Goal: Task Accomplishment & Management: Manage account settings

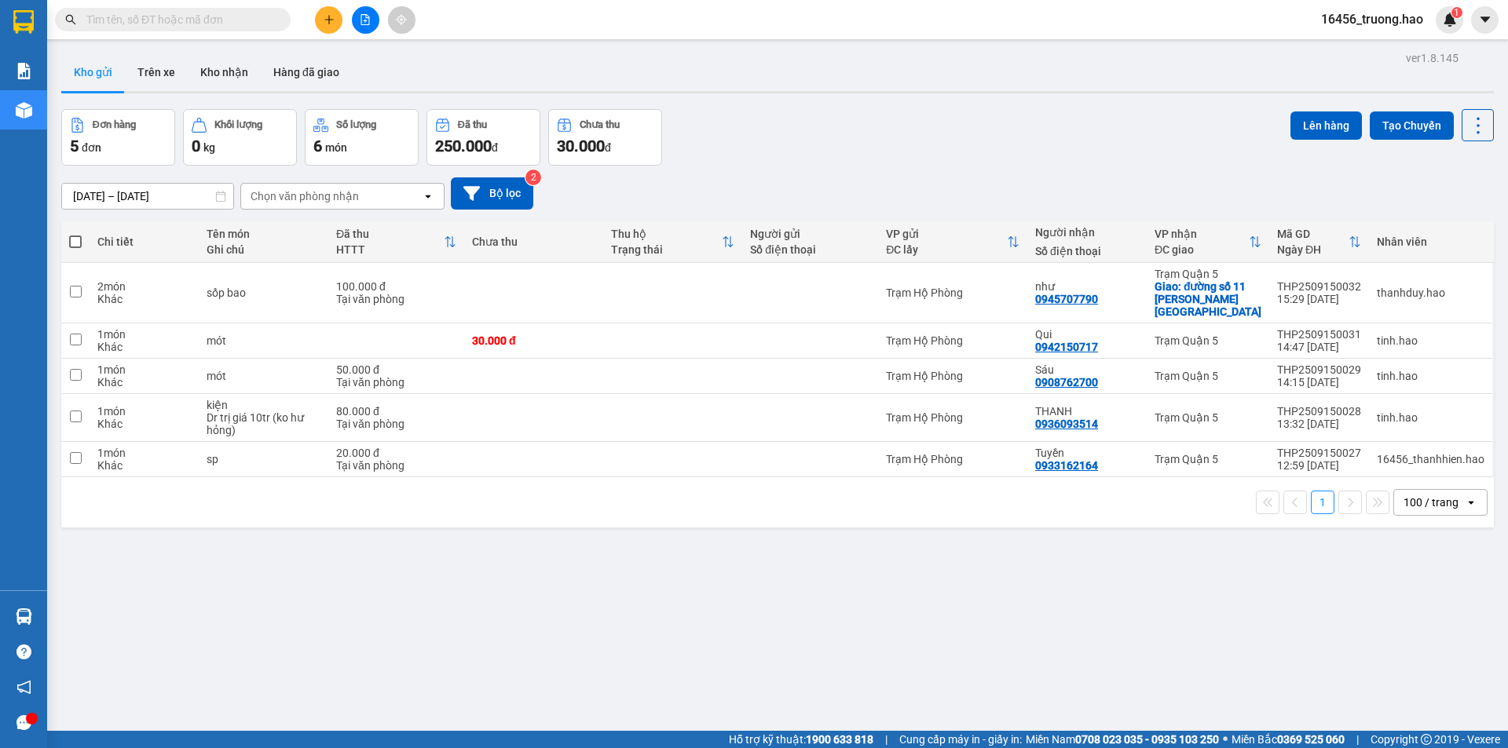
click at [267, 10] on span at bounding box center [173, 20] width 236 height 24
click at [260, 34] on div "Kết quả tìm kiếm ( 0 ) Bộ lọc Thuộc VP này Ngày tạo đơn gần nhất No Data 16456_…" at bounding box center [754, 19] width 1508 height 39
click at [208, 16] on input "text" at bounding box center [178, 19] width 185 height 17
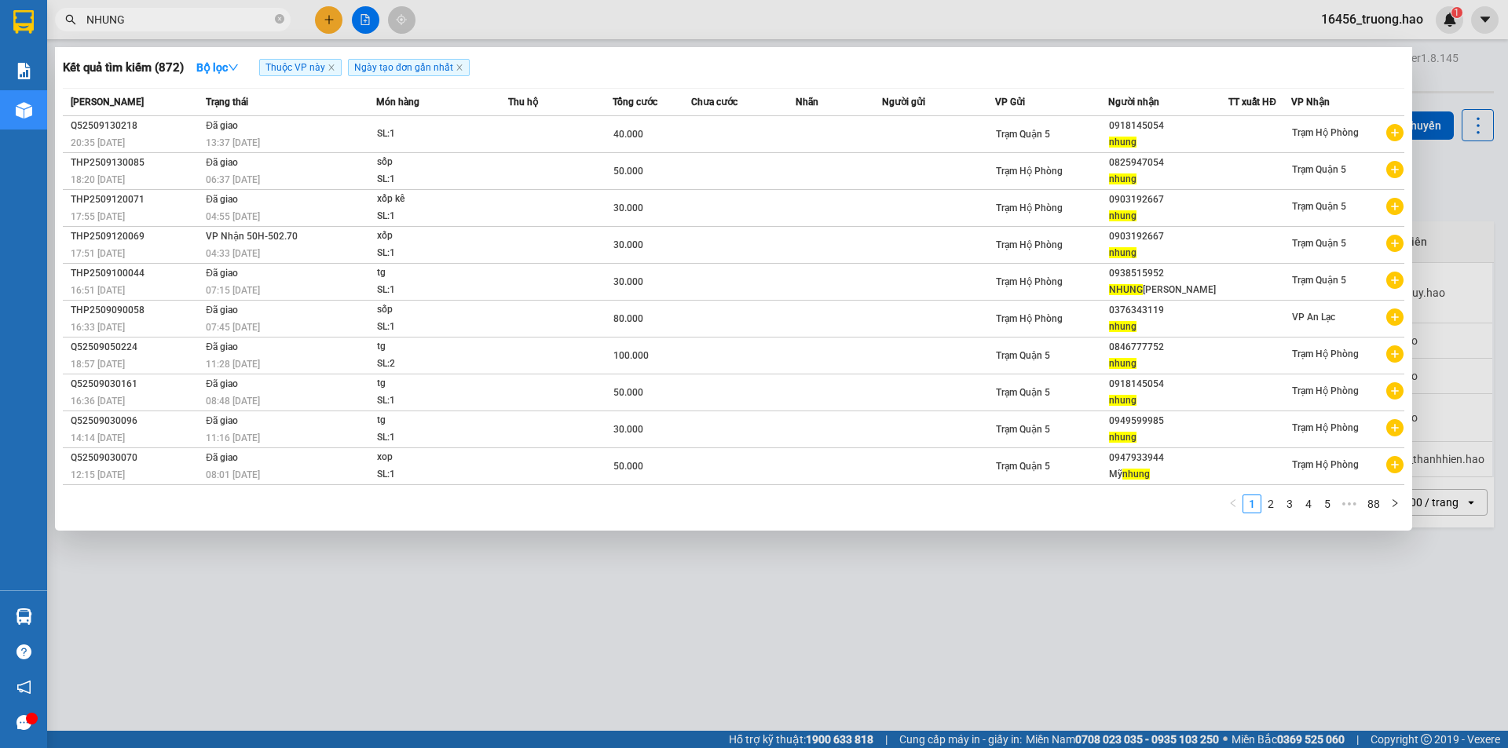
type input "NHUNG"
click at [489, 18] on div at bounding box center [754, 374] width 1508 height 748
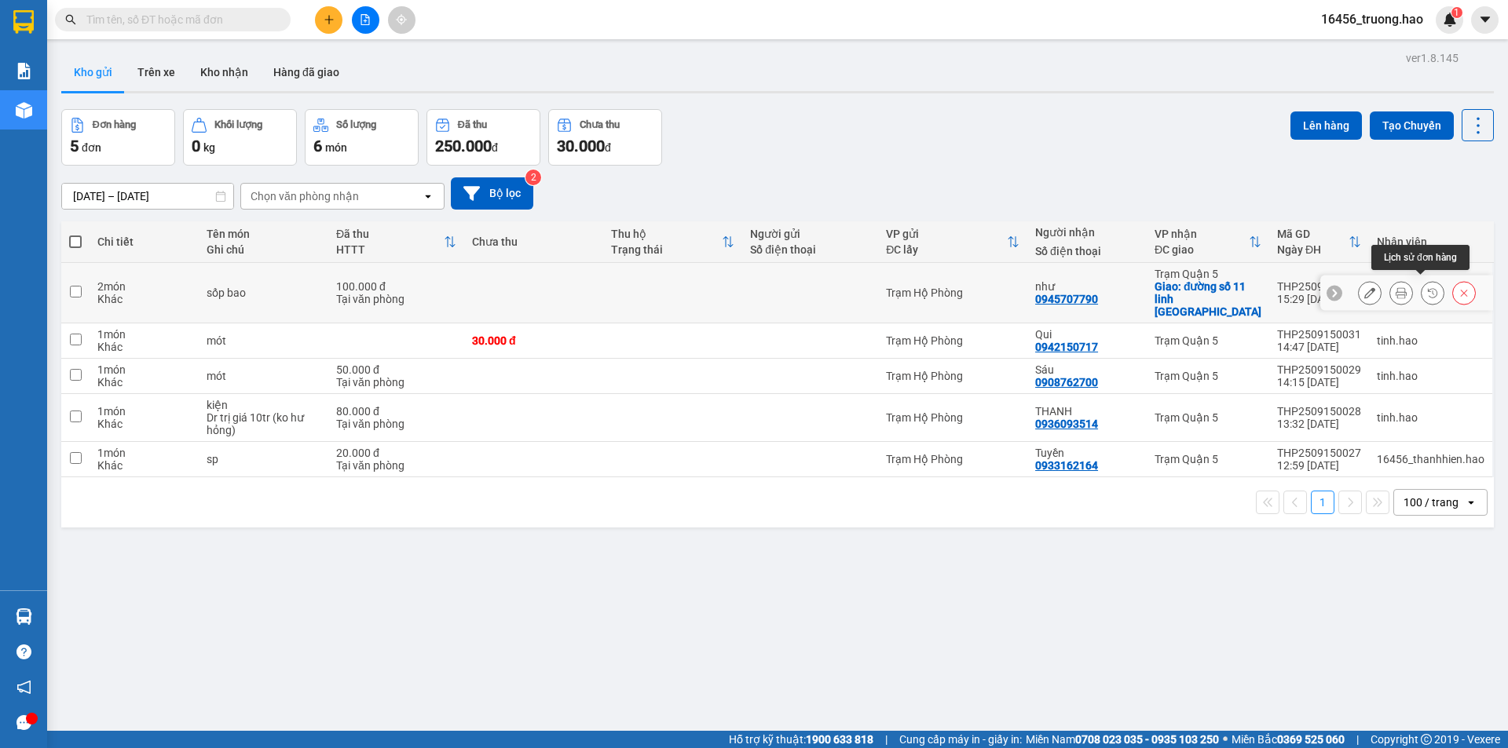
click at [1396, 288] on icon at bounding box center [1401, 292] width 11 height 11
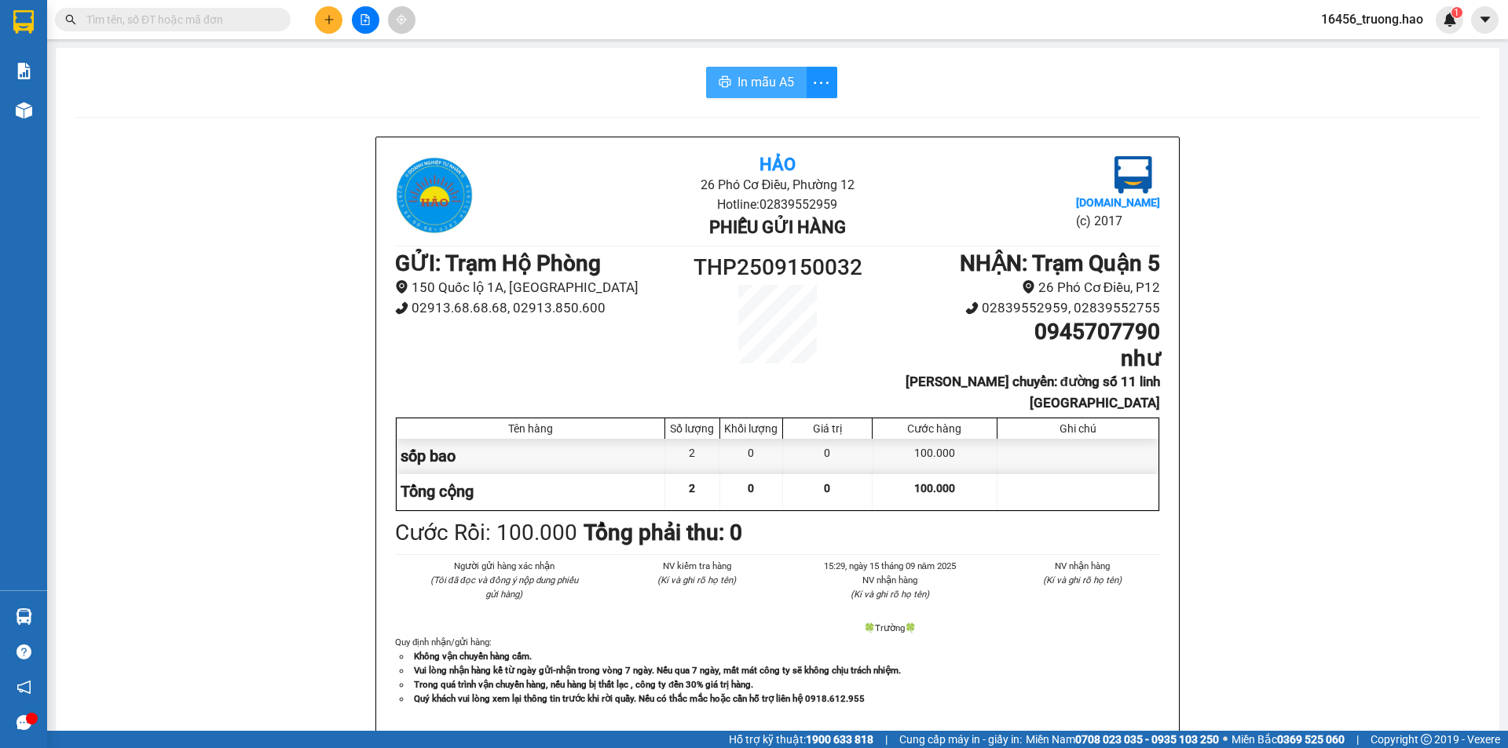
click at [752, 93] on button "In mẫu A5" at bounding box center [756, 82] width 101 height 31
click at [328, 16] on icon "plus" at bounding box center [329, 19] width 11 height 11
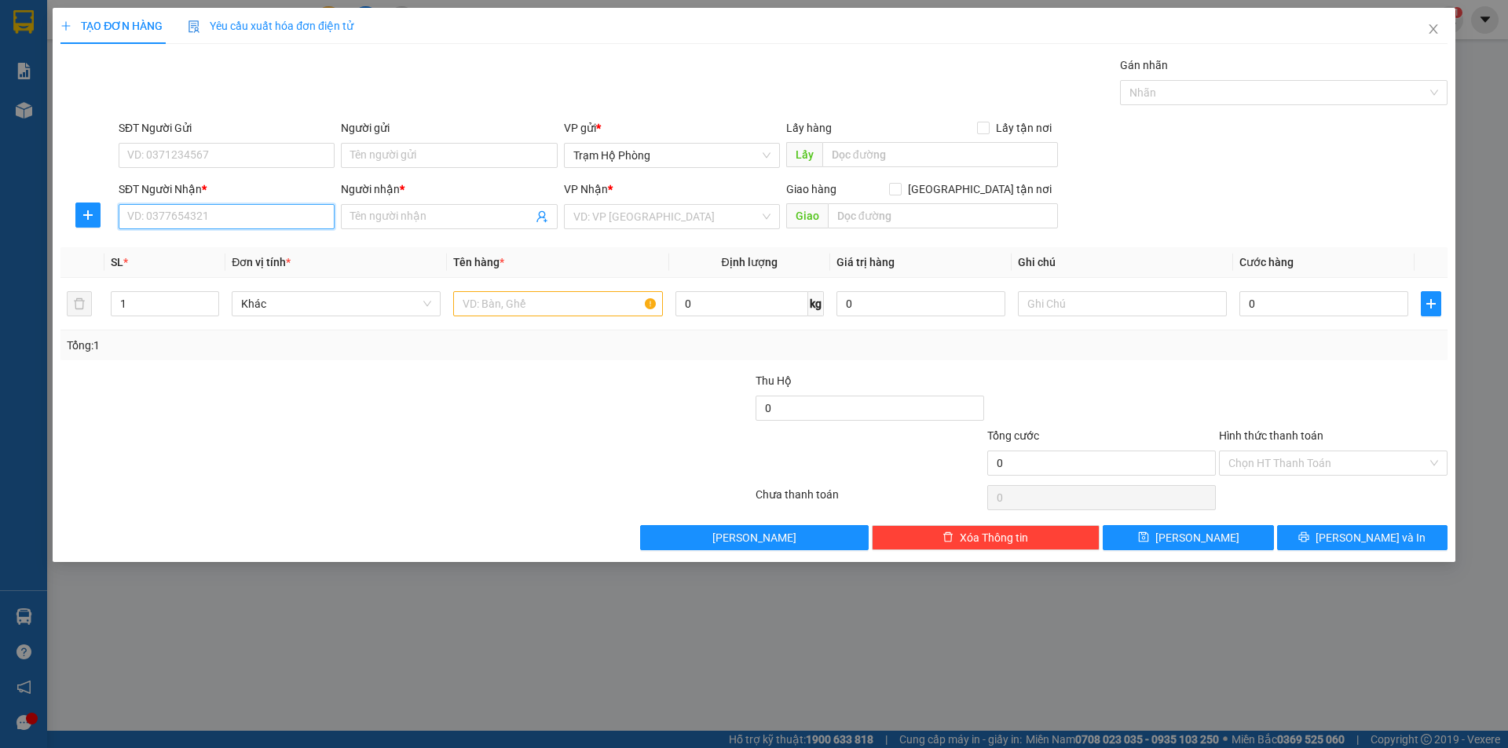
click at [199, 211] on input "SĐT Người Nhận *" at bounding box center [227, 216] width 216 height 25
click at [229, 255] on div "0919074703 - Giang Q5" at bounding box center [226, 248] width 197 height 17
type input "0919074703"
type input "Giang Q5"
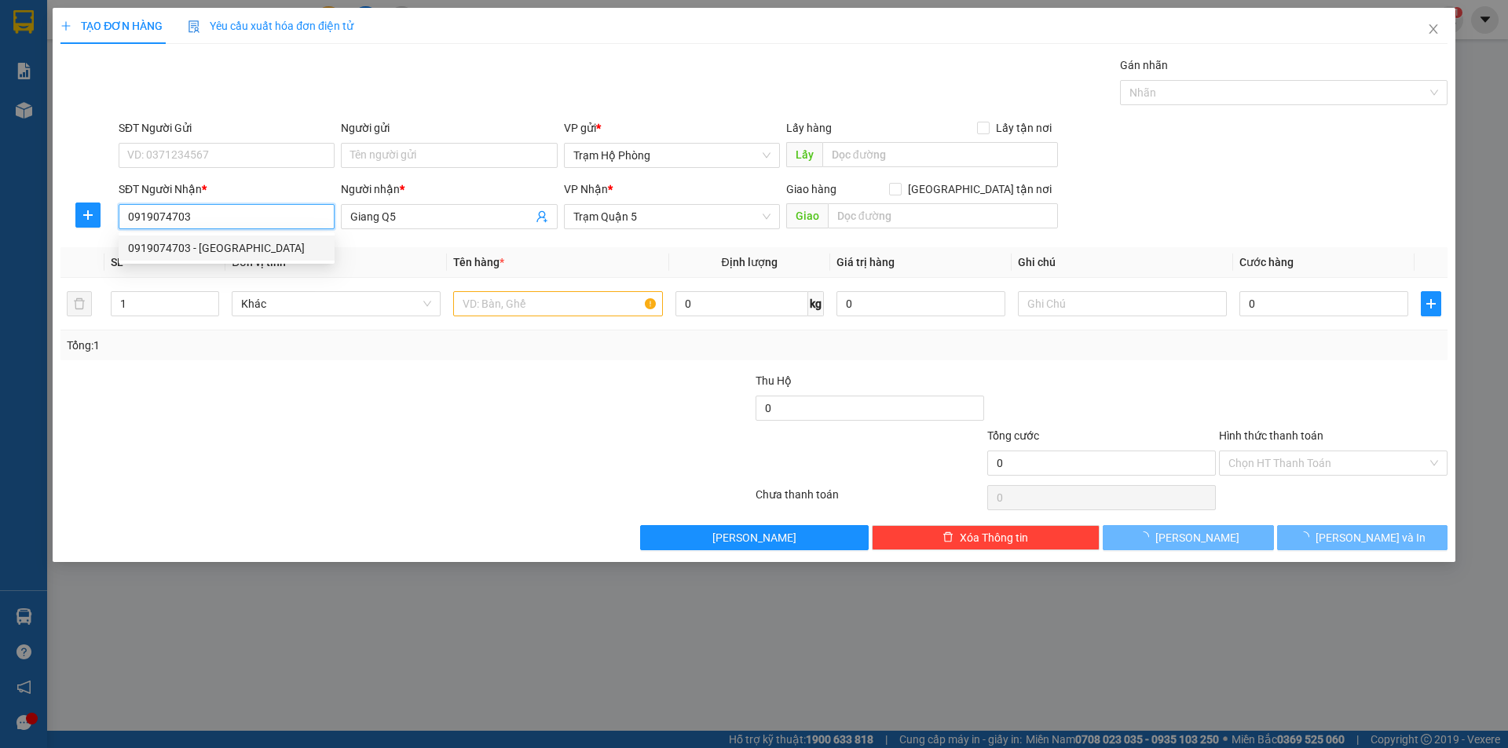
type input "70.000"
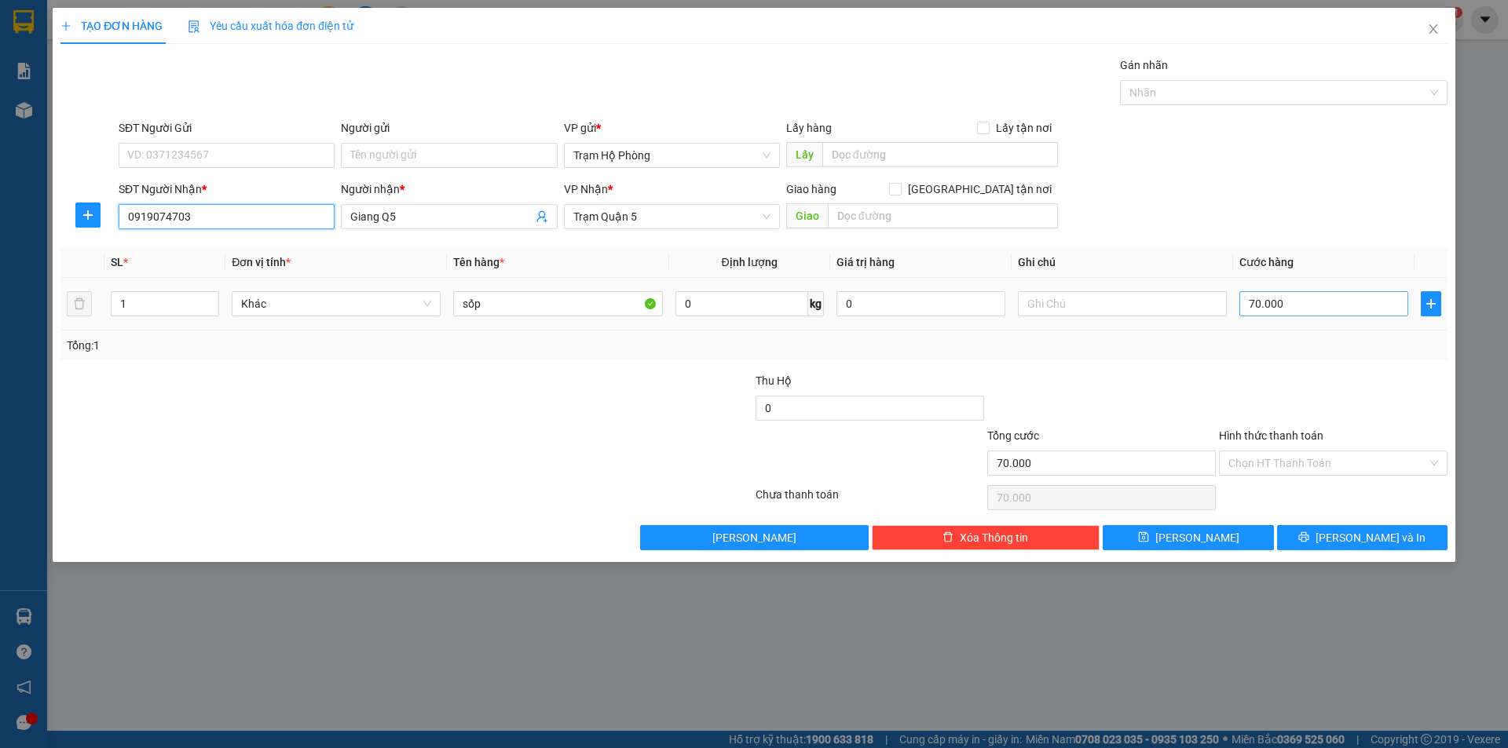
type input "0919074703"
click at [1389, 307] on input "70.000" at bounding box center [1323, 303] width 169 height 25
type input "0"
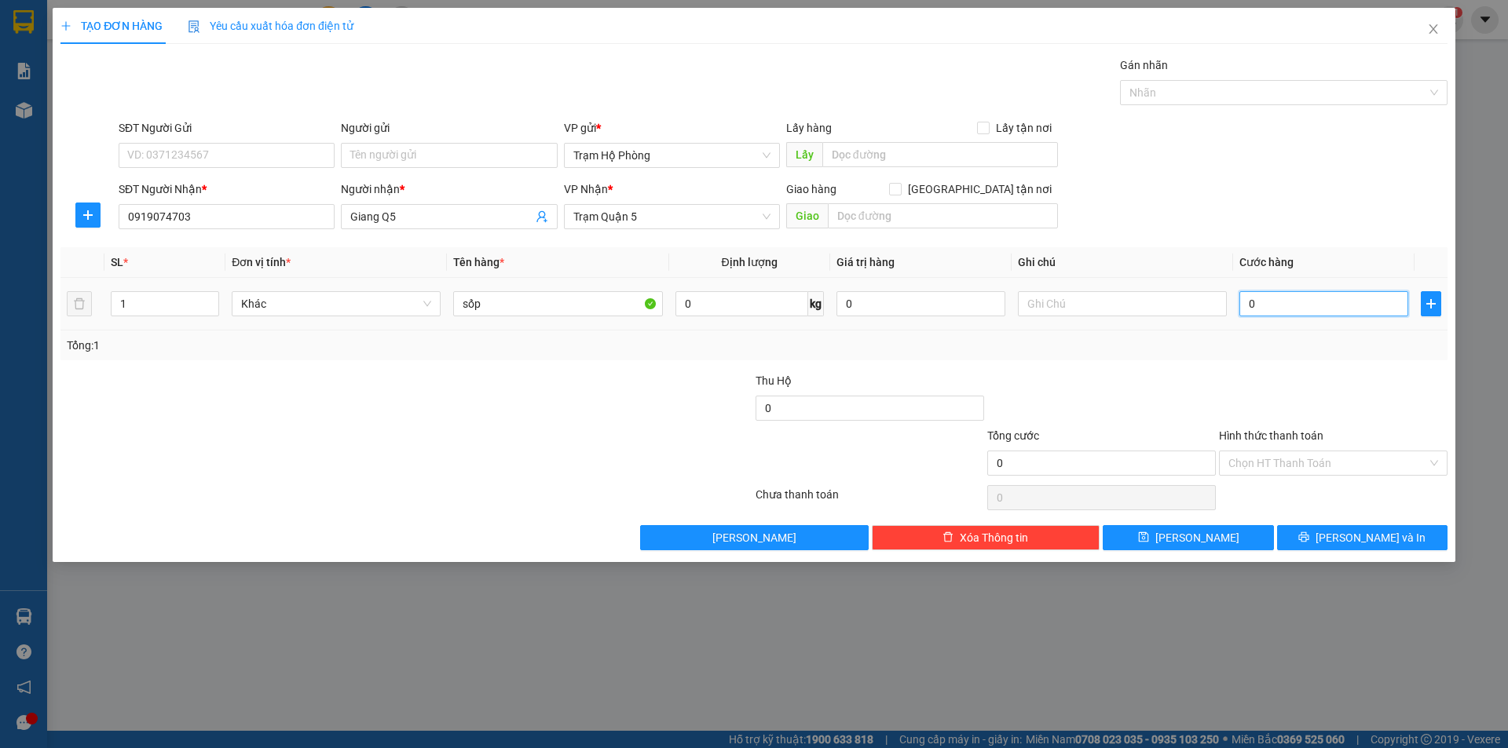
type input "4"
type input "004"
type input "40"
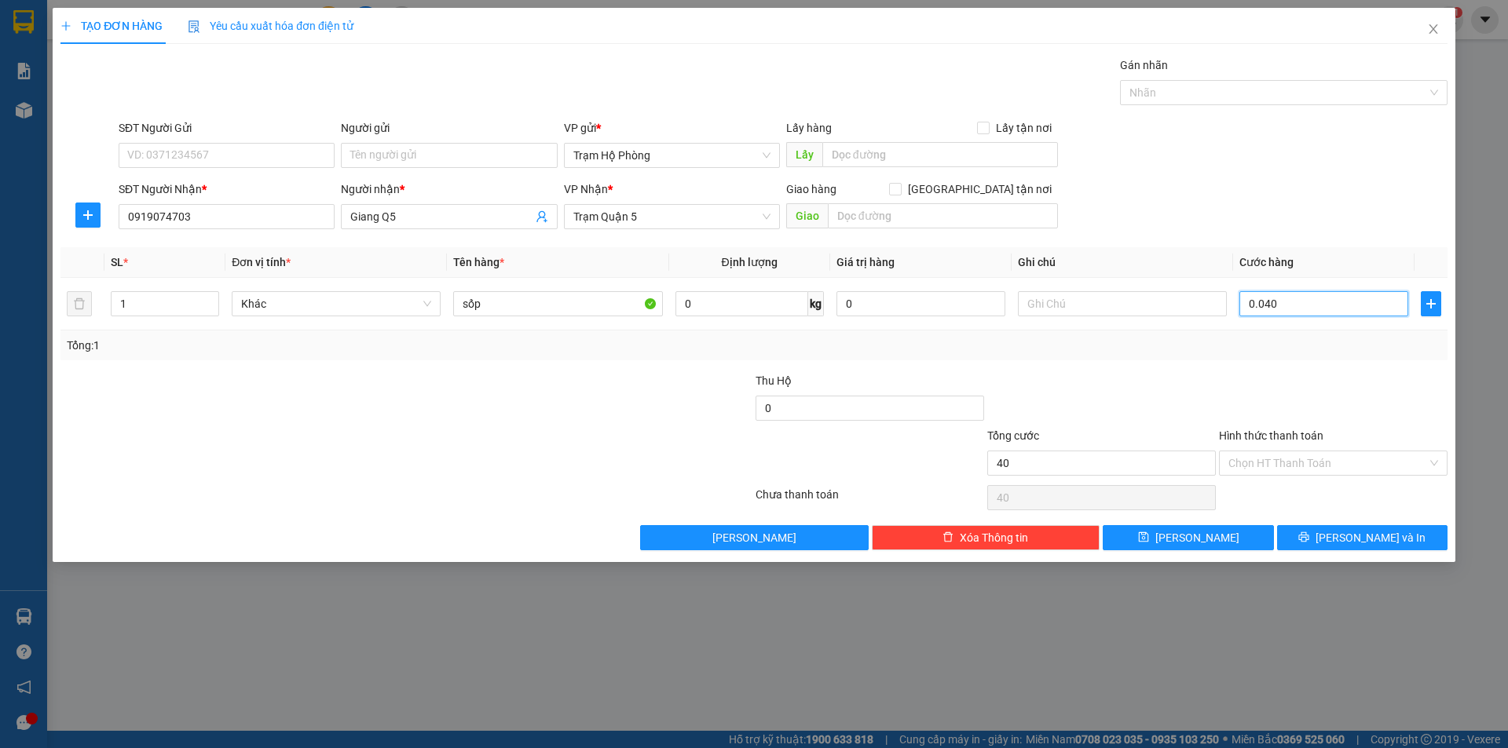
type input "0.040"
type input "40.000"
click at [1356, 431] on div "Hình thức thanh toán" at bounding box center [1333, 439] width 229 height 24
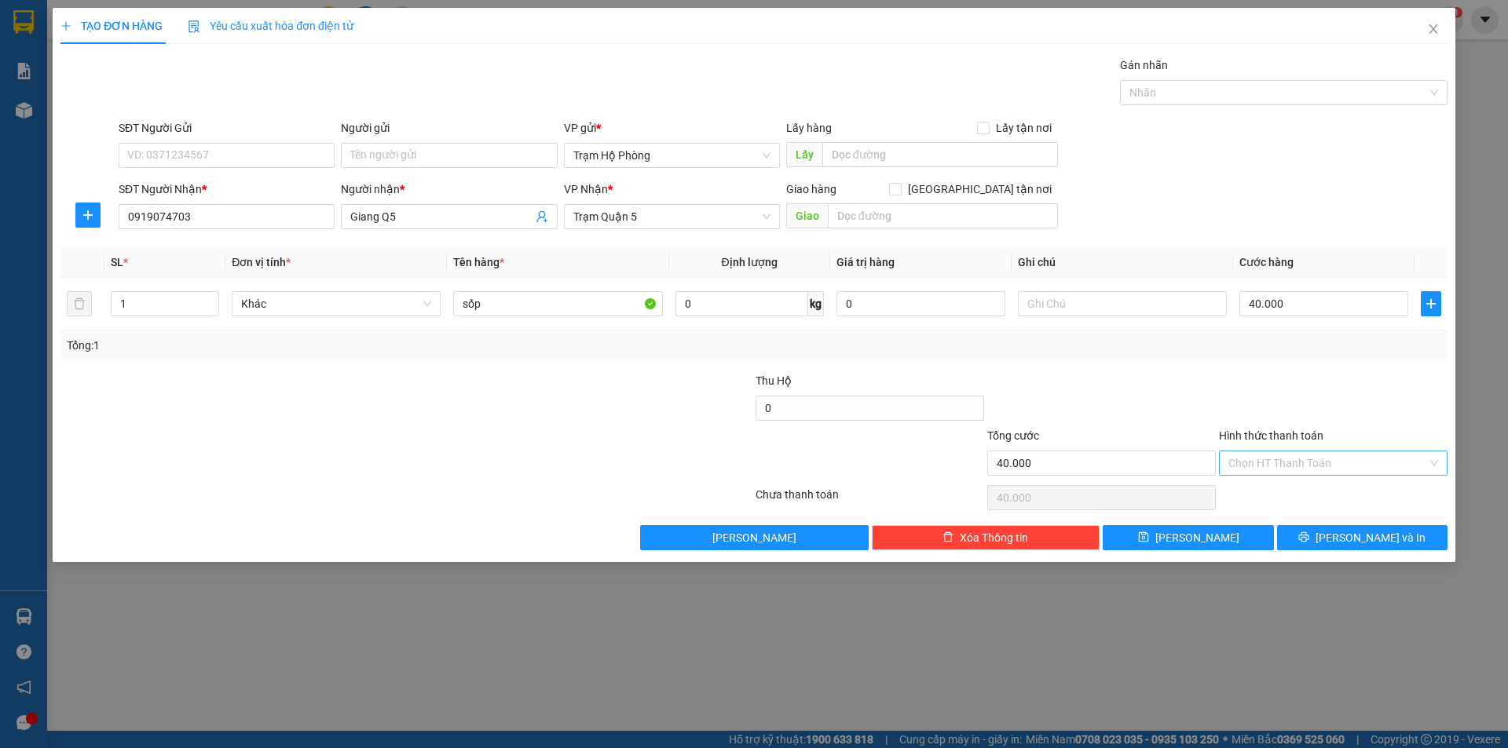
click at [1363, 471] on input "Hình thức thanh toán" at bounding box center [1327, 464] width 199 height 24
click at [1358, 497] on div "Tại văn phòng" at bounding box center [1333, 494] width 210 height 17
type input "0"
click at [1354, 523] on div "Transit Pickup Surcharge Ids Transit Deliver Surcharge Ids Transit Deliver Surc…" at bounding box center [753, 304] width 1387 height 494
click at [1357, 540] on span "[PERSON_NAME] và In" at bounding box center [1371, 537] width 110 height 17
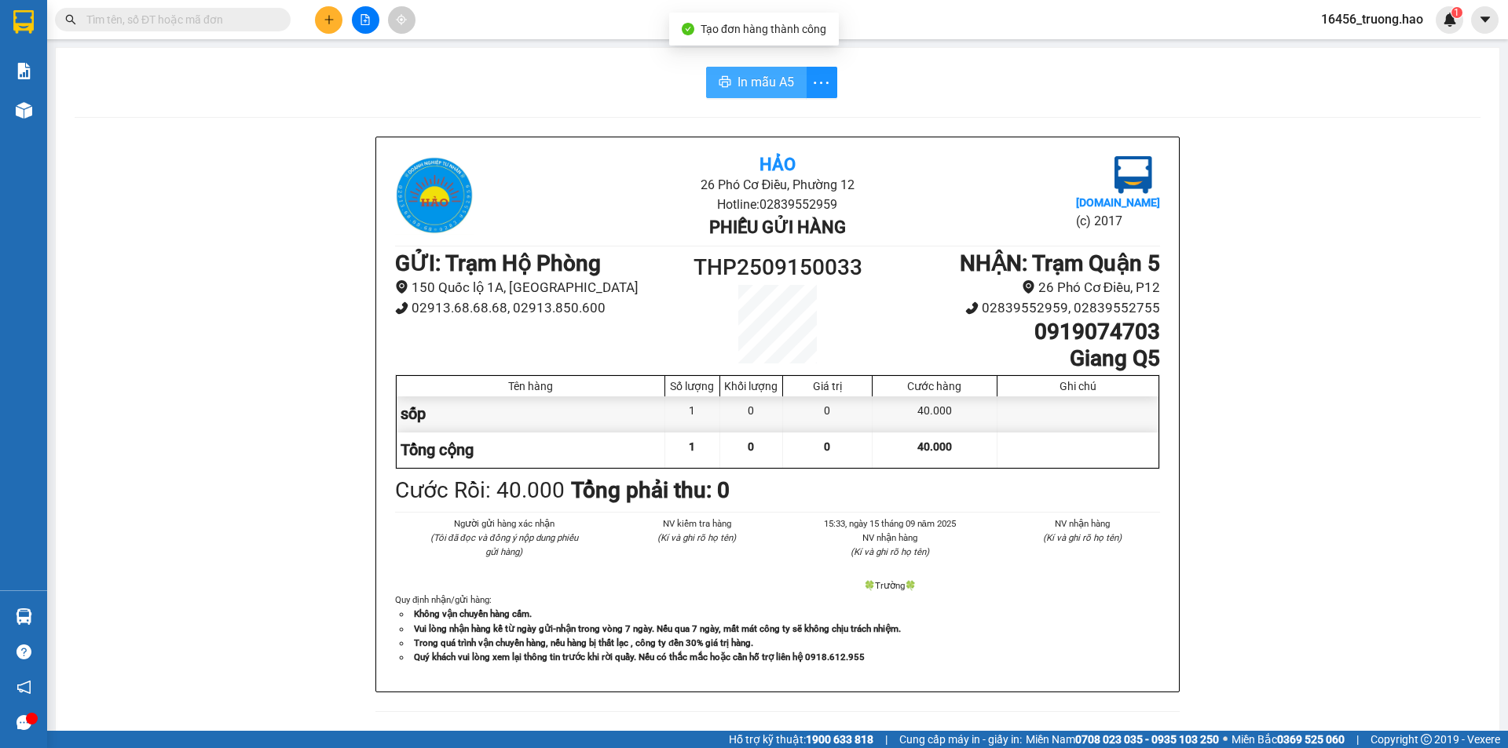
click at [754, 79] on span "In mẫu A5" at bounding box center [765, 82] width 57 height 20
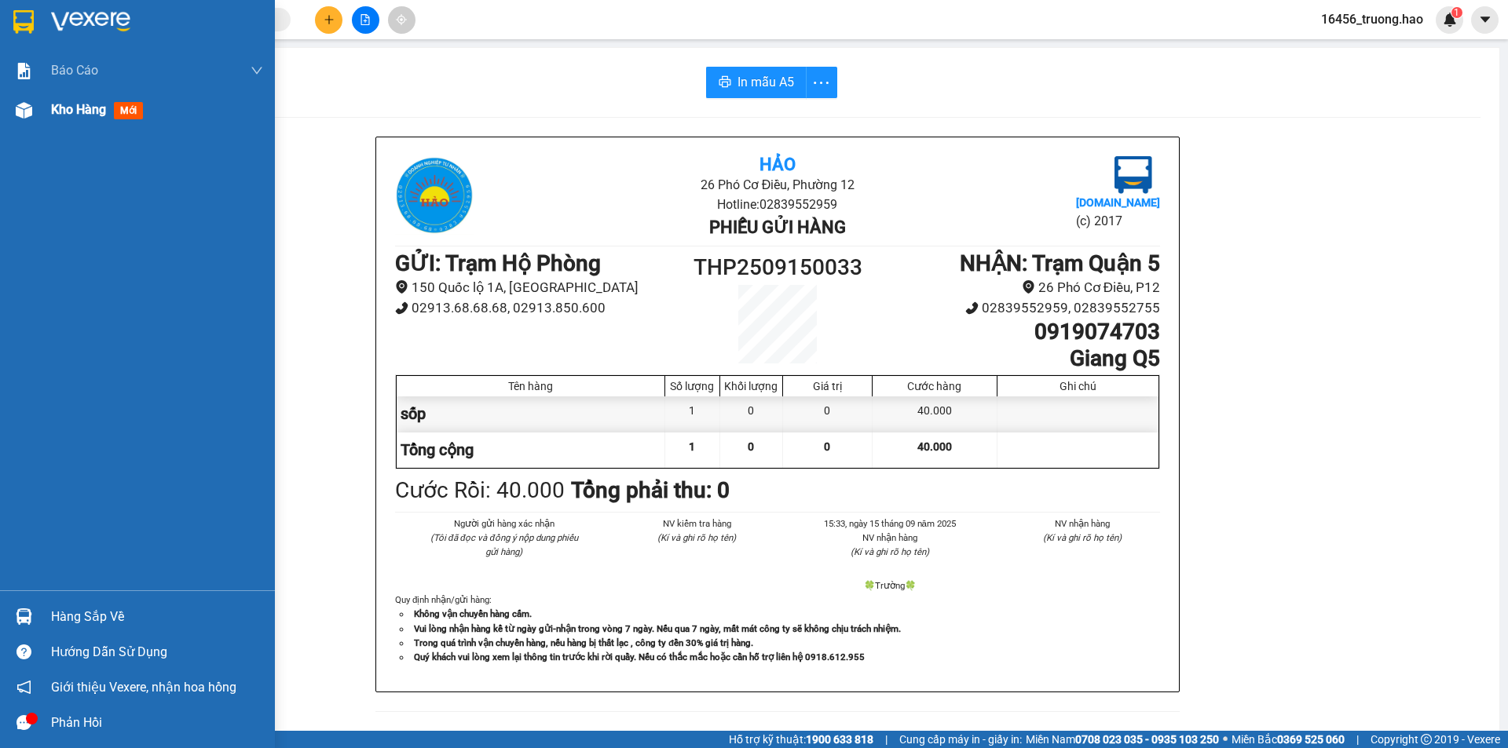
drag, startPoint x: 92, startPoint y: 107, endPoint x: 52, endPoint y: 108, distance: 40.1
click at [90, 107] on span "Kho hàng" at bounding box center [78, 109] width 55 height 15
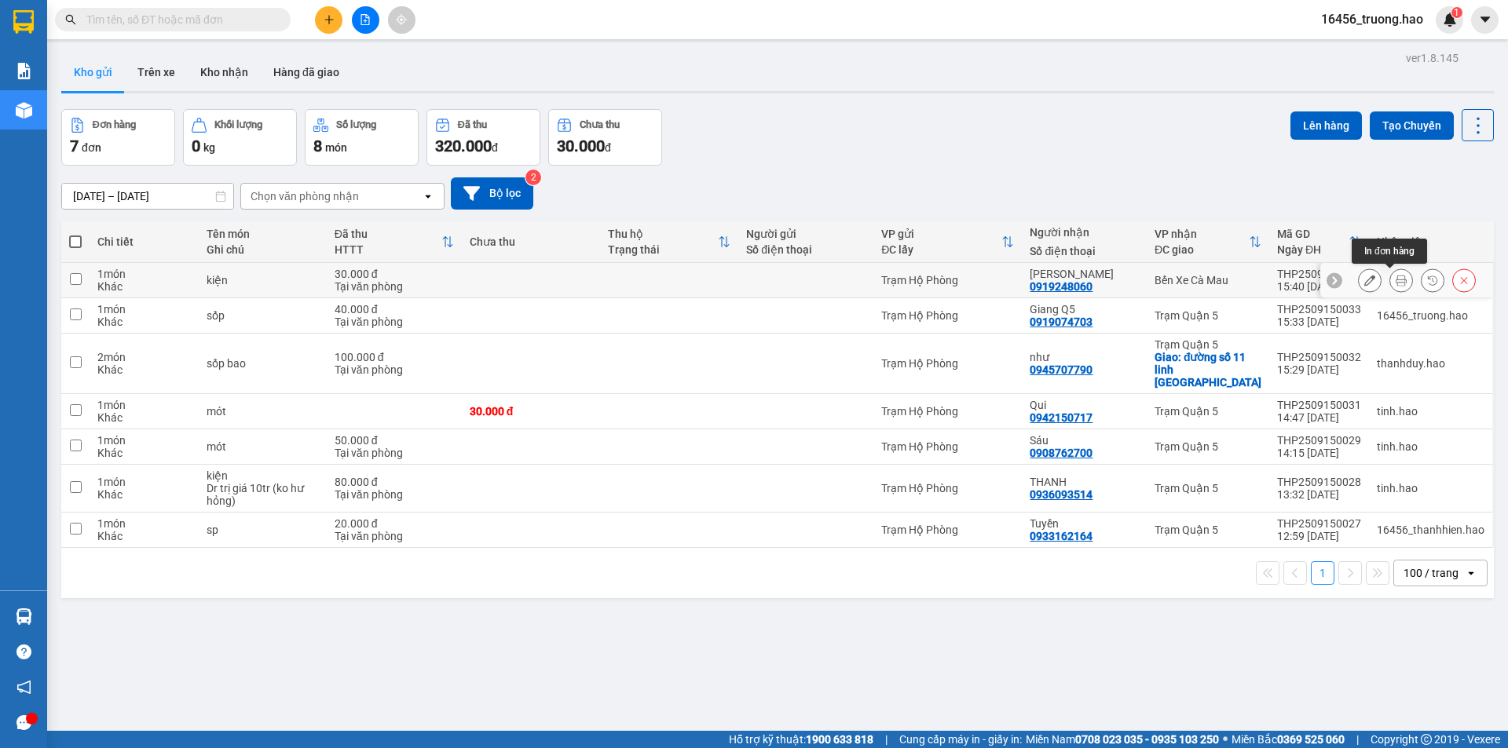
click at [1390, 276] on button at bounding box center [1401, 280] width 22 height 27
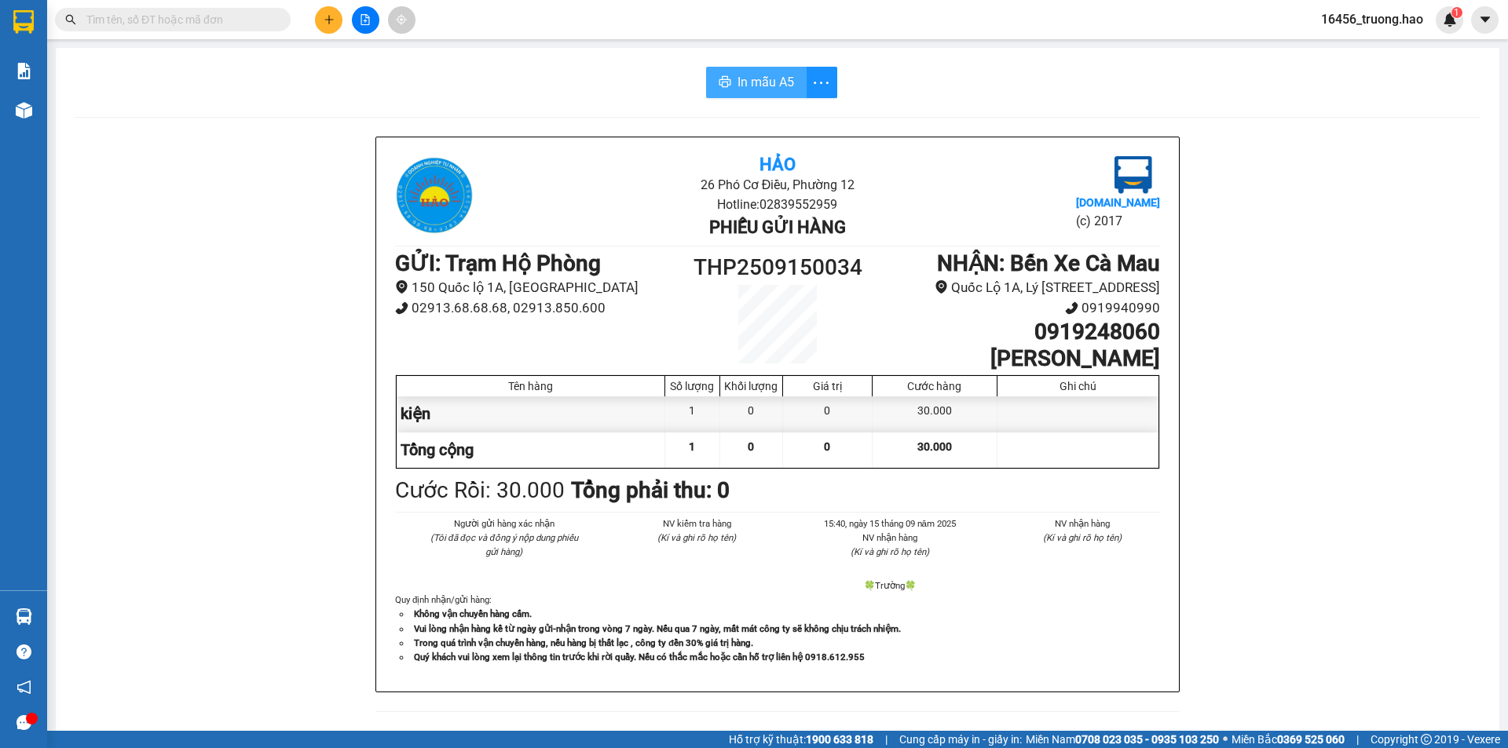
click at [755, 70] on button "In mẫu A5" at bounding box center [756, 82] width 101 height 31
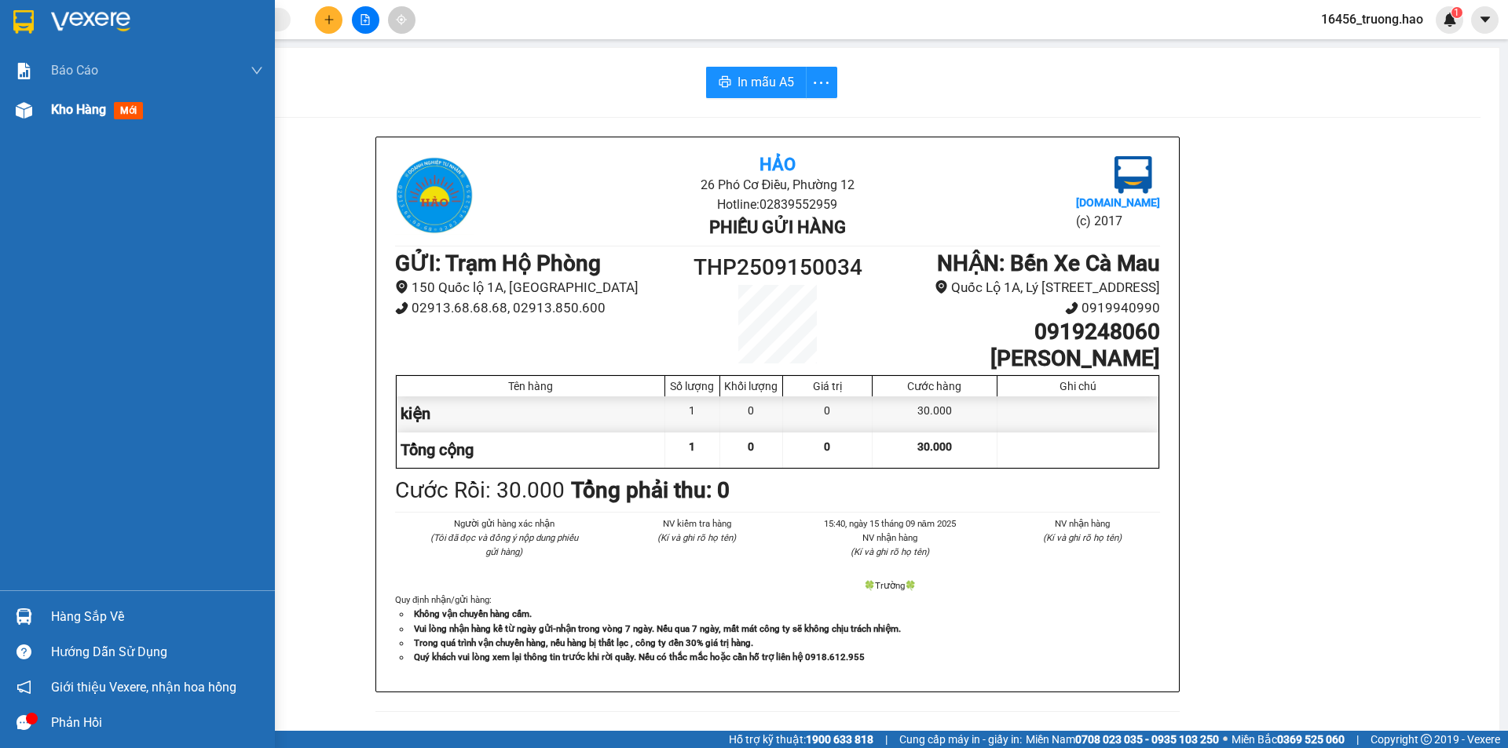
click at [57, 120] on div "Kho hàng mới" at bounding box center [157, 109] width 212 height 39
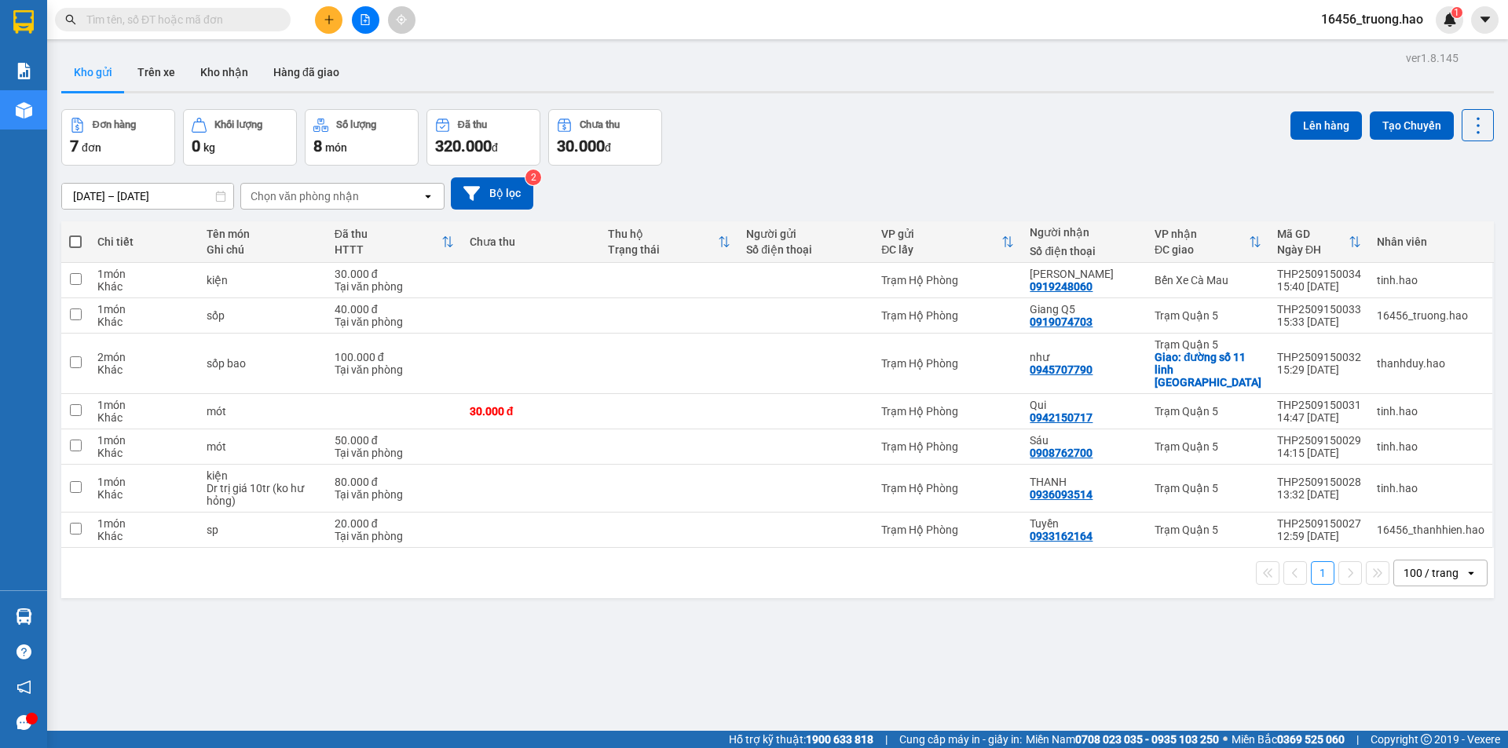
click at [323, 24] on button at bounding box center [328, 19] width 27 height 27
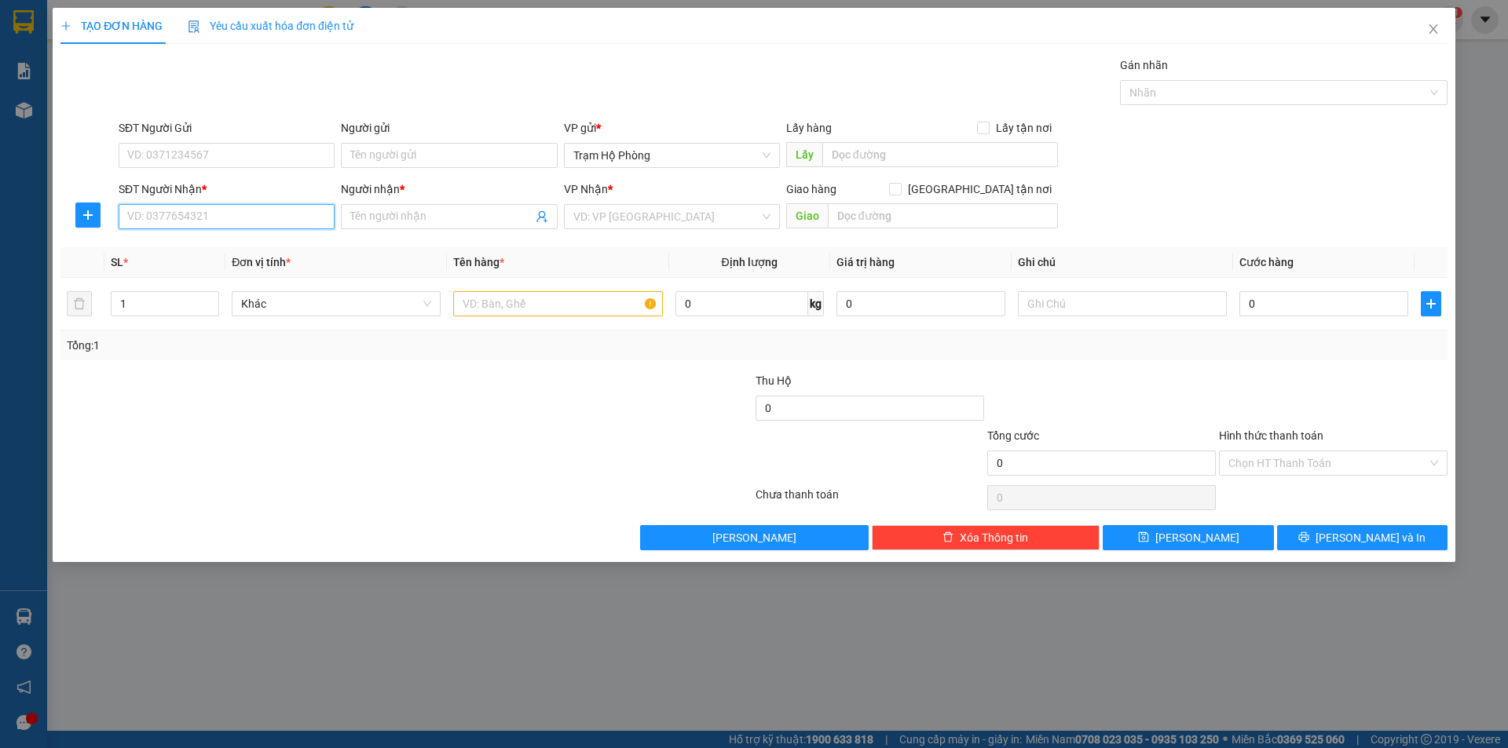
drag, startPoint x: 176, startPoint y: 204, endPoint x: 185, endPoint y: 221, distance: 19.7
click at [185, 221] on input "SĐT Người Nhận *" at bounding box center [227, 216] width 216 height 25
click at [238, 252] on div "0909481576 - TÙNG Q5" at bounding box center [226, 248] width 197 height 17
type input "0909481576"
type input "TÙNG Q5"
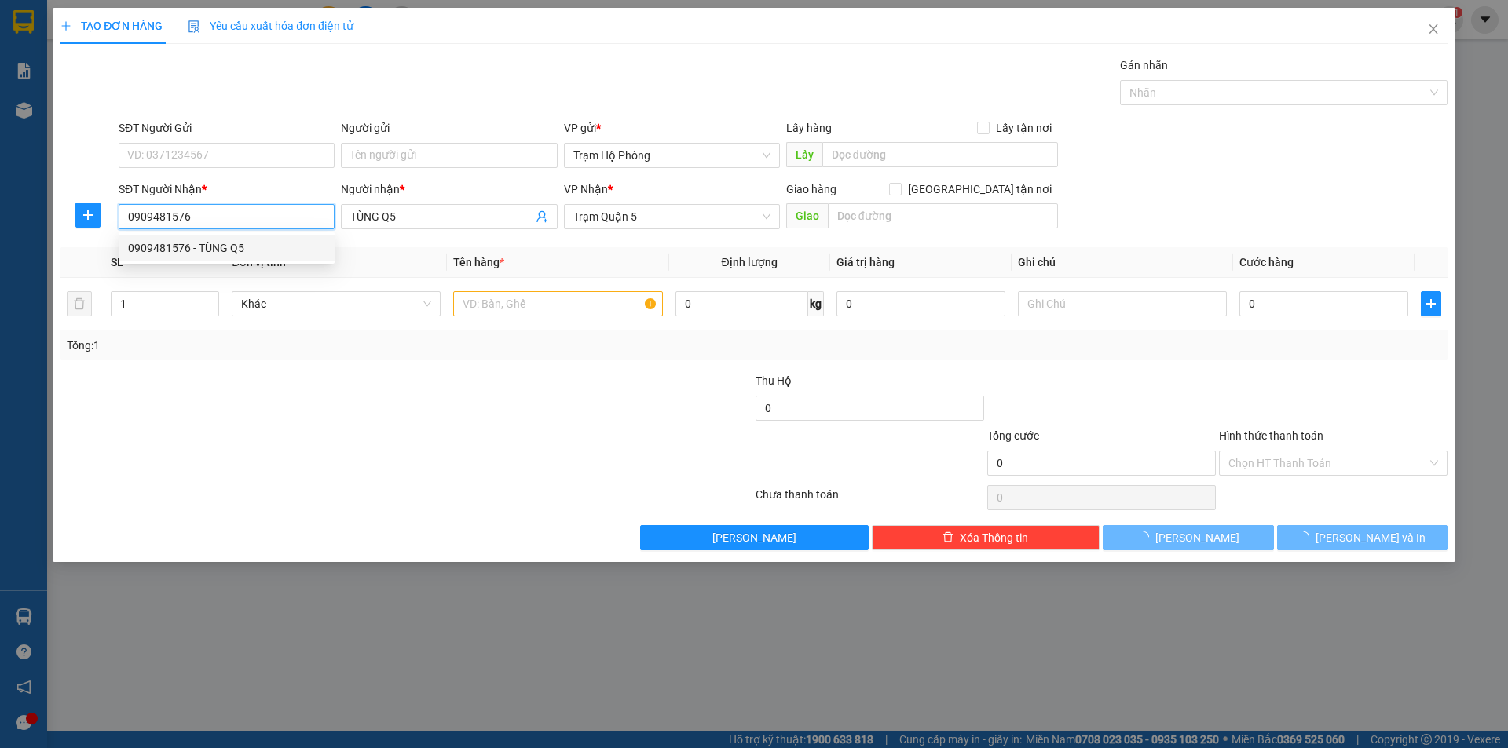
type input "30.000"
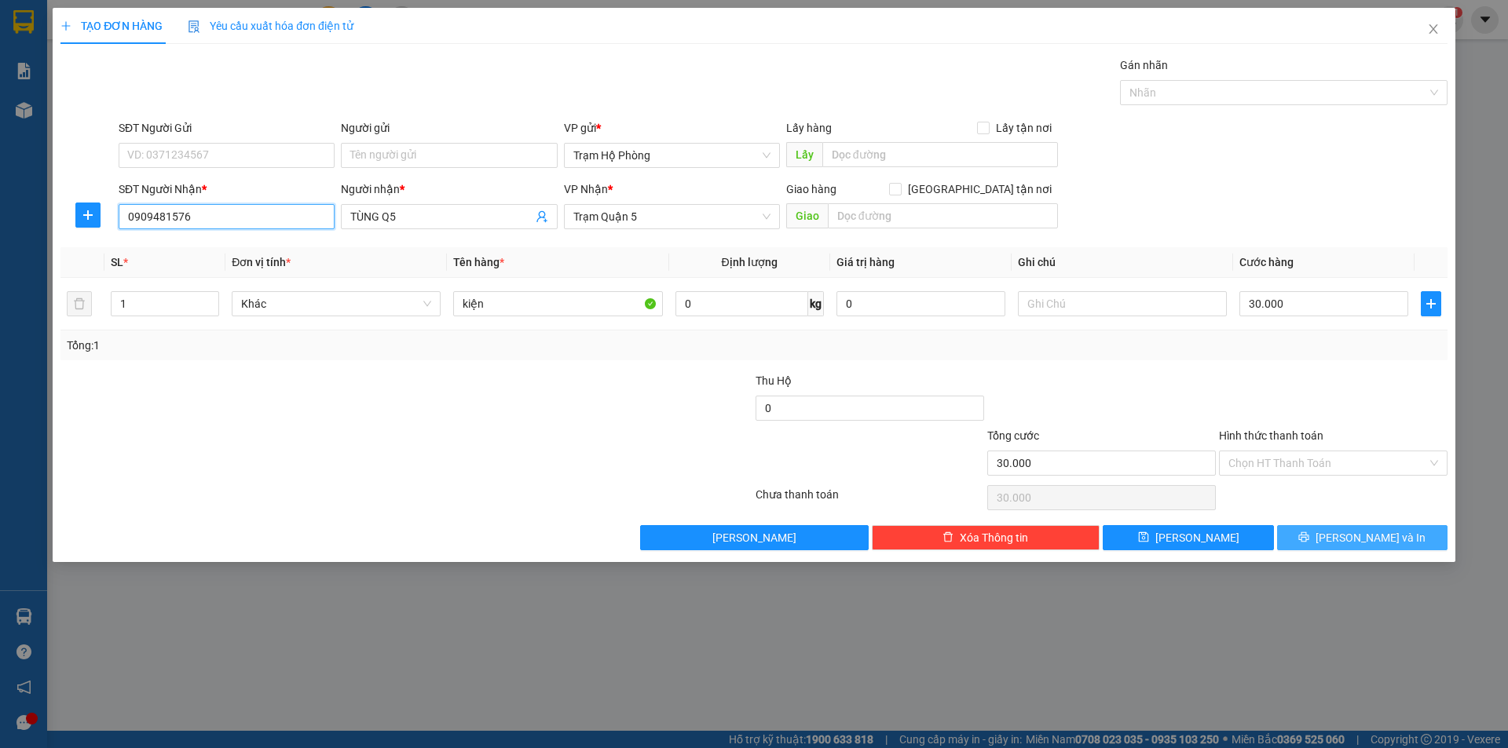
type input "0909481576"
click at [1353, 541] on span "[PERSON_NAME] và In" at bounding box center [1371, 537] width 110 height 17
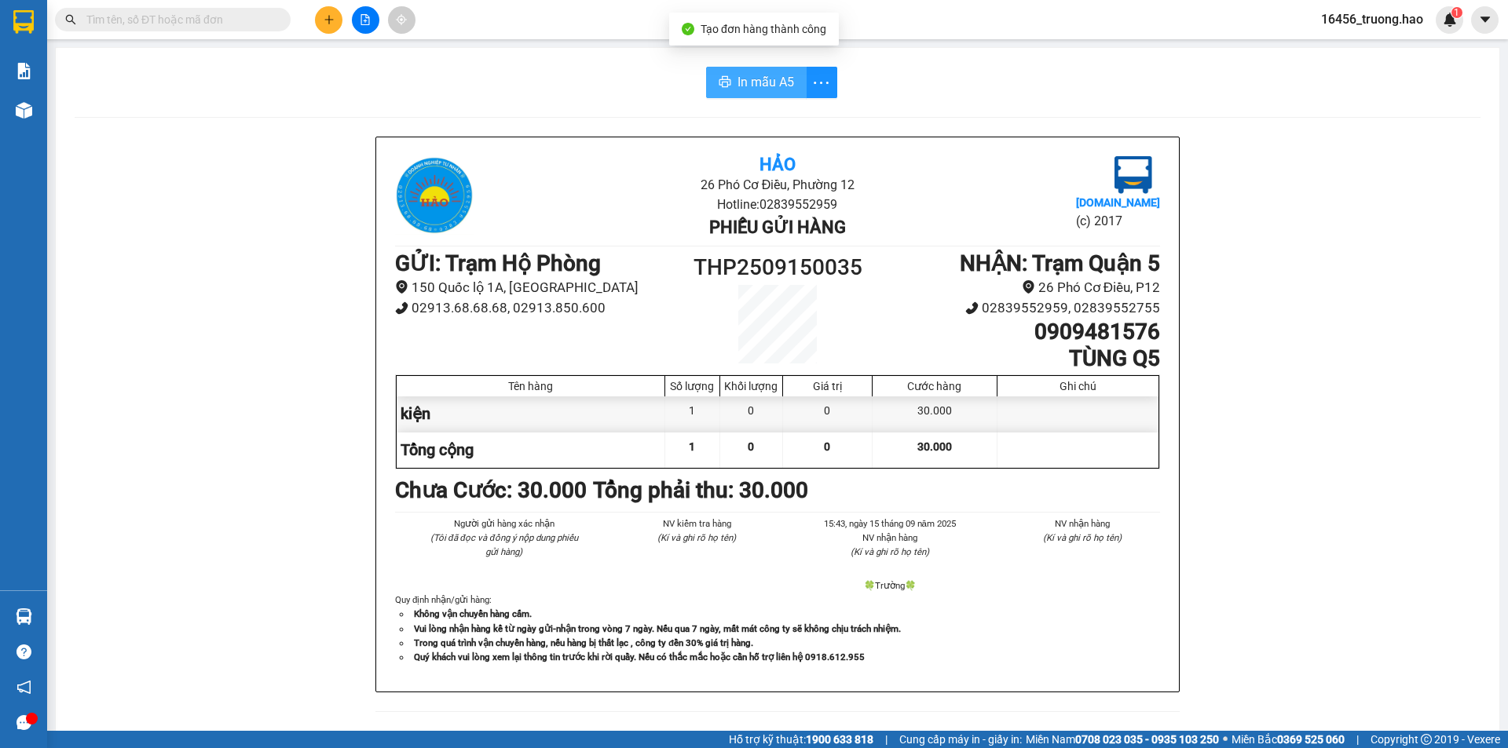
click at [781, 68] on button "In mẫu A5" at bounding box center [756, 82] width 101 height 31
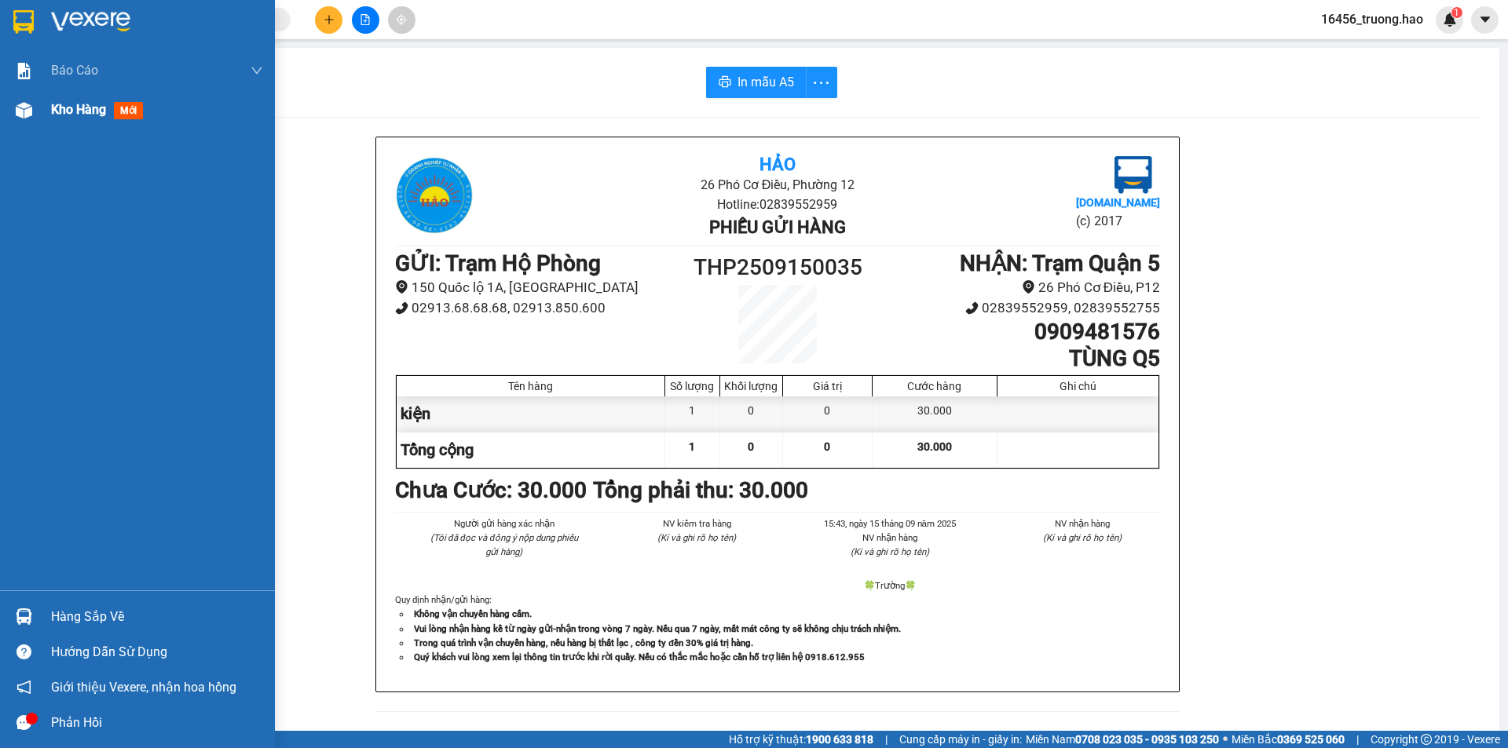
click at [83, 108] on span "Kho hàng" at bounding box center [78, 109] width 55 height 15
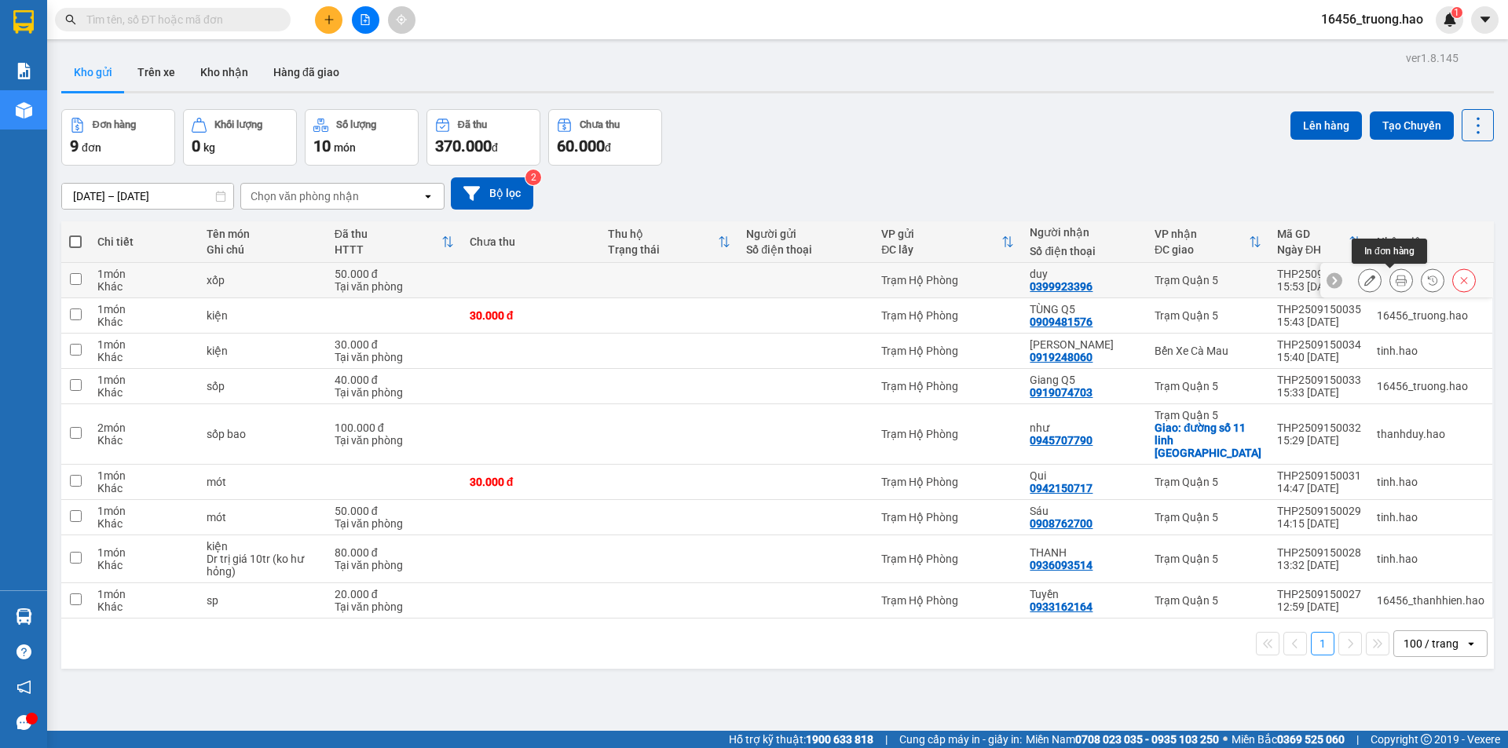
click at [1396, 277] on icon at bounding box center [1401, 280] width 11 height 11
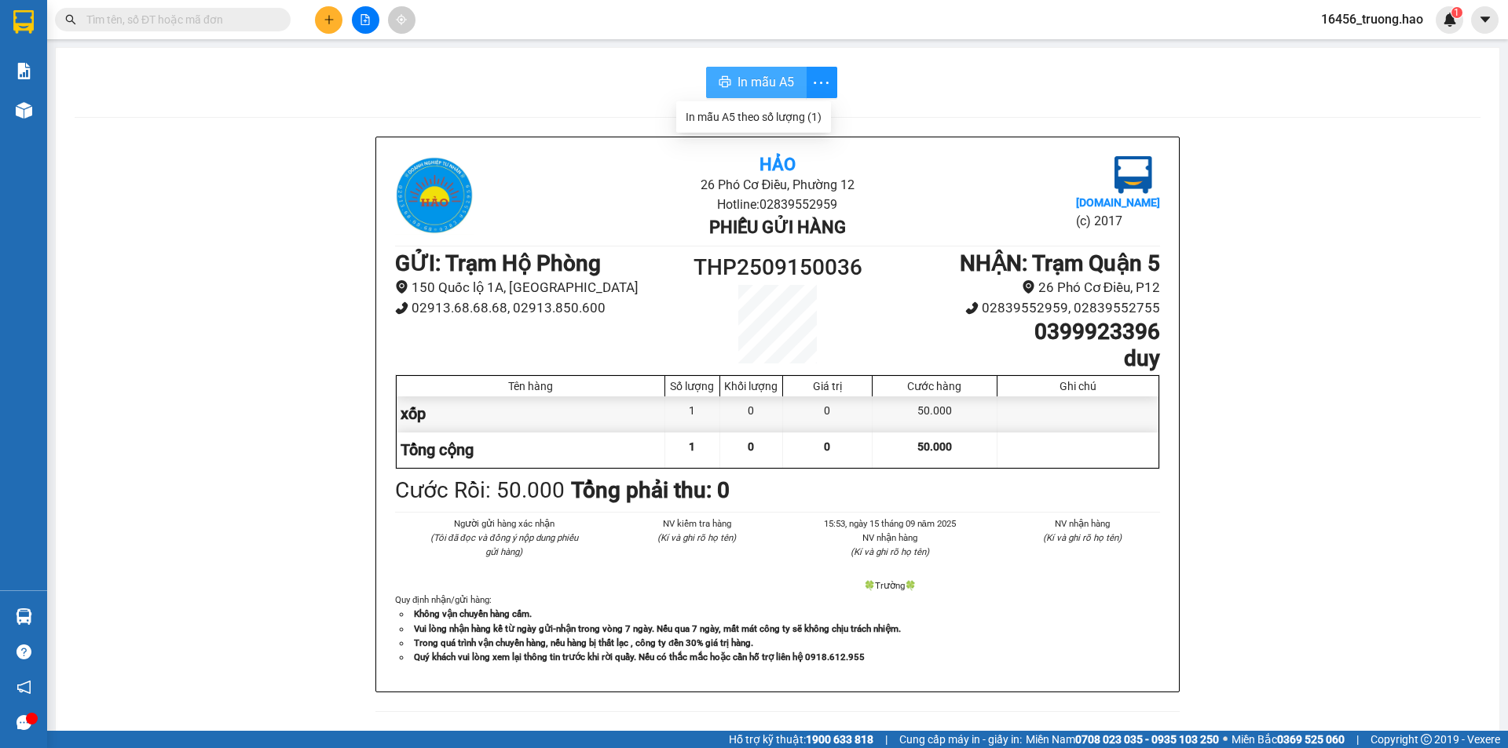
drag, startPoint x: 773, startPoint y: 81, endPoint x: 775, endPoint y: 70, distance: 11.2
click at [774, 81] on span "In mẫu A5" at bounding box center [765, 82] width 57 height 20
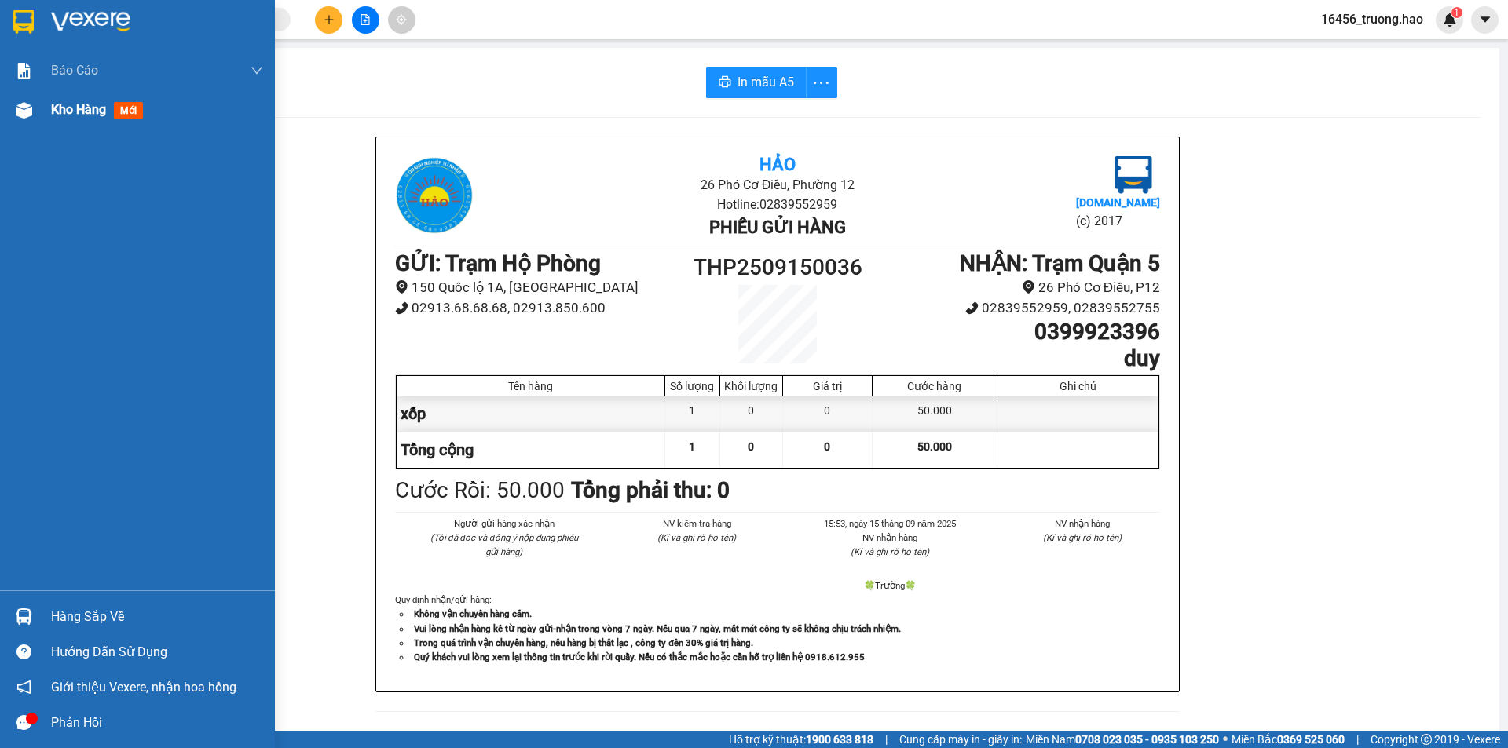
click at [57, 111] on span "Kho hàng" at bounding box center [78, 109] width 55 height 15
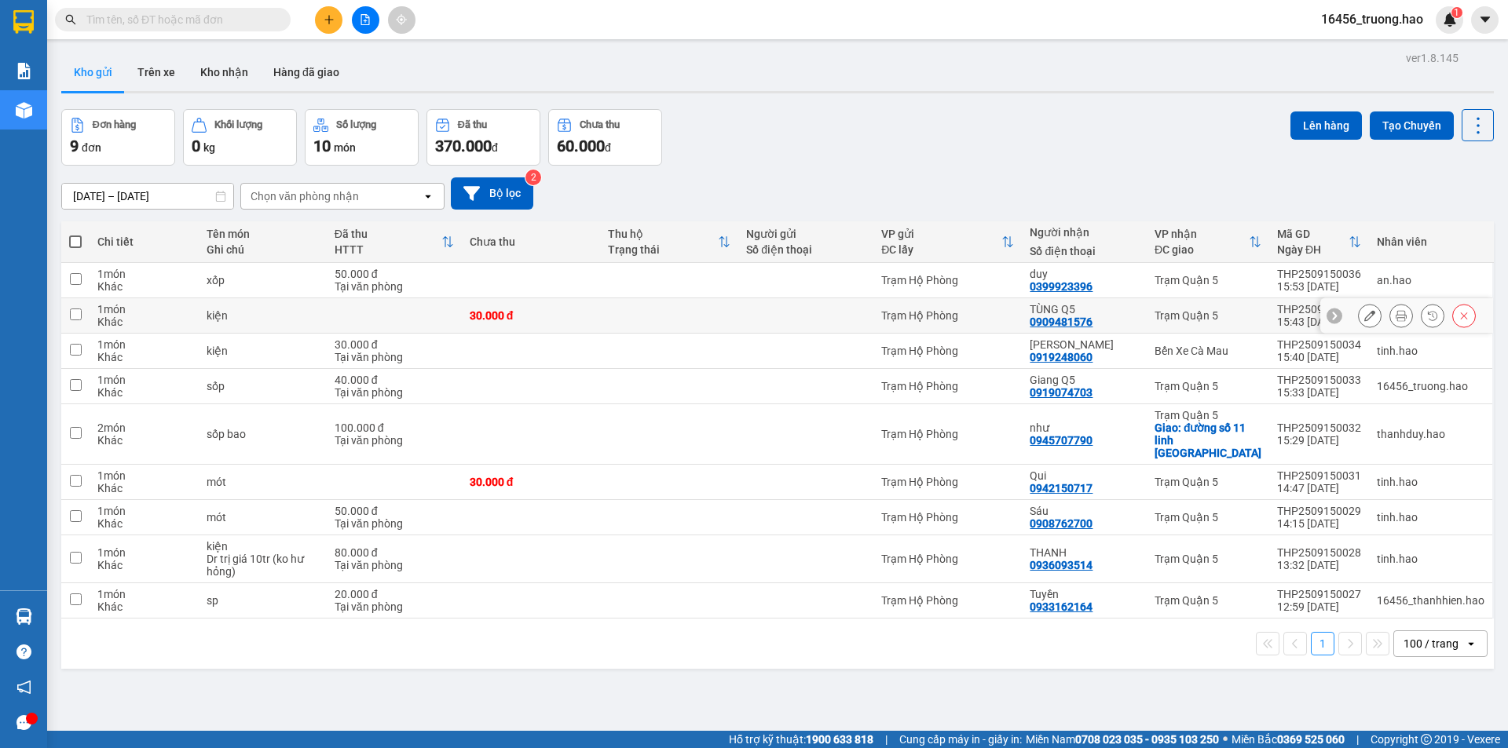
drag, startPoint x: 527, startPoint y: 316, endPoint x: 540, endPoint y: 315, distance: 12.6
click at [537, 315] on div "30.000 đ" at bounding box center [531, 315] width 123 height 13
checkbox input "true"
click at [1040, 178] on div "[DATE] – [DATE] Press the down arrow key to interact with the calendar and sele…" at bounding box center [777, 193] width 1433 height 32
click at [126, 19] on input "text" at bounding box center [178, 19] width 185 height 17
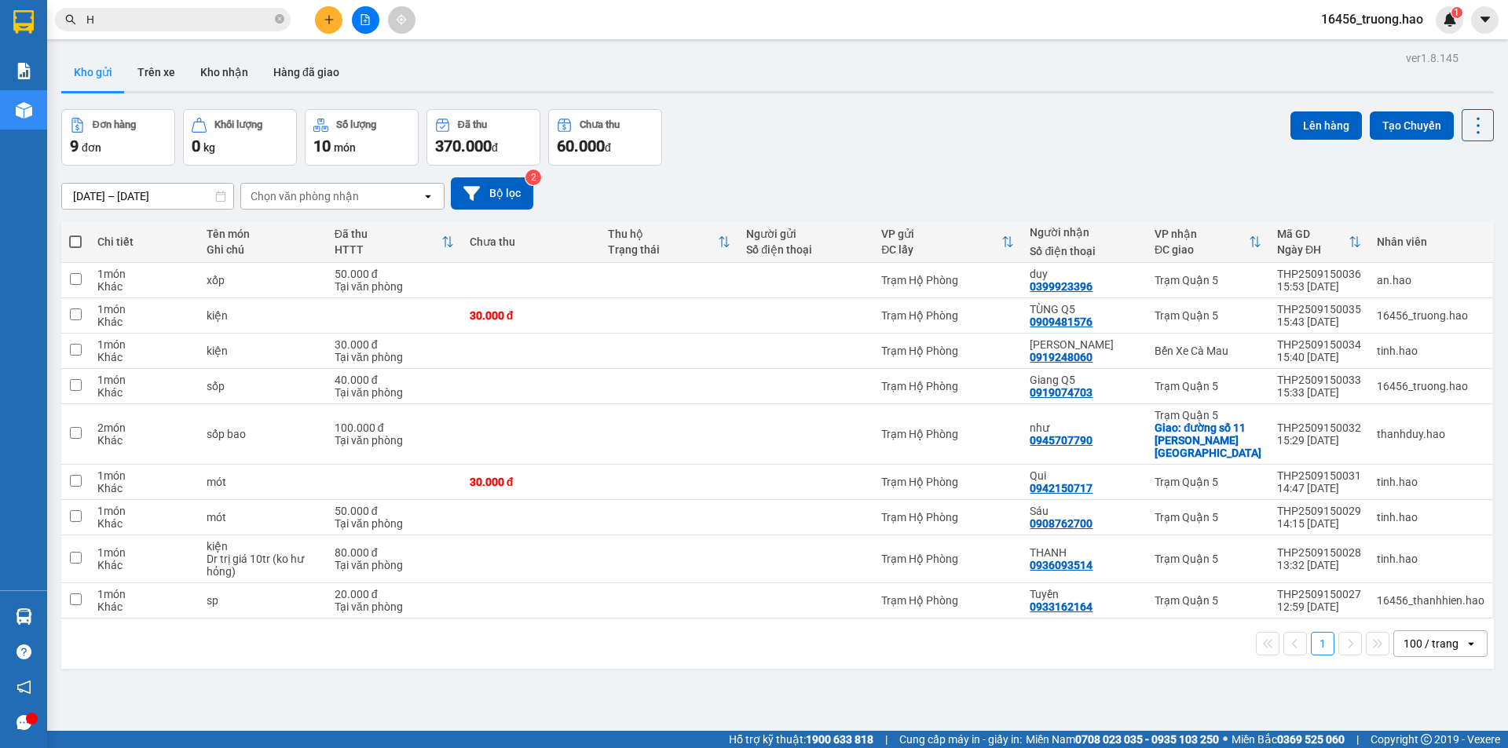
type input "HO"
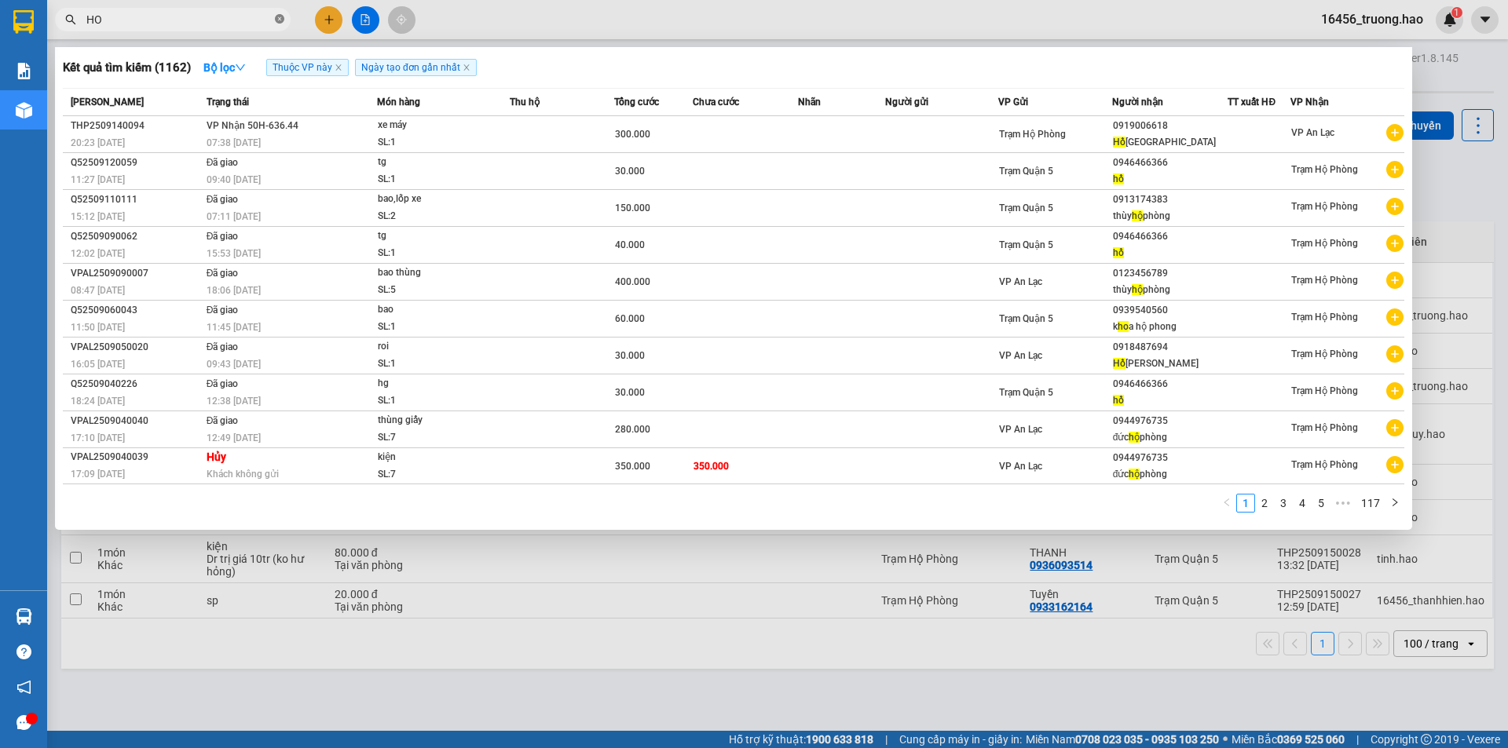
click at [281, 22] on icon "close-circle" at bounding box center [279, 18] width 9 height 9
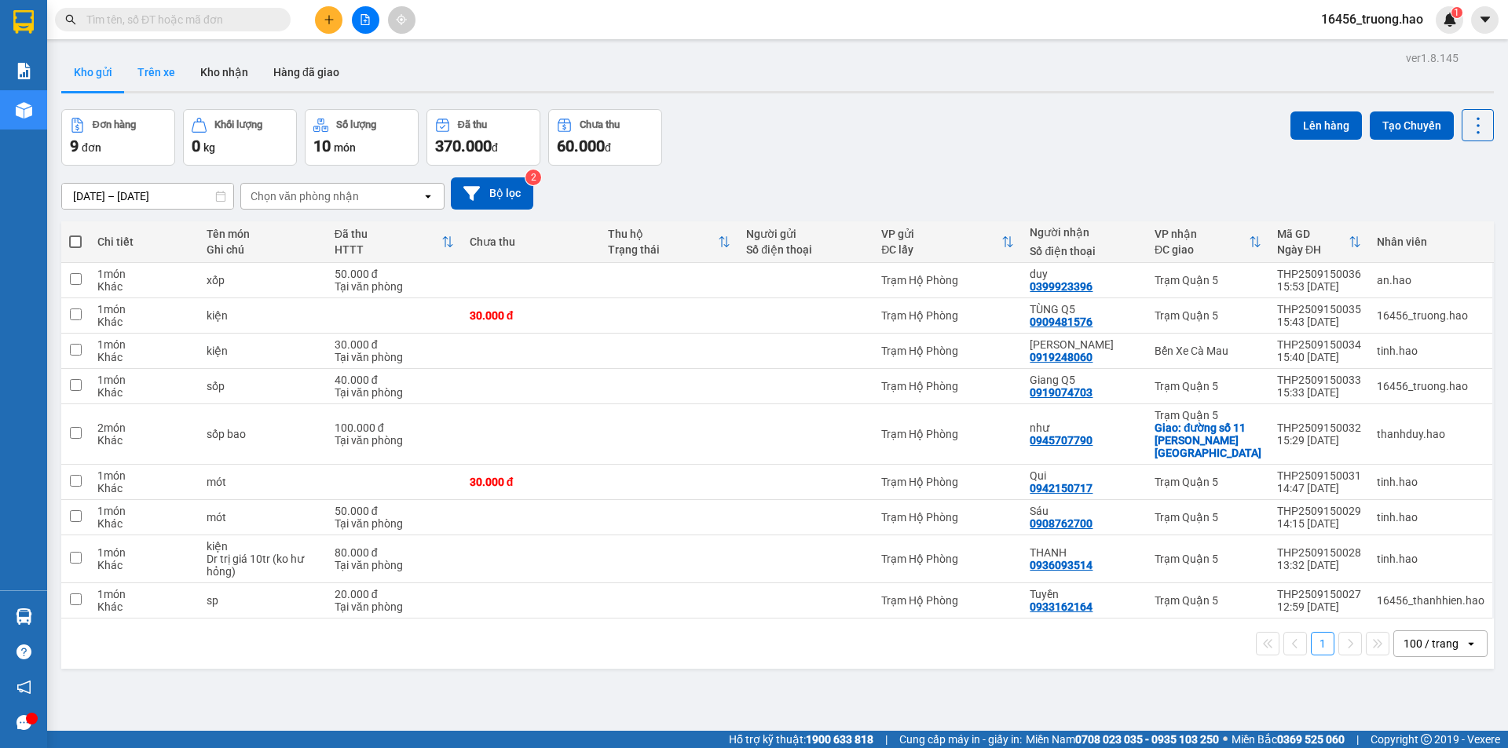
click at [160, 76] on button "Trên xe" at bounding box center [156, 72] width 63 height 38
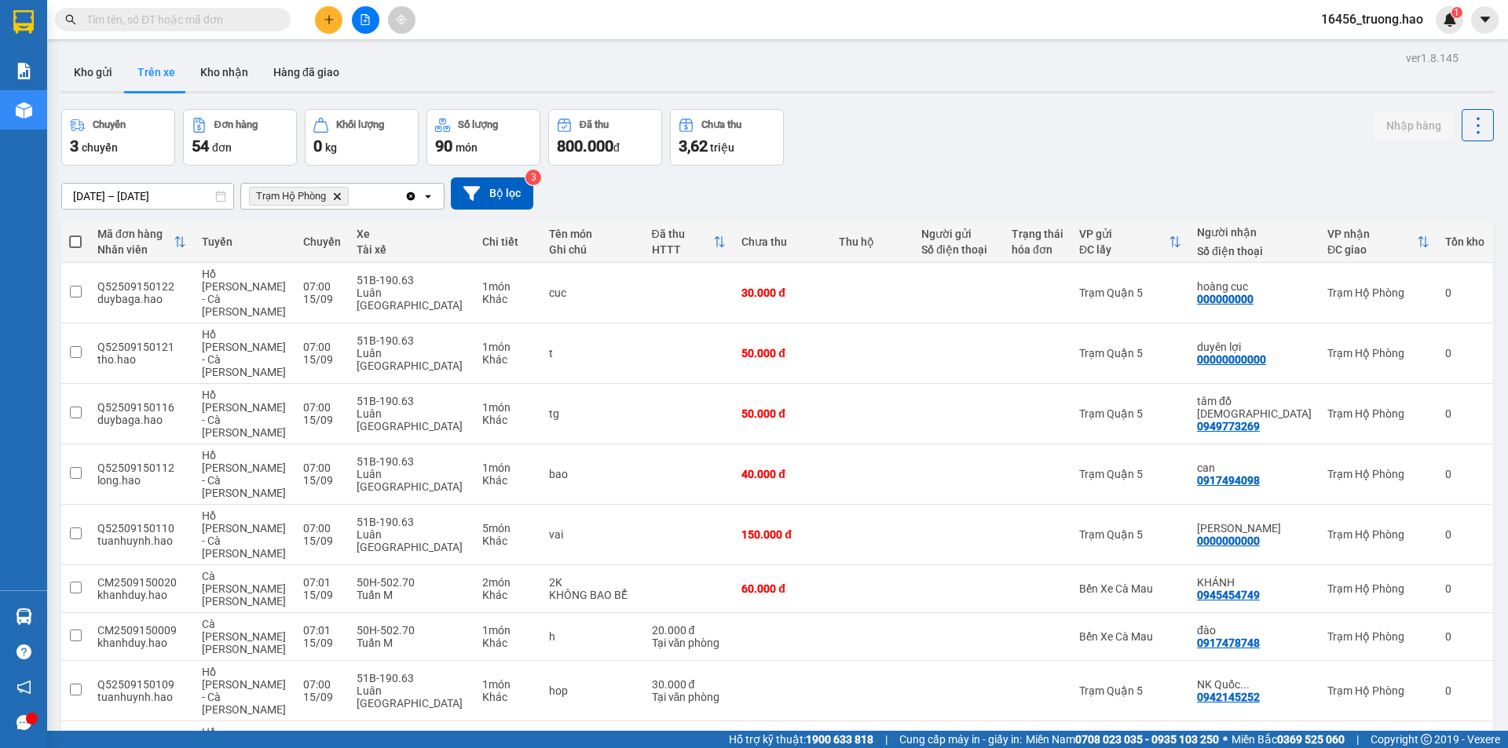
click at [994, 128] on div "Chuyến 3 chuyến Đơn hàng 54 đơn Khối lượng 0 kg Số lượng 90 món Đã thu 800.000 …" at bounding box center [777, 137] width 1433 height 57
click at [1187, 613] on td "Bến Xe Cà Mau" at bounding box center [1130, 637] width 118 height 48
checkbox input "true"
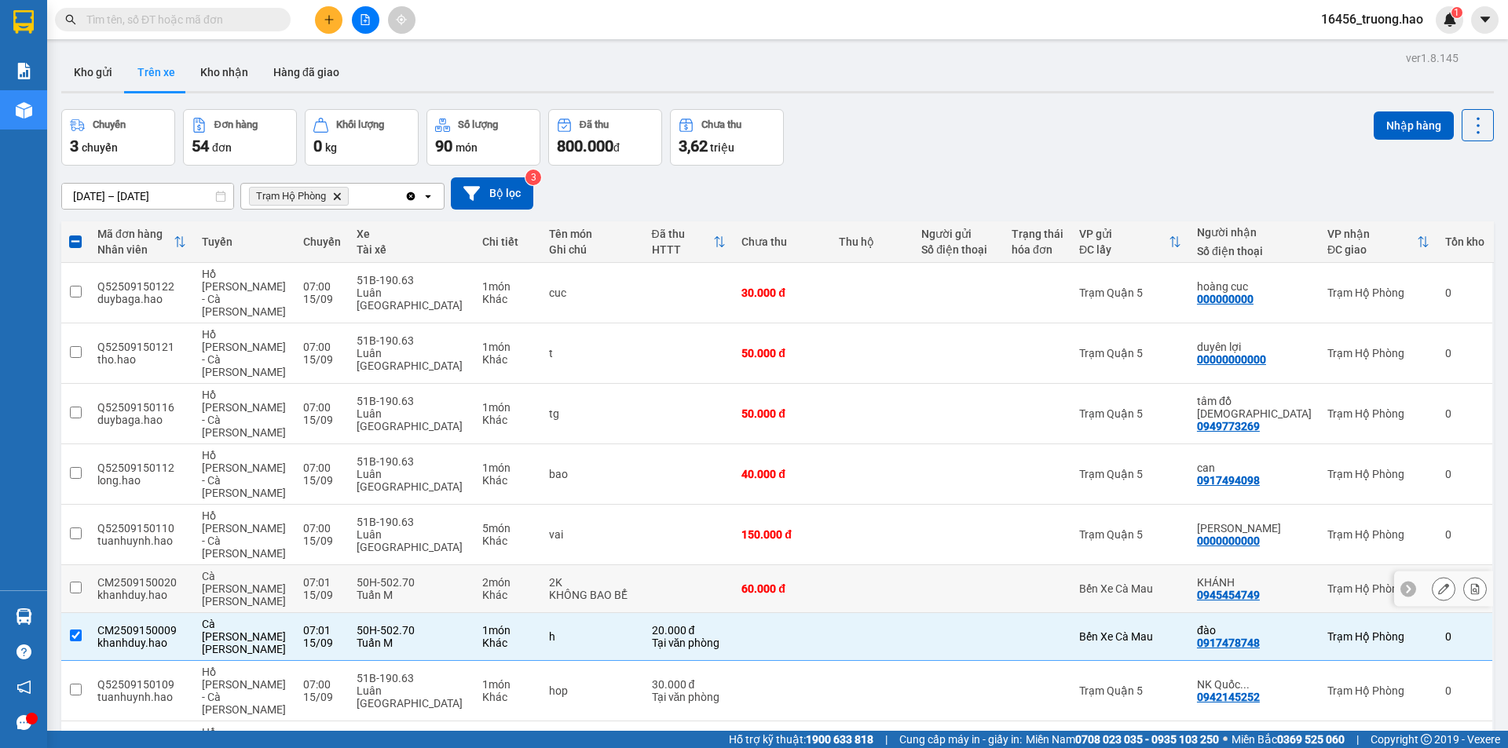
click at [1132, 583] on div "Bến Xe Cà Mau" at bounding box center [1130, 589] width 102 height 13
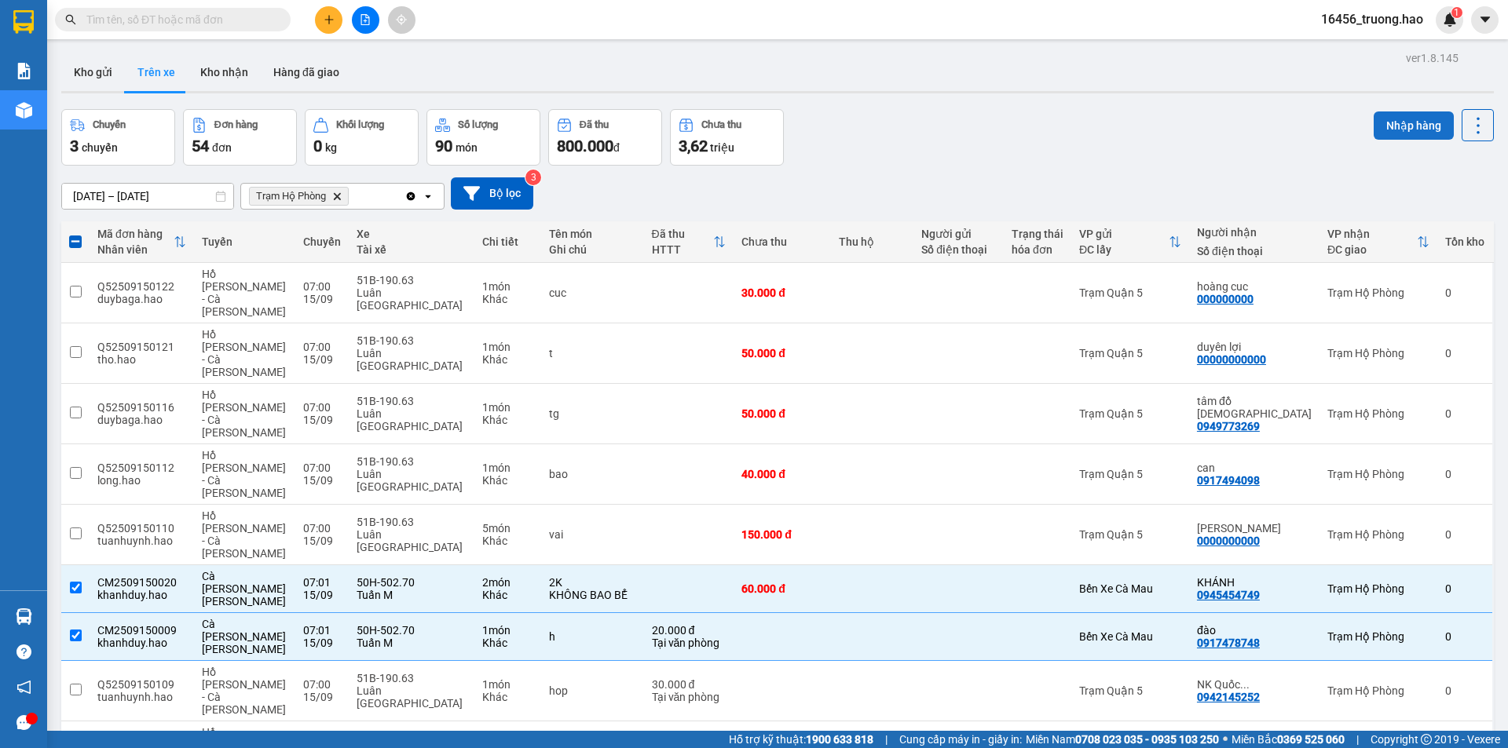
click at [1382, 122] on button "Nhập hàng" at bounding box center [1414, 126] width 80 height 28
checkbox input "false"
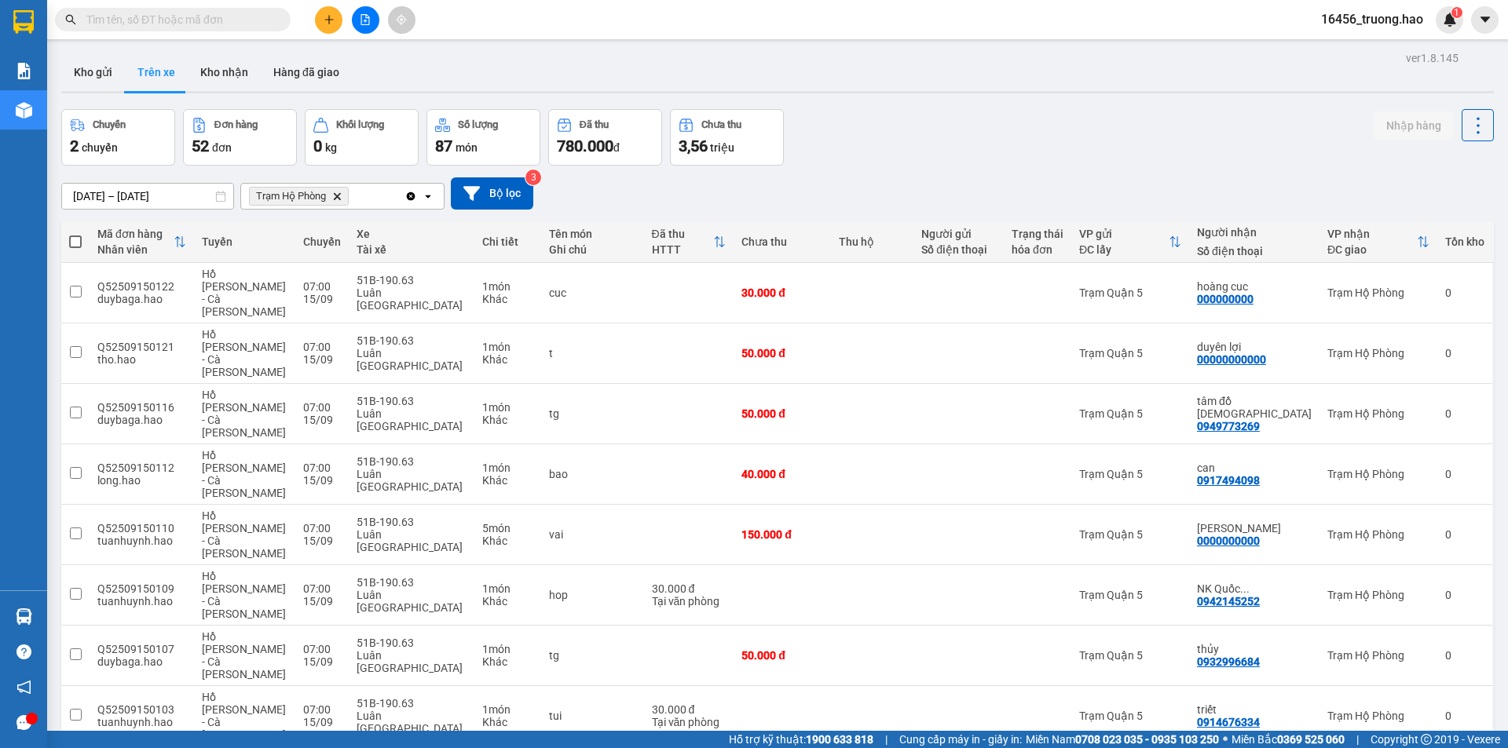
click at [134, 8] on span at bounding box center [173, 20] width 236 height 24
drag, startPoint x: 134, startPoint y: 8, endPoint x: 87, endPoint y: 10, distance: 47.2
click at [87, 10] on span at bounding box center [173, 20] width 236 height 24
click at [119, 10] on span at bounding box center [173, 20] width 236 height 24
click at [118, 13] on input "text" at bounding box center [178, 19] width 185 height 17
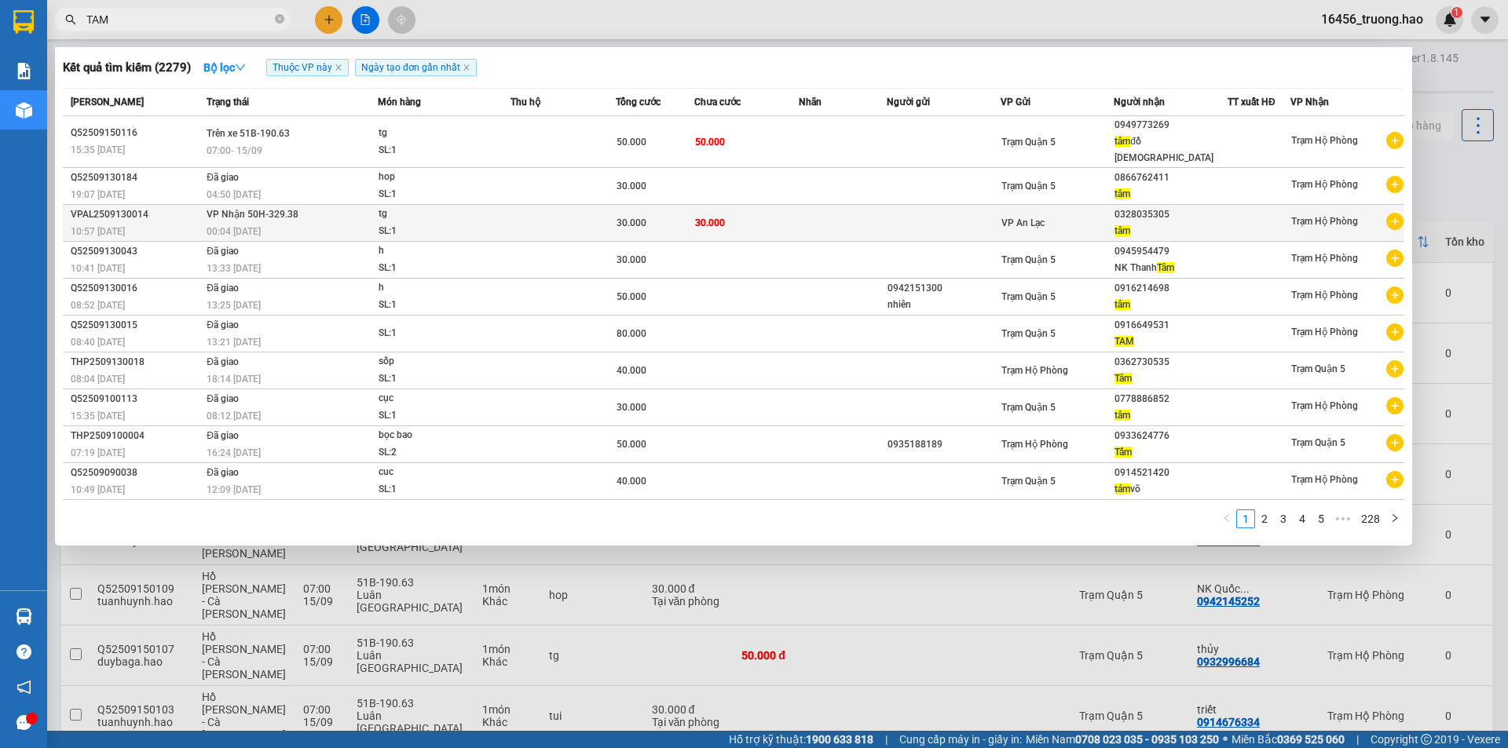
type input "TAM"
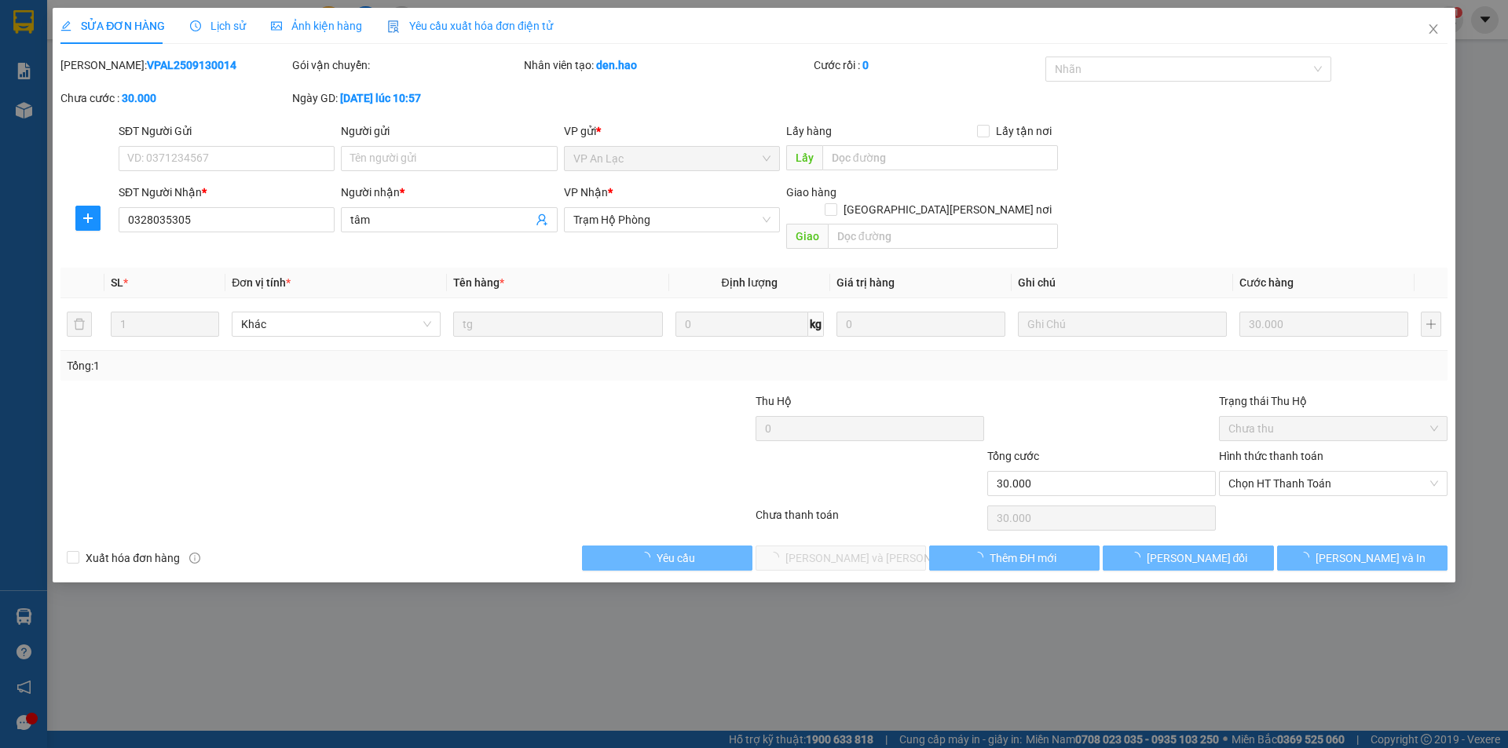
type input "0328035305"
type input "tâm"
type input "30.000"
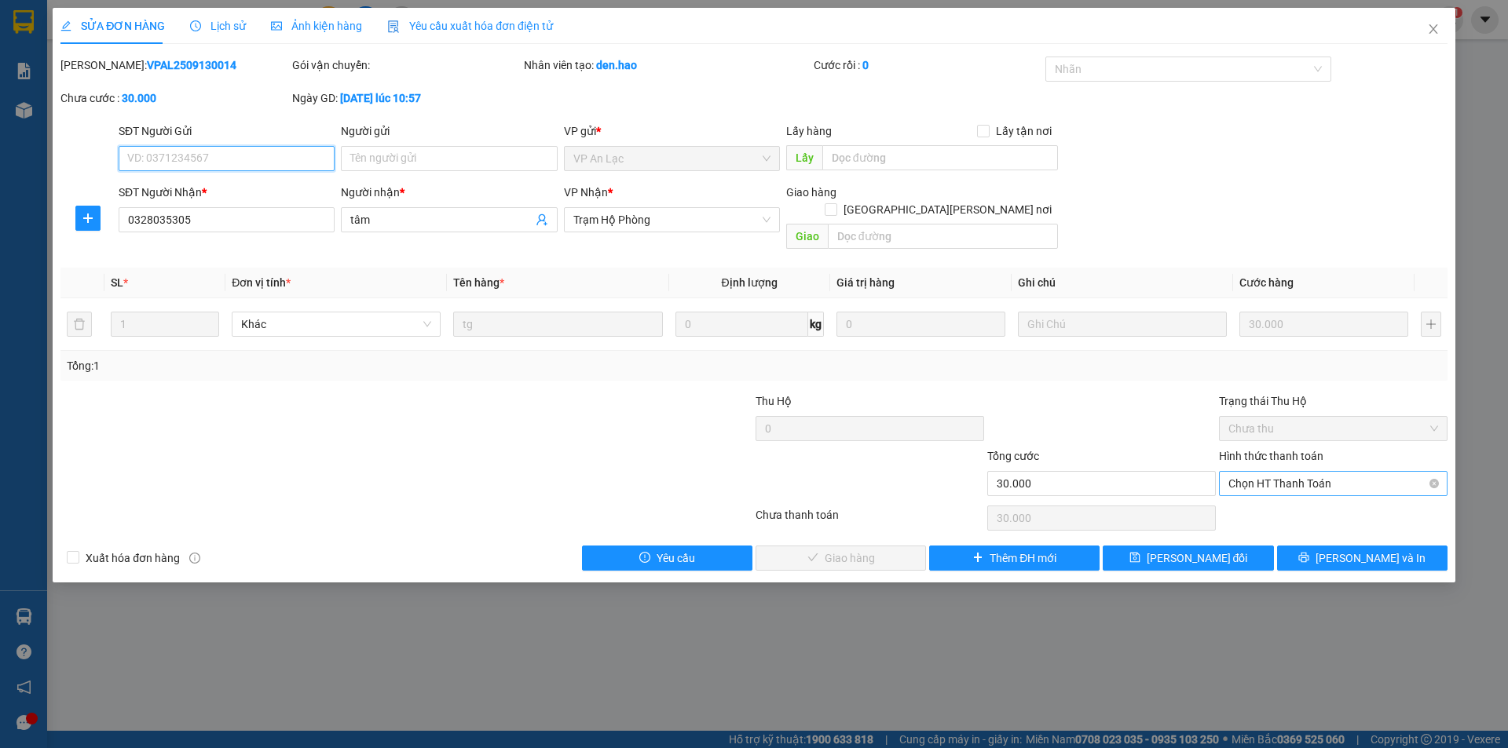
click at [1354, 472] on span "Chọn HT Thanh Toán" at bounding box center [1333, 484] width 210 height 24
drag, startPoint x: 1286, startPoint y: 492, endPoint x: 1138, endPoint y: 500, distance: 147.9
click at [1284, 492] on div "Tại văn phòng" at bounding box center [1333, 497] width 210 height 17
type input "0"
click at [868, 550] on span "[PERSON_NAME] và Giao hàng" at bounding box center [891, 558] width 212 height 17
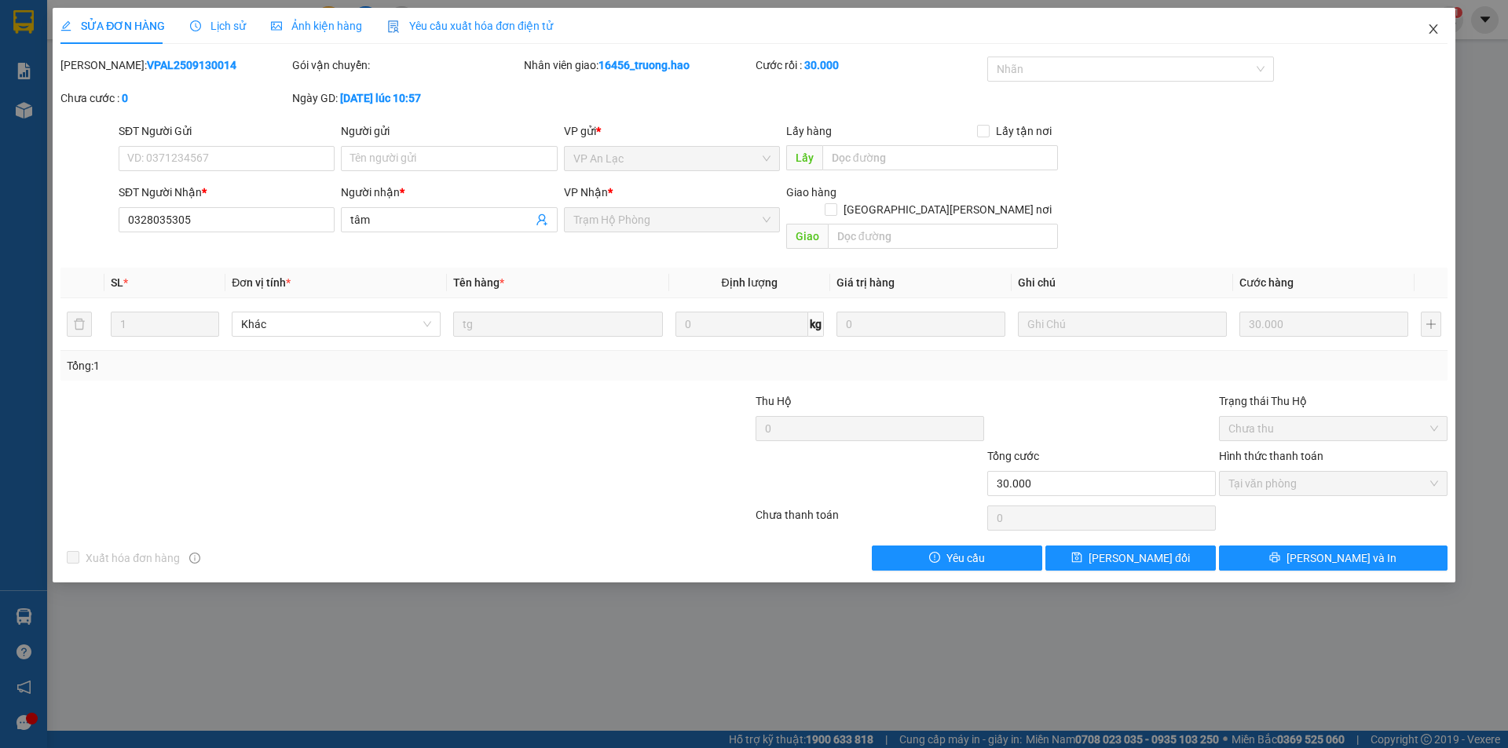
drag, startPoint x: 1431, startPoint y: 25, endPoint x: 1272, endPoint y: 15, distance: 159.8
click at [1432, 25] on icon "close" at bounding box center [1433, 29] width 13 height 13
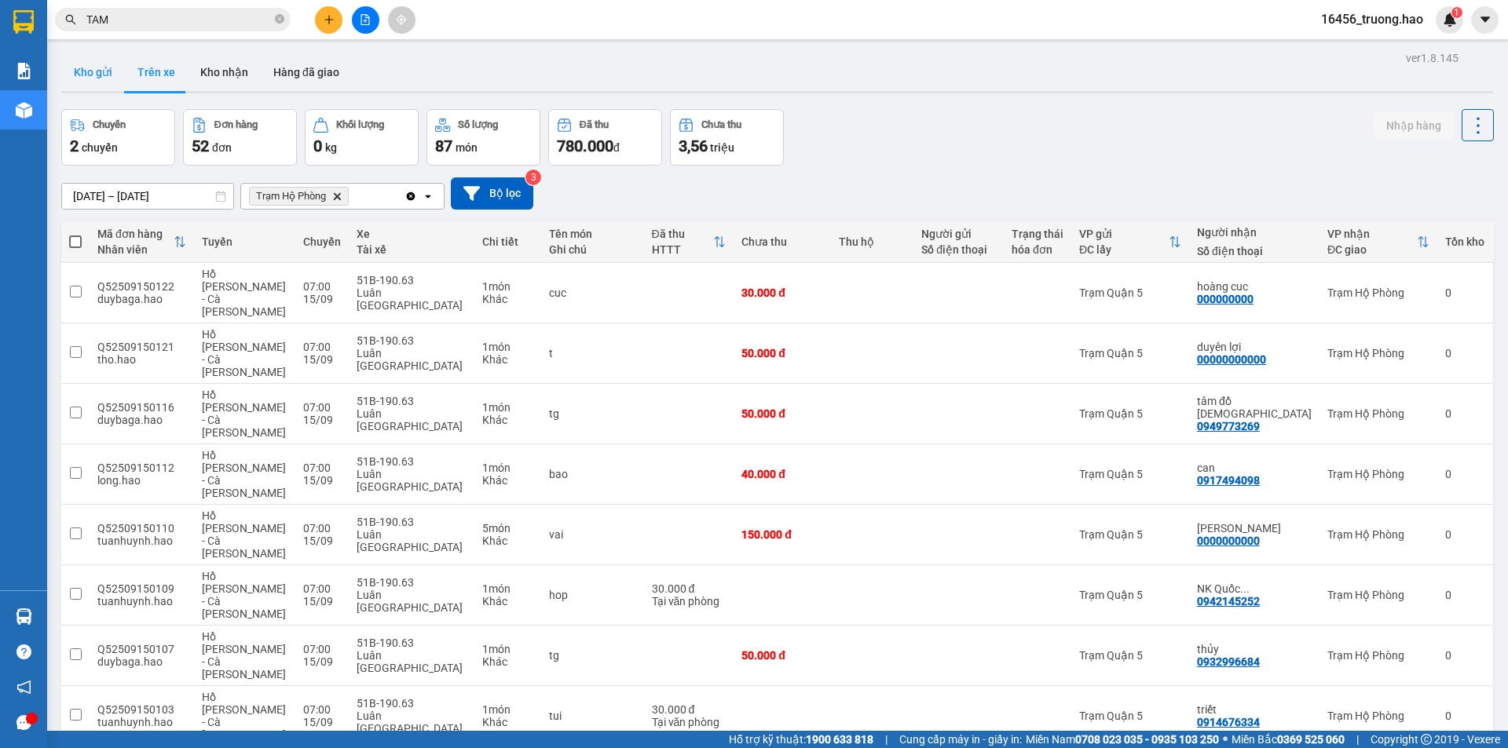
click at [102, 76] on button "Kho gửi" at bounding box center [93, 72] width 64 height 38
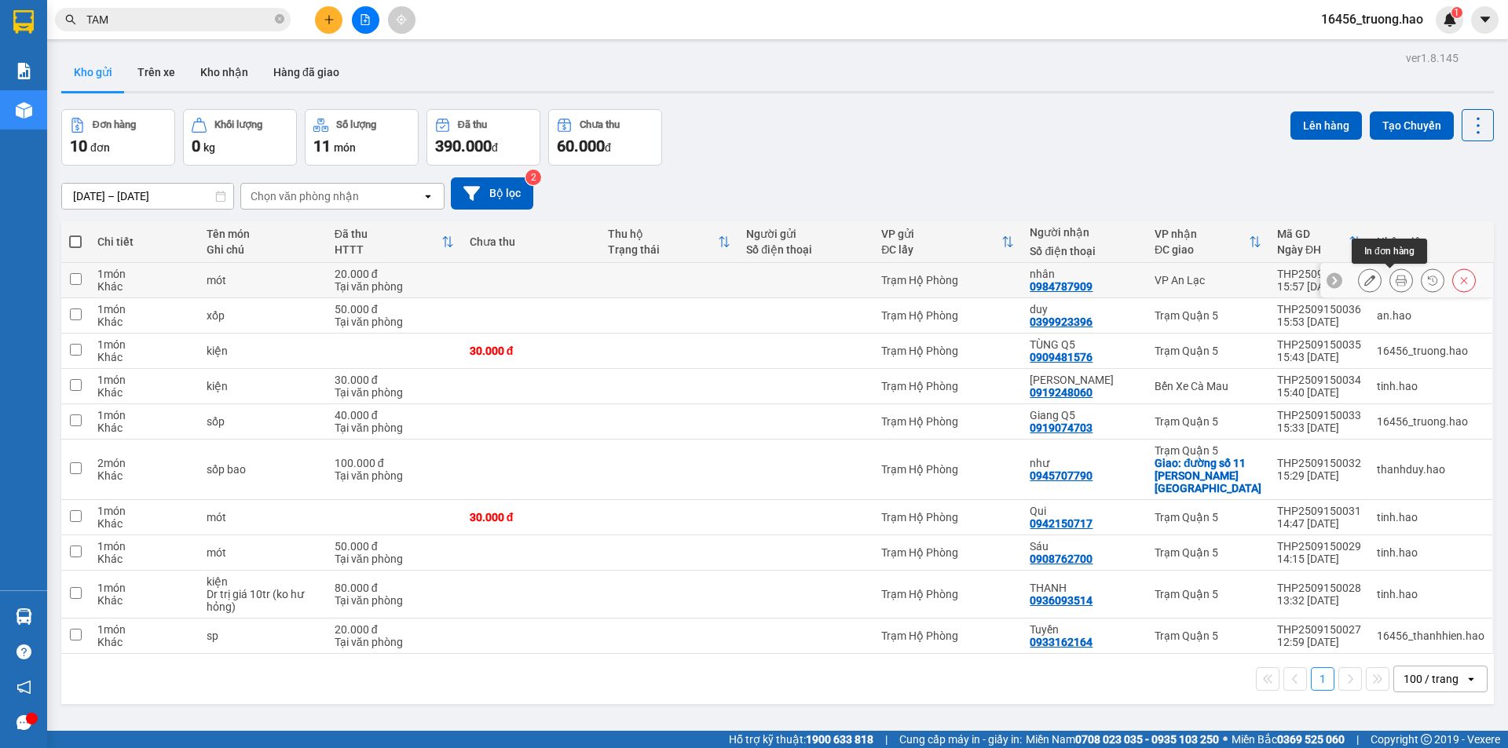
click at [1396, 280] on icon at bounding box center [1401, 280] width 11 height 11
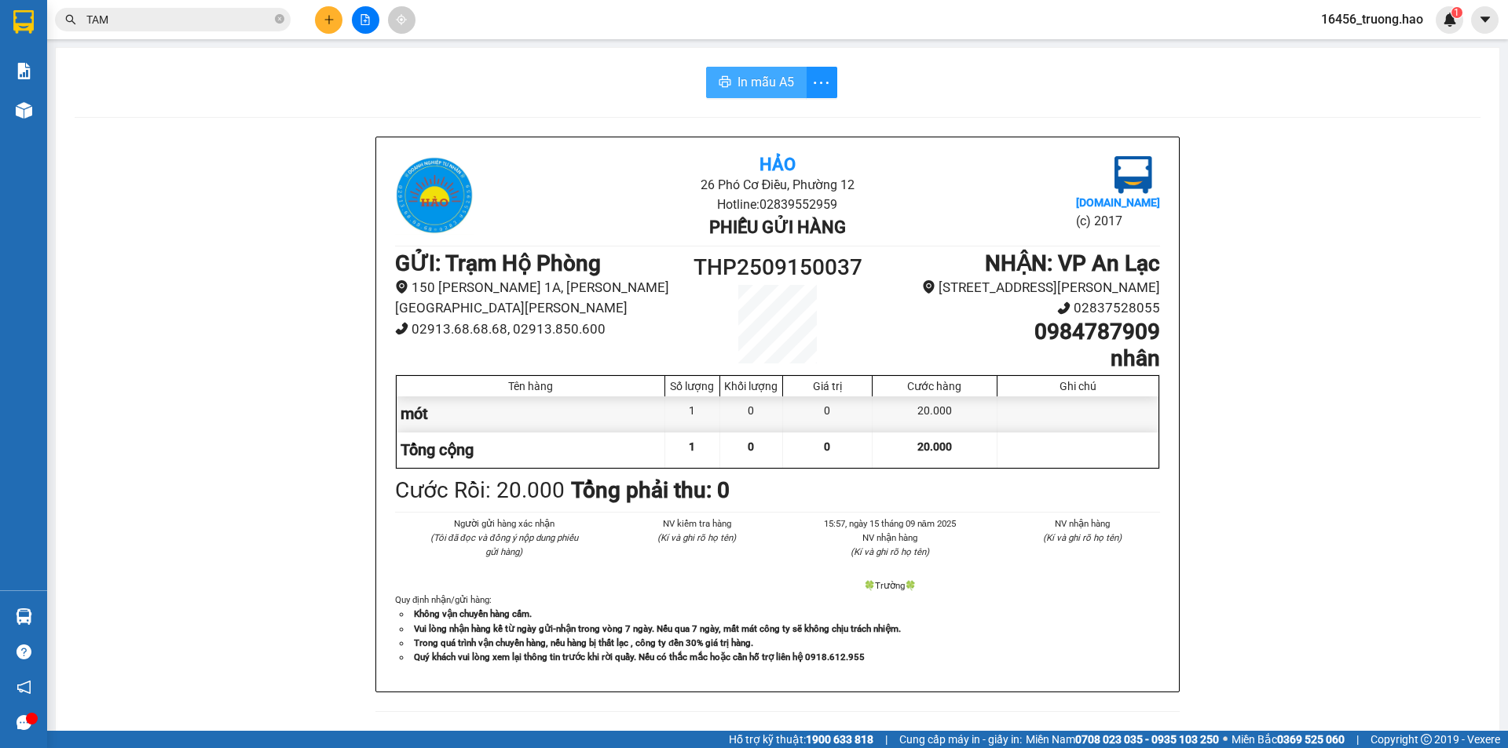
click at [792, 76] on button "In mẫu A5" at bounding box center [756, 82] width 101 height 31
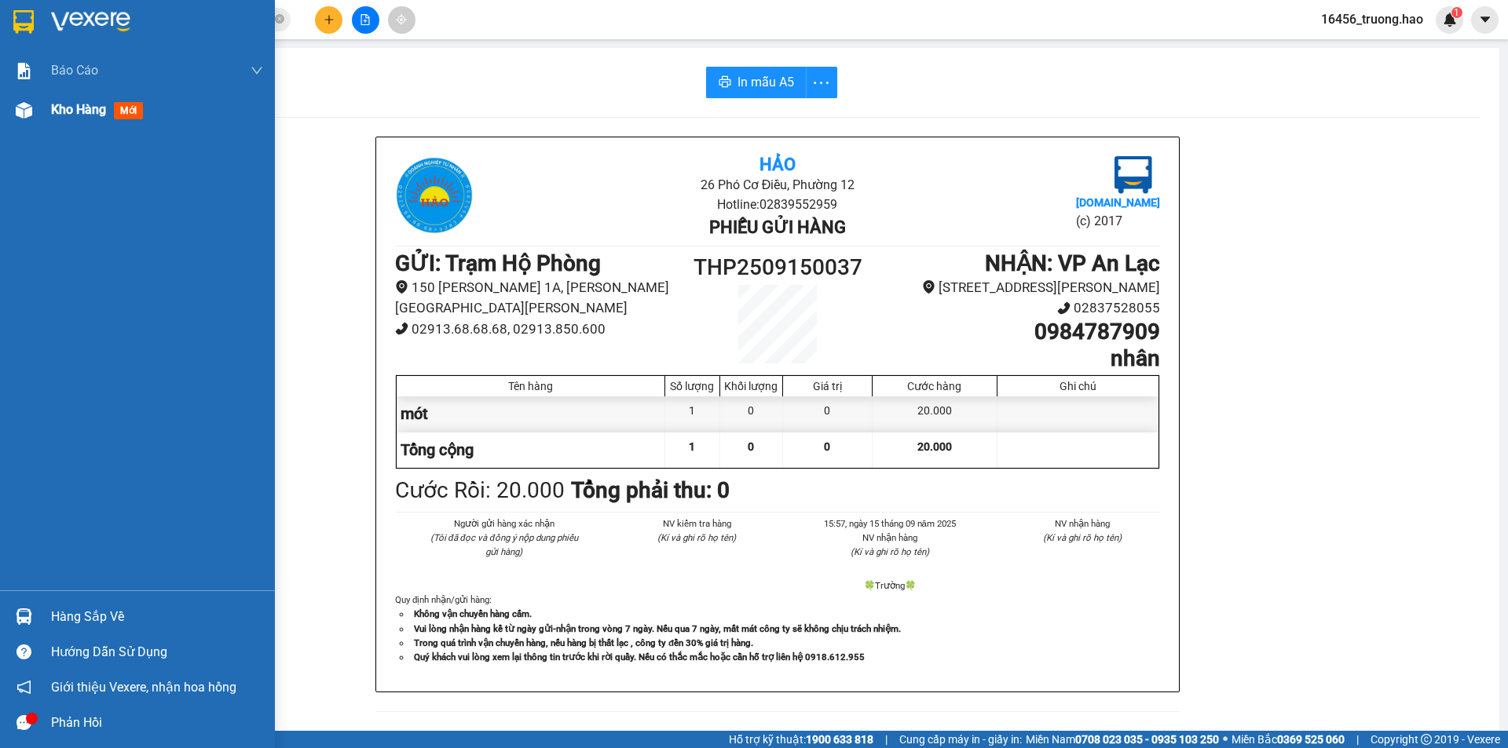
click at [86, 111] on span "Kho hàng" at bounding box center [78, 109] width 55 height 15
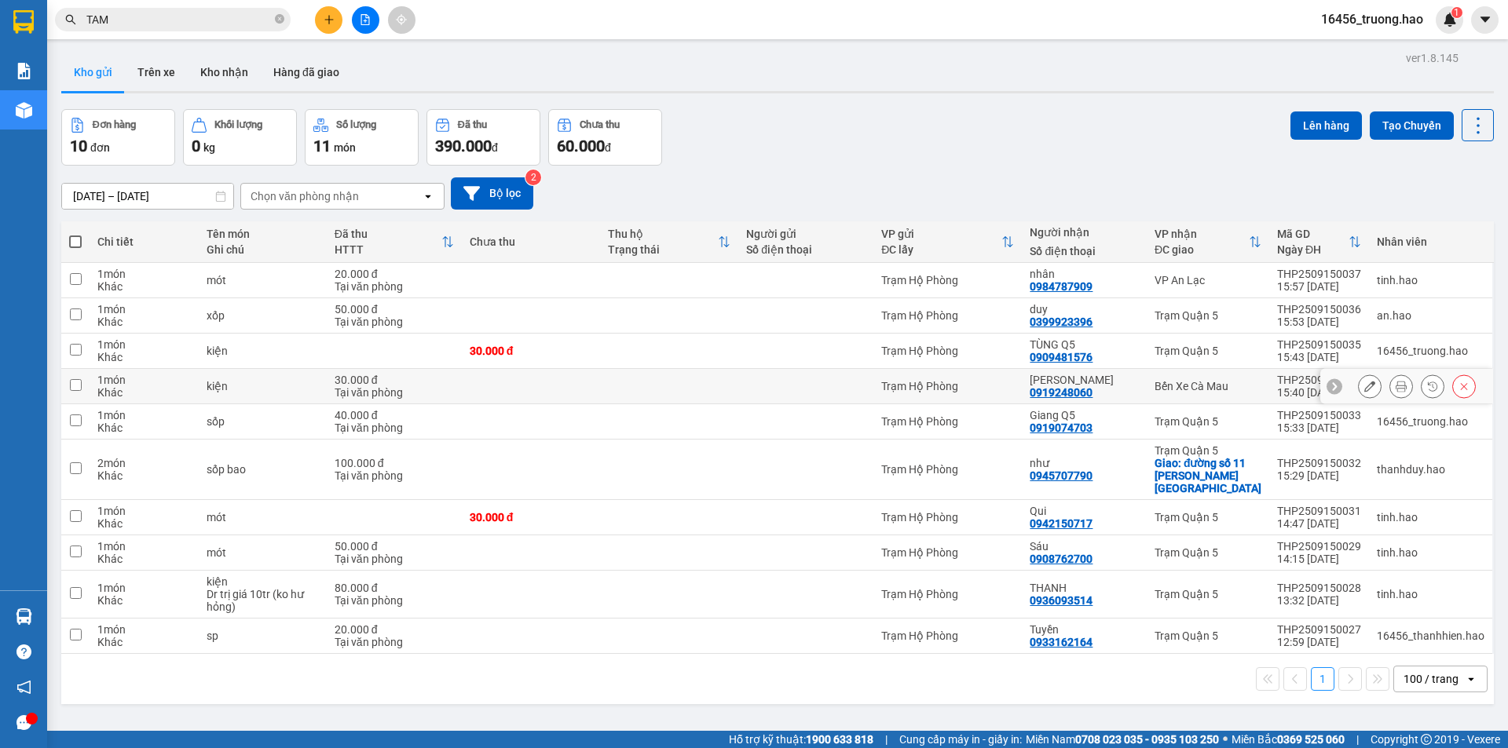
click at [1183, 392] on div "Bến Xe Cà Mau" at bounding box center [1208, 386] width 107 height 13
checkbox input "true"
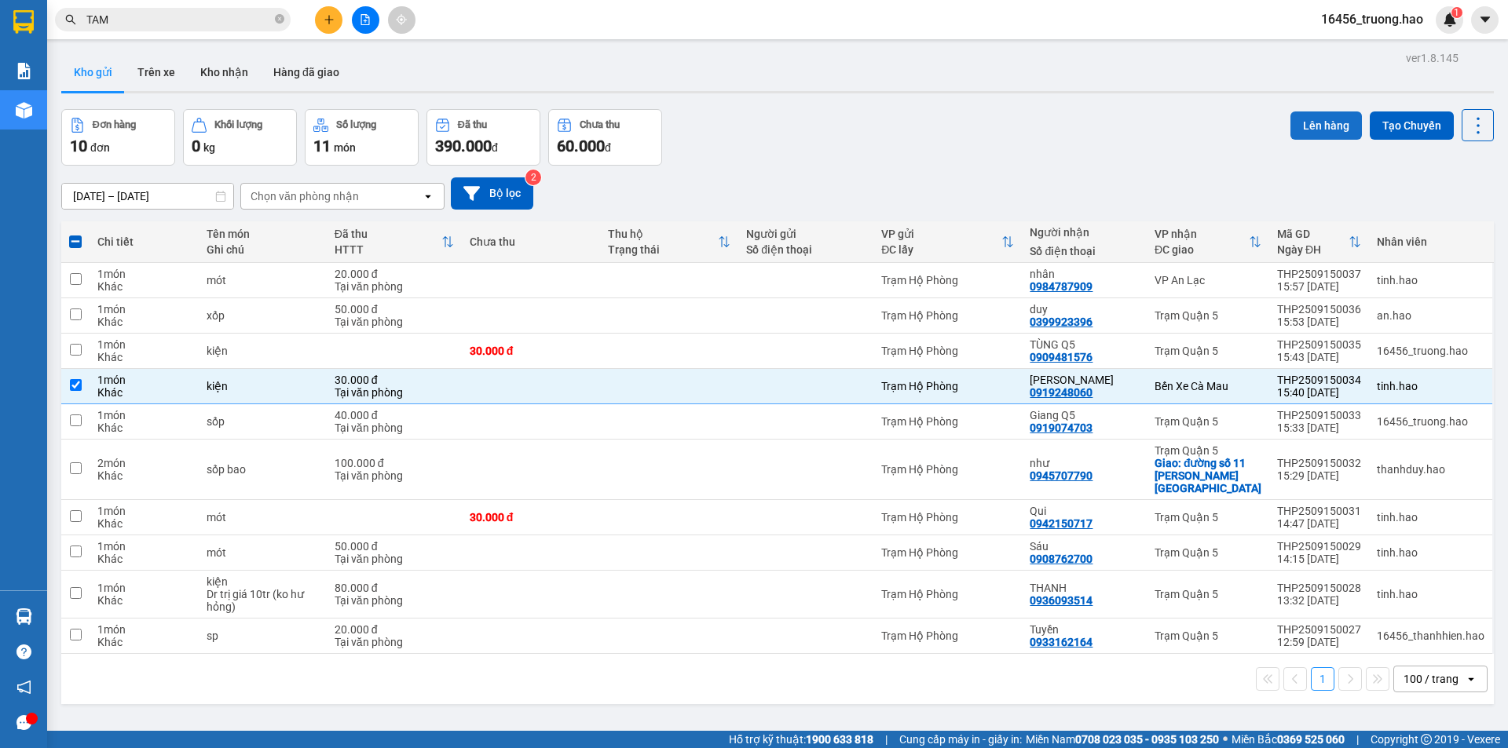
click at [1336, 130] on button "Lên hàng" at bounding box center [1325, 126] width 71 height 28
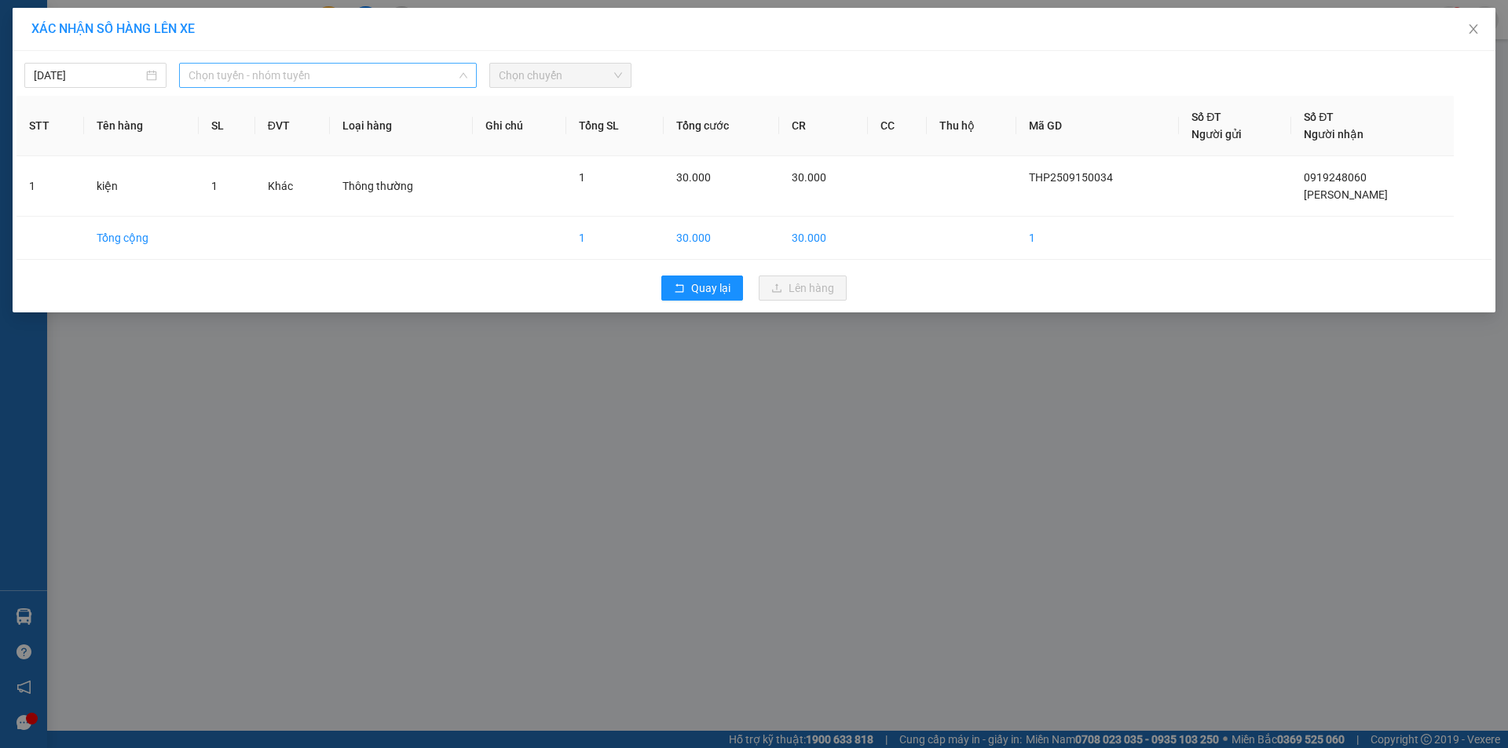
click at [261, 75] on span "Chọn tuyến - nhóm tuyến" at bounding box center [327, 76] width 279 height 24
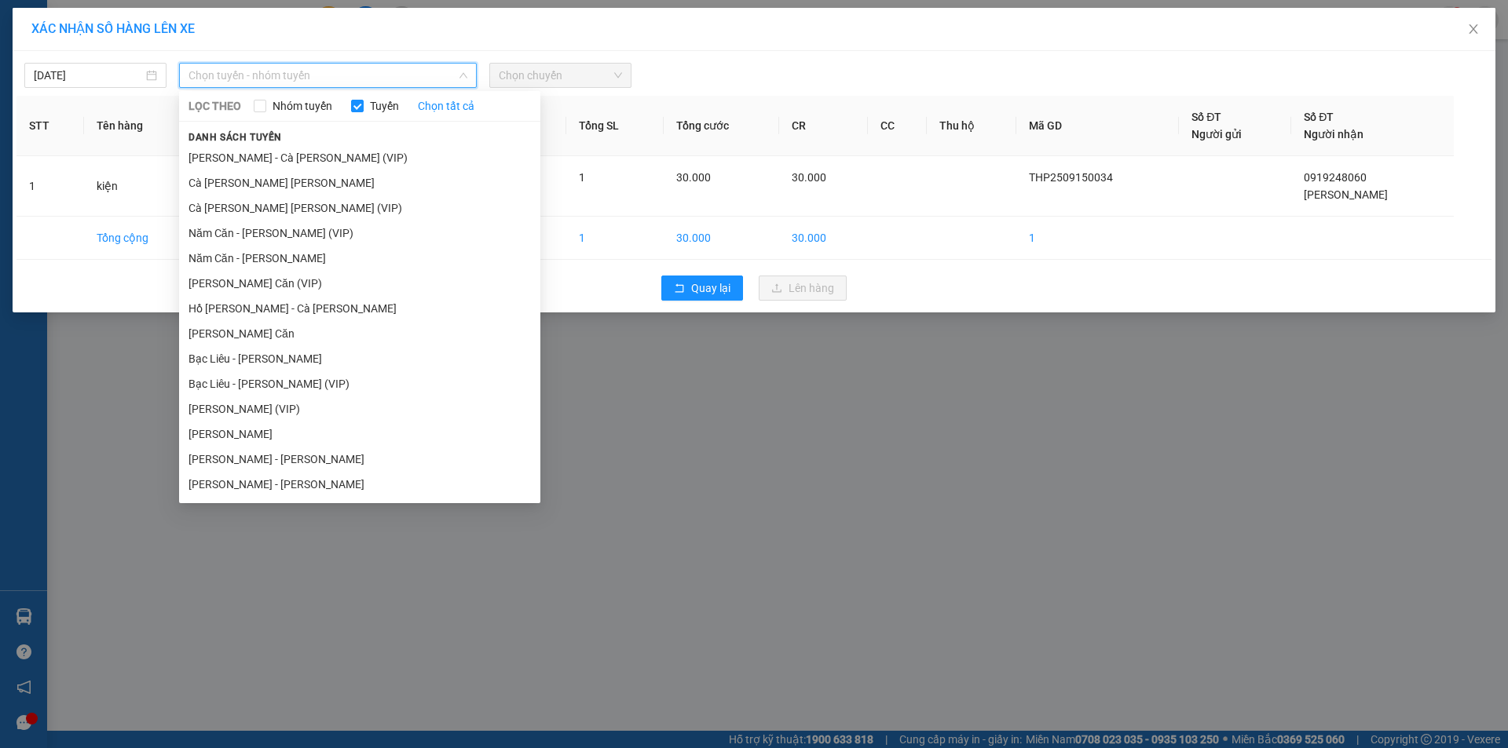
drag, startPoint x: 243, startPoint y: 155, endPoint x: 477, endPoint y: 116, distance: 237.2
click at [256, 155] on li "[PERSON_NAME] - Cà Mau (VIP)" at bounding box center [359, 157] width 361 height 25
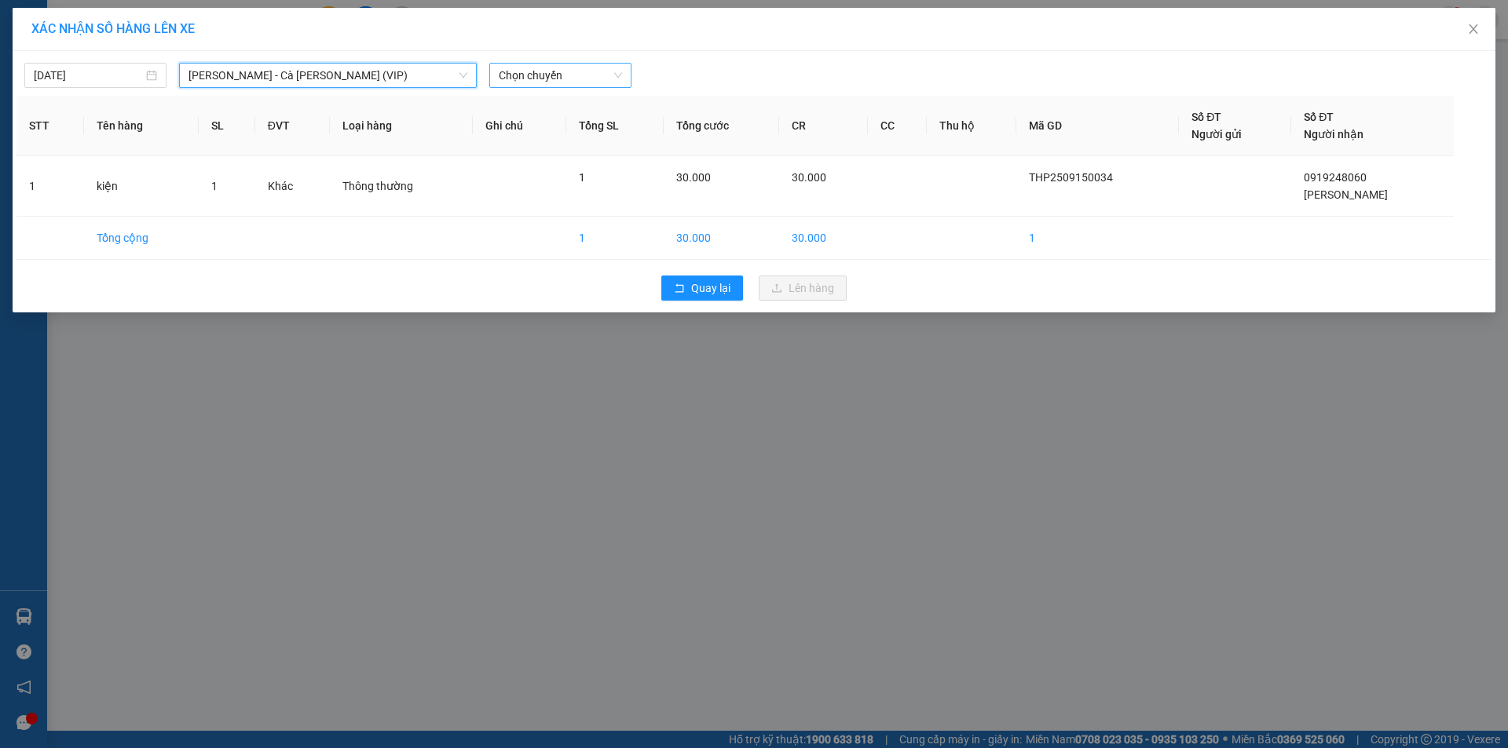
click at [578, 68] on span "Chọn chuyến" at bounding box center [560, 76] width 123 height 24
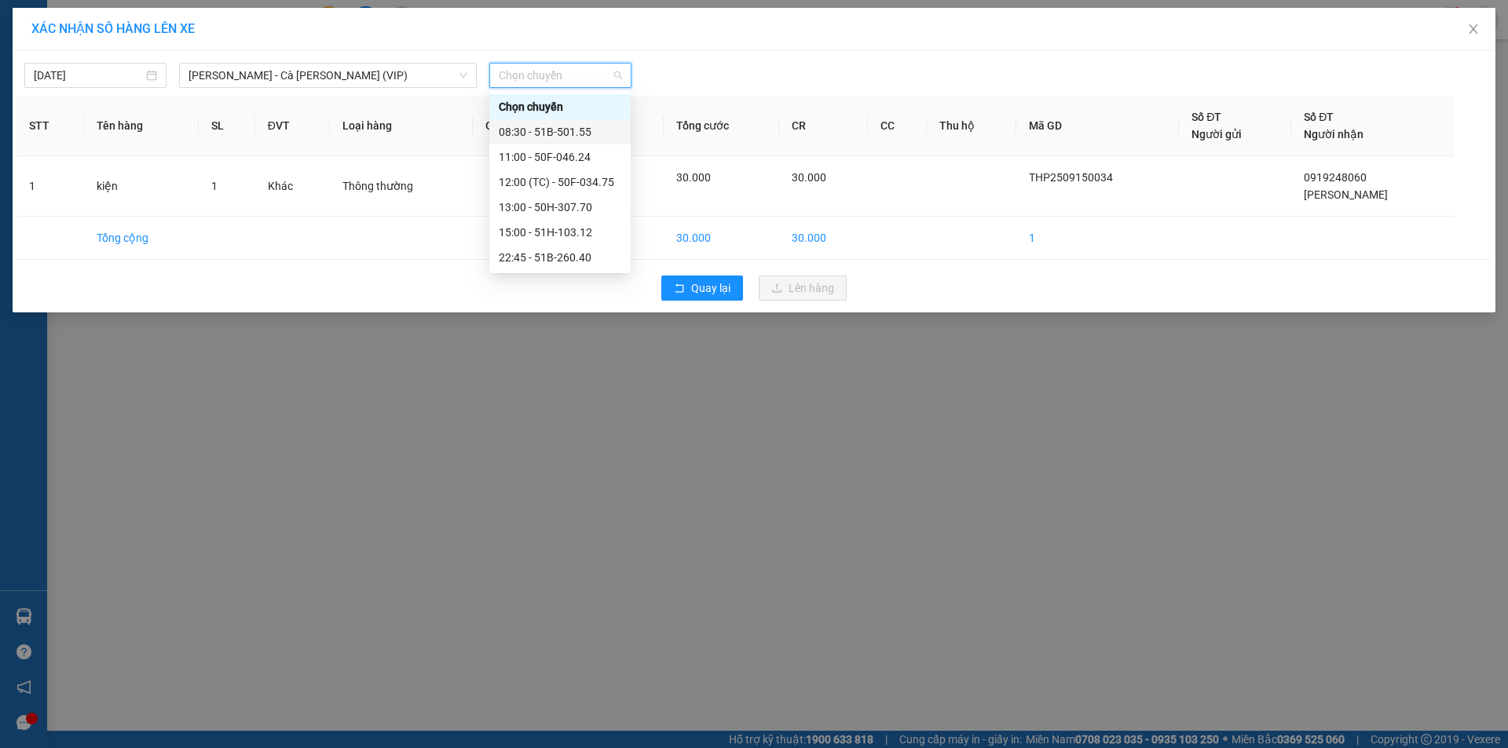
click at [551, 129] on div "08:30 - 51B-501.55" at bounding box center [560, 131] width 123 height 17
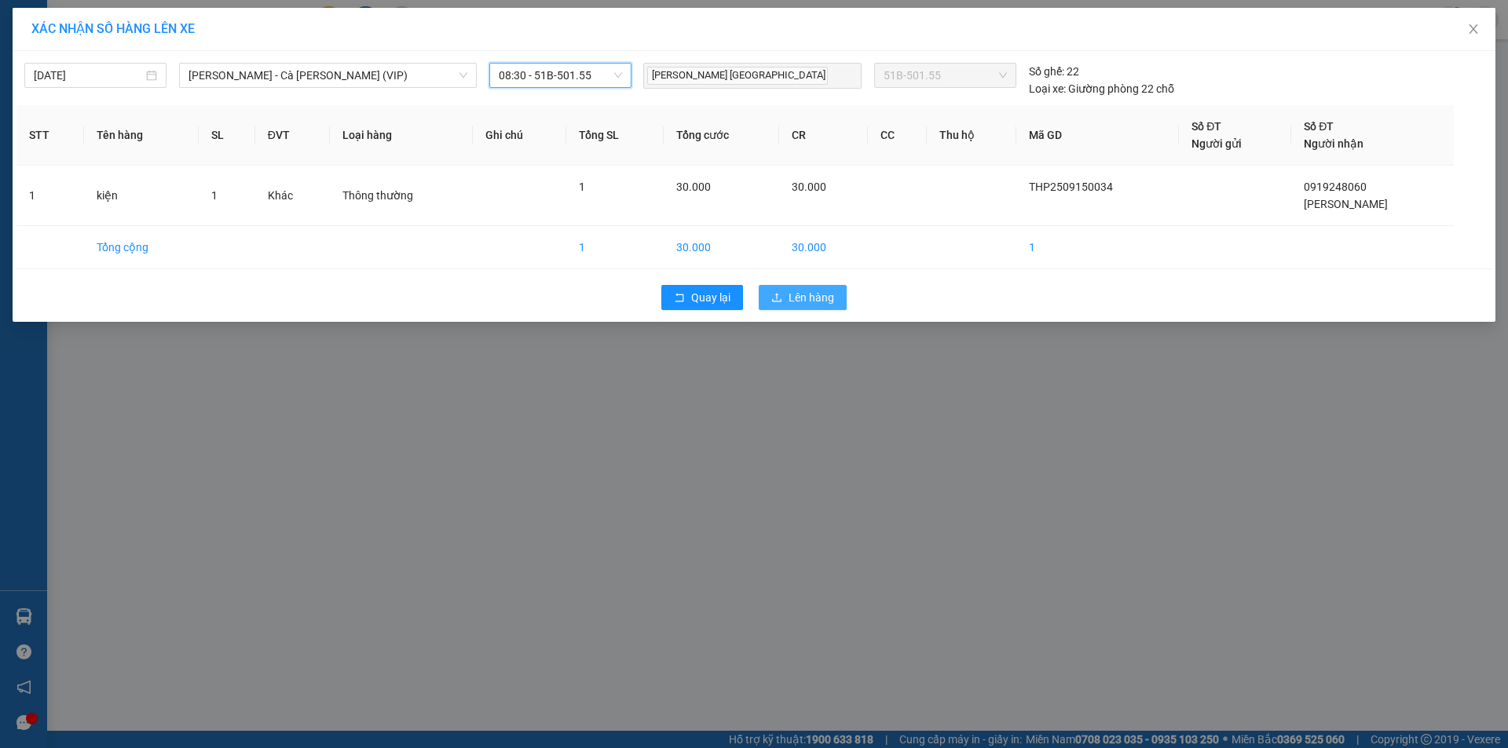
click at [796, 294] on span "Lên hàng" at bounding box center [812, 297] width 46 height 17
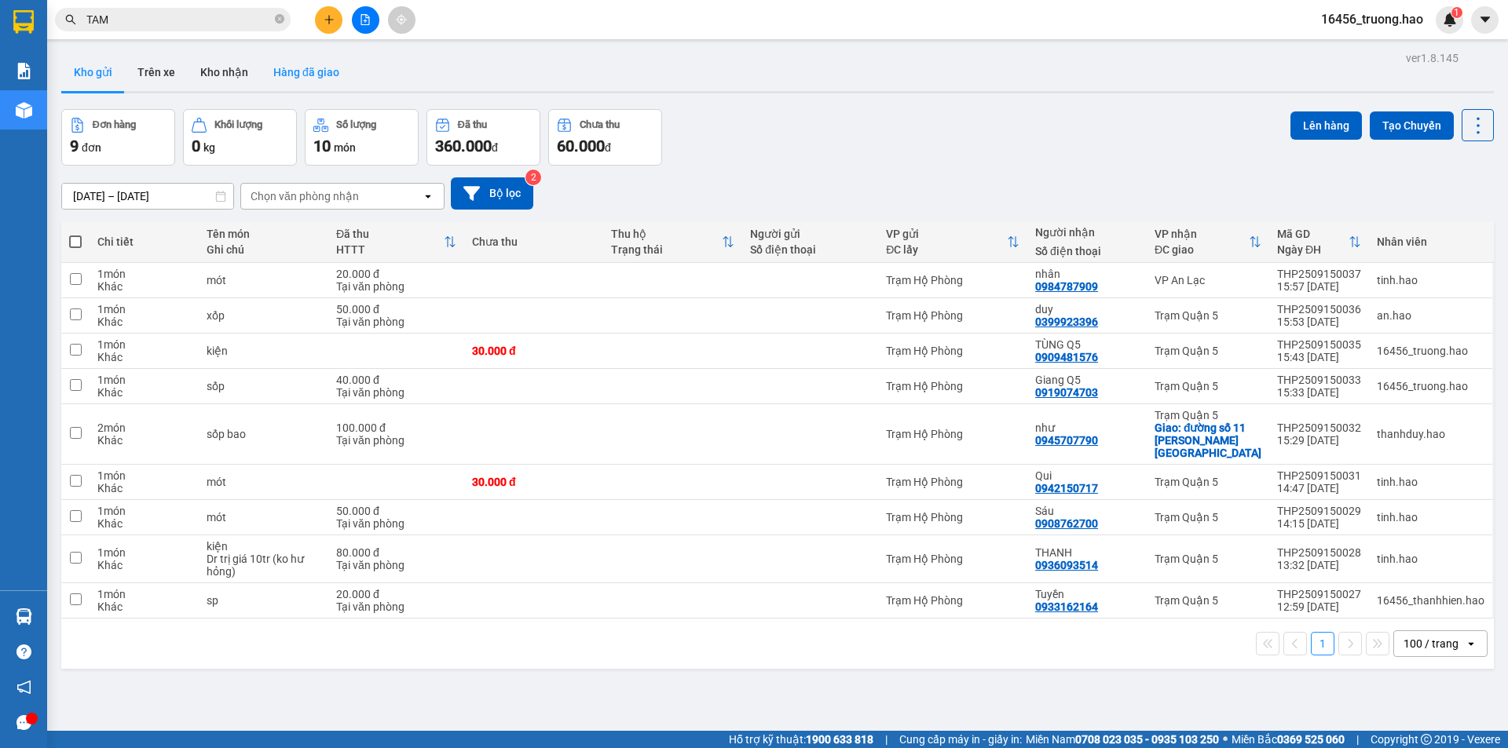
click at [298, 72] on button "Hàng đã giao" at bounding box center [306, 72] width 91 height 38
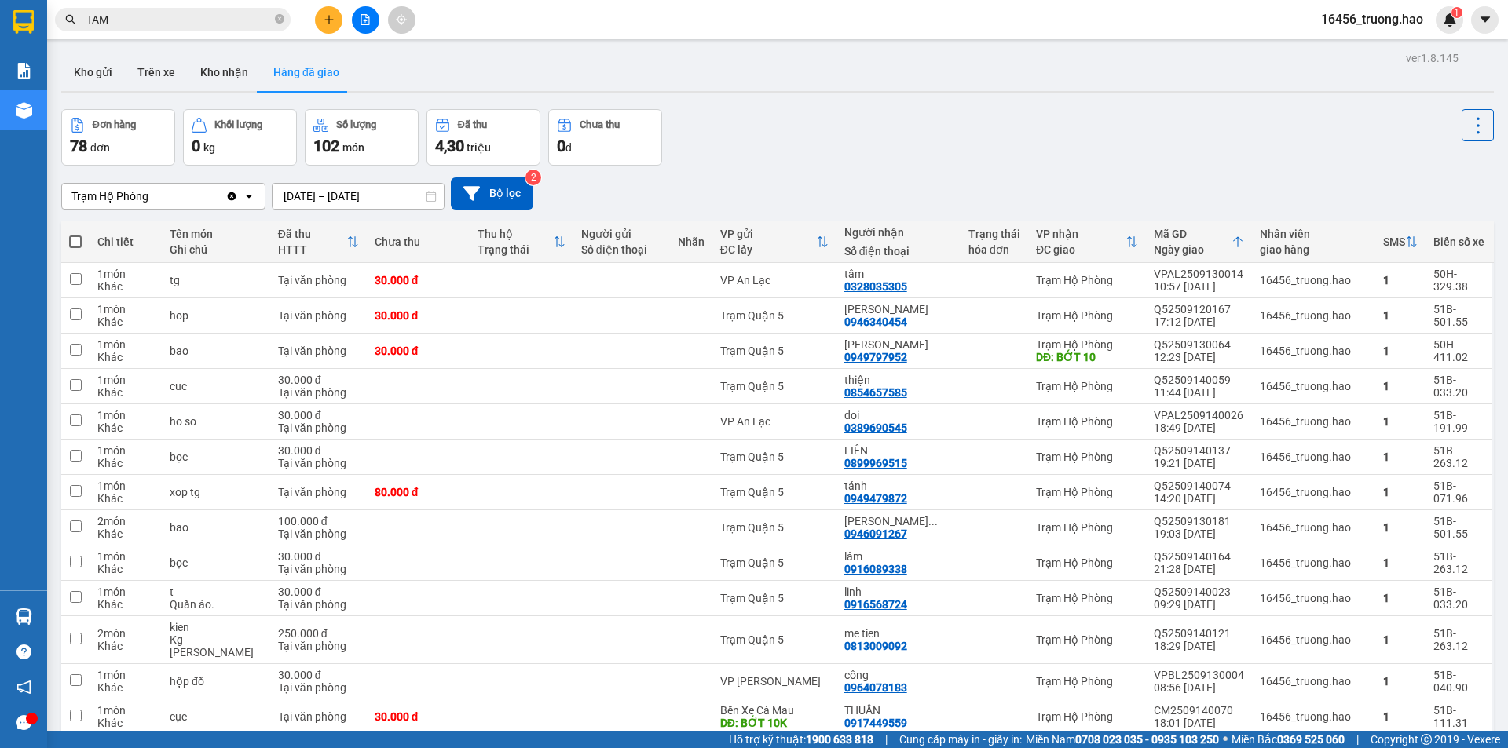
click at [170, 14] on input "TAM" at bounding box center [178, 19] width 185 height 17
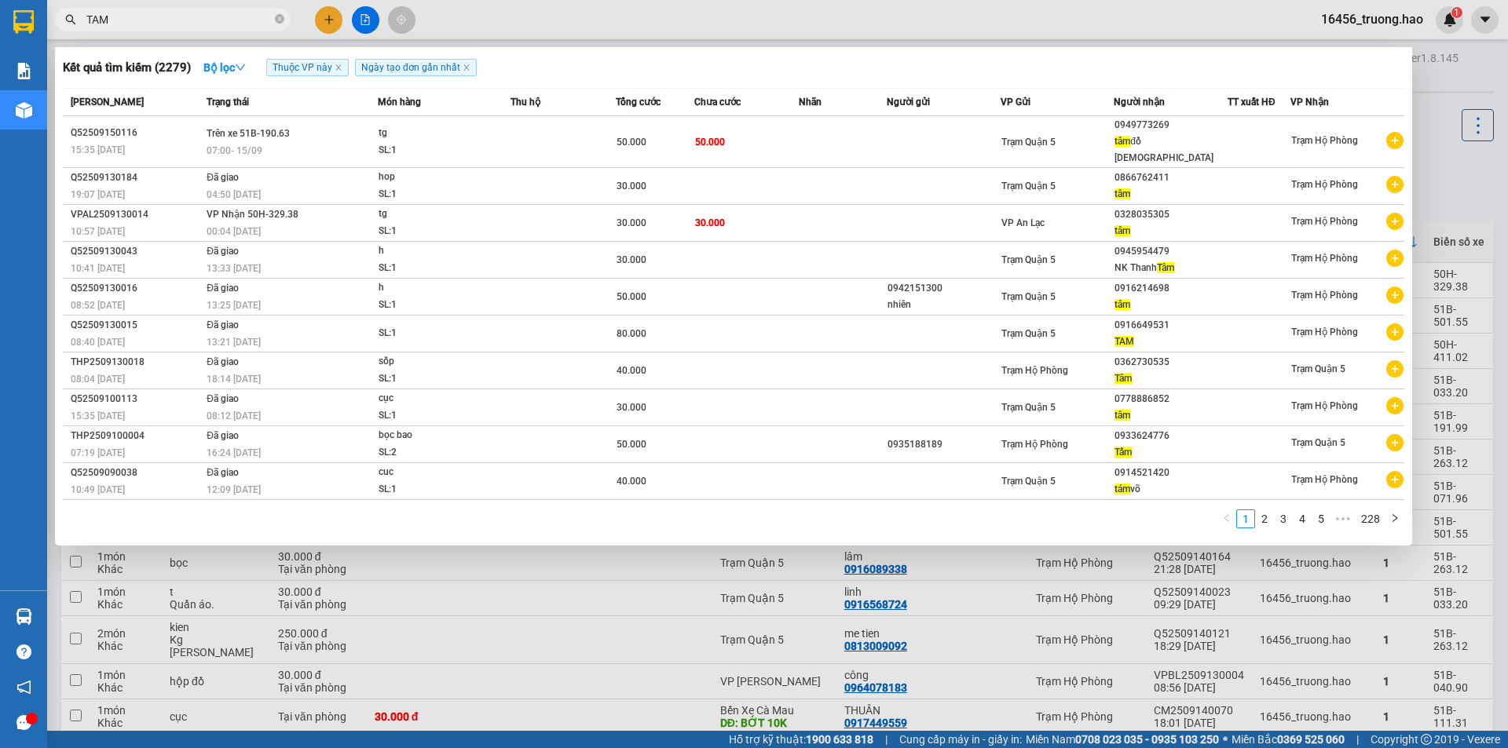
click at [170, 14] on input "TAM" at bounding box center [178, 19] width 185 height 17
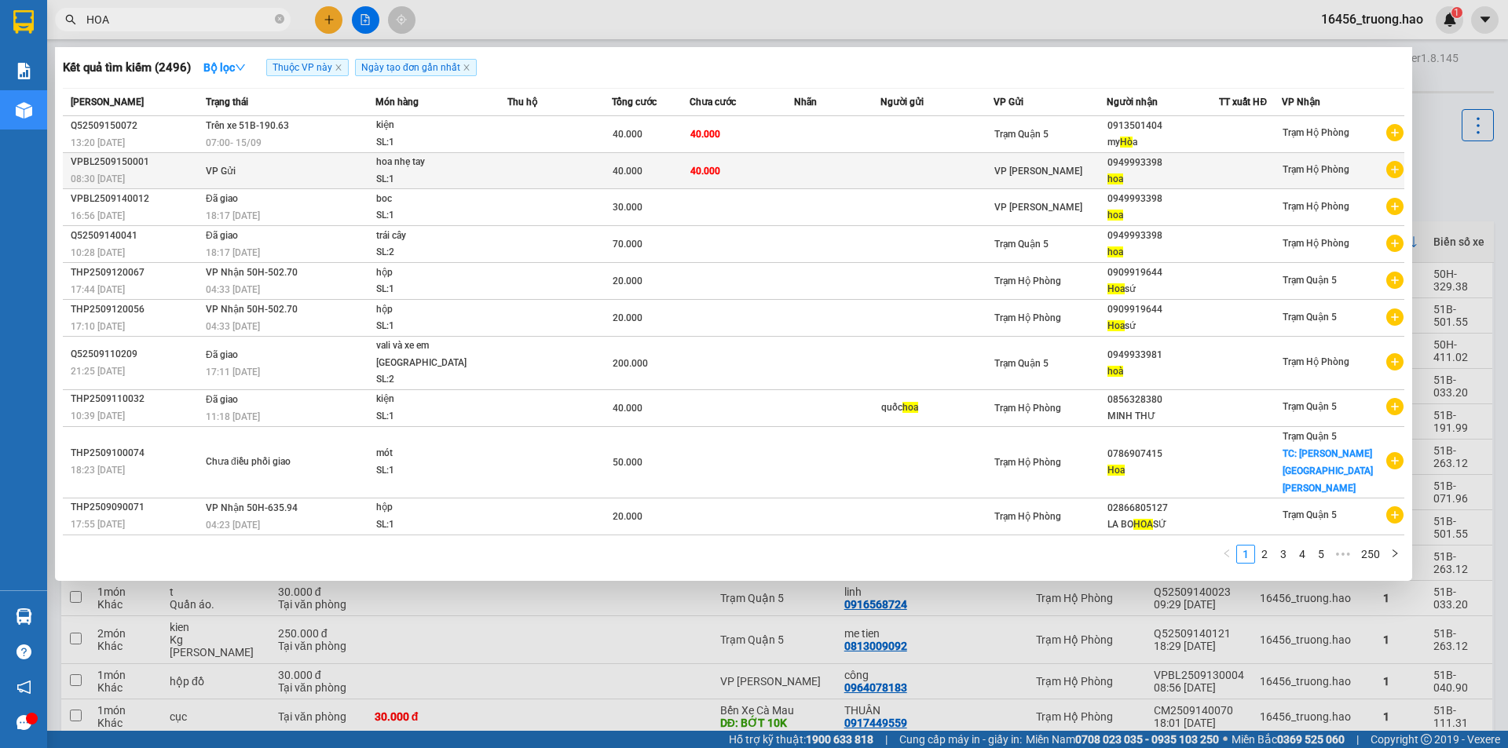
type input "HOA"
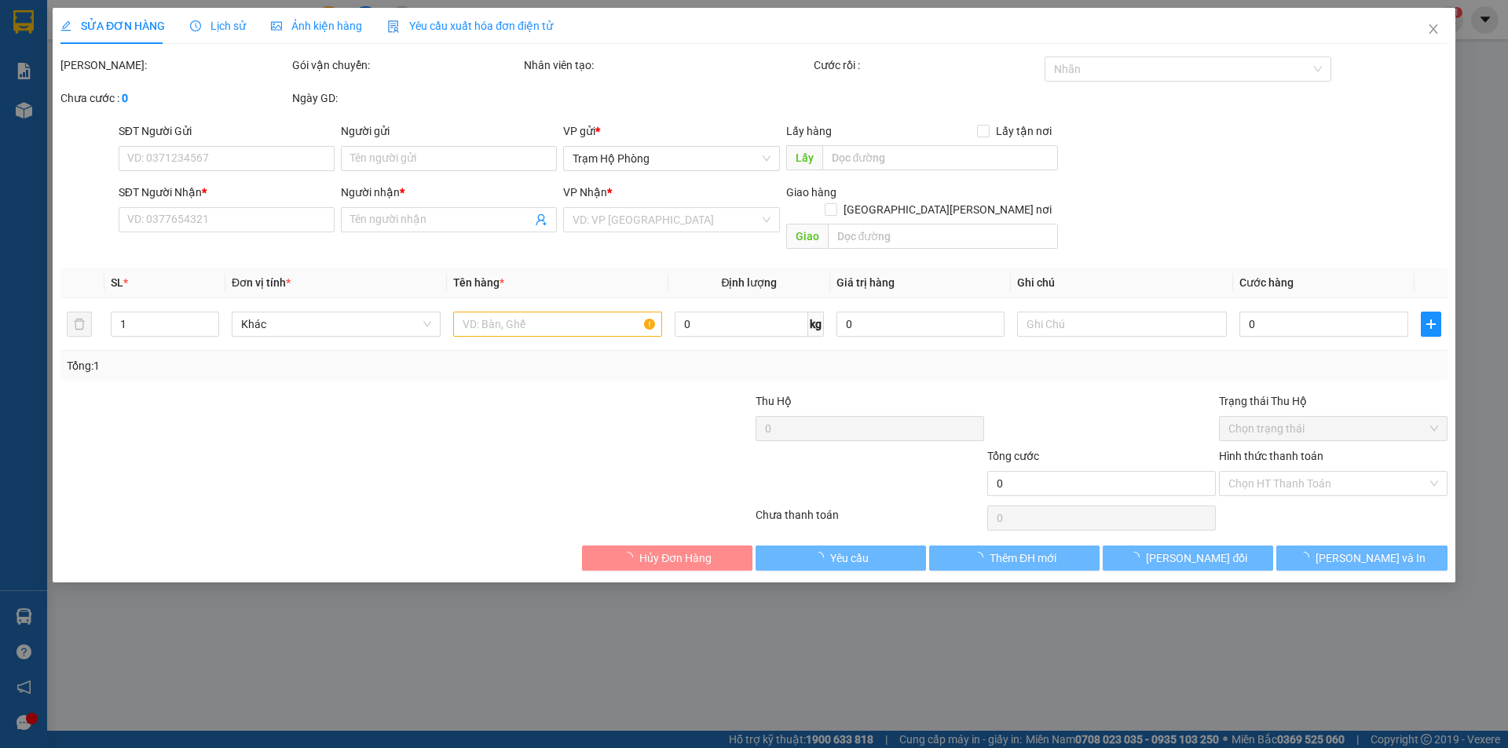
type input "0949993398"
type input "hoa"
type input "40.000"
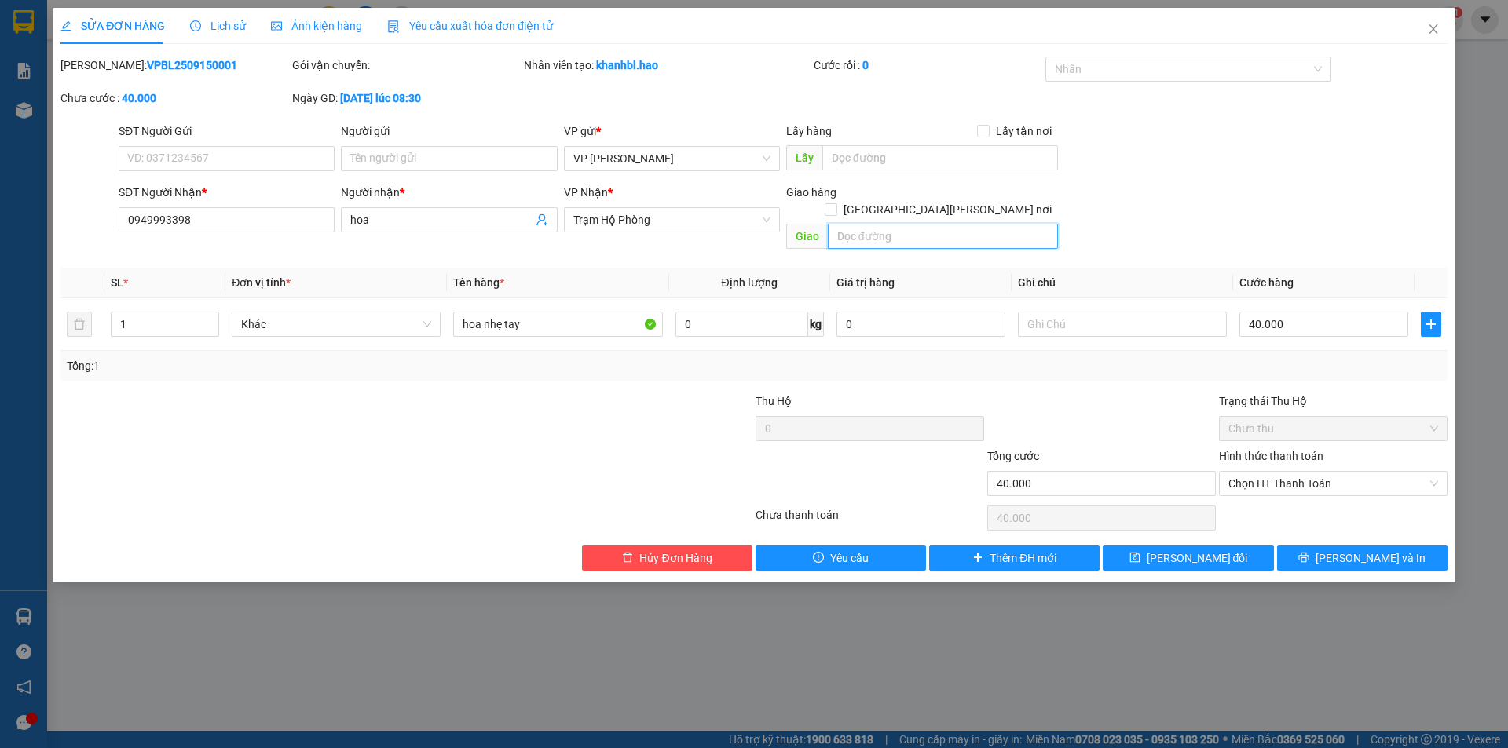
click at [979, 224] on input "text" at bounding box center [943, 236] width 230 height 25
type input "BỚT 10"
click at [1210, 550] on span "[PERSON_NAME] thay đổi" at bounding box center [1197, 558] width 101 height 17
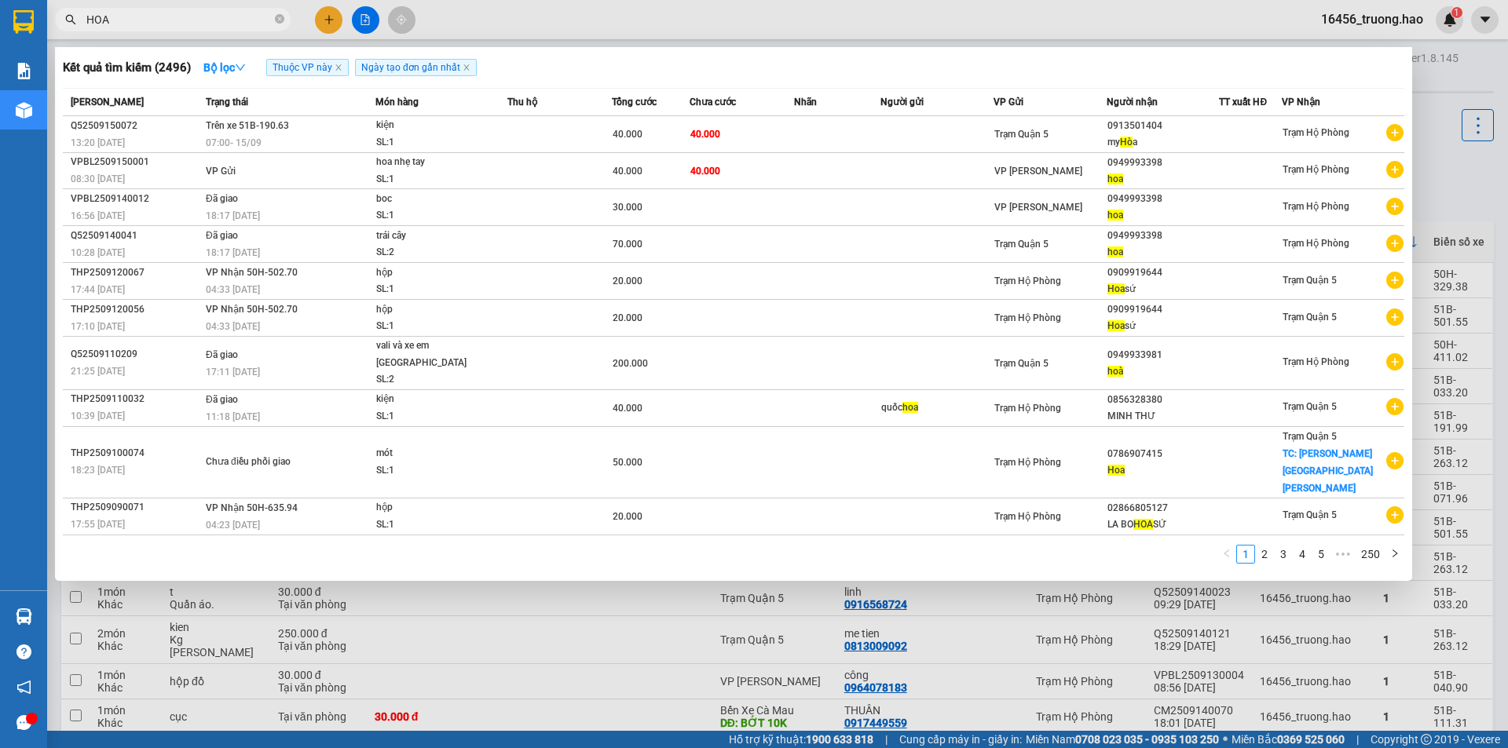
click at [159, 15] on input "HOA" at bounding box center [178, 19] width 185 height 17
click at [593, 26] on div at bounding box center [754, 374] width 1508 height 748
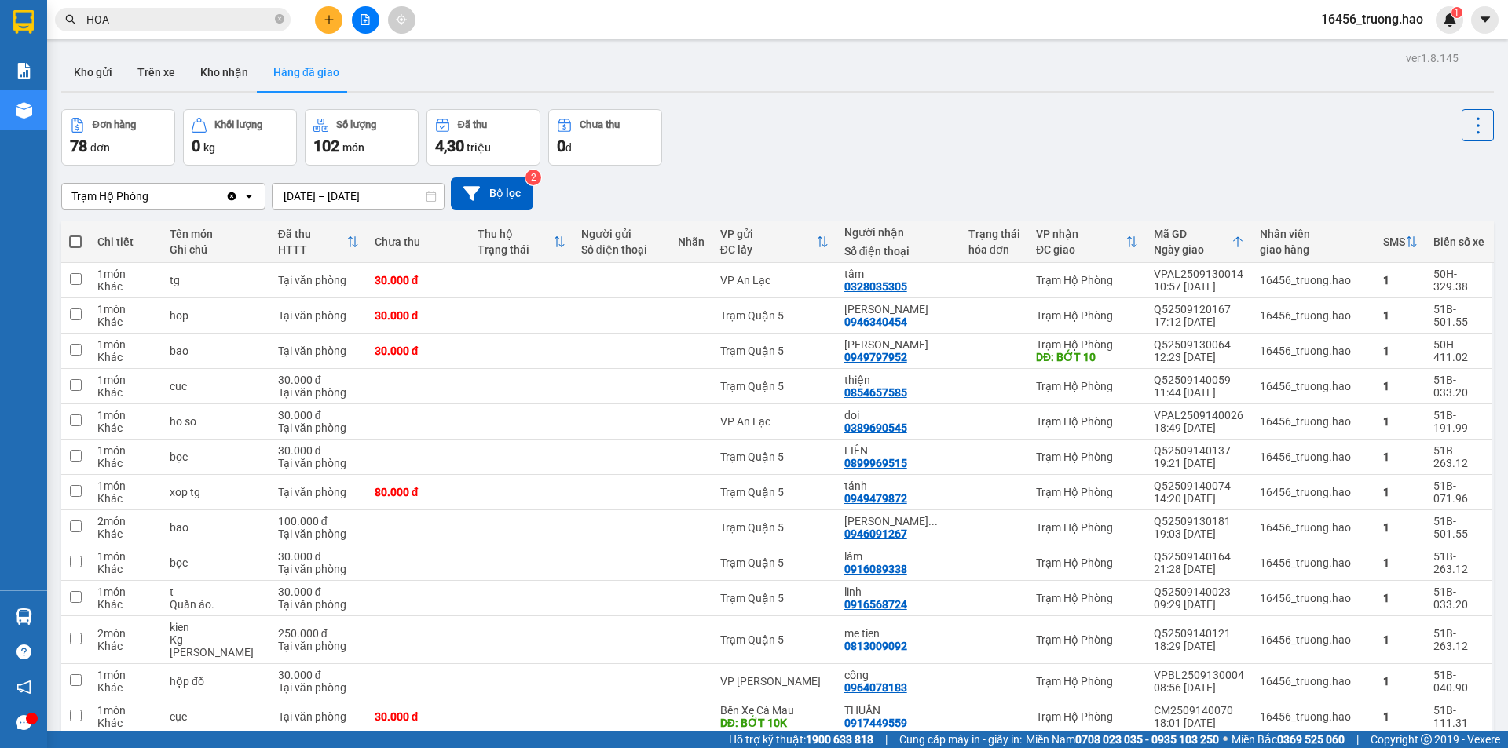
click at [1264, 159] on div "Đơn hàng 78 đơn Khối lượng 0 kg Số lượng 102 món Đã thu 4,30 triệu Chưa thu 0 đ" at bounding box center [777, 137] width 1433 height 57
click at [909, 159] on div "Đơn hàng 78 đơn Khối lượng 0 kg Số lượng 102 món Đã thu 4,30 triệu Chưa thu 0 đ" at bounding box center [777, 137] width 1433 height 57
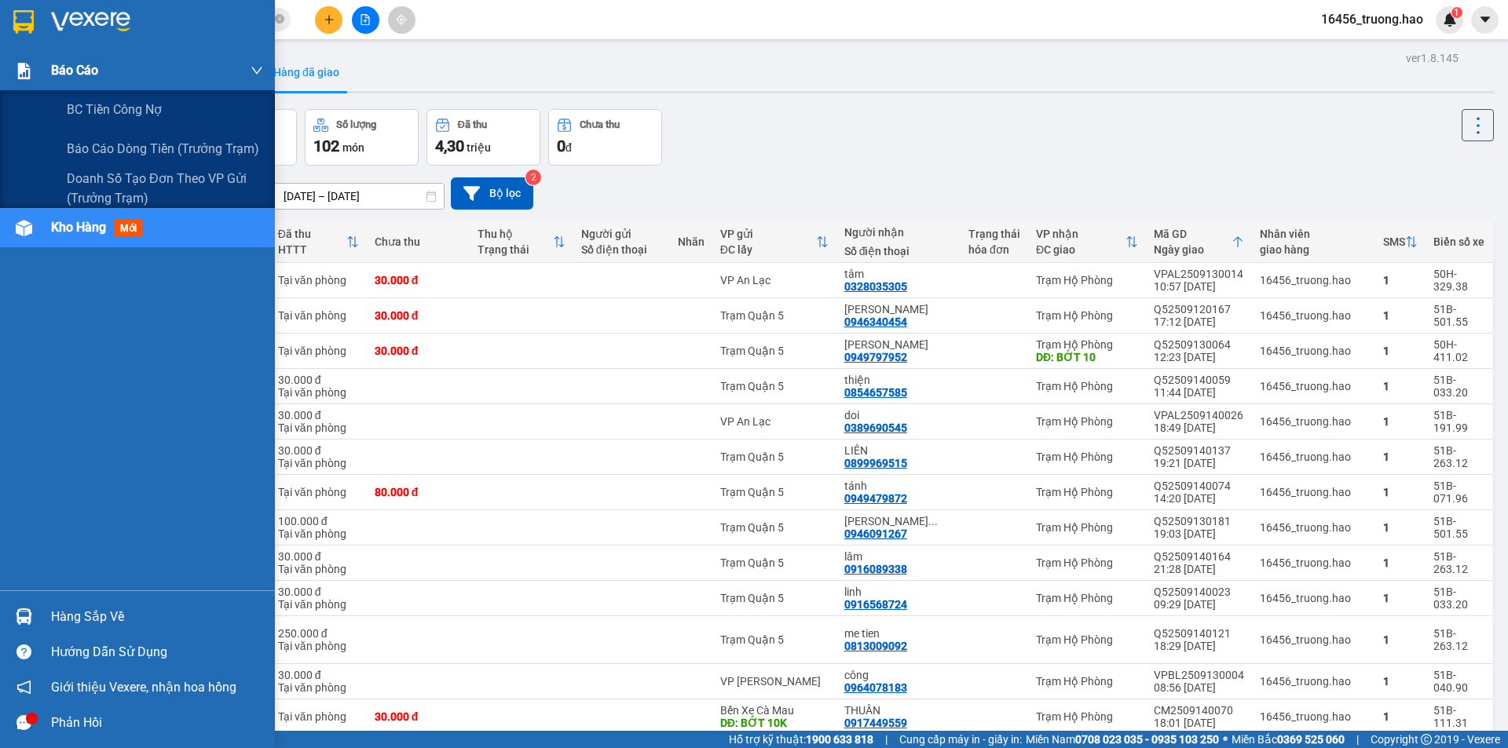
click at [30, 73] on img at bounding box center [24, 71] width 16 height 16
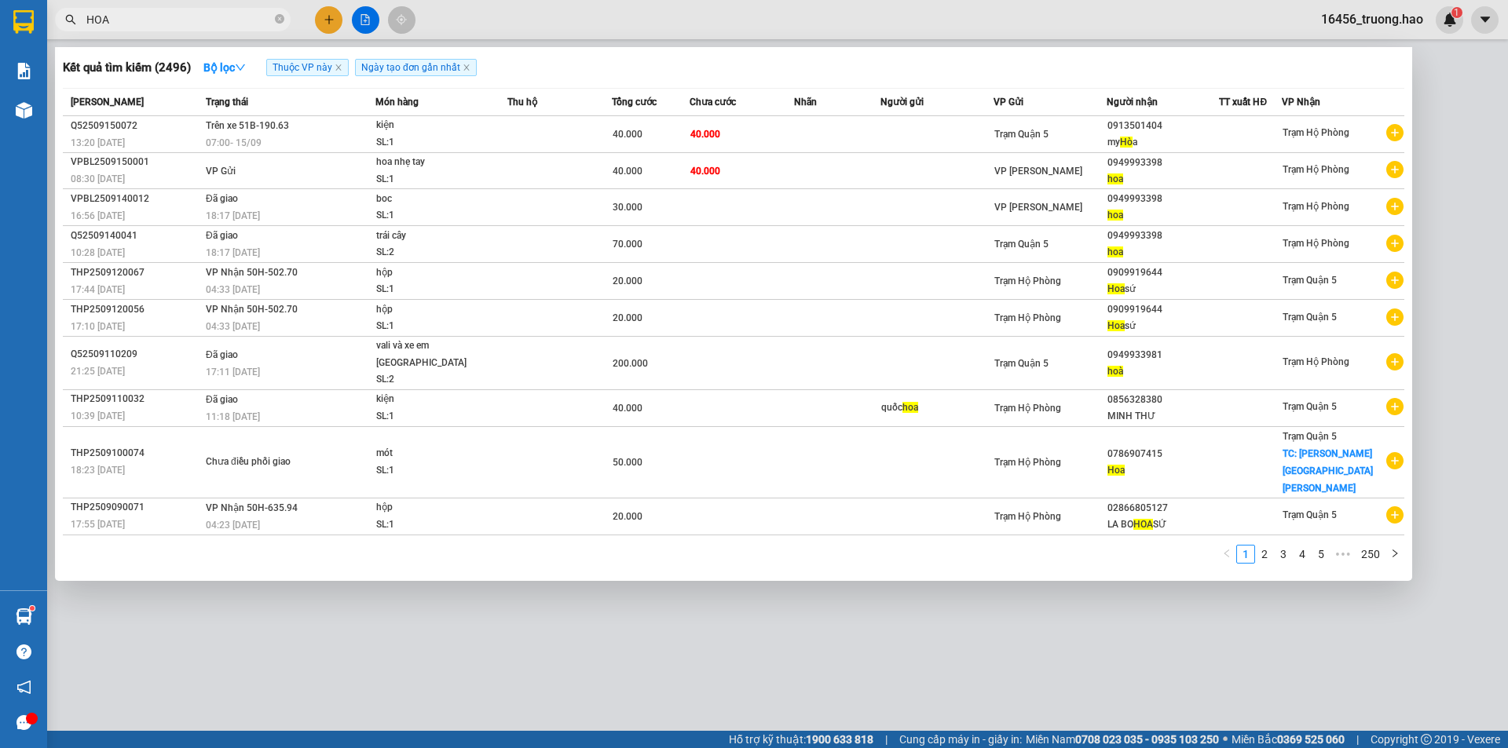
click at [176, 26] on input "HOA" at bounding box center [178, 19] width 185 height 17
click at [175, 24] on input "HOA" at bounding box center [178, 19] width 185 height 17
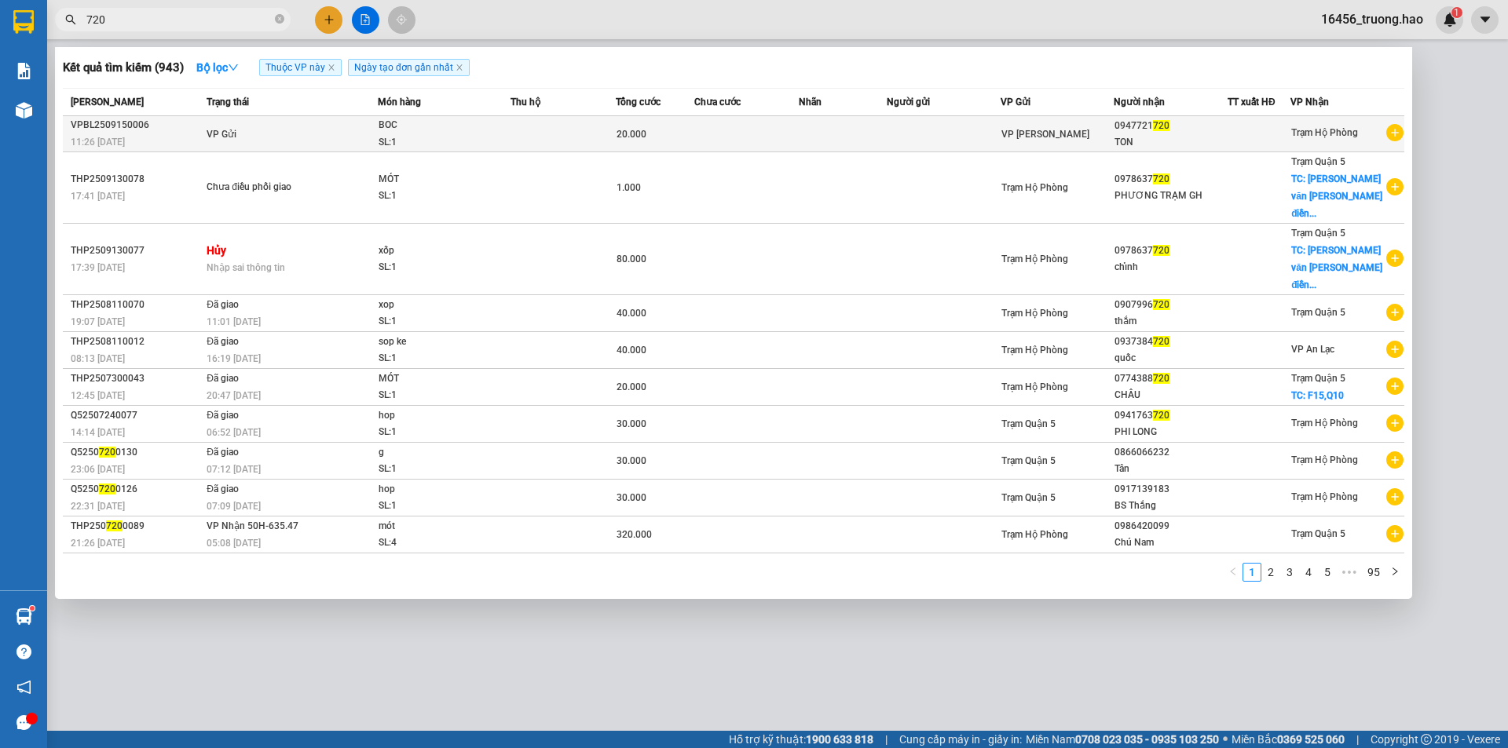
type input "720"
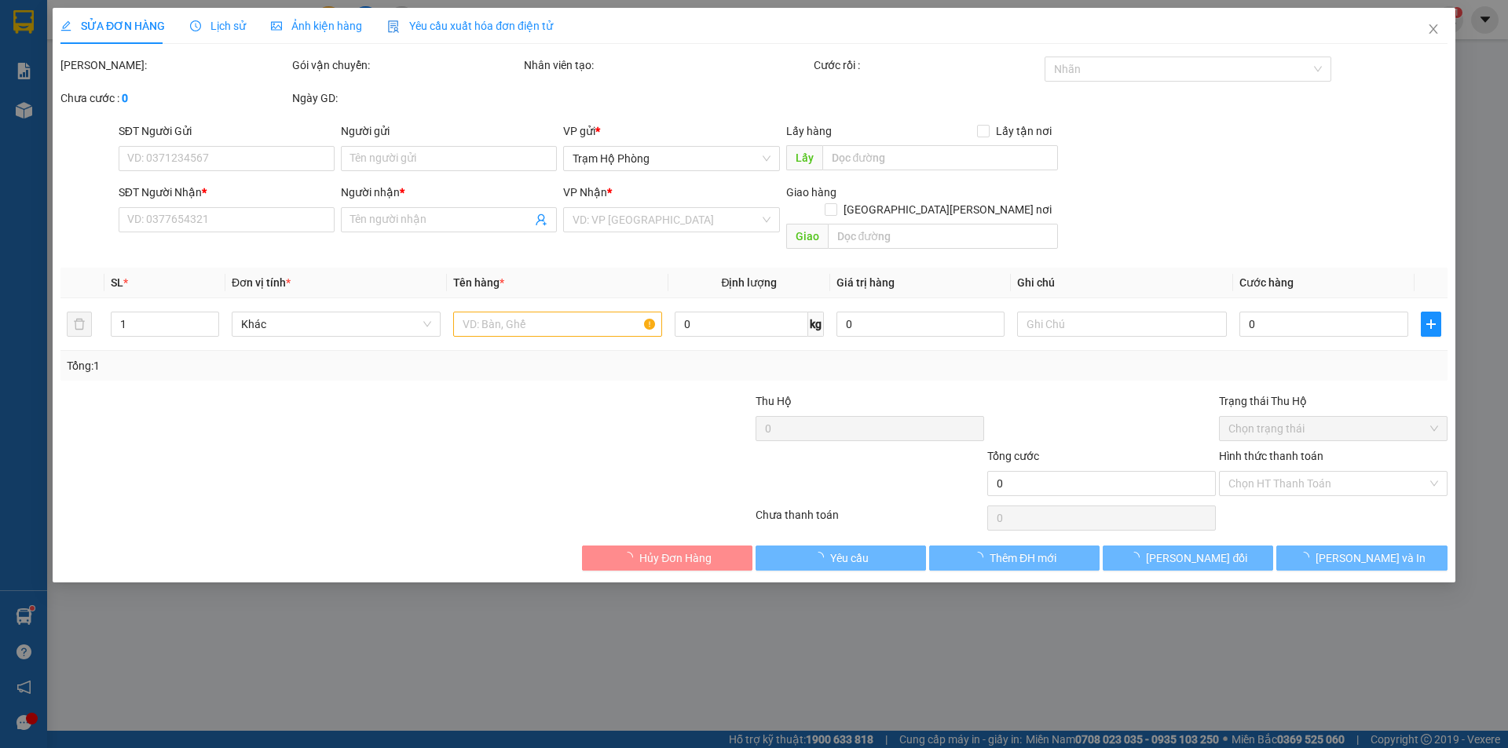
type input "0947721720"
type input "TON"
type input "20.000"
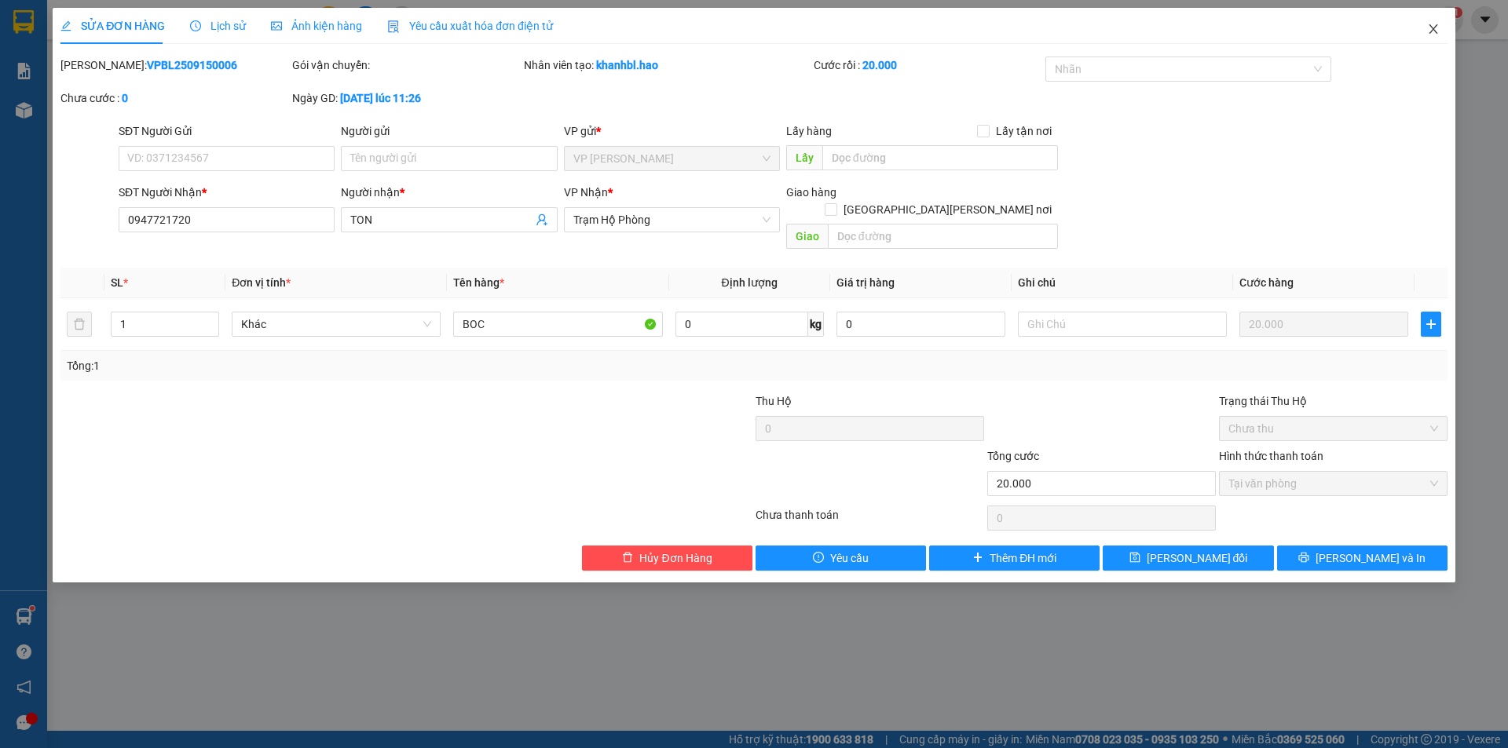
click at [1434, 21] on span "Close" at bounding box center [1433, 30] width 44 height 44
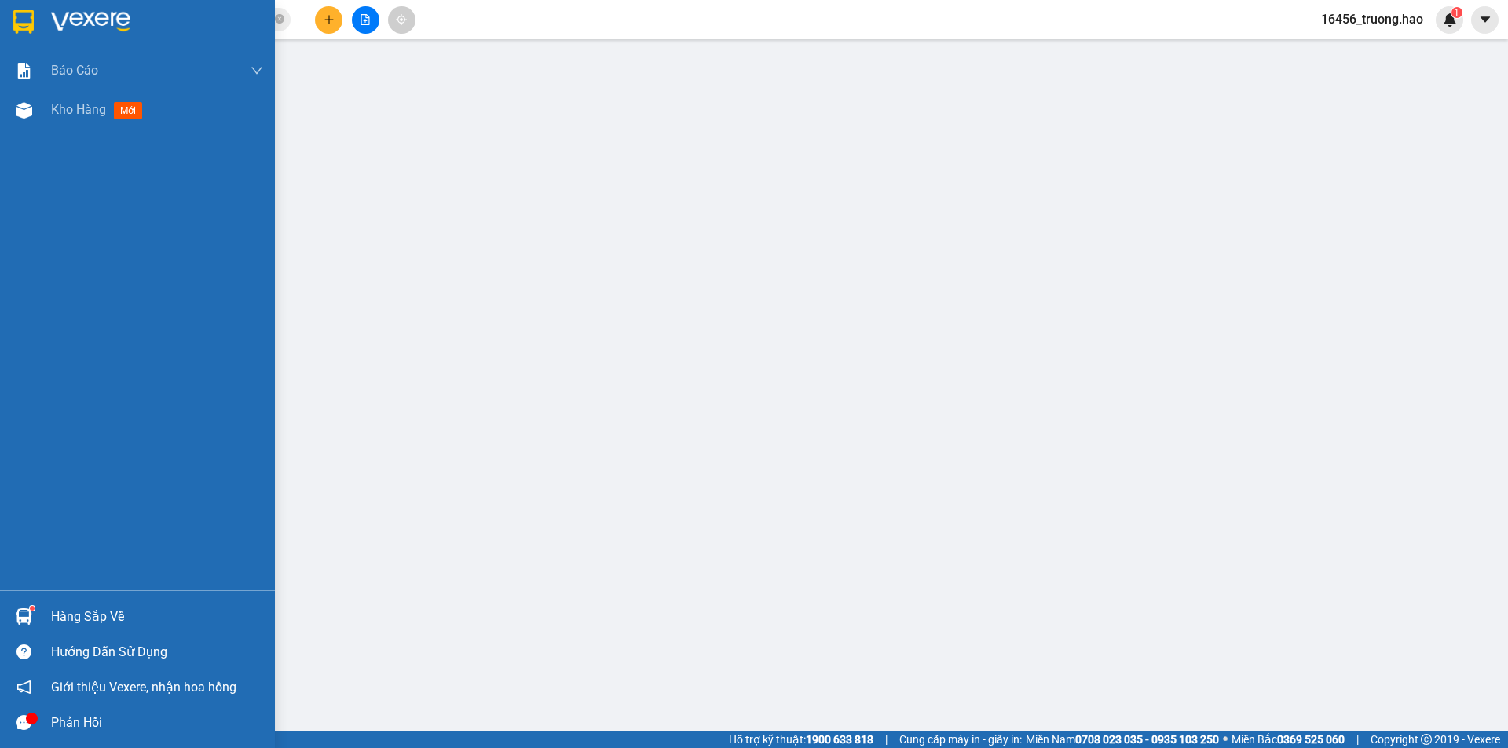
click at [60, 108] on span "Kho hàng" at bounding box center [78, 109] width 55 height 15
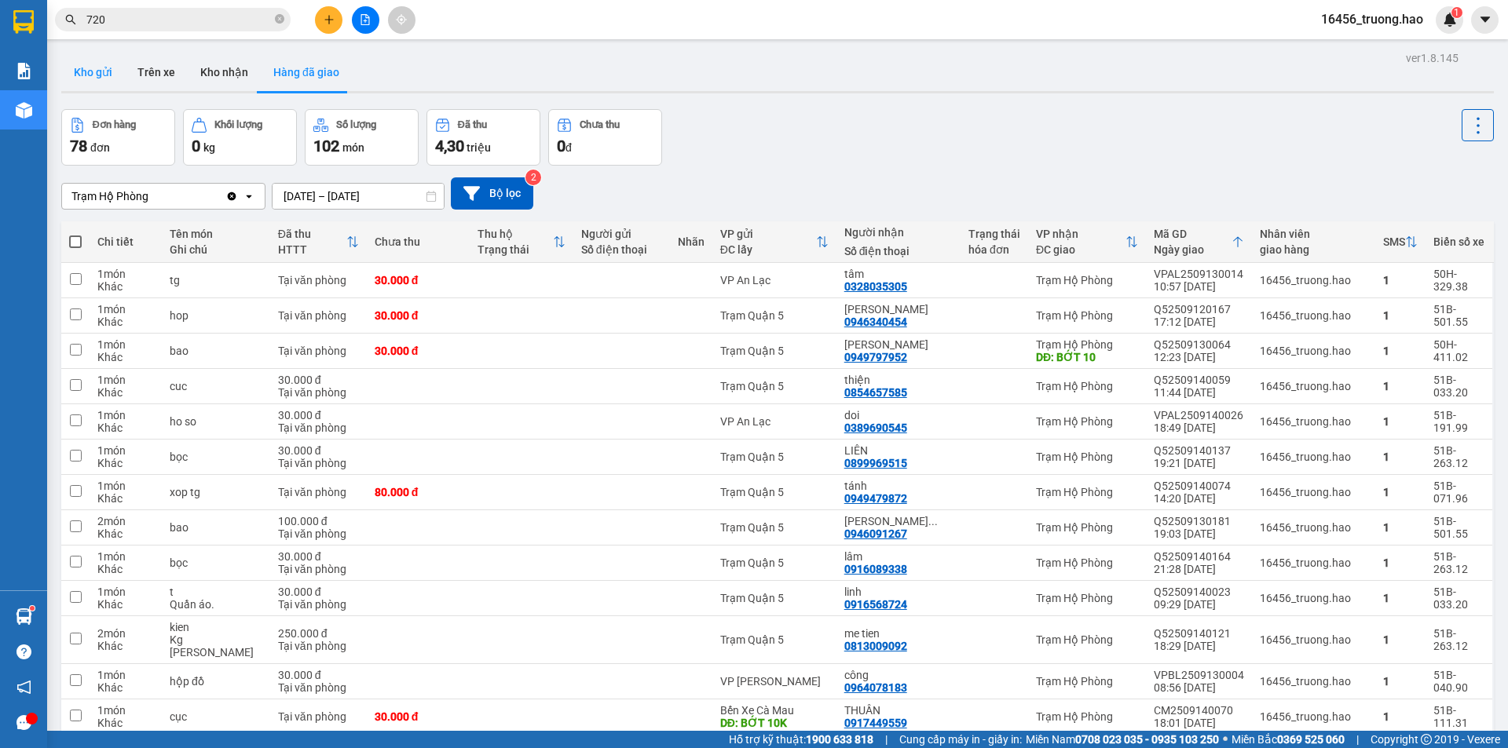
click at [101, 75] on button "Kho gửi" at bounding box center [93, 72] width 64 height 38
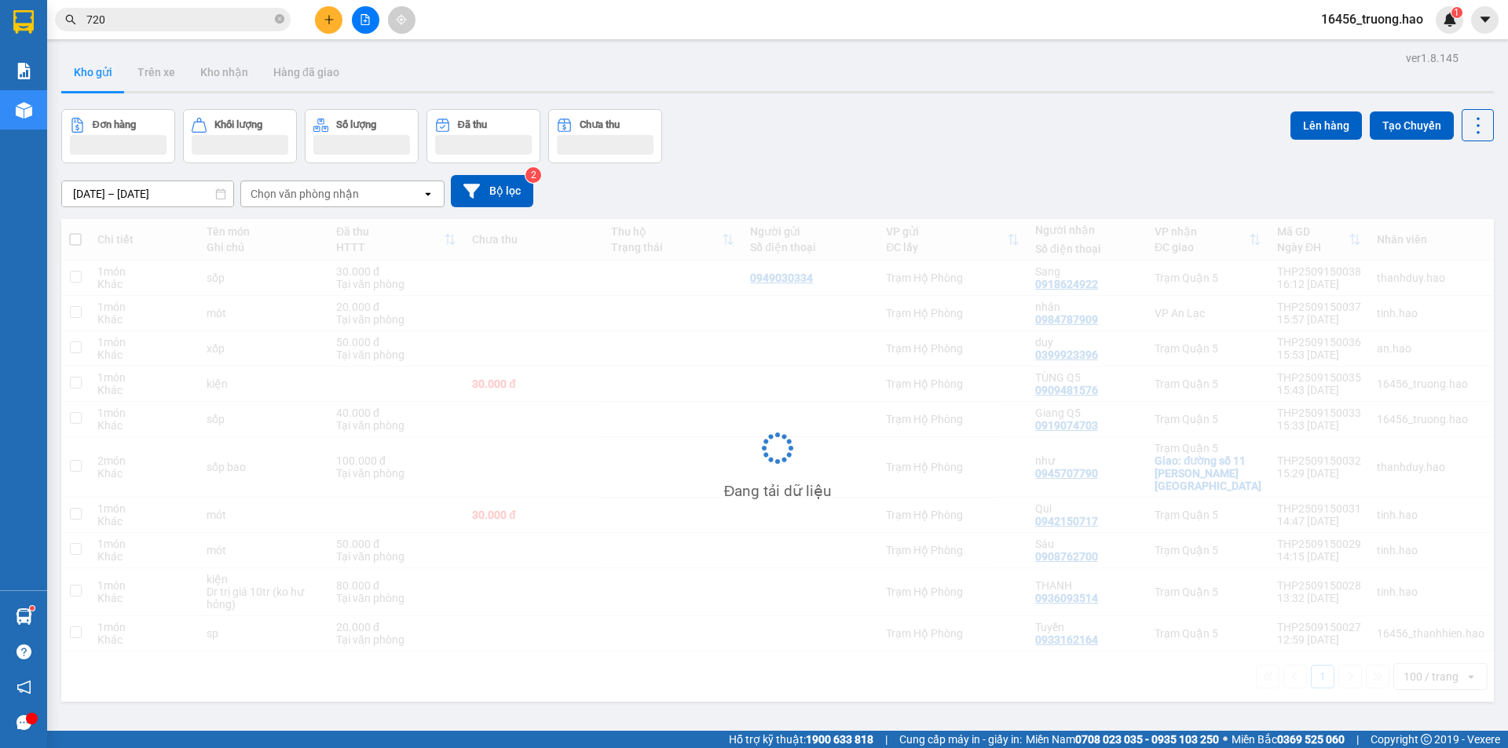
click at [101, 75] on button "Kho gửi" at bounding box center [93, 72] width 64 height 38
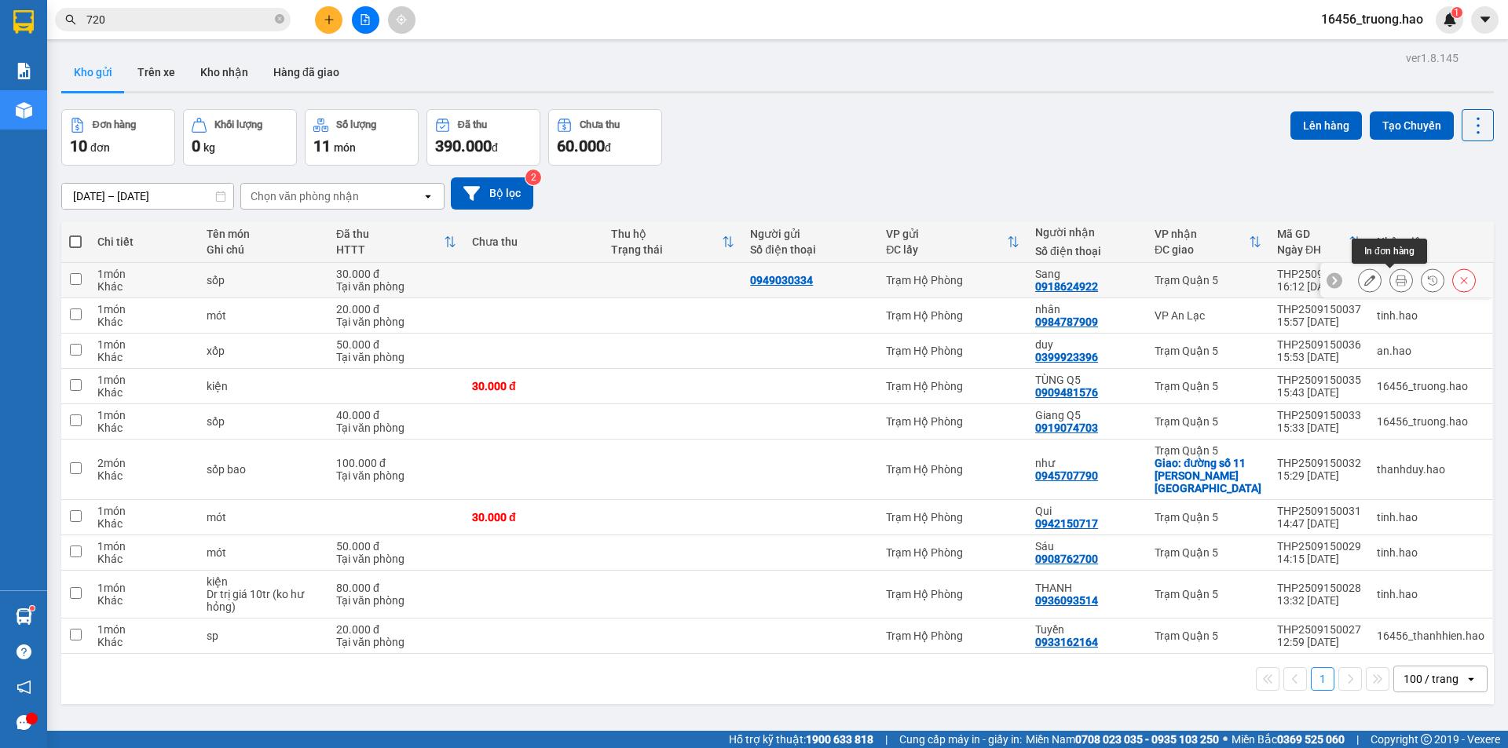
click at [1396, 283] on icon at bounding box center [1401, 280] width 11 height 11
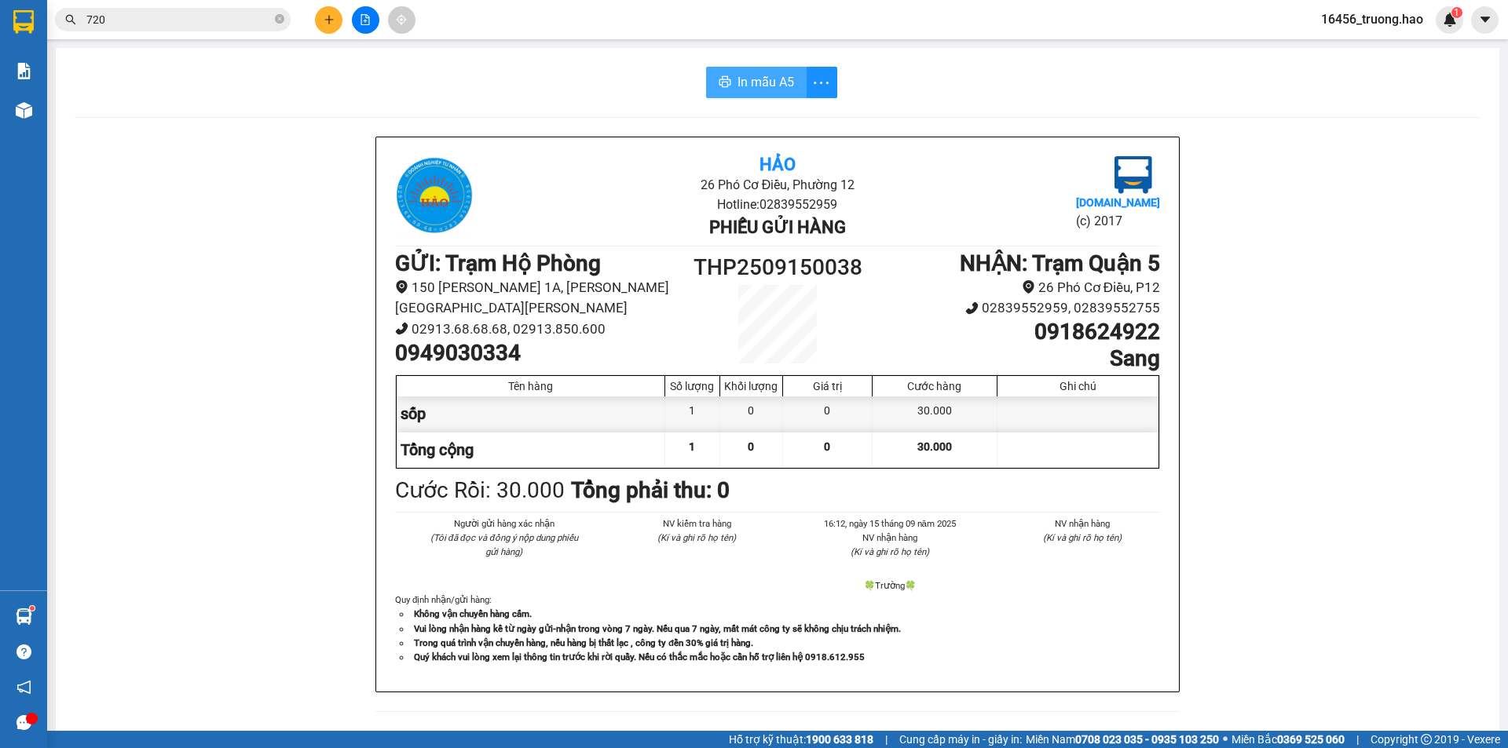
click at [746, 87] on span "In mẫu A5" at bounding box center [765, 82] width 57 height 20
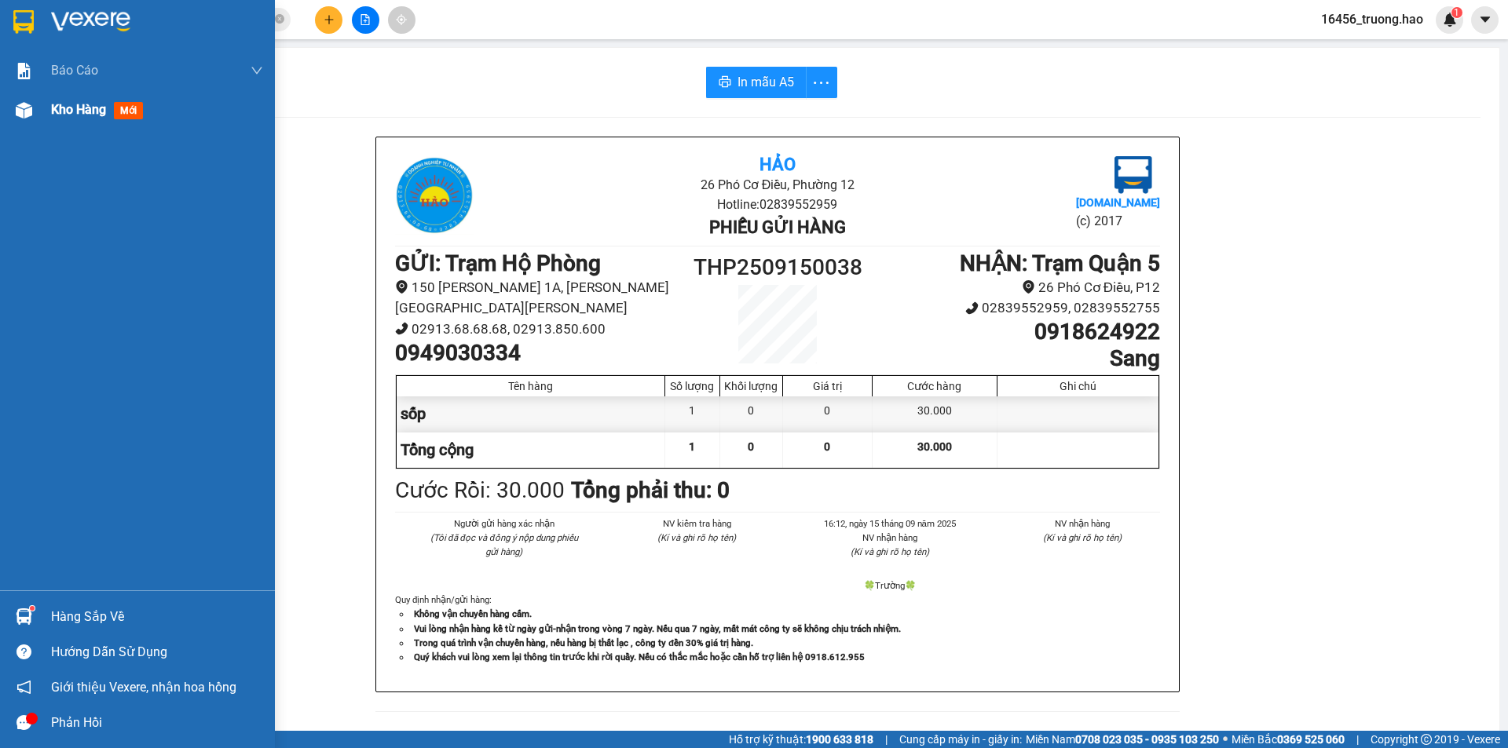
click at [64, 107] on span "Kho hàng" at bounding box center [78, 109] width 55 height 15
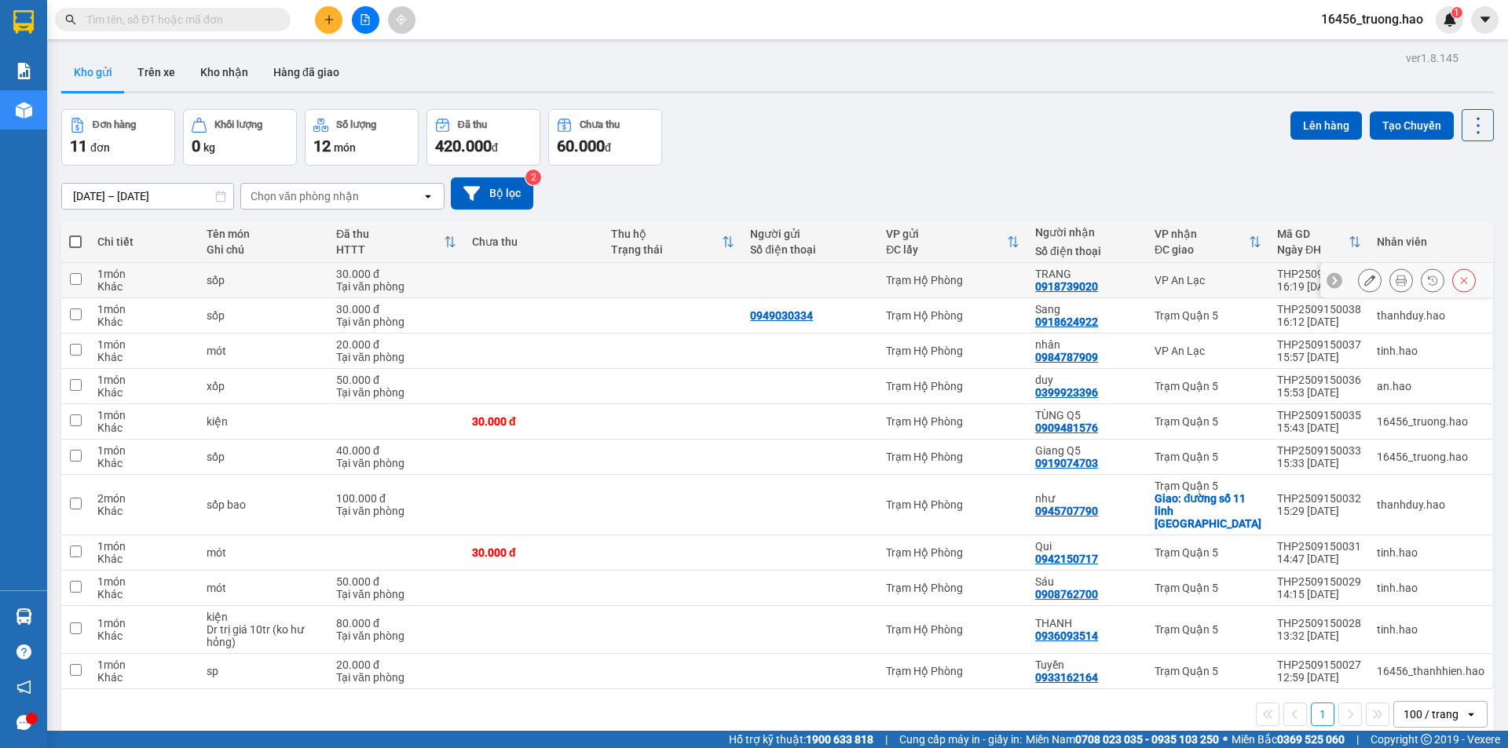
click at [1396, 277] on icon at bounding box center [1401, 280] width 11 height 11
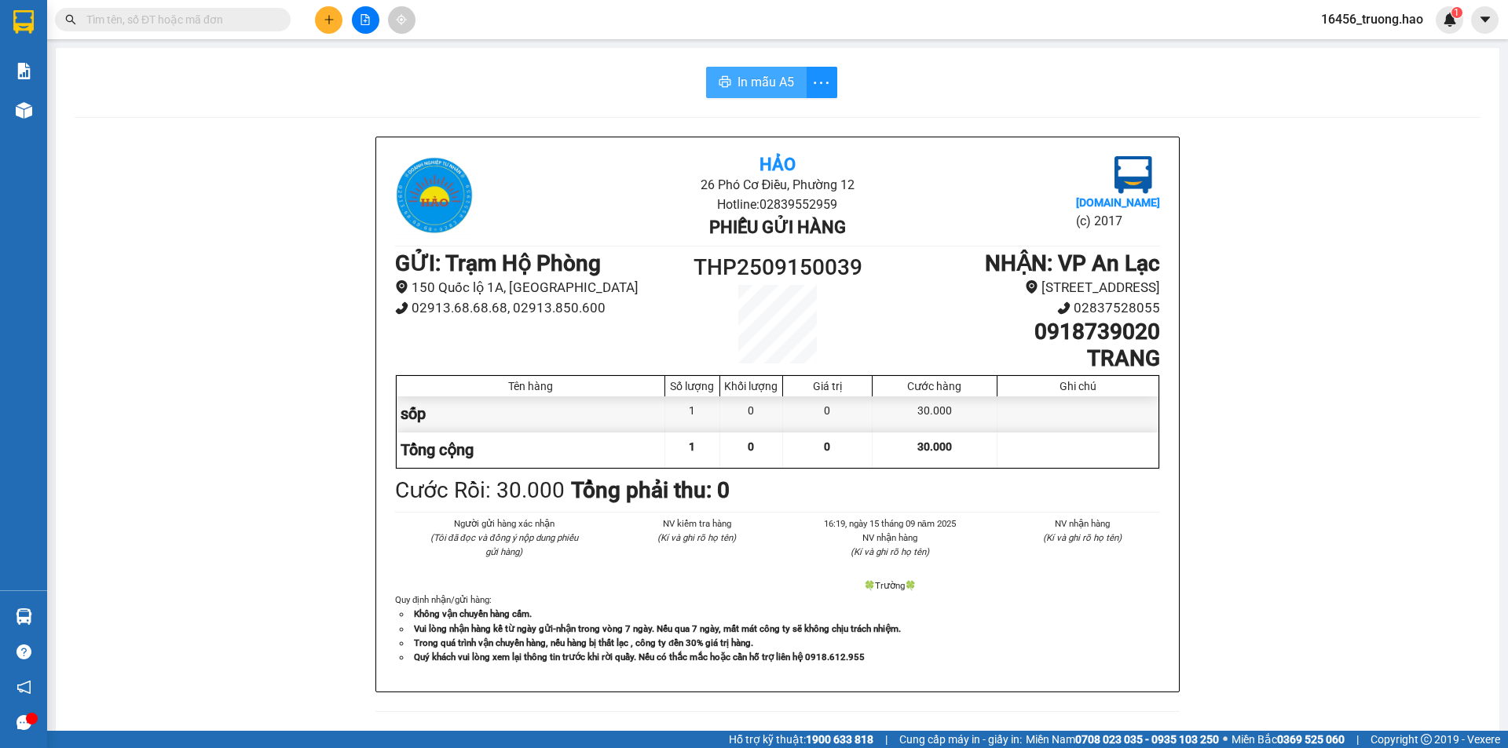
click at [770, 82] on span "In mẫu A5" at bounding box center [765, 82] width 57 height 20
click at [37, 119] on div at bounding box center [23, 110] width 27 height 27
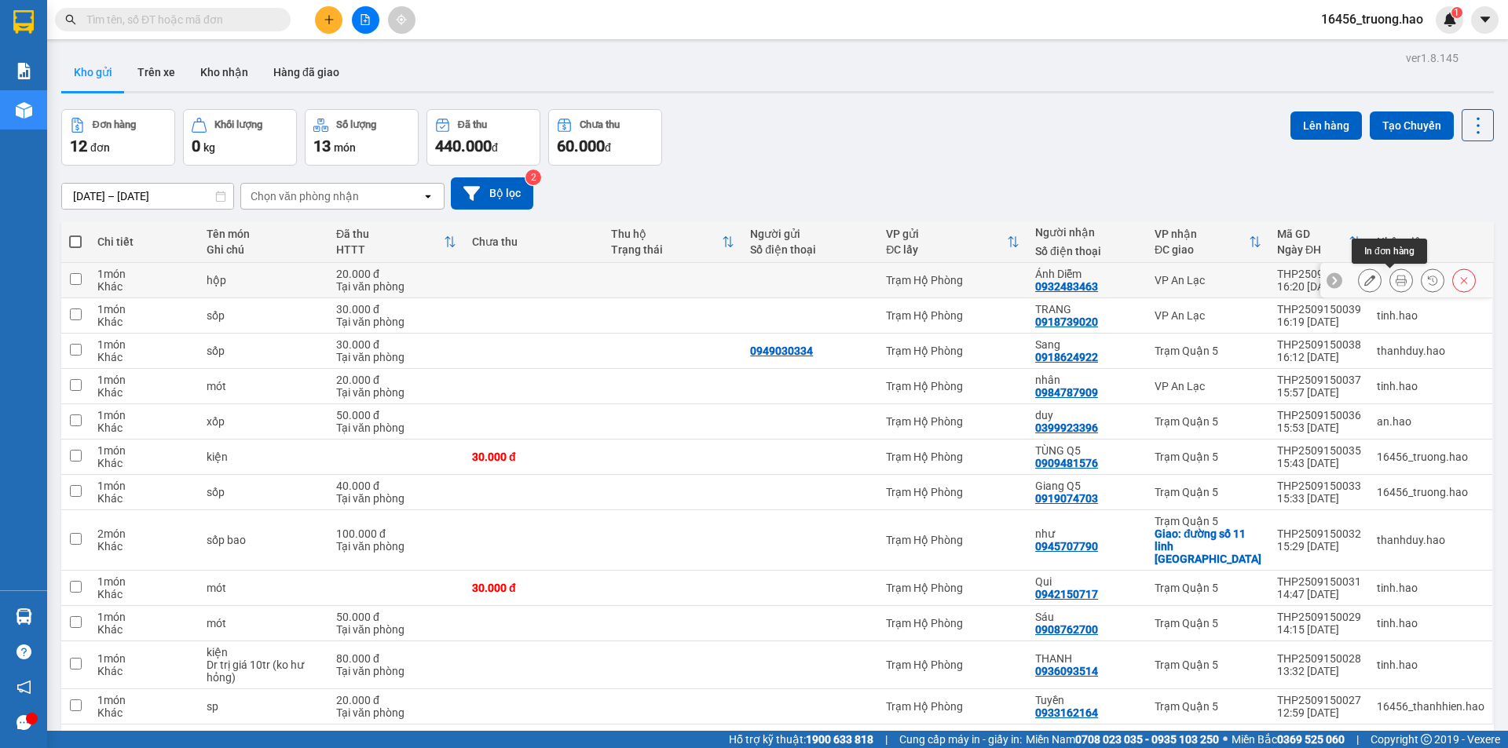
click at [1392, 287] on button at bounding box center [1401, 280] width 22 height 27
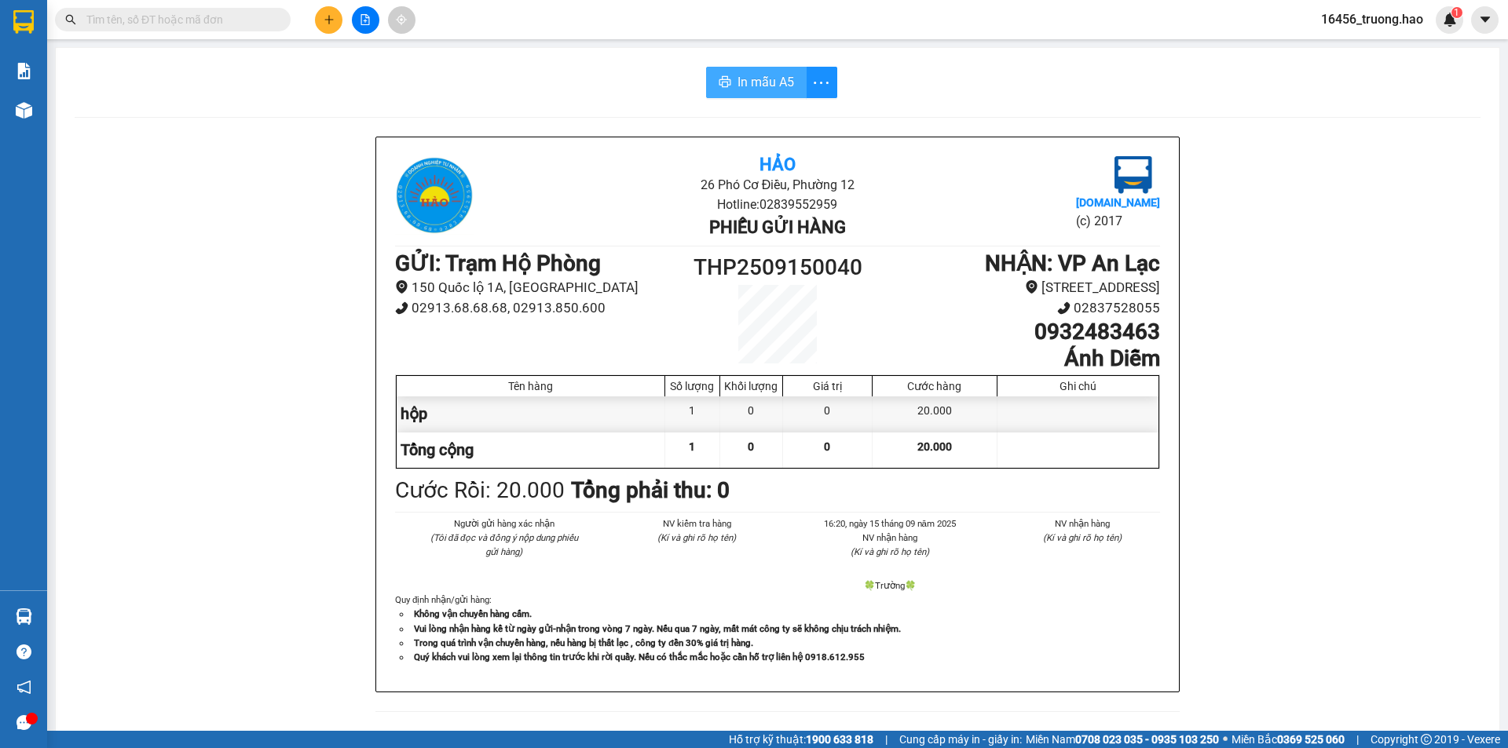
click at [763, 83] on span "In mẫu A5" at bounding box center [765, 82] width 57 height 20
click at [236, 28] on span at bounding box center [173, 20] width 236 height 24
click at [236, 19] on input "text" at bounding box center [178, 19] width 185 height 17
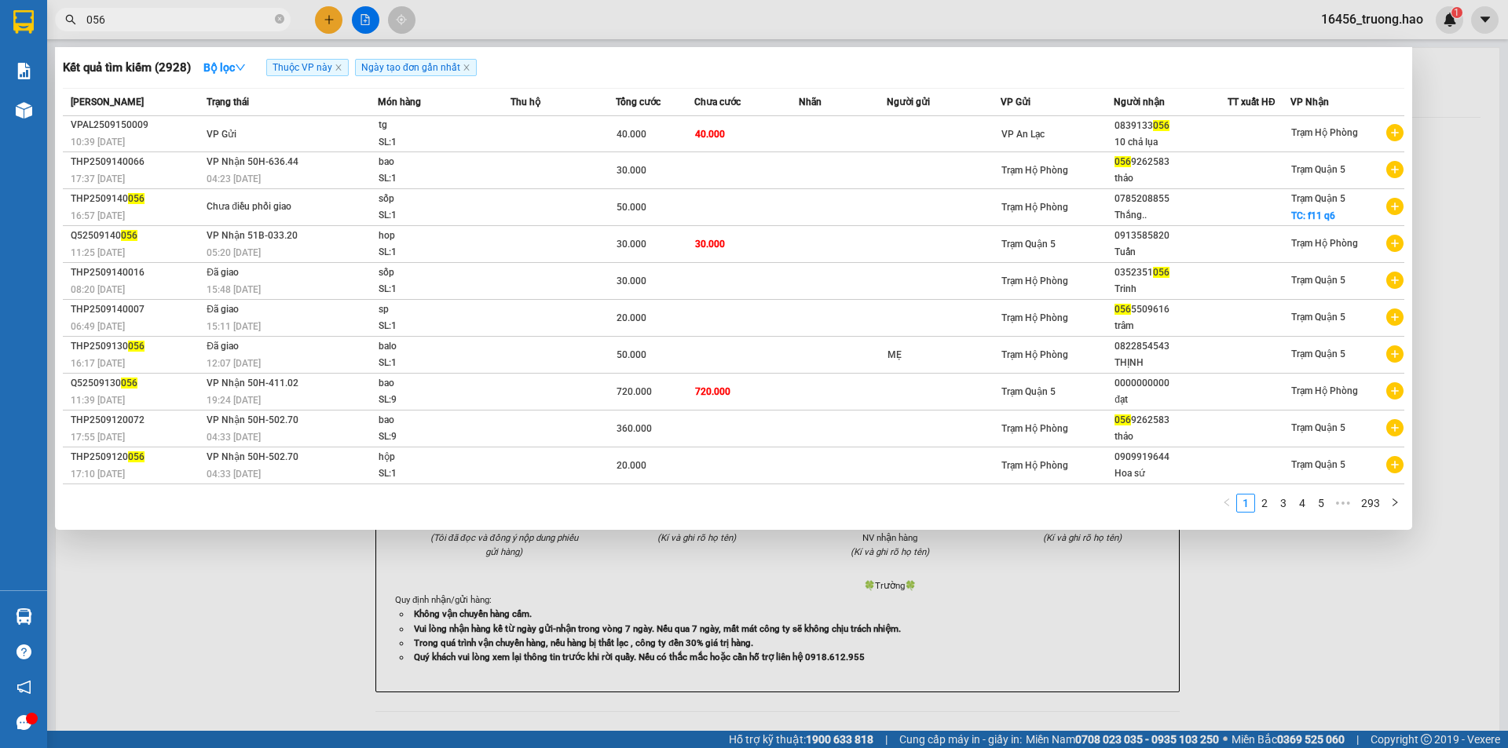
type input "056"
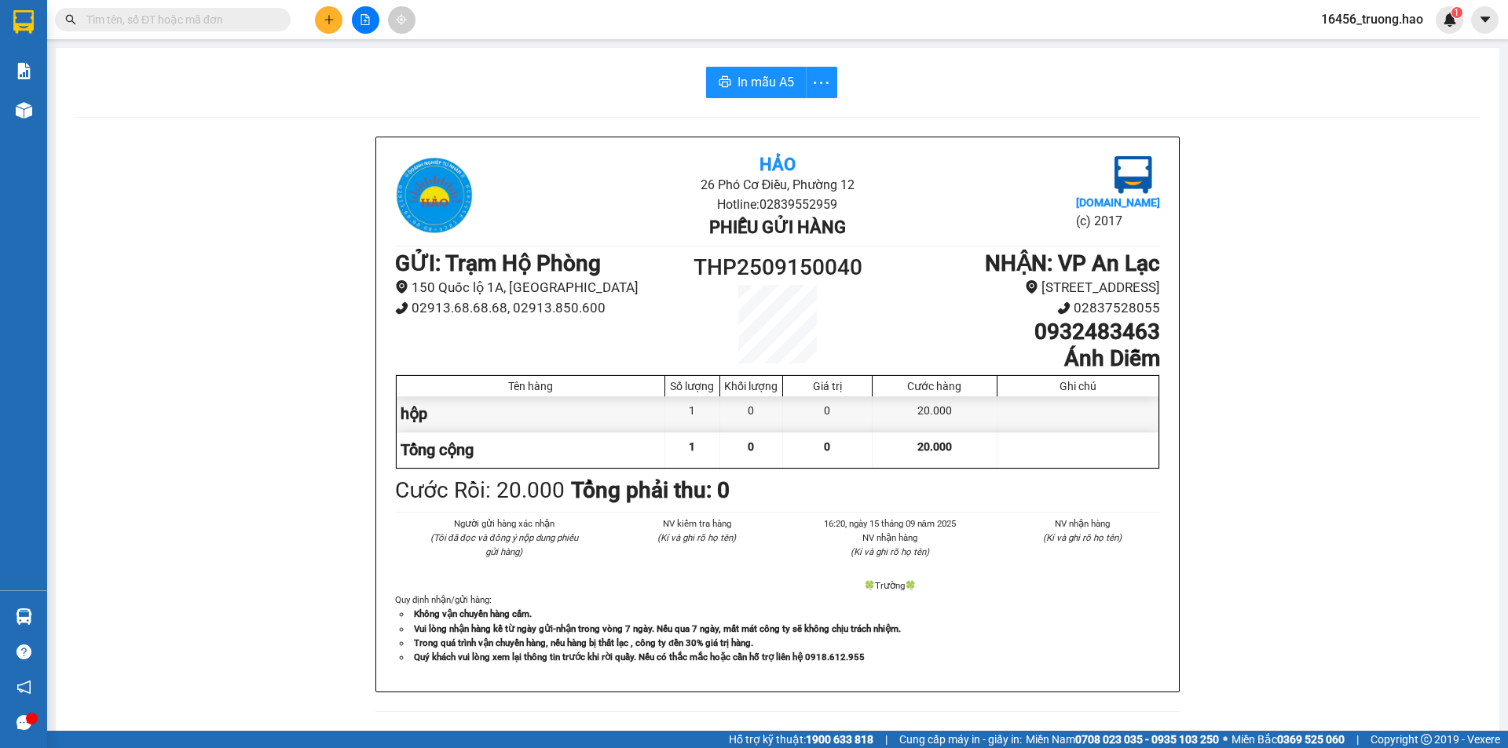
click at [236, 25] on input "text" at bounding box center [178, 19] width 185 height 17
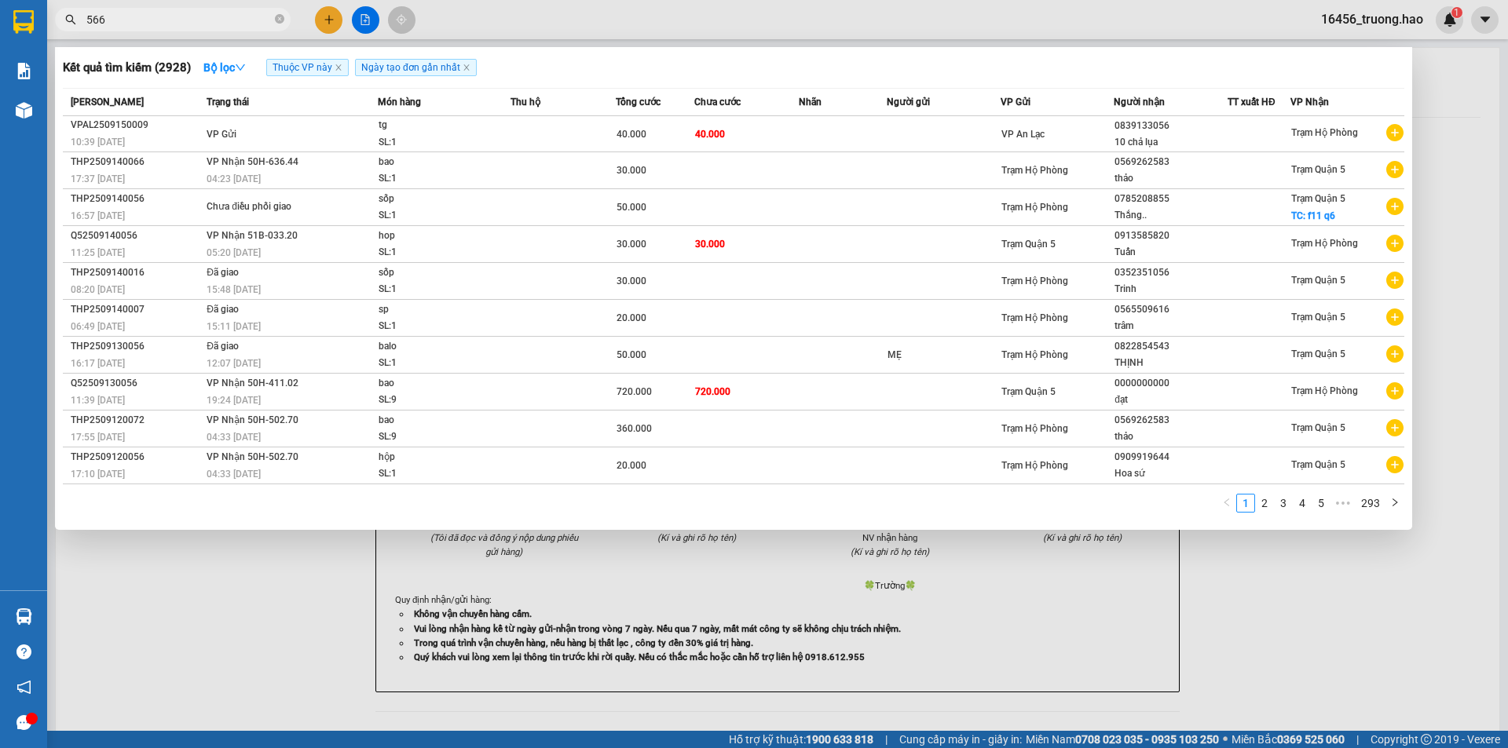
type input "5664"
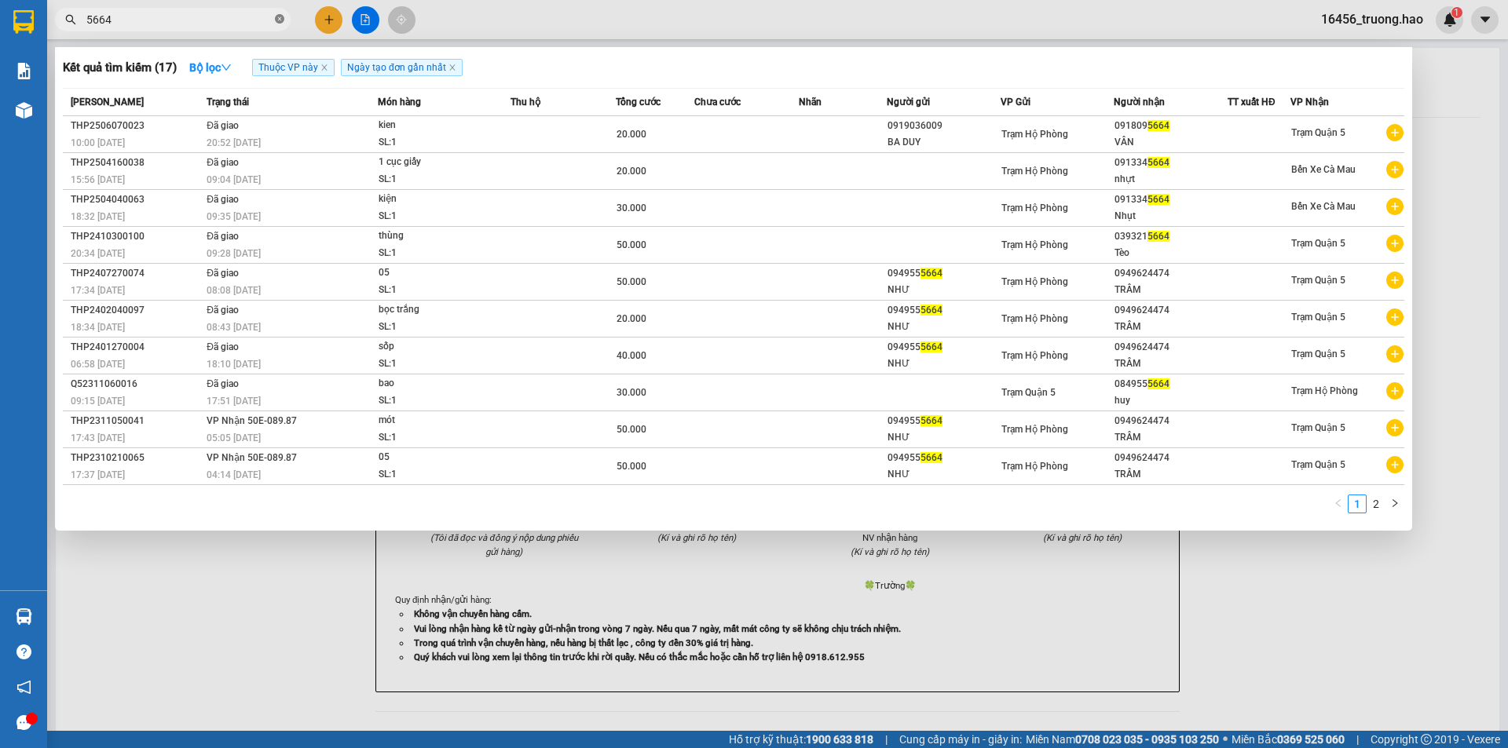
click at [280, 18] on icon "close-circle" at bounding box center [279, 18] width 9 height 9
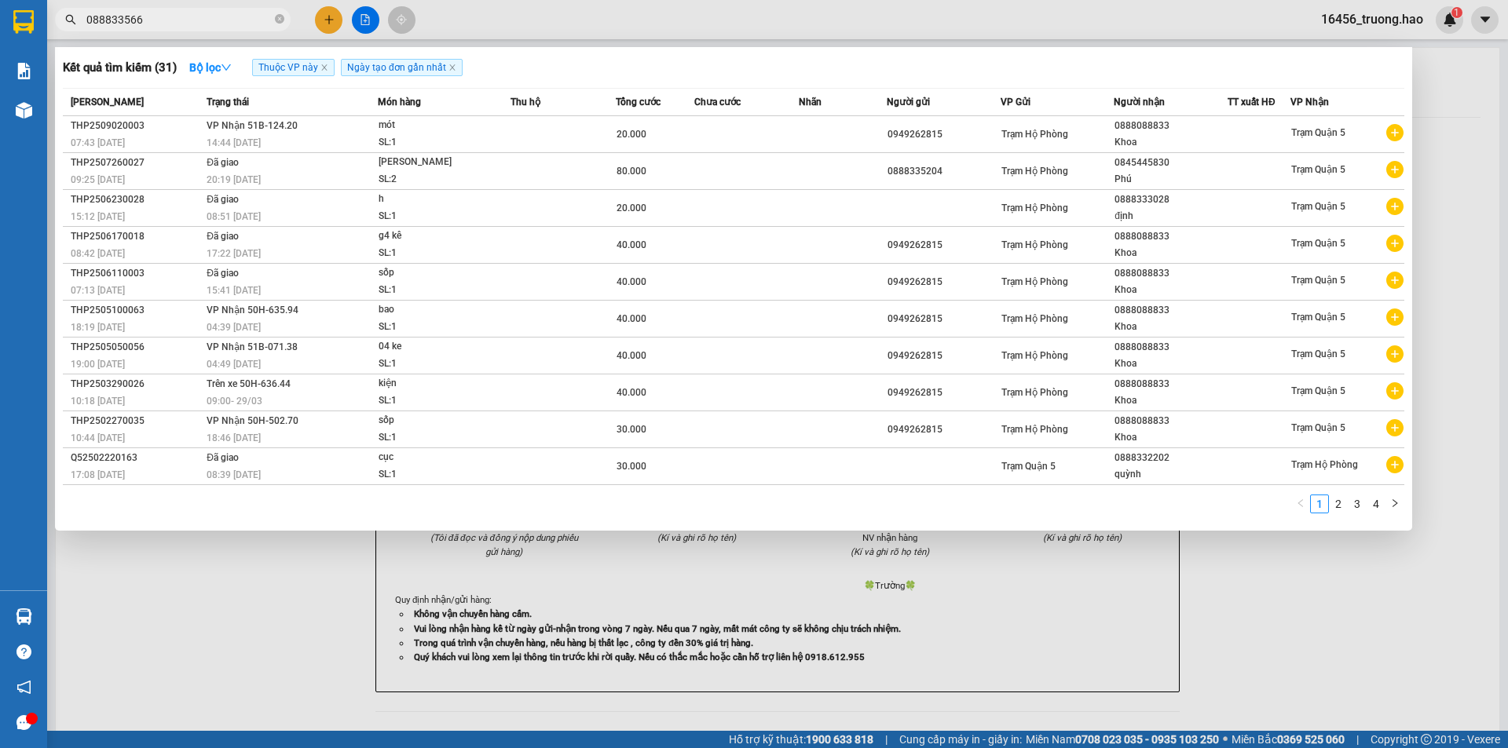
type input "0888335664"
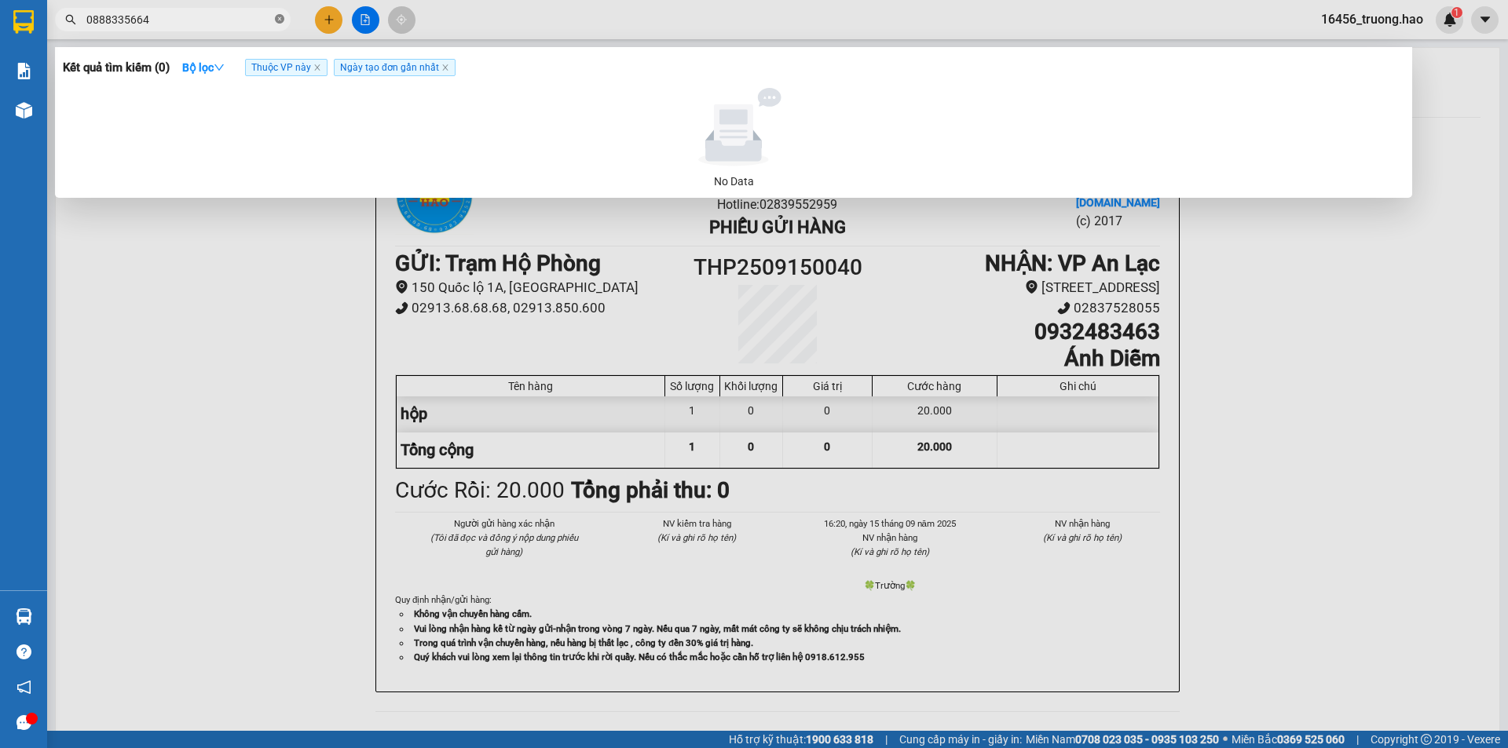
click at [284, 16] on icon "close-circle" at bounding box center [279, 18] width 9 height 9
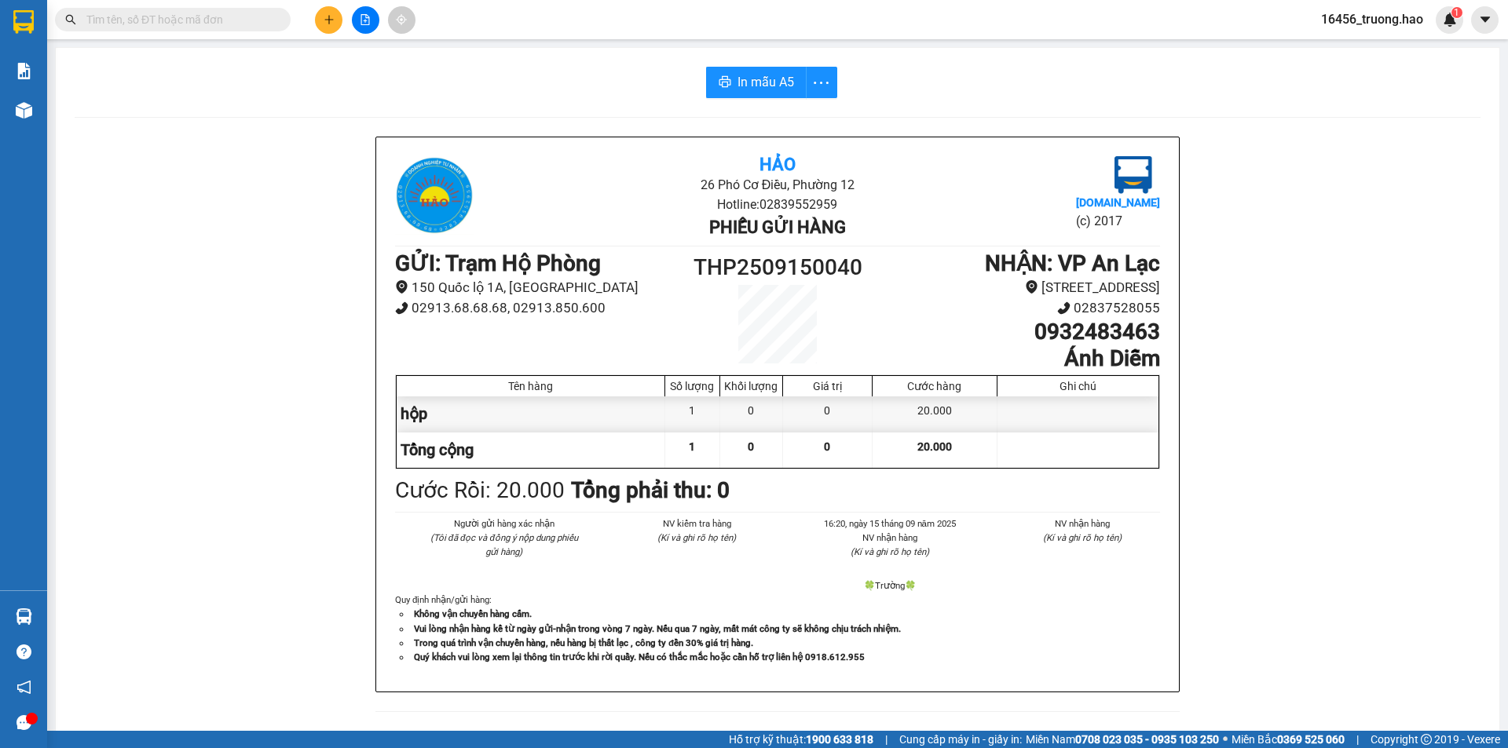
click at [172, 21] on input "text" at bounding box center [178, 19] width 185 height 17
click at [217, 16] on input "text" at bounding box center [178, 19] width 185 height 17
click at [218, 16] on input "text" at bounding box center [178, 19] width 185 height 17
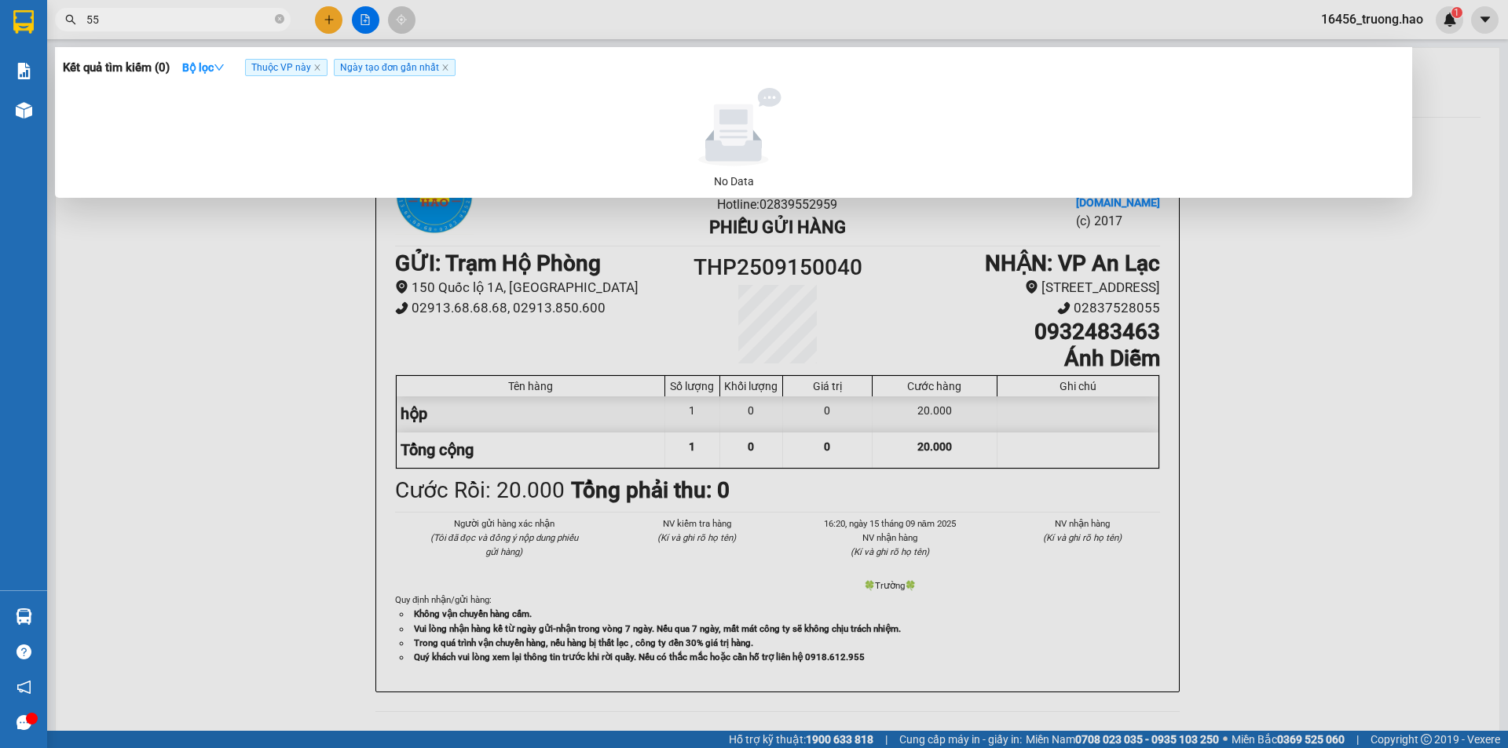
type input "555"
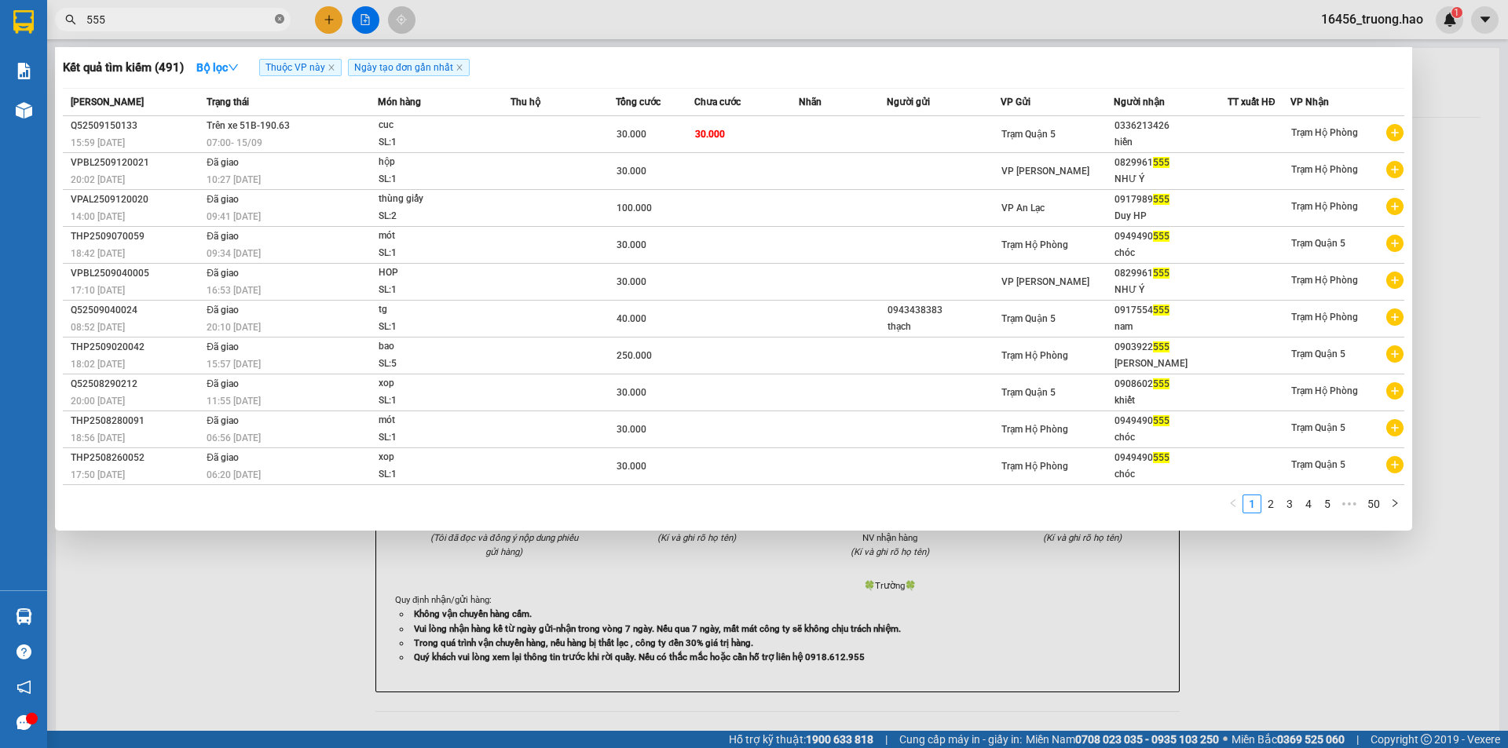
click at [276, 16] on icon "close-circle" at bounding box center [279, 18] width 9 height 9
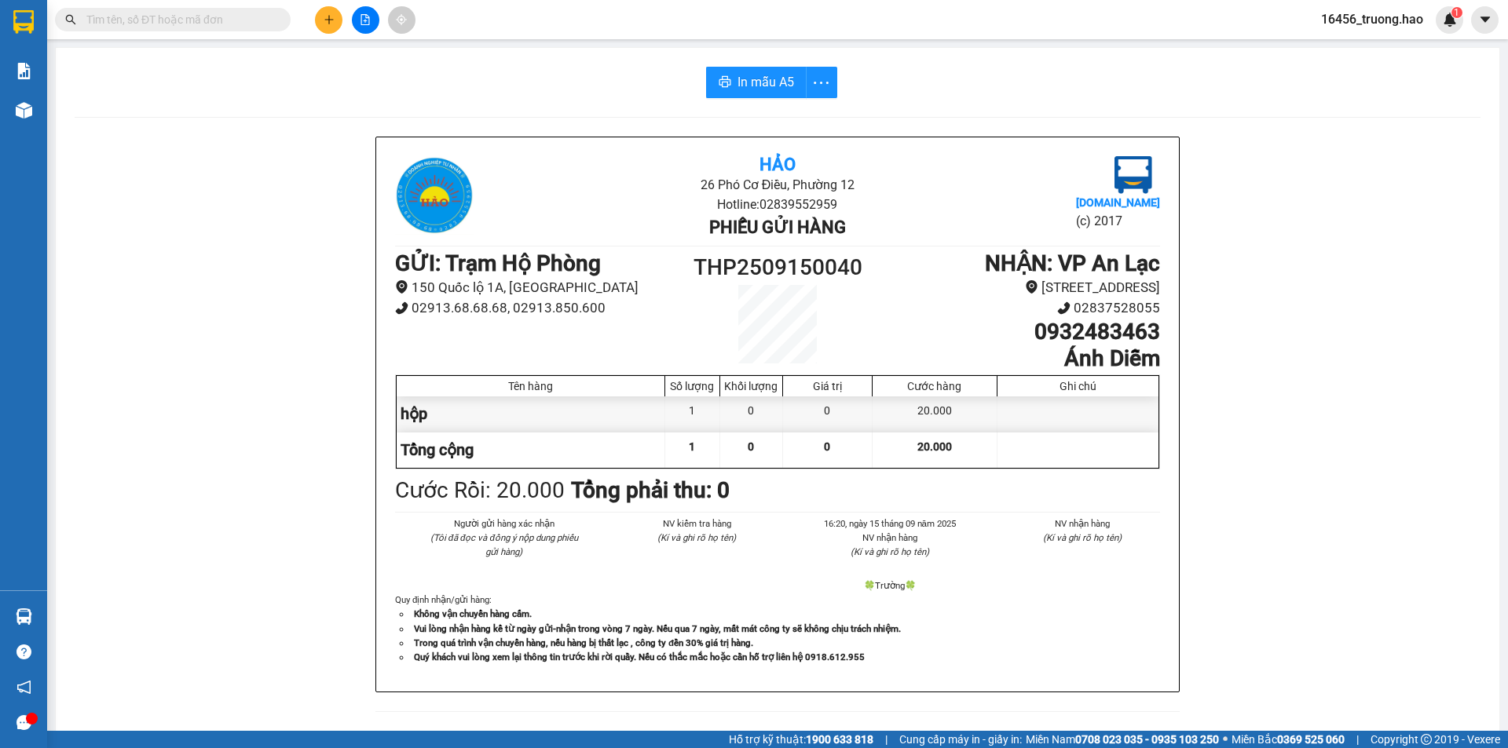
click at [222, 12] on input "text" at bounding box center [178, 19] width 185 height 17
type input "C"
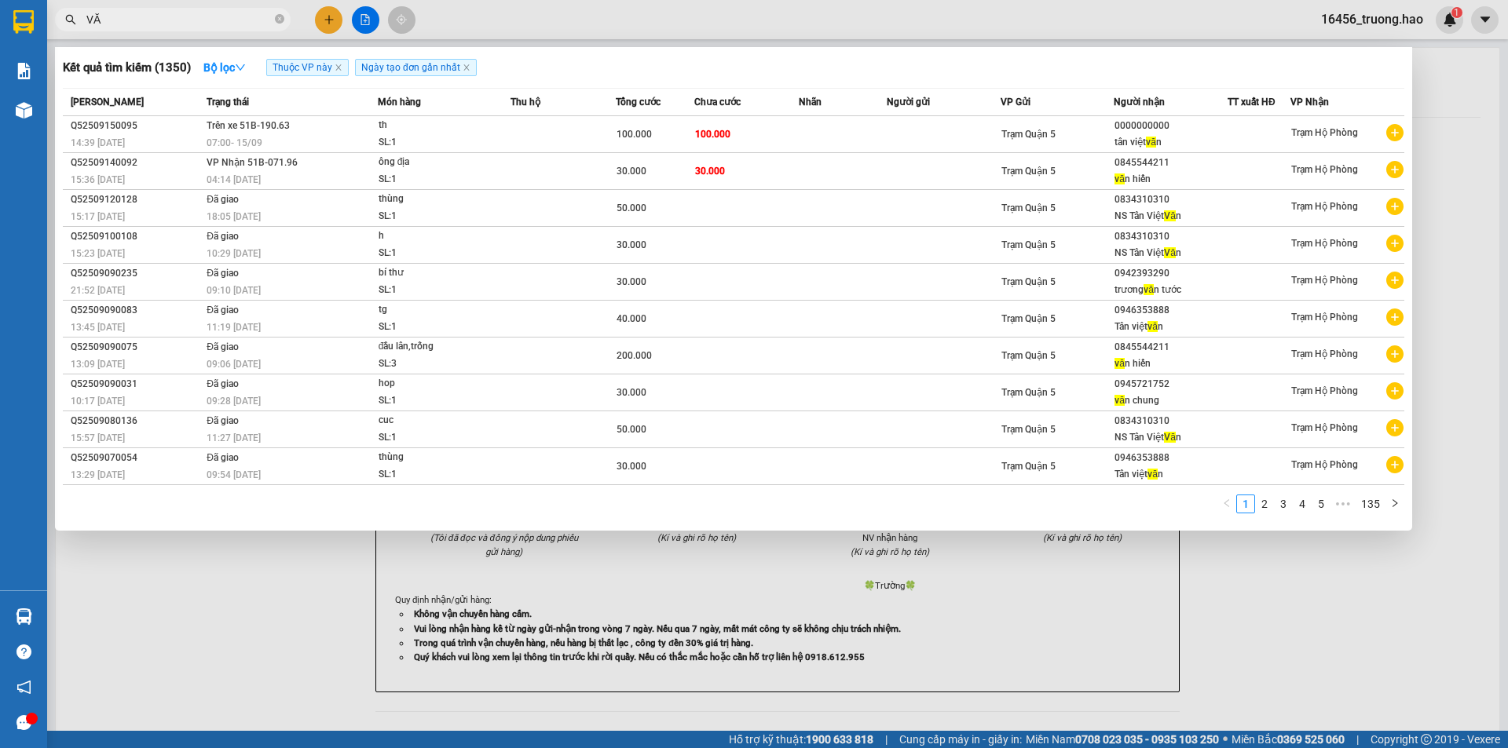
type input "V"
type input "664"
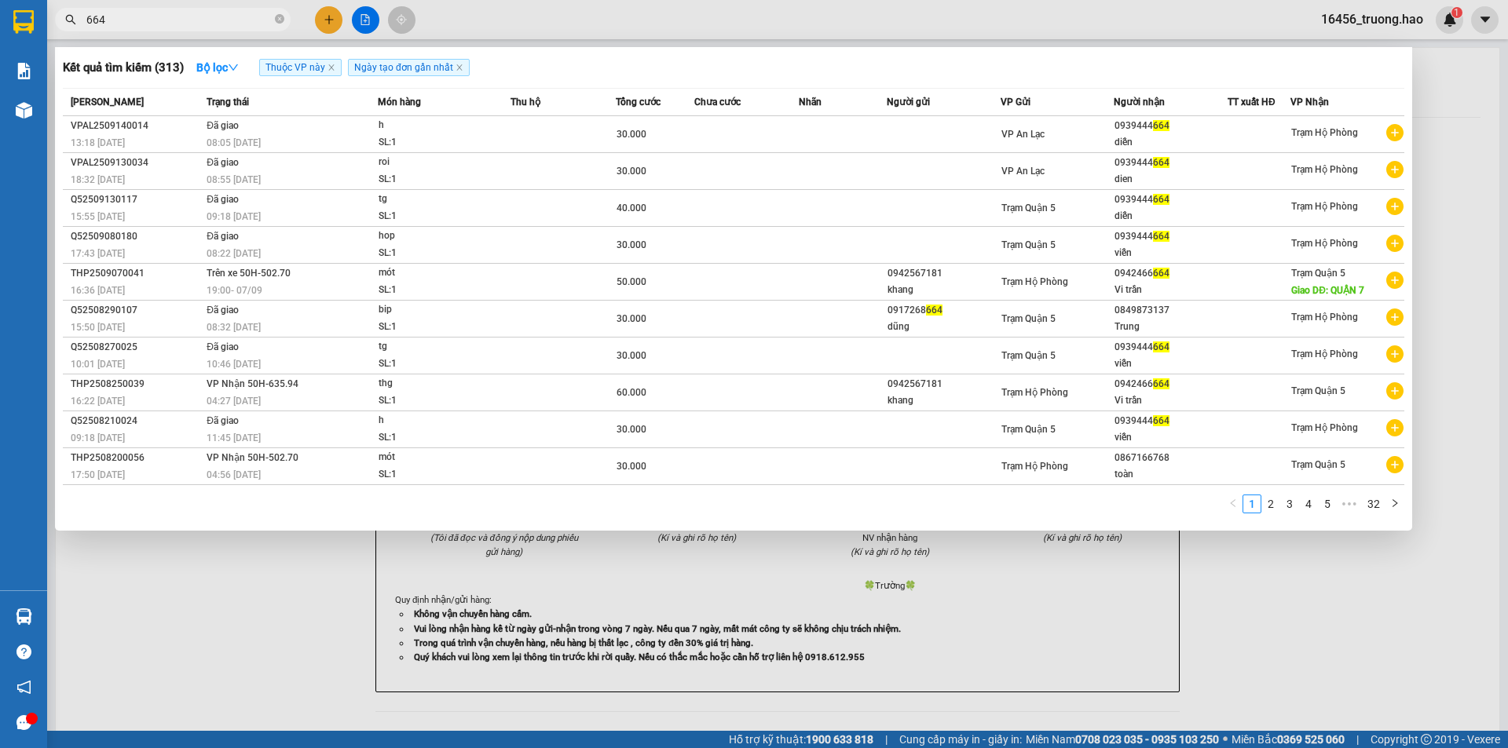
click at [119, 18] on input "664" at bounding box center [178, 19] width 185 height 17
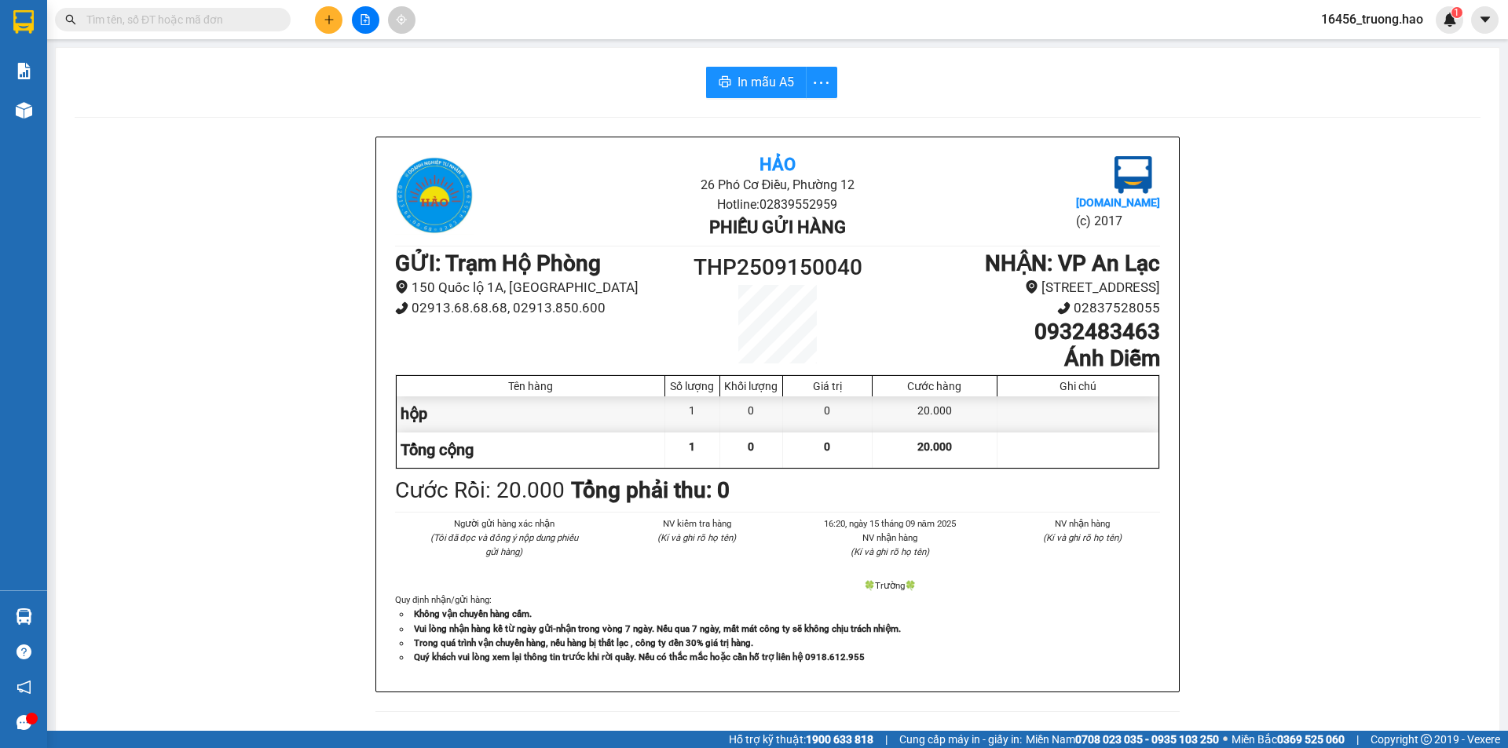
click at [48, 108] on main "In mẫu A5 Hảo 26 Phó Cơ Điều, Phường 12 Hotline: 02839552959 Phiếu gửi hàng Vex…" at bounding box center [754, 365] width 1508 height 731
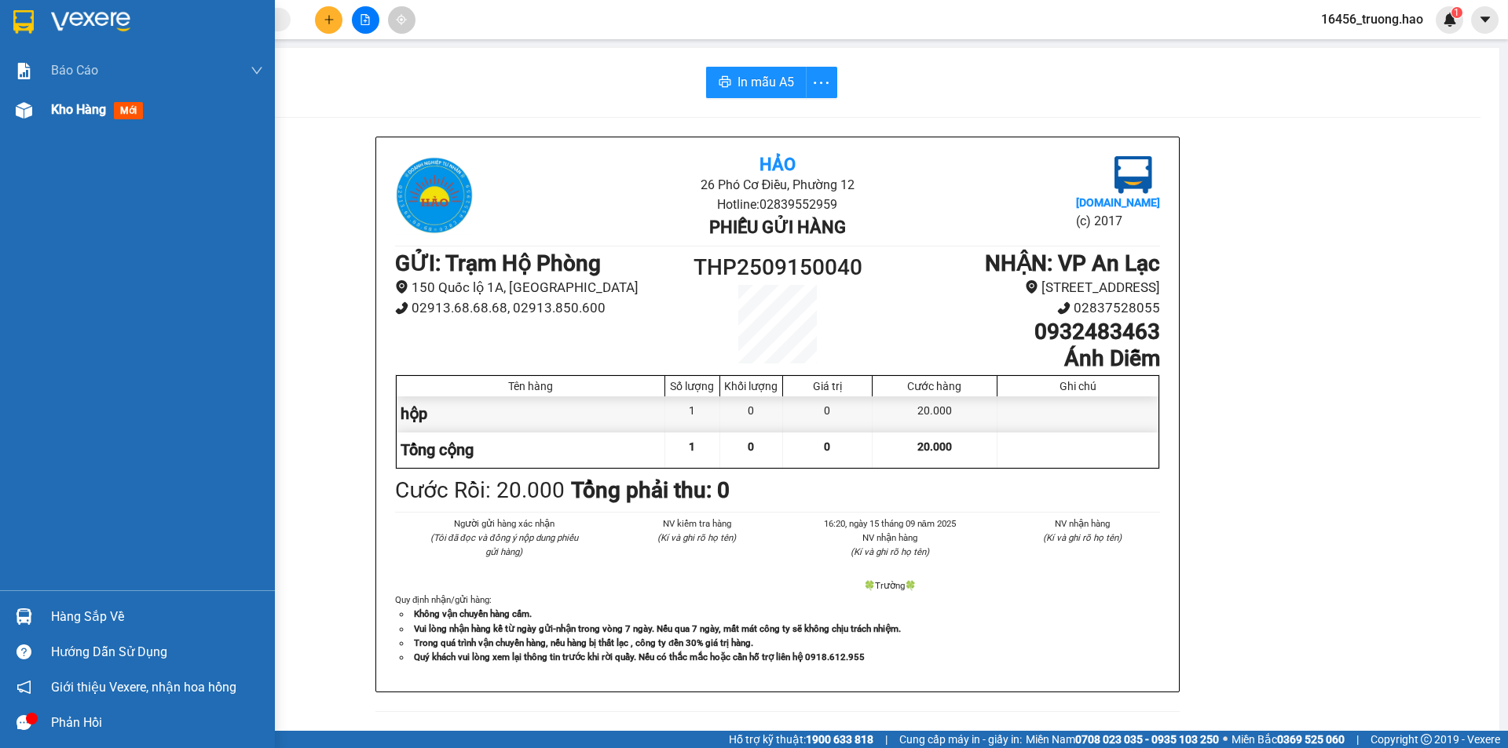
click at [42, 111] on div "Kho hàng mới" at bounding box center [137, 109] width 275 height 39
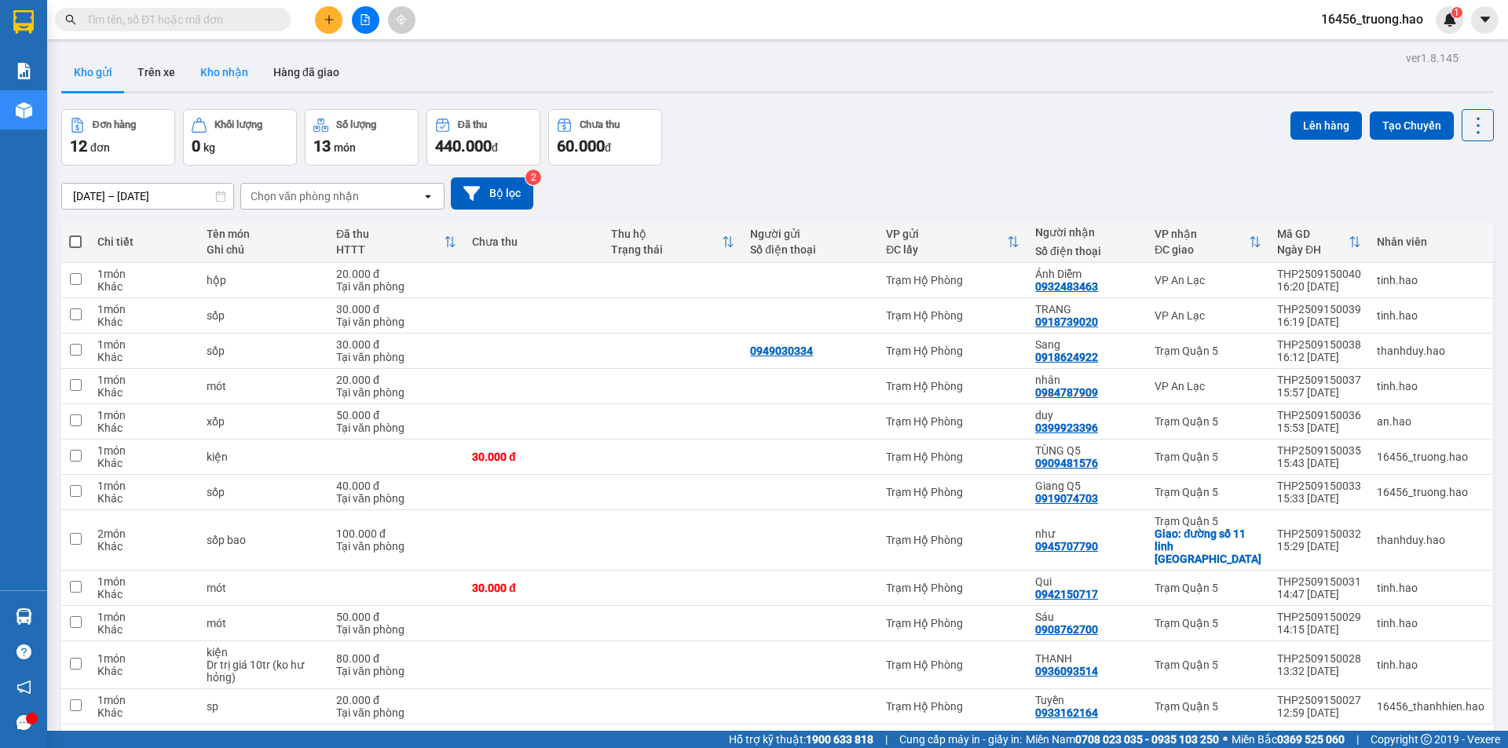
click at [207, 68] on button "Kho nhận" at bounding box center [224, 72] width 73 height 38
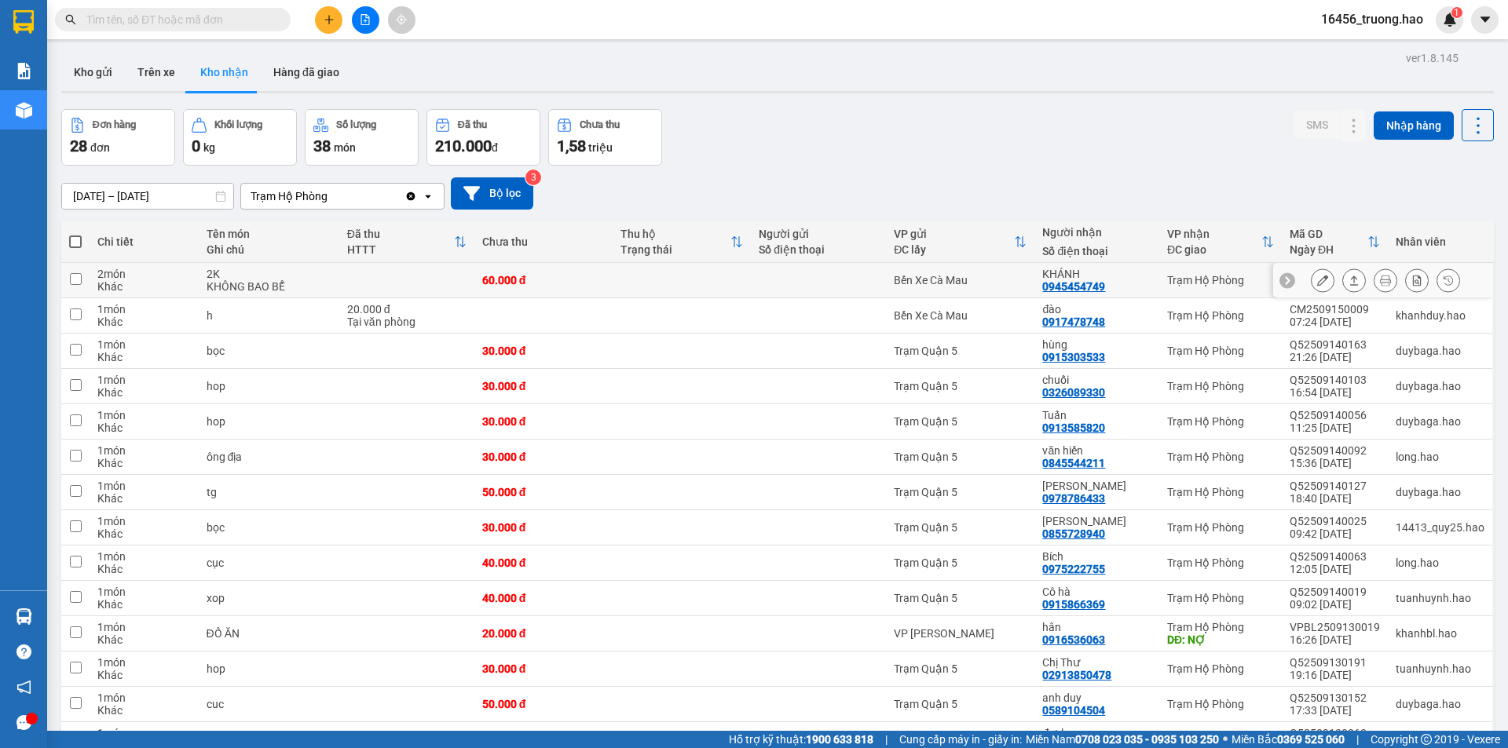
click at [1202, 275] on div "Trạm Hộ Phòng" at bounding box center [1220, 280] width 107 height 13
checkbox input "true"
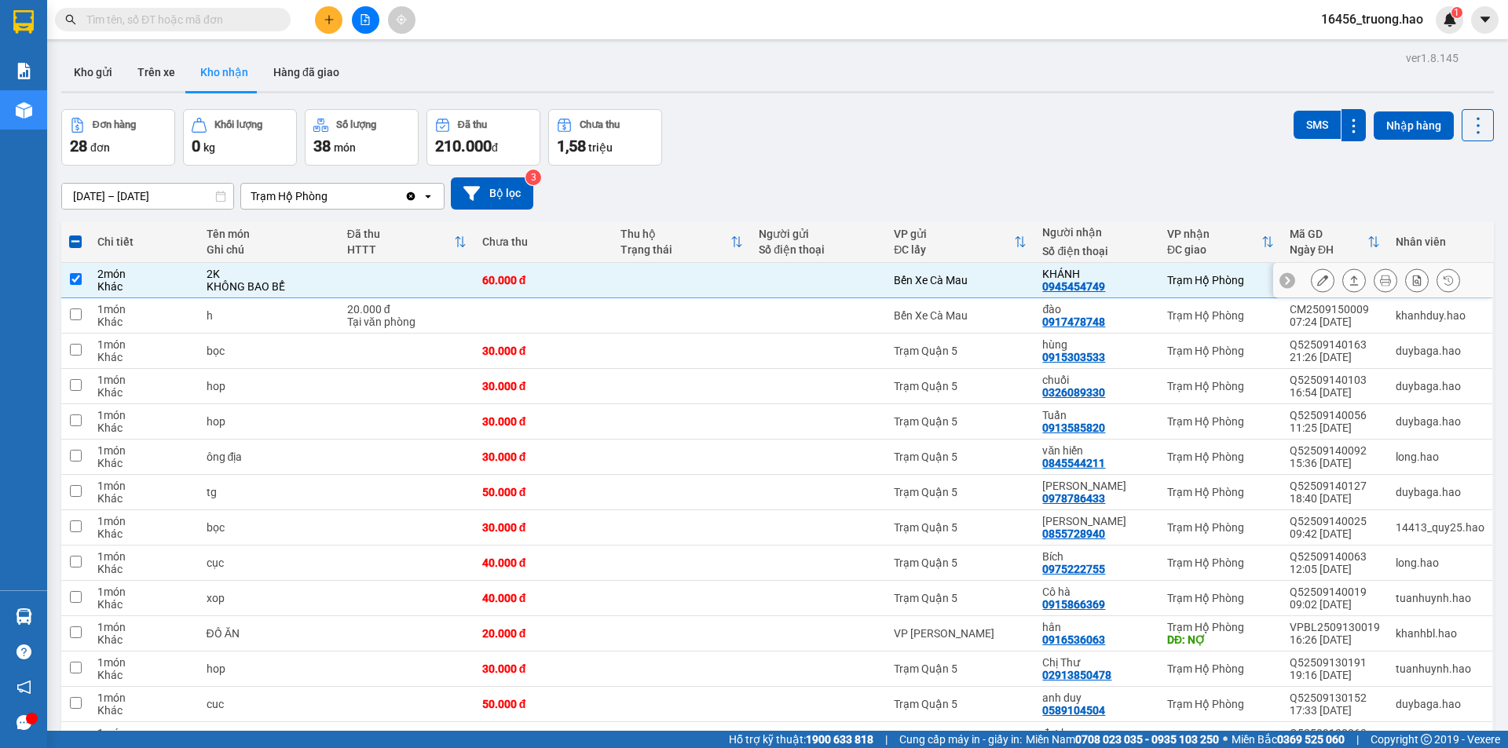
click at [1349, 276] on icon at bounding box center [1354, 280] width 11 height 11
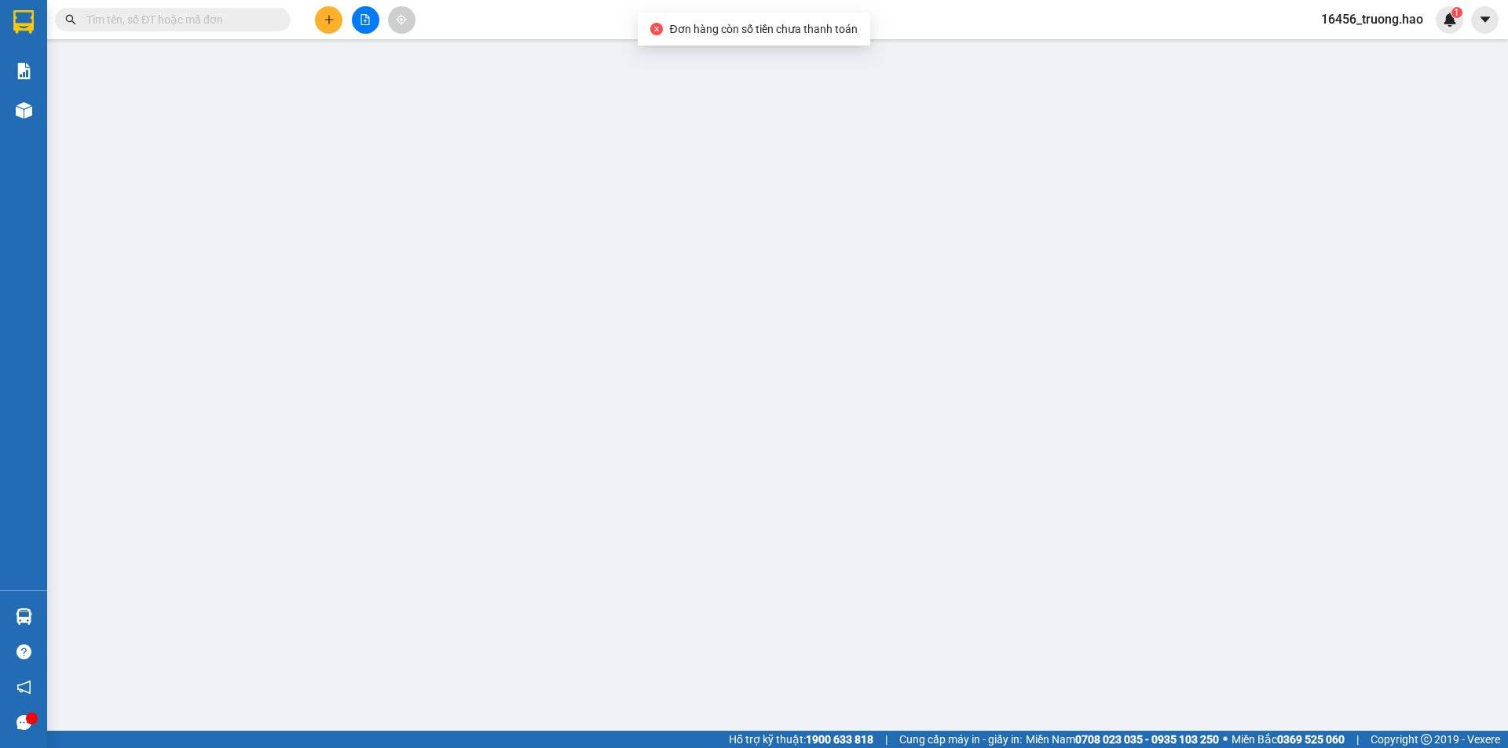
type input "0945454749"
type input "KHÁNH"
type input "60.000"
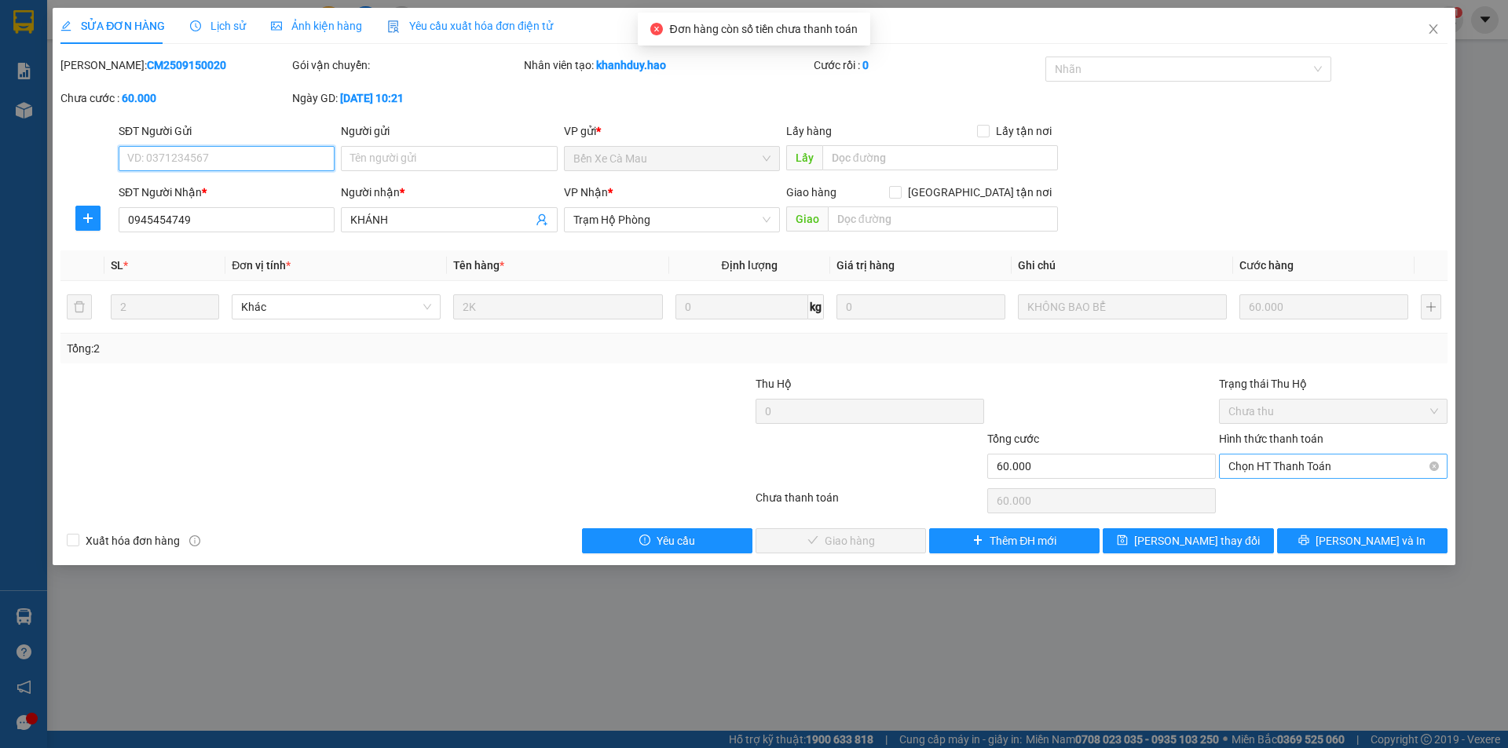
click at [1282, 466] on span "Chọn HT Thanh Toán" at bounding box center [1333, 467] width 210 height 24
click at [1267, 493] on div "Tại văn phòng" at bounding box center [1333, 497] width 210 height 17
type input "0"
click at [853, 532] on span "[PERSON_NAME] và Giao hàng" at bounding box center [860, 540] width 151 height 17
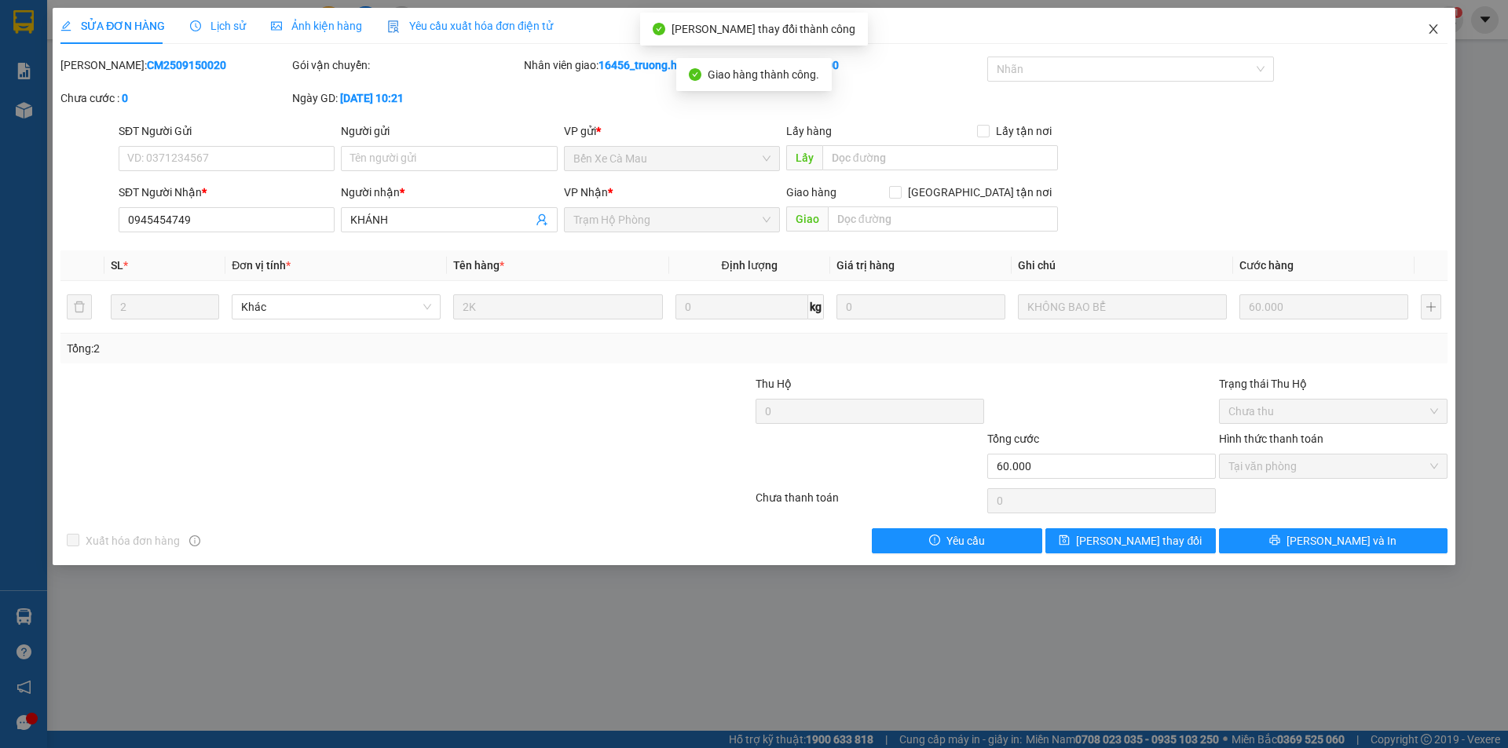
drag, startPoint x: 1438, startPoint y: 35, endPoint x: 107, endPoint y: 1, distance: 1331.7
click at [1437, 35] on icon "close" at bounding box center [1433, 29] width 13 height 13
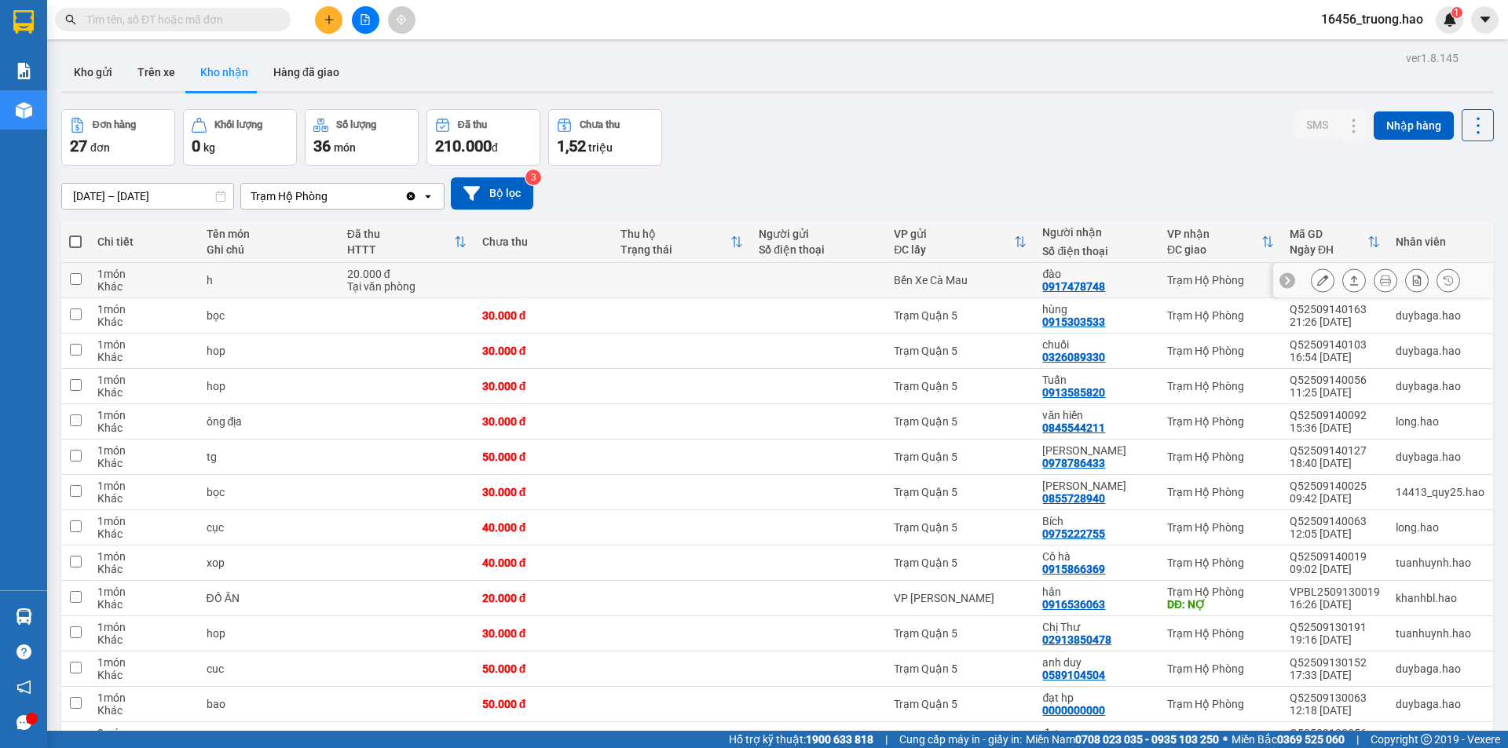
click at [1282, 280] on icon at bounding box center [1287, 280] width 11 height 11
drag, startPoint x: 1473, startPoint y: 280, endPoint x: 1455, endPoint y: 281, distance: 17.3
click at [1478, 281] on icon at bounding box center [1483, 280] width 11 height 11
click at [1350, 285] on icon at bounding box center [1354, 280] width 9 height 9
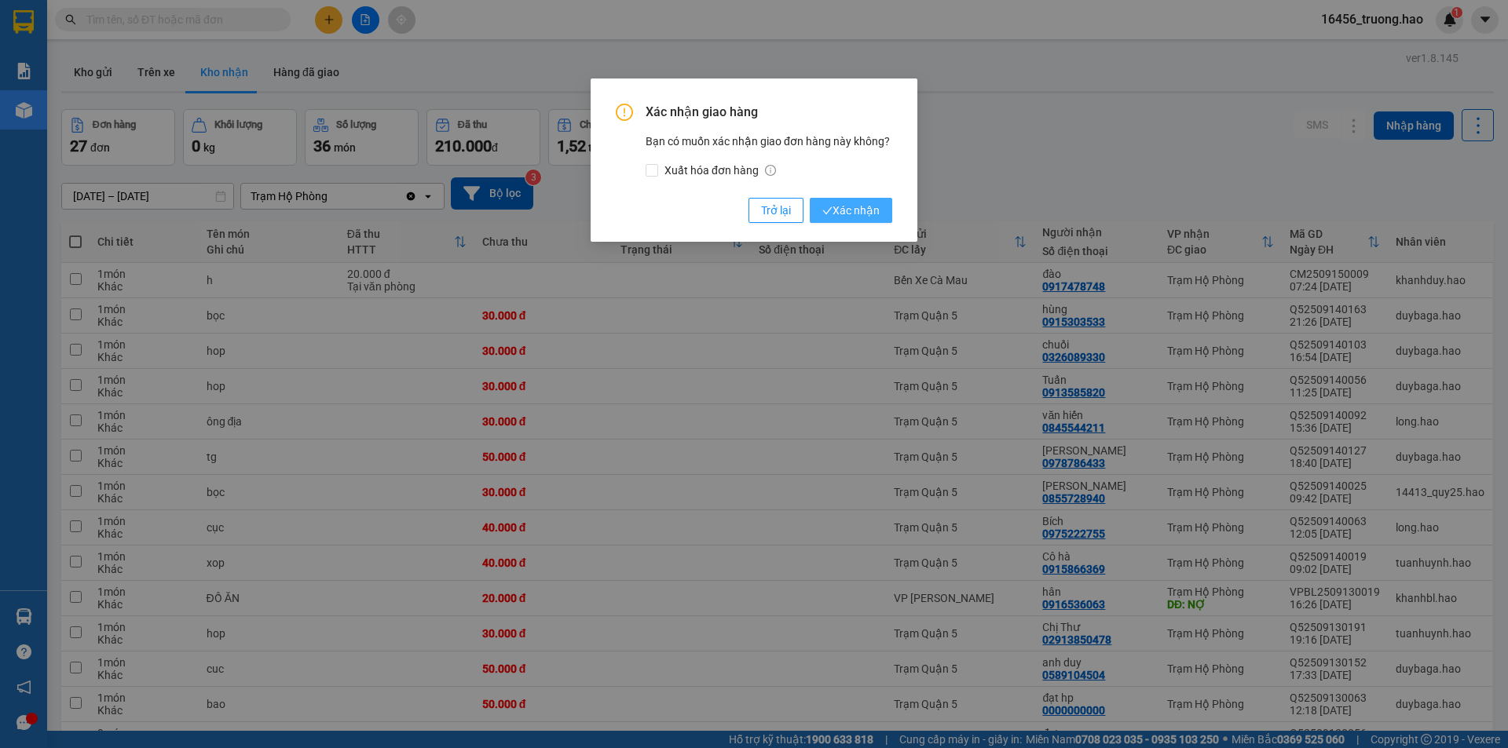
click at [846, 210] on span "Xác nhận" at bounding box center [850, 210] width 57 height 17
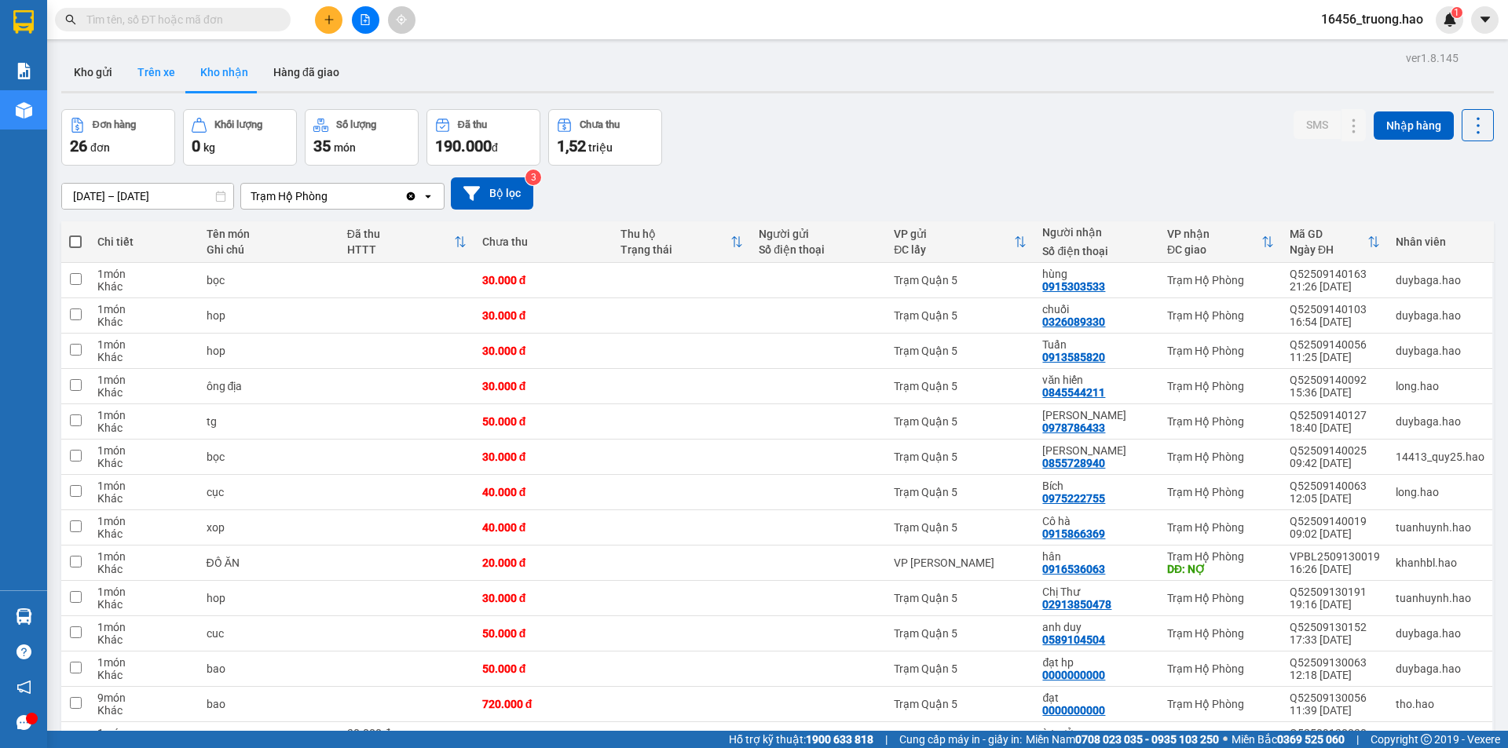
click at [159, 72] on button "Trên xe" at bounding box center [156, 72] width 63 height 38
type input "[DATE] – [DATE]"
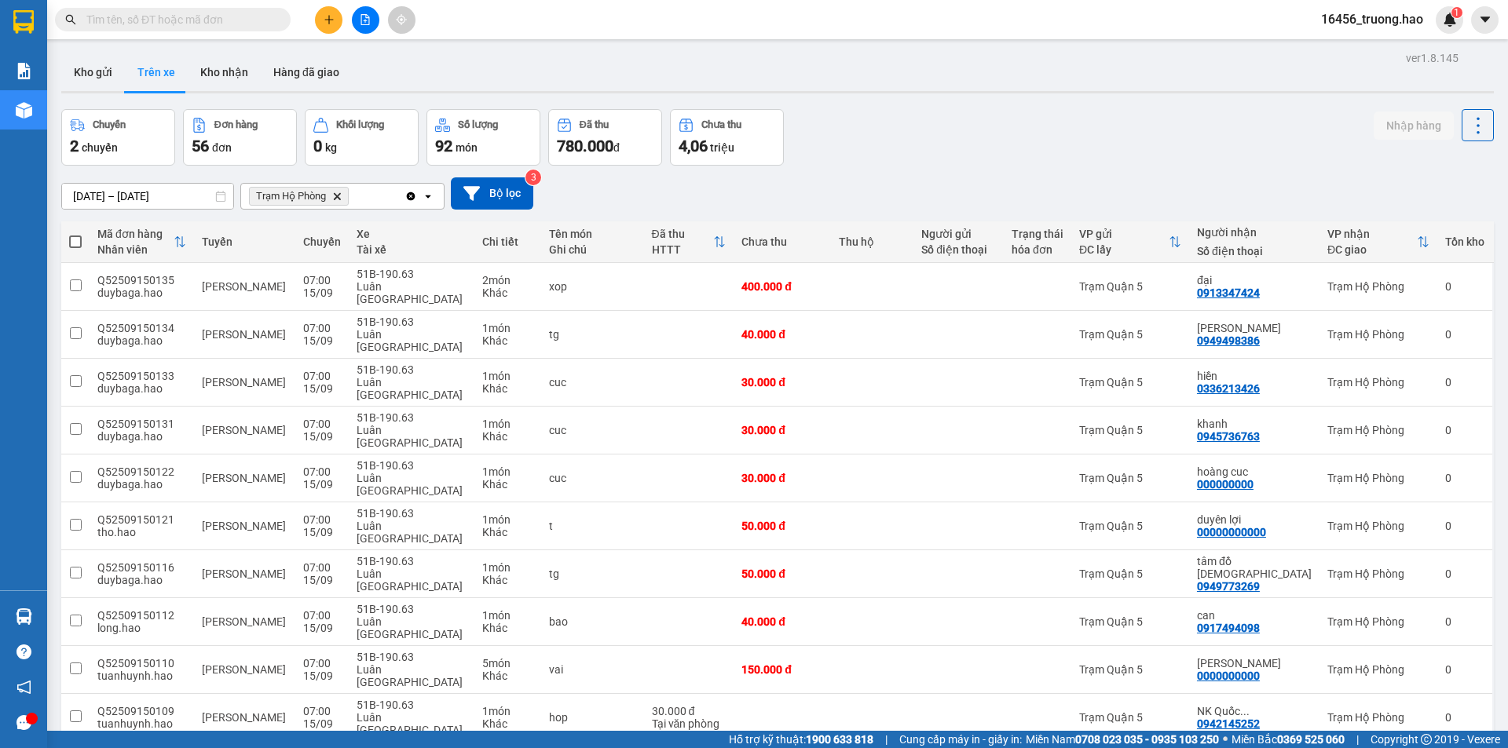
click at [210, 25] on input "text" at bounding box center [178, 19] width 185 height 17
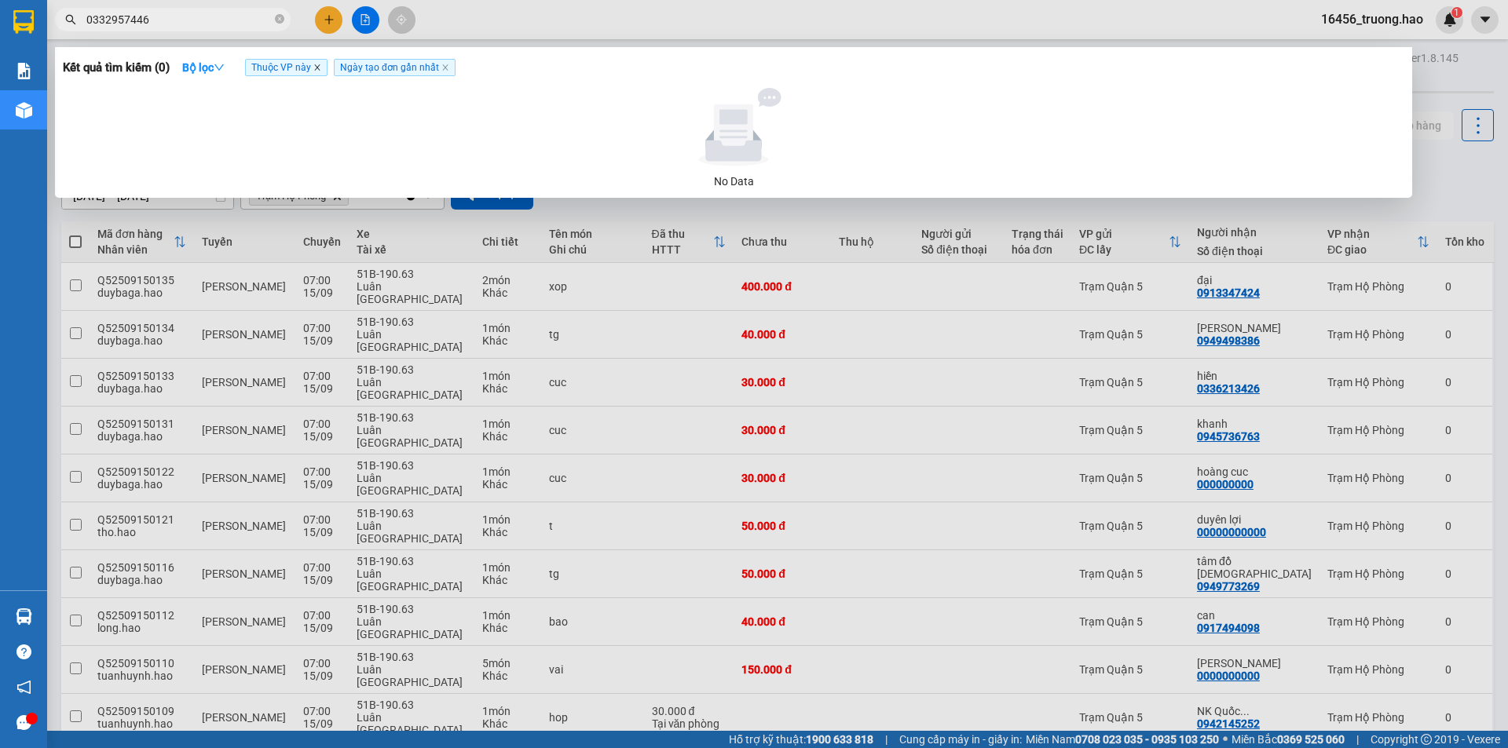
click at [319, 68] on icon "close" at bounding box center [316, 67] width 5 height 5
click at [360, 67] on icon "close" at bounding box center [357, 68] width 8 height 8
click at [199, 20] on input "0332957446" at bounding box center [178, 19] width 185 height 17
type input "0332957446"
click at [171, 13] on input "0332957446" at bounding box center [178, 19] width 185 height 17
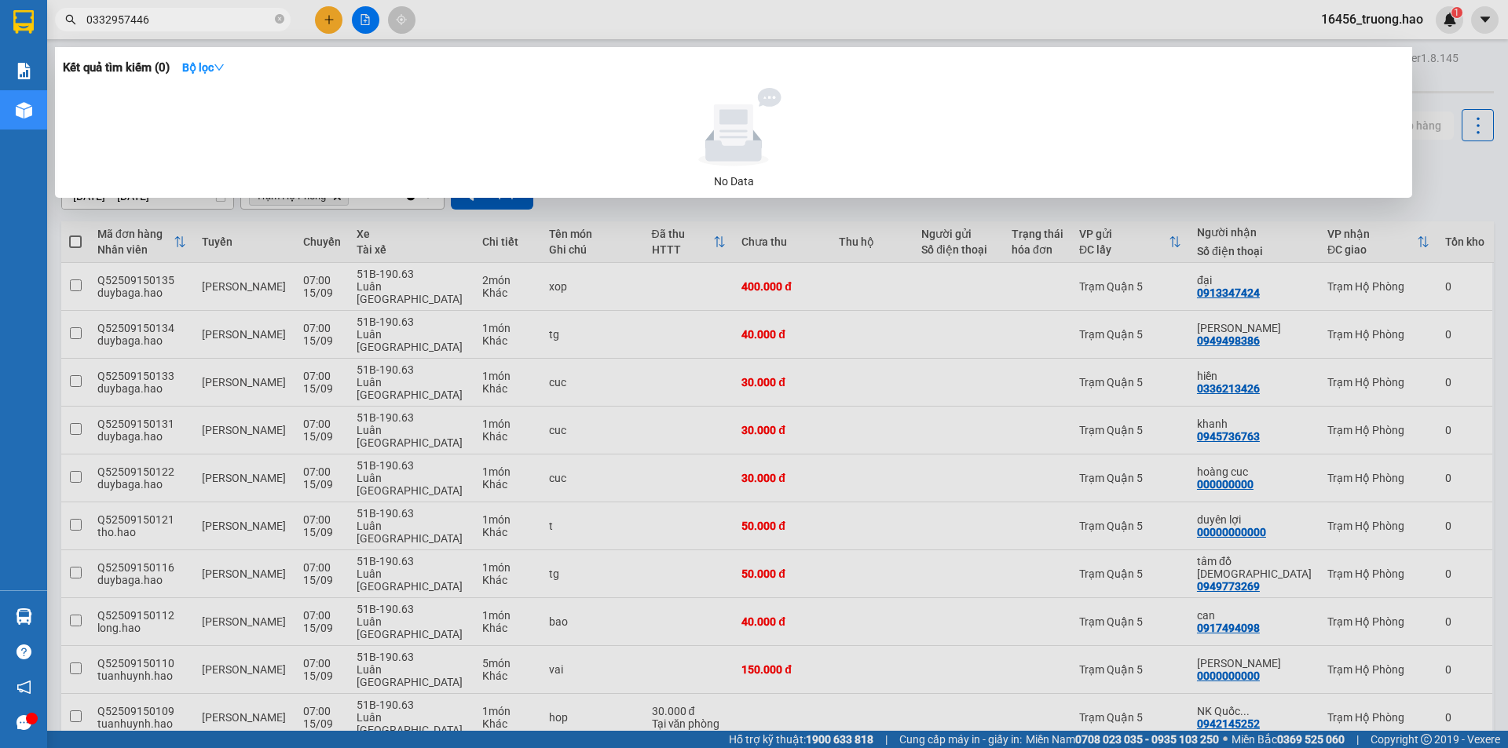
click at [171, 13] on input "0332957446" at bounding box center [178, 19] width 185 height 17
click at [171, 12] on input "0332957446" at bounding box center [178, 19] width 185 height 17
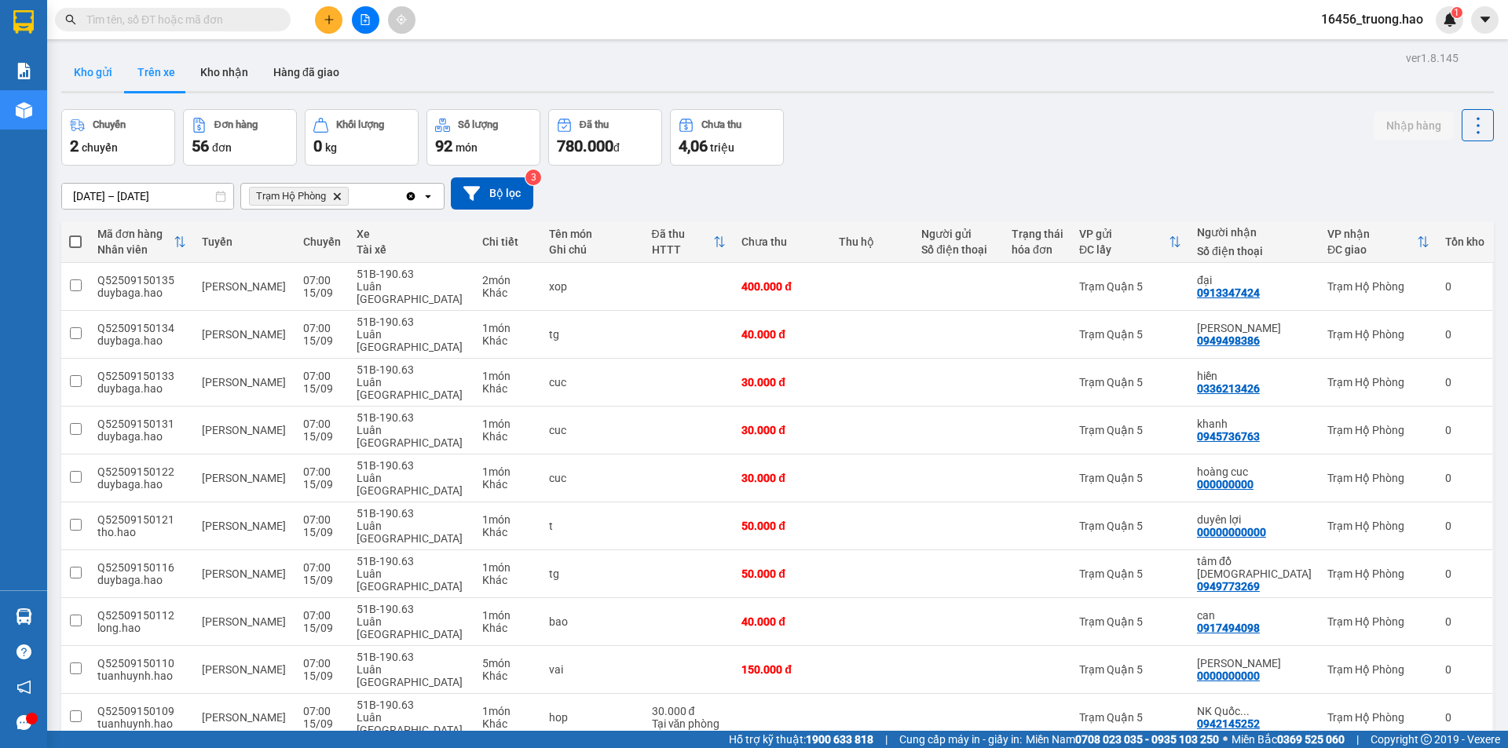
click at [108, 79] on button "Kho gửi" at bounding box center [93, 72] width 64 height 38
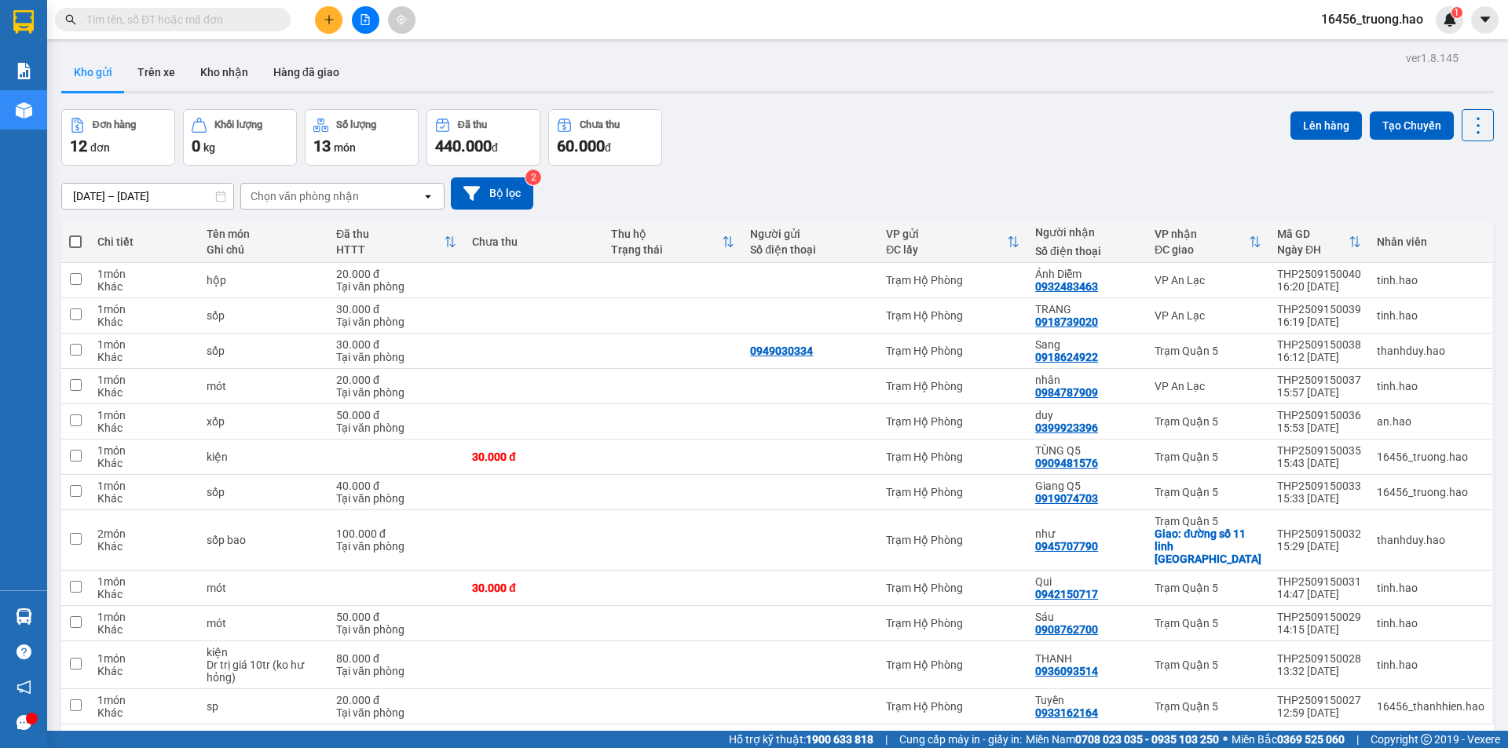
click at [217, 27] on input "text" at bounding box center [178, 19] width 185 height 17
click at [168, 70] on button "Trên xe" at bounding box center [156, 72] width 63 height 38
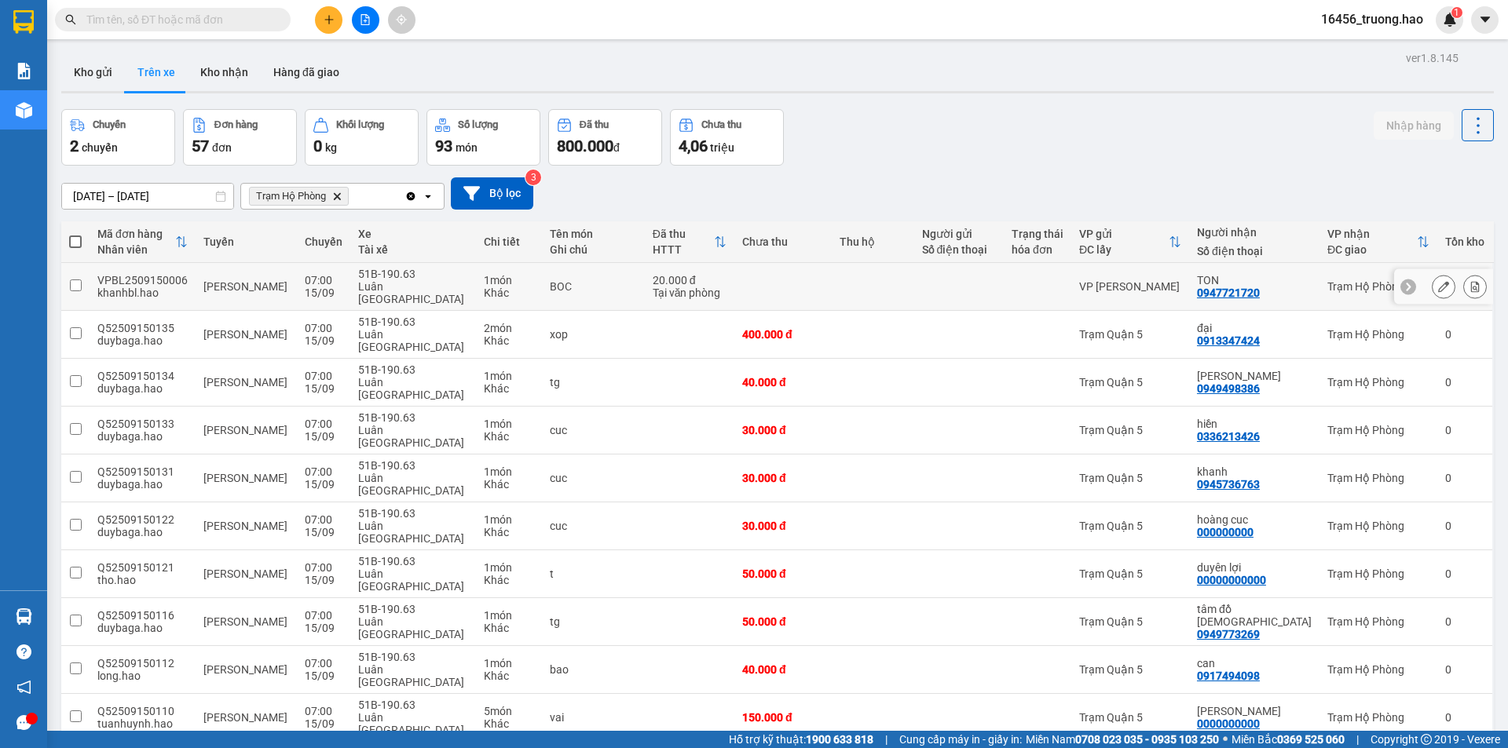
click at [1181, 280] on div "VP [PERSON_NAME]" at bounding box center [1130, 286] width 102 height 13
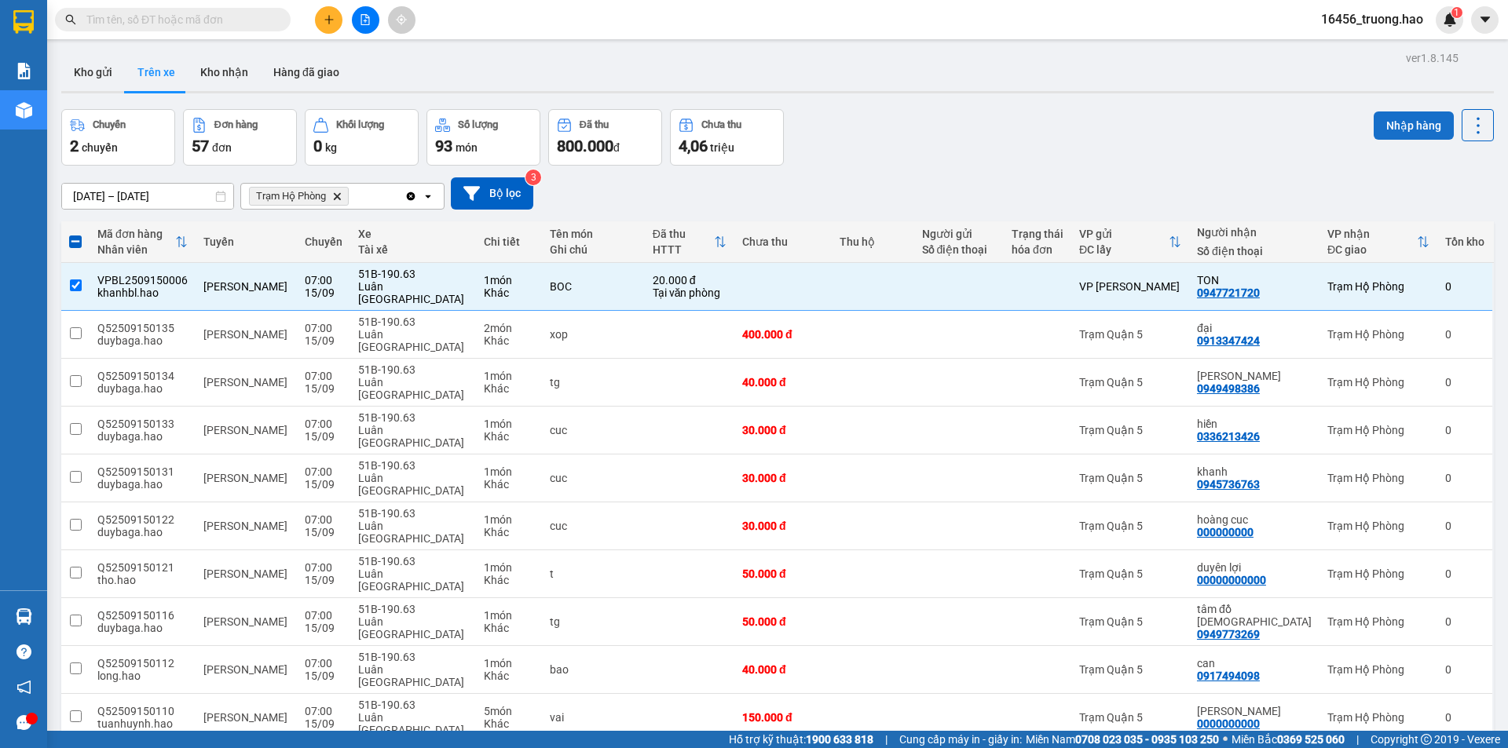
click at [1376, 122] on button "Nhập hàng" at bounding box center [1414, 126] width 80 height 28
checkbox input "false"
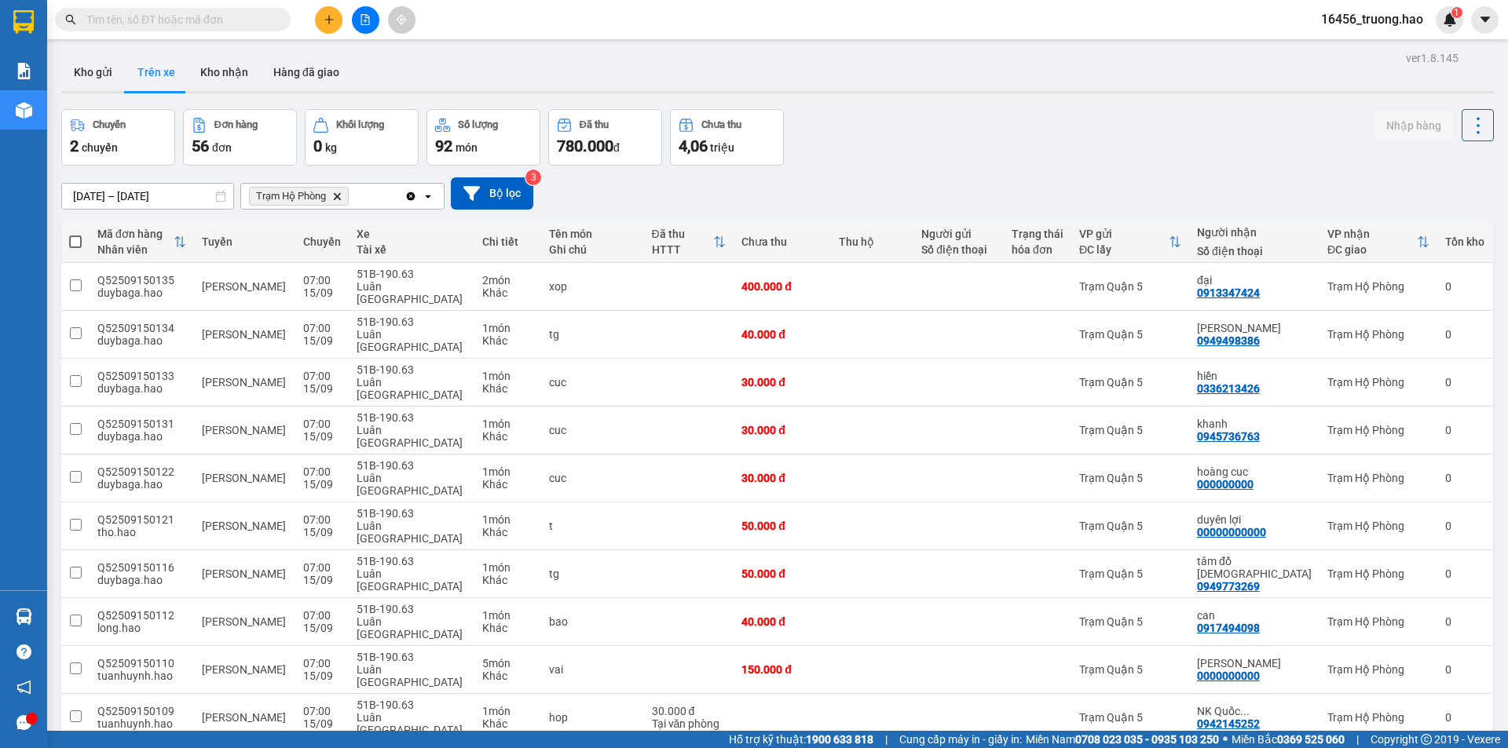
drag, startPoint x: 228, startPoint y: 79, endPoint x: 242, endPoint y: 19, distance: 61.3
click at [228, 73] on button "Kho nhận" at bounding box center [224, 72] width 73 height 38
type input "[DATE] – [DATE]"
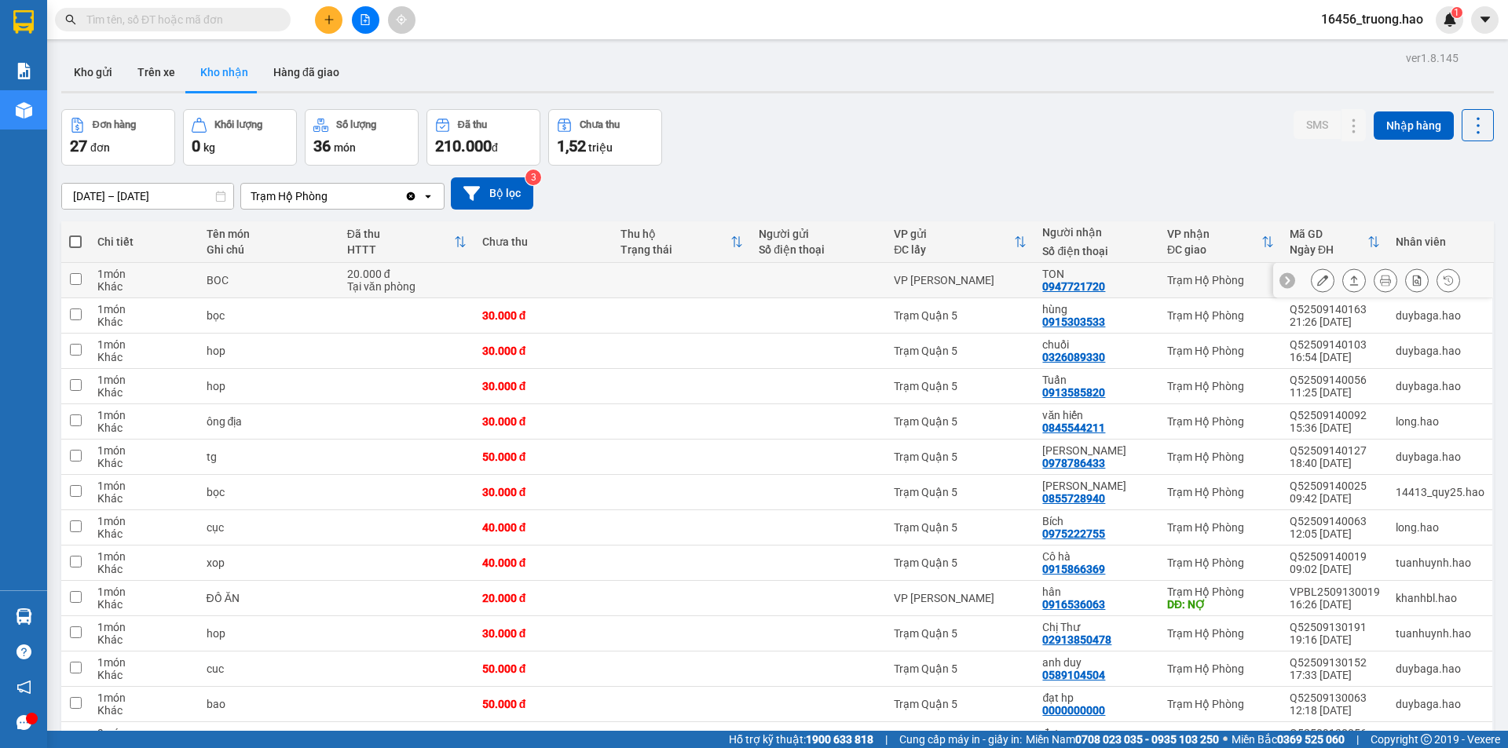
click at [1140, 280] on div "TON 0947721720" at bounding box center [1096, 280] width 109 height 25
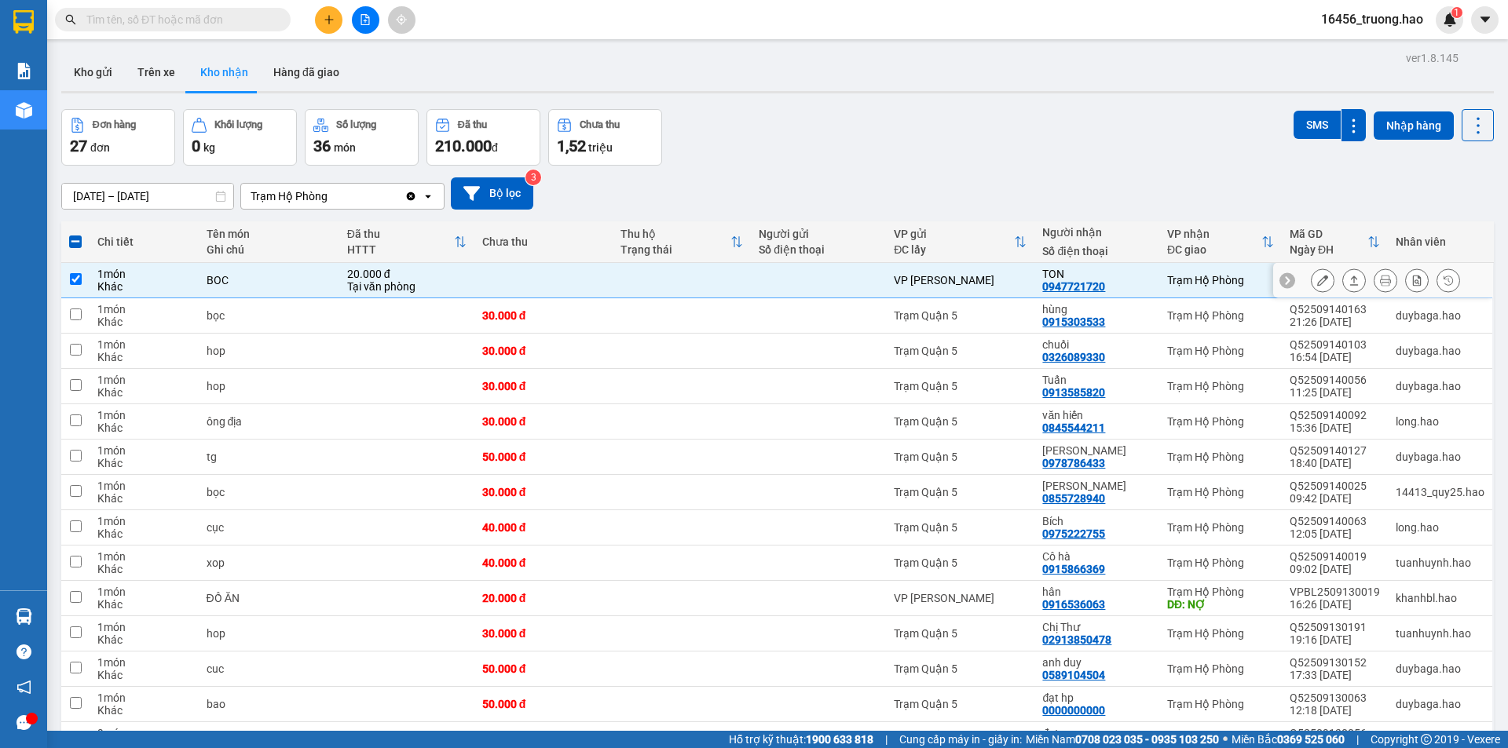
click at [1349, 283] on icon at bounding box center [1354, 280] width 11 height 11
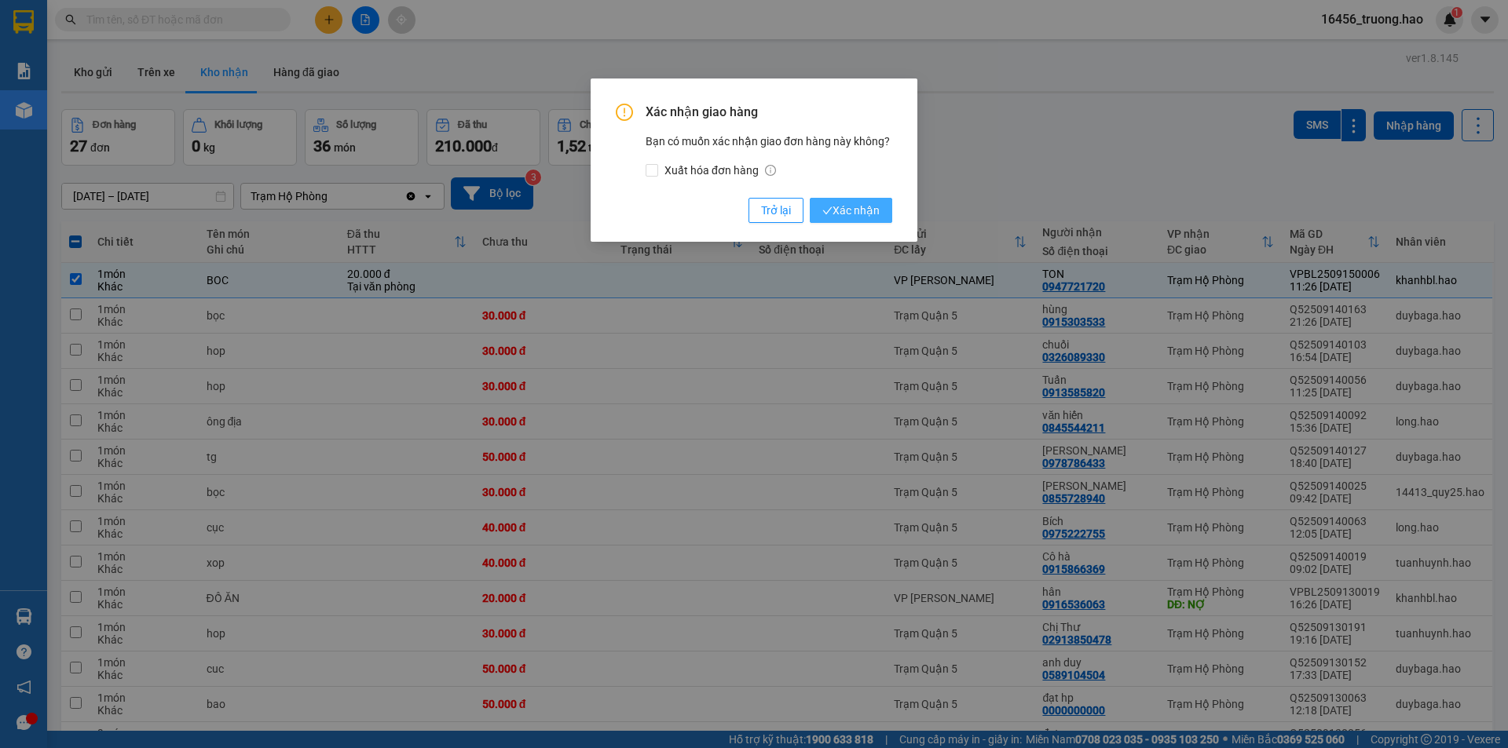
click at [855, 199] on button "Xác nhận" at bounding box center [851, 210] width 82 height 25
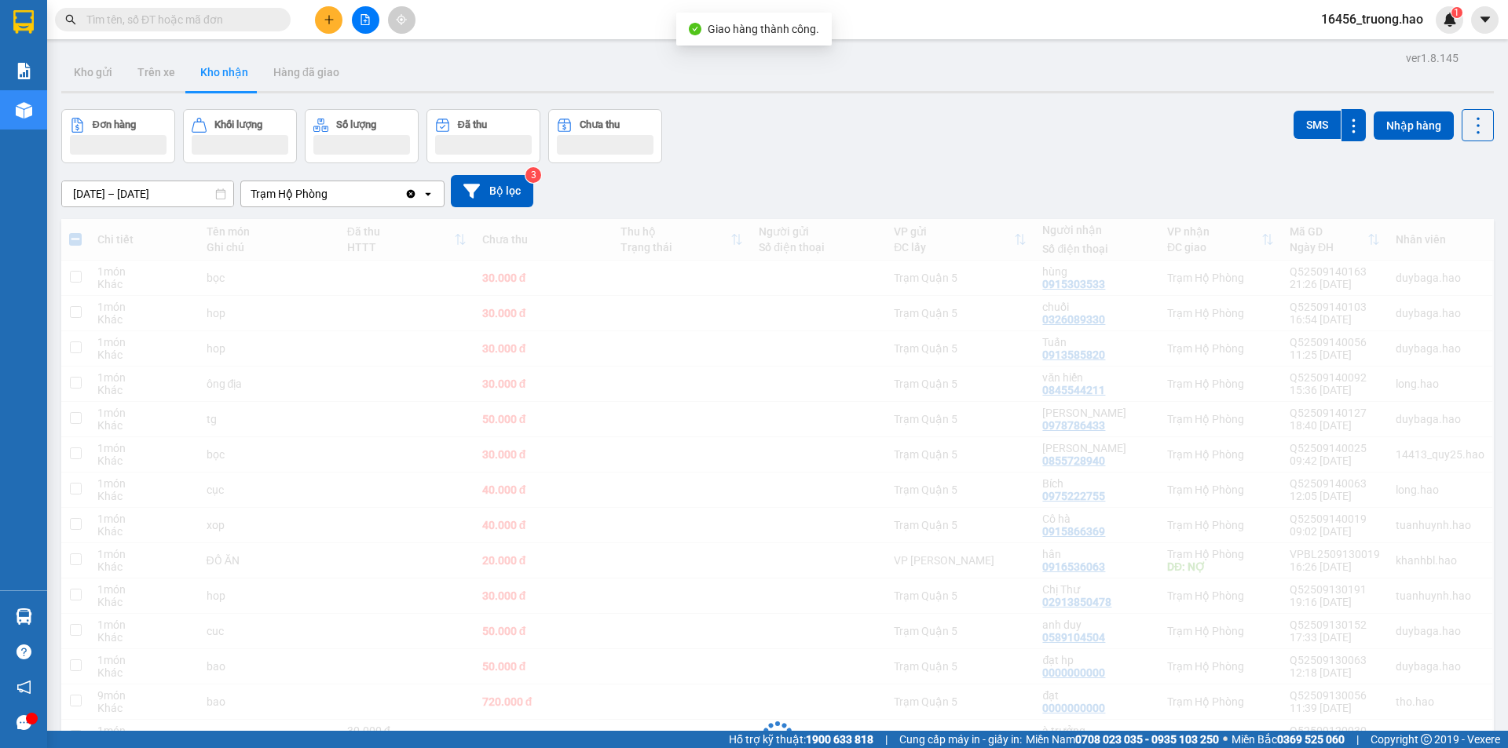
checkbox input "false"
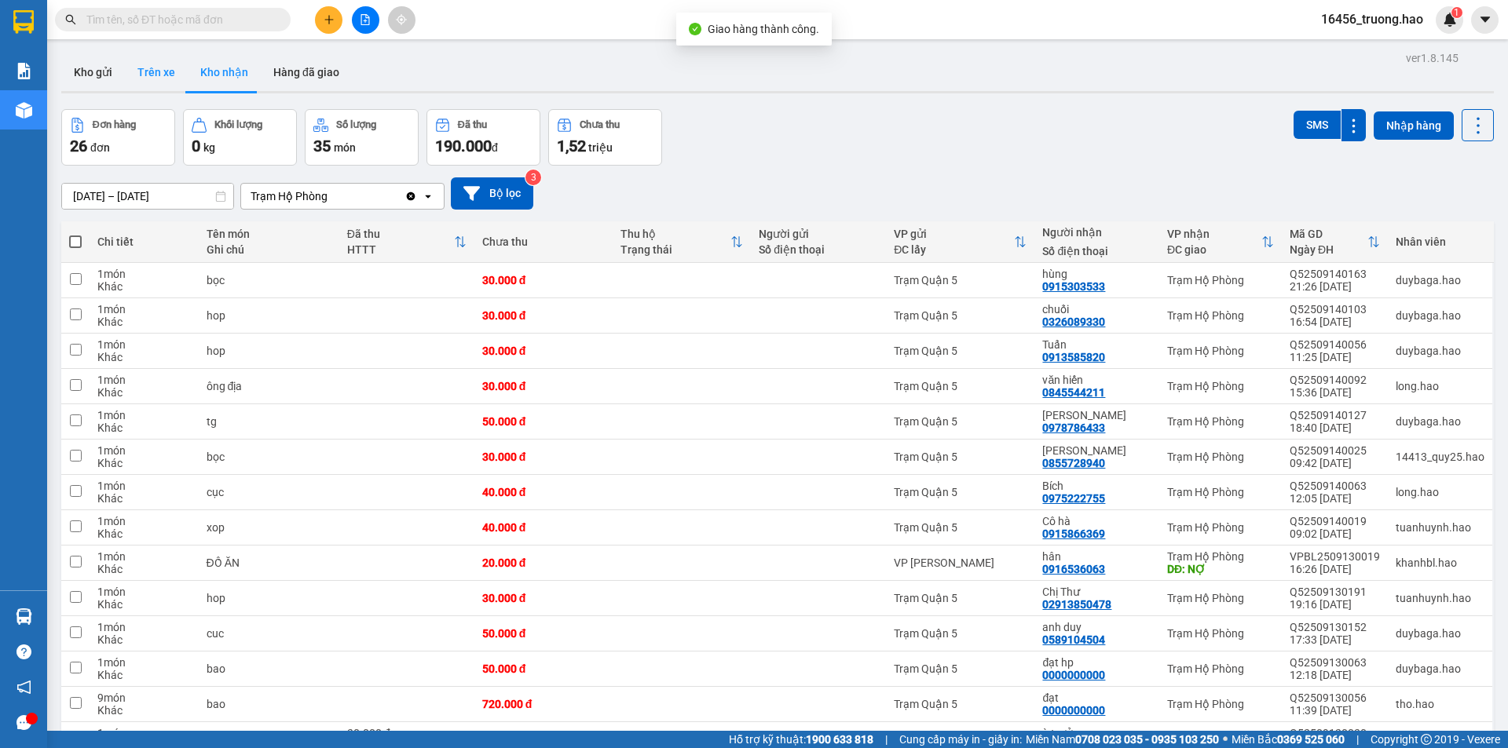
click at [158, 70] on button "Trên xe" at bounding box center [156, 72] width 63 height 38
type input "[DATE] – [DATE]"
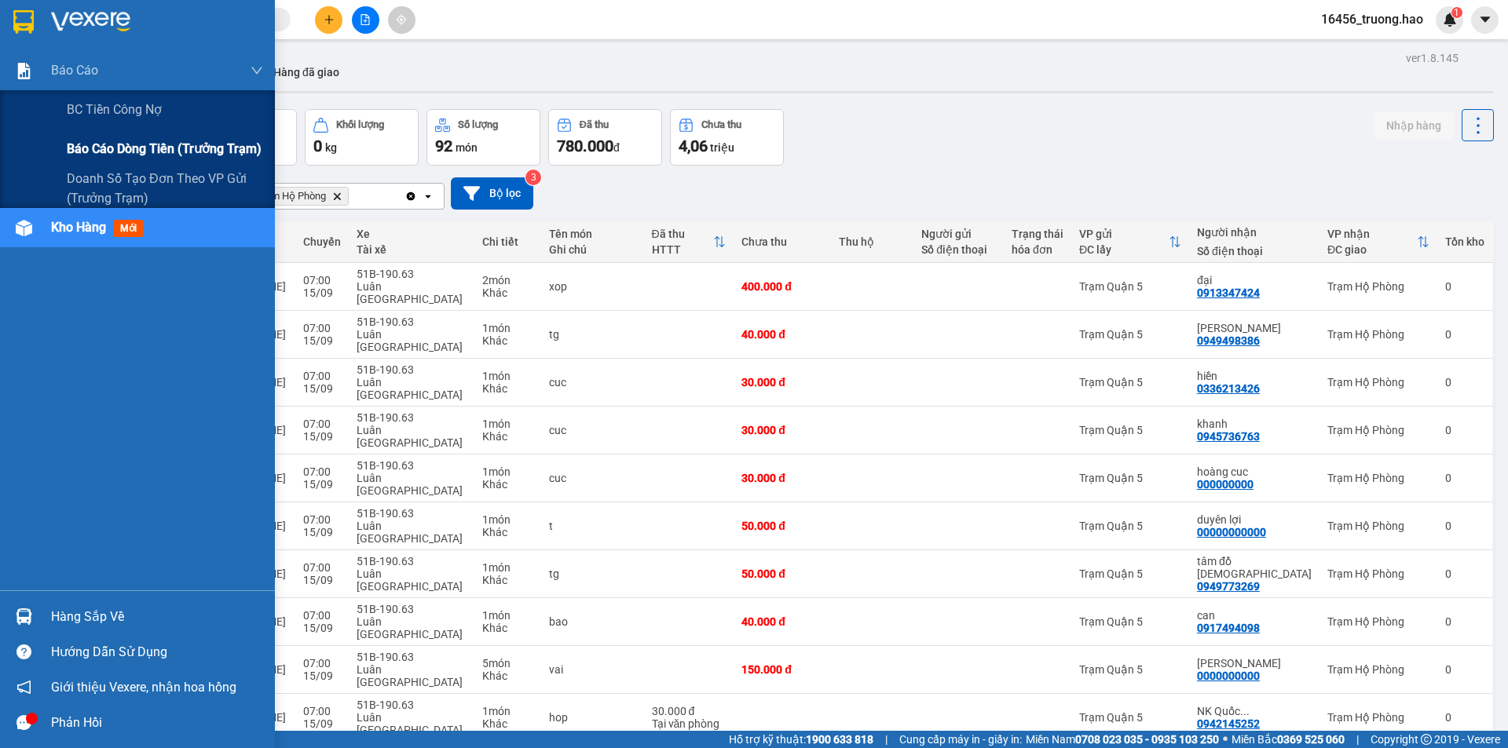
click at [145, 154] on span "Báo cáo dòng tiền (trưởng trạm)" at bounding box center [164, 149] width 195 height 20
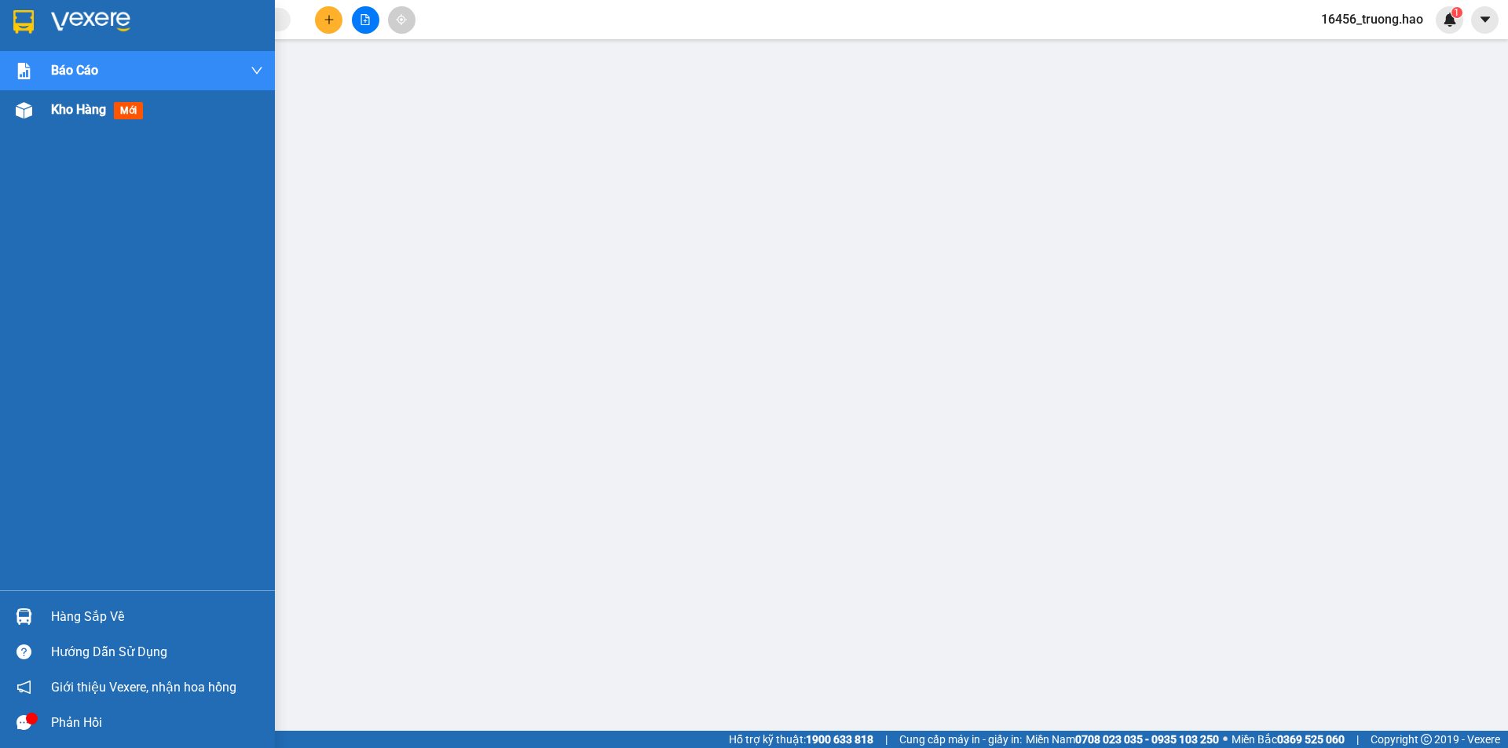
click at [37, 113] on div at bounding box center [23, 110] width 27 height 27
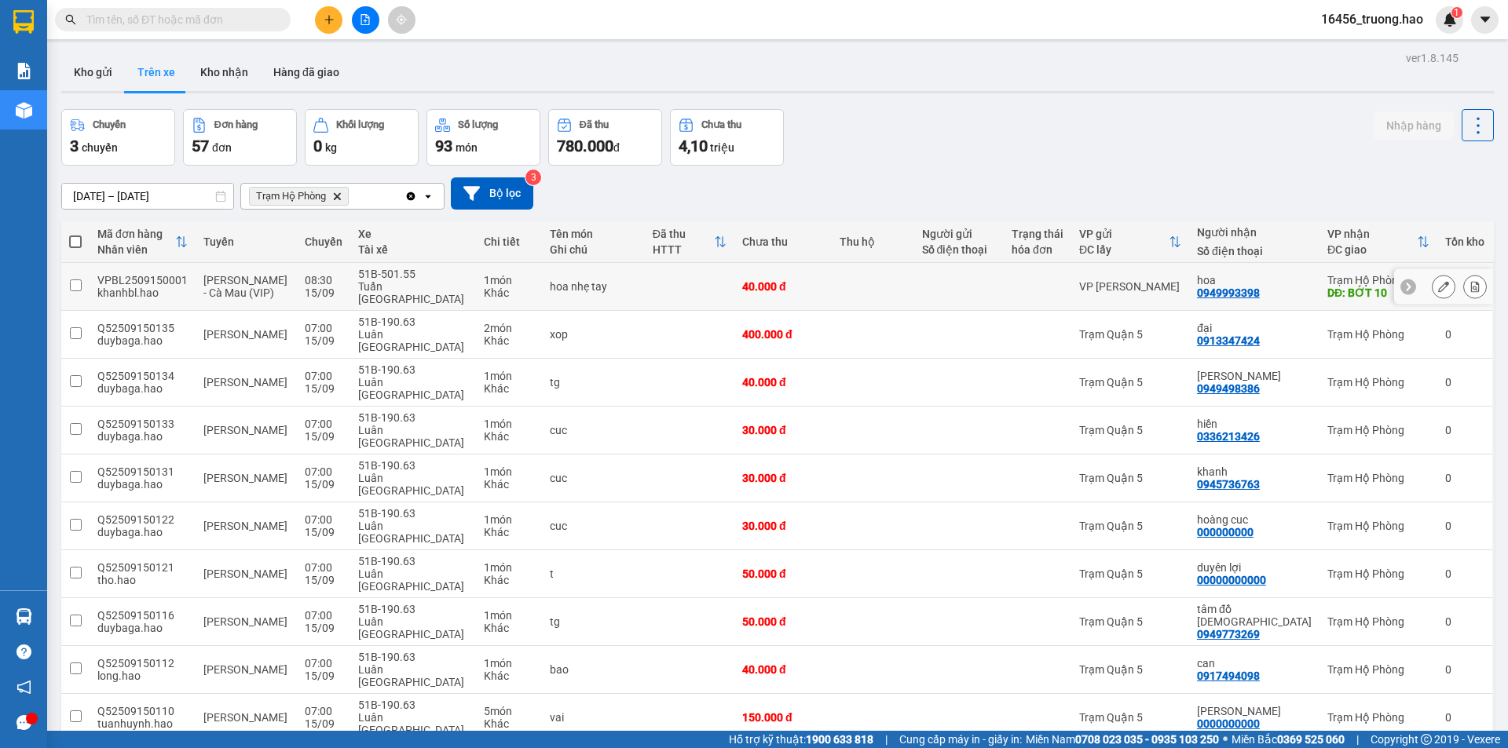
click at [1240, 287] on div "0949993398" at bounding box center [1228, 293] width 63 height 13
click at [1109, 280] on div "VP [PERSON_NAME]" at bounding box center [1130, 286] width 102 height 13
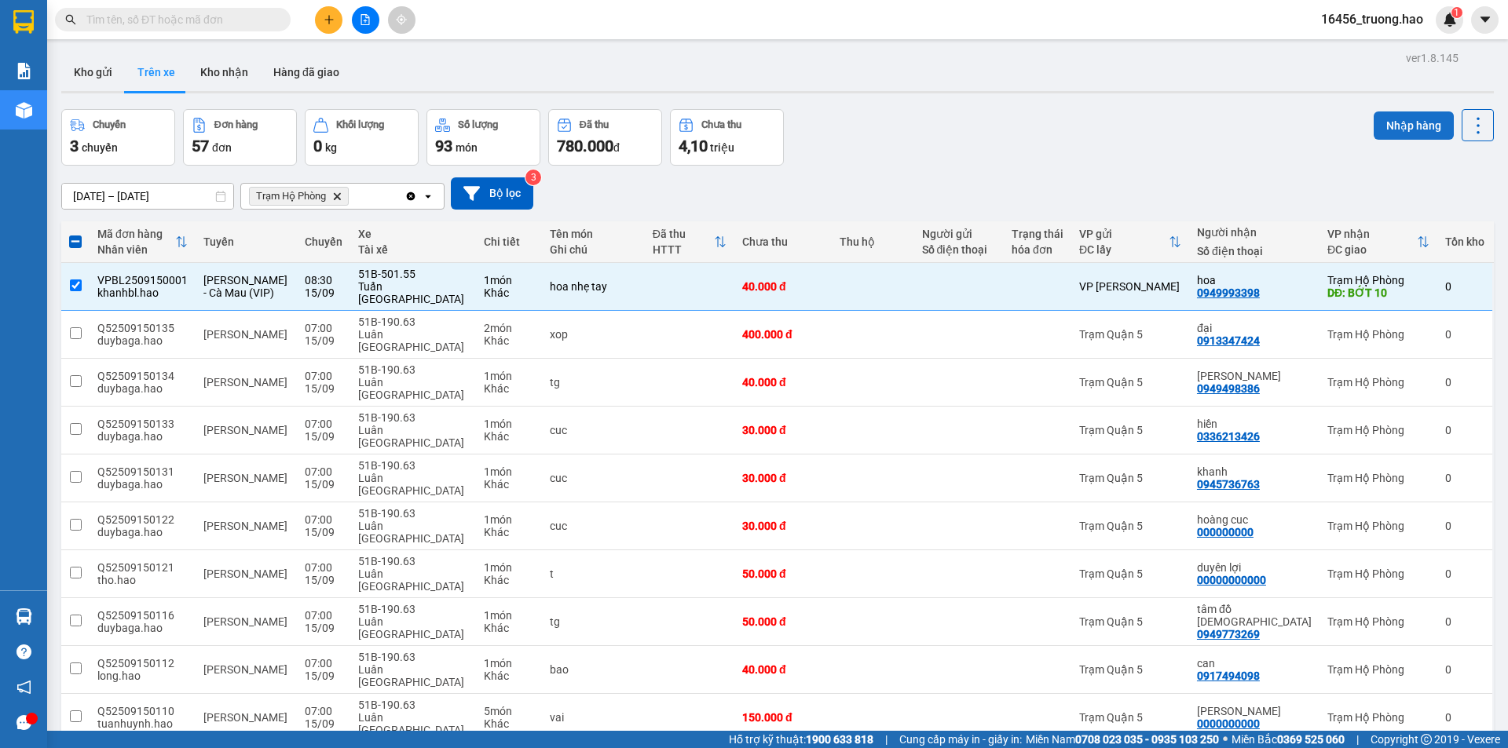
click at [1423, 130] on button "Nhập hàng" at bounding box center [1414, 126] width 80 height 28
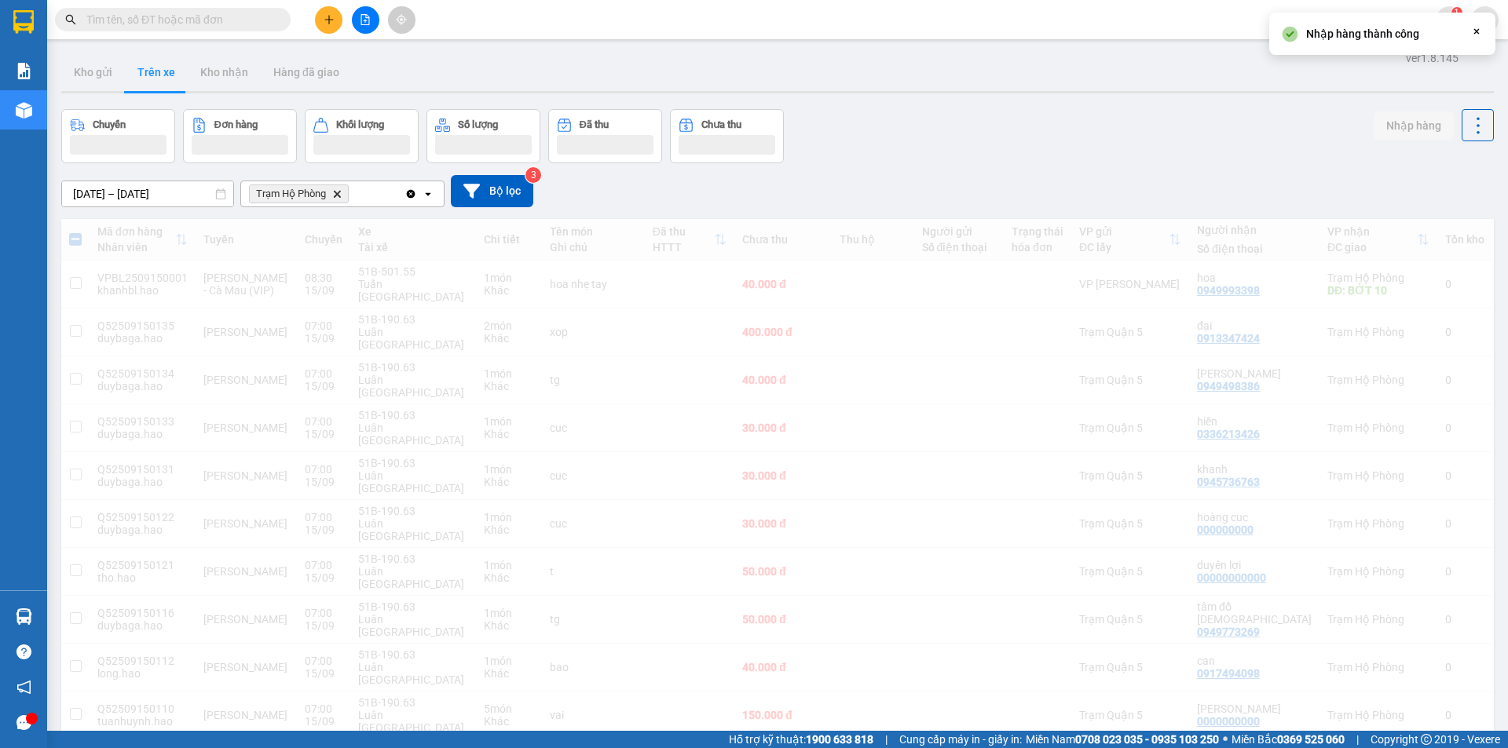
checkbox input "false"
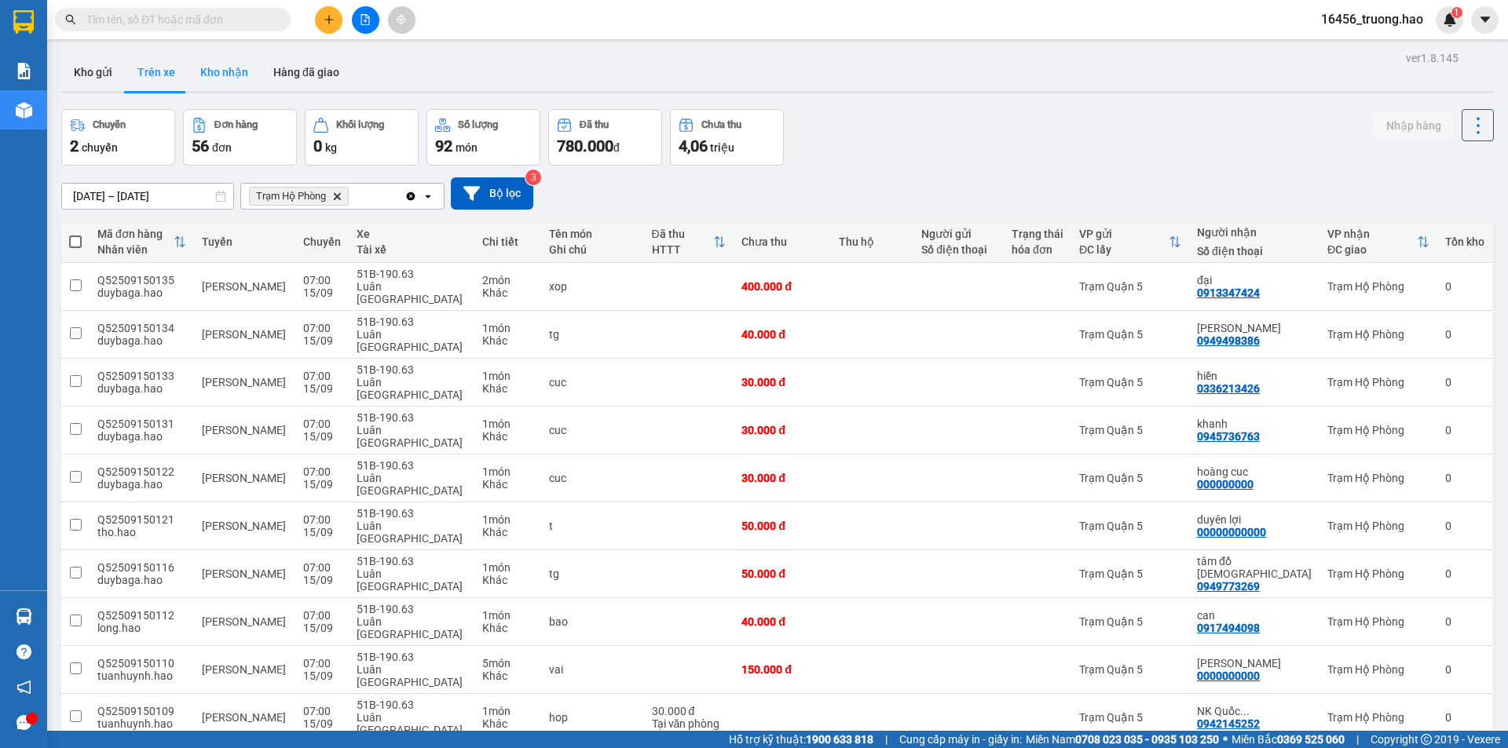
click at [227, 68] on button "Kho nhận" at bounding box center [224, 72] width 73 height 38
type input "[DATE] – [DATE]"
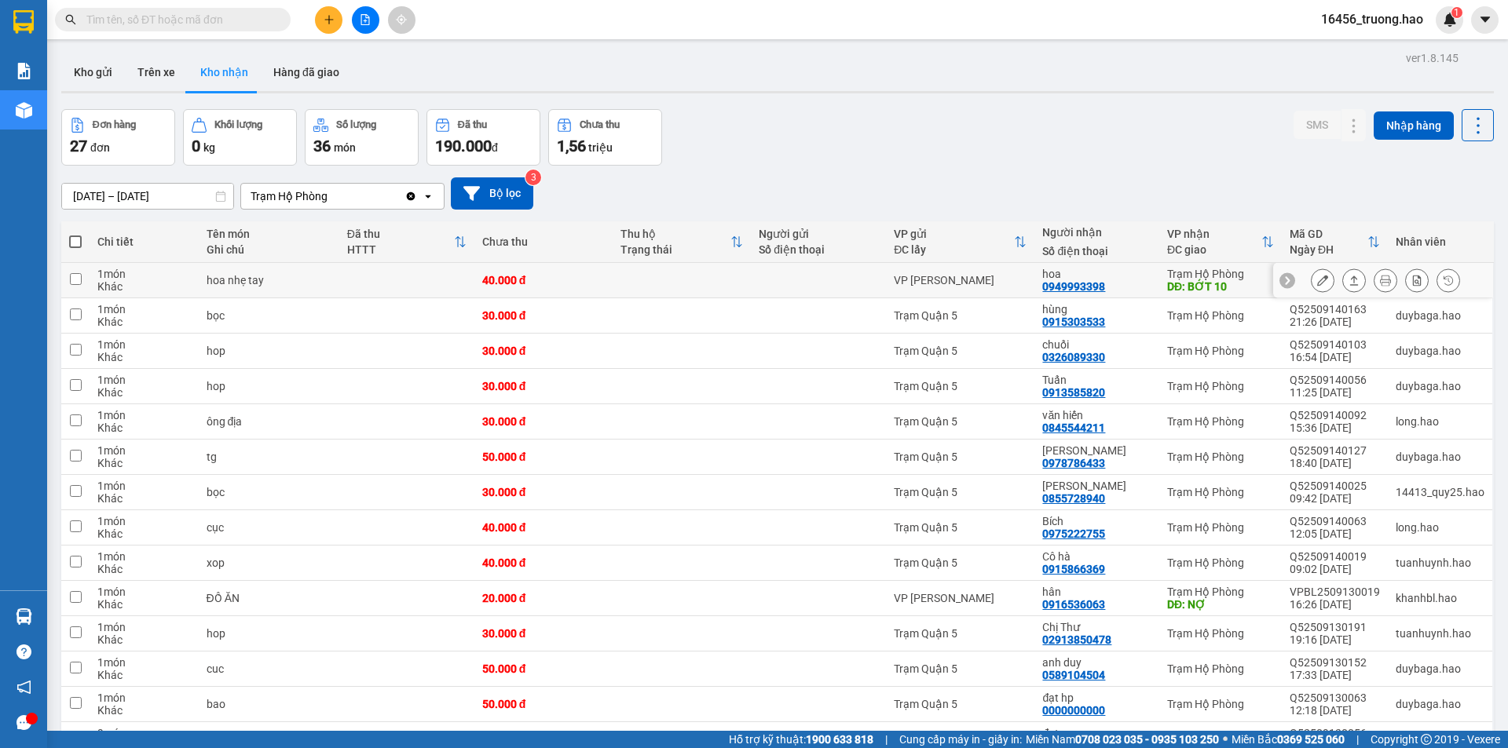
click at [1349, 280] on icon at bounding box center [1354, 280] width 11 height 11
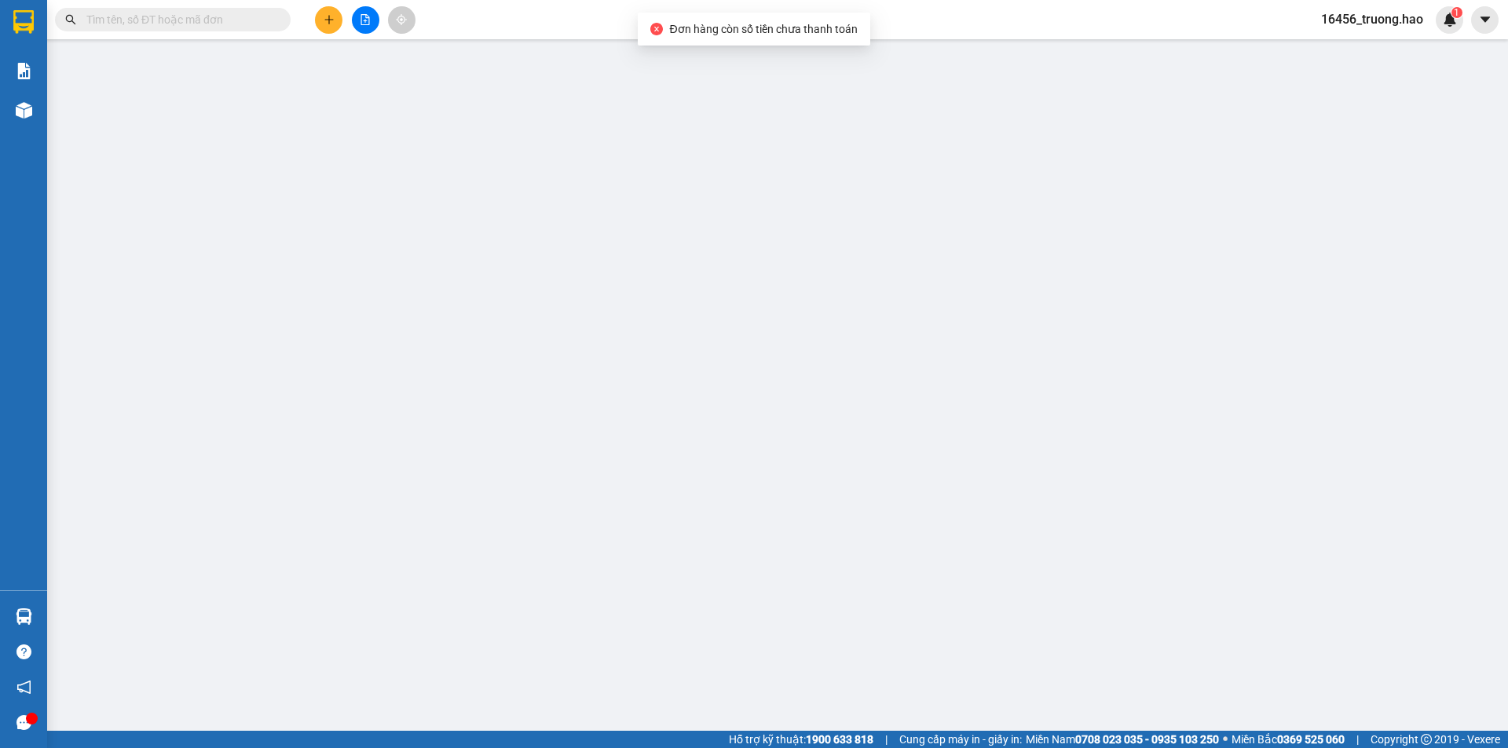
type input "0949993398"
type input "hoa"
type input "BỚT 10"
type input "40.000"
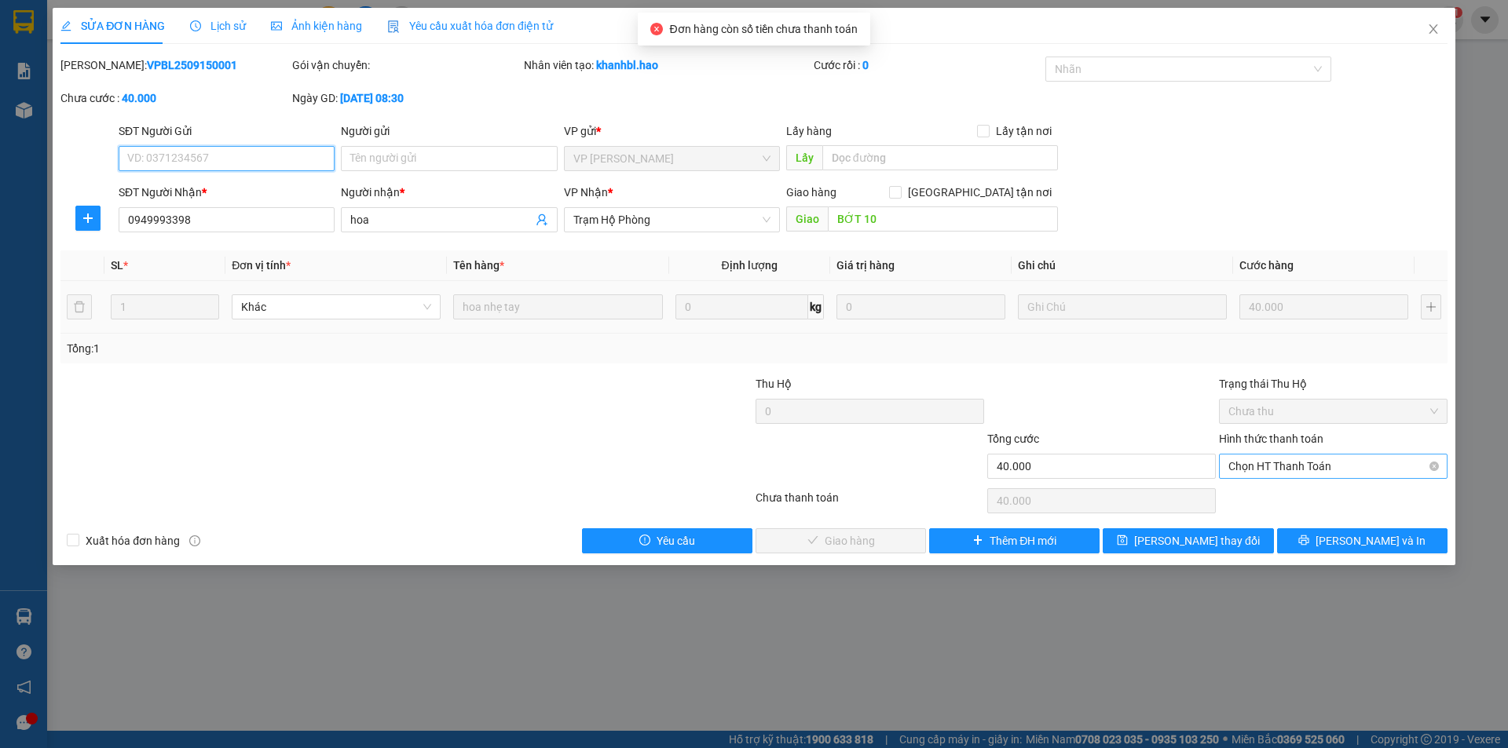
click at [1338, 472] on span "Chọn HT Thanh Toán" at bounding box center [1333, 467] width 210 height 24
click at [1304, 496] on div "Tại văn phòng" at bounding box center [1333, 497] width 210 height 17
type input "0"
click at [884, 530] on button "[PERSON_NAME] và Giao hàng" at bounding box center [841, 541] width 170 height 25
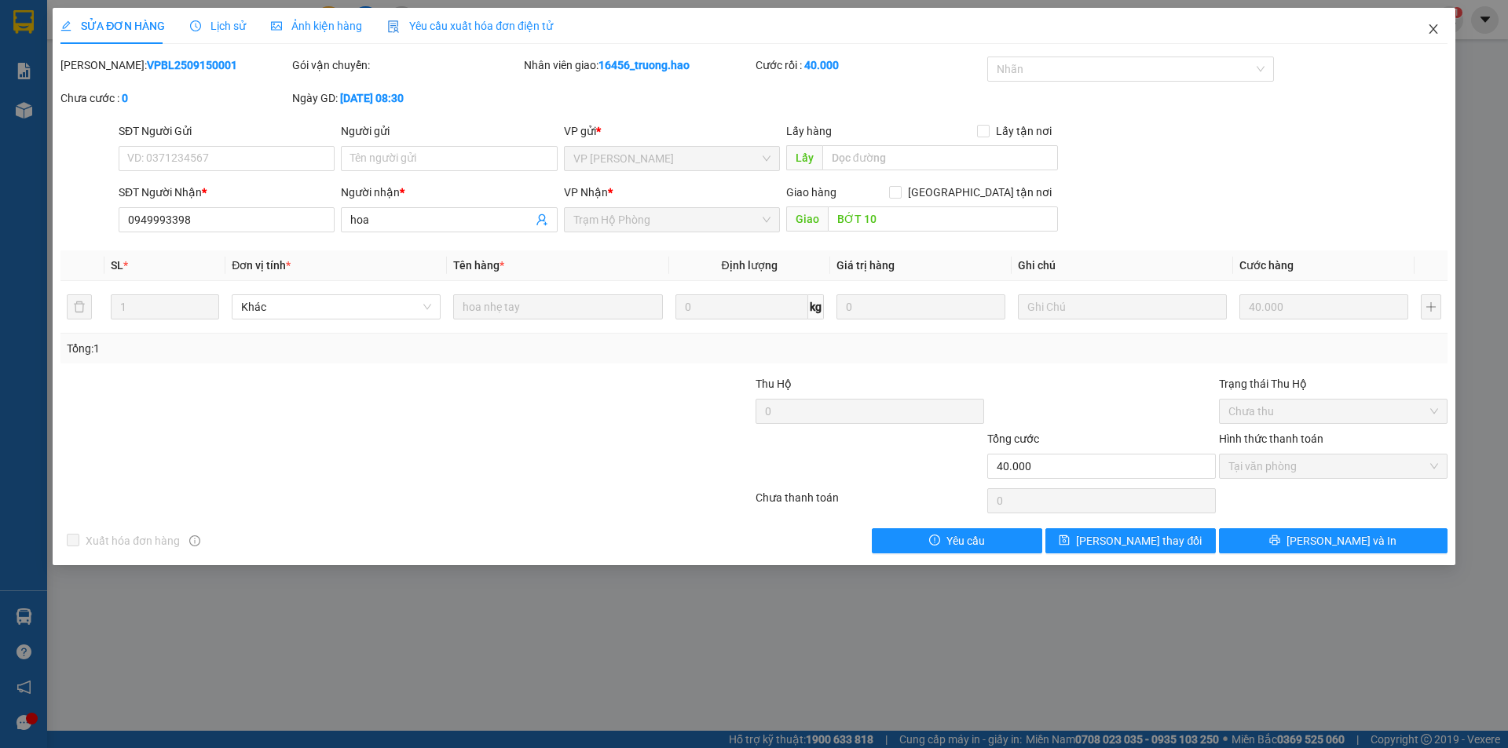
click at [1439, 27] on icon "close" at bounding box center [1433, 29] width 13 height 13
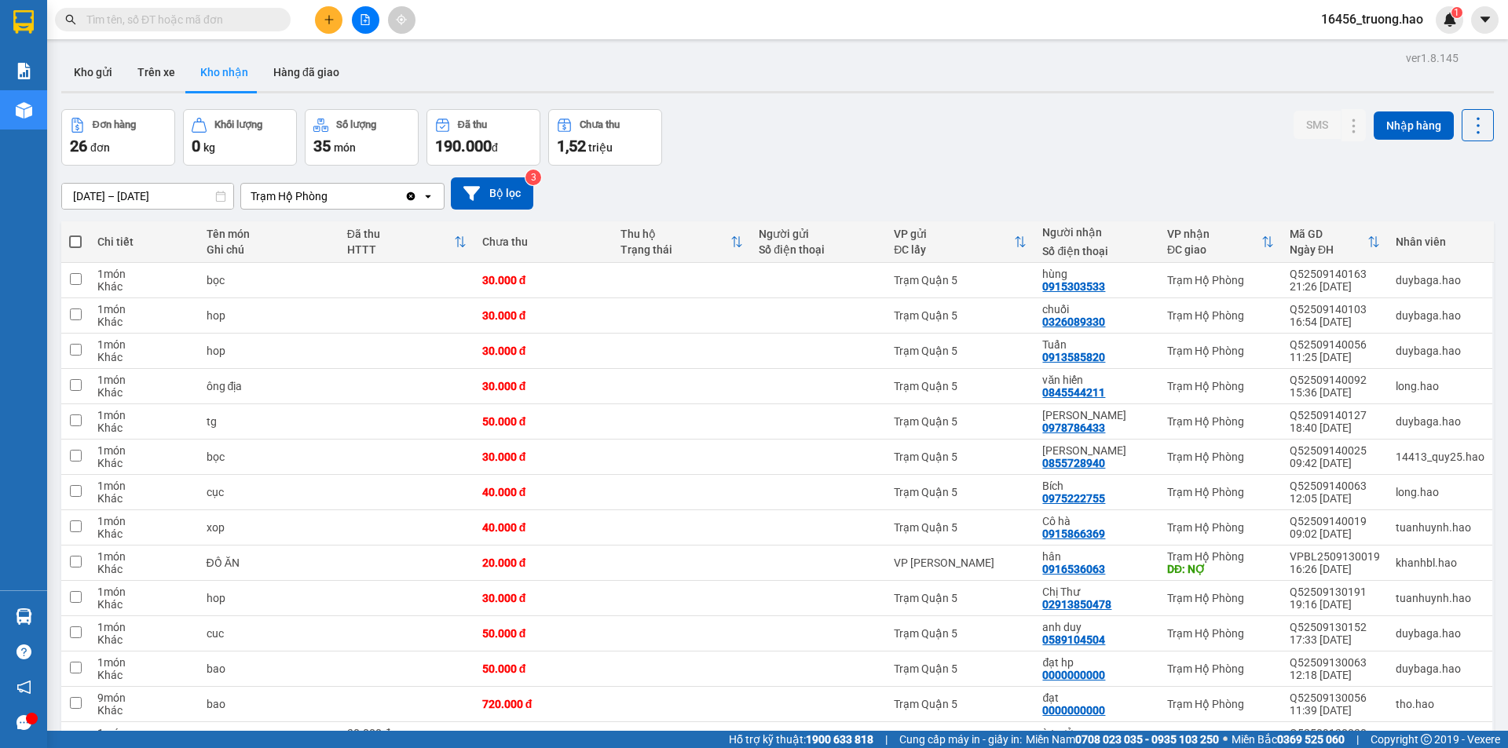
click at [213, 17] on input "text" at bounding box center [178, 19] width 185 height 17
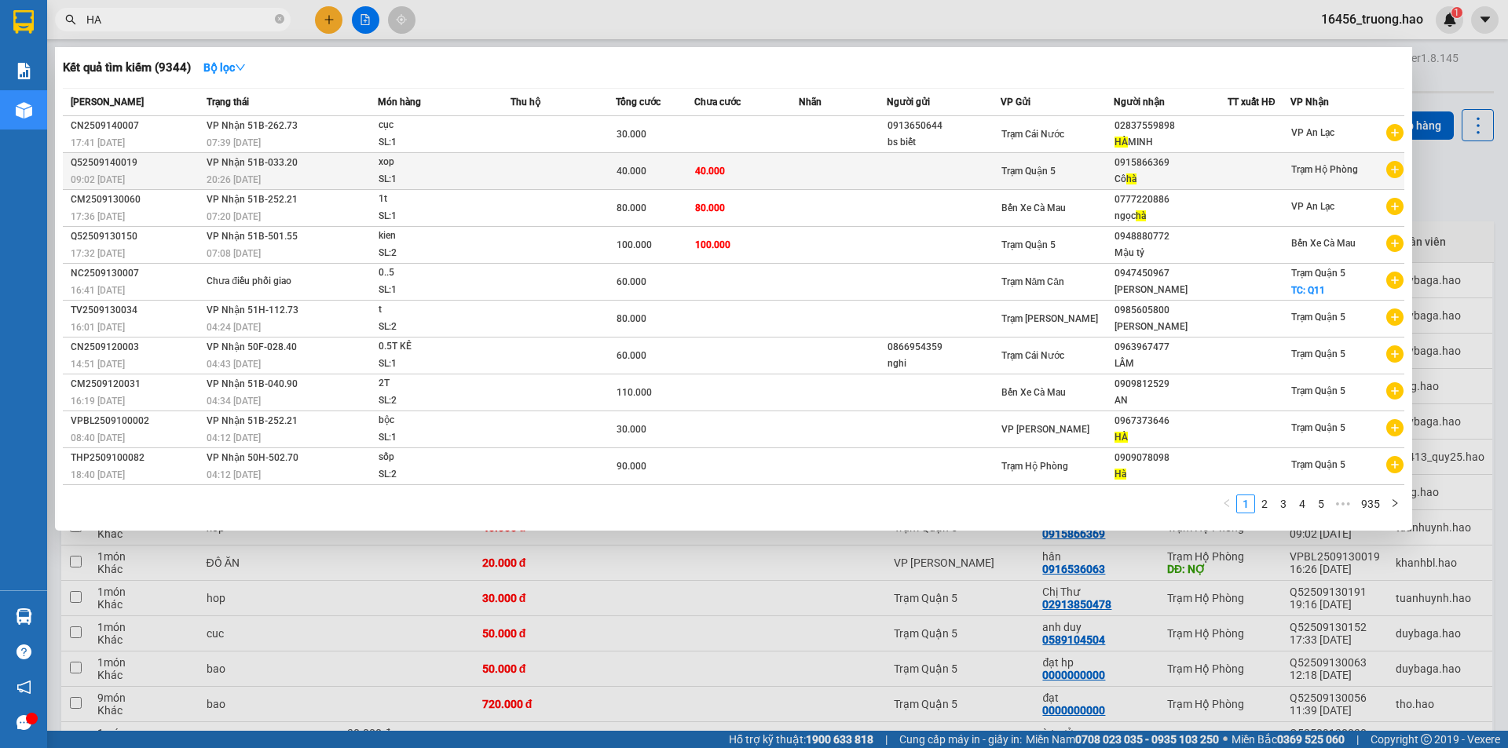
type input "HA"
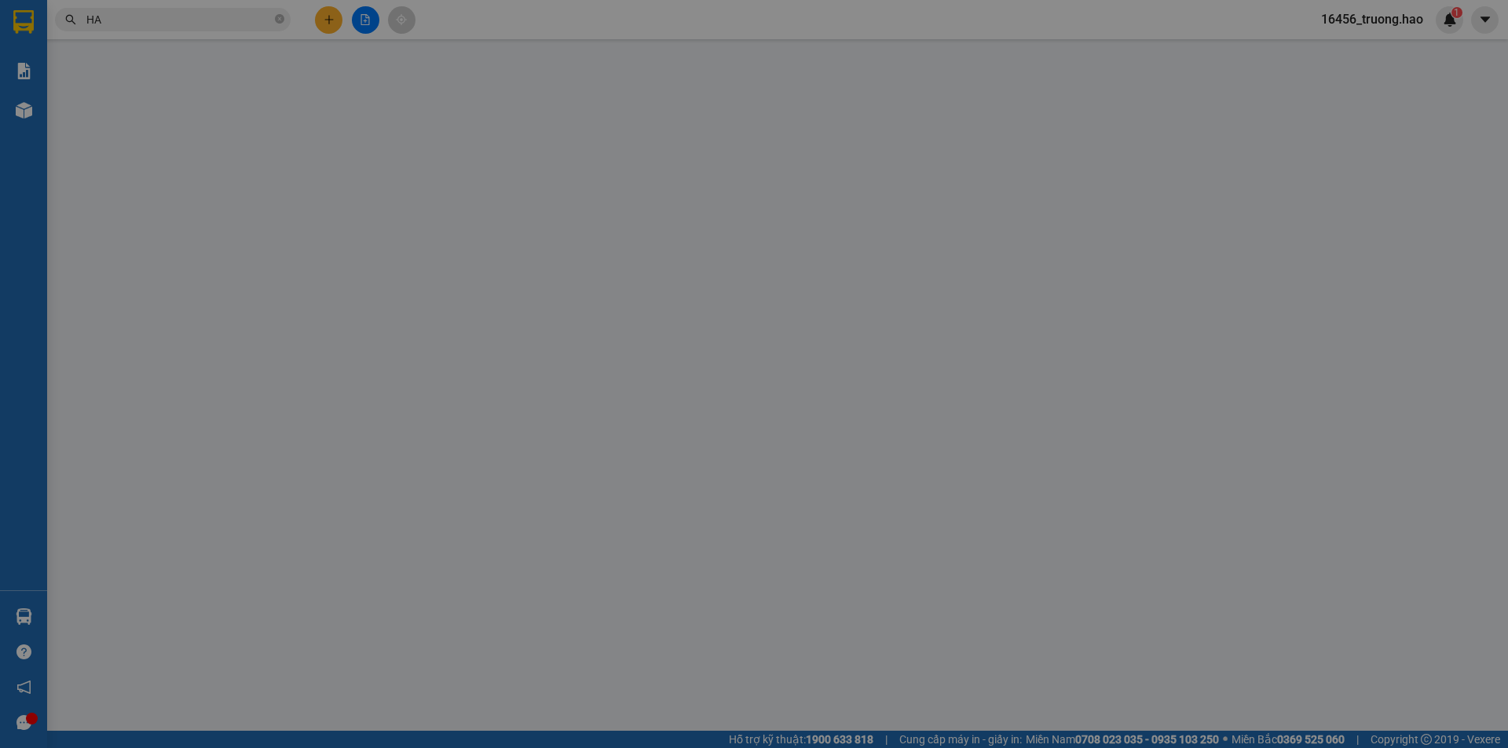
type input "0915866369"
type input "Cô hà"
type input "40.000"
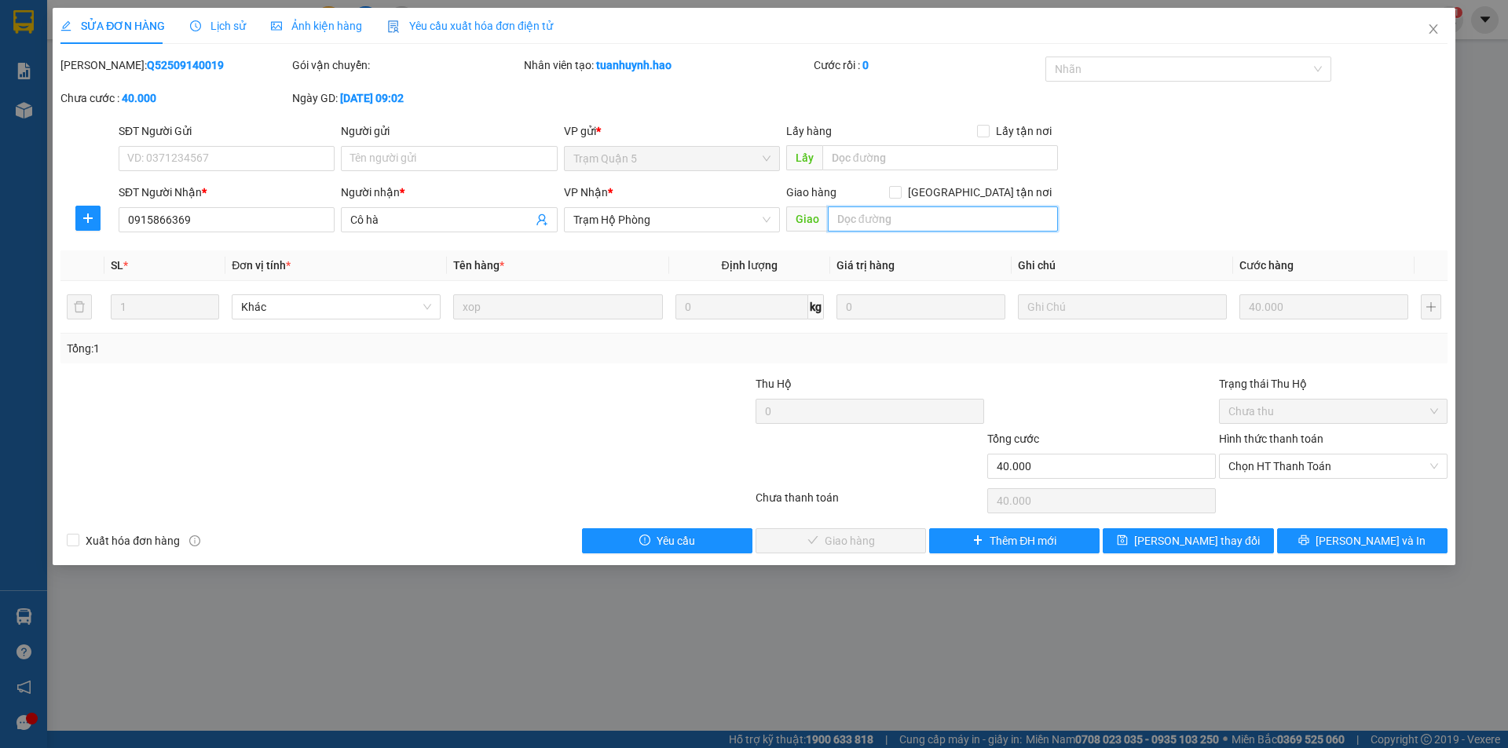
click at [934, 214] on input "text" at bounding box center [943, 219] width 230 height 25
type input "NỢ"
click at [1245, 546] on button "[PERSON_NAME] thay đổi" at bounding box center [1188, 541] width 170 height 25
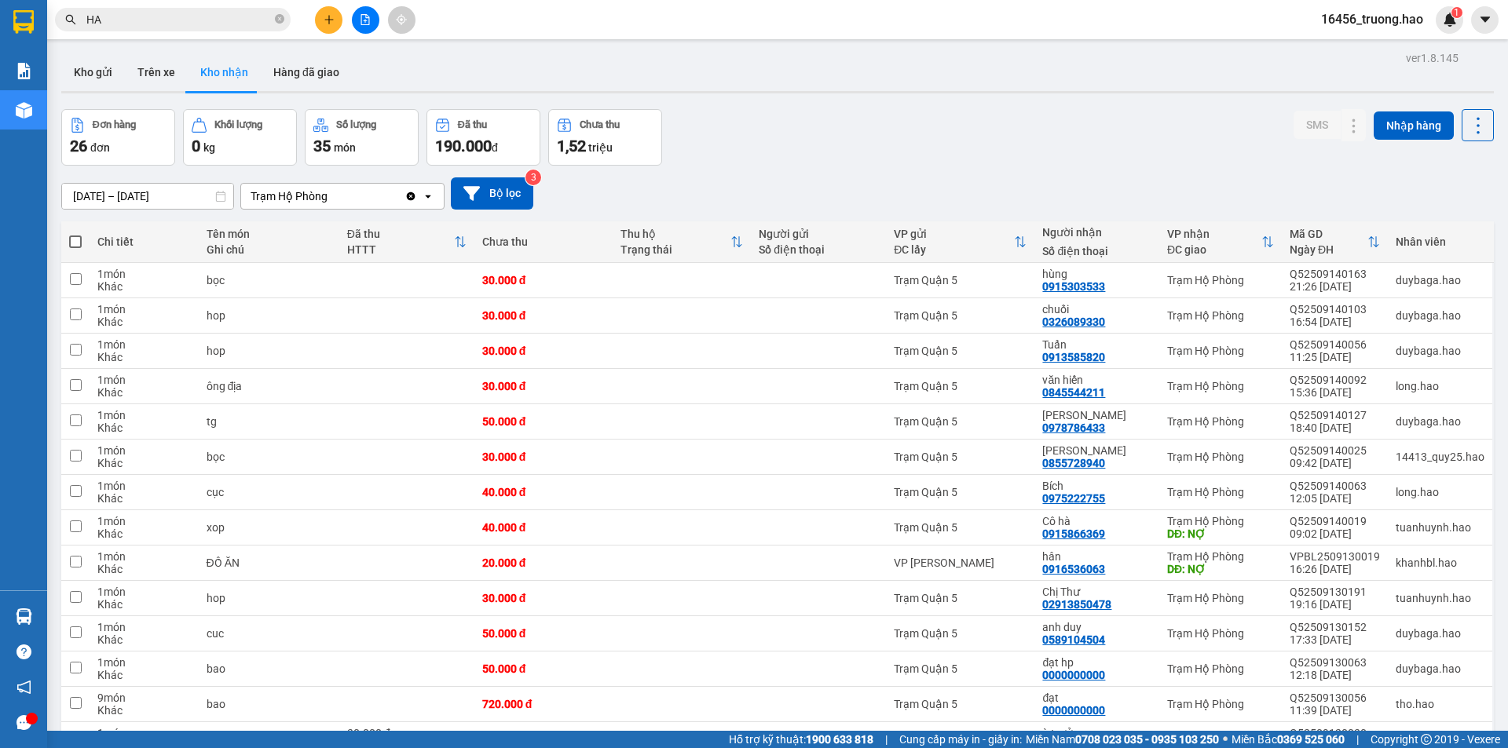
click at [203, 21] on input "HA" at bounding box center [178, 19] width 185 height 17
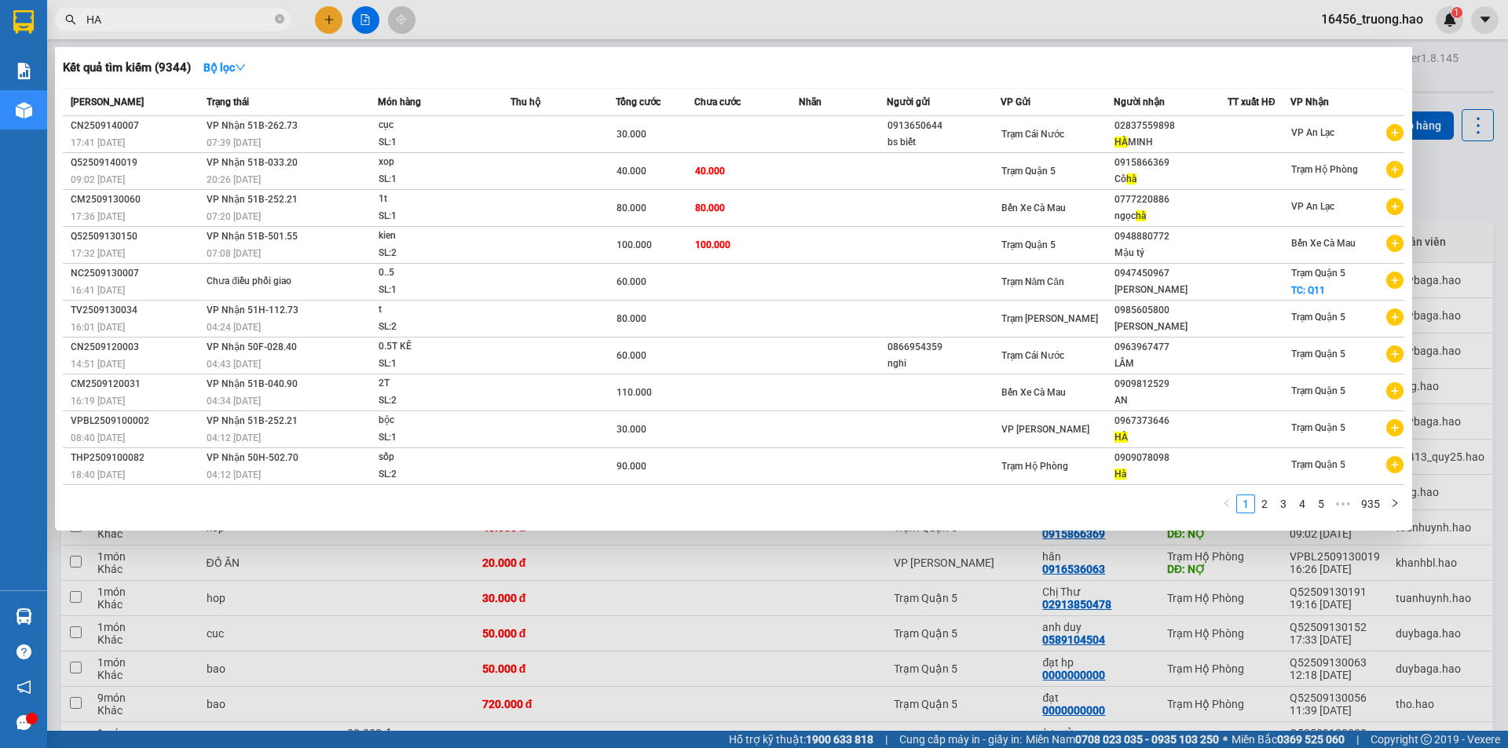
click at [203, 21] on input "HA" at bounding box center [178, 19] width 185 height 17
click at [283, 21] on span "HA" at bounding box center [173, 20] width 236 height 24
click at [280, 21] on icon "close-circle" at bounding box center [279, 18] width 9 height 9
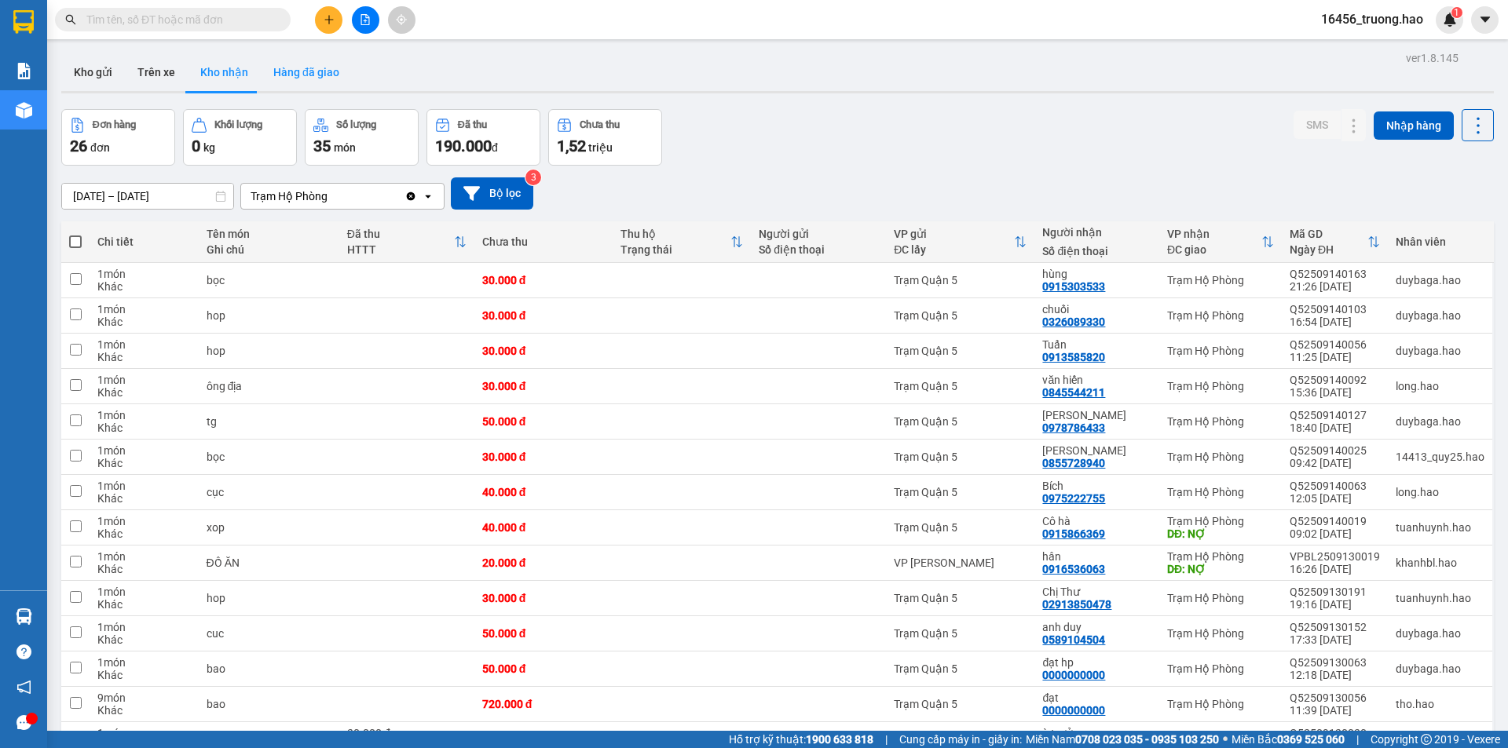
click at [292, 77] on button "Hàng đã giao" at bounding box center [306, 72] width 91 height 38
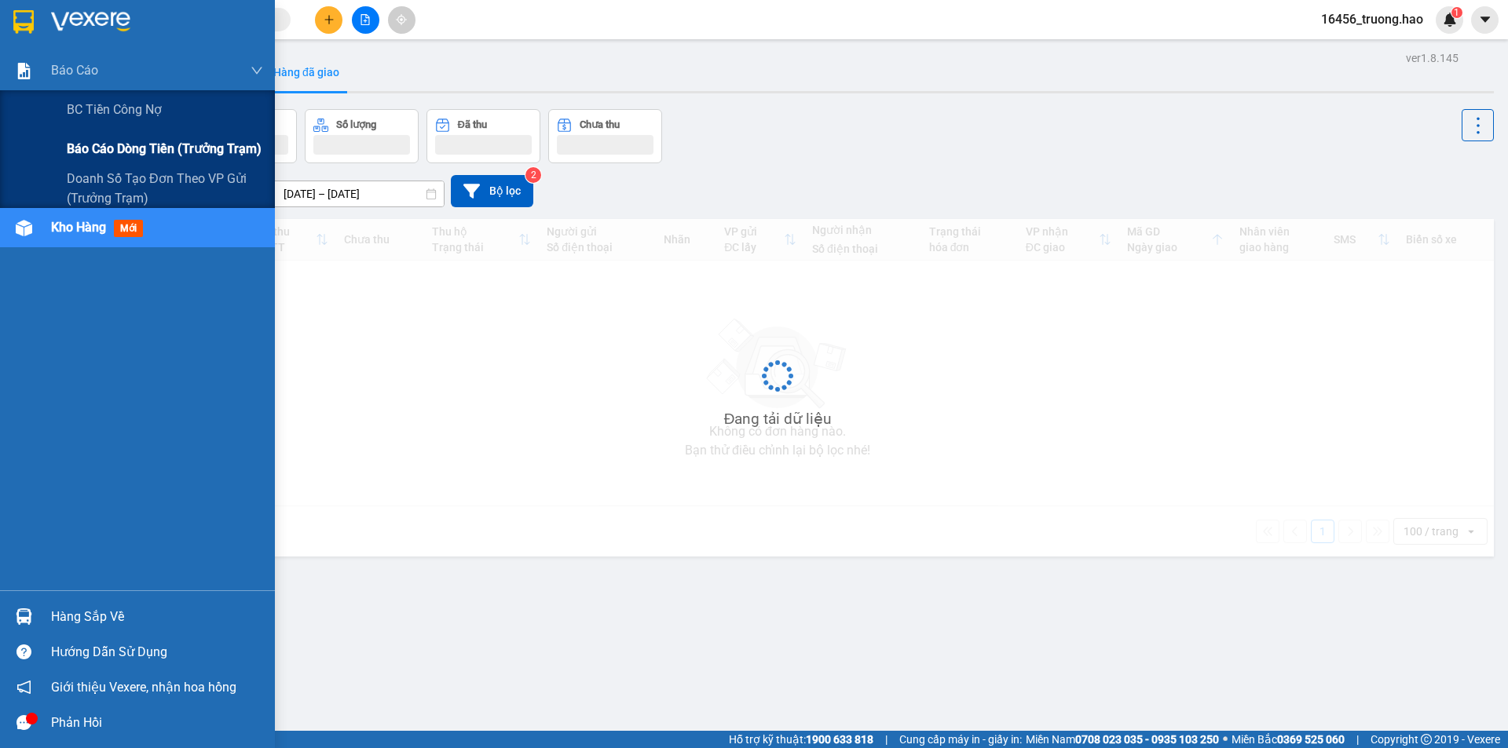
click at [94, 143] on span "Báo cáo dòng tiền (trưởng trạm)" at bounding box center [164, 149] width 195 height 20
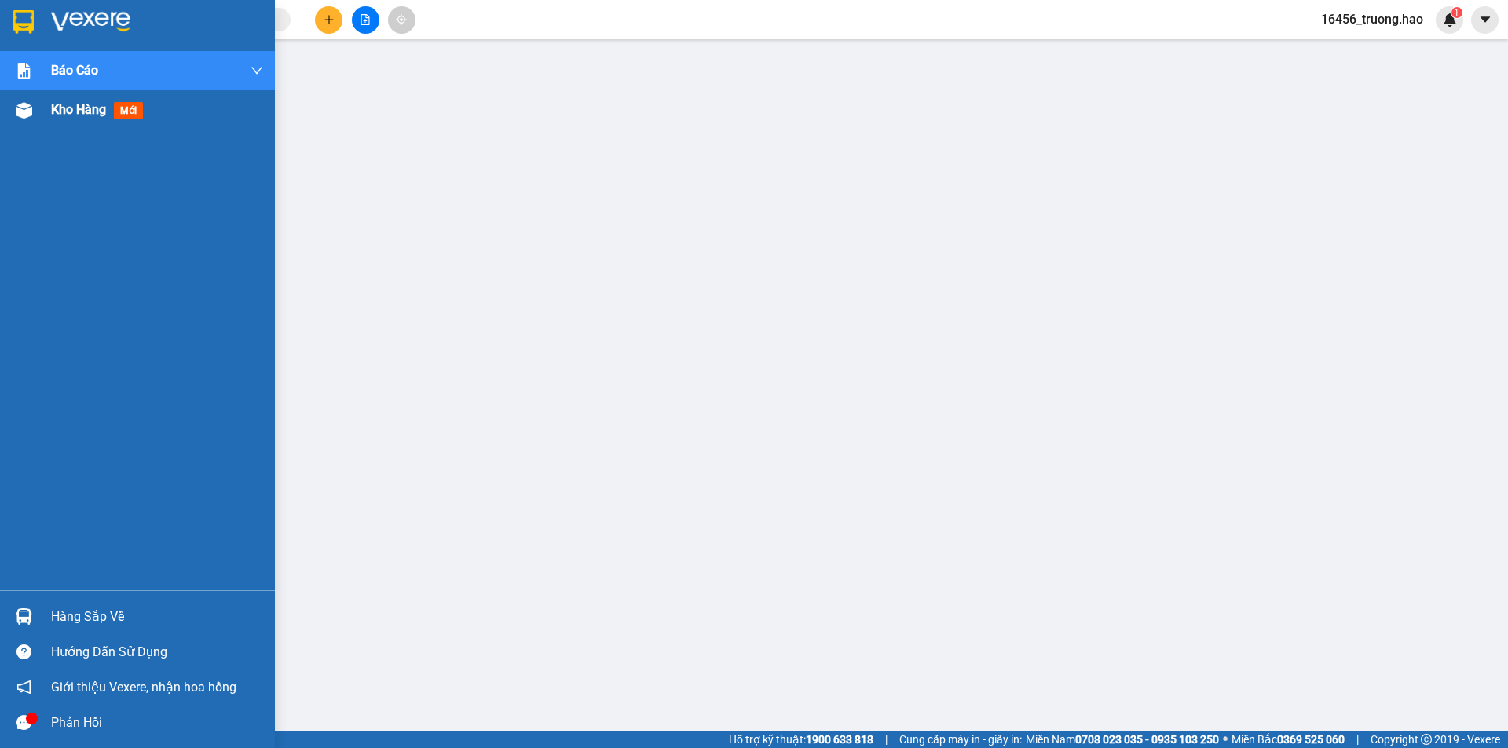
click at [78, 107] on span "Kho hàng" at bounding box center [78, 109] width 55 height 15
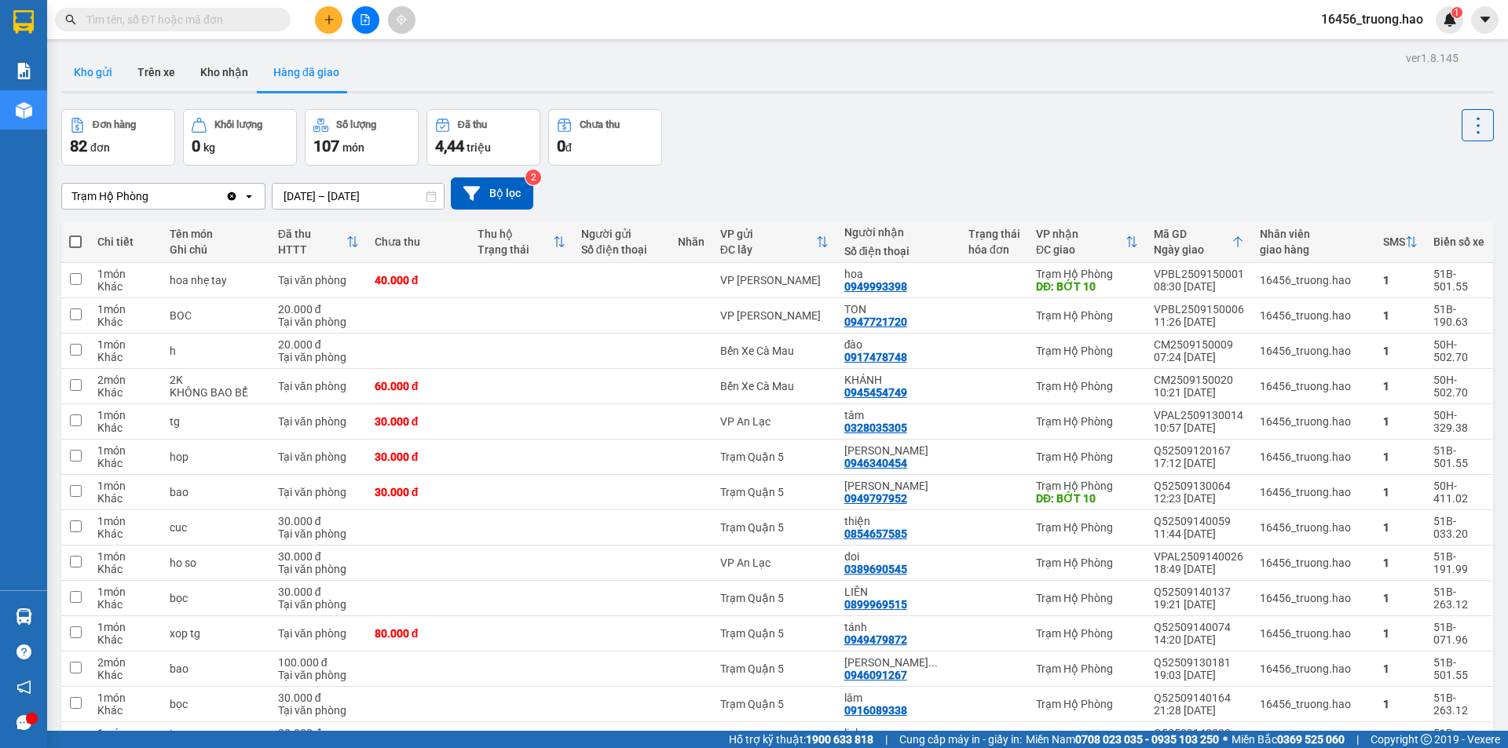
click at [90, 66] on button "Kho gửi" at bounding box center [93, 72] width 64 height 38
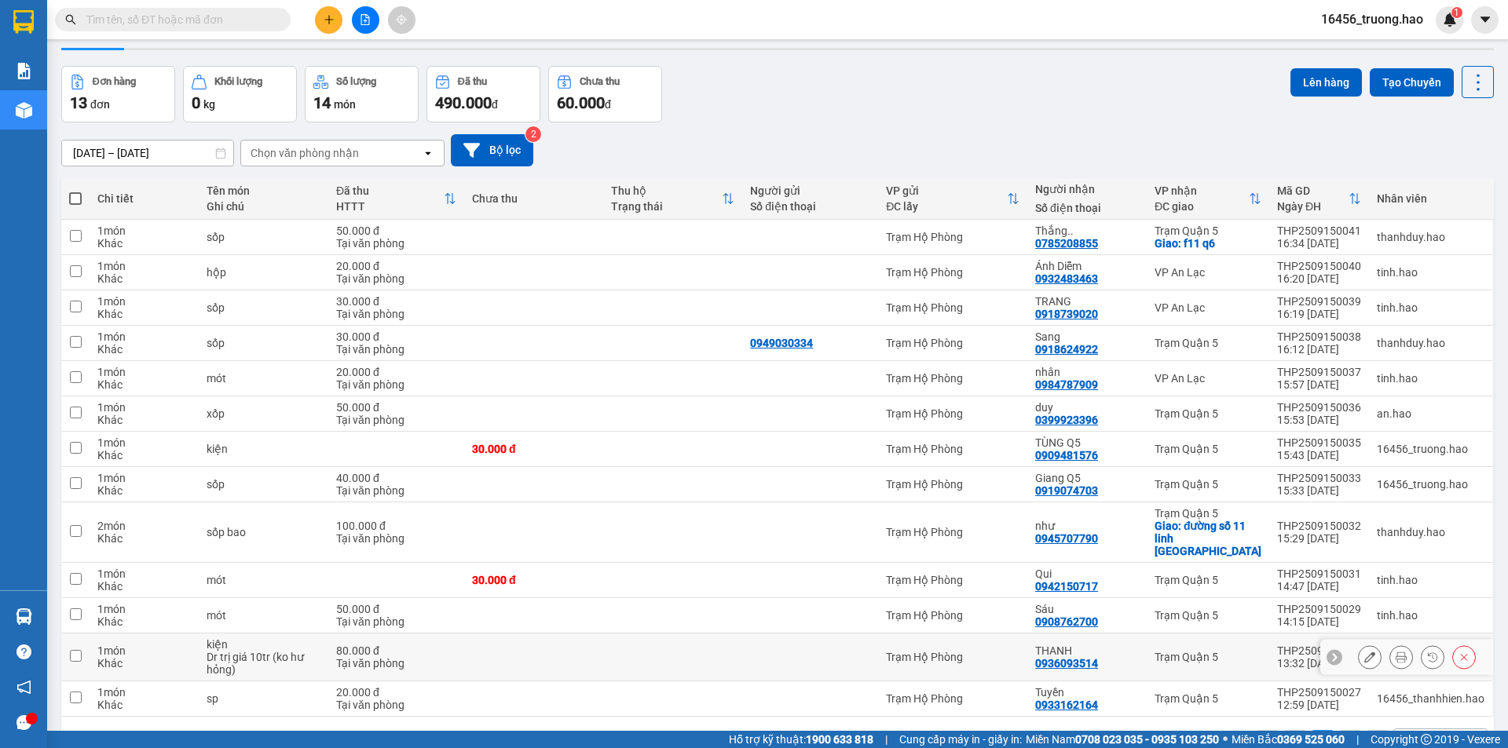
scroll to position [81, 0]
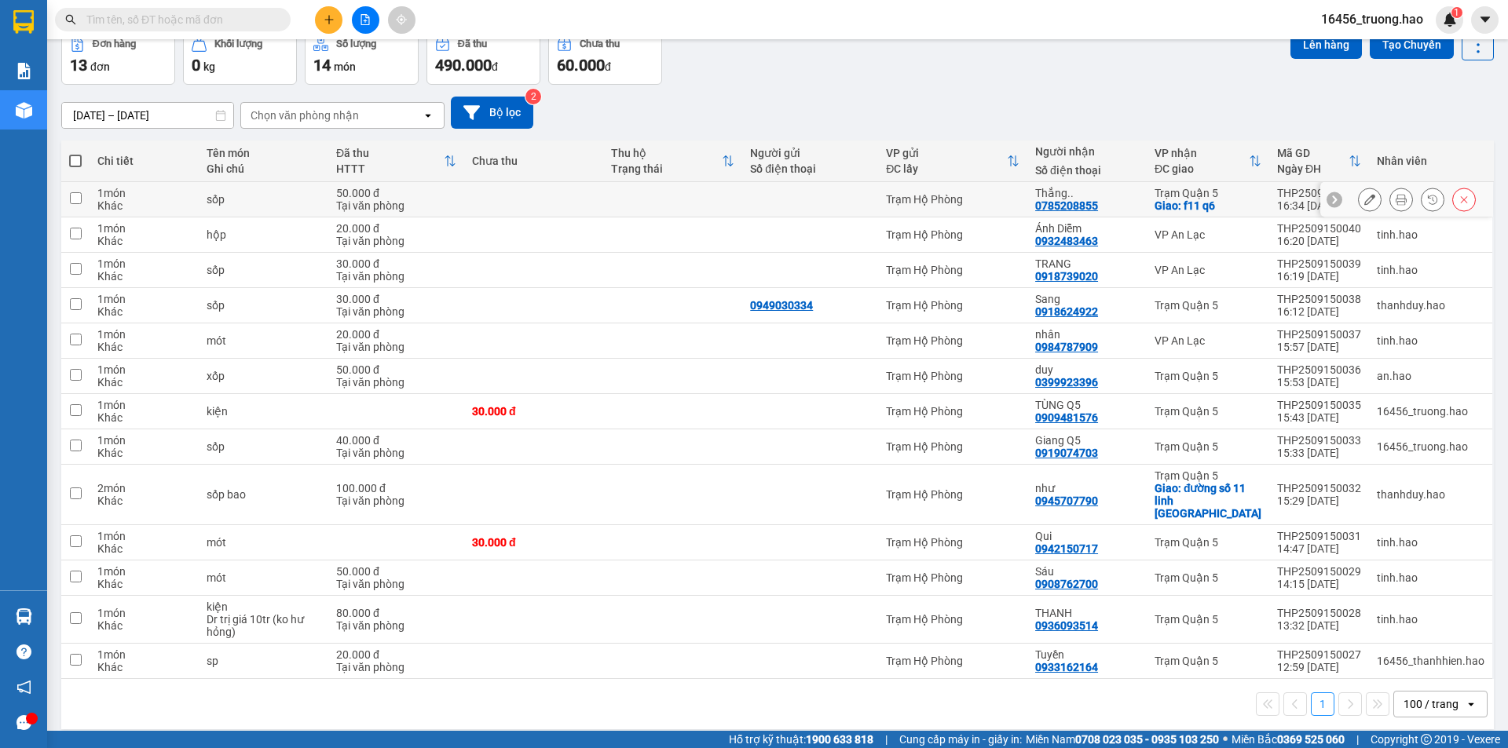
click at [1390, 203] on button at bounding box center [1401, 199] width 22 height 27
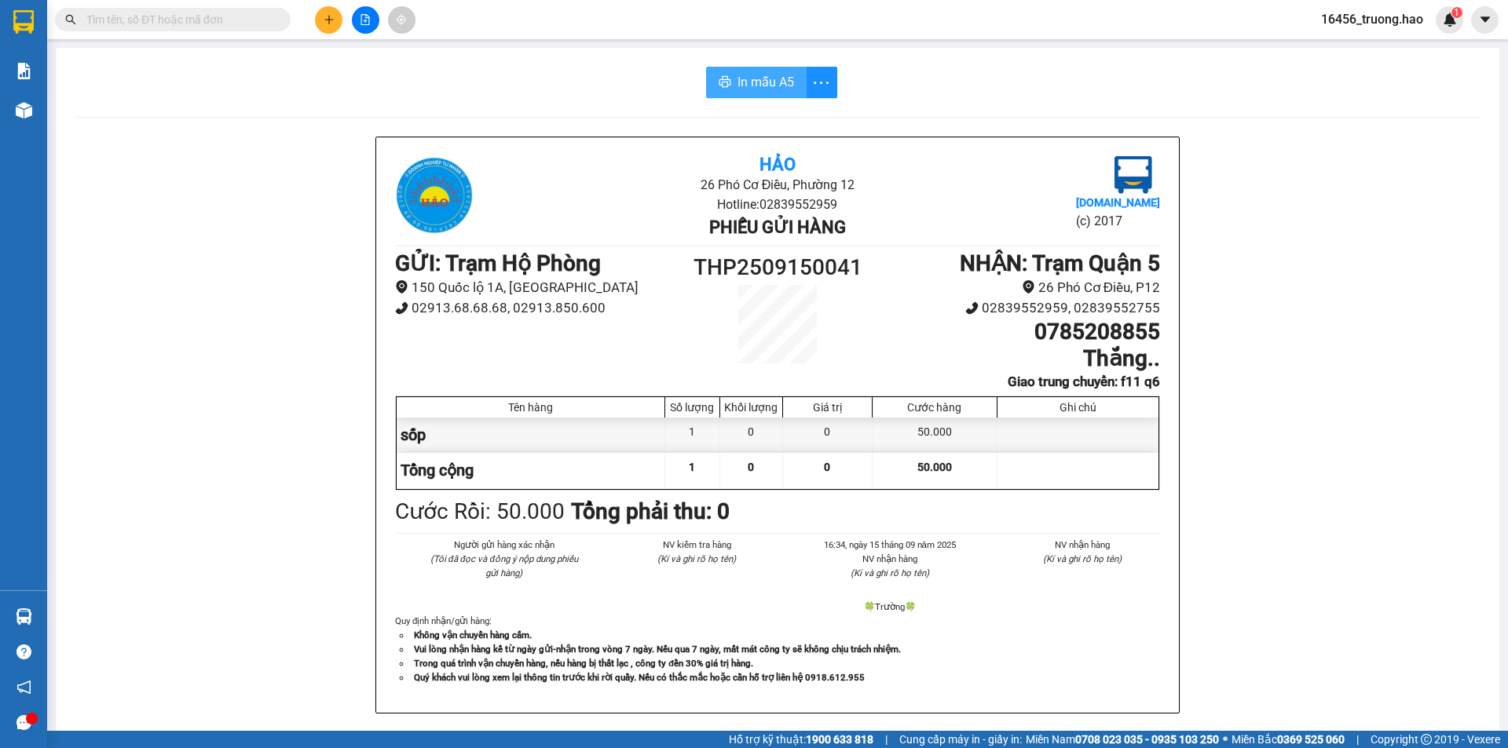
click at [737, 77] on span "In mẫu A5" at bounding box center [765, 82] width 57 height 20
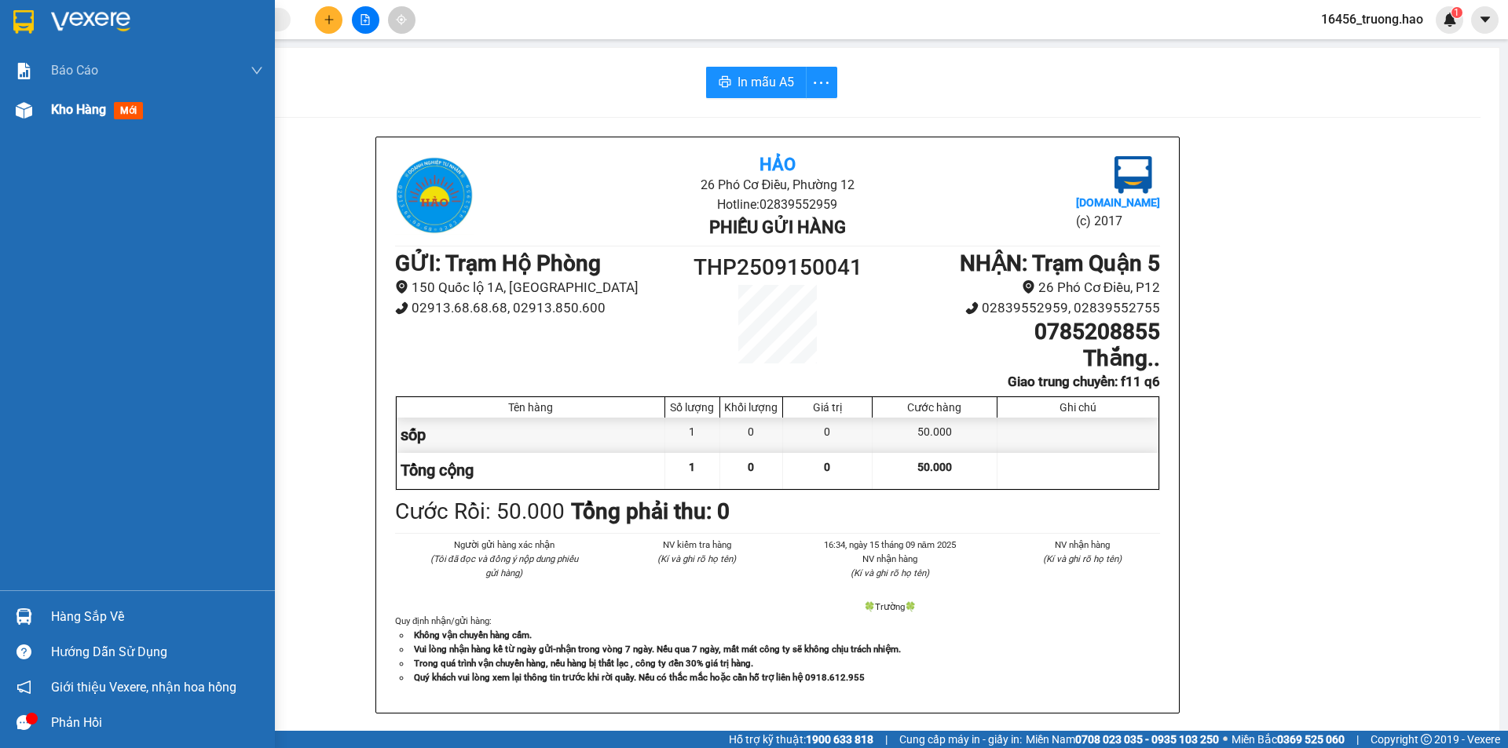
click at [53, 110] on span "Kho hàng" at bounding box center [78, 109] width 55 height 15
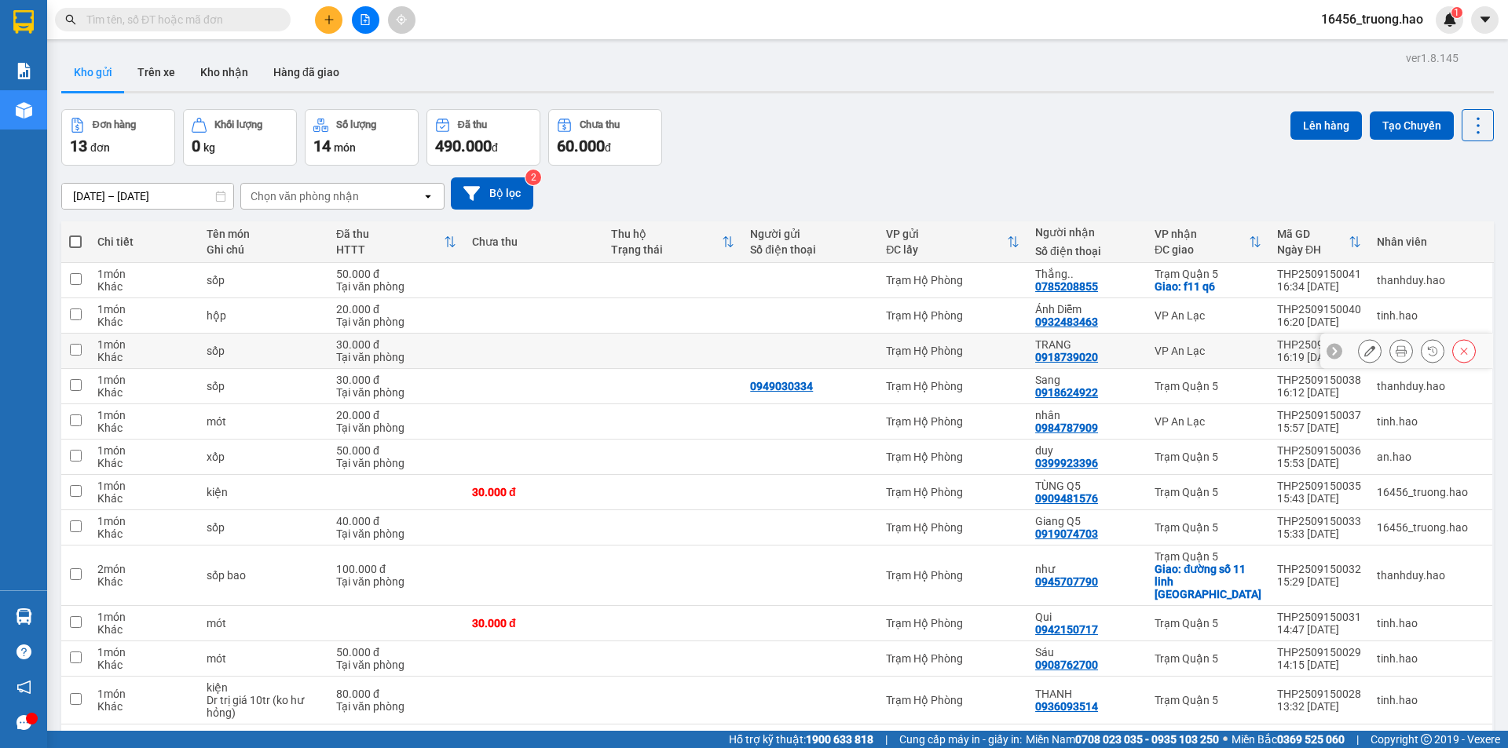
drag, startPoint x: 428, startPoint y: 345, endPoint x: 450, endPoint y: 353, distance: 23.6
click at [430, 345] on div "30.000 đ" at bounding box center [396, 345] width 120 height 13
checkbox input "true"
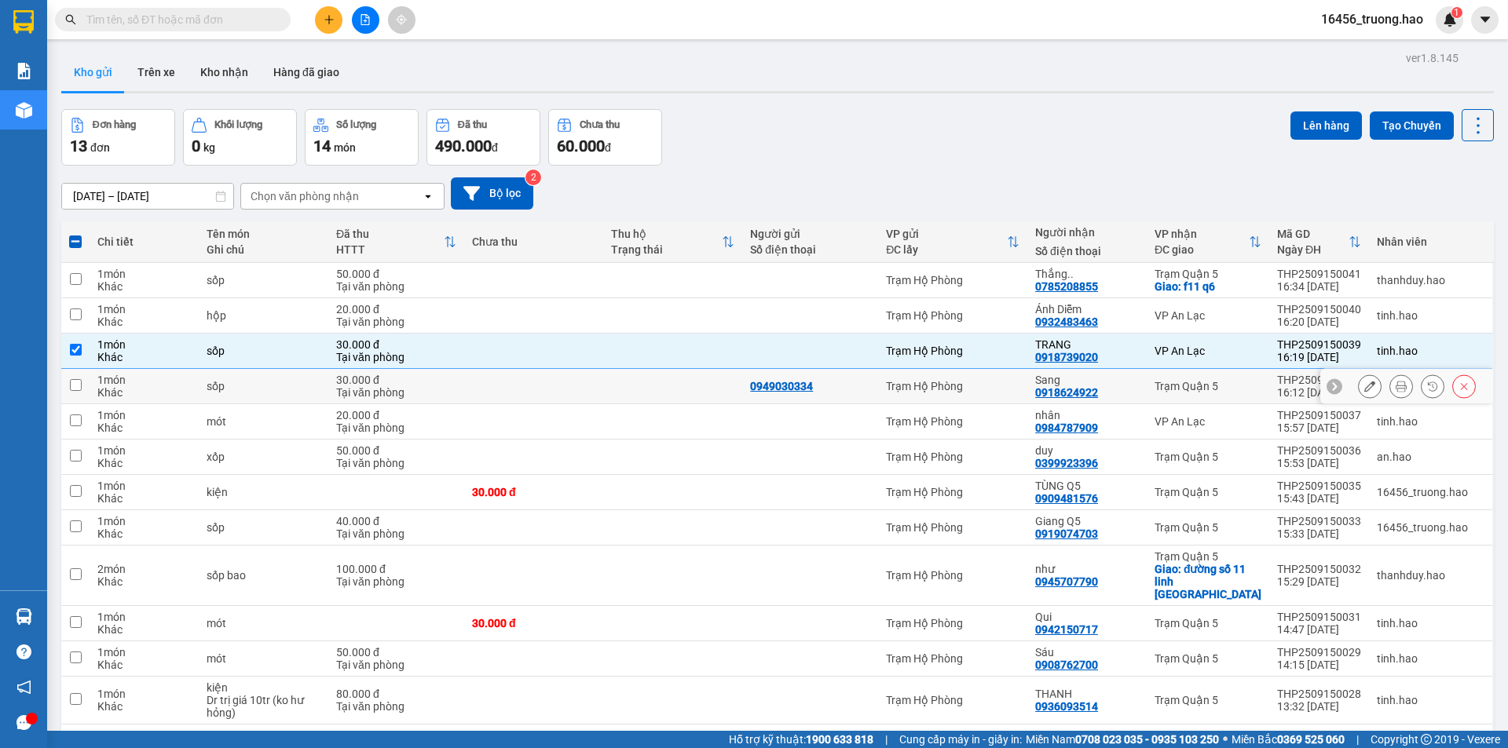
click at [469, 374] on td at bounding box center [533, 386] width 139 height 35
checkbox input "true"
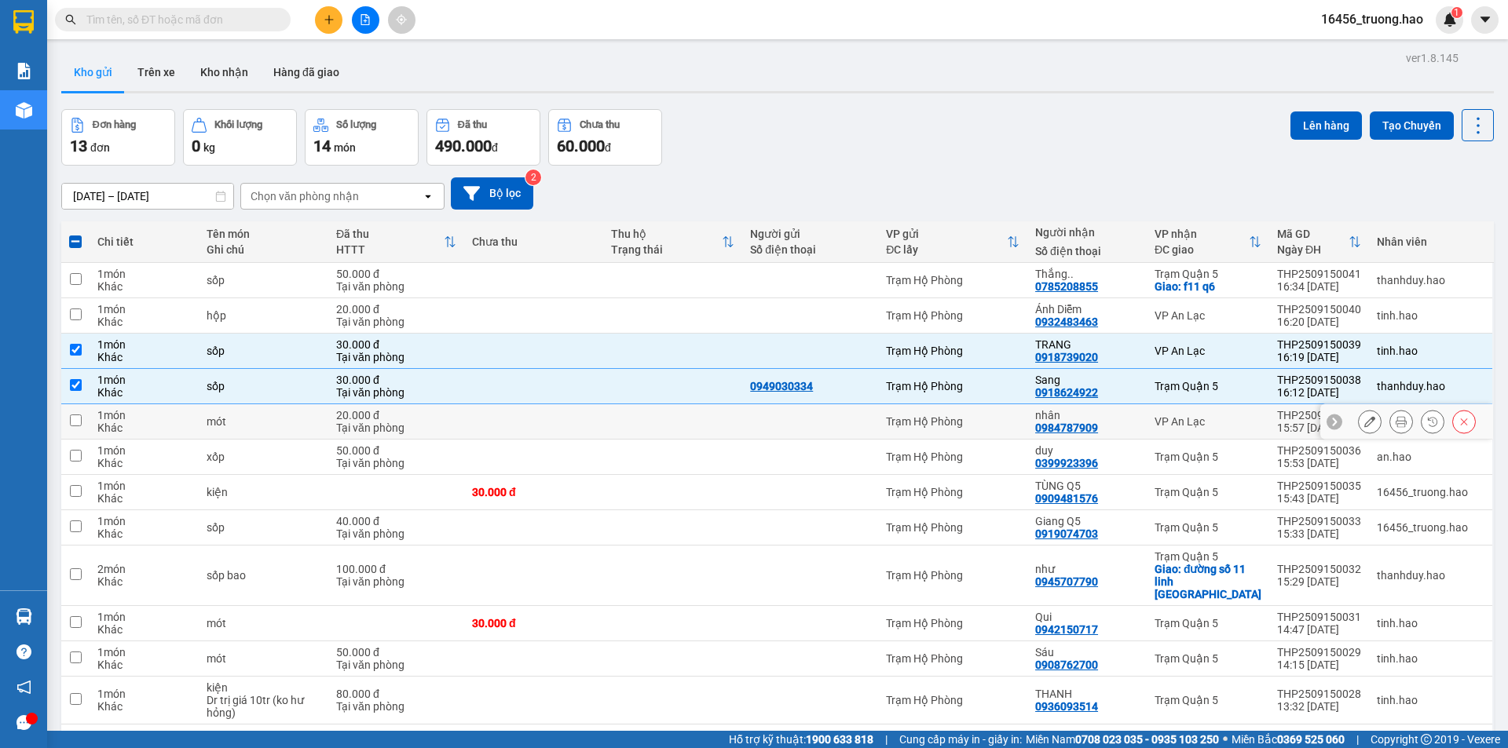
click at [767, 421] on div at bounding box center [810, 421] width 120 height 13
checkbox input "true"
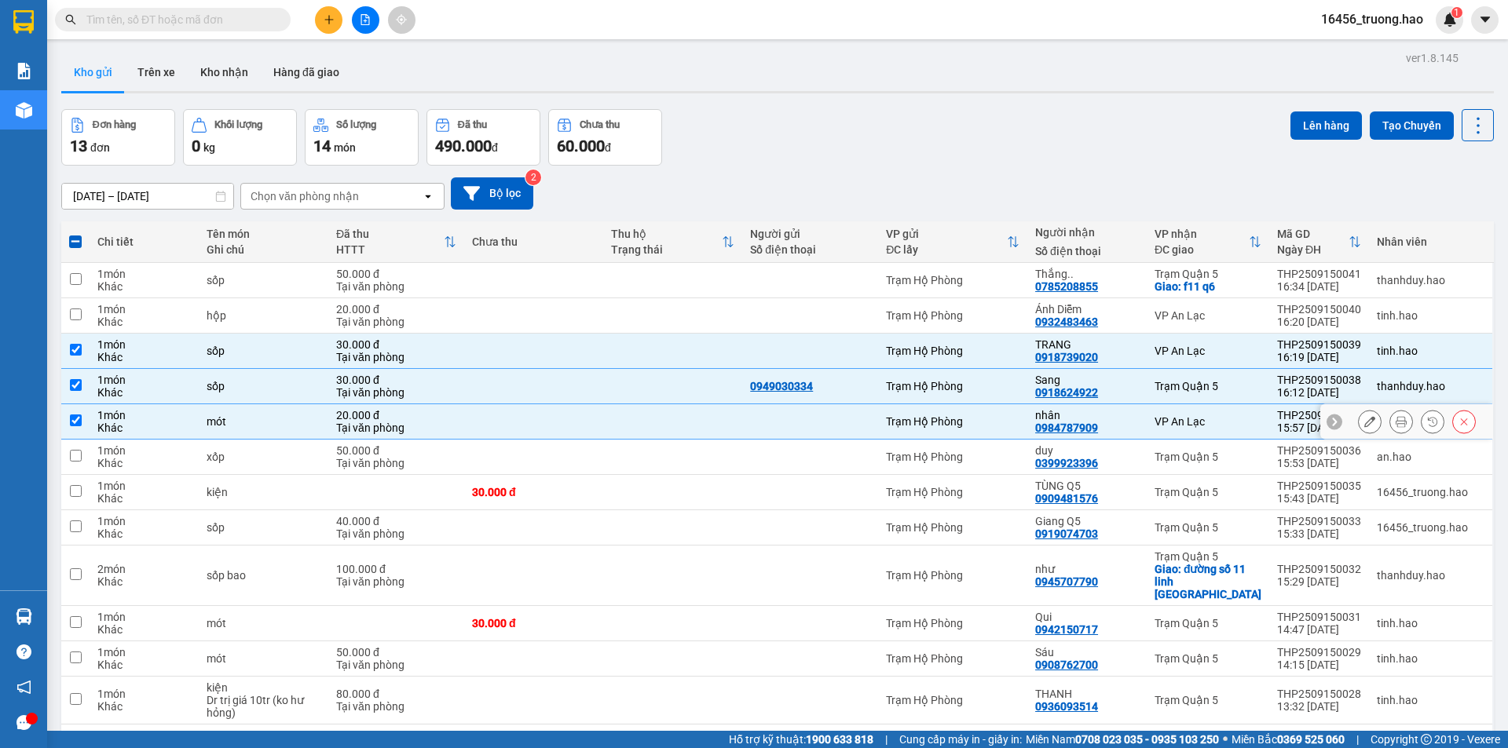
click at [364, 451] on div "50.000 đ" at bounding box center [396, 451] width 120 height 13
checkbox input "true"
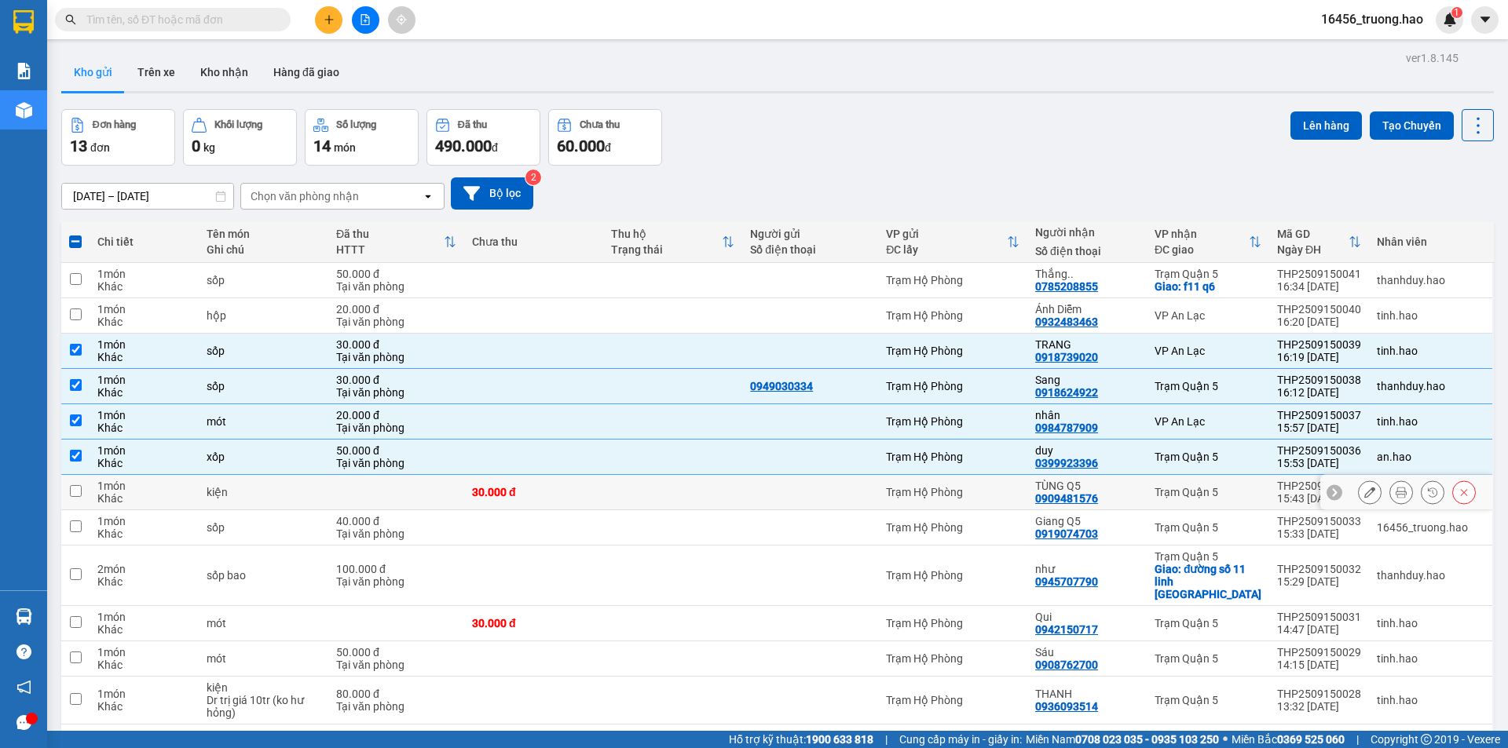
click at [407, 485] on td at bounding box center [396, 492] width 136 height 35
checkbox input "true"
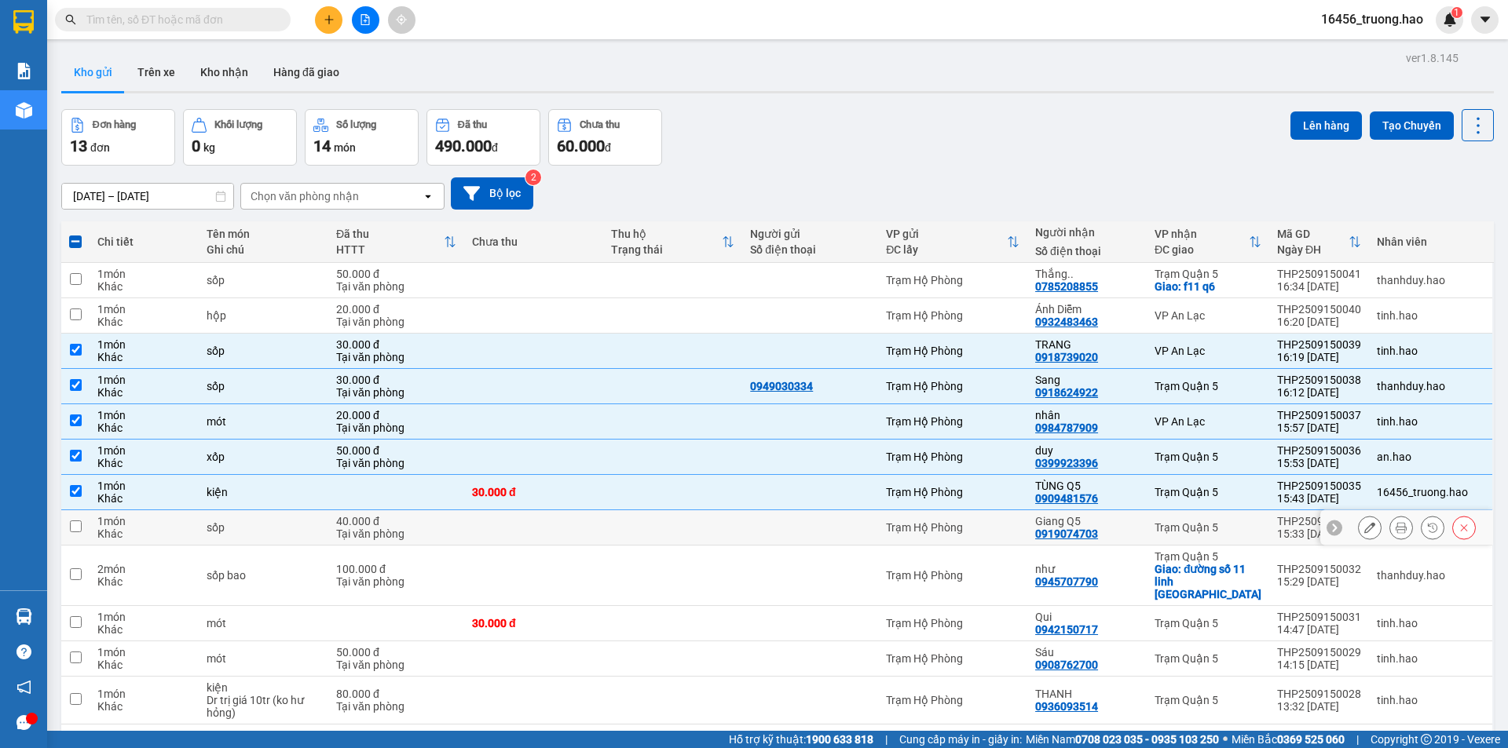
click at [435, 537] on div "Tại văn phòng" at bounding box center [396, 534] width 120 height 13
checkbox input "true"
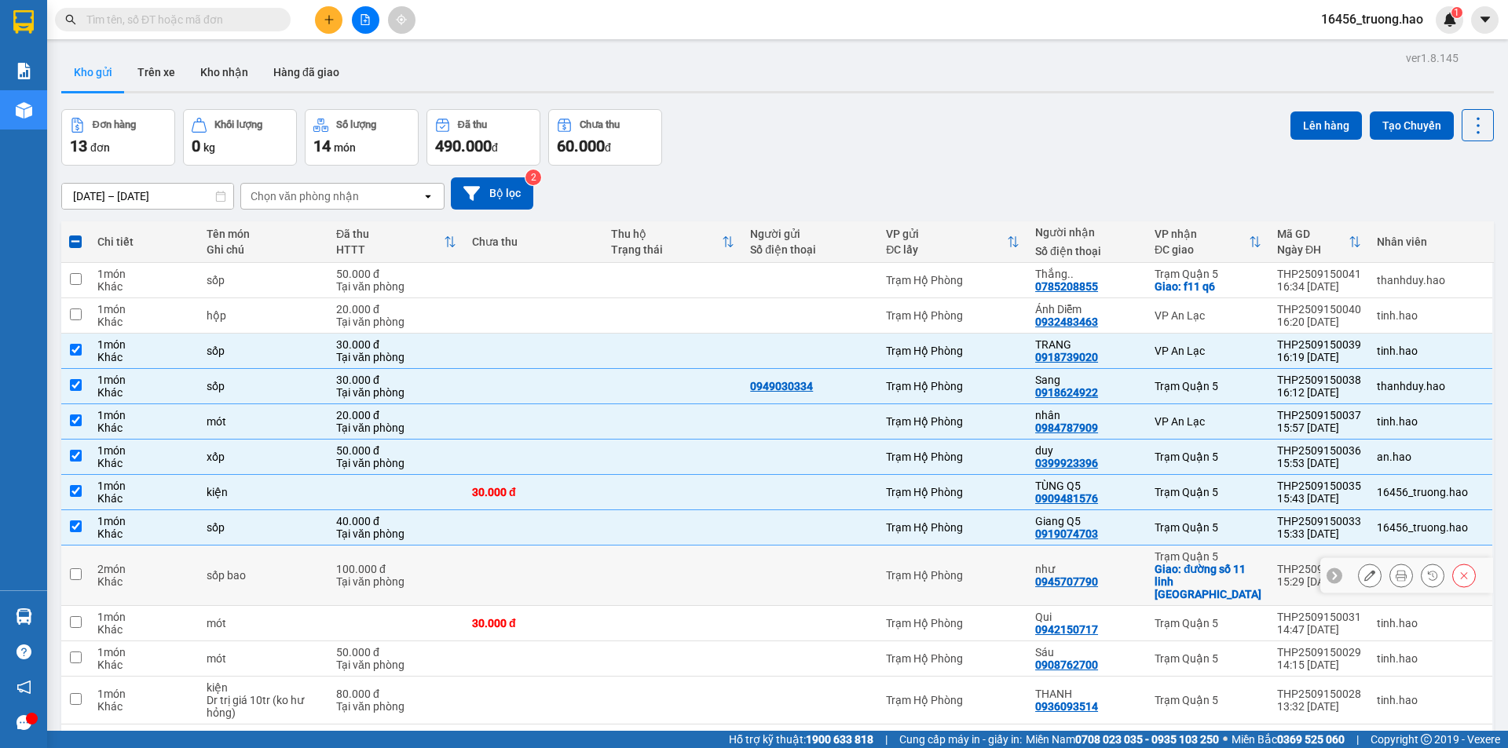
click at [431, 578] on div "Tại văn phòng" at bounding box center [396, 582] width 120 height 13
checkbox input "true"
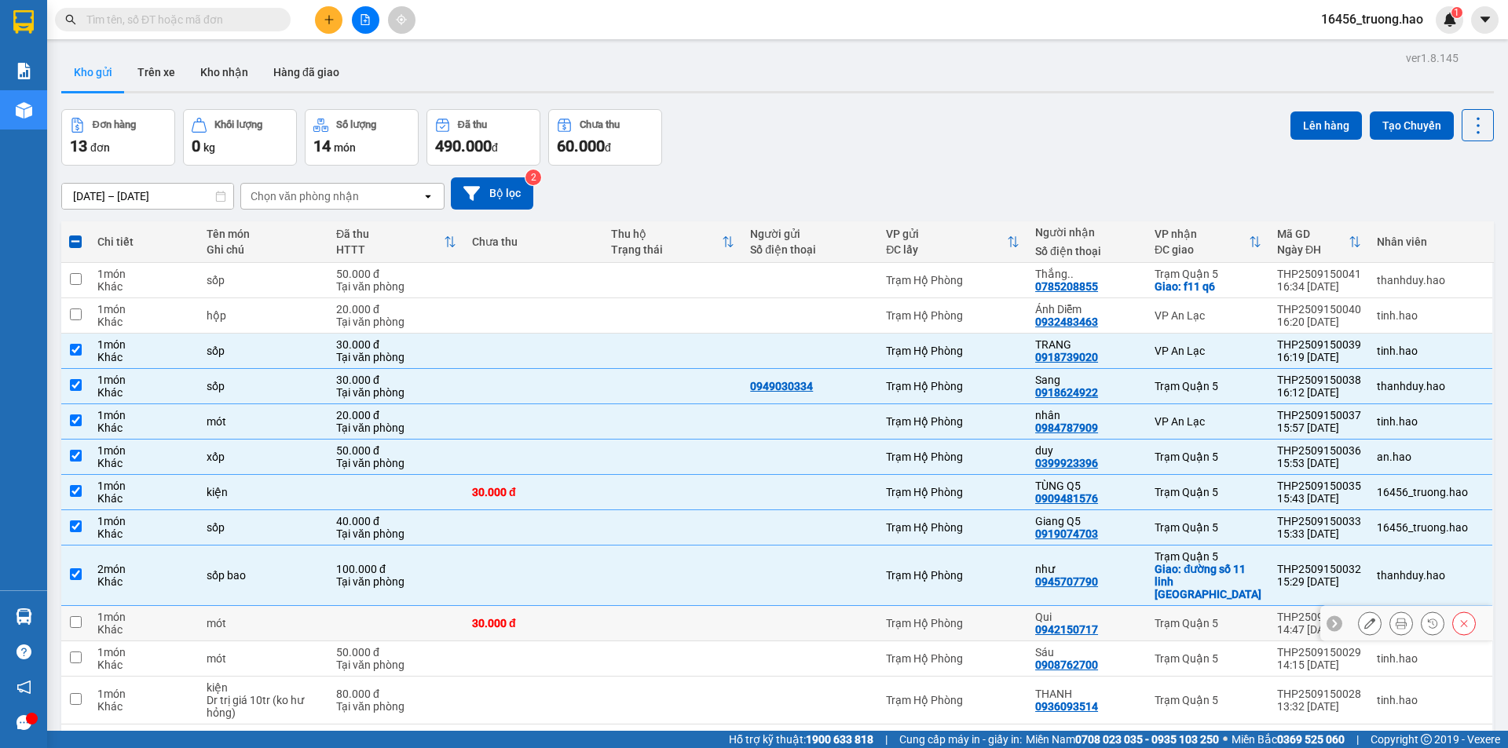
click at [401, 618] on td at bounding box center [396, 623] width 136 height 35
checkbox input "true"
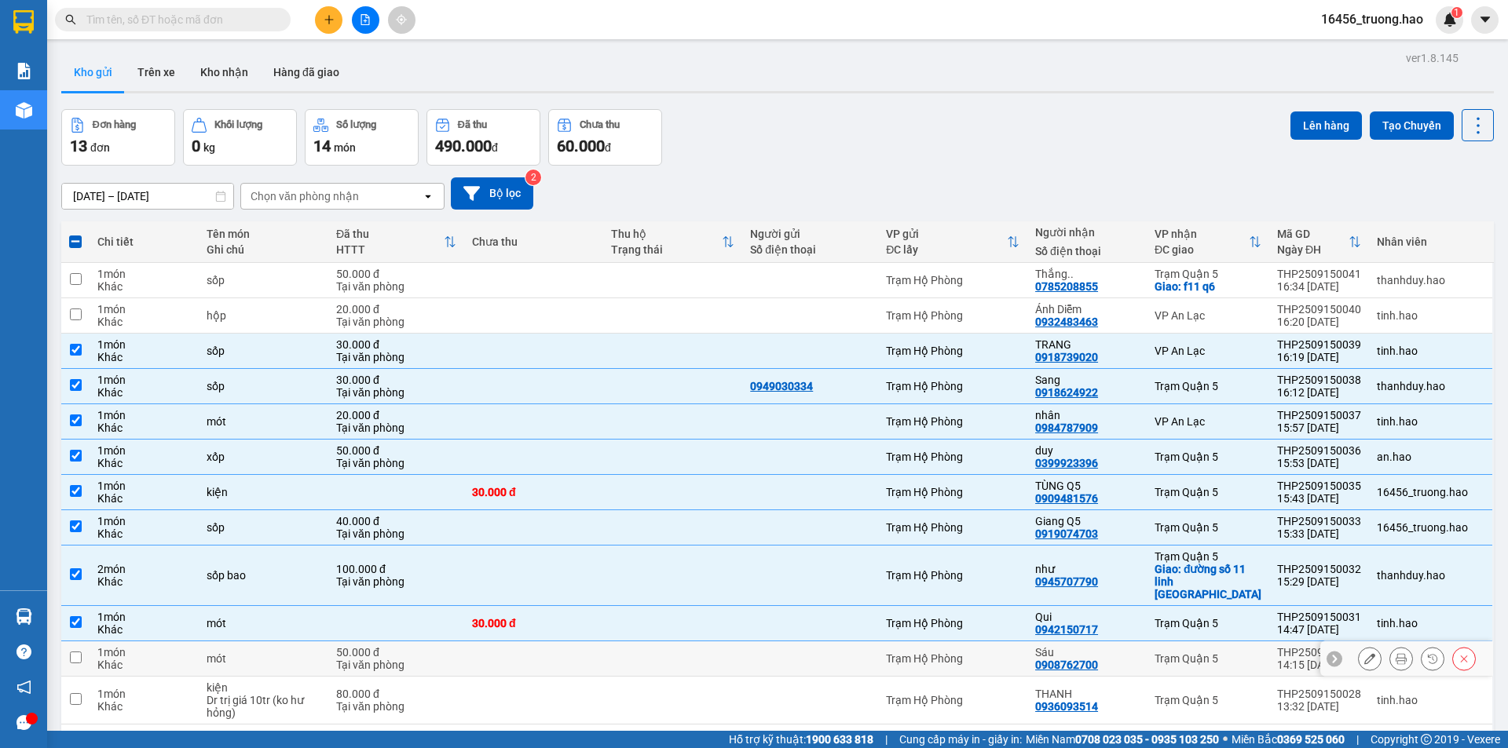
click at [404, 659] on div "Tại văn phòng" at bounding box center [396, 665] width 120 height 13
checkbox input "true"
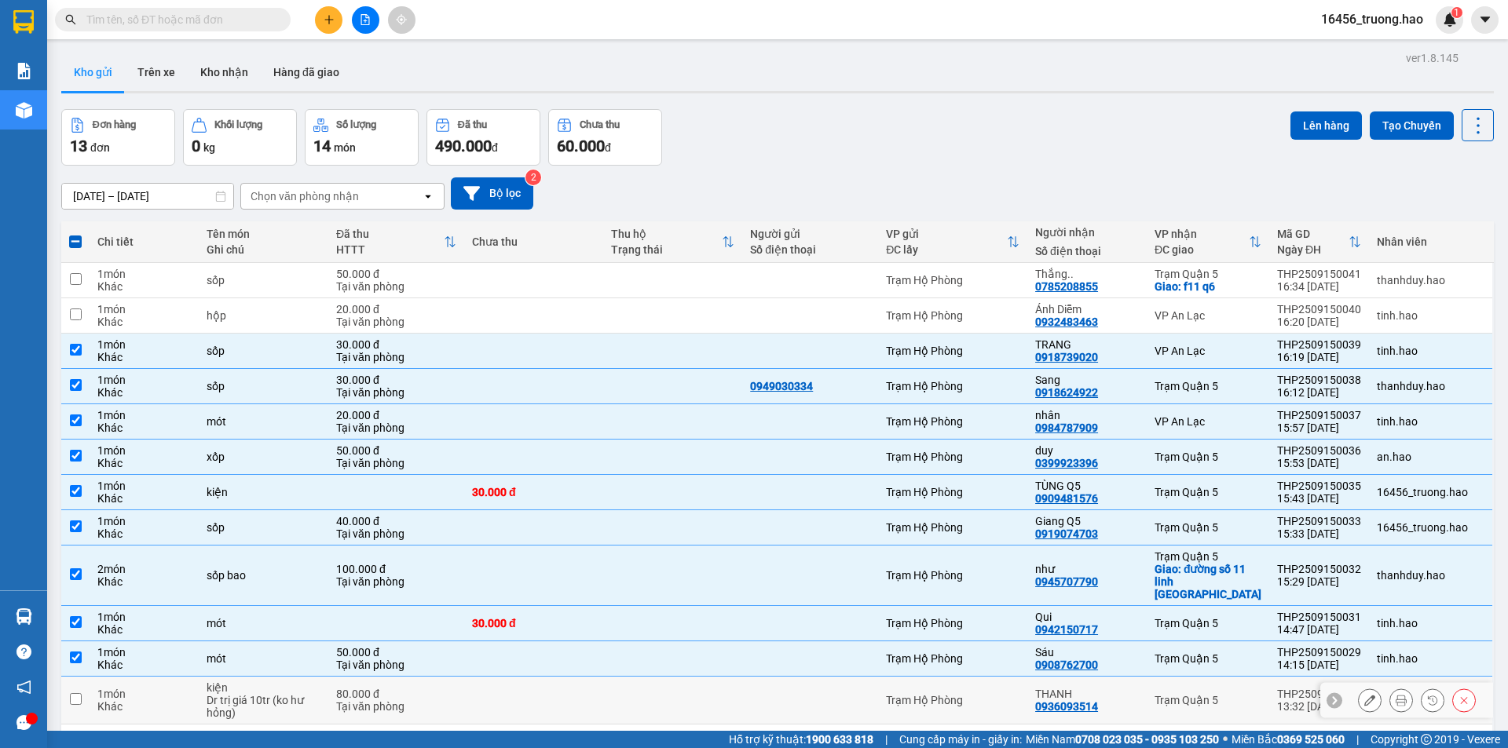
click at [404, 677] on td "80.000 đ Tại văn phòng" at bounding box center [396, 701] width 136 height 48
checkbox input "true"
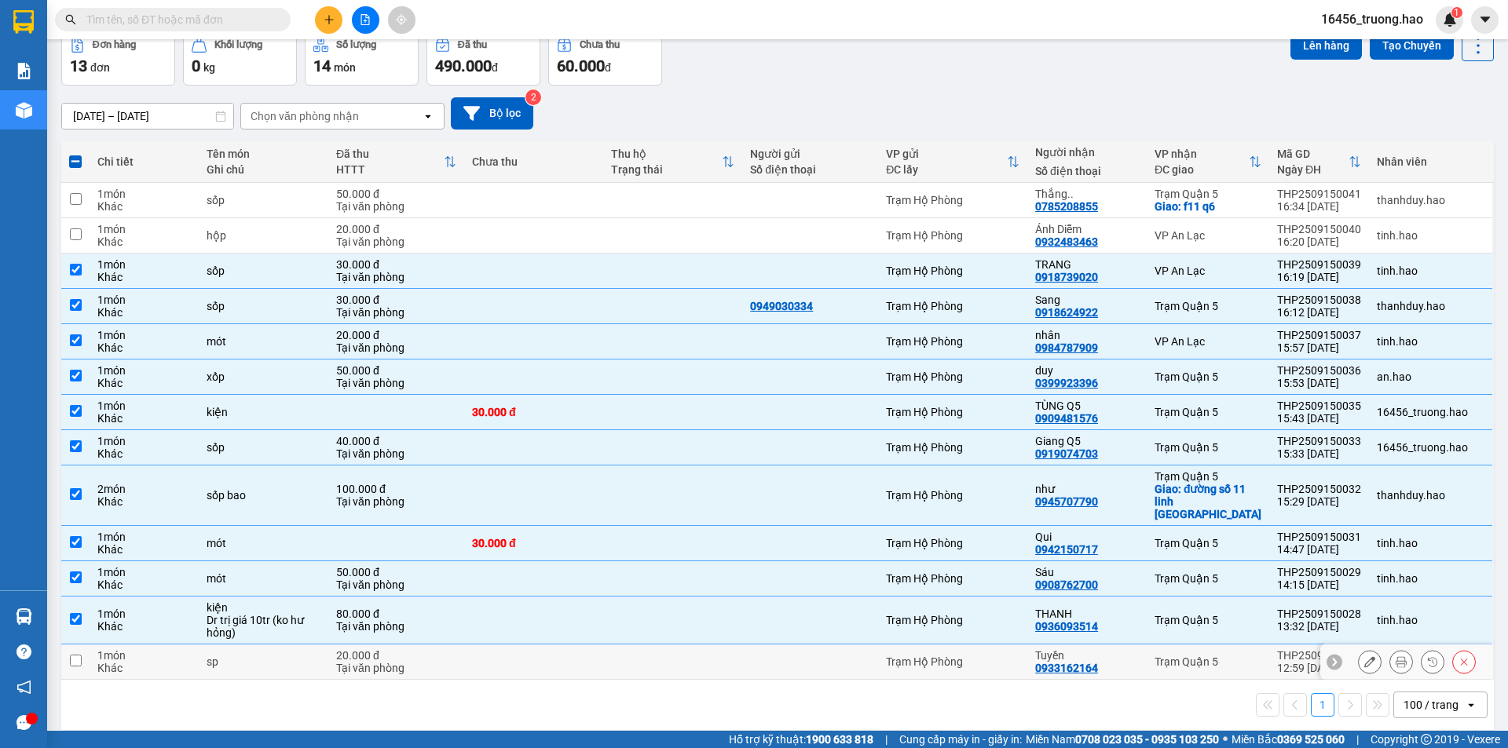
scroll to position [81, 0]
click at [535, 657] on td at bounding box center [533, 661] width 139 height 35
checkbox input "true"
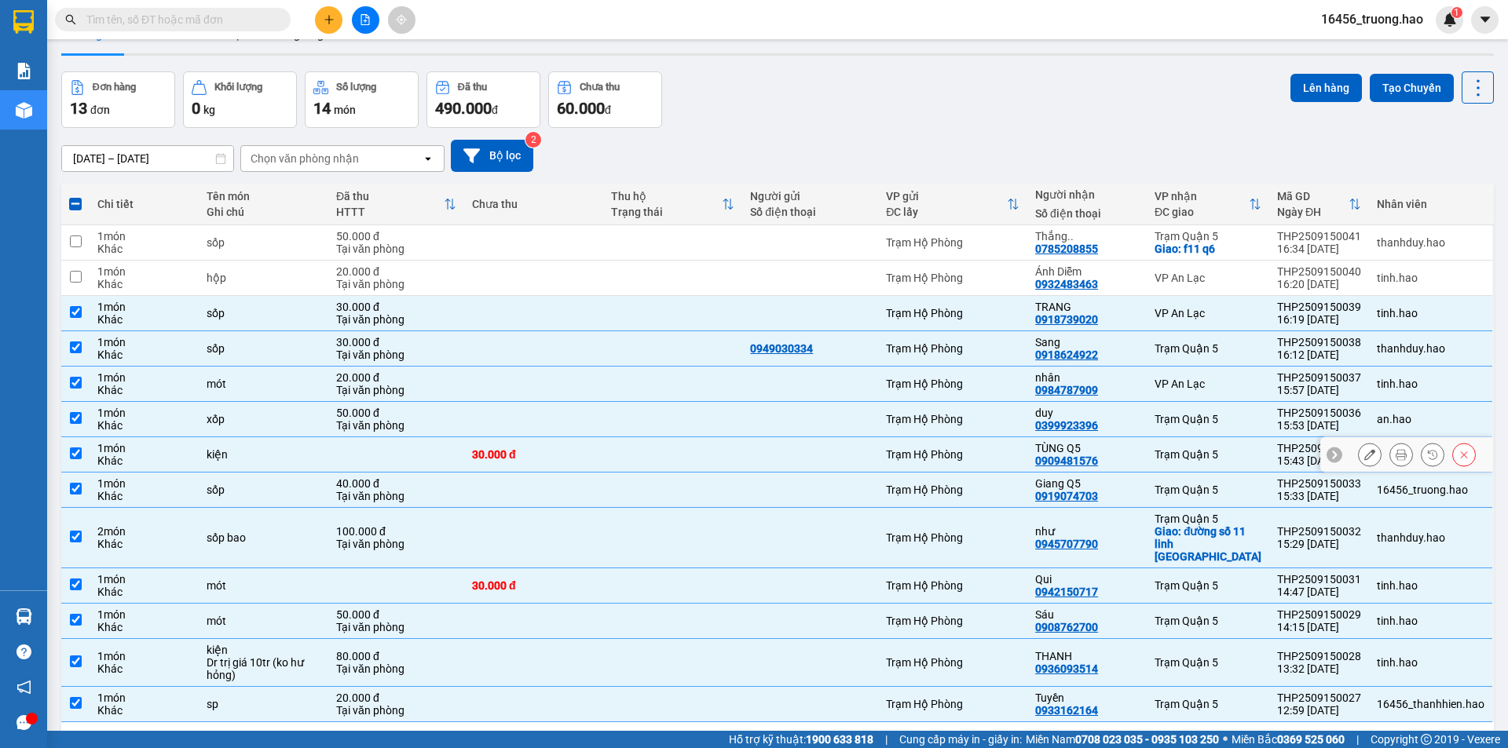
scroll to position [0, 0]
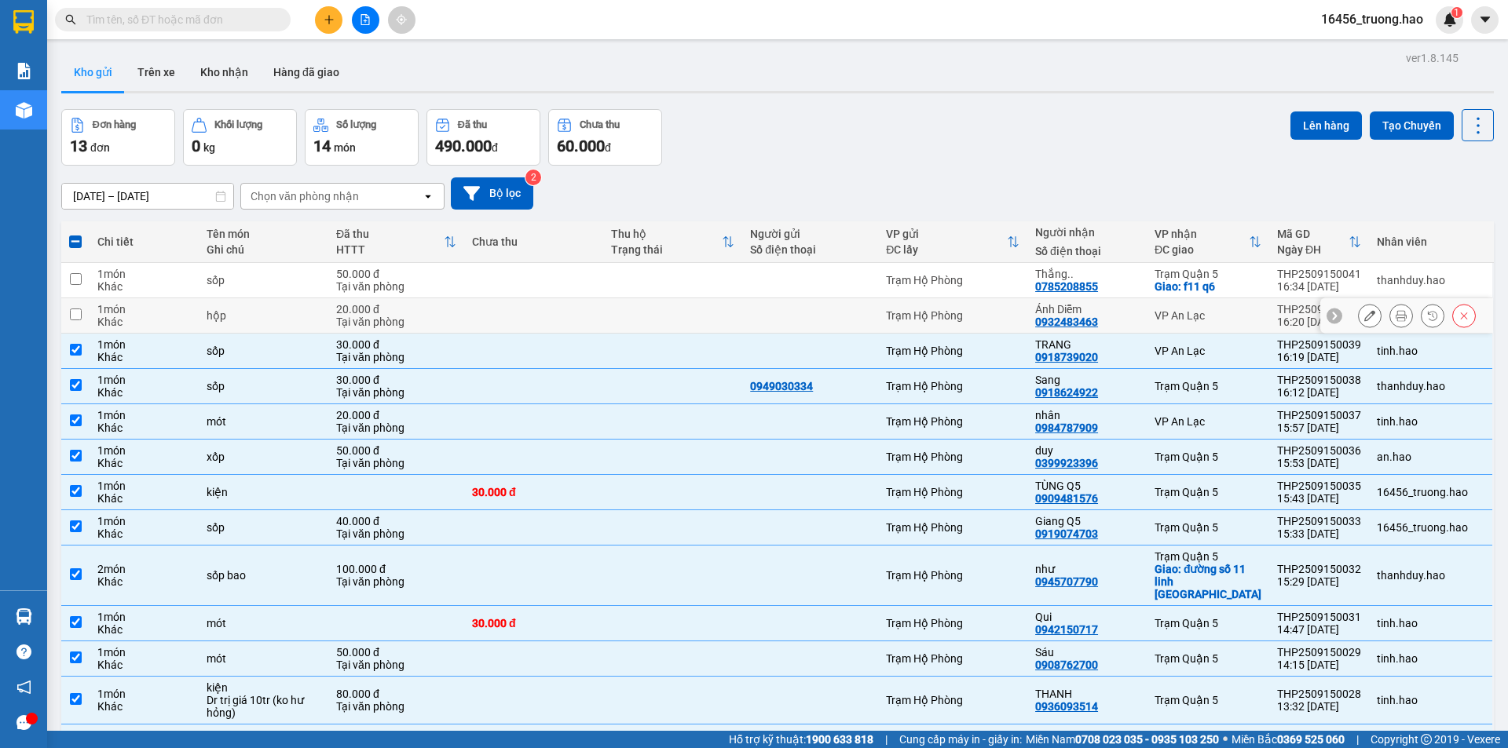
click at [455, 312] on div "20.000 đ" at bounding box center [396, 309] width 120 height 13
checkbox input "true"
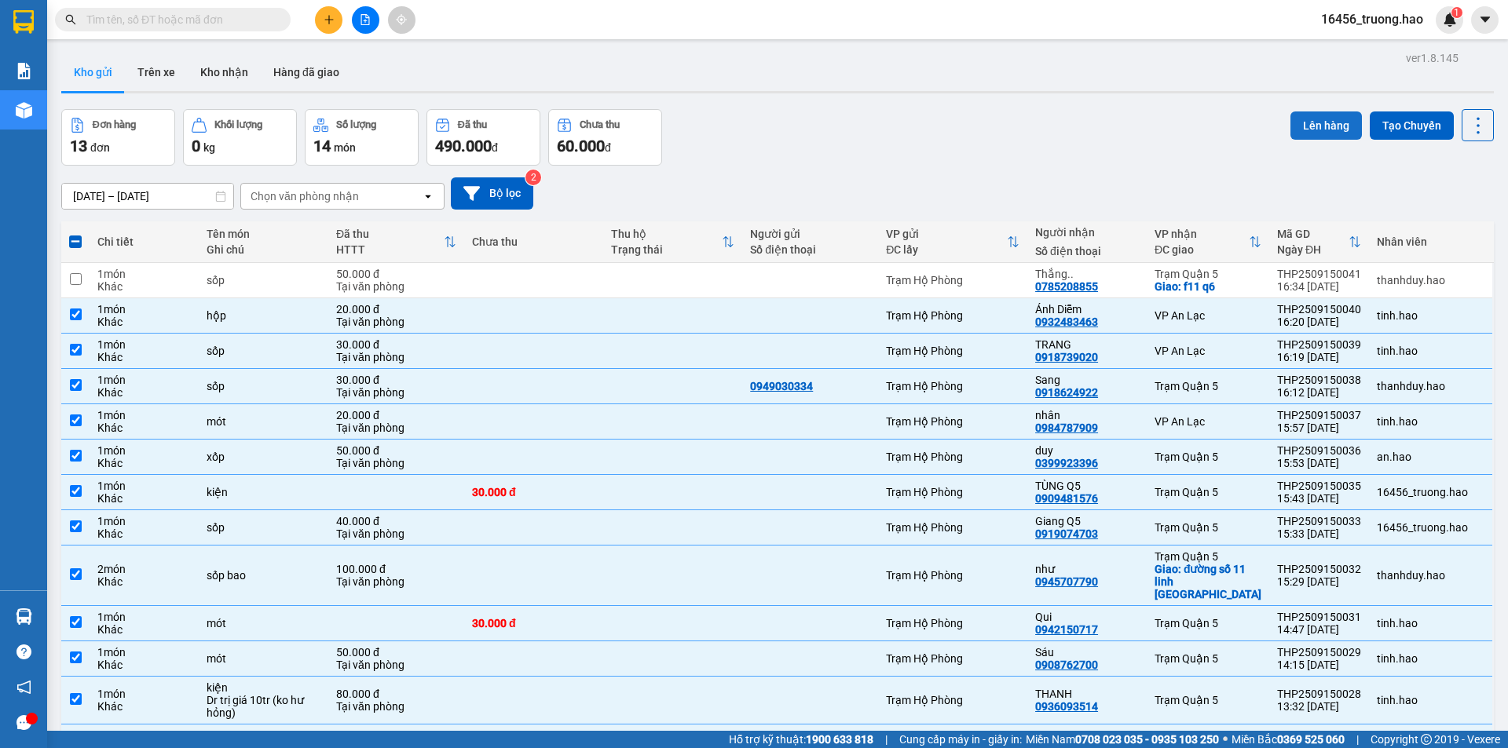
click at [1315, 126] on button "Lên hàng" at bounding box center [1325, 126] width 71 height 28
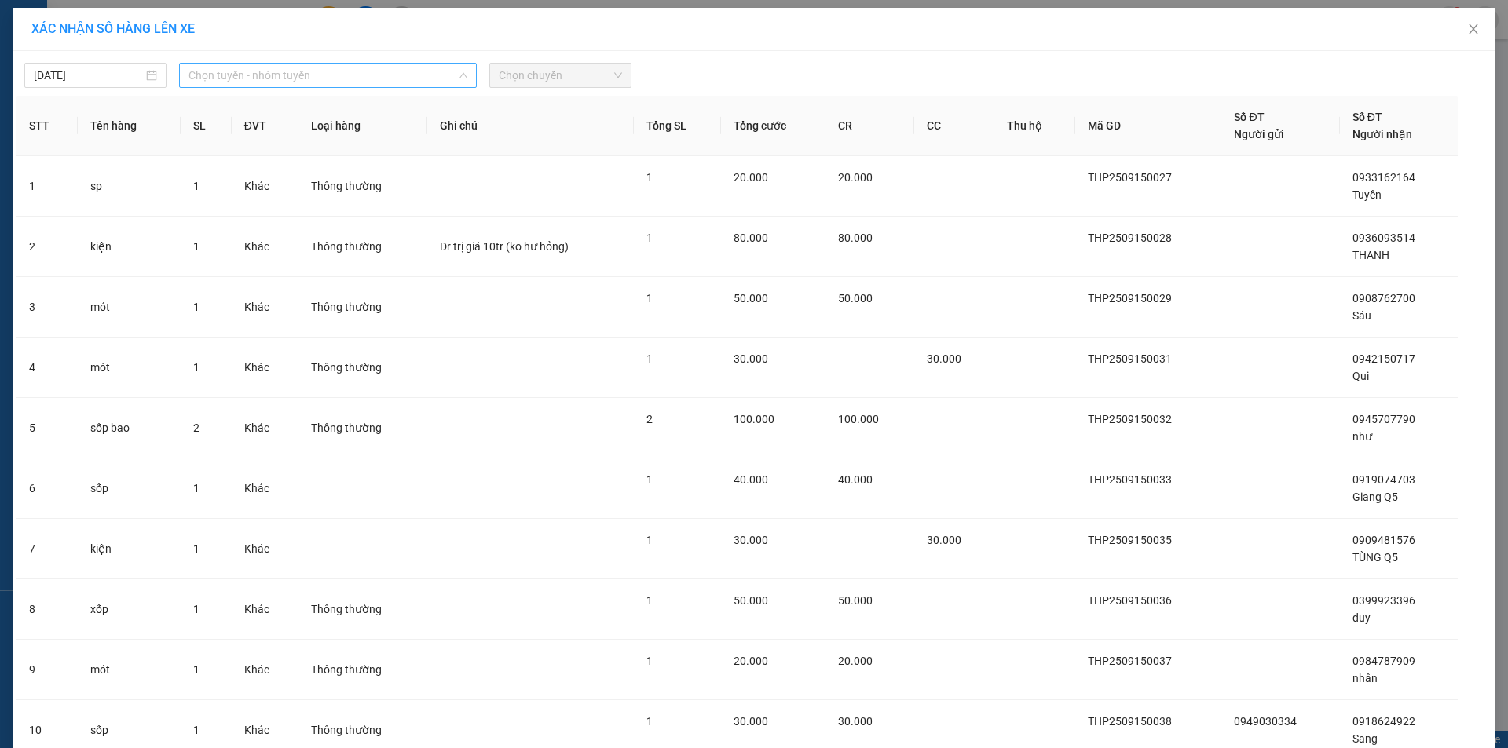
click at [299, 70] on span "Chọn tuyến - nhóm tuyến" at bounding box center [327, 76] width 279 height 24
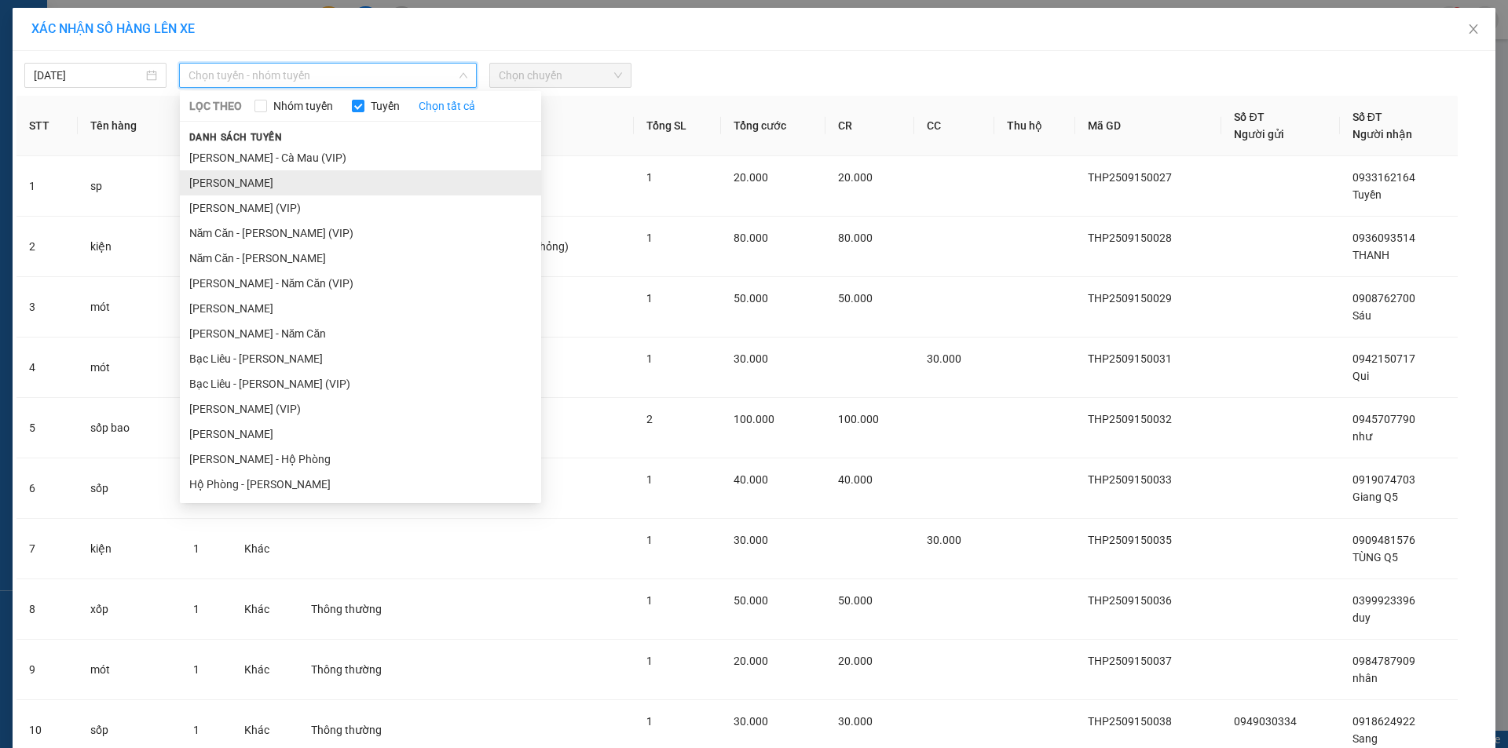
drag, startPoint x: 261, startPoint y: 182, endPoint x: 395, endPoint y: 183, distance: 134.3
click at [262, 183] on li "Cà Mau - Hồ Chí Minh" at bounding box center [360, 182] width 361 height 25
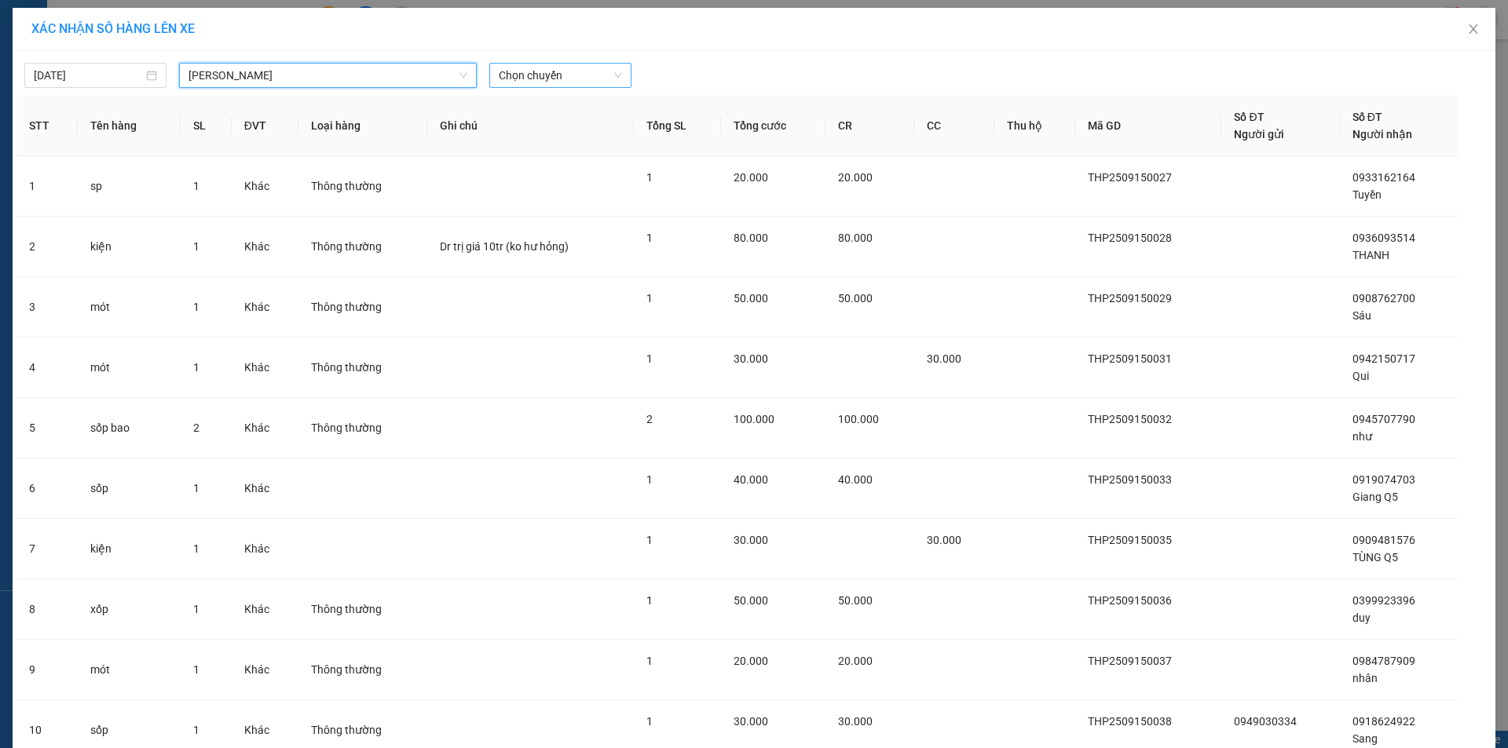
click at [594, 86] on span "Chọn chuyến" at bounding box center [560, 76] width 123 height 24
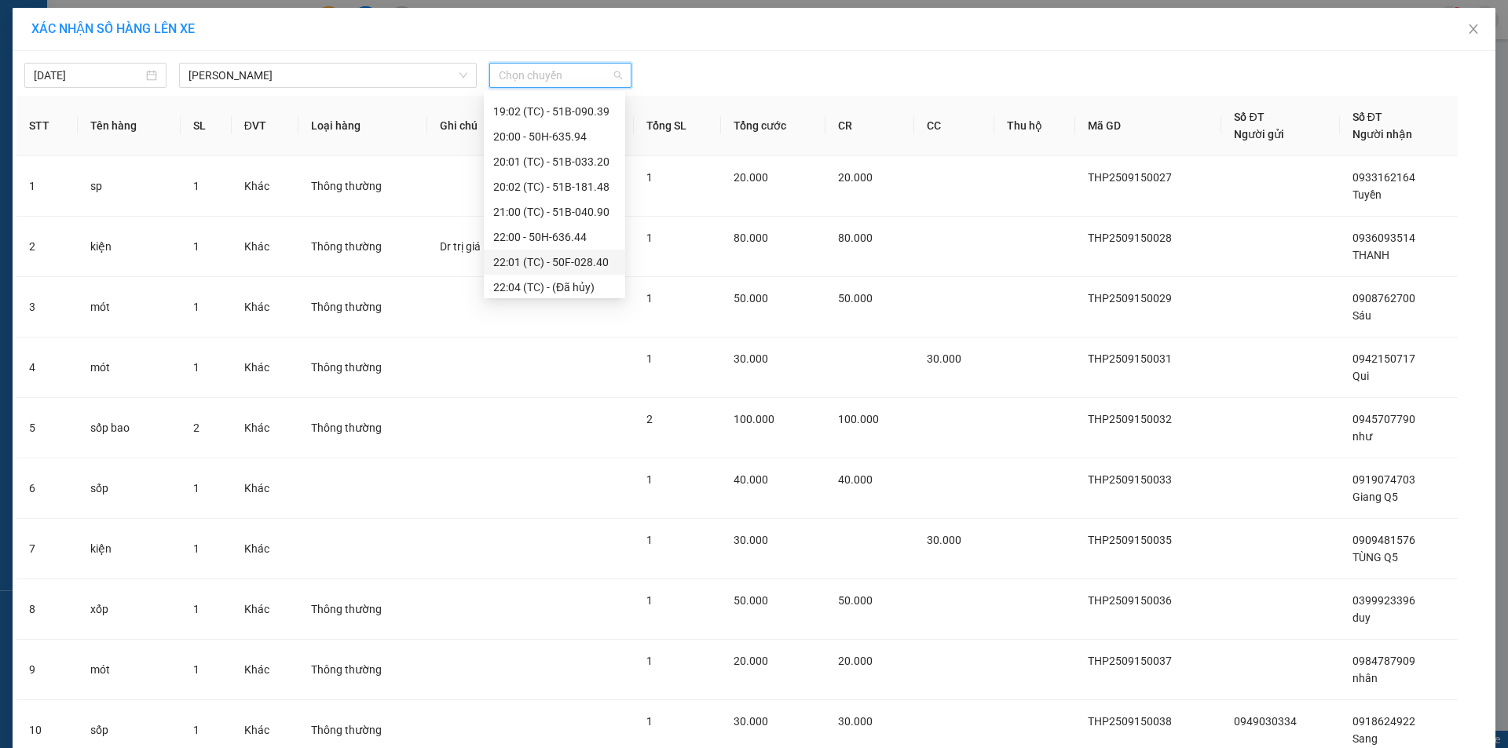
scroll to position [223, 0]
click at [559, 170] on div "20:00 - 50H-635.94" at bounding box center [554, 160] width 141 height 25
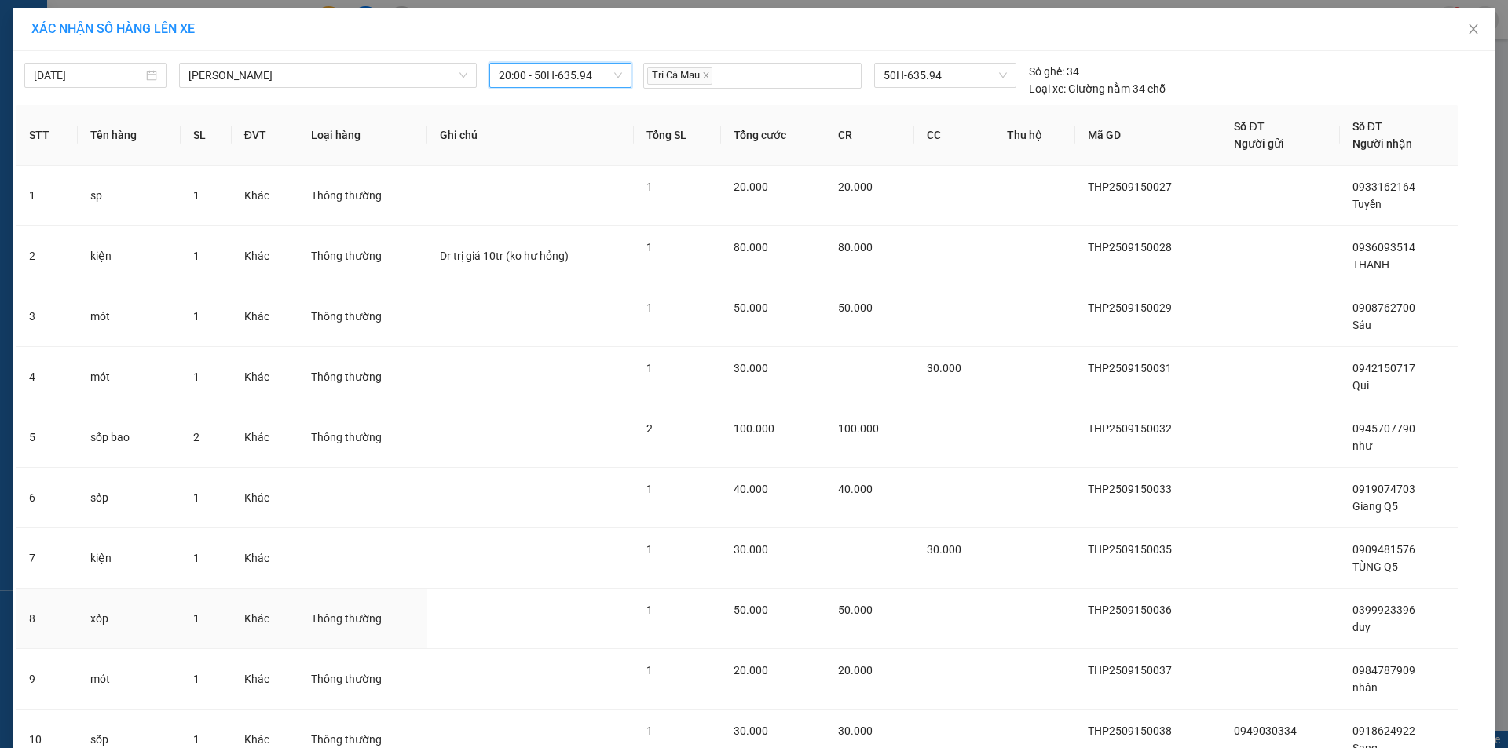
scroll to position [258, 0]
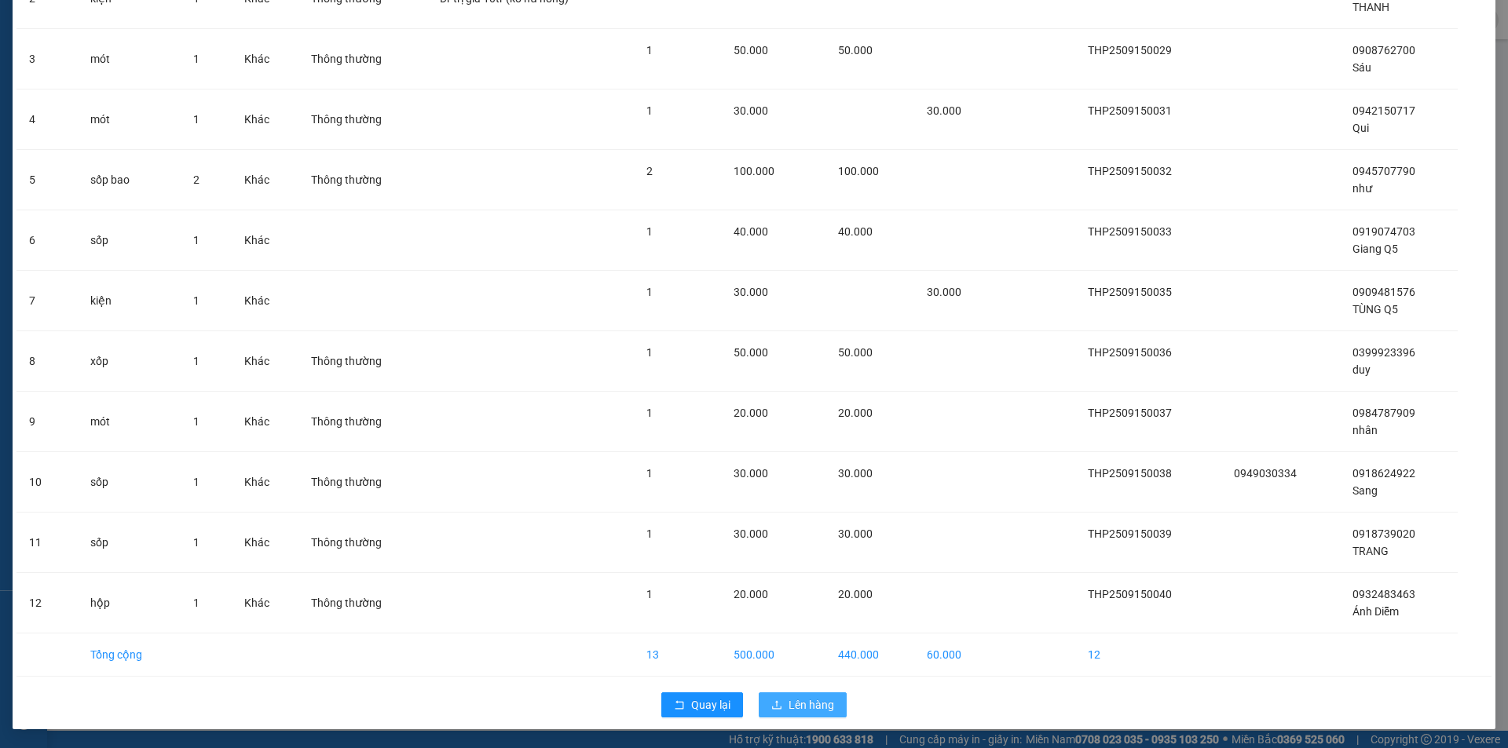
click at [830, 706] on button "Lên hàng" at bounding box center [803, 705] width 88 height 25
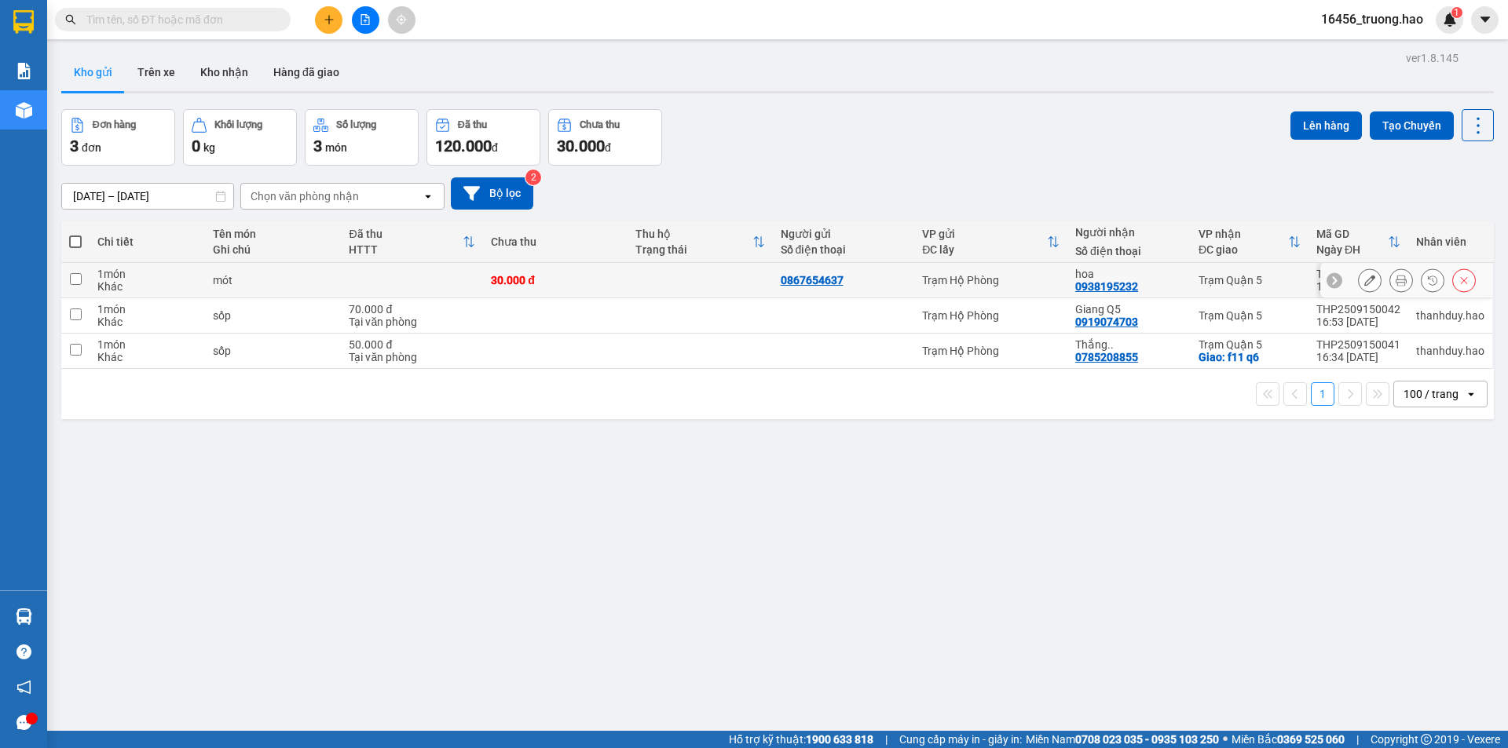
click at [1396, 285] on icon at bounding box center [1401, 280] width 11 height 11
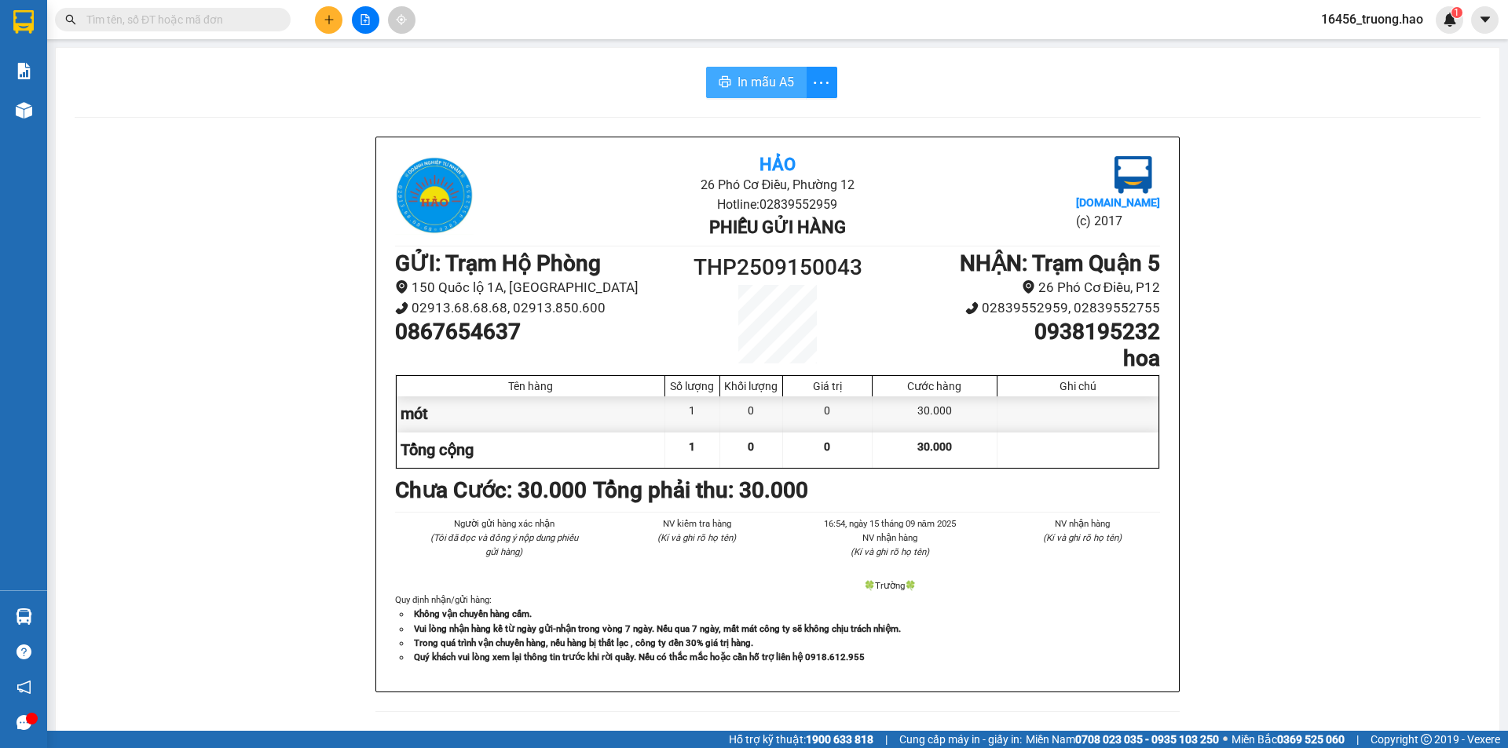
click at [766, 85] on span "In mẫu A5" at bounding box center [765, 82] width 57 height 20
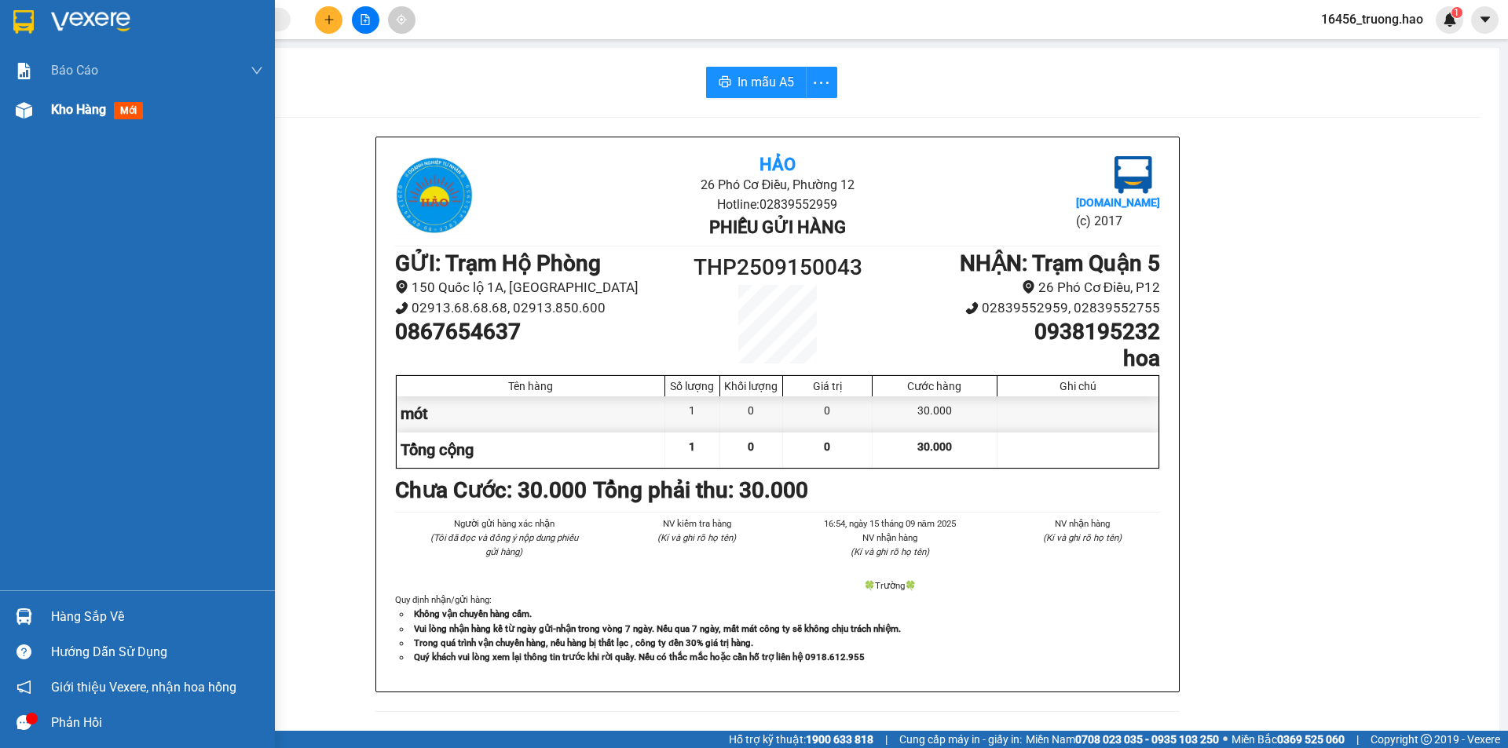
click at [53, 108] on span "Kho hàng" at bounding box center [78, 109] width 55 height 15
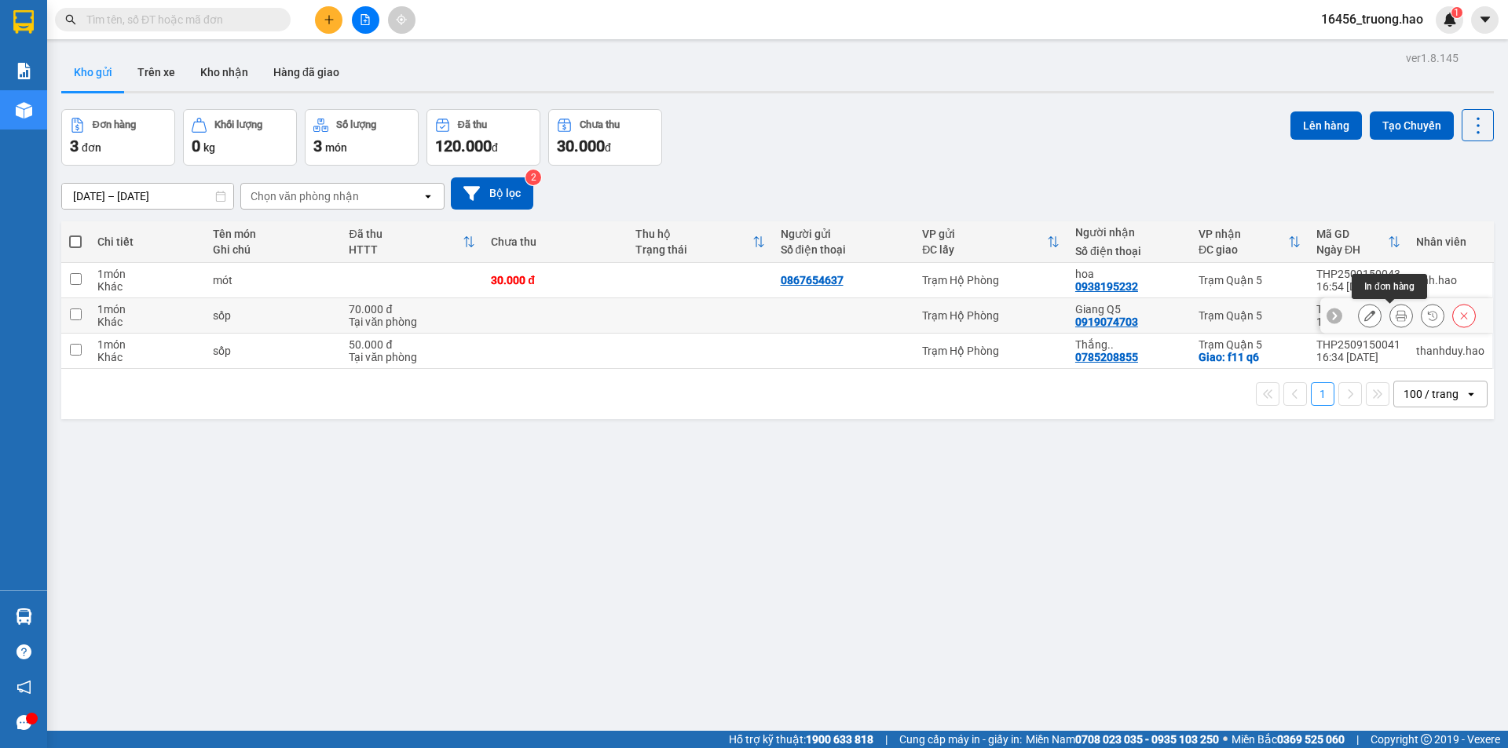
click at [1396, 313] on icon at bounding box center [1401, 315] width 11 height 11
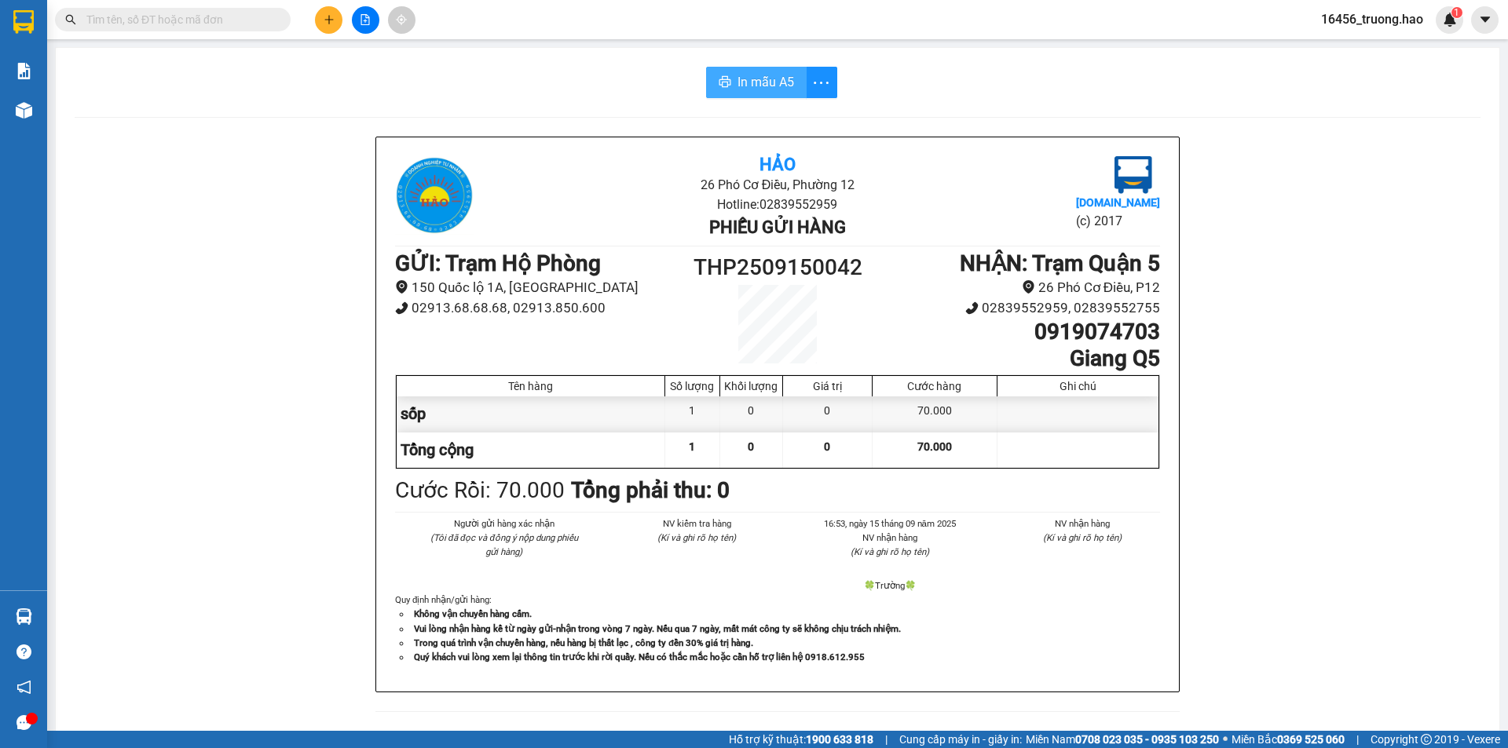
click at [734, 71] on button "In mẫu A5" at bounding box center [756, 82] width 101 height 31
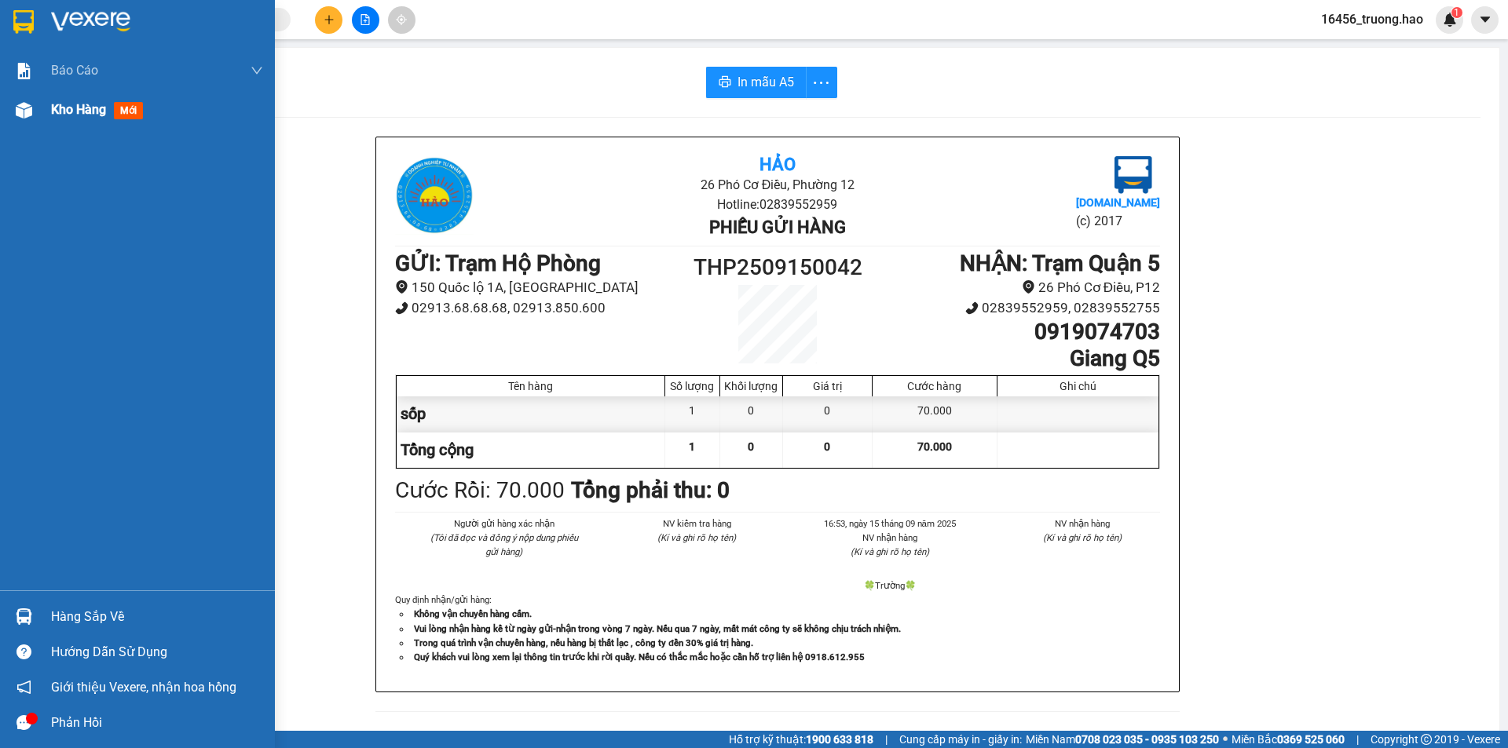
click at [69, 109] on span "Kho hàng" at bounding box center [78, 109] width 55 height 15
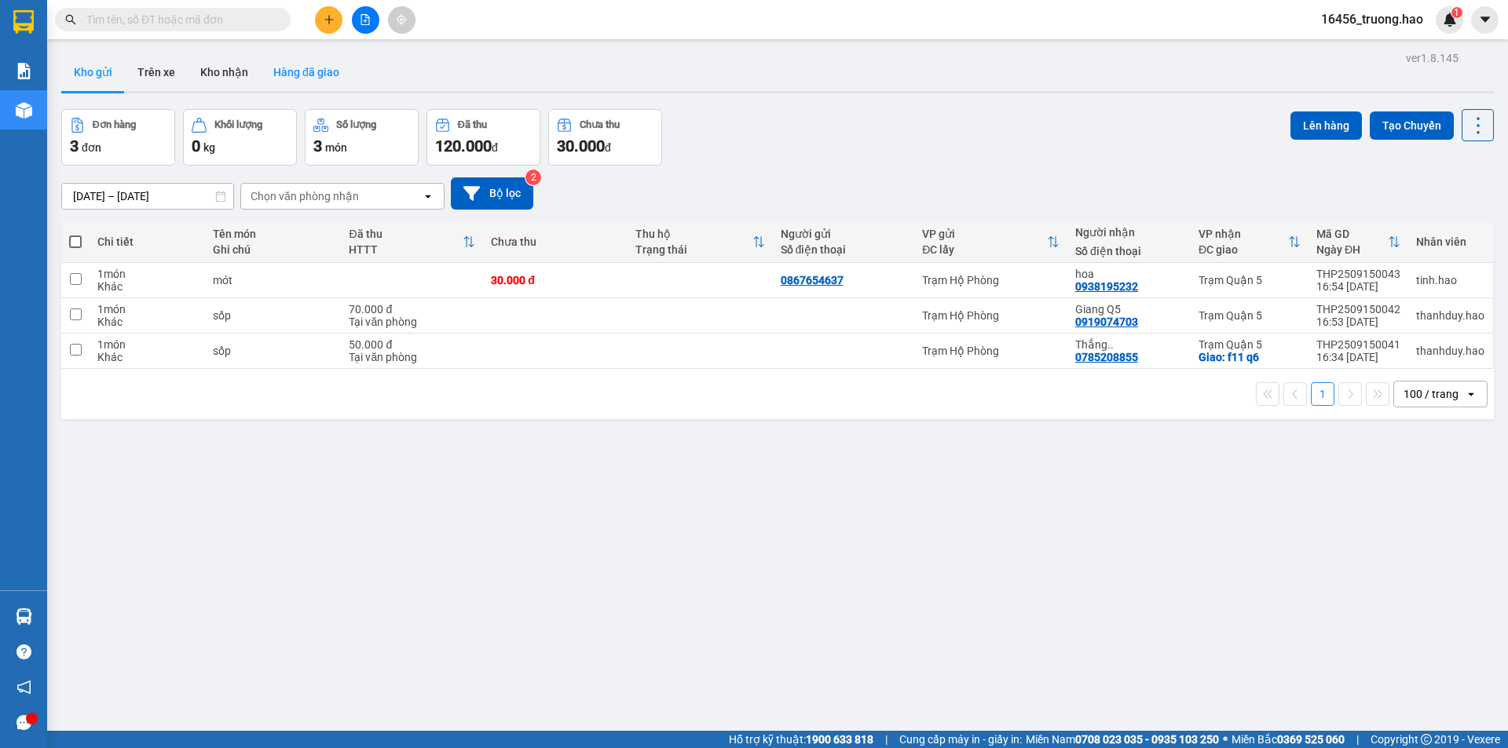
click at [287, 56] on button "Hàng đã giao" at bounding box center [306, 72] width 91 height 38
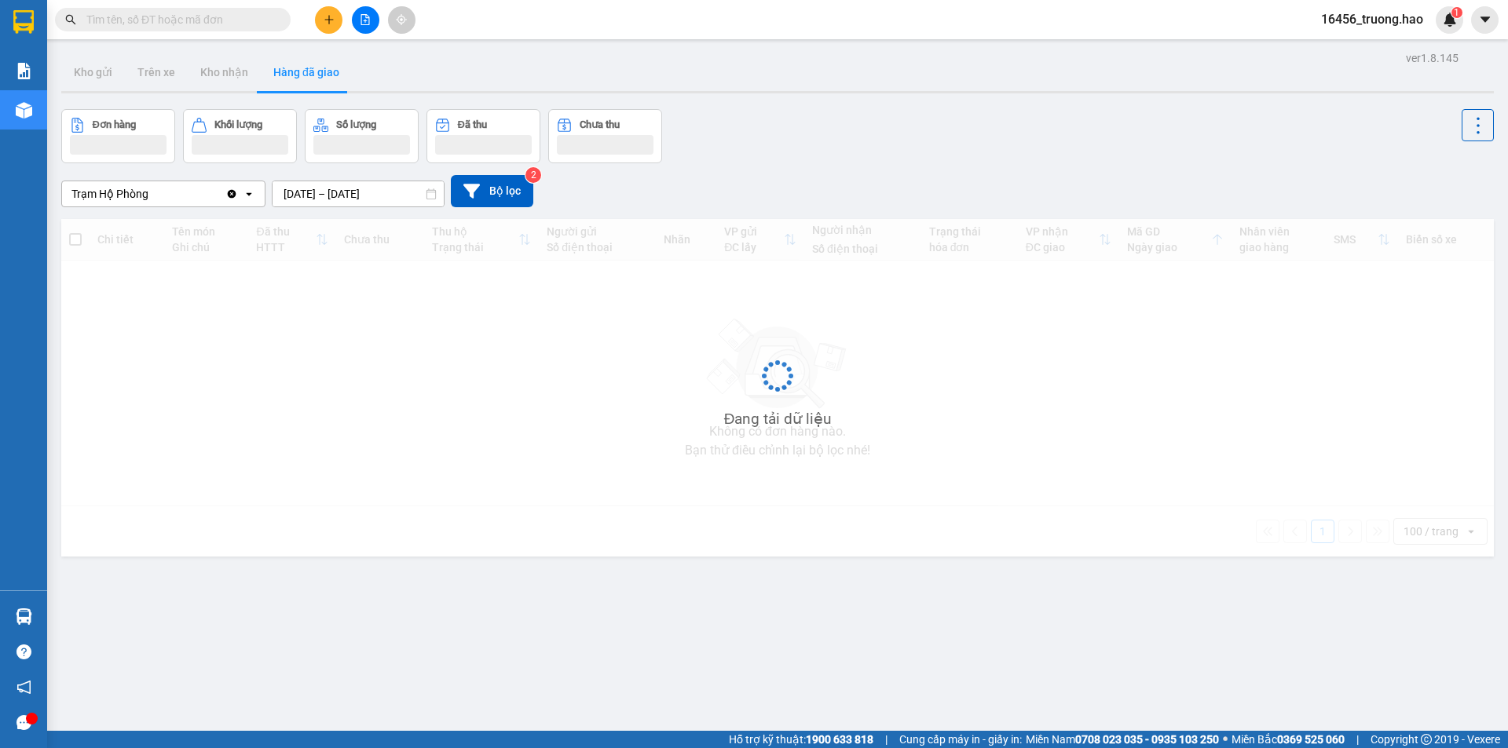
click at [287, 56] on button "Hàng đã giao" at bounding box center [306, 72] width 91 height 38
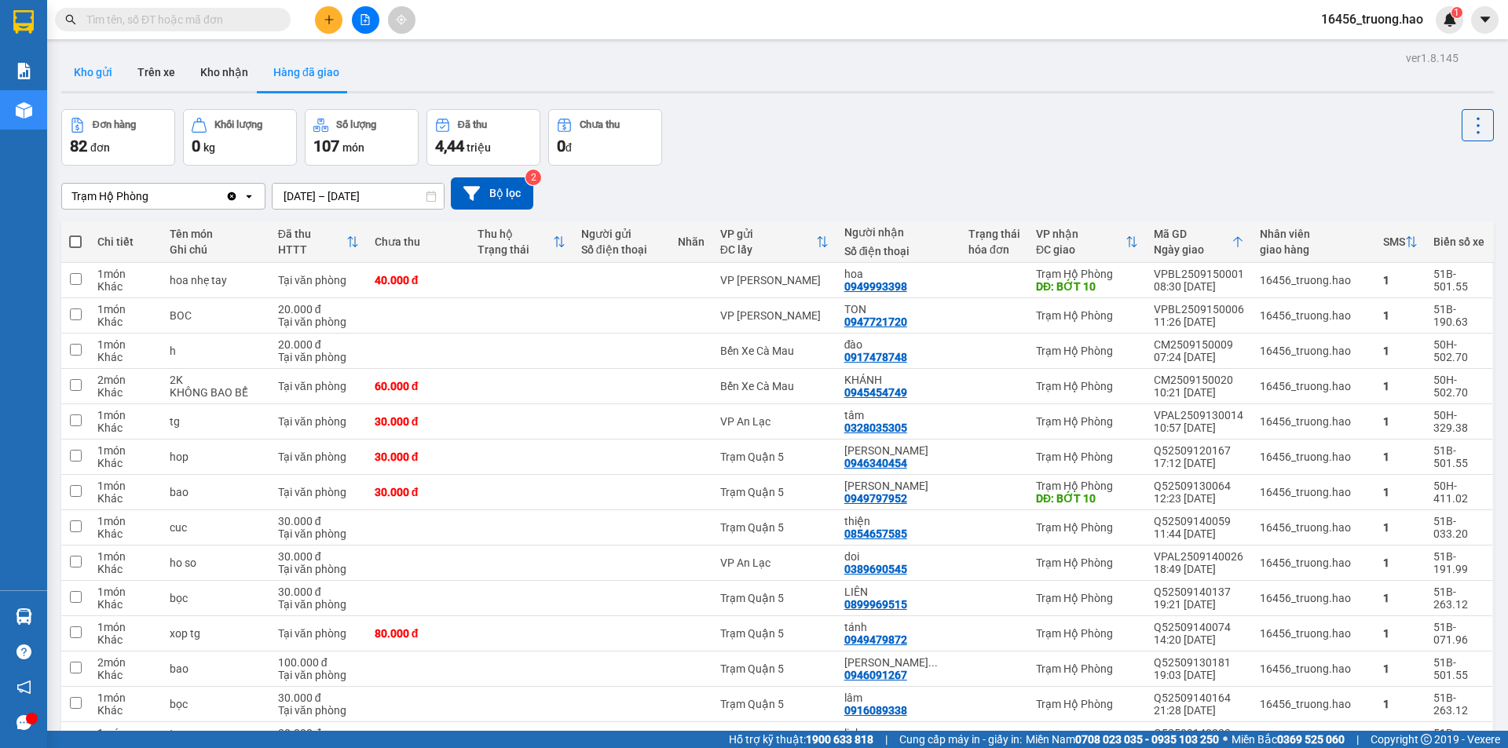
click at [84, 69] on button "Kho gửi" at bounding box center [93, 72] width 64 height 38
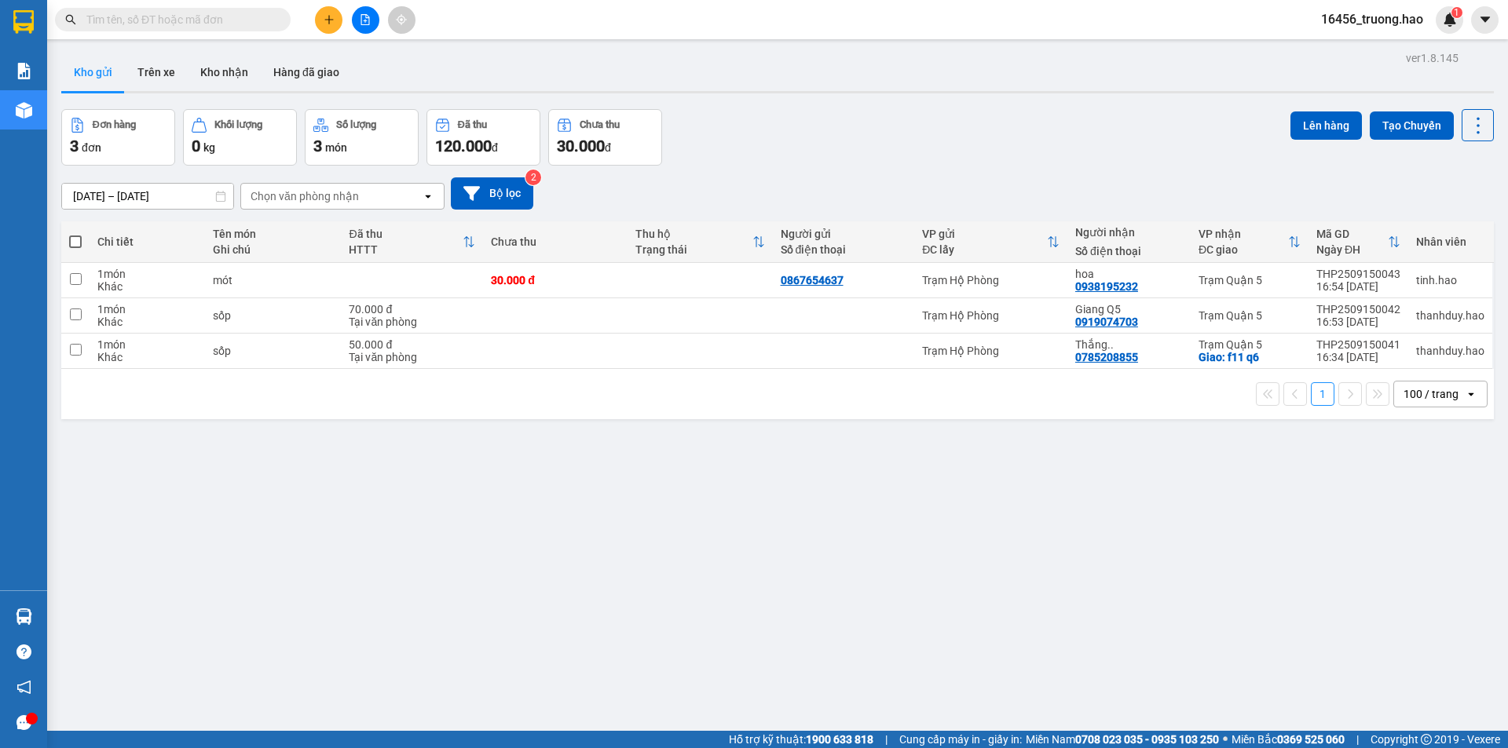
drag, startPoint x: 785, startPoint y: 537, endPoint x: 770, endPoint y: 539, distance: 14.2
click at [770, 539] on div "ver 1.8.145 Kho gửi Trên xe Kho nhận Hàng đã giao Đơn hàng 3 đơn Khối lượng 0 k…" at bounding box center [777, 421] width 1445 height 748
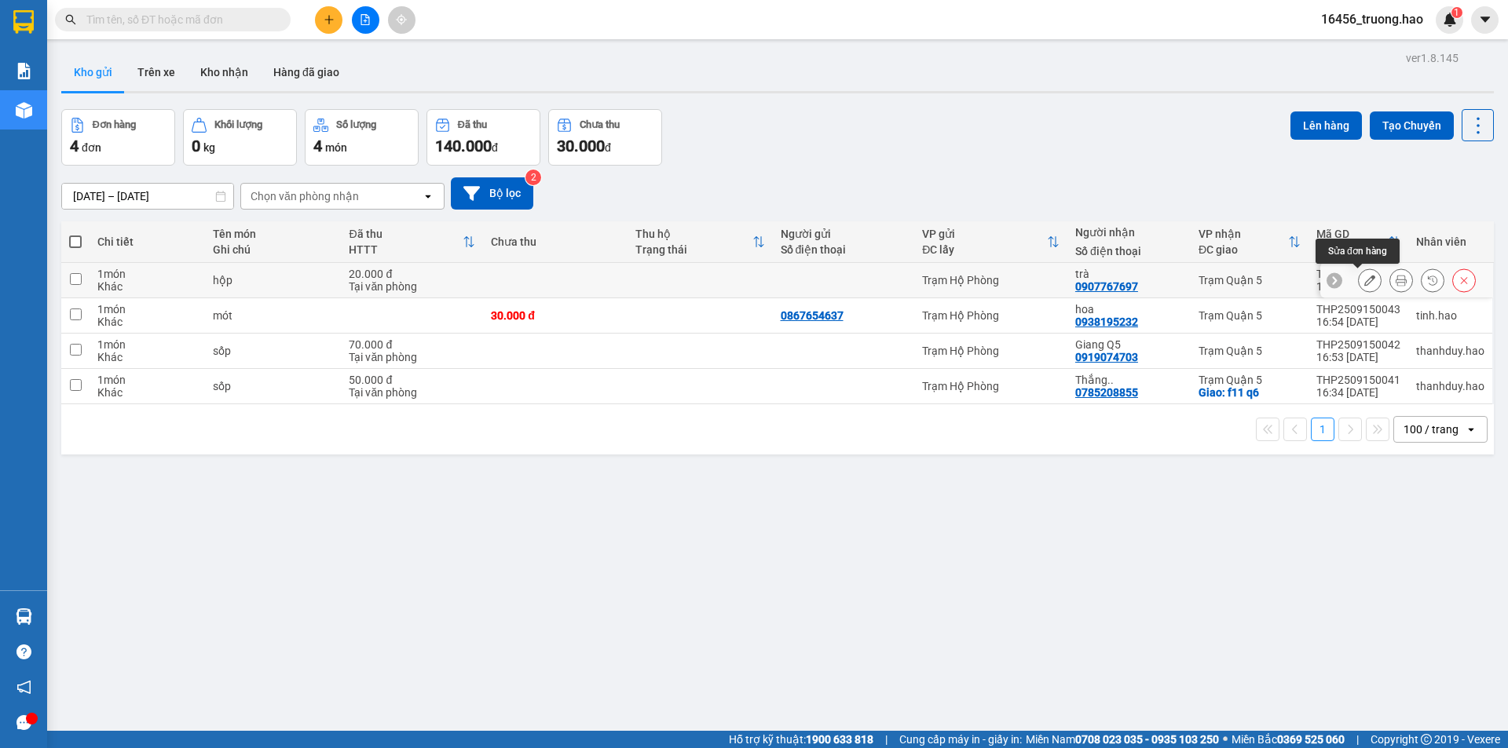
click at [1390, 280] on button at bounding box center [1401, 280] width 22 height 27
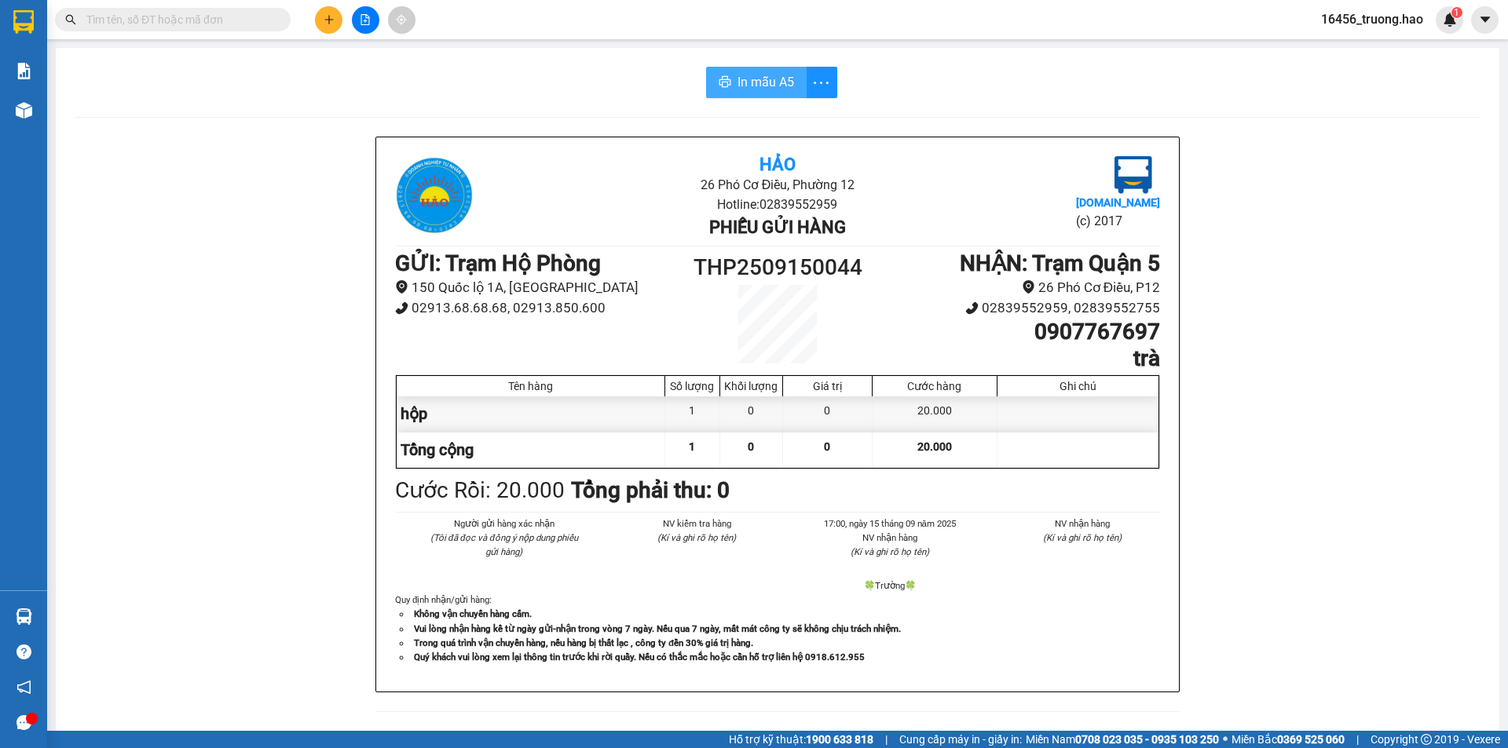
click at [730, 83] on button "In mẫu A5" at bounding box center [756, 82] width 101 height 31
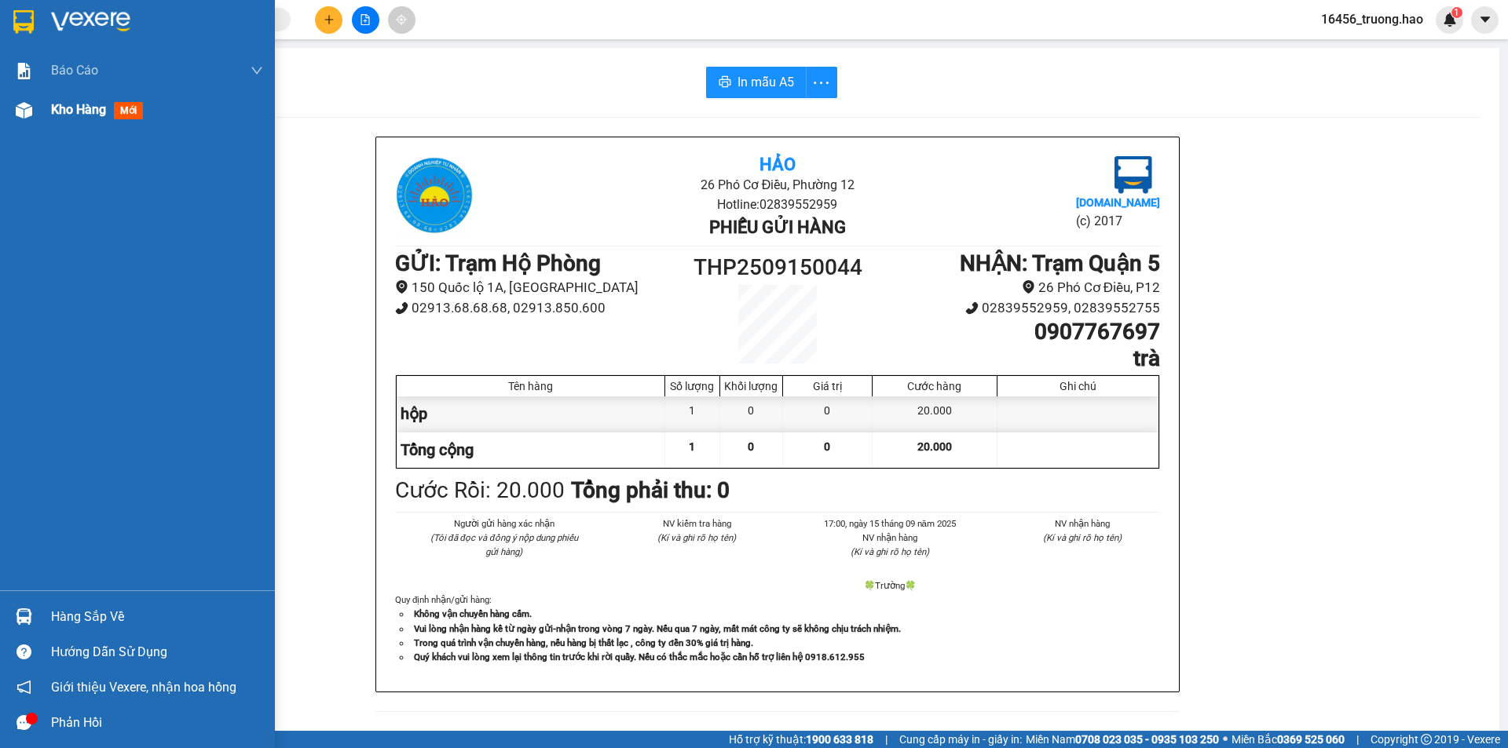
click at [57, 126] on div "Kho hàng mới" at bounding box center [157, 109] width 212 height 39
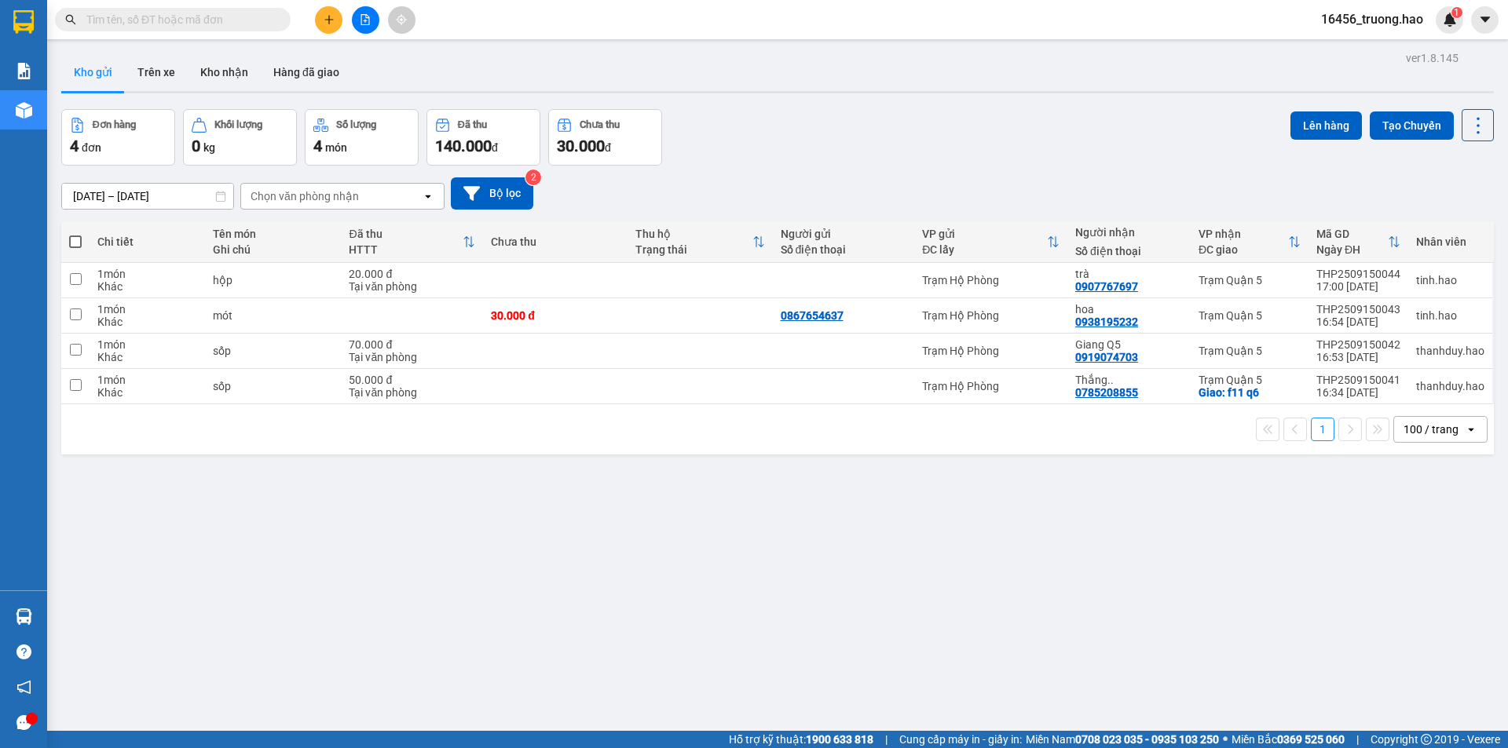
click at [161, 13] on input "text" at bounding box center [178, 19] width 185 height 17
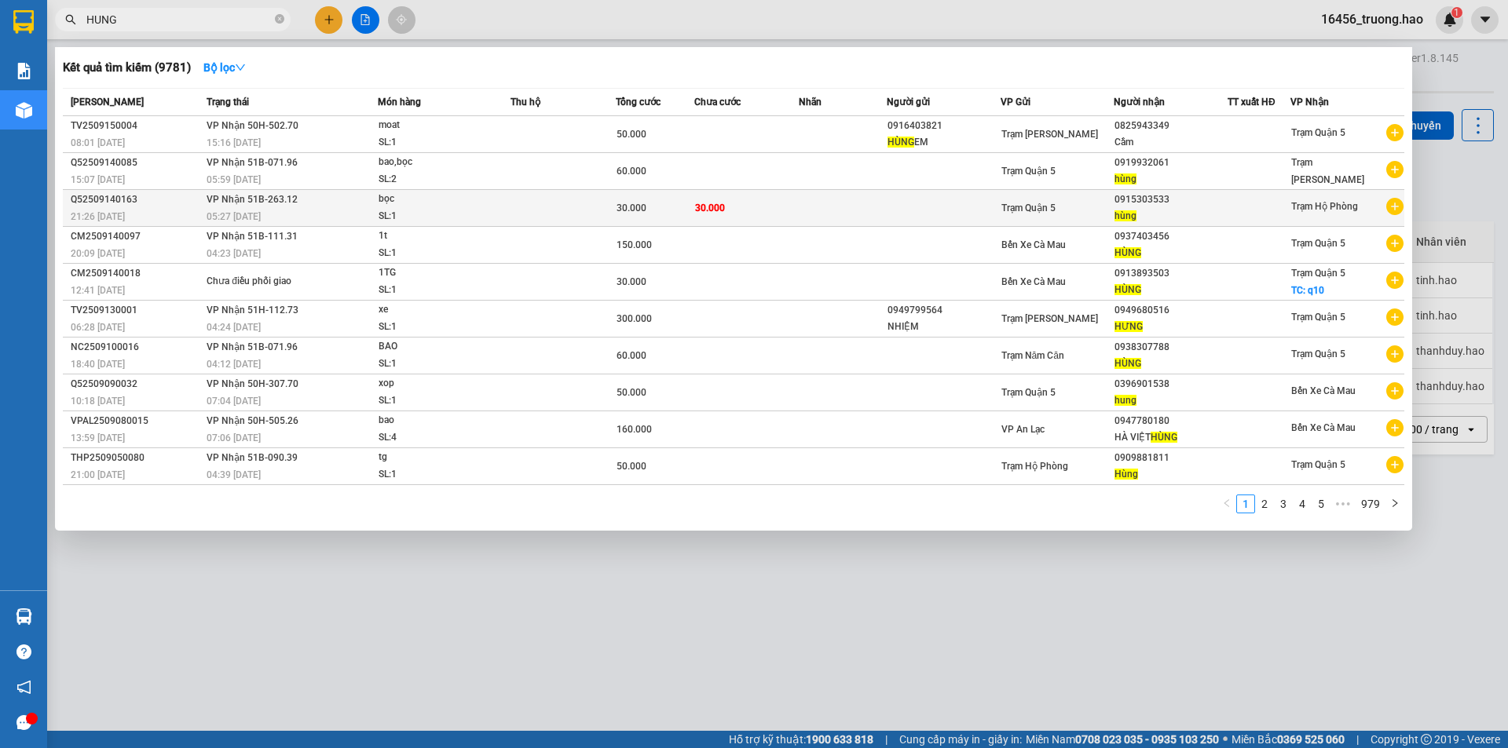
type input "HUNG"
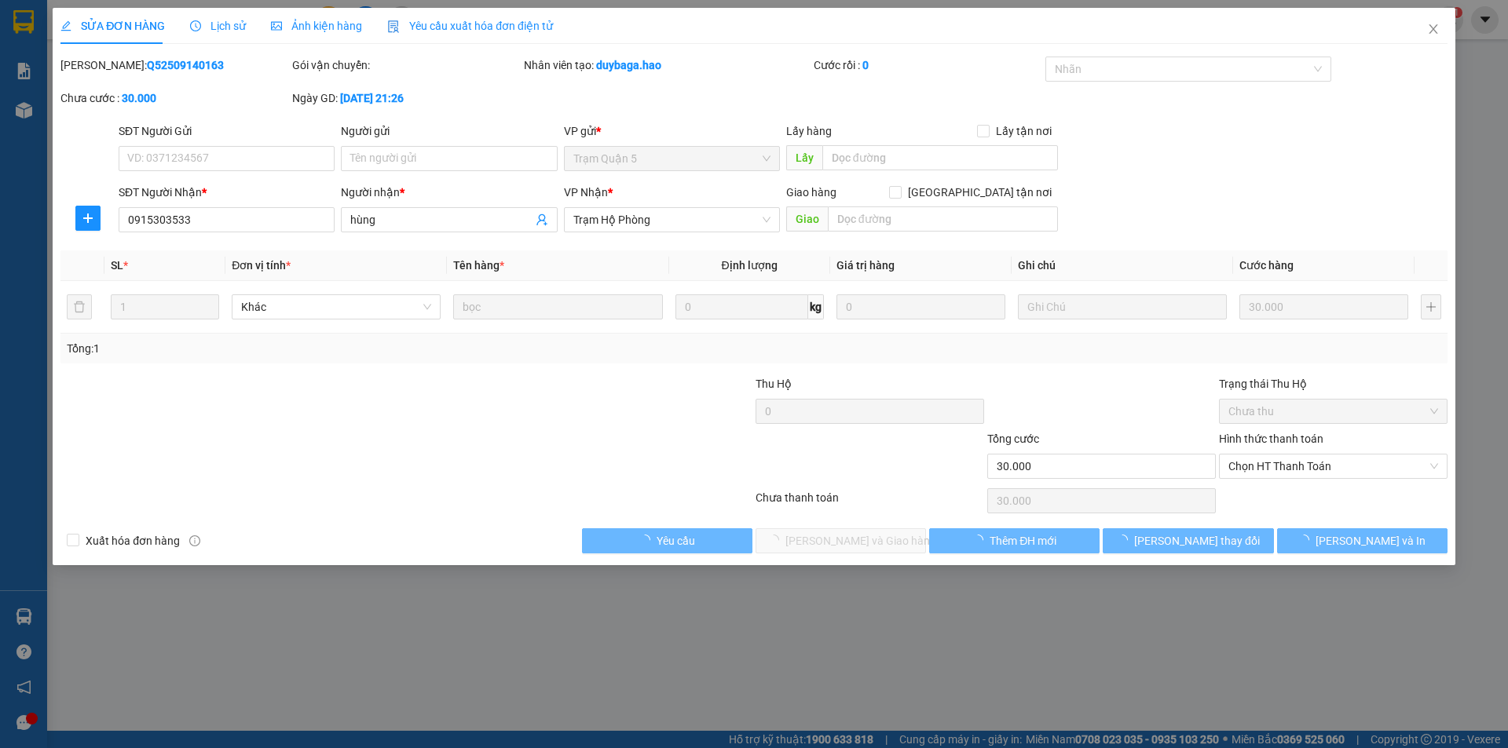
type input "0915303533"
type input "hùng"
type input "30.000"
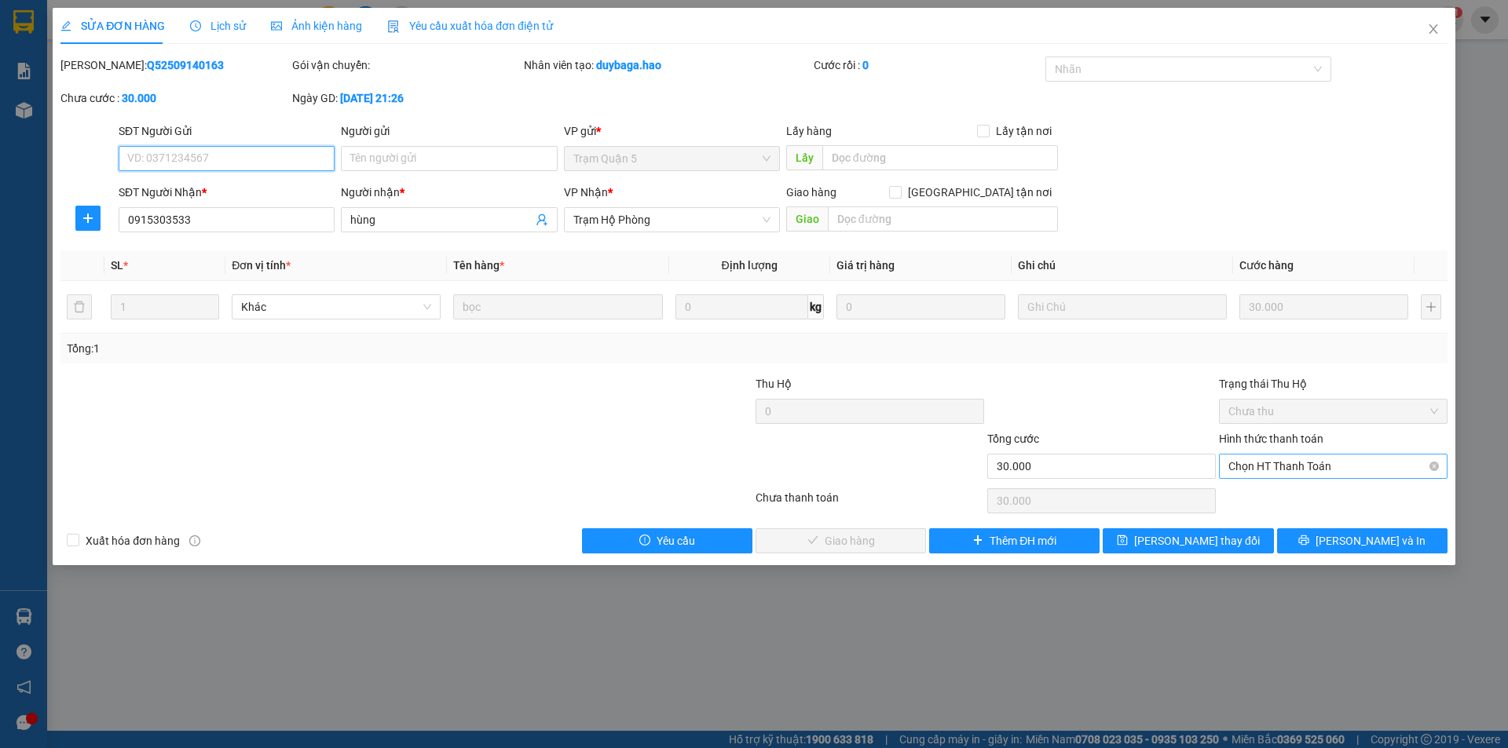
click at [1367, 470] on span "Chọn HT Thanh Toán" at bounding box center [1333, 467] width 210 height 24
click at [1338, 495] on div "Tại văn phòng" at bounding box center [1333, 497] width 210 height 17
type input "0"
drag, startPoint x: 870, startPoint y: 529, endPoint x: 863, endPoint y: 544, distance: 16.5
click at [870, 532] on button "Lưu và Giao hàng" at bounding box center [841, 541] width 170 height 25
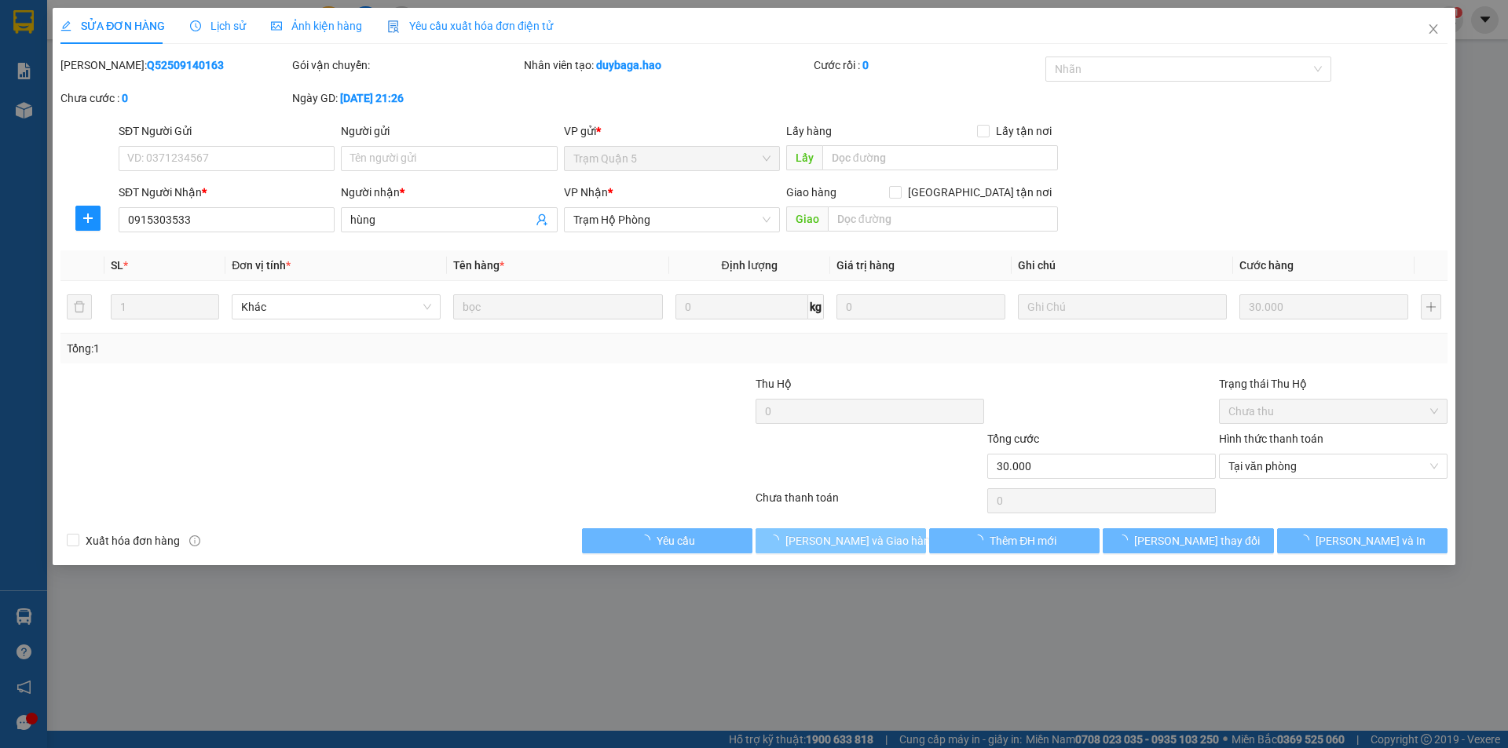
click at [863, 544] on span "Lưu và Giao hàng" at bounding box center [860, 540] width 151 height 17
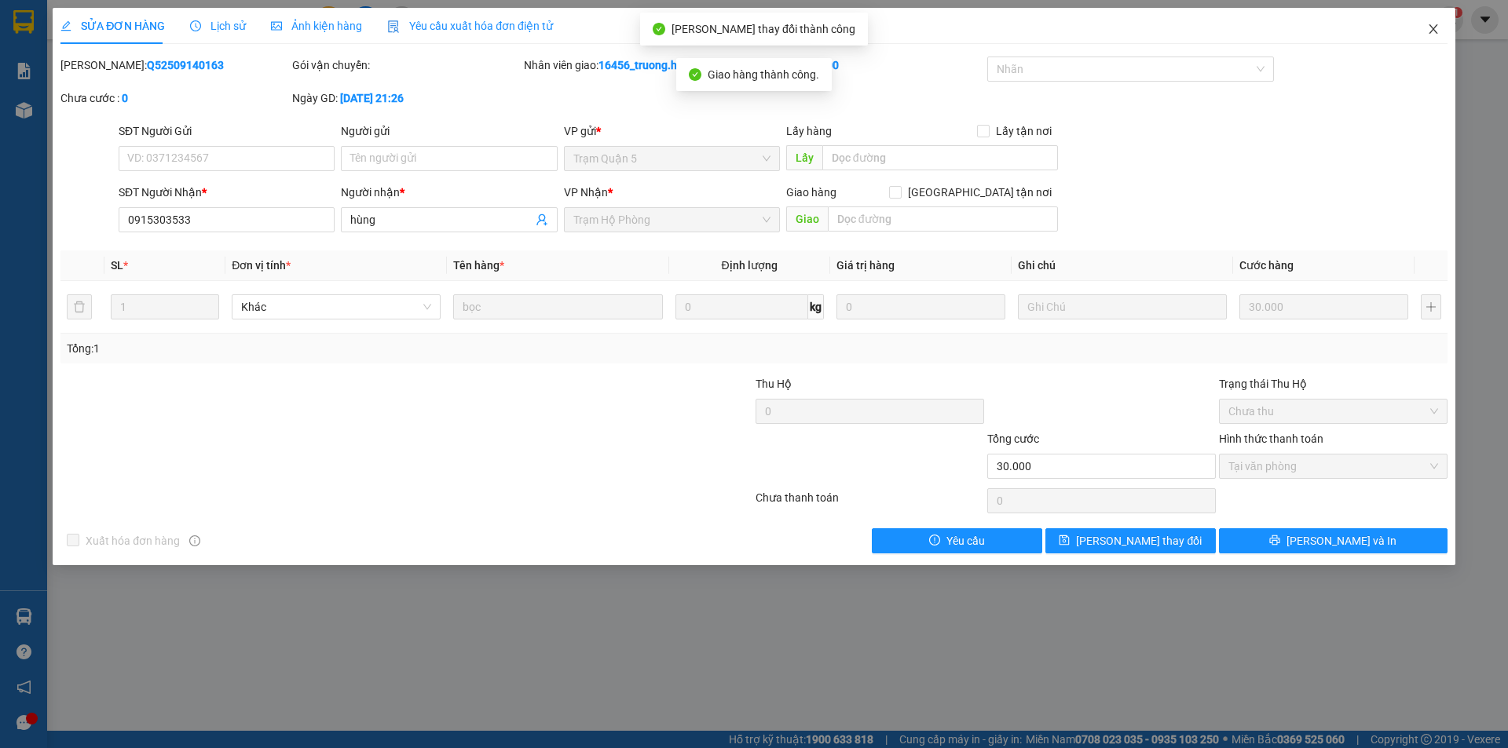
click at [1429, 31] on icon "close" at bounding box center [1433, 29] width 13 height 13
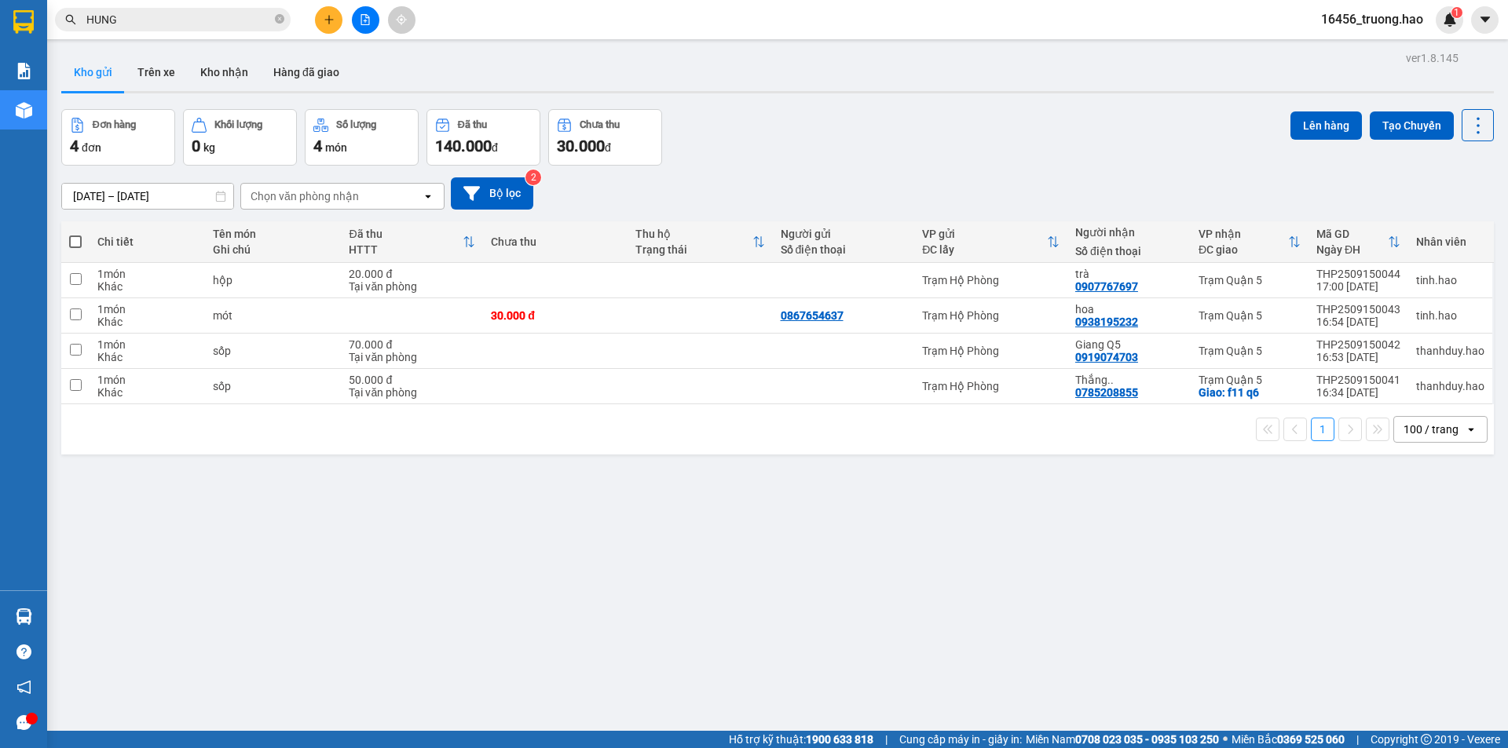
click at [474, 628] on div "ver 1.8.145 Kho gửi Trên xe Kho nhận Hàng đã giao Đơn hàng 4 đơn Khối lượng 0 k…" at bounding box center [777, 421] width 1445 height 748
click at [227, 69] on button "Kho nhận" at bounding box center [224, 72] width 73 height 38
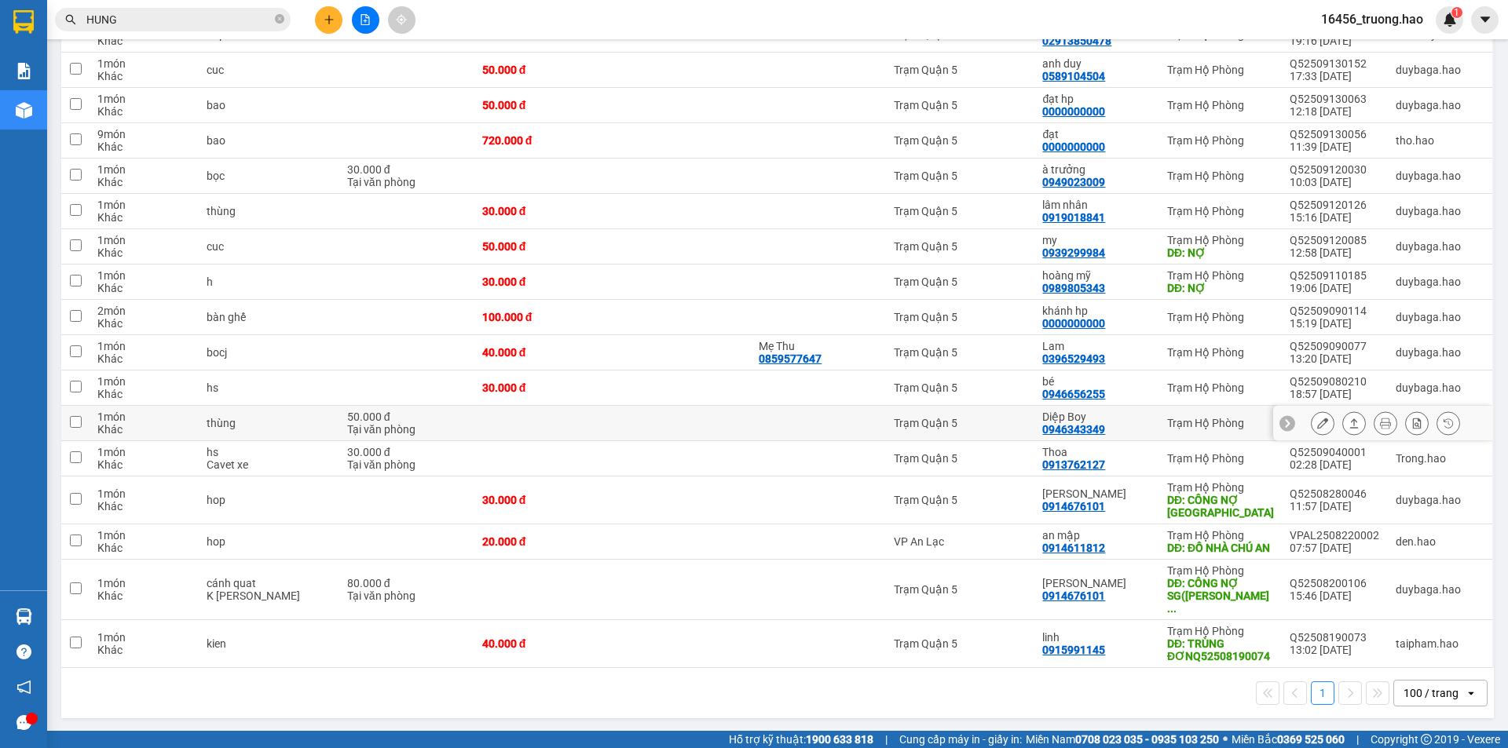
scroll to position [636, 0]
click at [1109, 238] on div "my" at bounding box center [1096, 238] width 109 height 13
checkbox input "true"
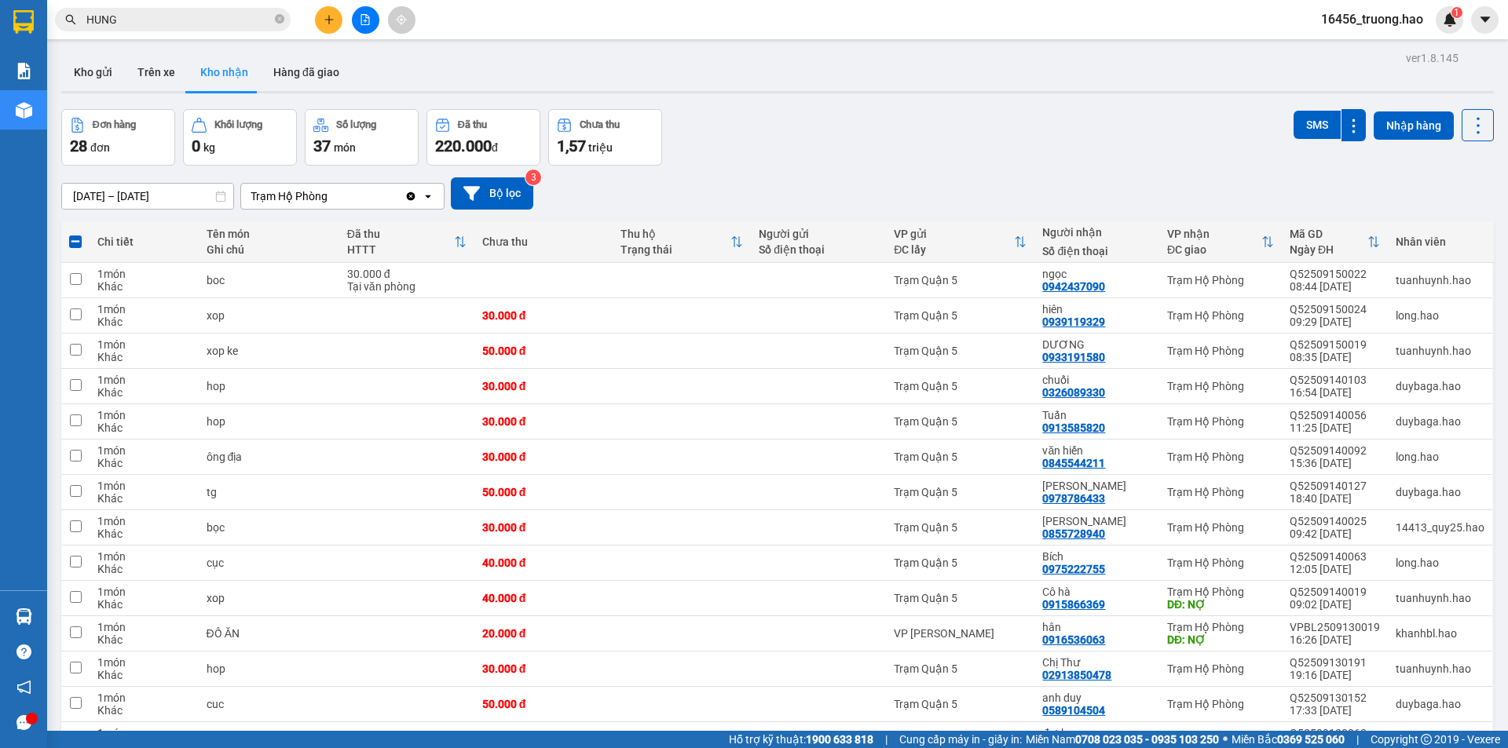
scroll to position [628, 0]
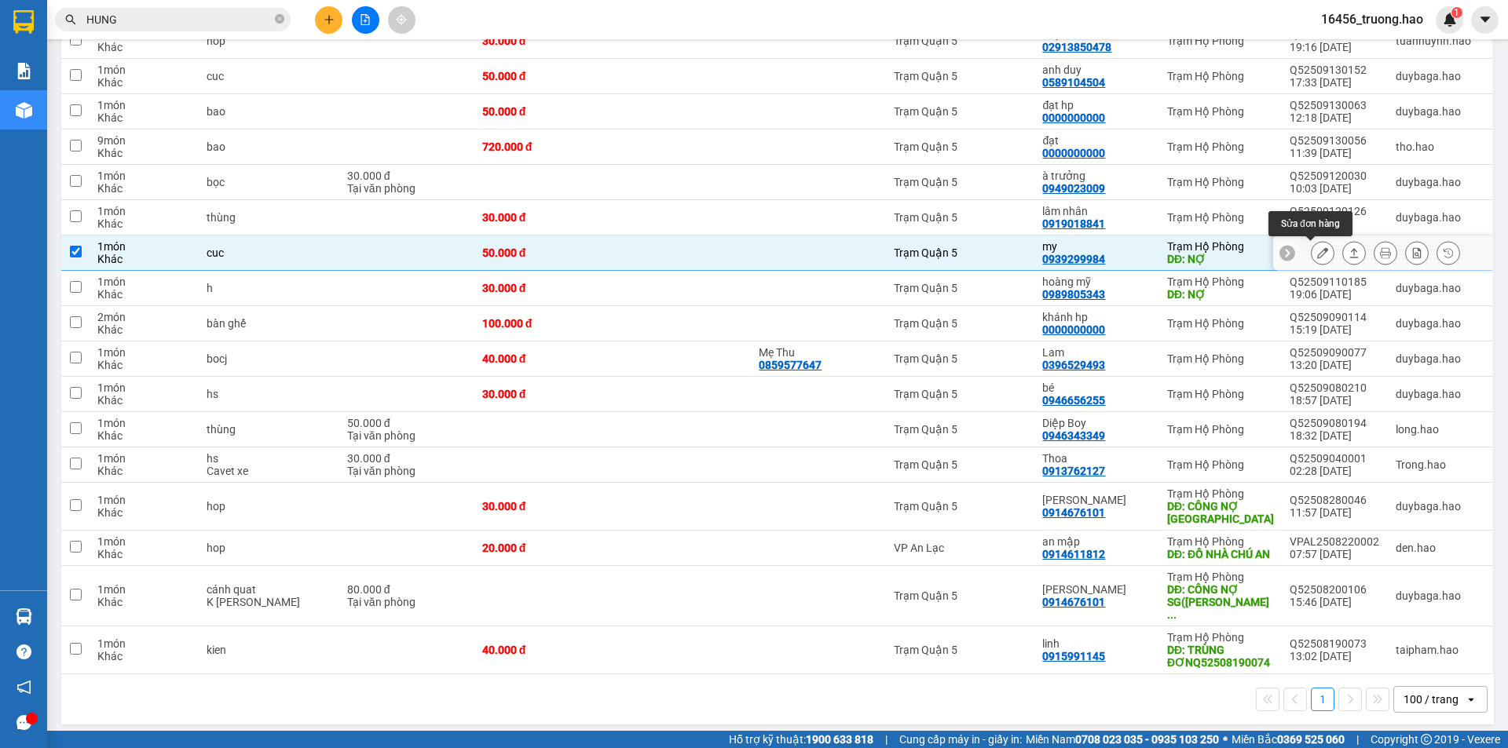
click at [1317, 254] on icon at bounding box center [1322, 252] width 11 height 11
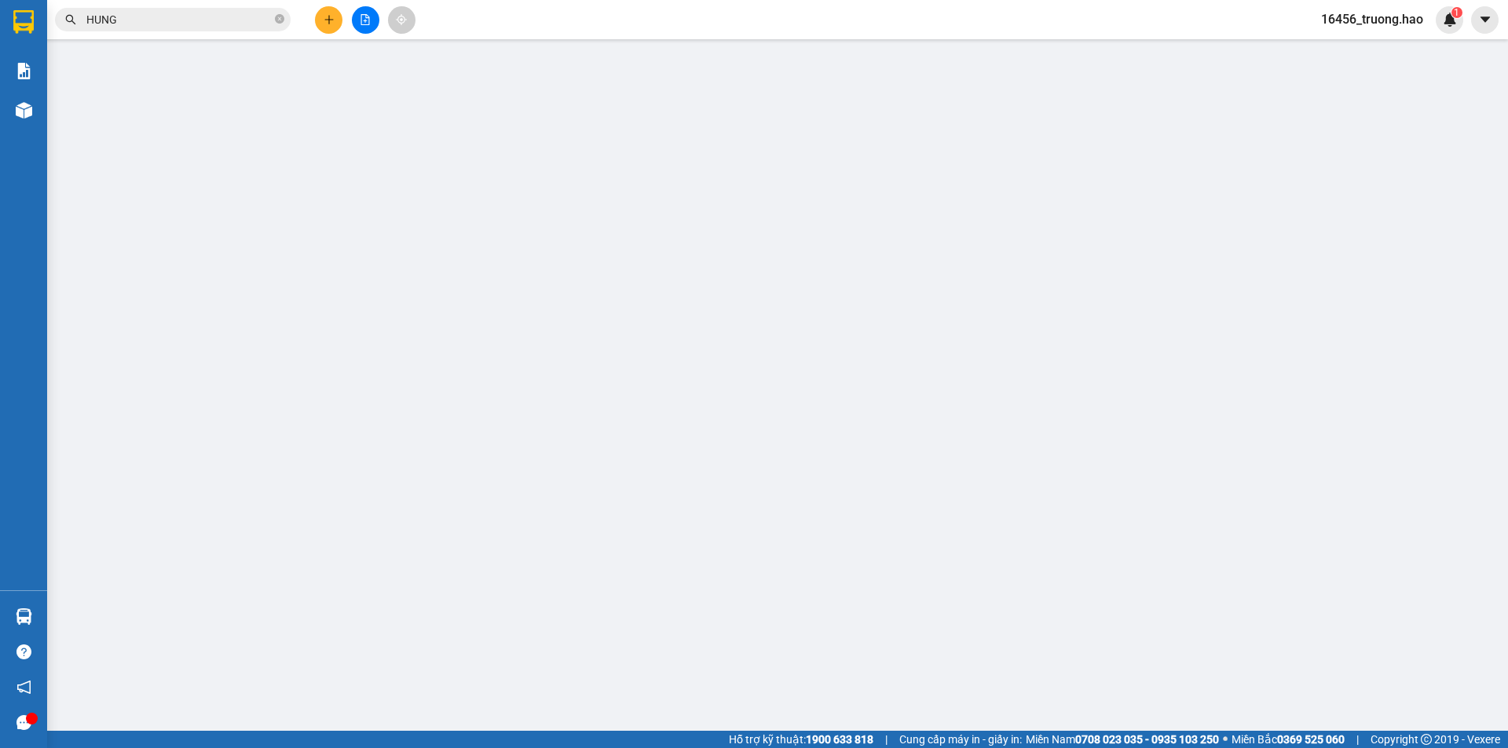
type input "0939299984"
type input "my"
type input "NỢ"
type input "50.000"
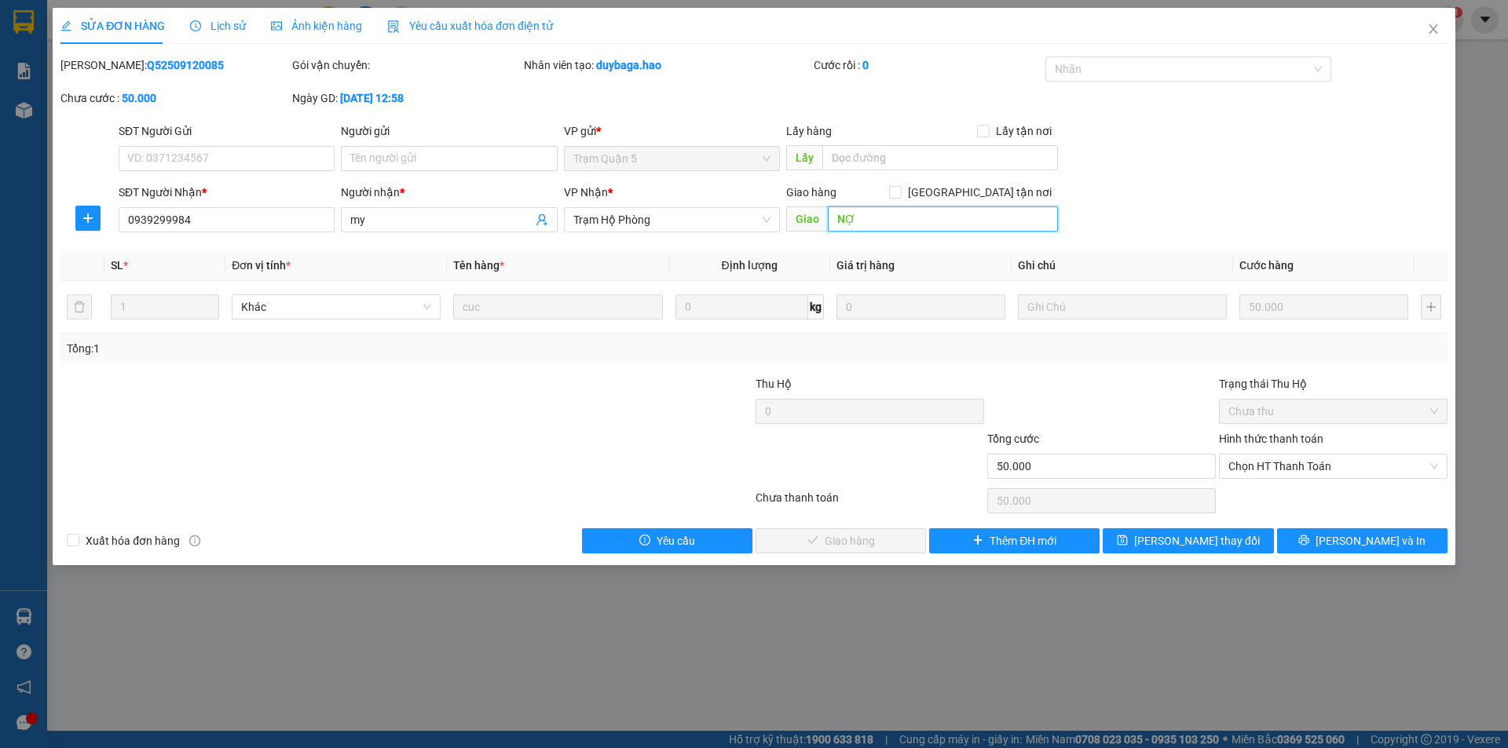
click at [924, 217] on input "NỢ" at bounding box center [943, 219] width 230 height 25
click at [1279, 465] on span "Chọn HT Thanh Toán" at bounding box center [1333, 467] width 210 height 24
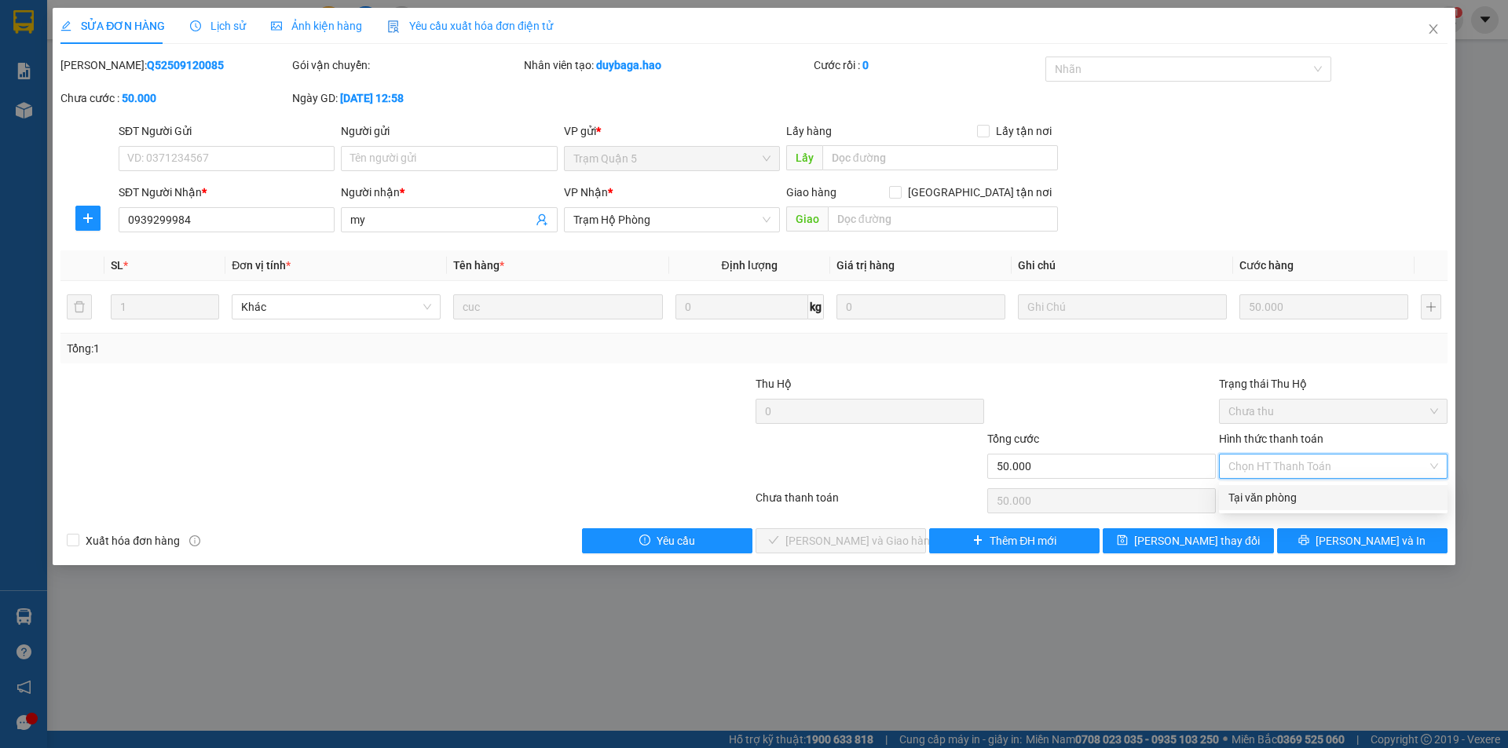
click at [1274, 492] on div "Tại văn phòng" at bounding box center [1333, 497] width 210 height 17
type input "0"
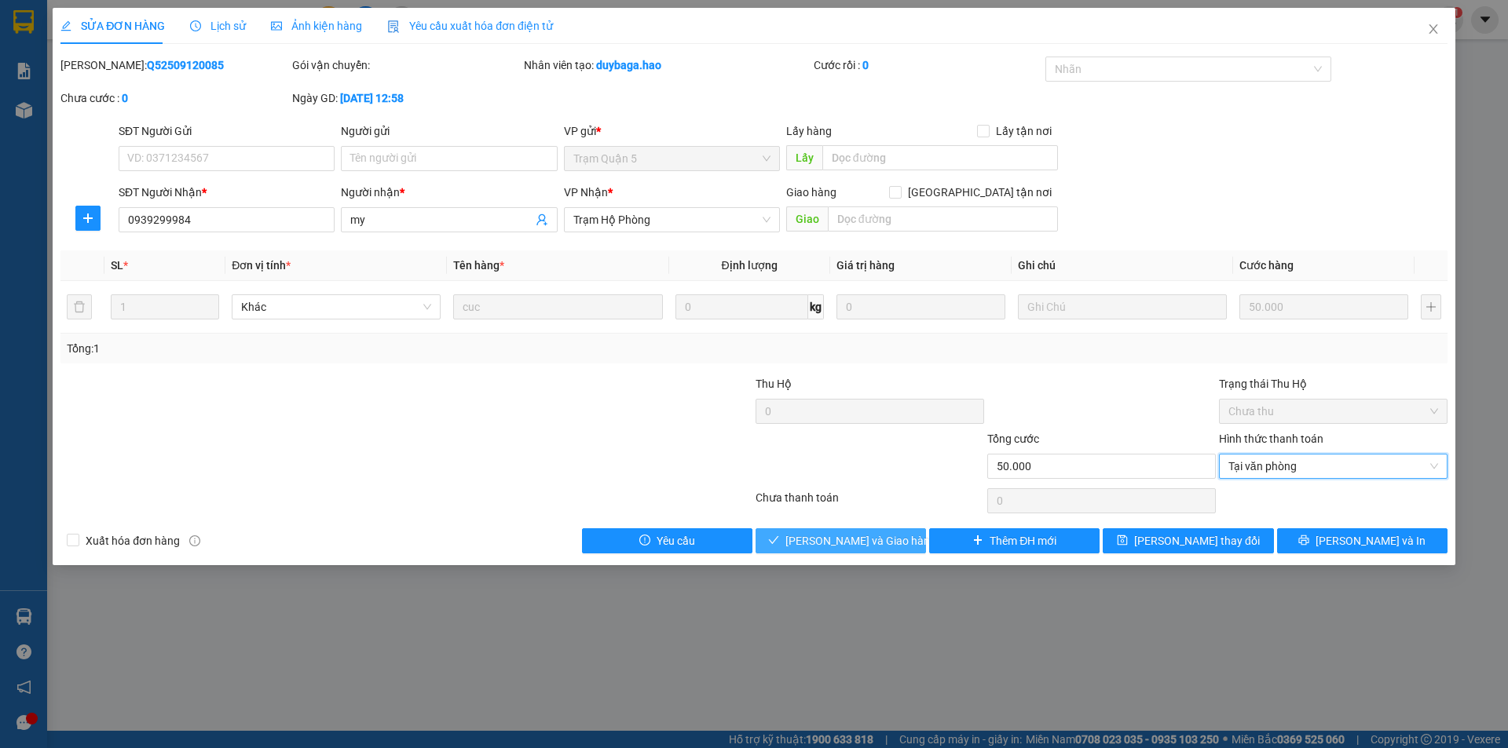
click at [865, 544] on span "Lưu và Giao hàng" at bounding box center [860, 540] width 151 height 17
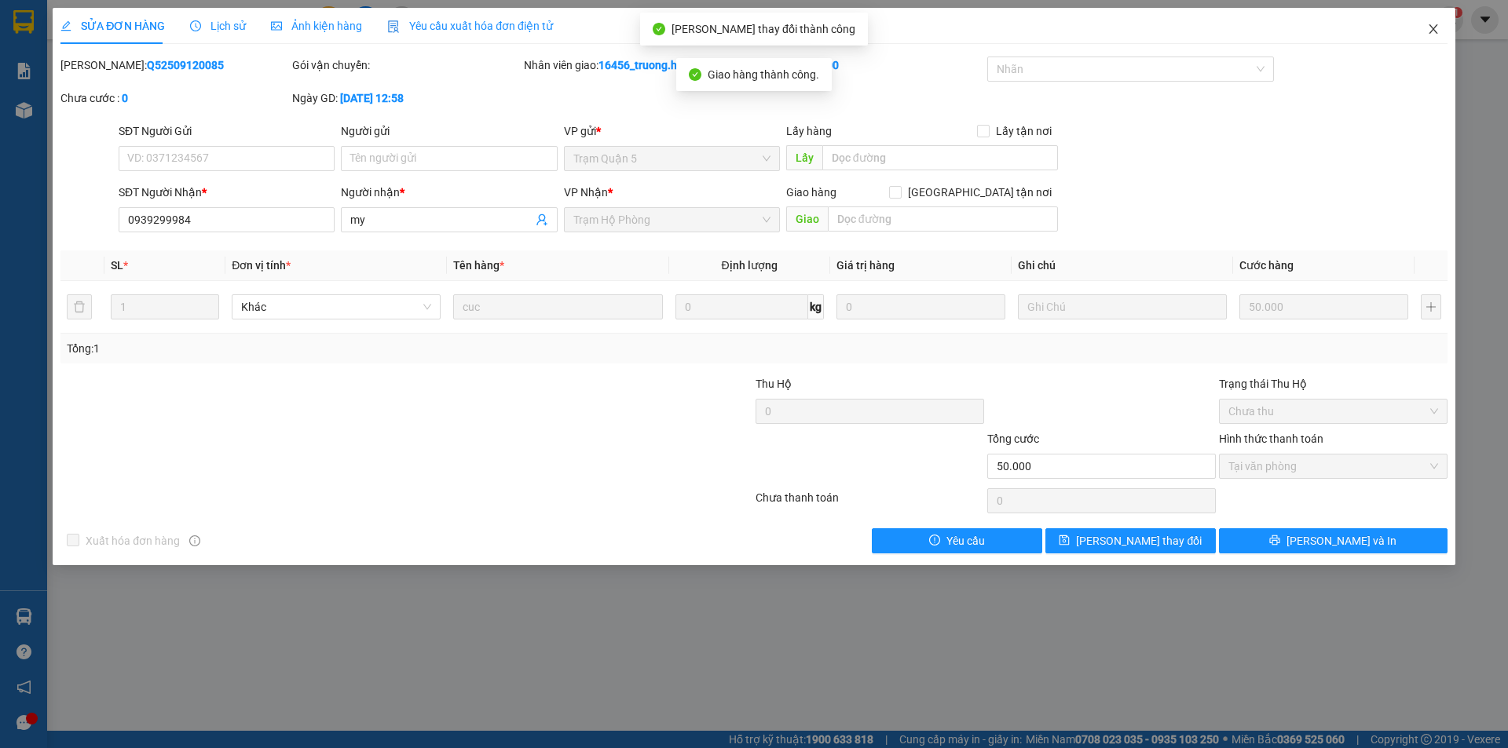
drag, startPoint x: 1431, startPoint y: 30, endPoint x: 926, endPoint y: 4, distance: 505.7
click at [1431, 31] on icon "close" at bounding box center [1433, 29] width 13 height 13
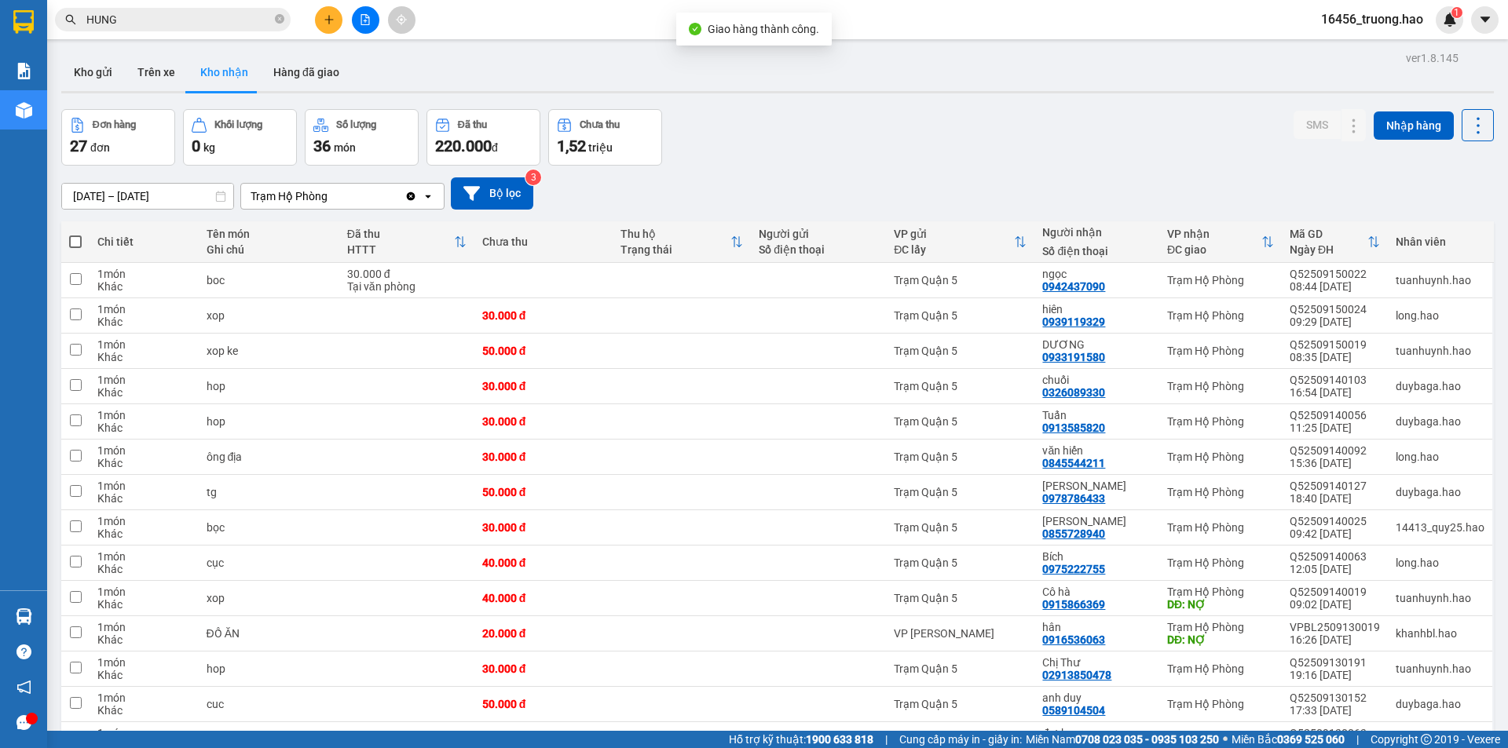
click at [185, 27] on input "HUNG" at bounding box center [178, 19] width 185 height 17
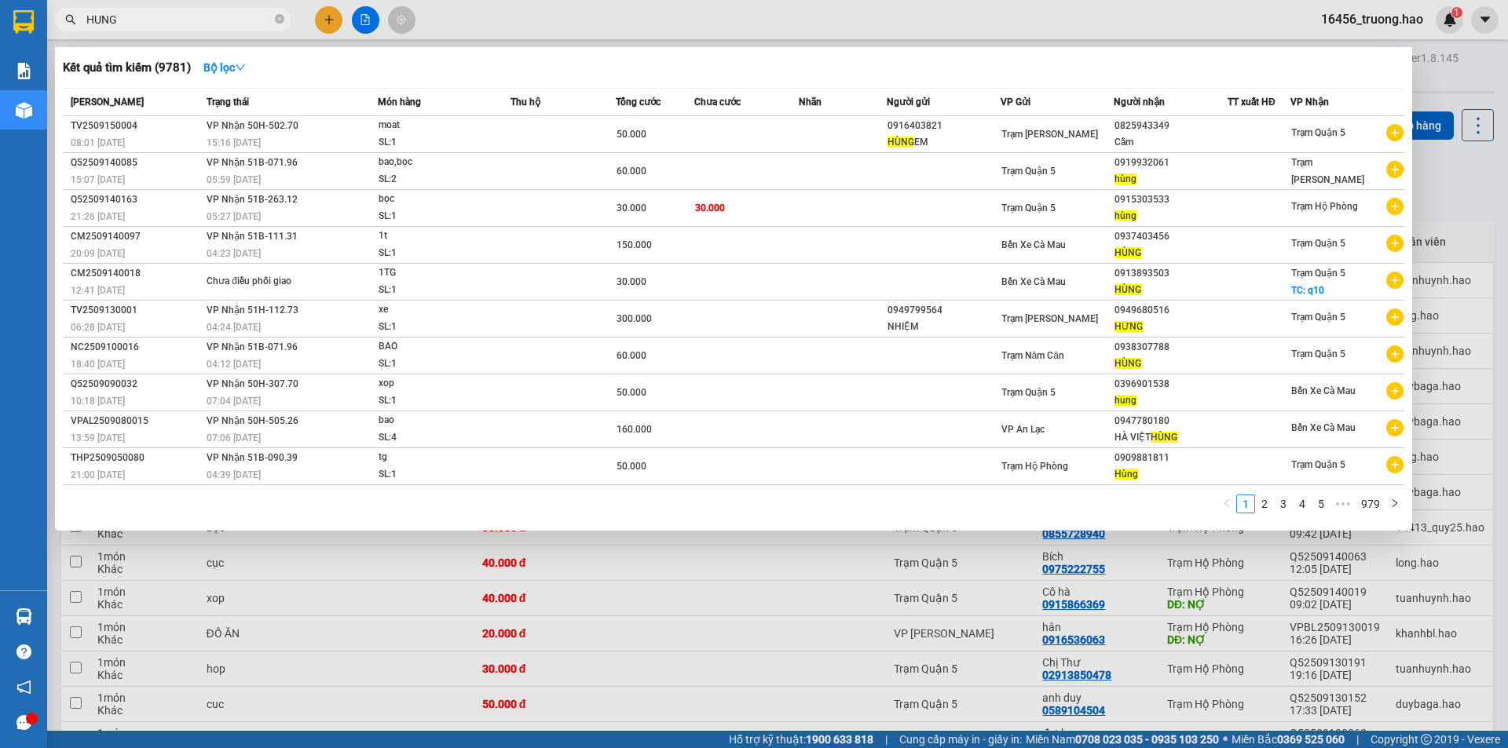
click at [185, 27] on input "HUNG" at bounding box center [178, 19] width 185 height 17
click at [184, 27] on input "HUNG" at bounding box center [178, 19] width 185 height 17
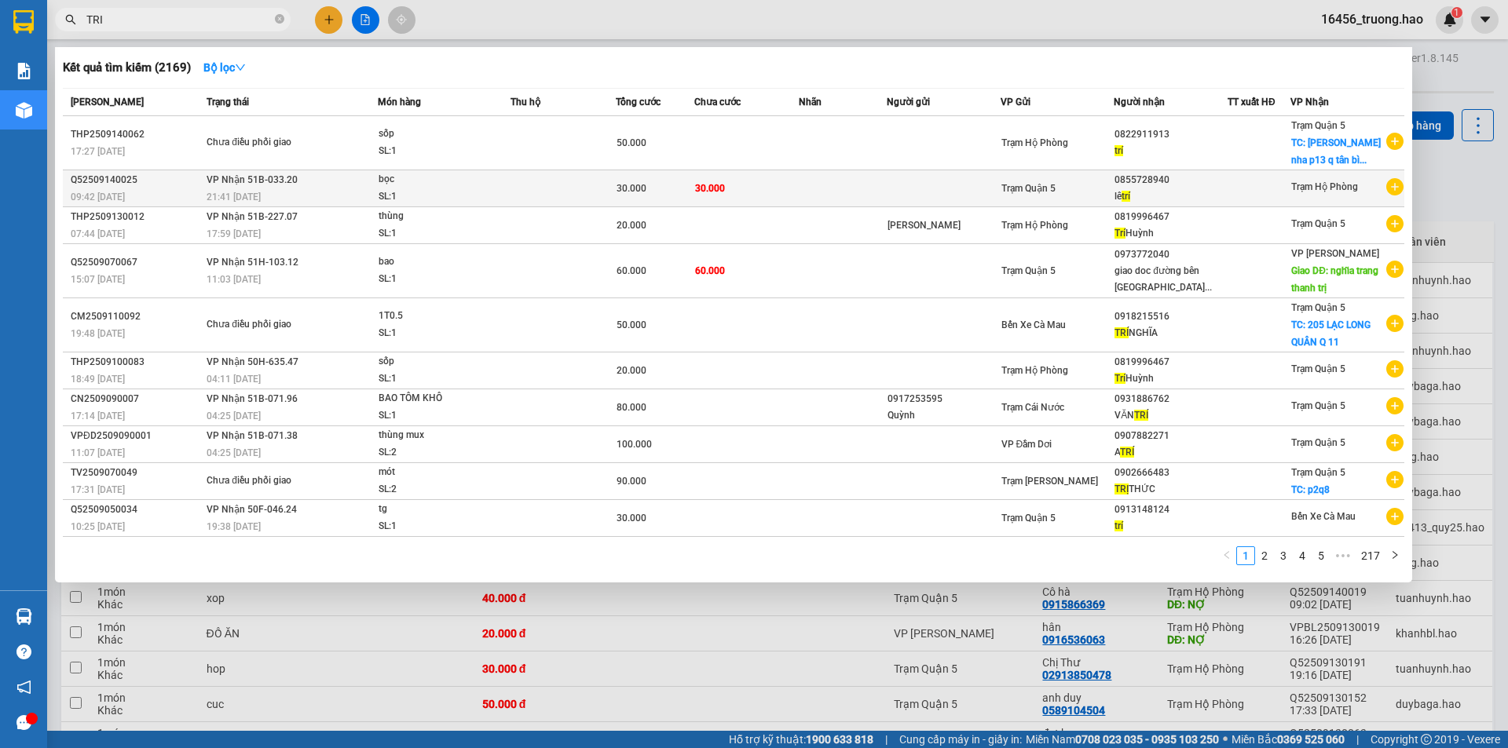
type input "TRI"
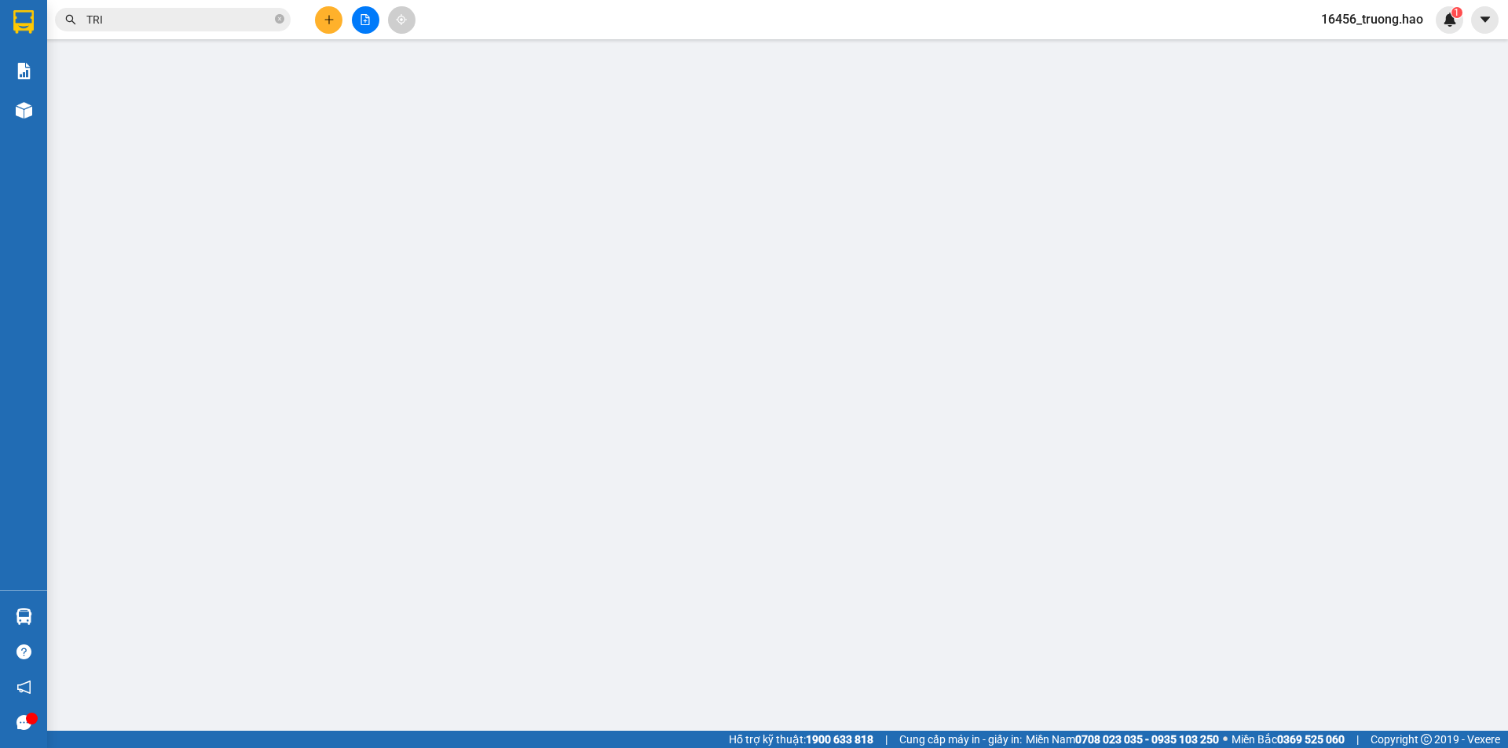
type input "0855728940"
type input "lê trí"
type input "30.000"
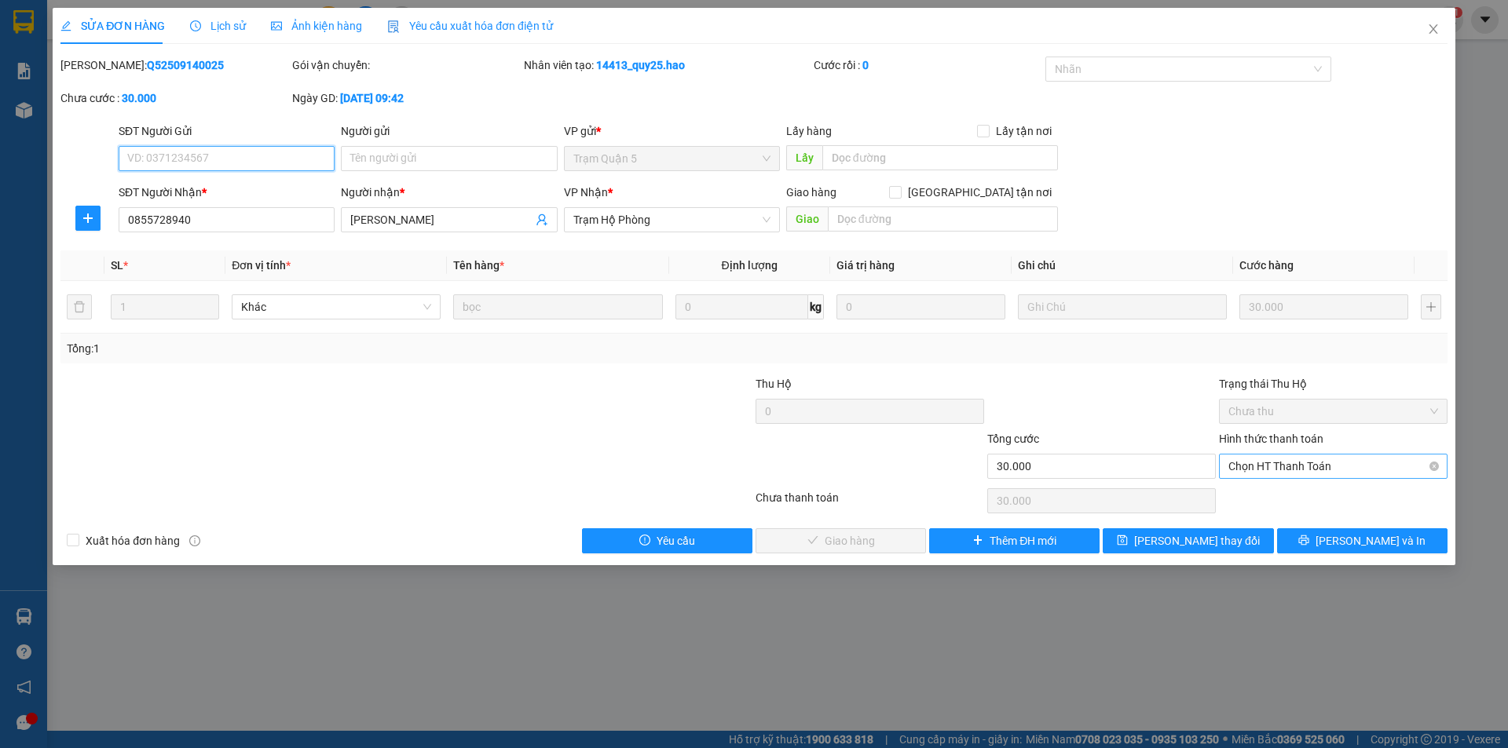
click at [1354, 466] on span "Chọn HT Thanh Toán" at bounding box center [1333, 467] width 210 height 24
drag, startPoint x: 1328, startPoint y: 496, endPoint x: 1092, endPoint y: 509, distance: 236.0
click at [1324, 496] on div "Tại văn phòng" at bounding box center [1333, 497] width 210 height 17
type input "0"
click at [893, 535] on button "Lưu và Giao hàng" at bounding box center [841, 541] width 170 height 25
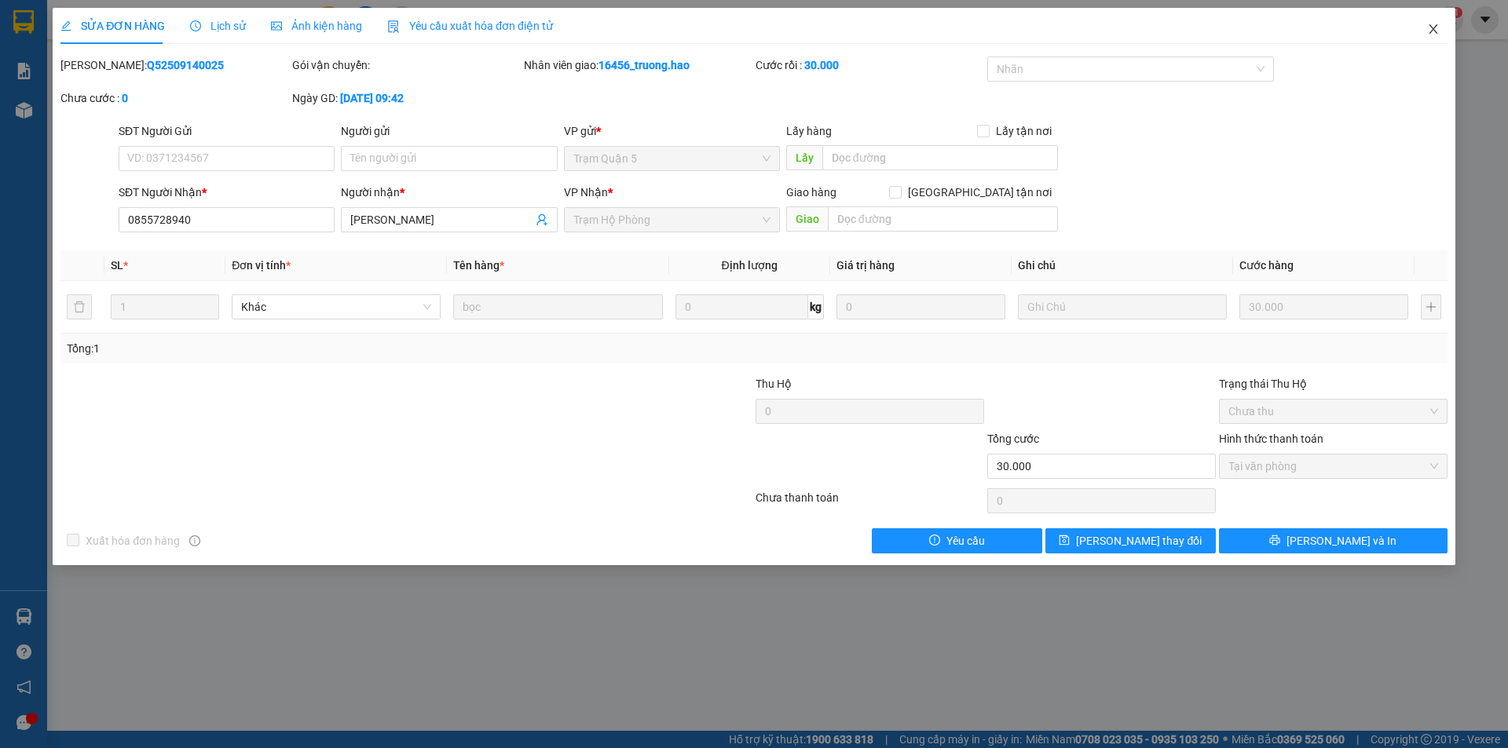
click at [1436, 26] on icon "close" at bounding box center [1433, 29] width 13 height 13
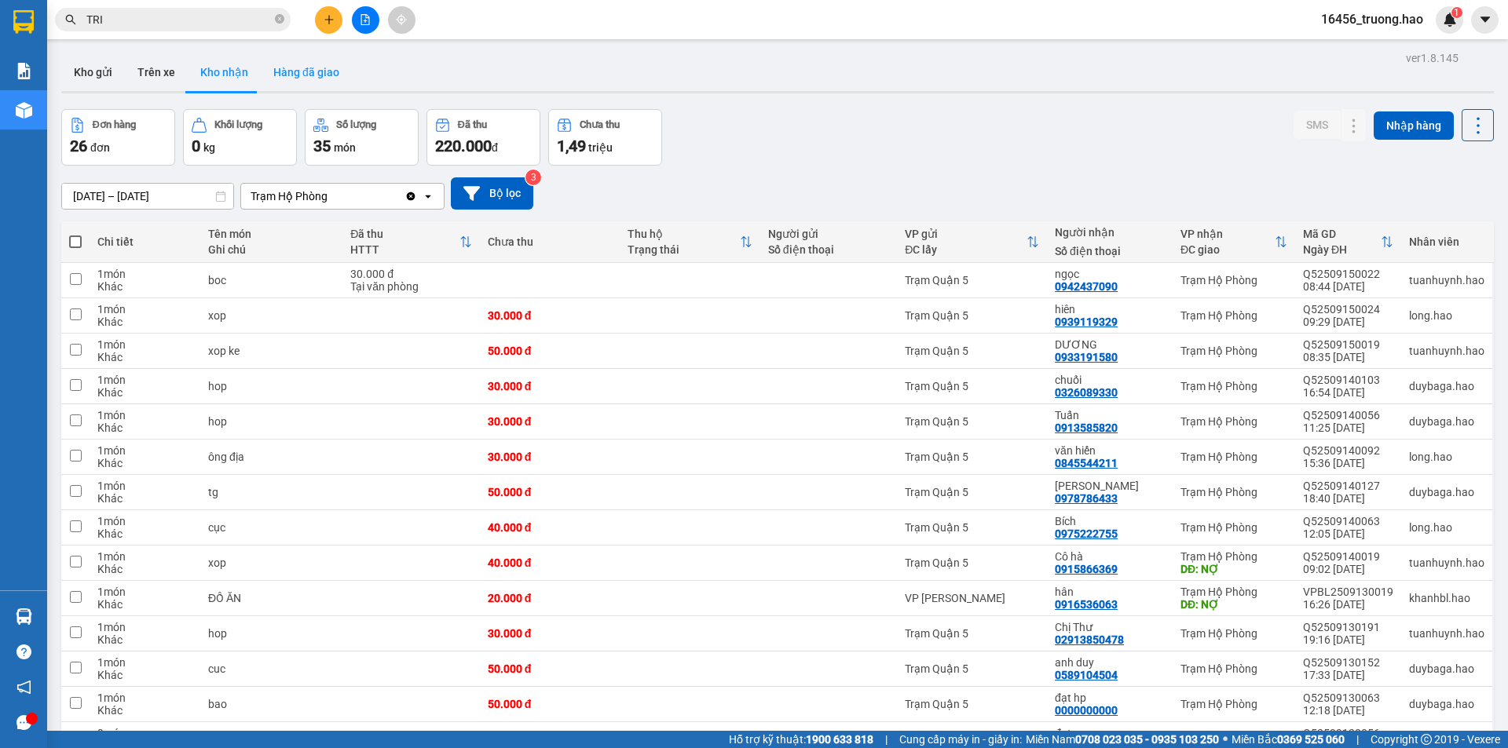
click at [303, 79] on button "Hàng đã giao" at bounding box center [306, 72] width 91 height 38
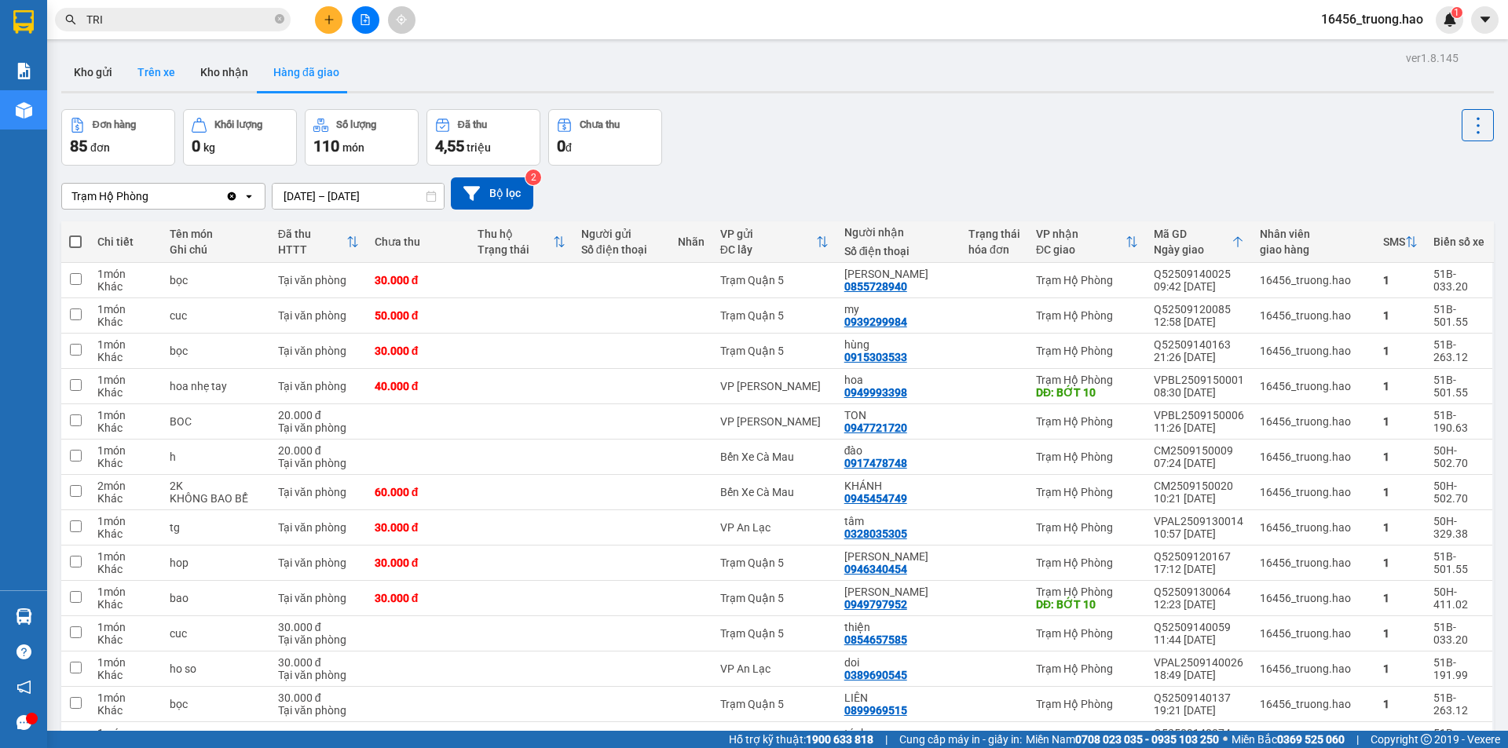
click at [159, 71] on button "Trên xe" at bounding box center [156, 72] width 63 height 38
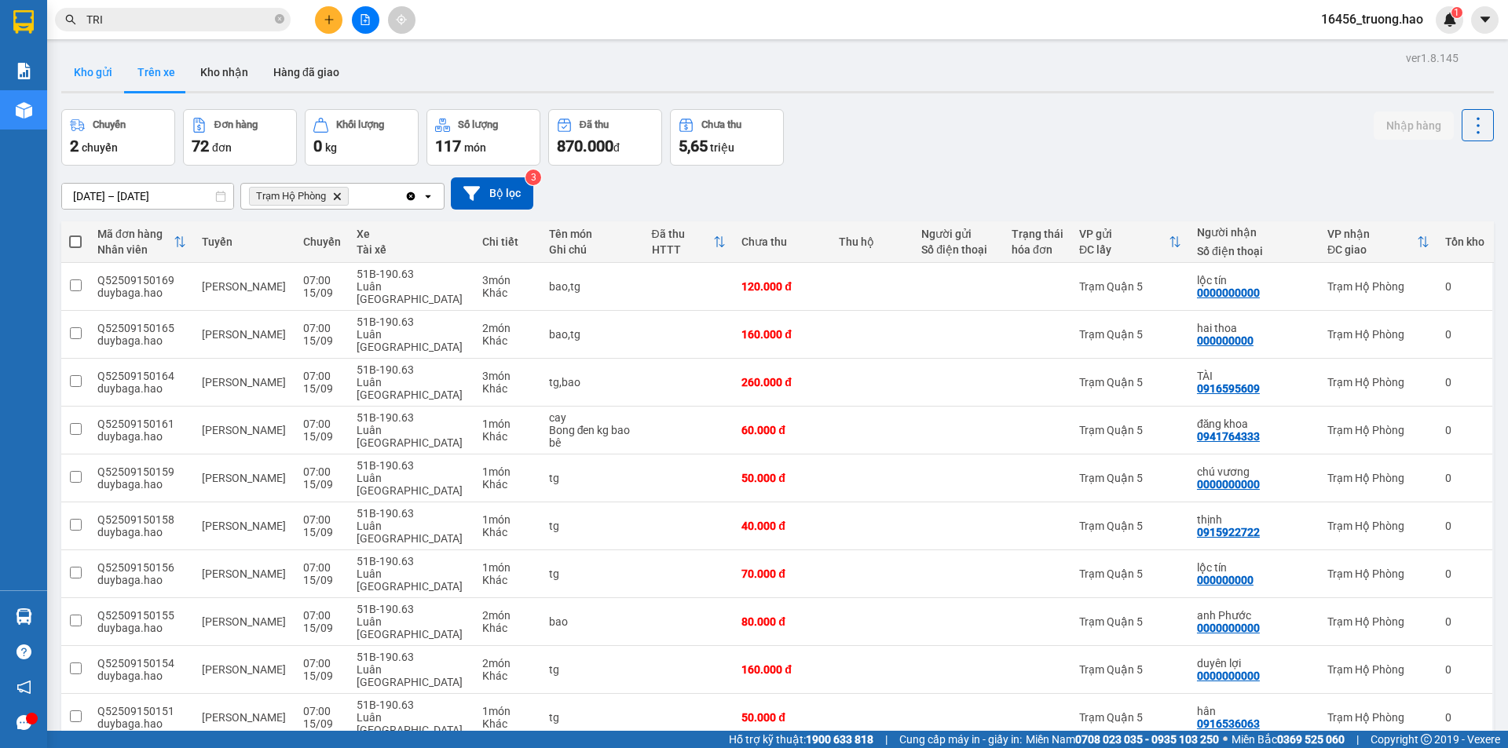
click at [96, 79] on button "Kho gửi" at bounding box center [93, 72] width 64 height 38
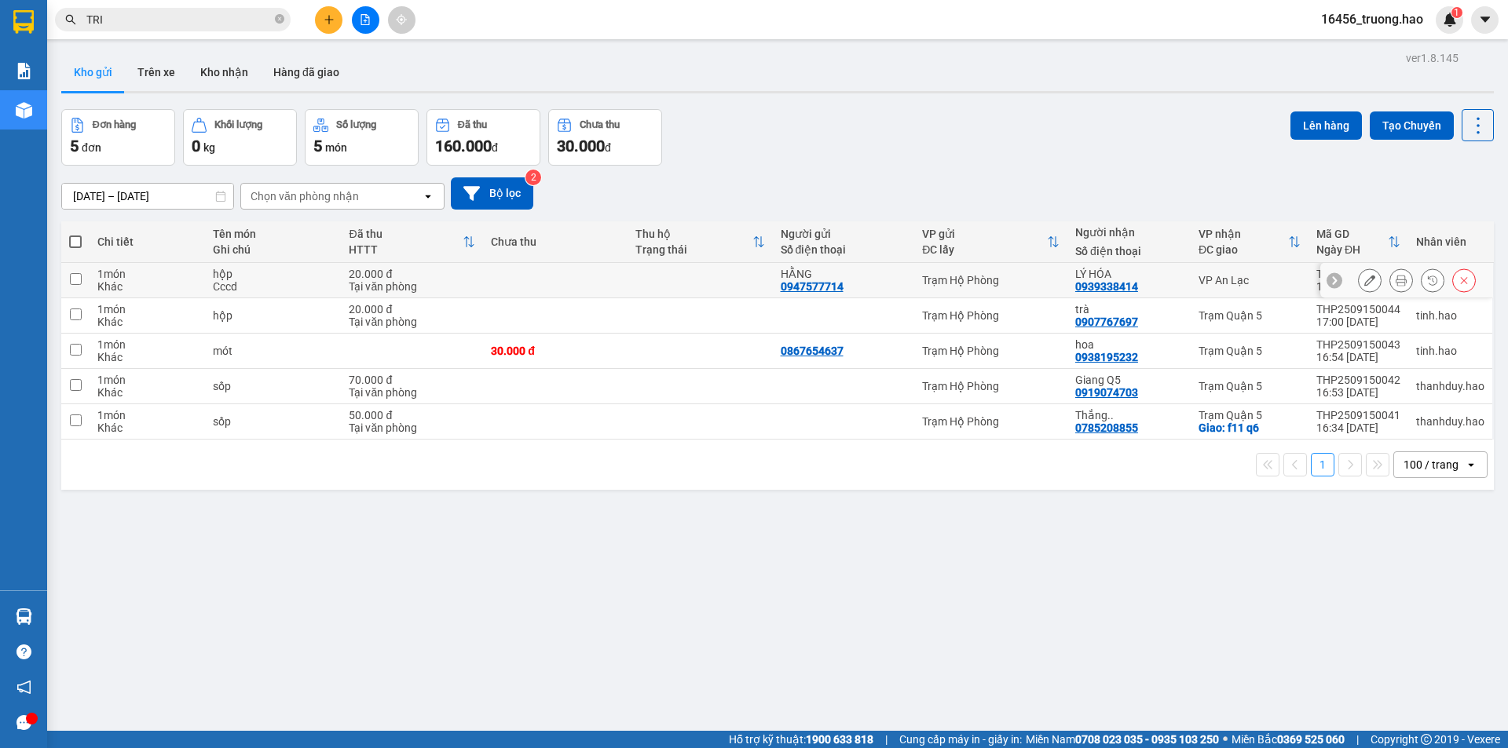
click at [1396, 280] on icon at bounding box center [1401, 280] width 11 height 11
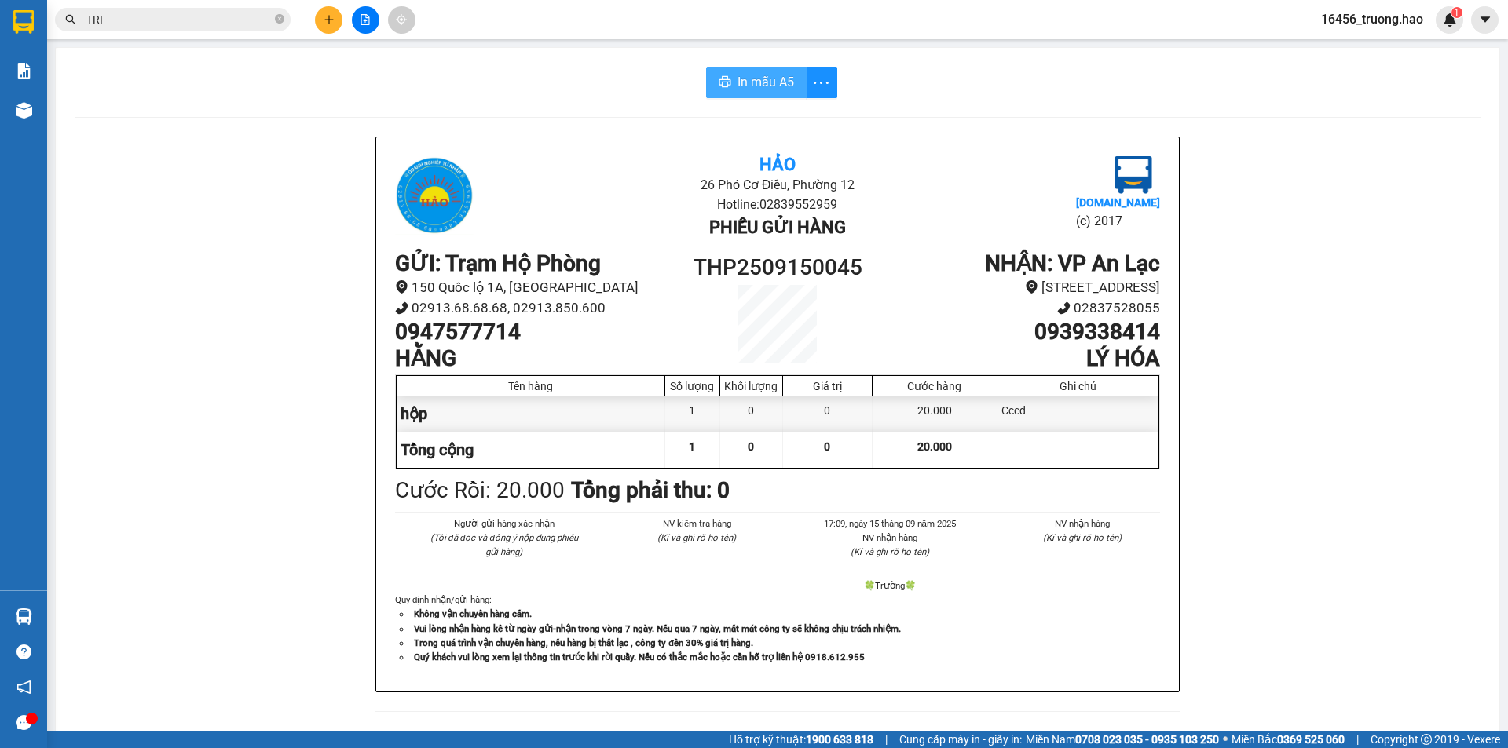
click at [770, 78] on span "In mẫu A5" at bounding box center [765, 82] width 57 height 20
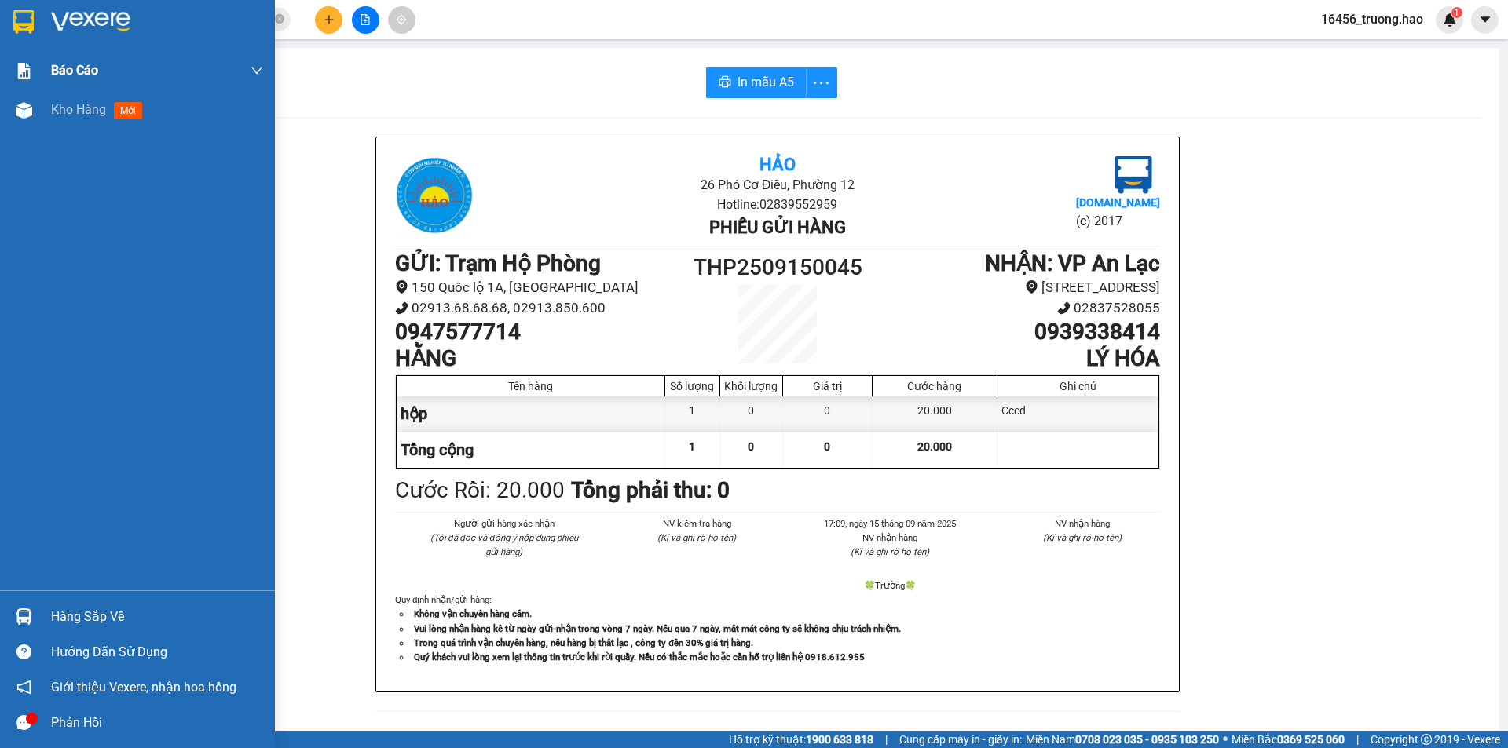
click at [75, 82] on div "Báo cáo" at bounding box center [157, 70] width 212 height 39
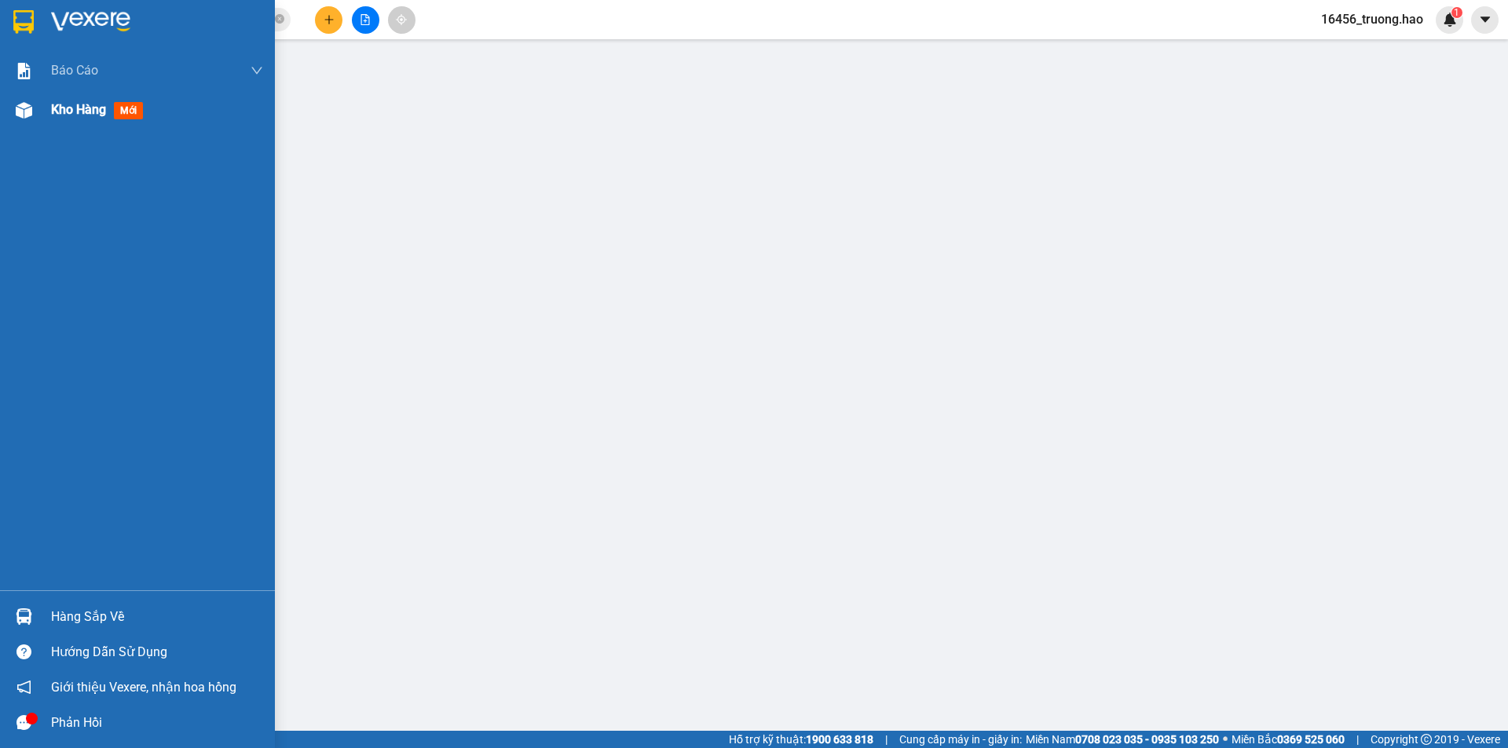
click at [55, 127] on div "Kho hàng mới" at bounding box center [157, 109] width 212 height 39
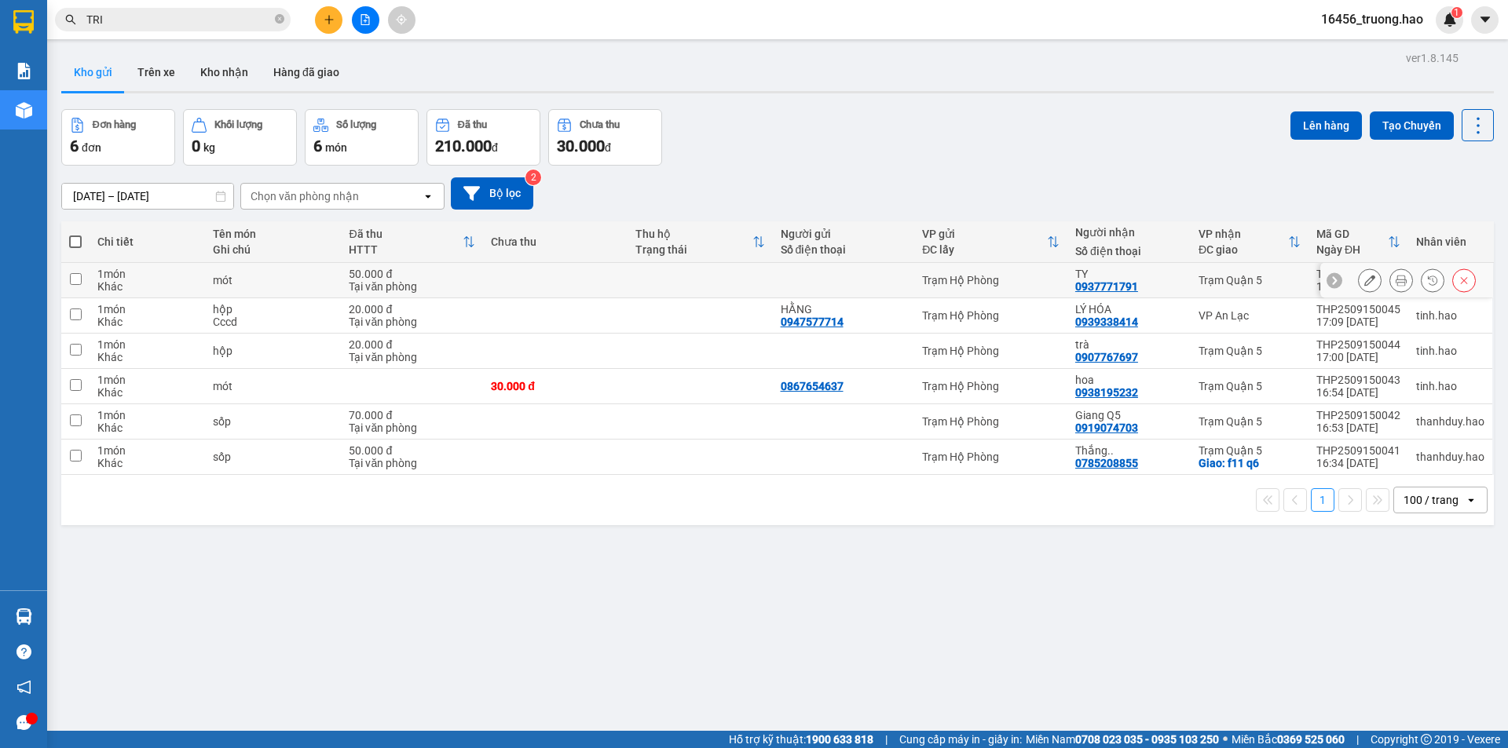
click at [1390, 284] on button at bounding box center [1401, 280] width 22 height 27
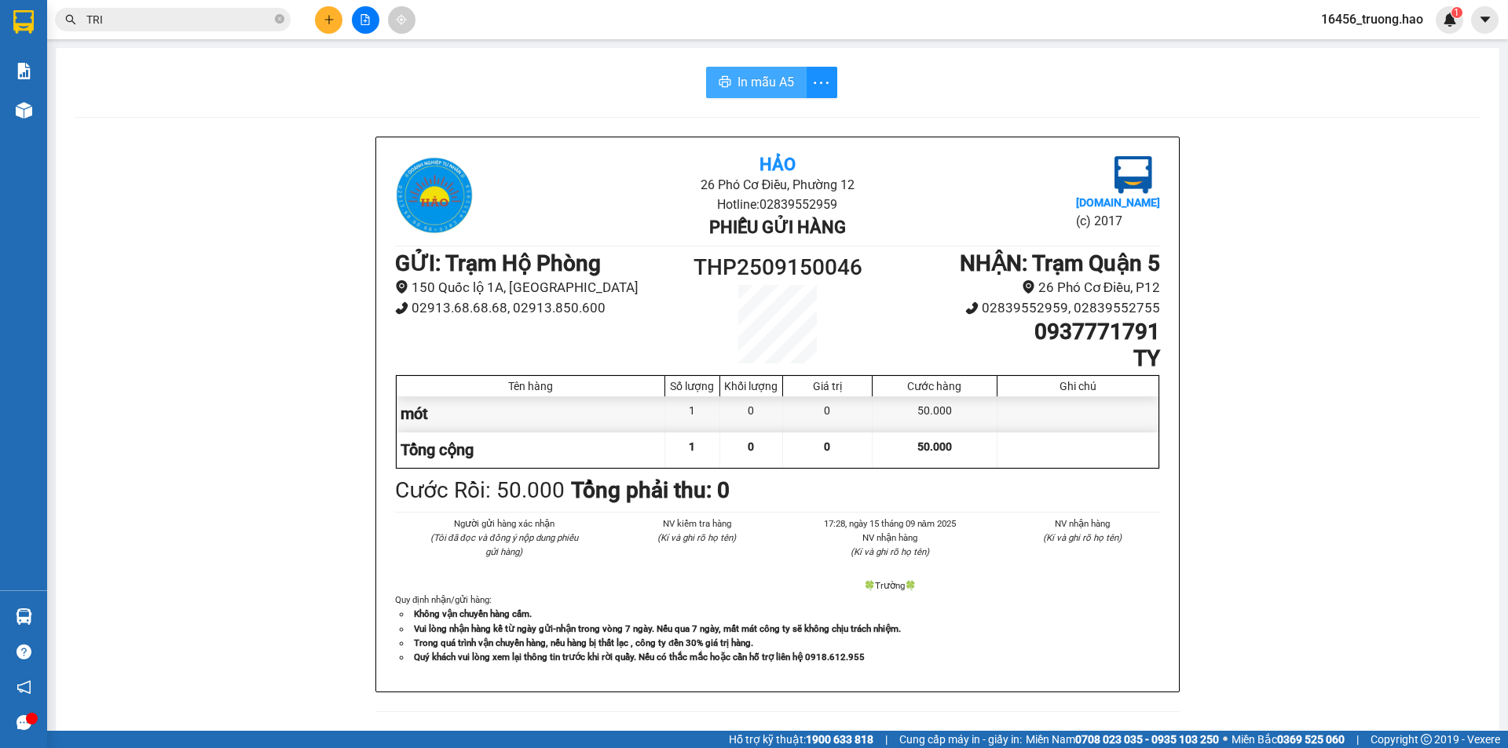
click at [769, 91] on span "In mẫu A5" at bounding box center [765, 82] width 57 height 20
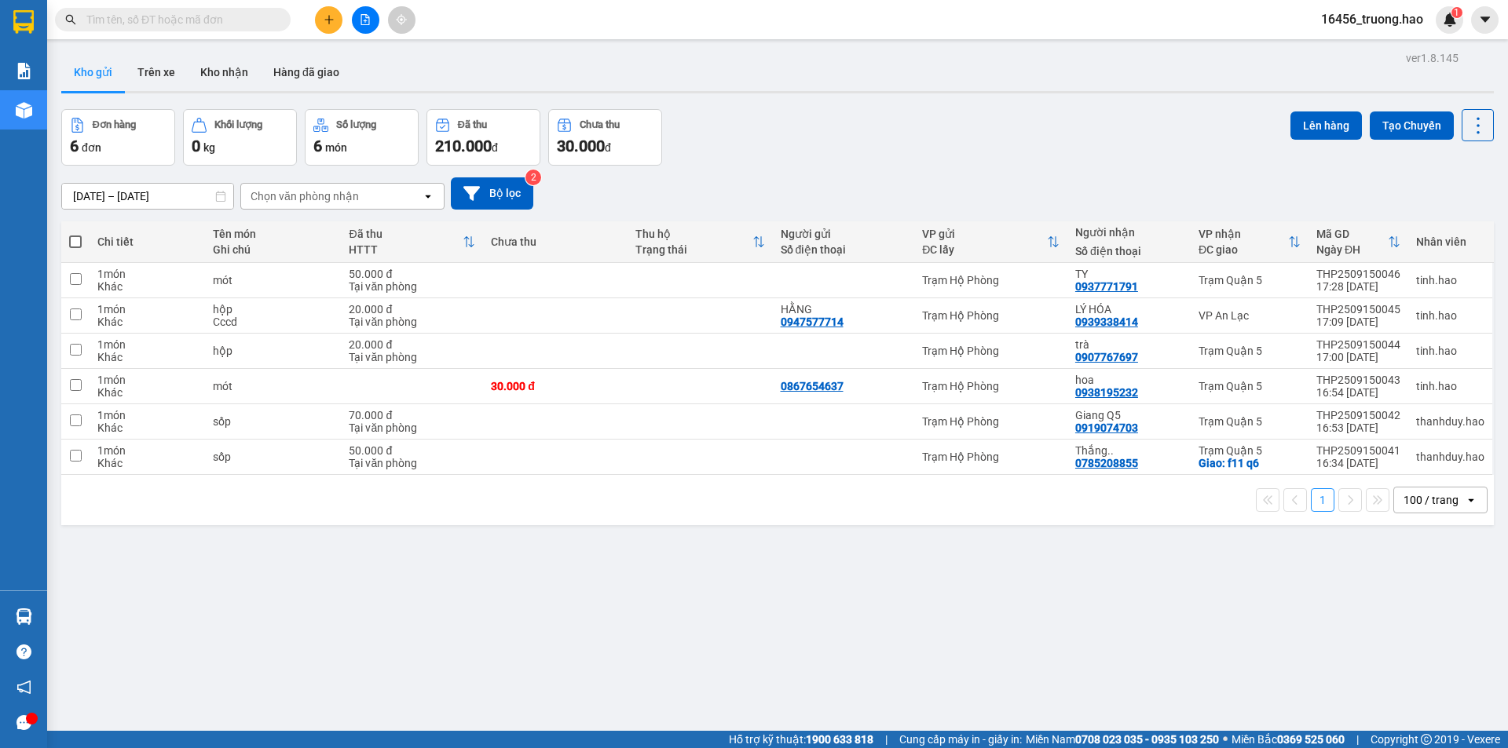
click at [1429, 503] on div "100 / trang" at bounding box center [1430, 500] width 55 height 16
click at [134, 64] on button "Trên xe" at bounding box center [156, 72] width 63 height 38
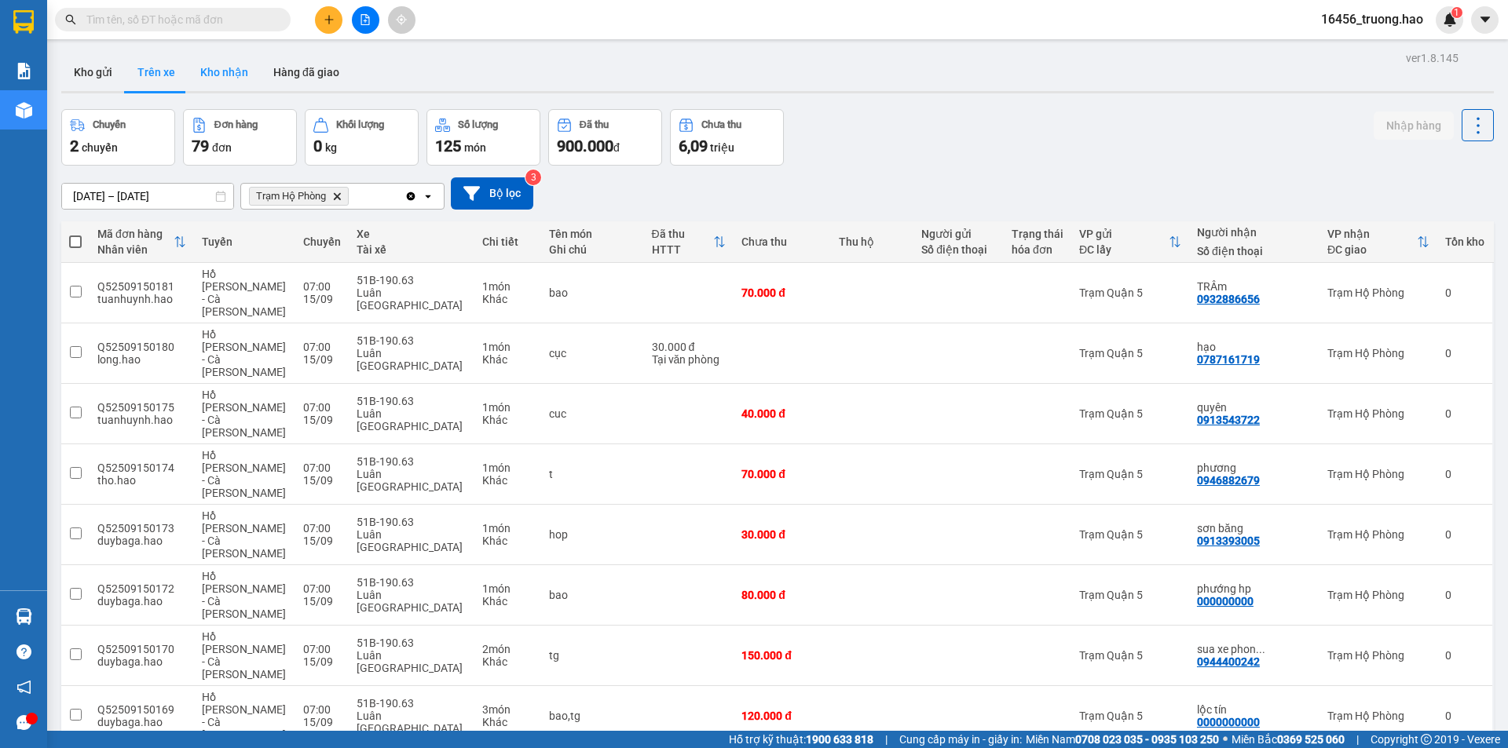
click at [222, 63] on button "Kho nhận" at bounding box center [224, 72] width 73 height 38
type input "[DATE] – [DATE]"
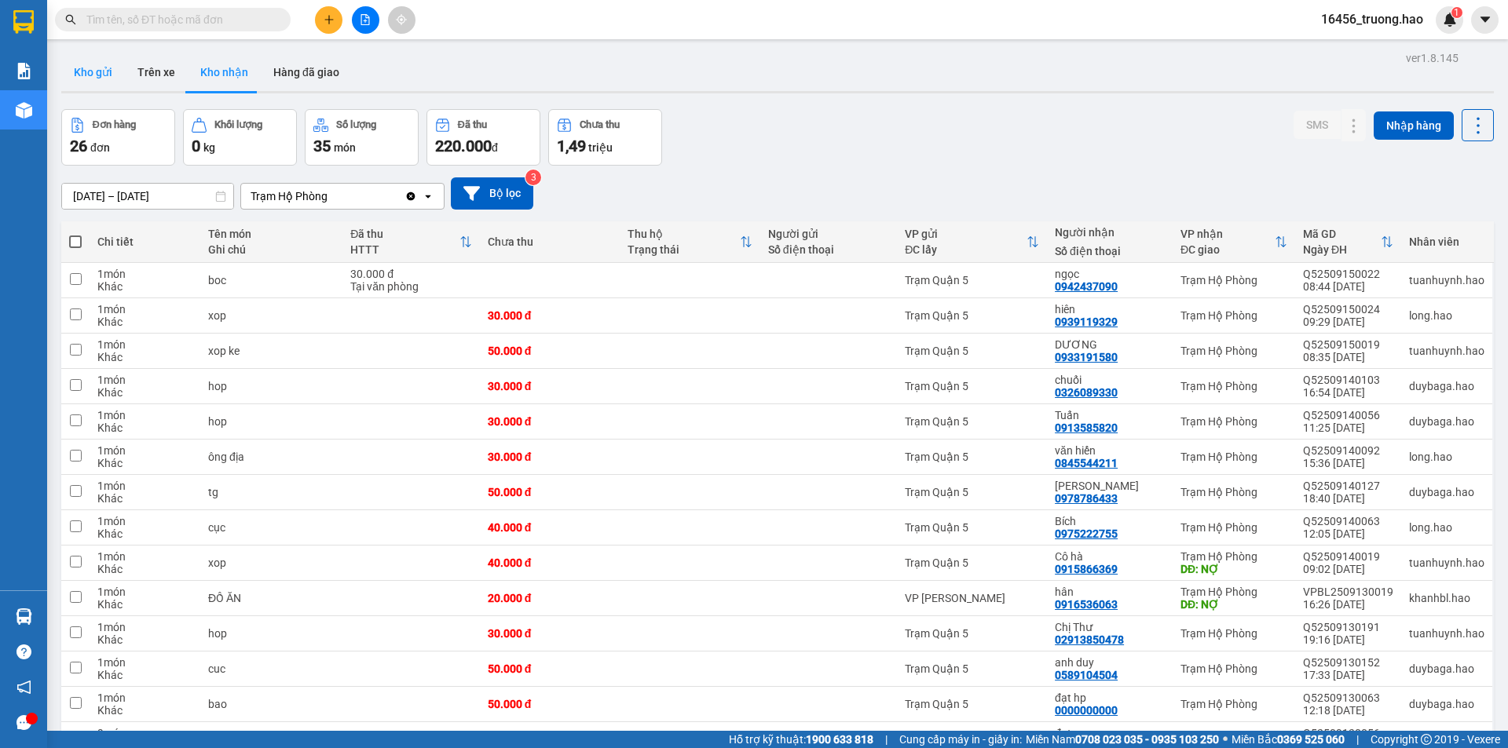
click at [101, 73] on button "Kho gửi" at bounding box center [93, 72] width 64 height 38
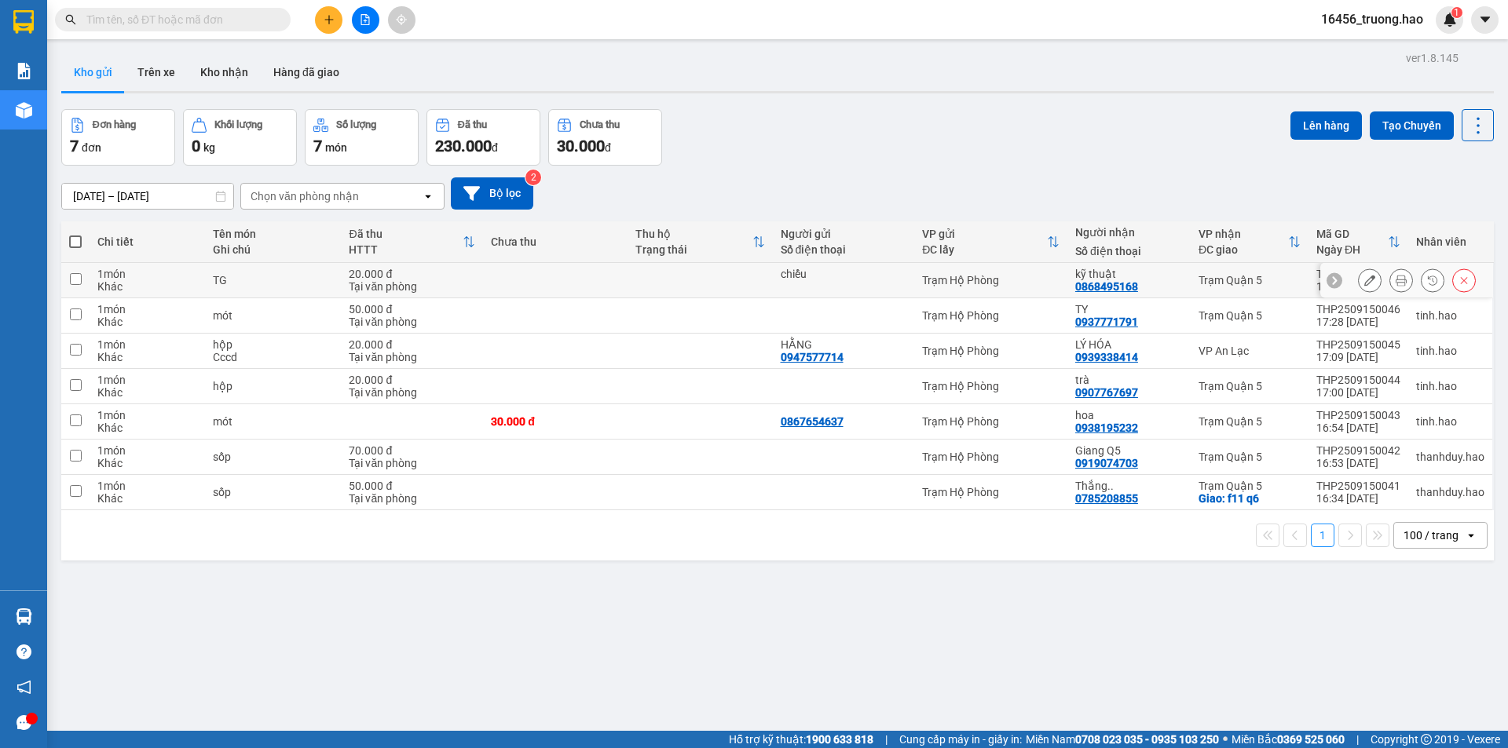
click at [1396, 276] on icon at bounding box center [1401, 280] width 11 height 11
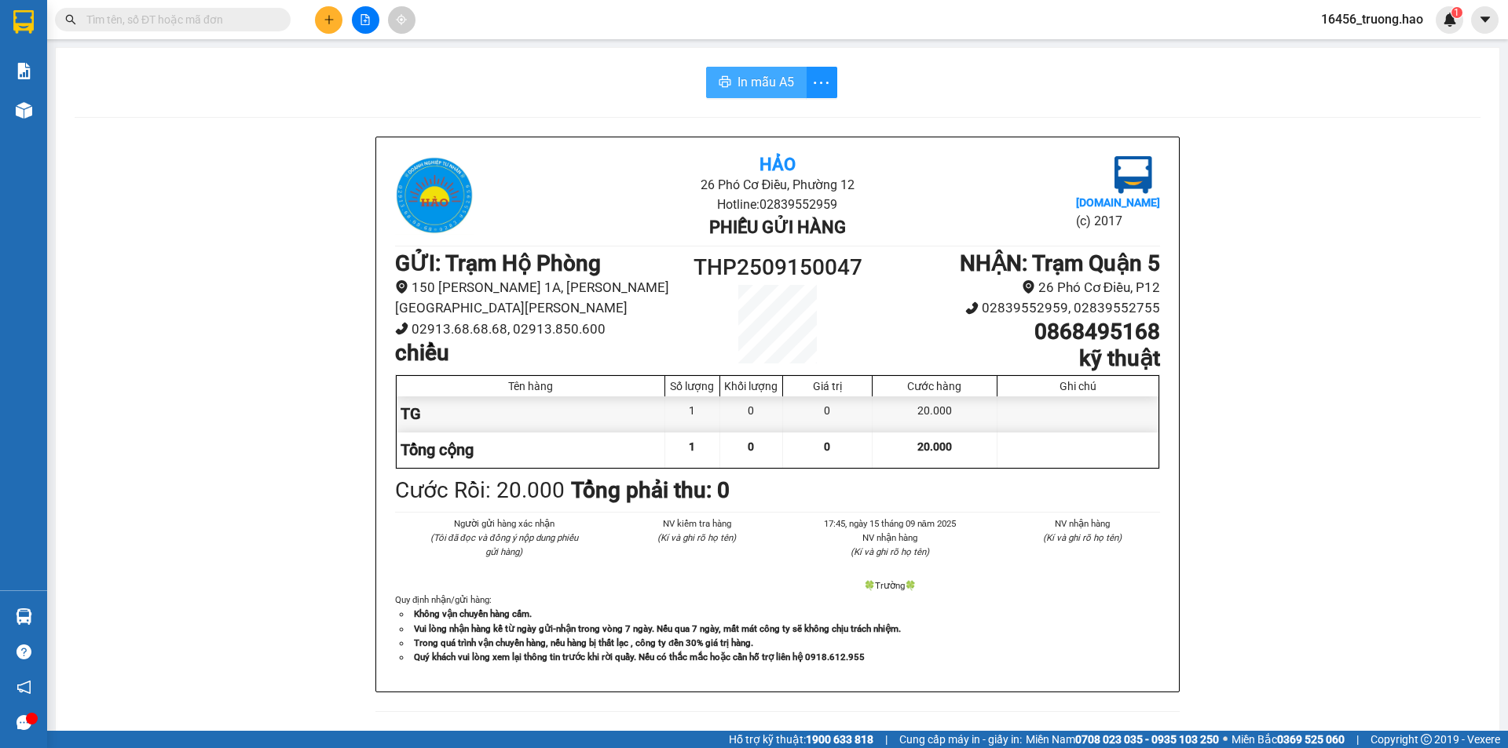
click at [764, 79] on span "In mẫu A5" at bounding box center [765, 82] width 57 height 20
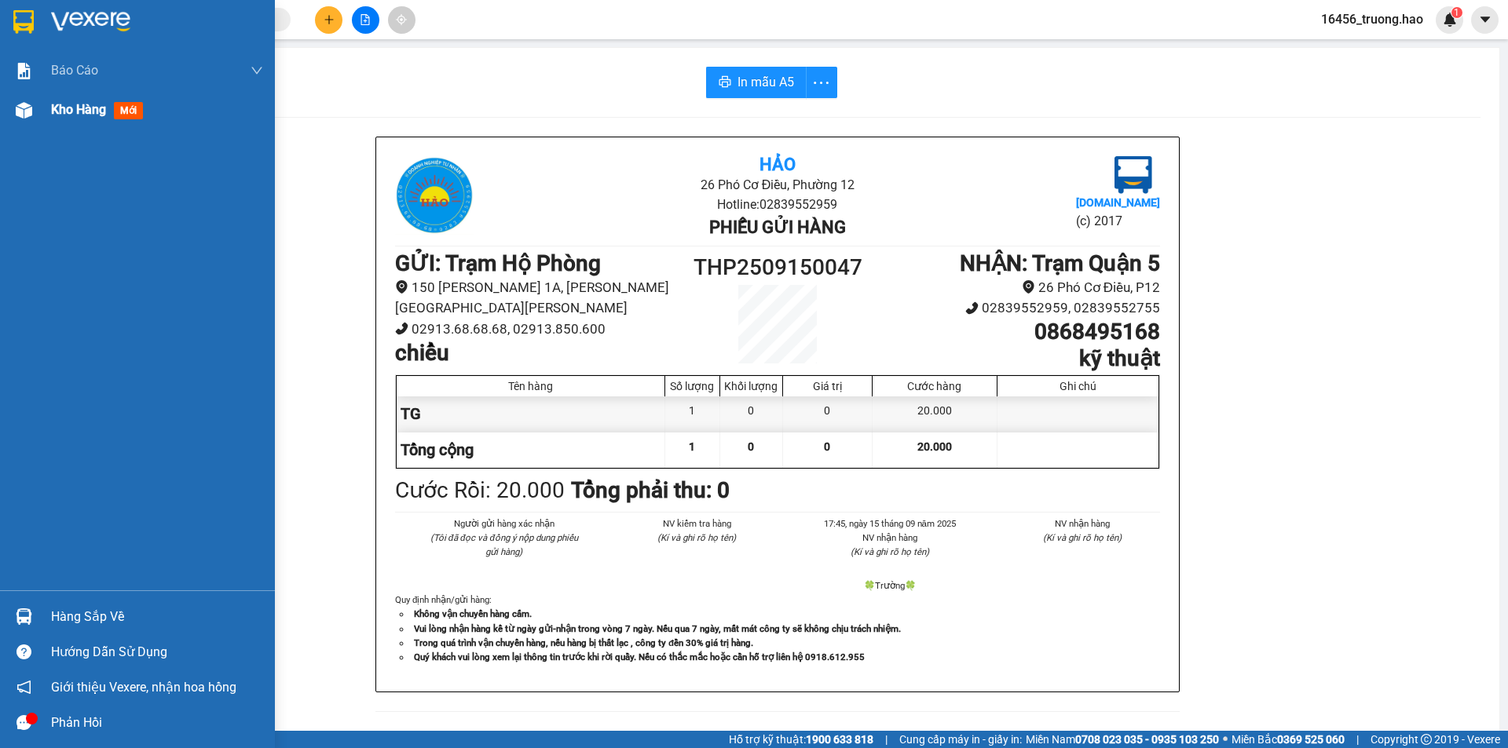
click at [30, 122] on div at bounding box center [23, 110] width 27 height 27
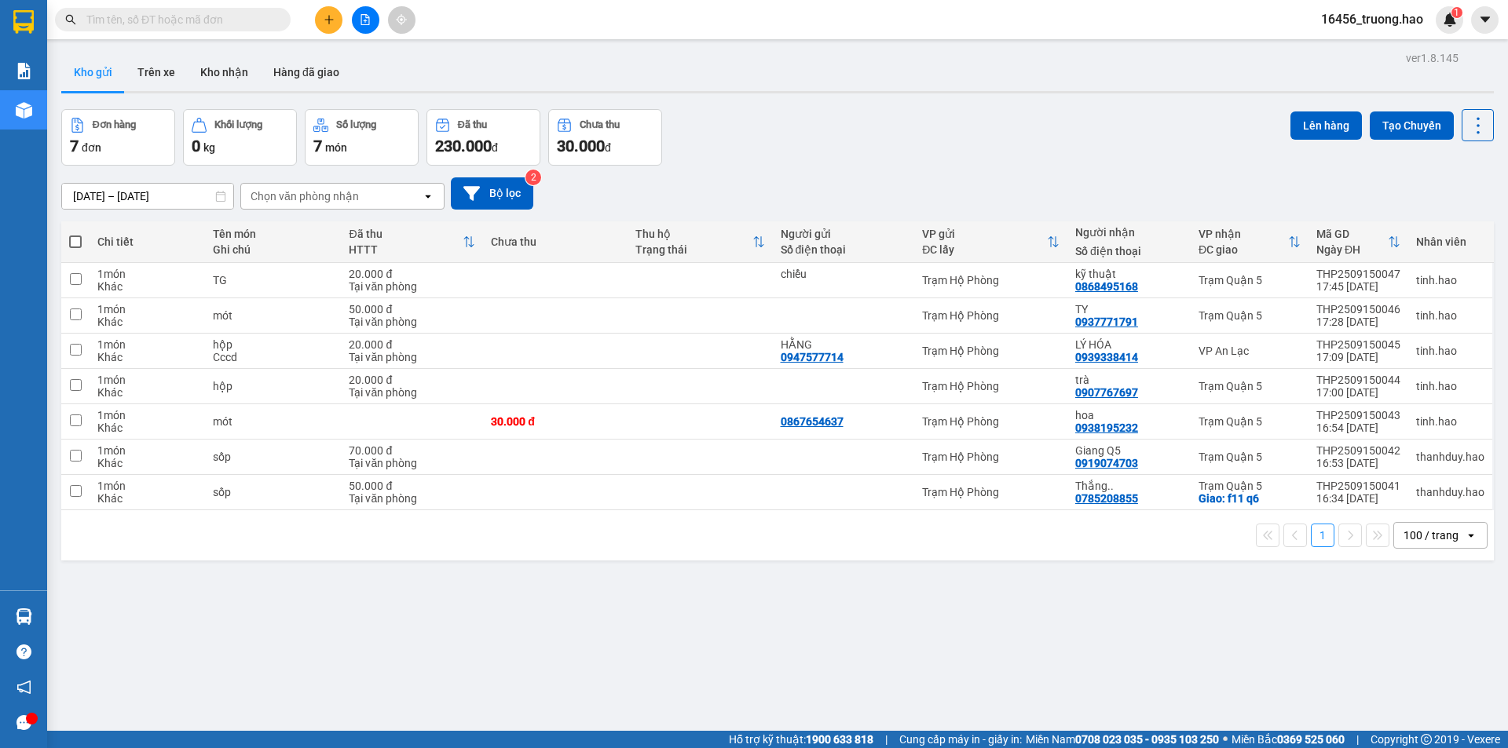
click at [170, 23] on input "text" at bounding box center [178, 19] width 185 height 17
click at [150, 22] on input "text" at bounding box center [178, 19] width 185 height 17
click at [328, 22] on icon "plus" at bounding box center [329, 19] width 11 height 11
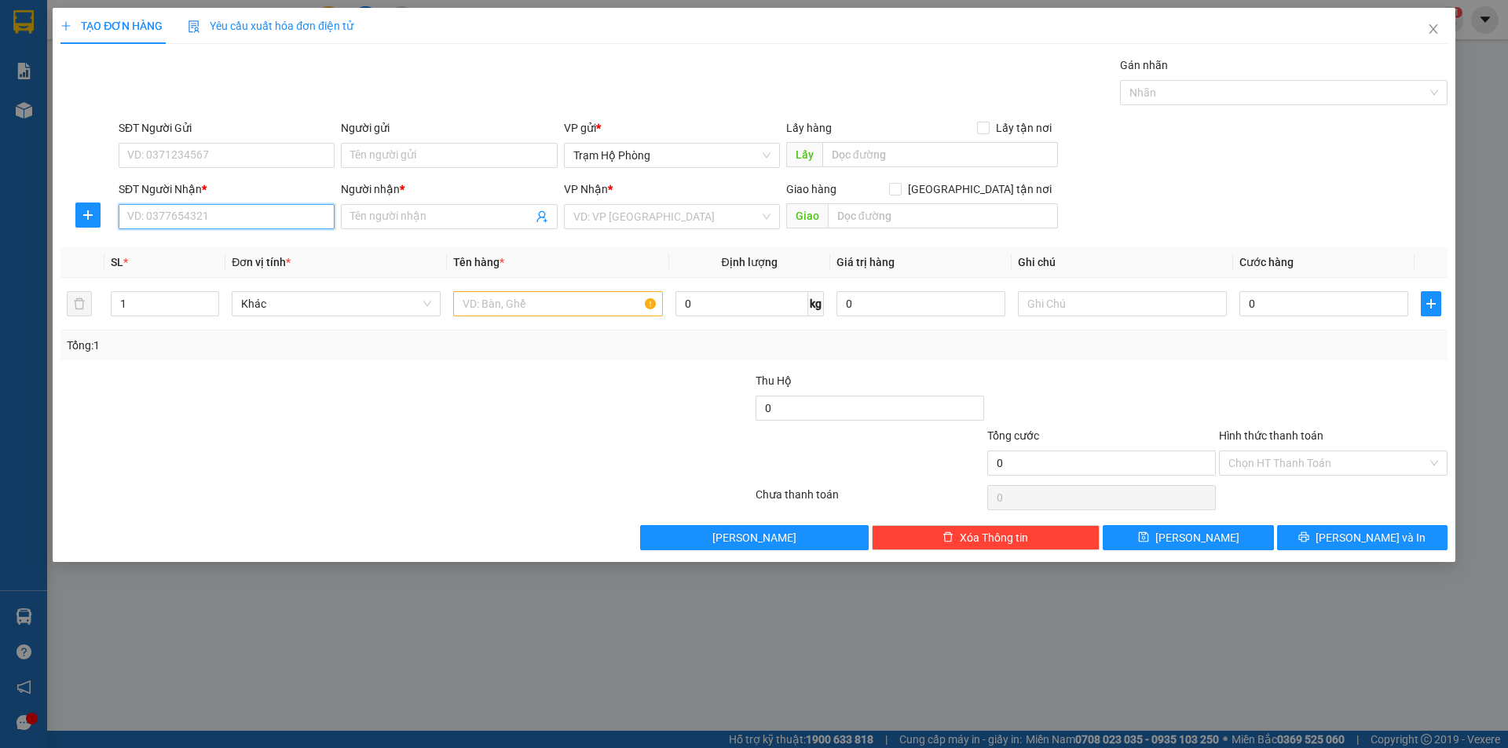
click at [174, 221] on input "SĐT Người Nhận *" at bounding box center [227, 216] width 216 height 25
click at [1431, 27] on icon "close" at bounding box center [1433, 28] width 9 height 9
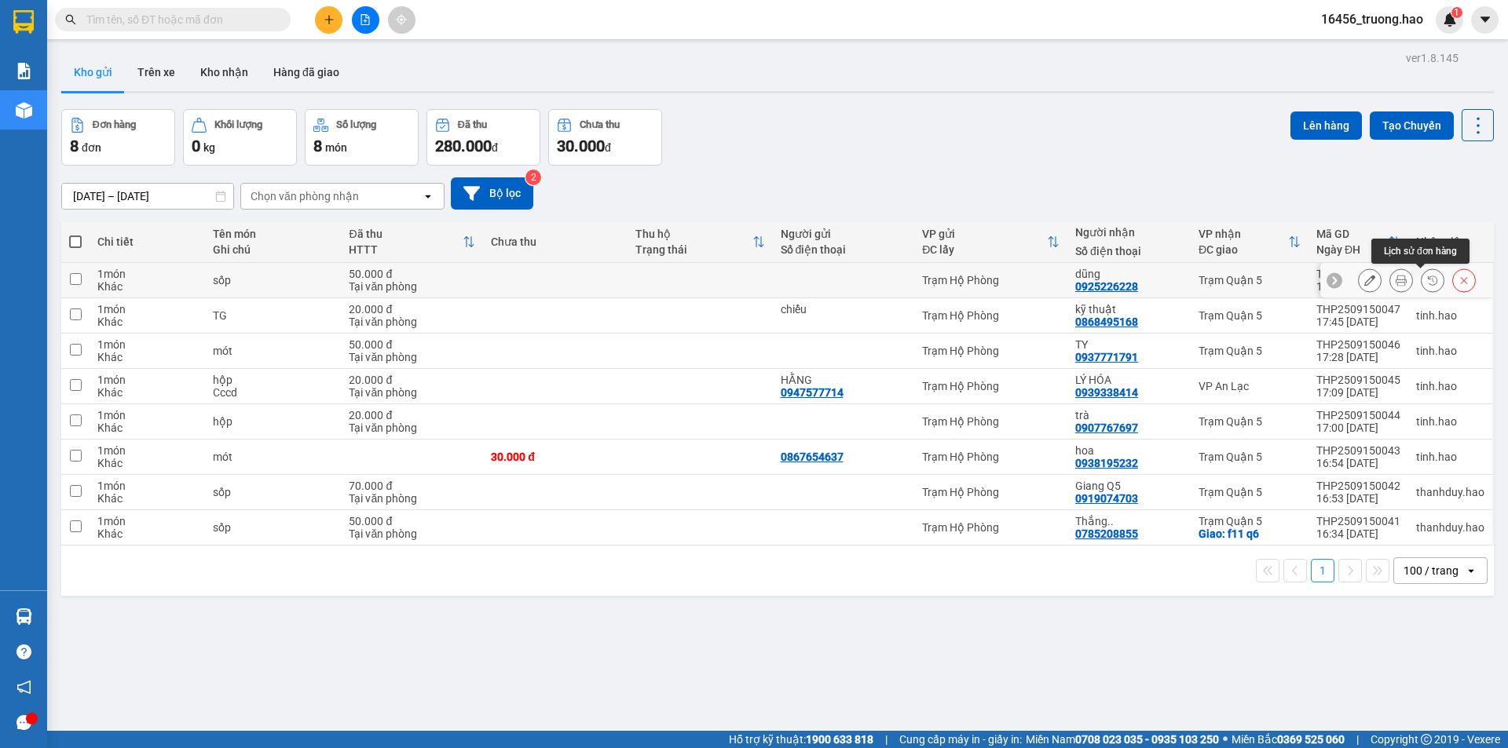
click at [1396, 281] on icon at bounding box center [1401, 280] width 11 height 11
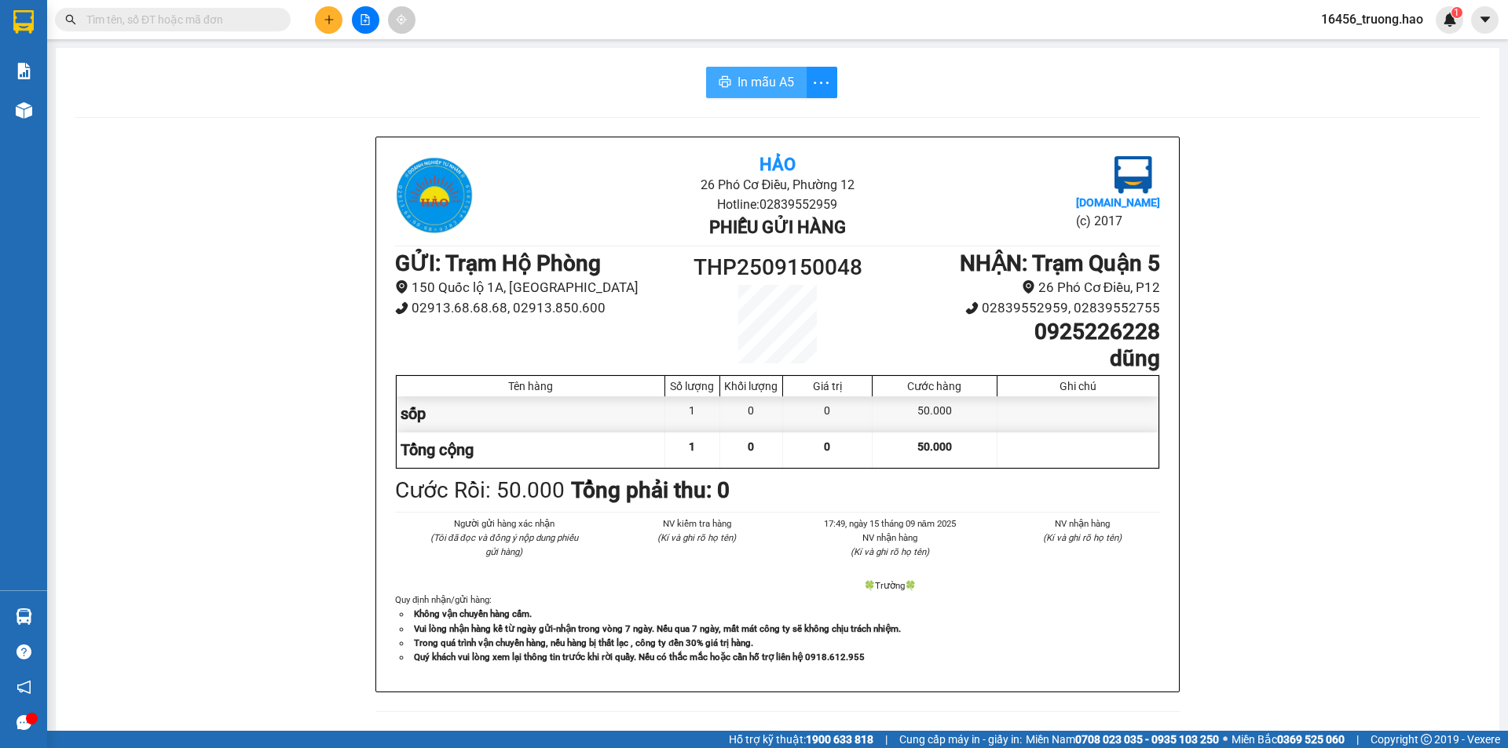
click at [730, 90] on button "In mẫu A5" at bounding box center [756, 82] width 101 height 31
click at [324, 26] on button at bounding box center [328, 19] width 27 height 27
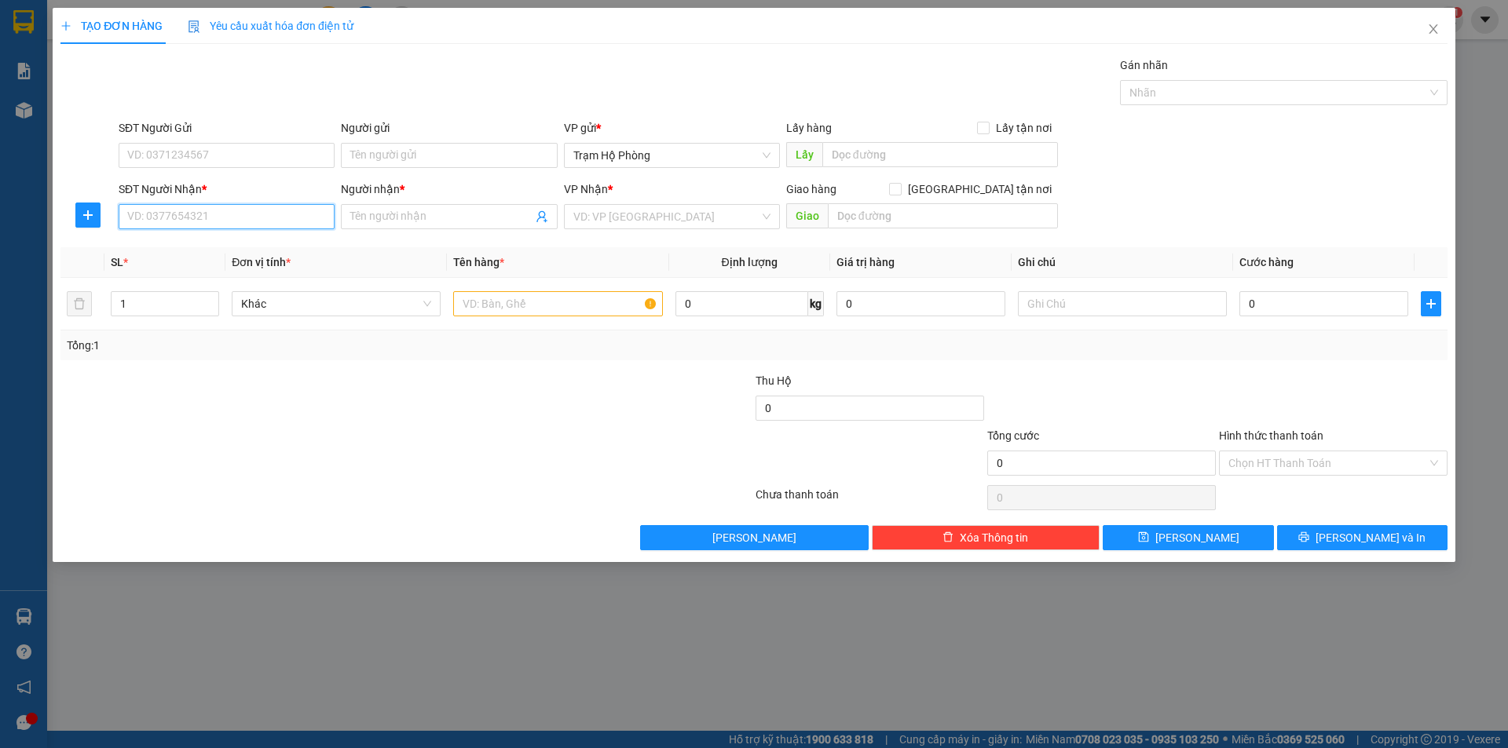
click at [183, 213] on input "SĐT Người Nhận *" at bounding box center [227, 216] width 216 height 25
click at [162, 248] on div "0822149779 - vy vy" at bounding box center [226, 248] width 197 height 17
type input "0822149779"
type input "vy vy"
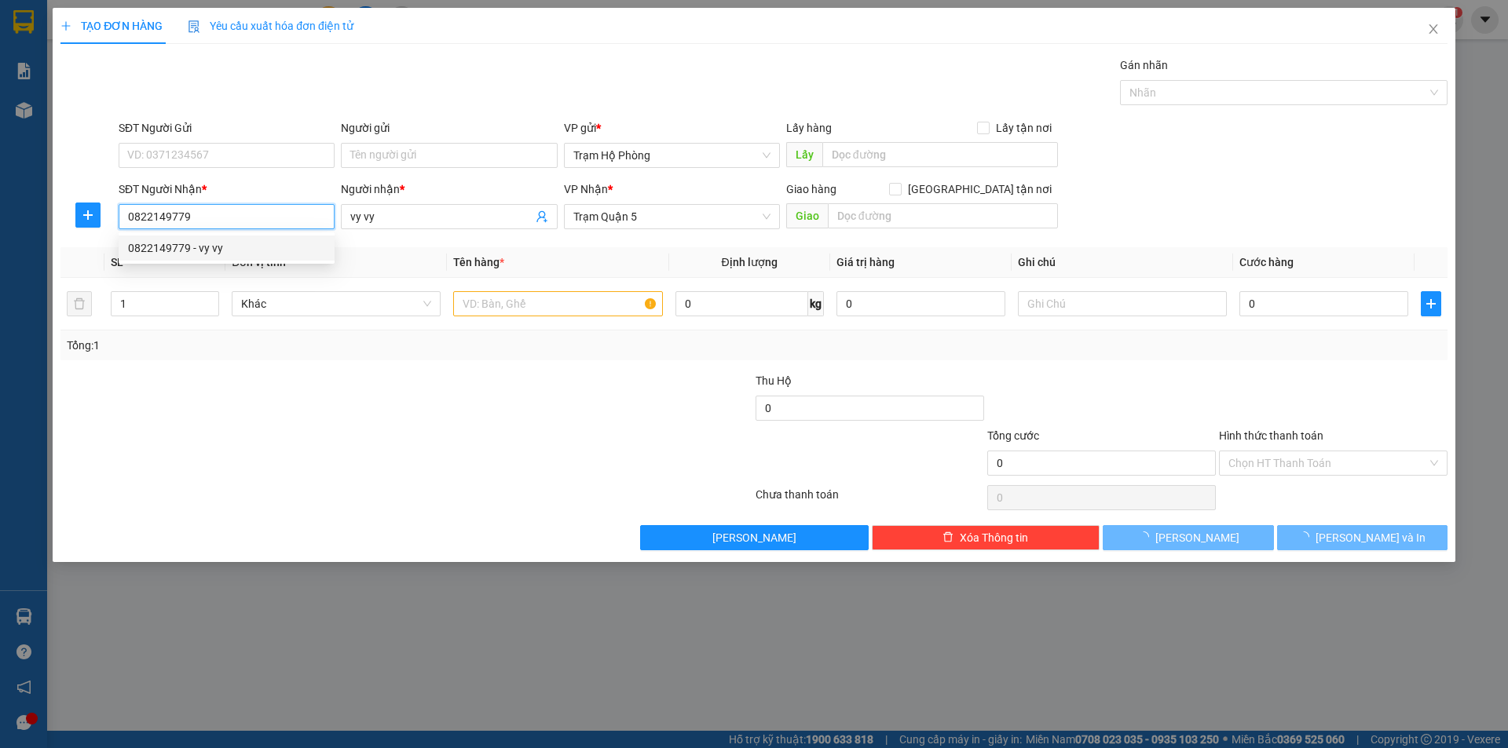
type input "30.000"
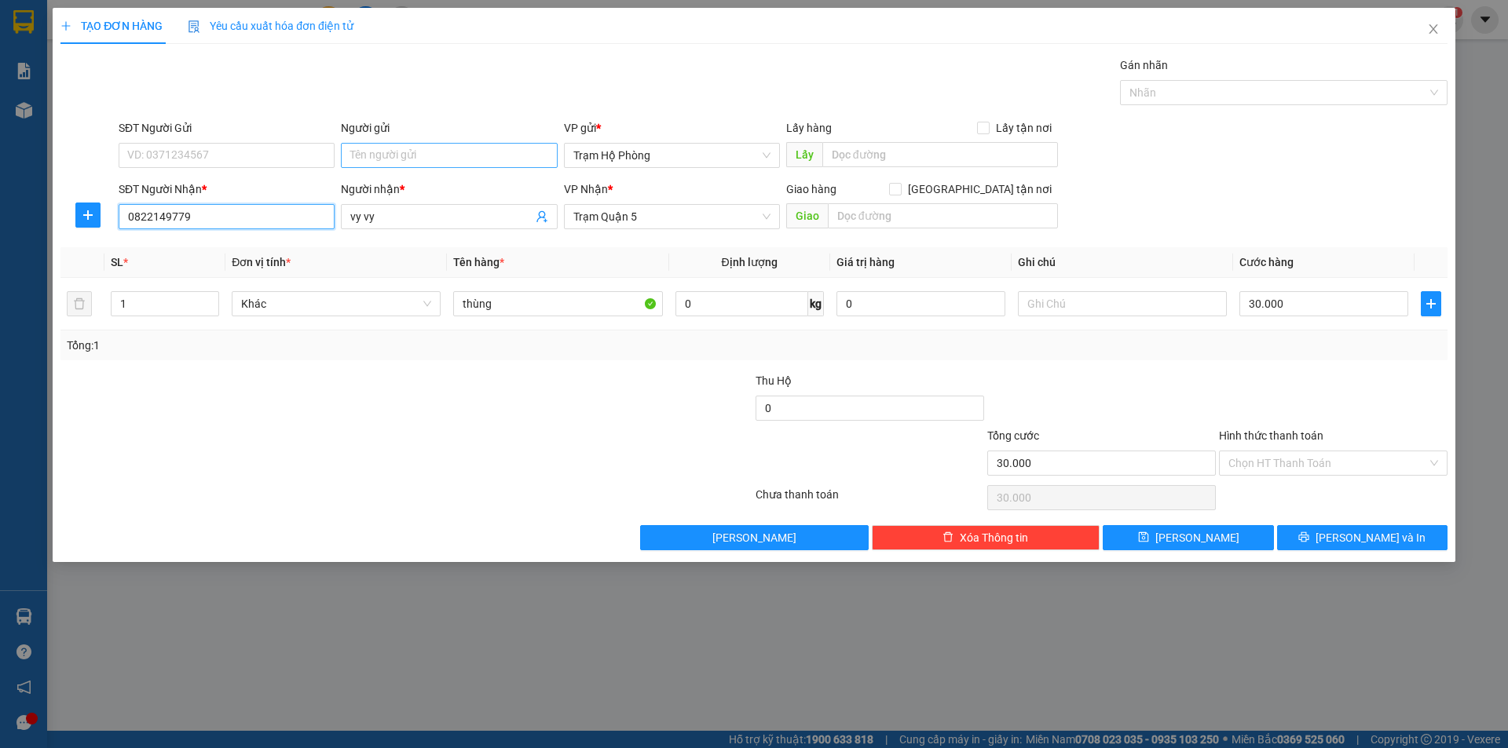
type input "0822149779"
click at [418, 158] on input "Người gửi" at bounding box center [449, 155] width 216 height 25
type input "kho"
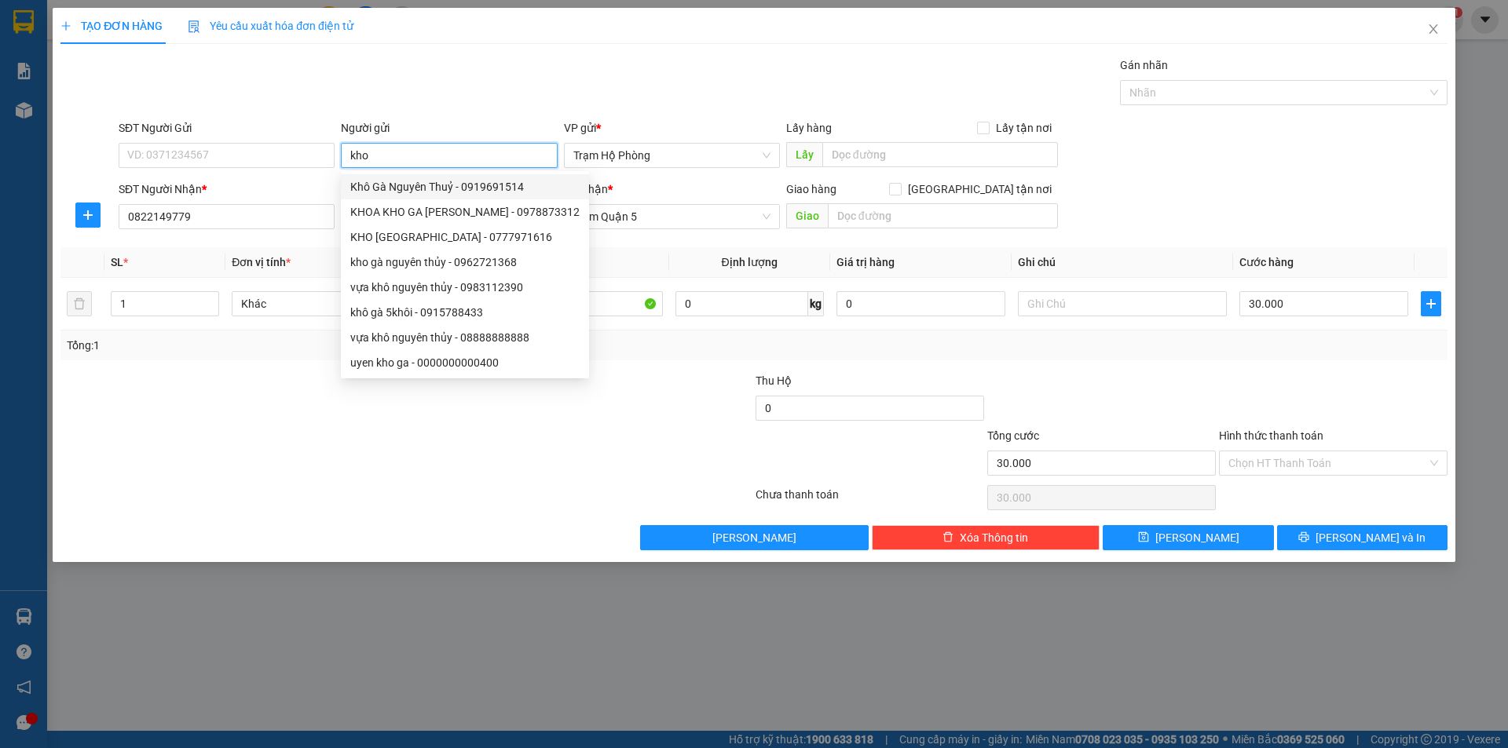
click at [474, 181] on div "Khô Gà Nguyên Thuỷ - 0919691514" at bounding box center [464, 186] width 229 height 17
type input "0919691514"
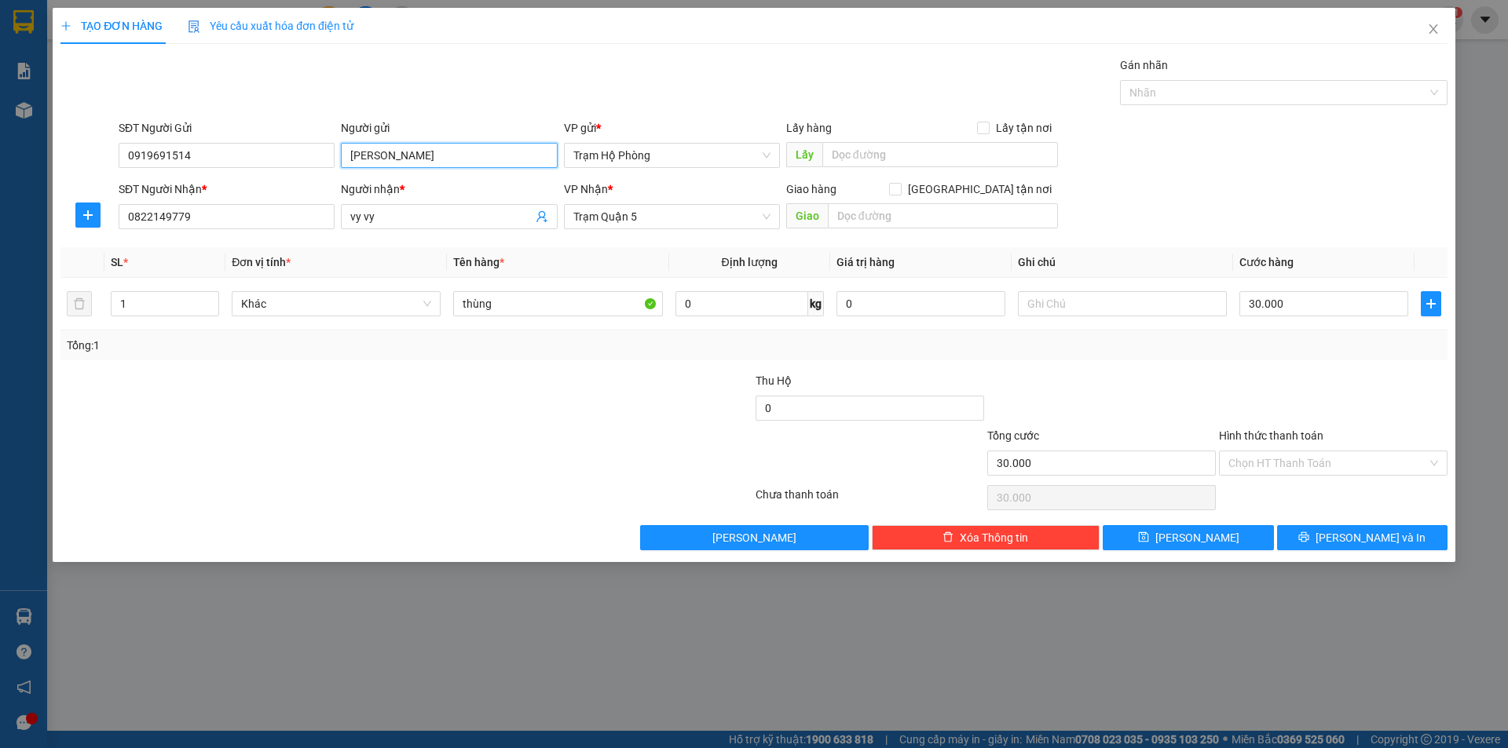
type input "[PERSON_NAME]"
drag, startPoint x: 422, startPoint y: 455, endPoint x: 437, endPoint y: 415, distance: 42.7
click at [423, 452] on div at bounding box center [290, 454] width 463 height 55
click at [1319, 308] on input "30.000" at bounding box center [1323, 303] width 169 height 25
type input "0"
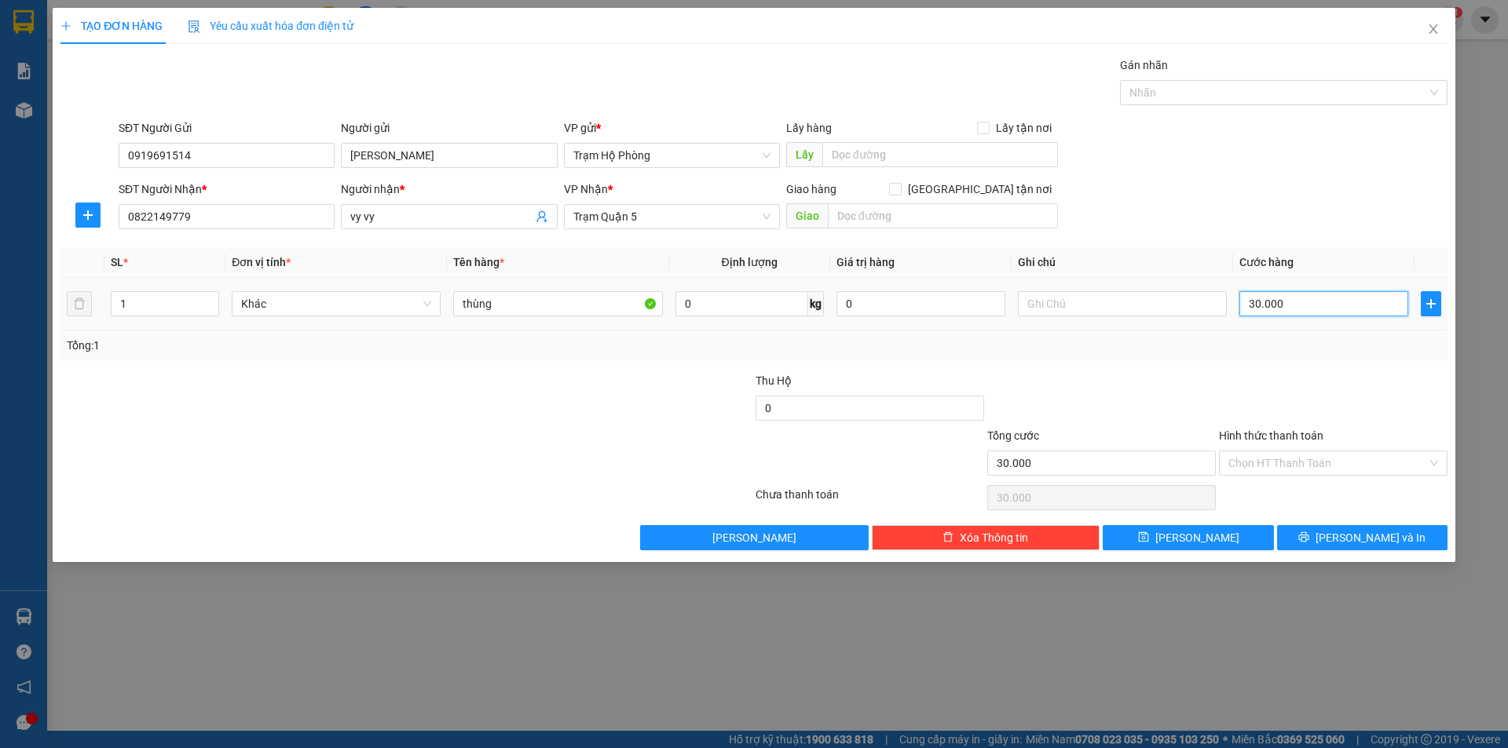
type input "0"
click at [1290, 295] on input "0" at bounding box center [1323, 303] width 169 height 25
type input "5"
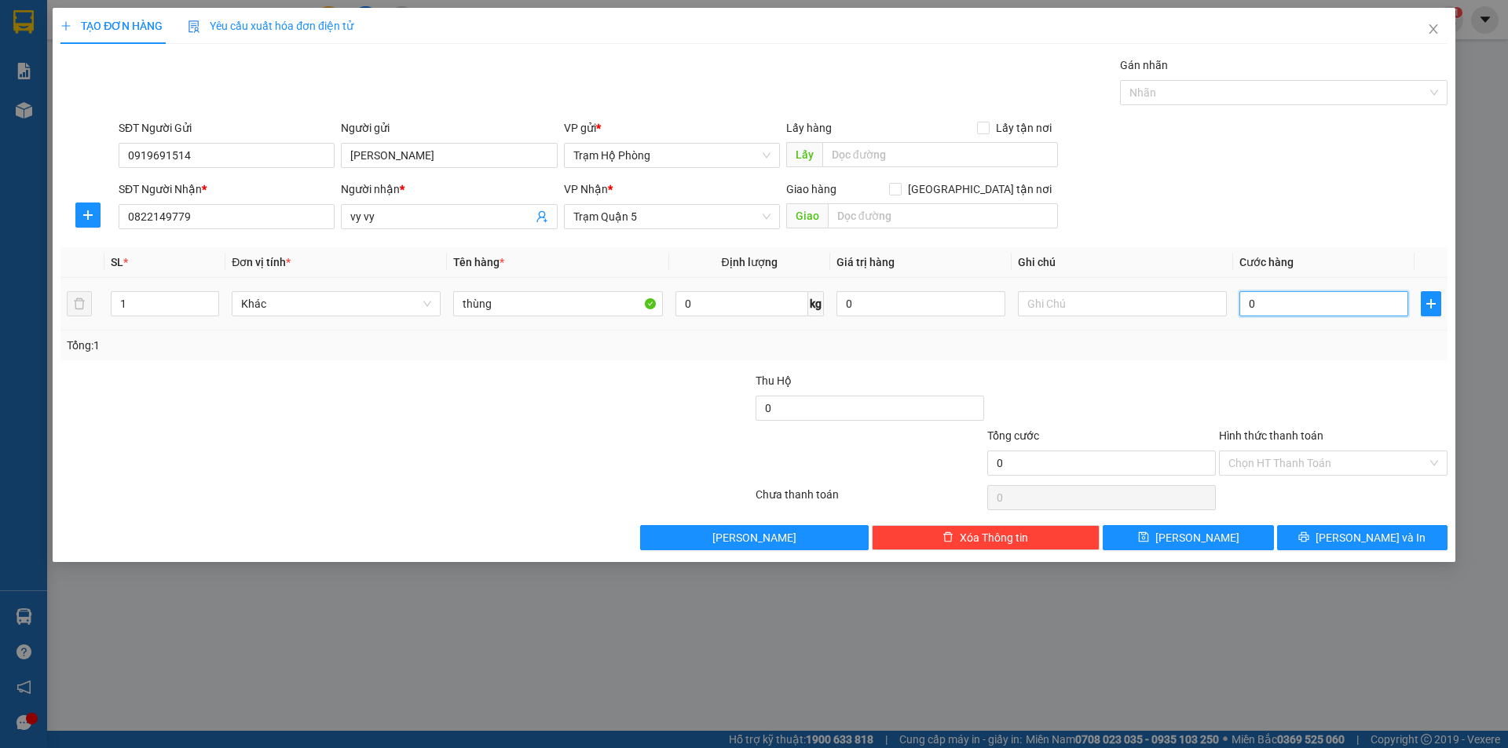
type input "005"
type input "50"
type input "0.050"
type input "50.000"
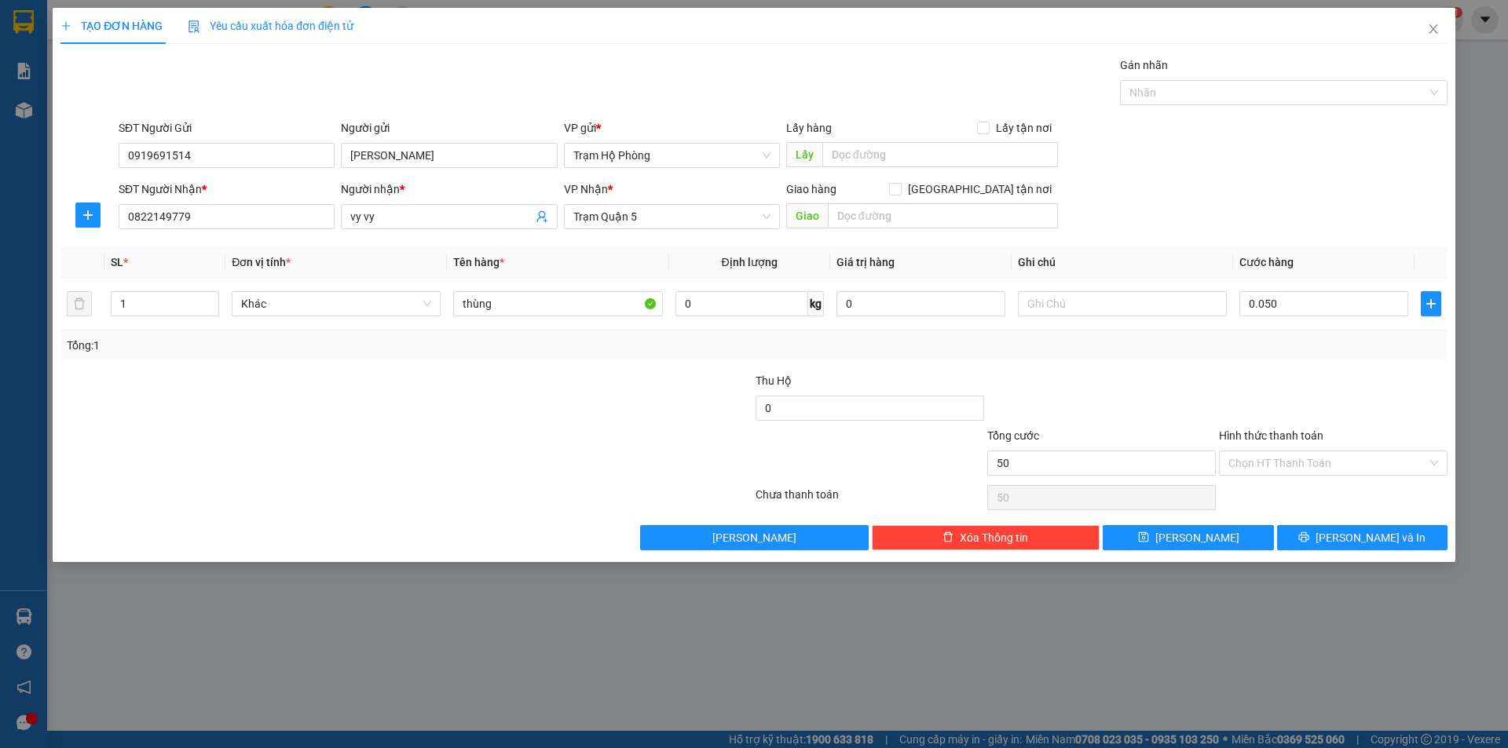
type input "50.000"
click at [1274, 179] on form "SĐT Người Gửi 0919691514 Người gửi Khô Gà Nguyên Thuỷ VP gửi * Trạm Hộ Phòng Lấ…" at bounding box center [753, 177] width 1387 height 116
click at [1280, 460] on input "Hình thức thanh toán" at bounding box center [1327, 464] width 199 height 24
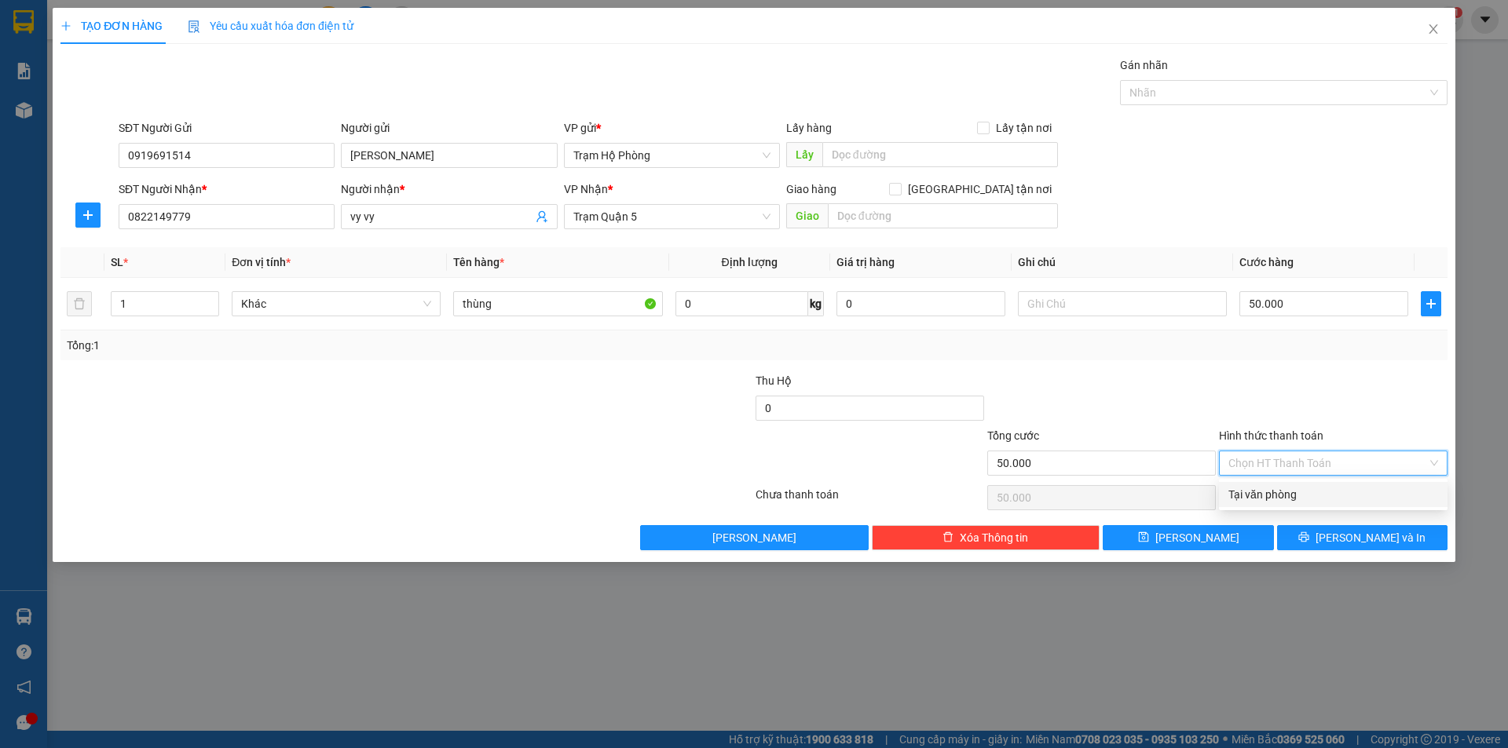
click at [1293, 493] on div "Tại văn phòng" at bounding box center [1333, 494] width 210 height 17
type input "0"
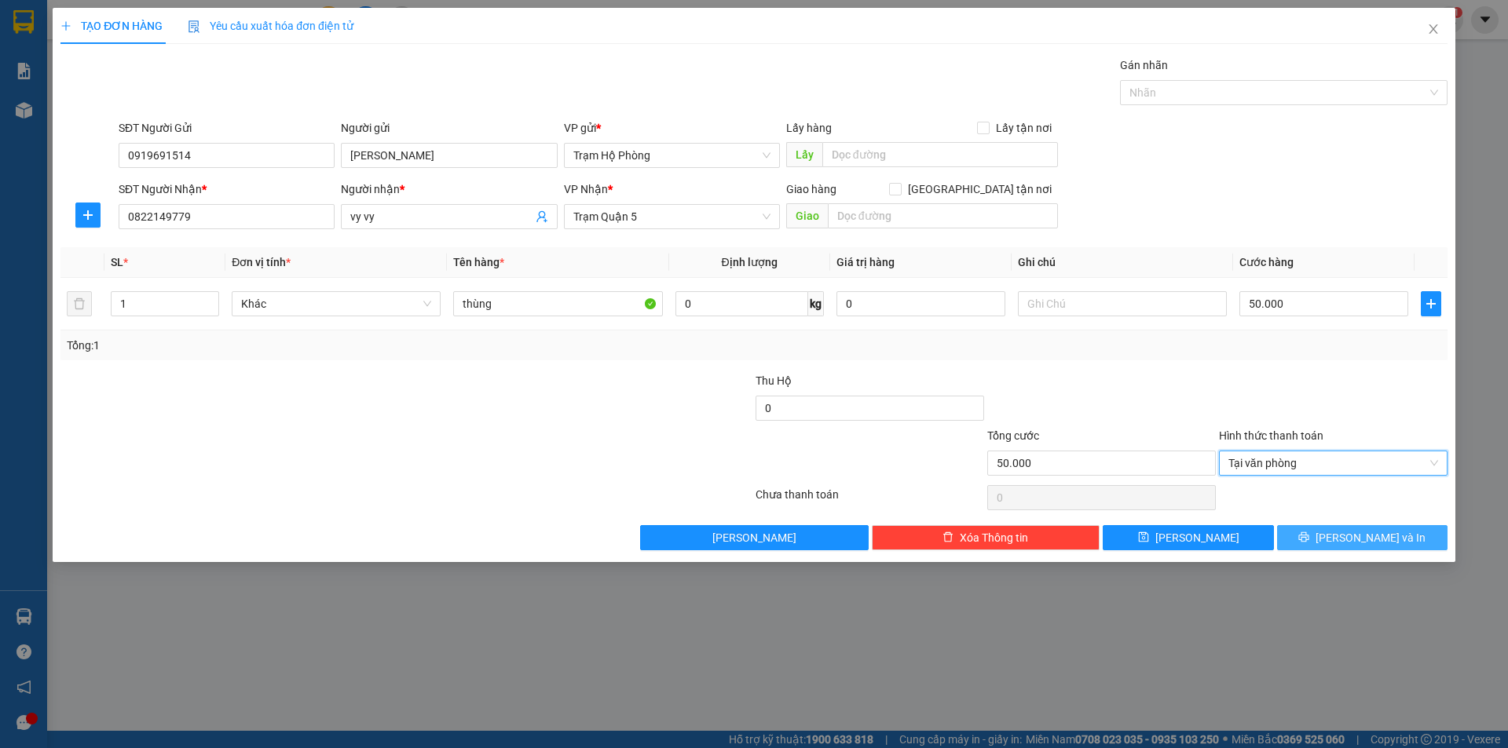
click at [1369, 544] on span "[PERSON_NAME] và In" at bounding box center [1371, 537] width 110 height 17
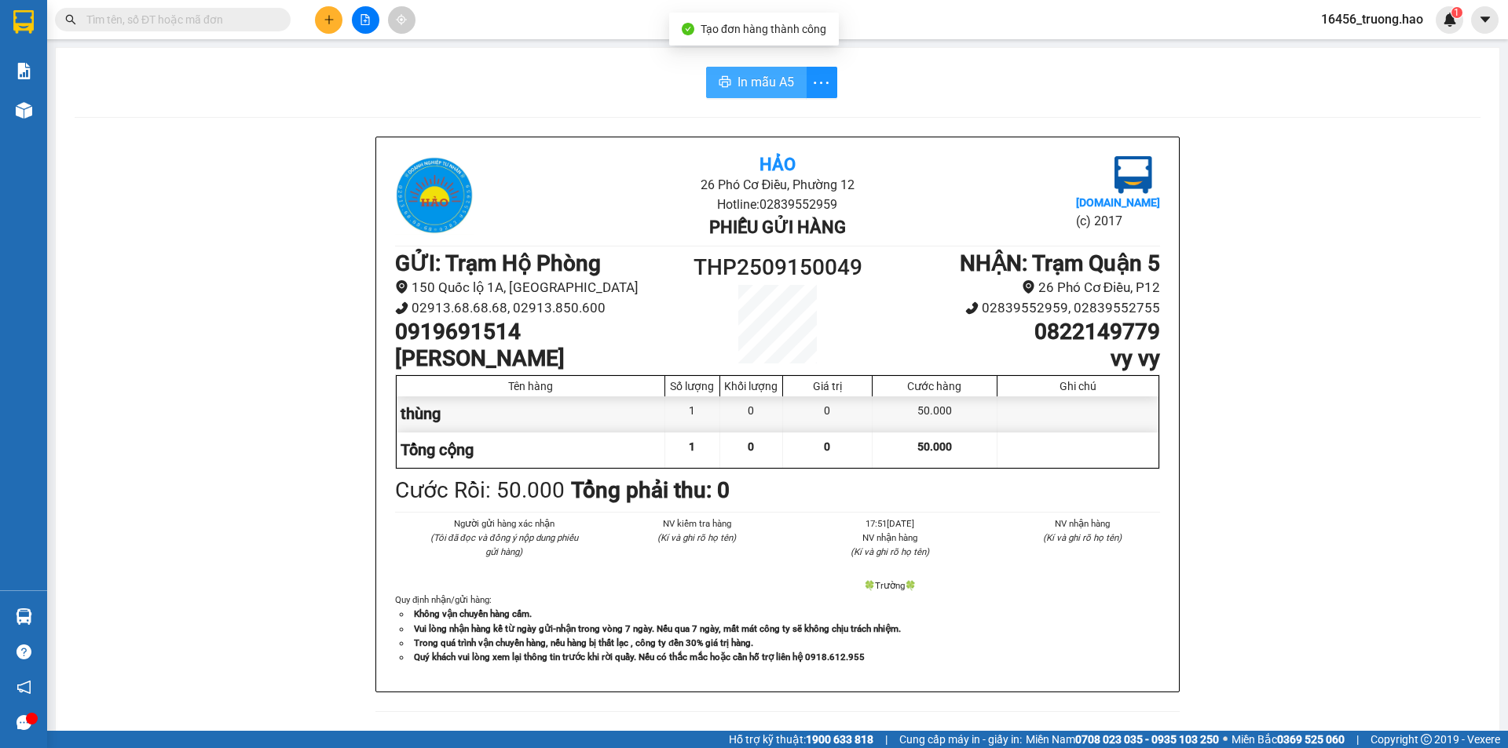
click at [777, 84] on span "In mẫu A5" at bounding box center [765, 82] width 57 height 20
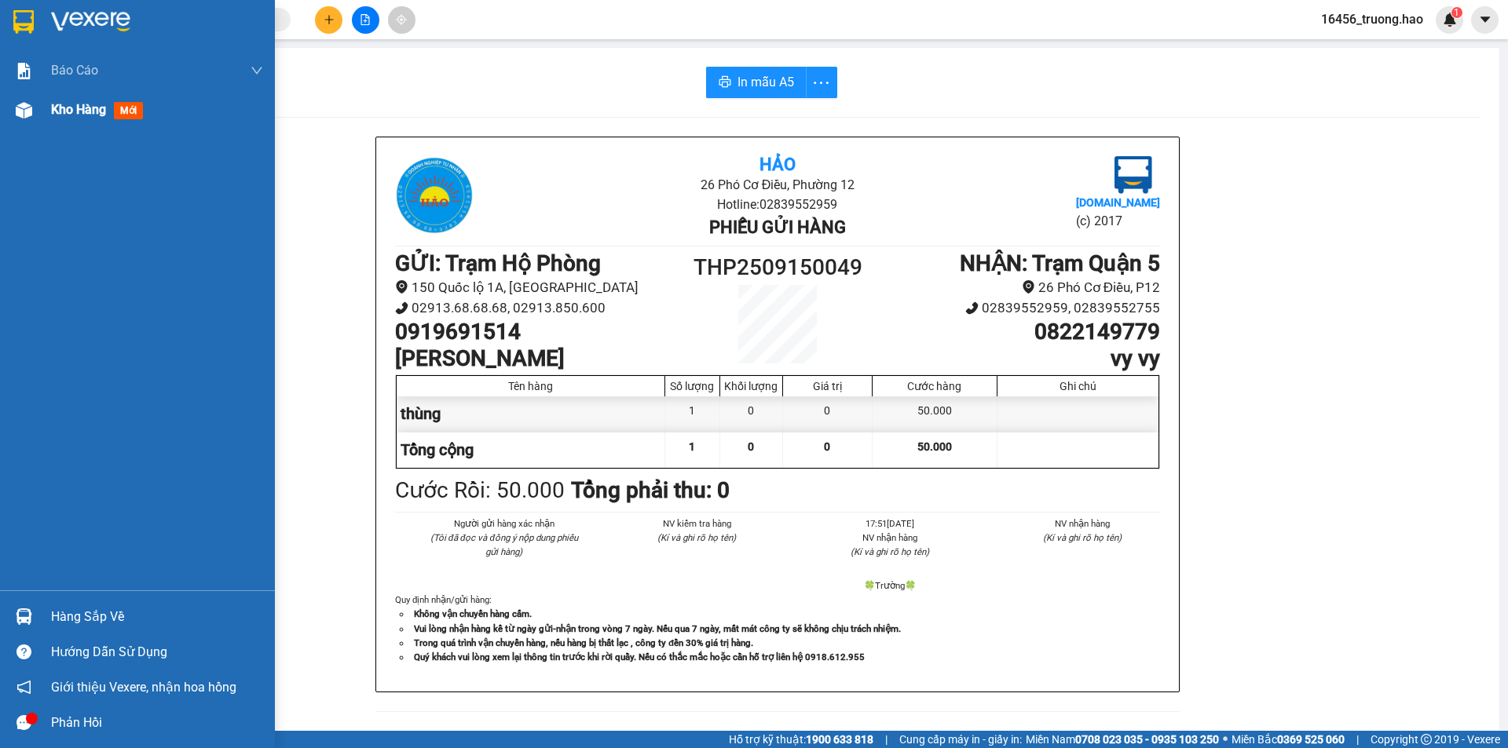
click at [83, 129] on div "Kho hàng mới" at bounding box center [157, 109] width 212 height 39
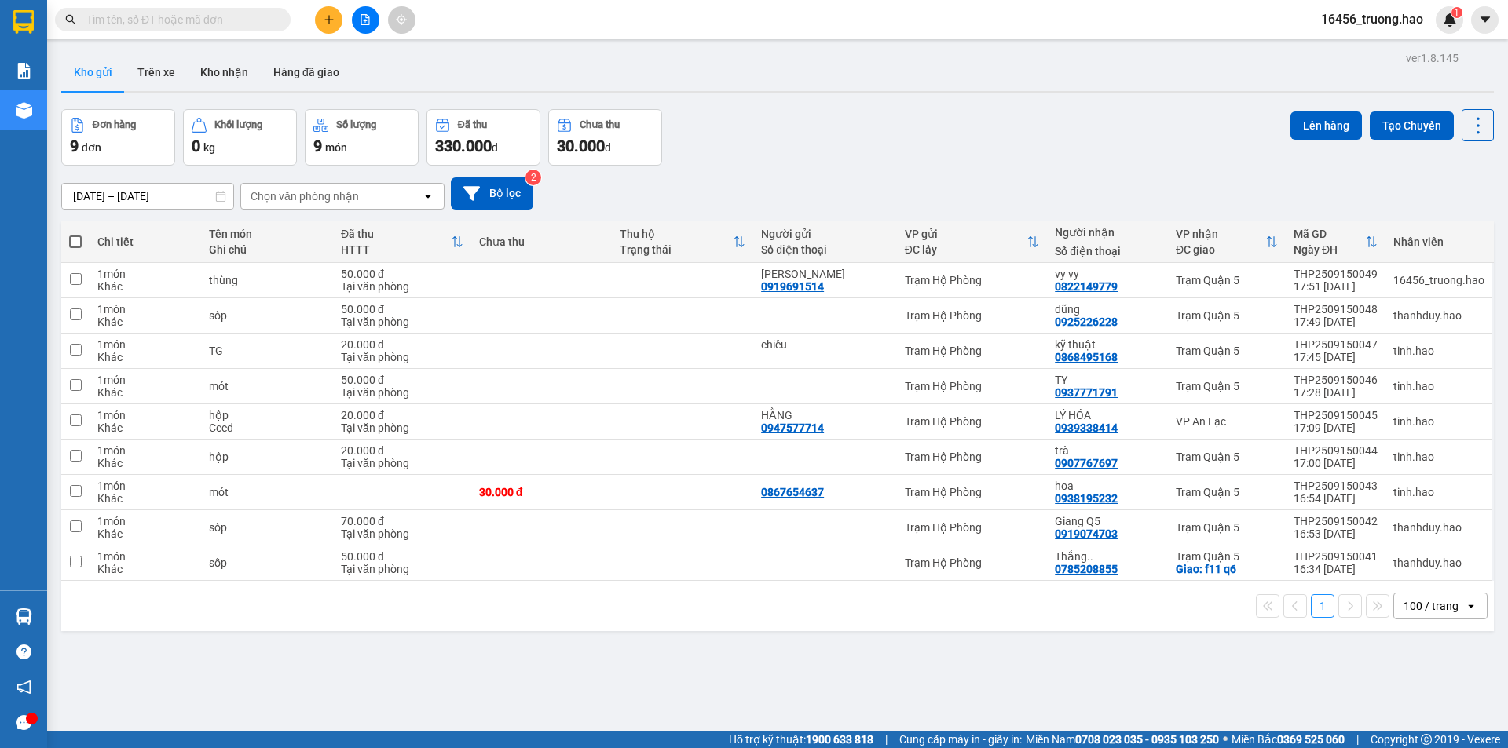
click at [112, 71] on button "Kho gửi" at bounding box center [93, 72] width 64 height 38
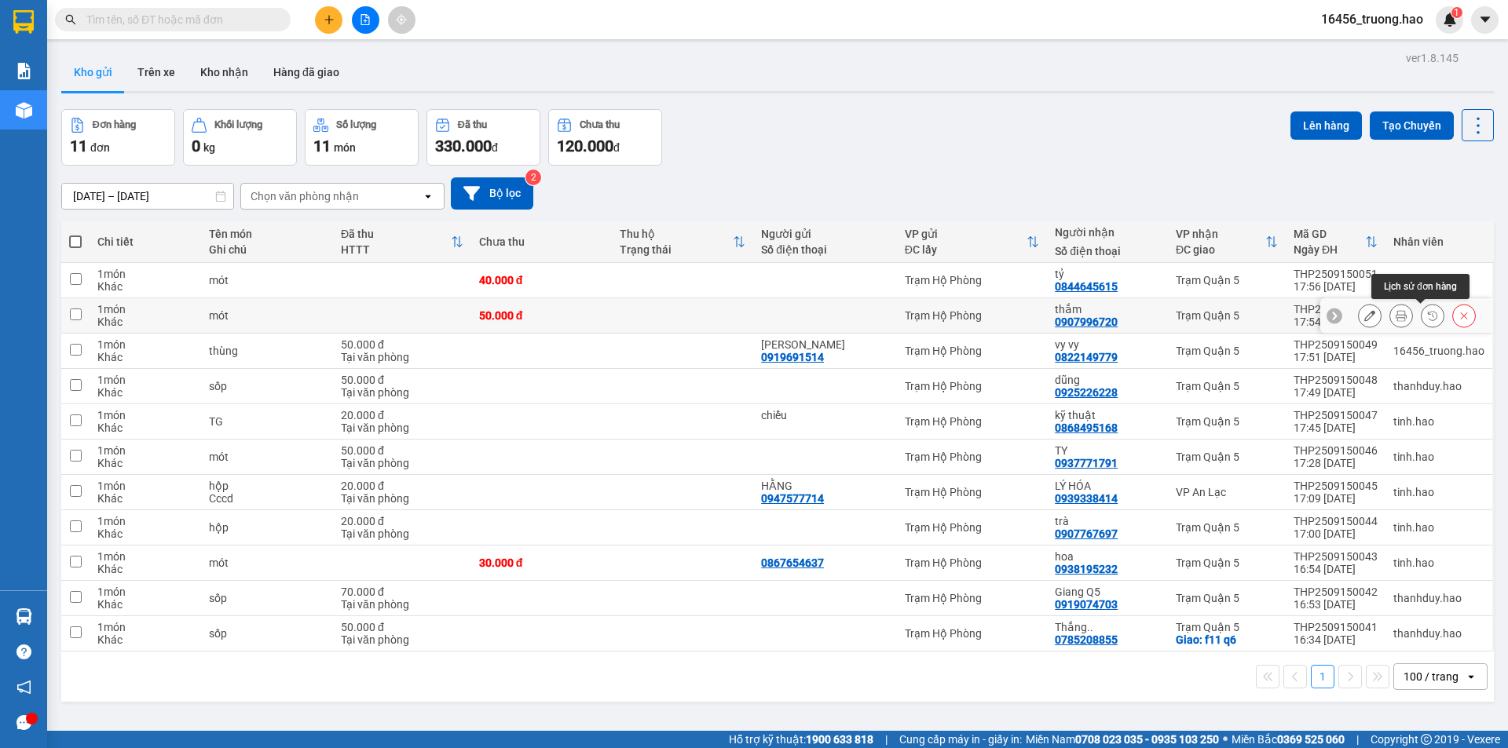
click at [1389, 306] on div at bounding box center [1401, 316] width 24 height 24
click at [1396, 312] on icon at bounding box center [1401, 315] width 11 height 11
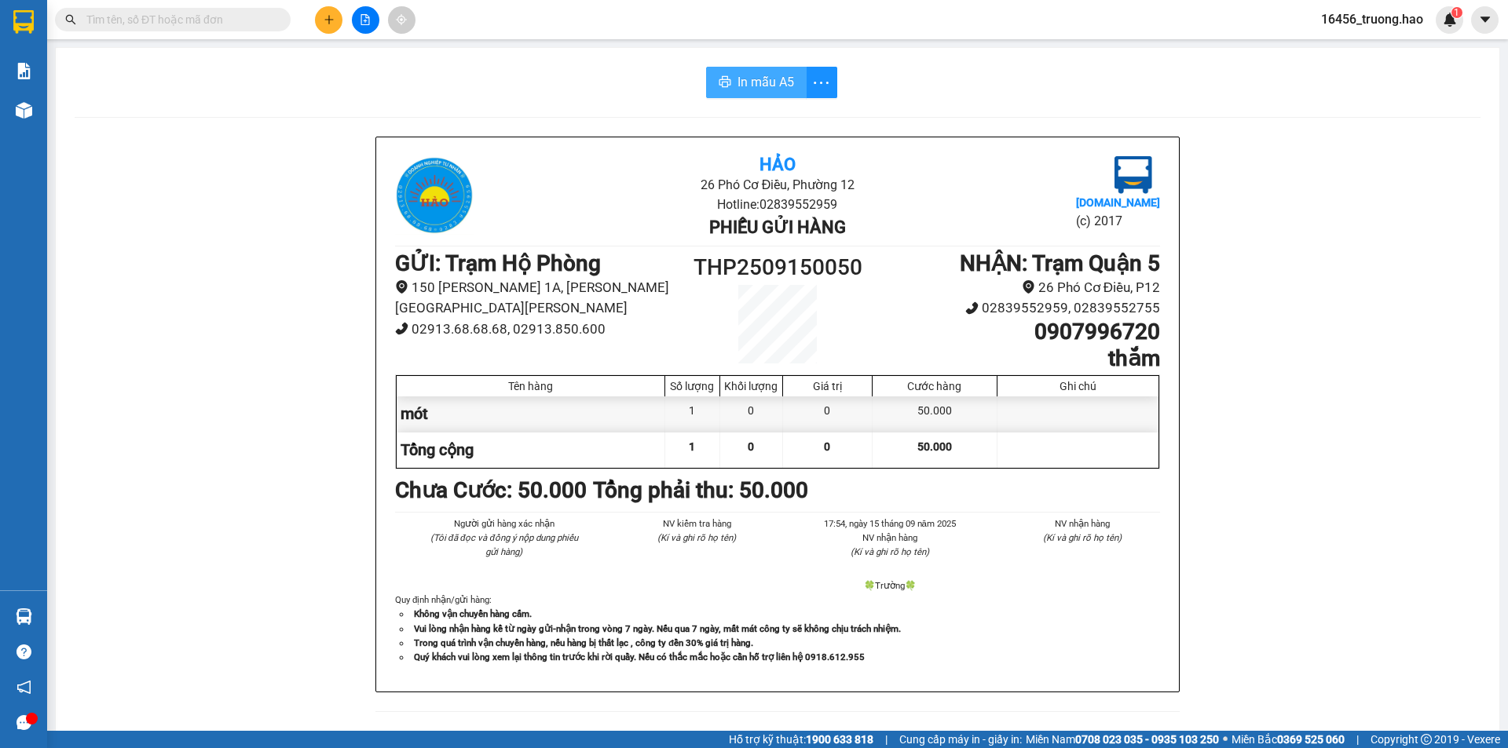
click at [785, 78] on span "In mẫu A5" at bounding box center [765, 82] width 57 height 20
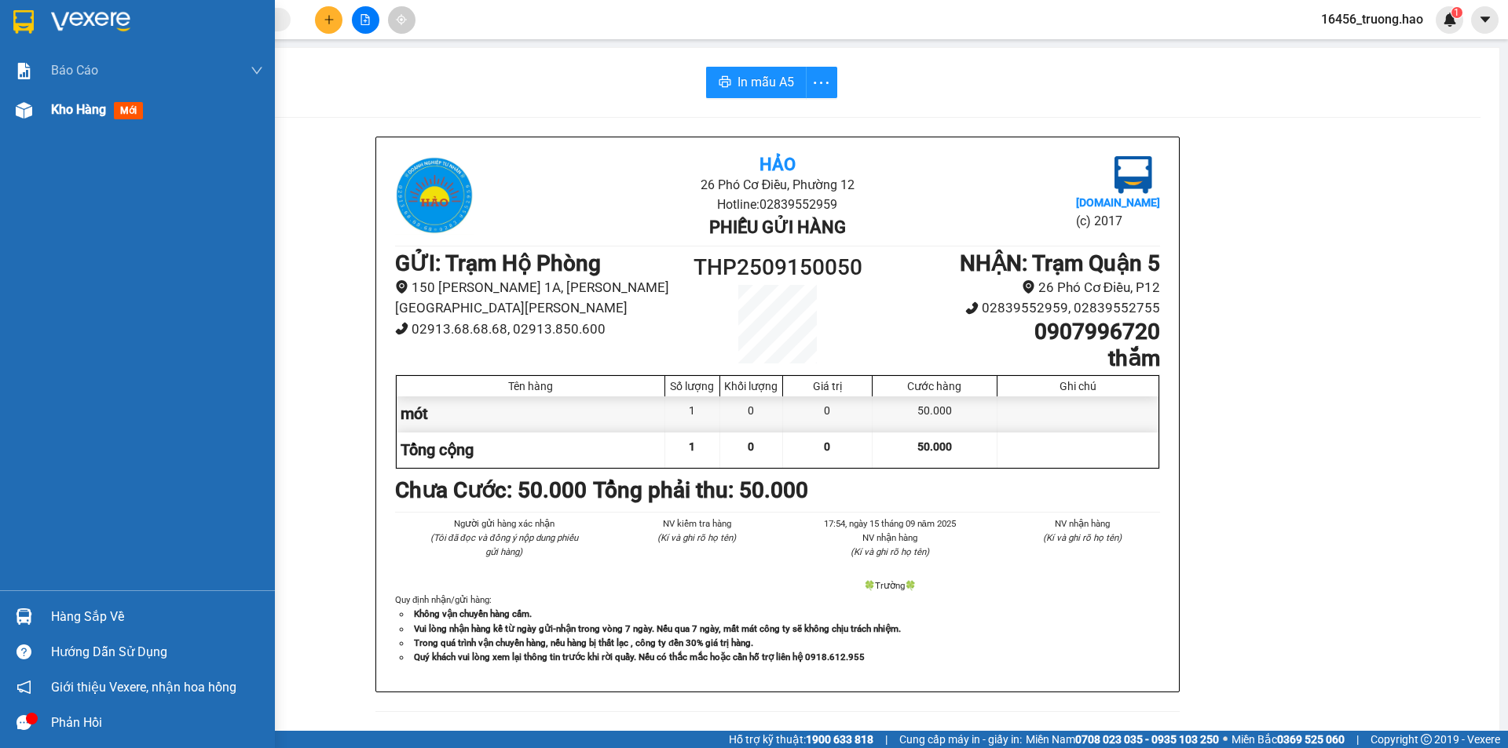
click at [39, 92] on div "Kho hàng mới" at bounding box center [137, 109] width 275 height 39
click at [38, 104] on div "Kho hàng mới" at bounding box center [137, 109] width 275 height 39
click at [38, 105] on div "Kho hàng mới" at bounding box center [137, 109] width 275 height 39
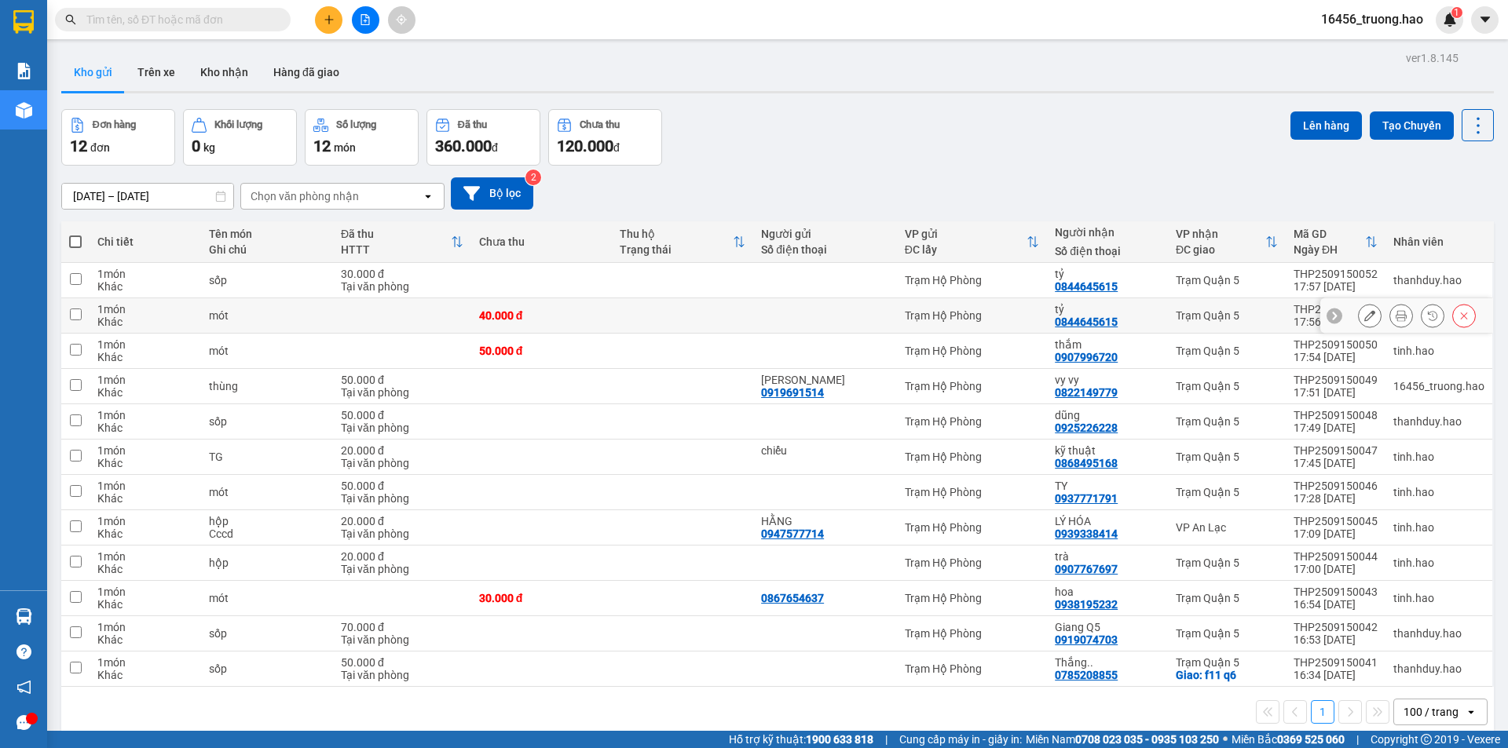
click at [1092, 321] on div "0844645615" at bounding box center [1086, 322] width 63 height 13
click at [1107, 316] on div "0844645615" at bounding box center [1086, 322] width 63 height 13
click at [1135, 310] on div "tỷ" at bounding box center [1107, 309] width 105 height 13
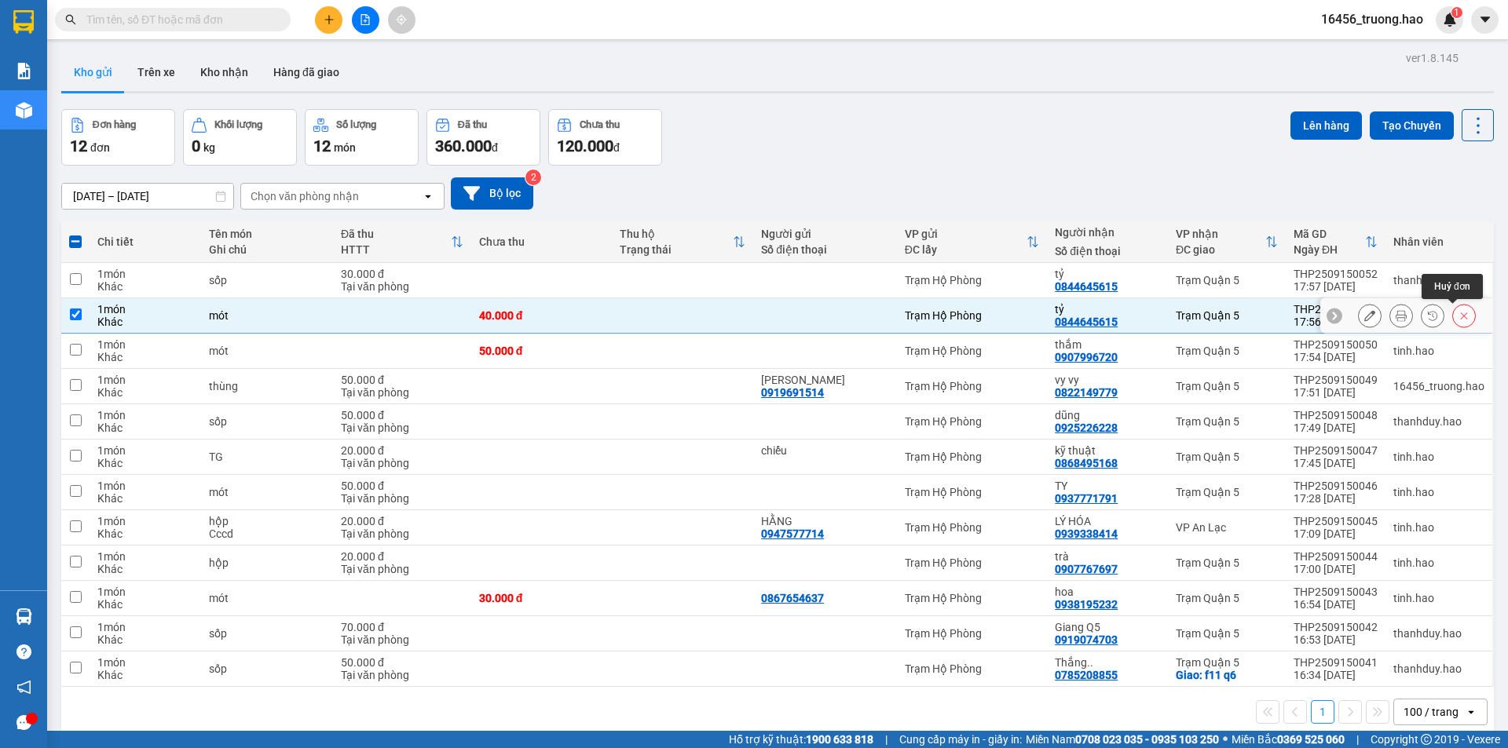
click at [1458, 311] on button at bounding box center [1464, 315] width 22 height 27
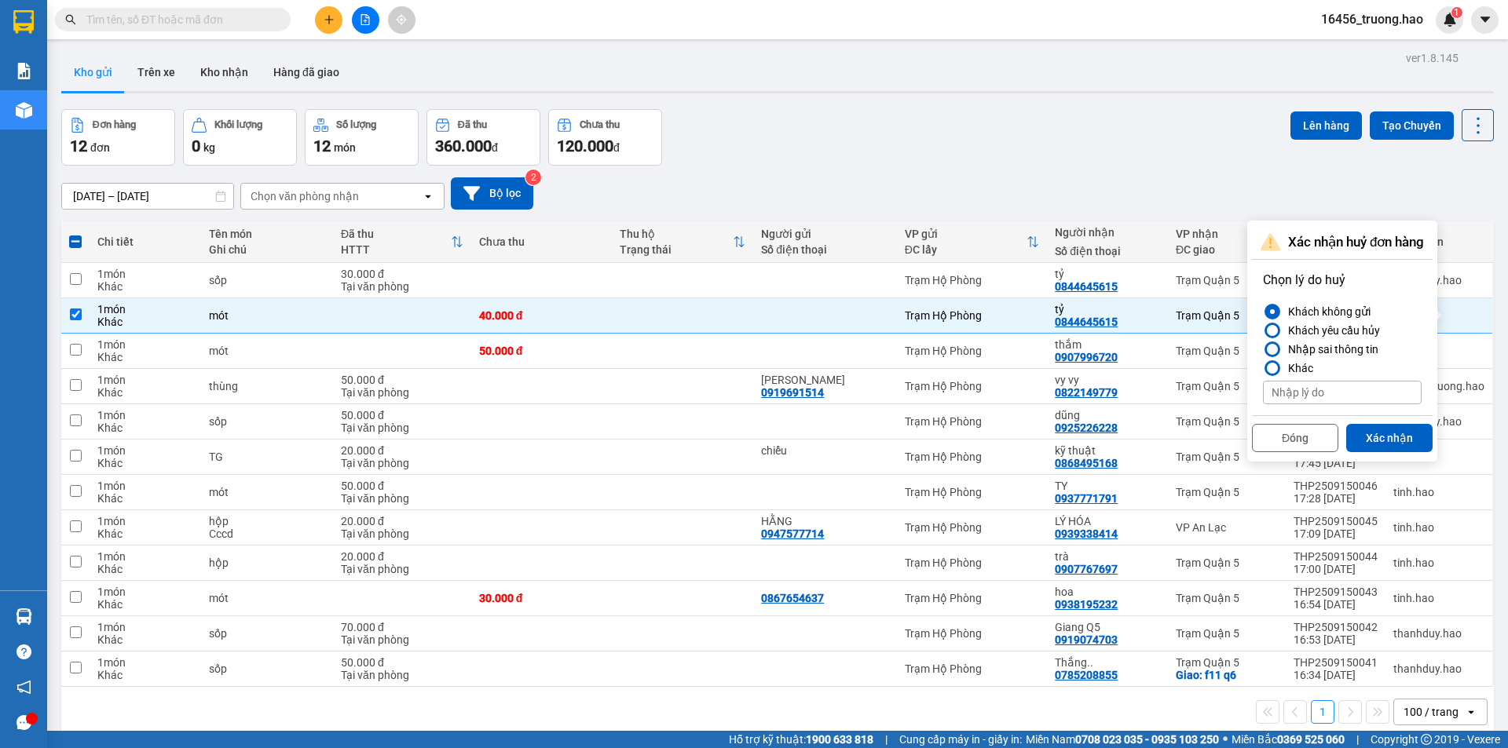
click at [1349, 354] on div "Nhập sai thông tin" at bounding box center [1330, 349] width 97 height 19
click at [1263, 349] on input "Nhập sai thông tin" at bounding box center [1263, 349] width 0 height 0
click at [1386, 435] on button "Xác nhận" at bounding box center [1389, 438] width 86 height 28
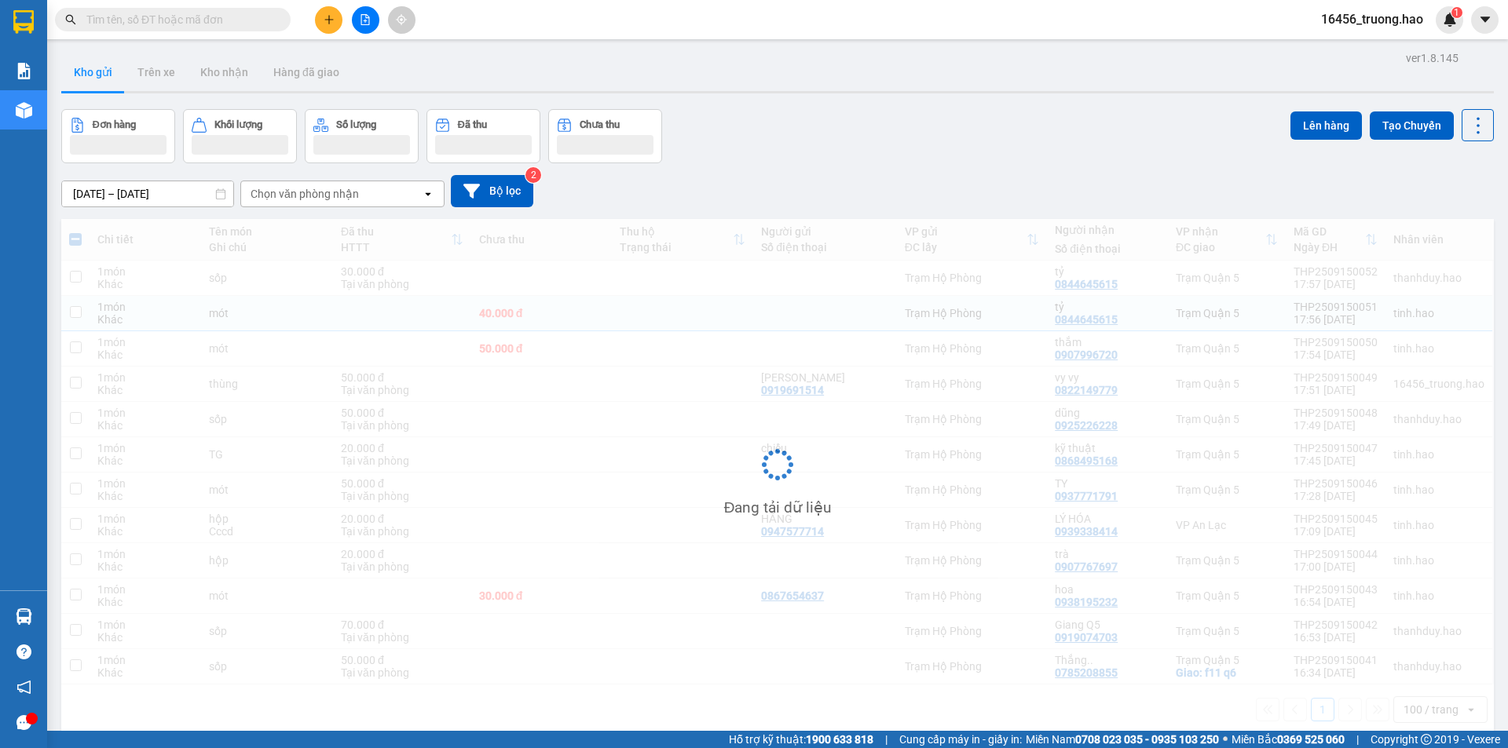
checkbox input "false"
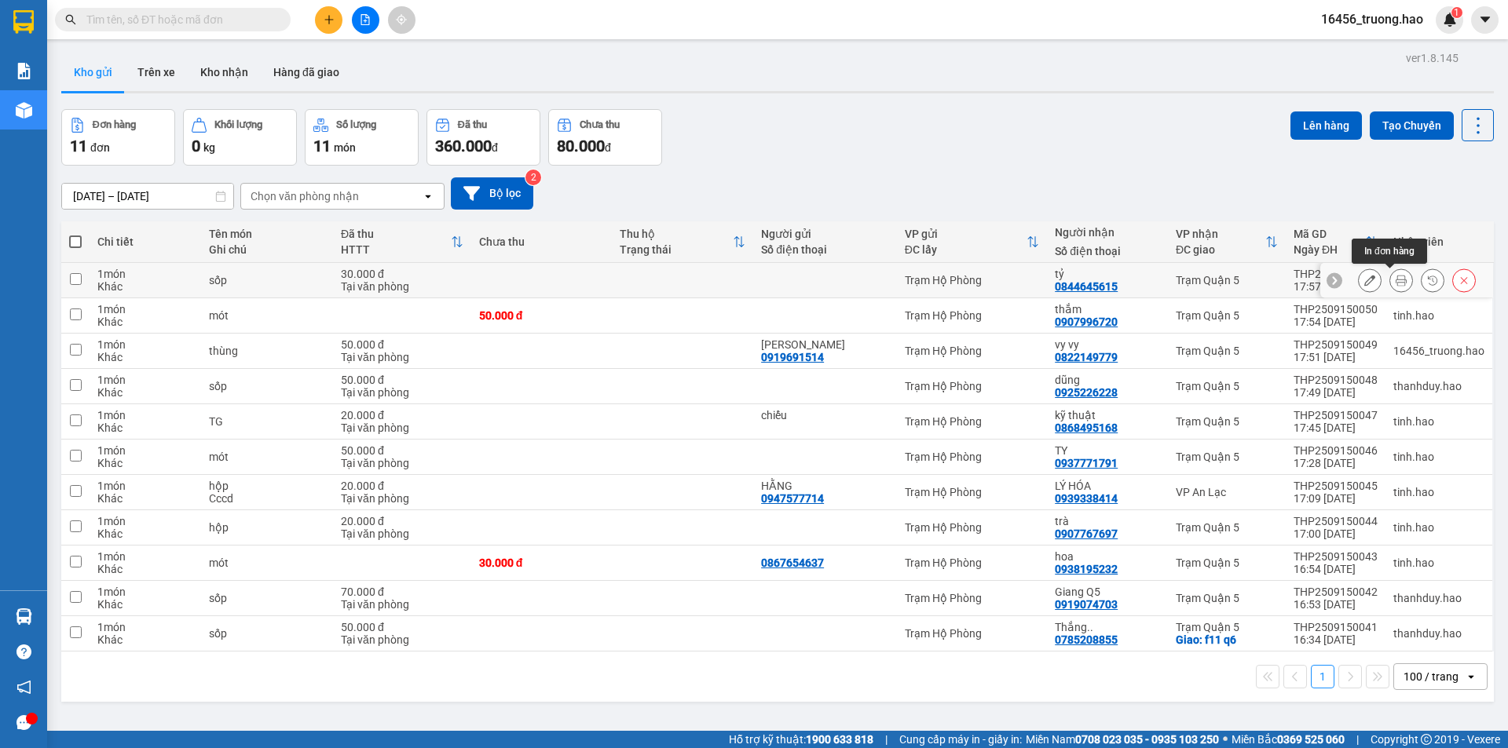
click at [1396, 284] on button at bounding box center [1401, 280] width 22 height 27
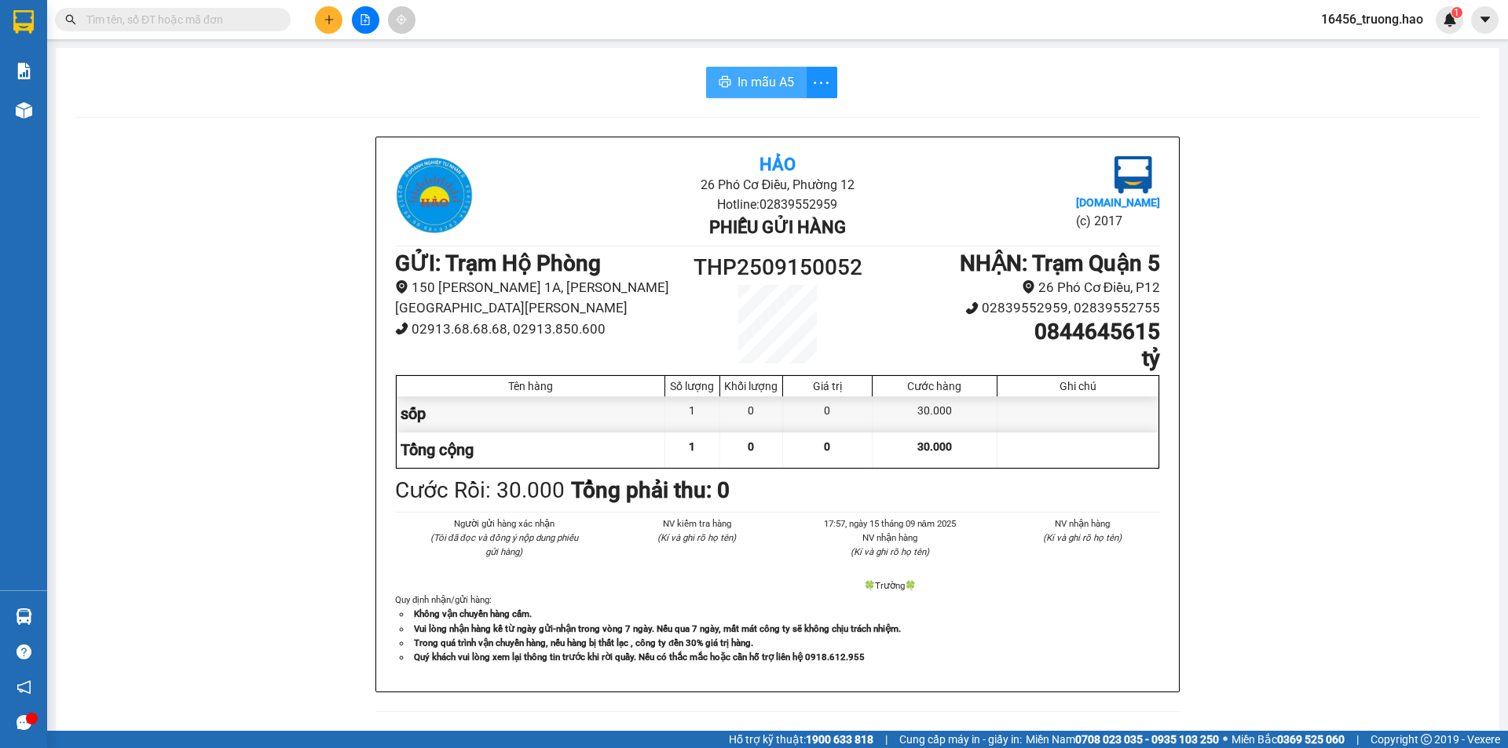
click at [760, 75] on span "In mẫu A5" at bounding box center [765, 82] width 57 height 20
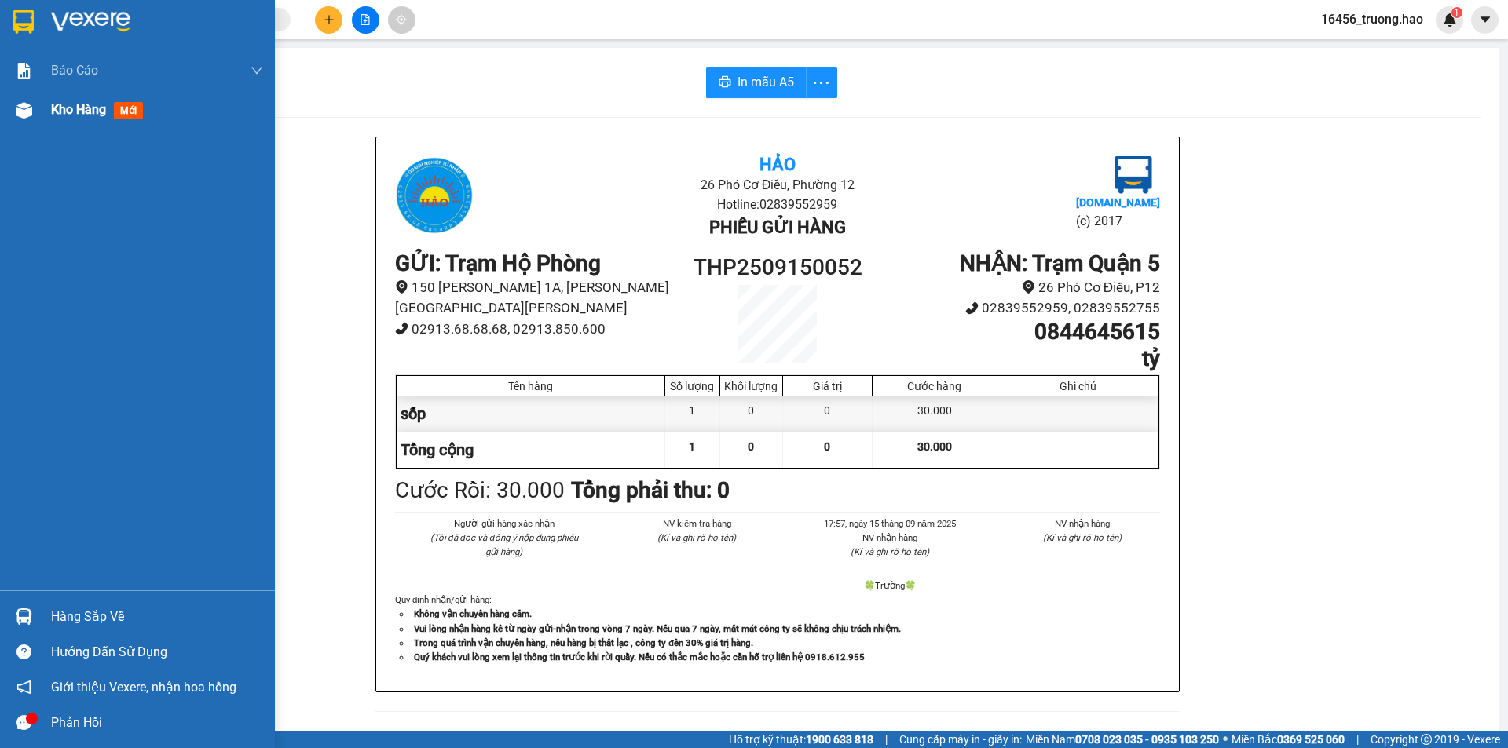
drag, startPoint x: 66, startPoint y: 122, endPoint x: 158, endPoint y: 16, distance: 139.7
click at [66, 120] on div "Kho hàng mới" at bounding box center [157, 109] width 212 height 39
click at [66, 113] on span "Kho hàng" at bounding box center [78, 109] width 55 height 15
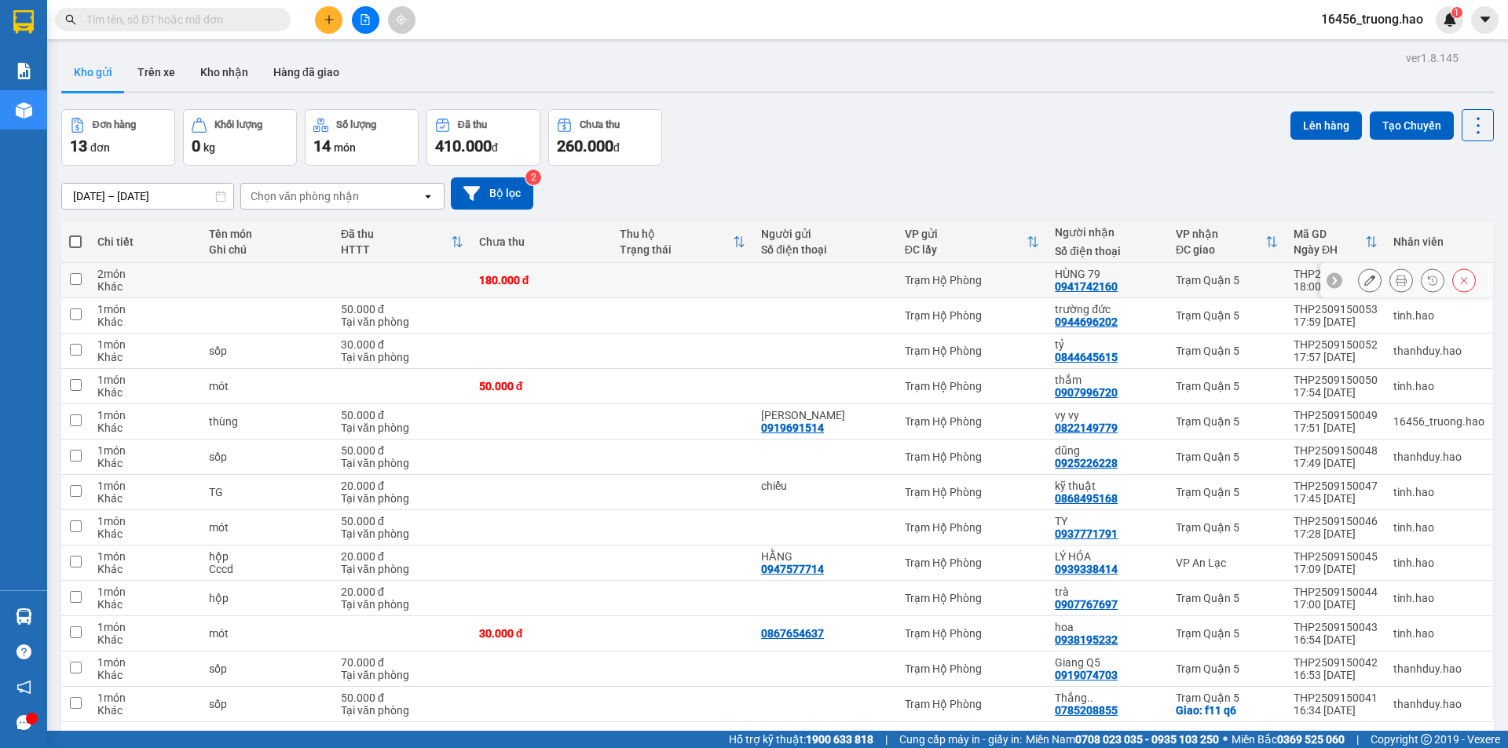
click at [644, 265] on td at bounding box center [682, 280] width 141 height 35
checkbox input "true"
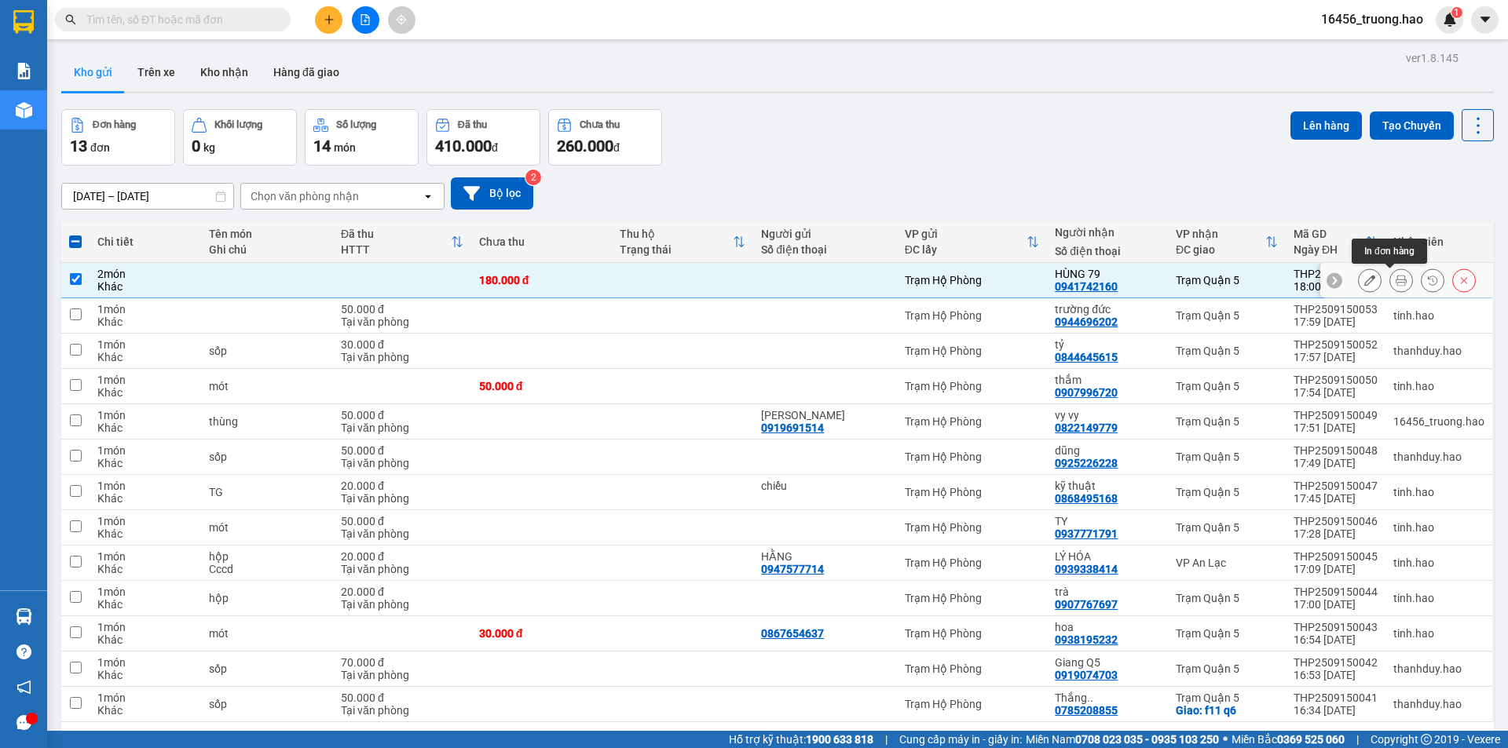
click at [1396, 280] on icon at bounding box center [1401, 280] width 11 height 11
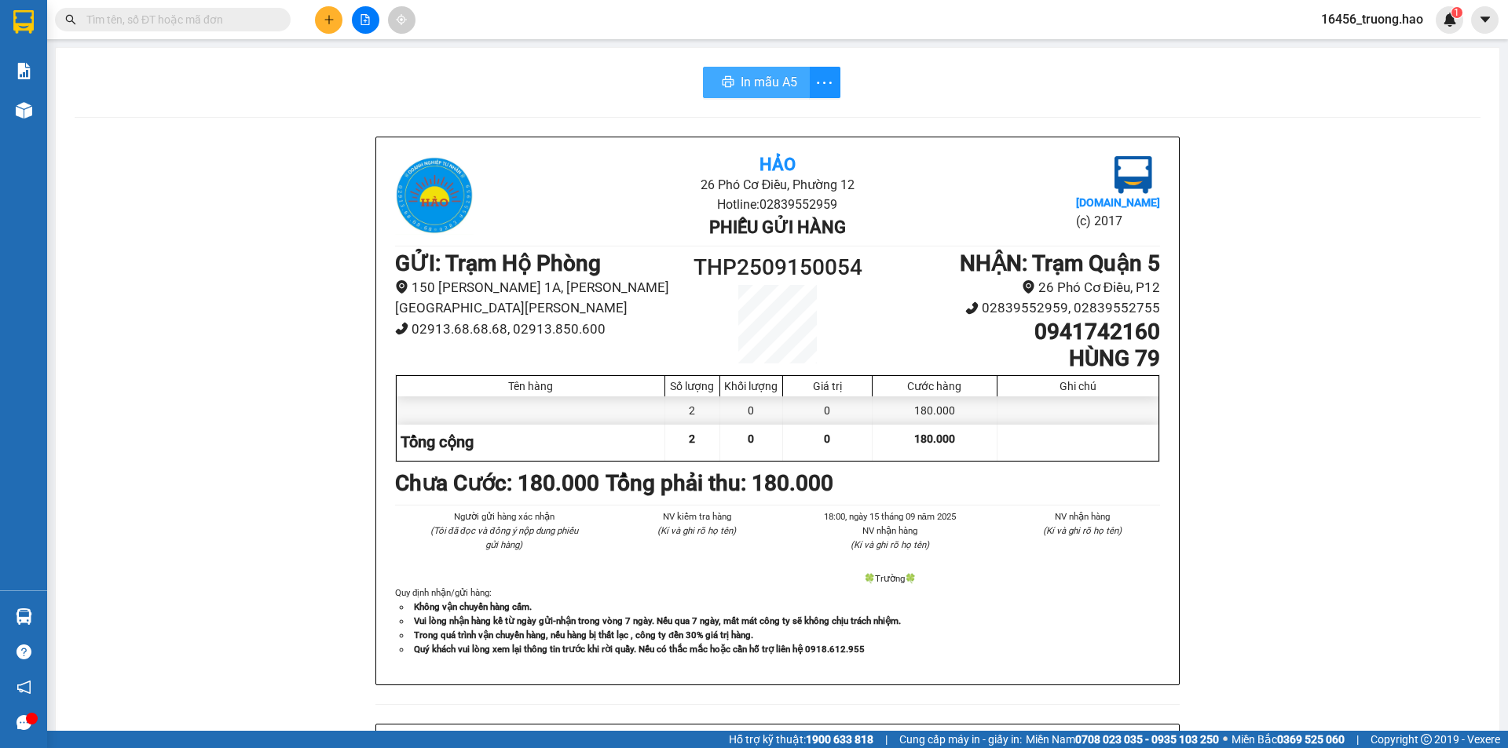
click at [759, 79] on span "In mẫu A5" at bounding box center [769, 82] width 57 height 20
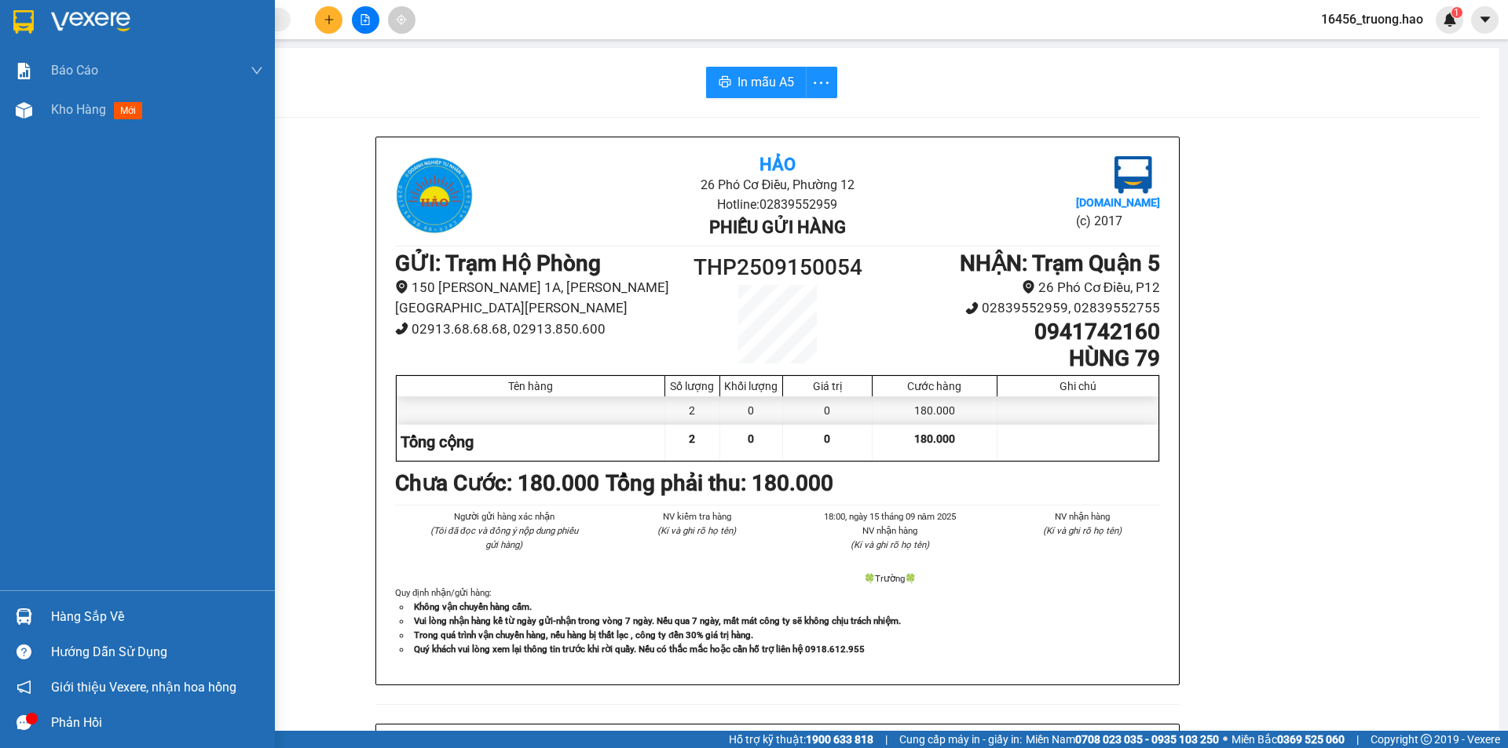
click at [62, 141] on div "Báo cáo BC tiền công nợ Báo cáo dòng tiền (trưởng trạm) Doanh số tạo đơn theo V…" at bounding box center [137, 321] width 275 height 540
click at [77, 117] on span "Kho hàng" at bounding box center [78, 109] width 55 height 15
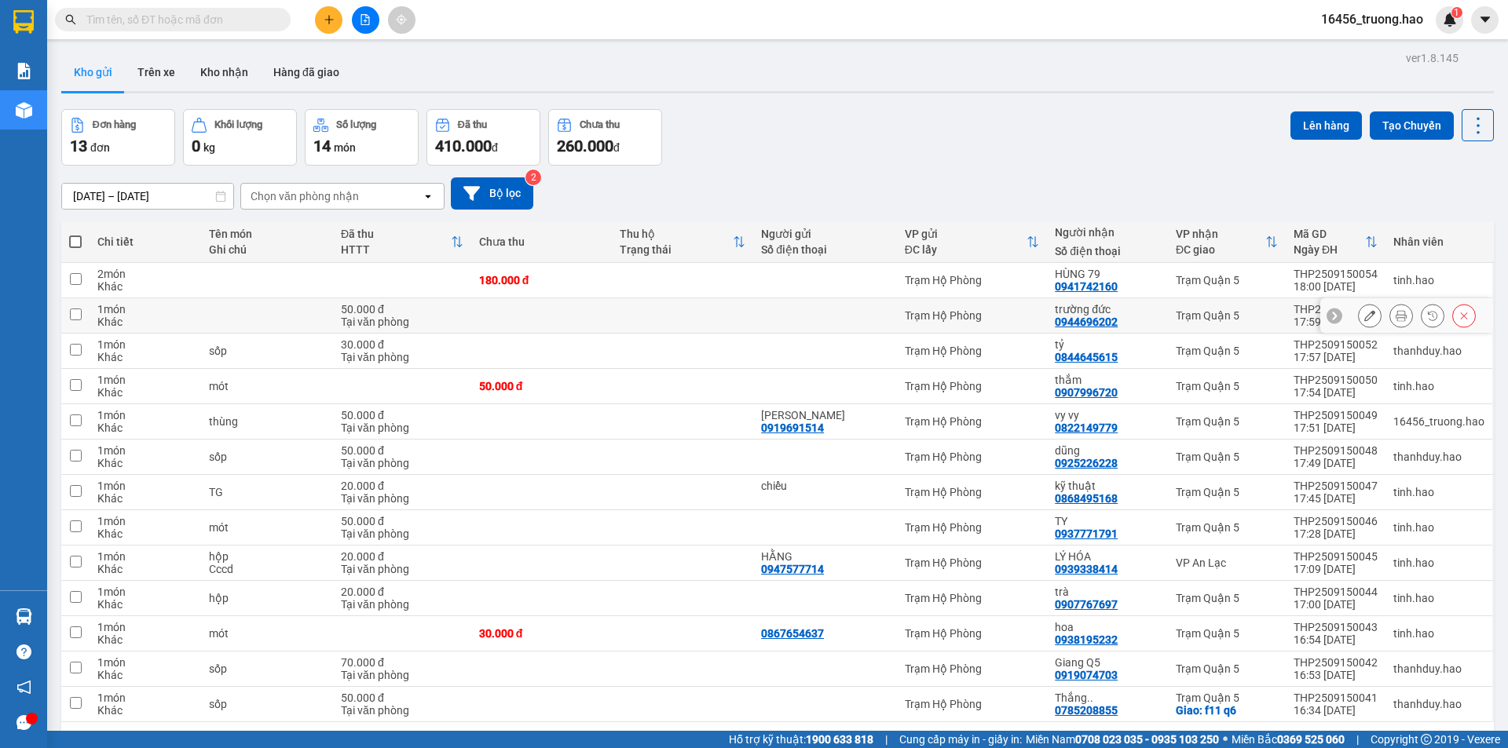
click at [1012, 319] on div "Trạm Hộ Phòng" at bounding box center [972, 315] width 135 height 13
checkbox input "true"
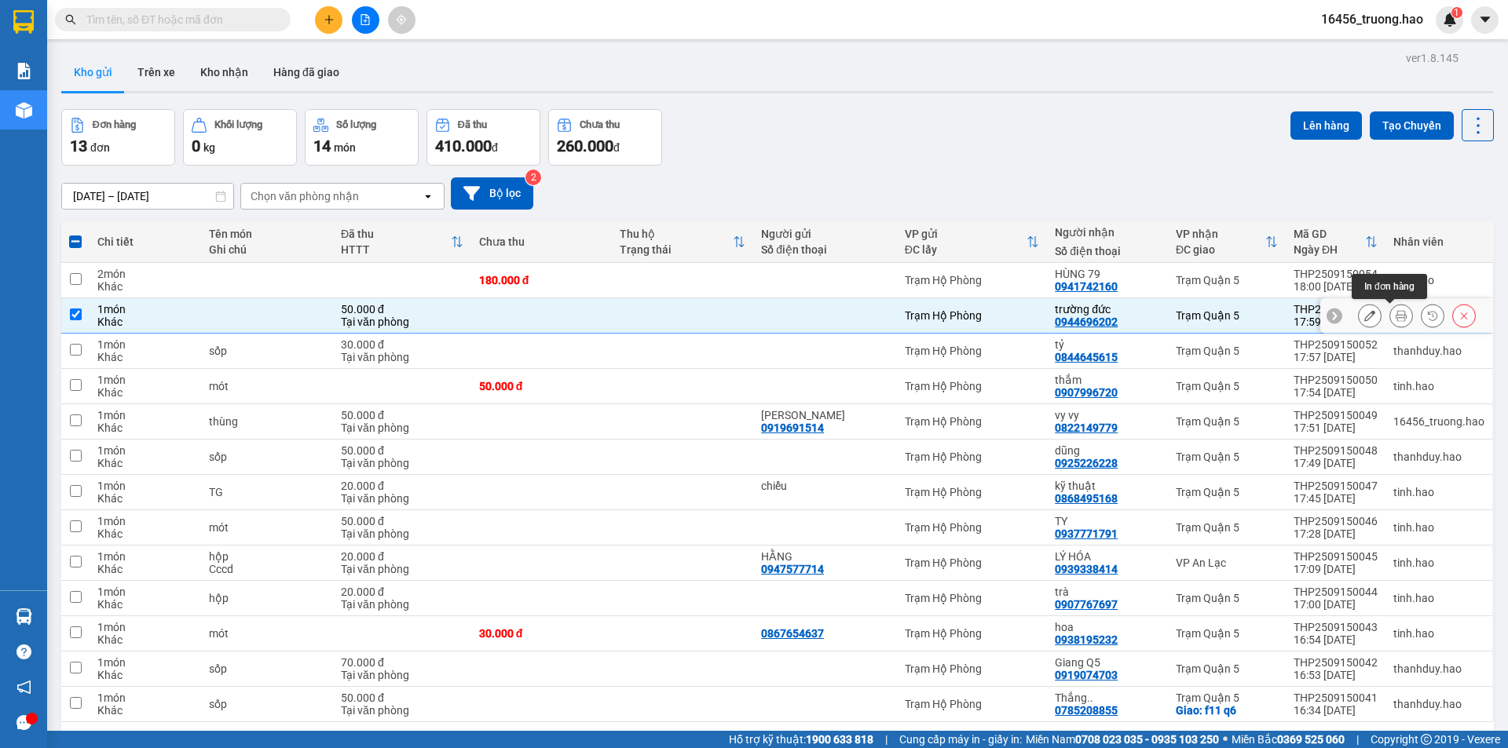
click at [1396, 313] on icon at bounding box center [1401, 315] width 11 height 11
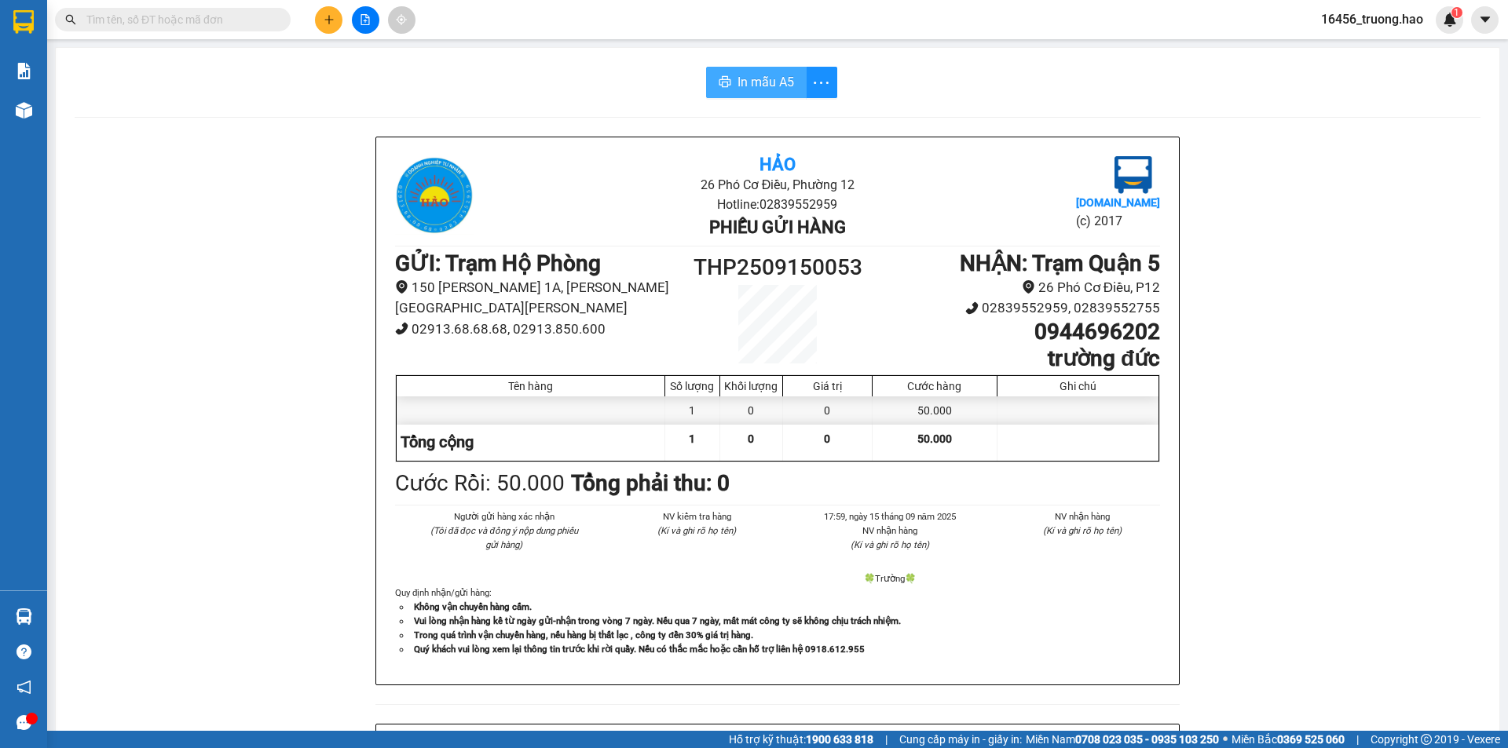
click at [792, 89] on button "In mẫu A5" at bounding box center [756, 82] width 101 height 31
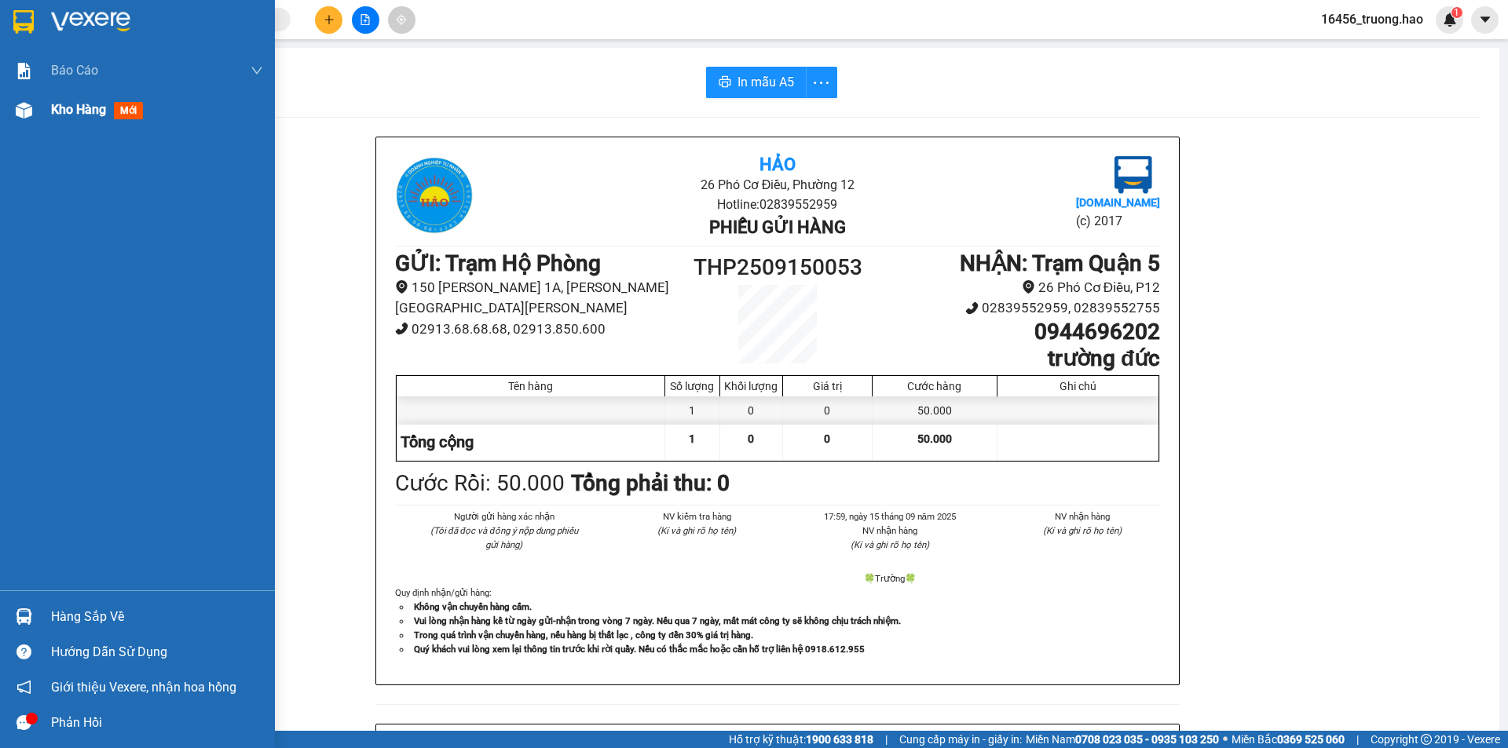
click at [115, 123] on div "Kho hàng mới" at bounding box center [157, 109] width 212 height 39
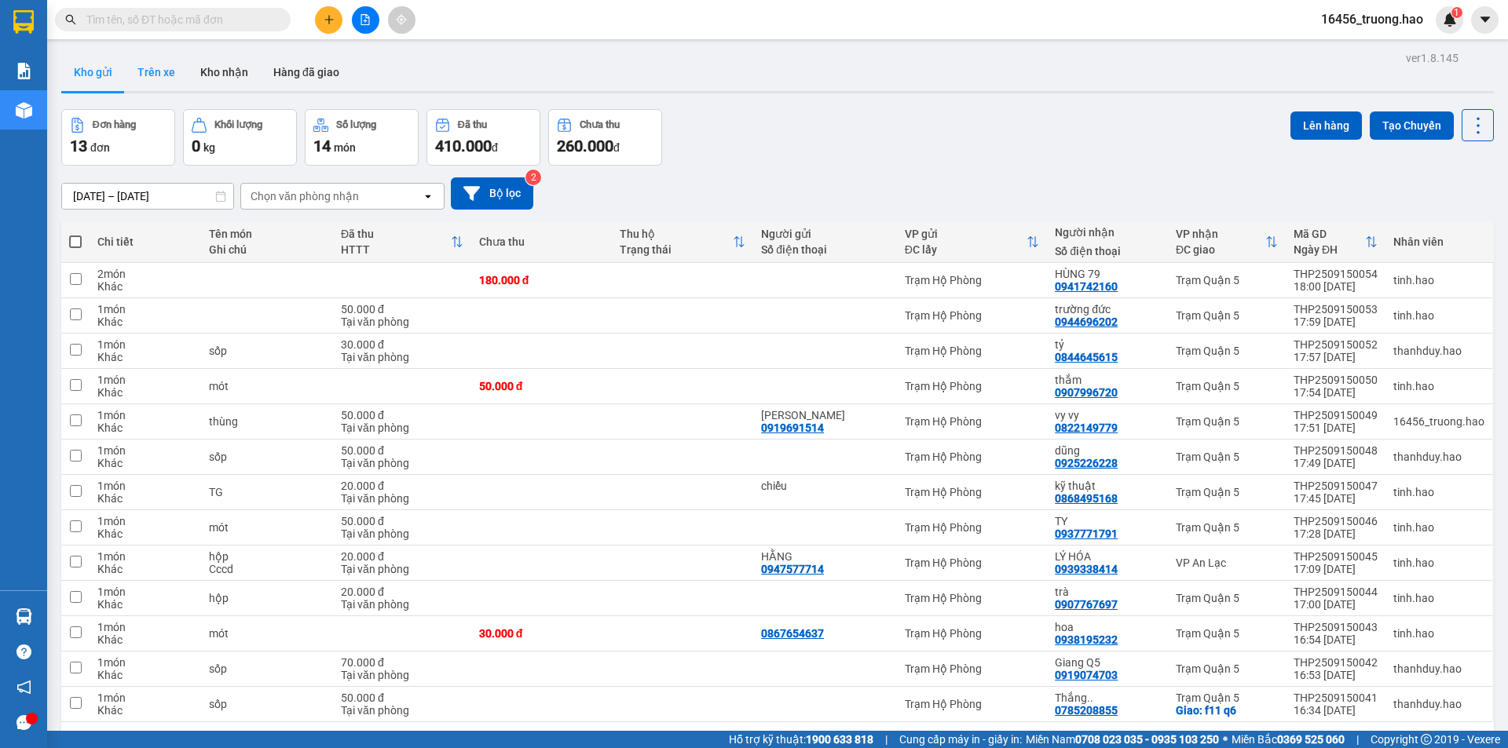
click at [176, 79] on button "Trên xe" at bounding box center [156, 72] width 63 height 38
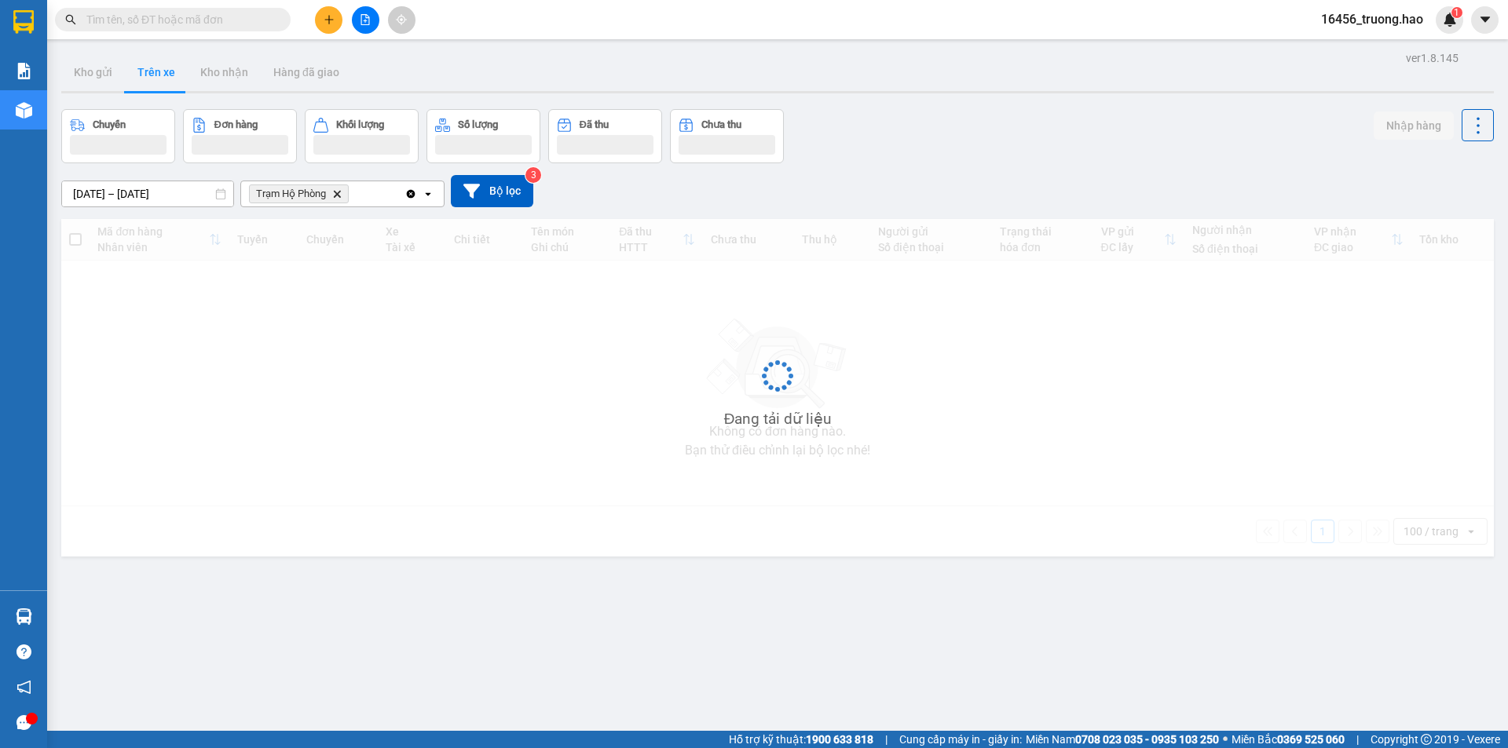
click at [176, 79] on button "Trên xe" at bounding box center [156, 72] width 63 height 38
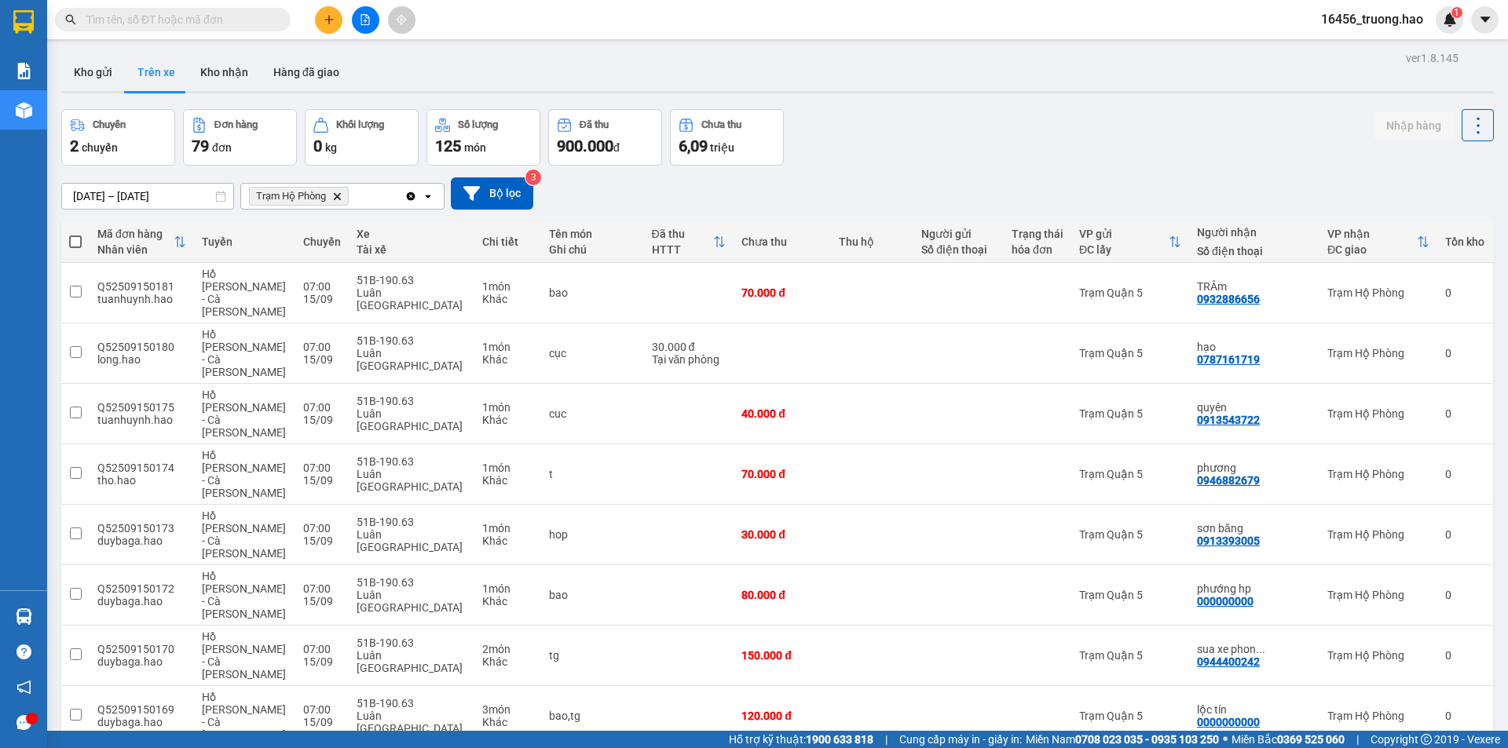
click at [136, 27] on input "text" at bounding box center [178, 19] width 185 height 17
click at [103, 84] on button "Kho gửi" at bounding box center [93, 72] width 64 height 38
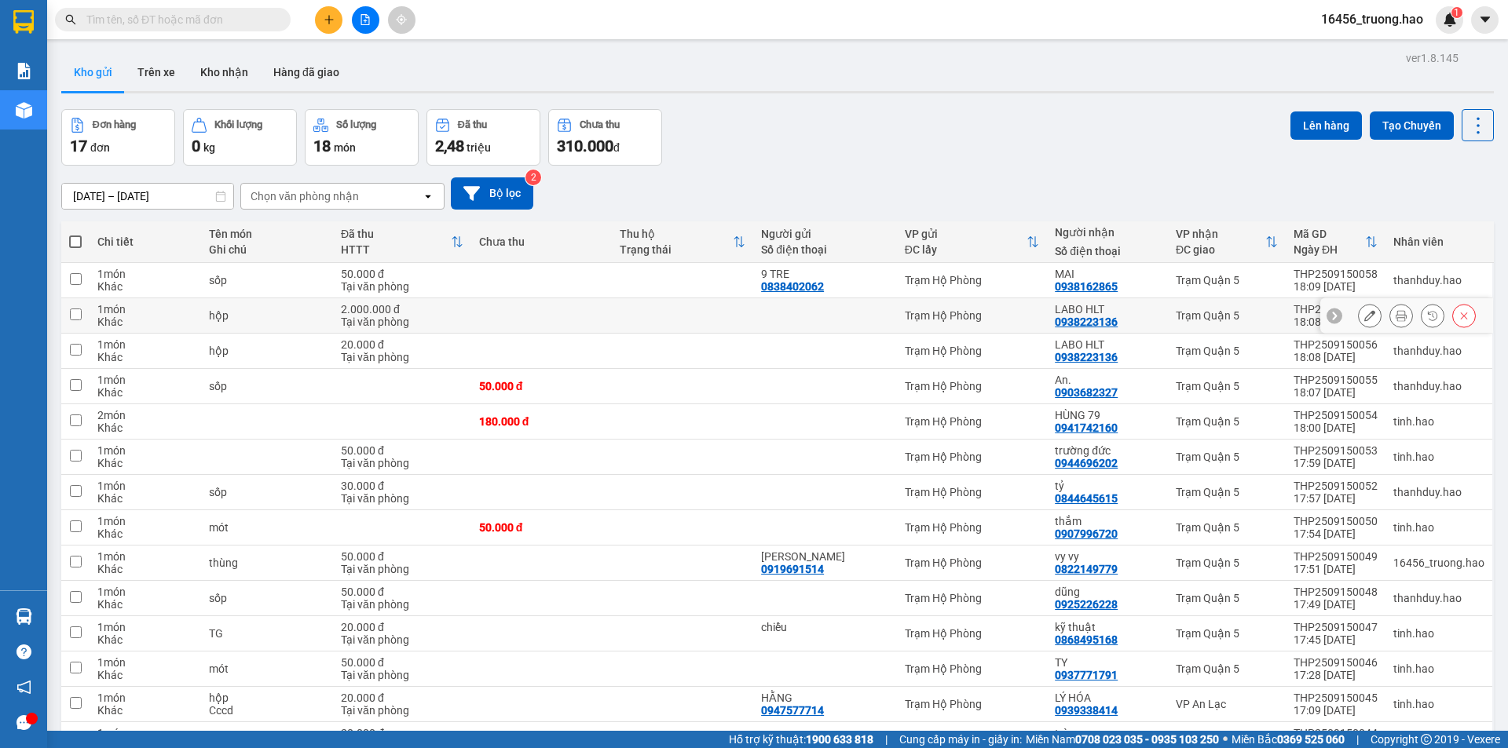
click at [456, 306] on div "2.000.000 đ" at bounding box center [402, 309] width 123 height 13
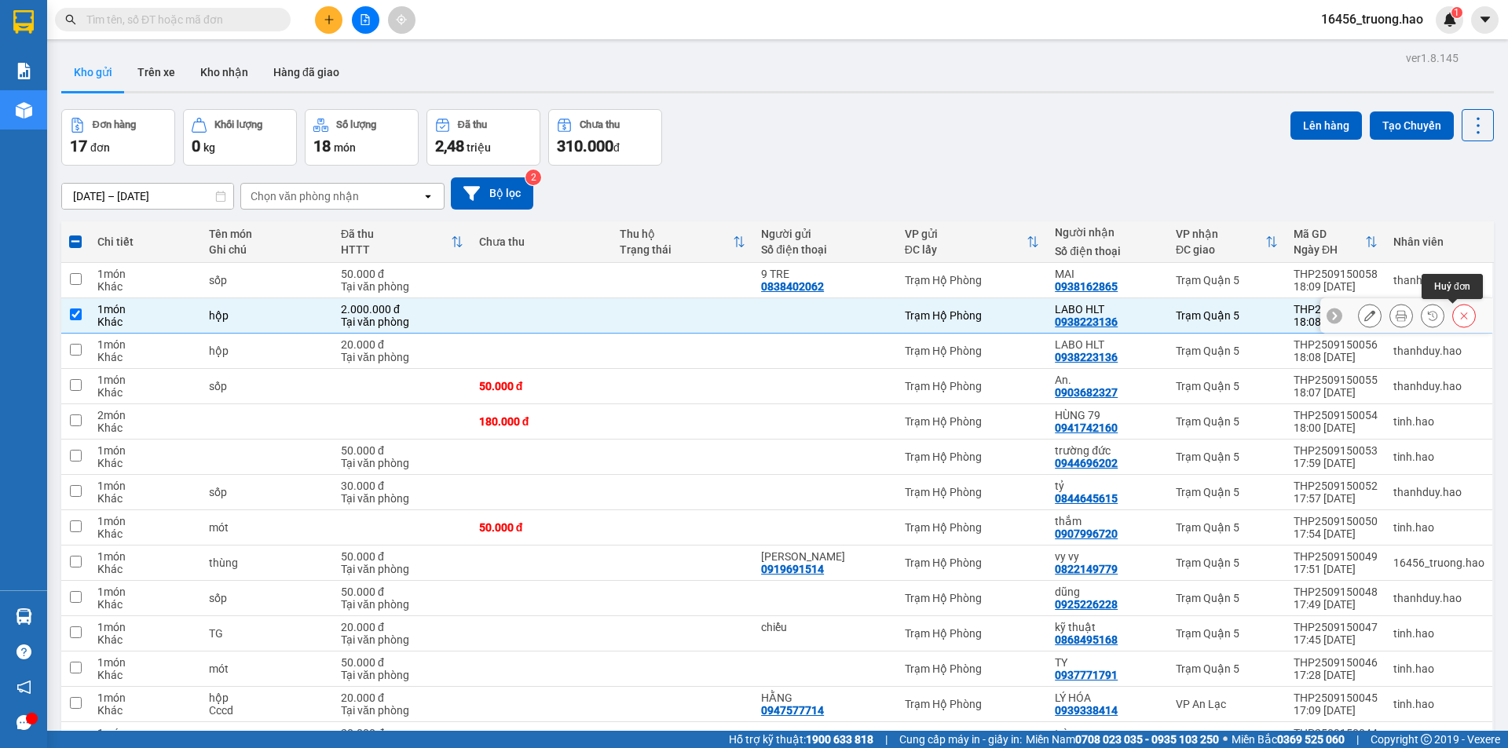
click at [1458, 317] on button at bounding box center [1464, 315] width 22 height 27
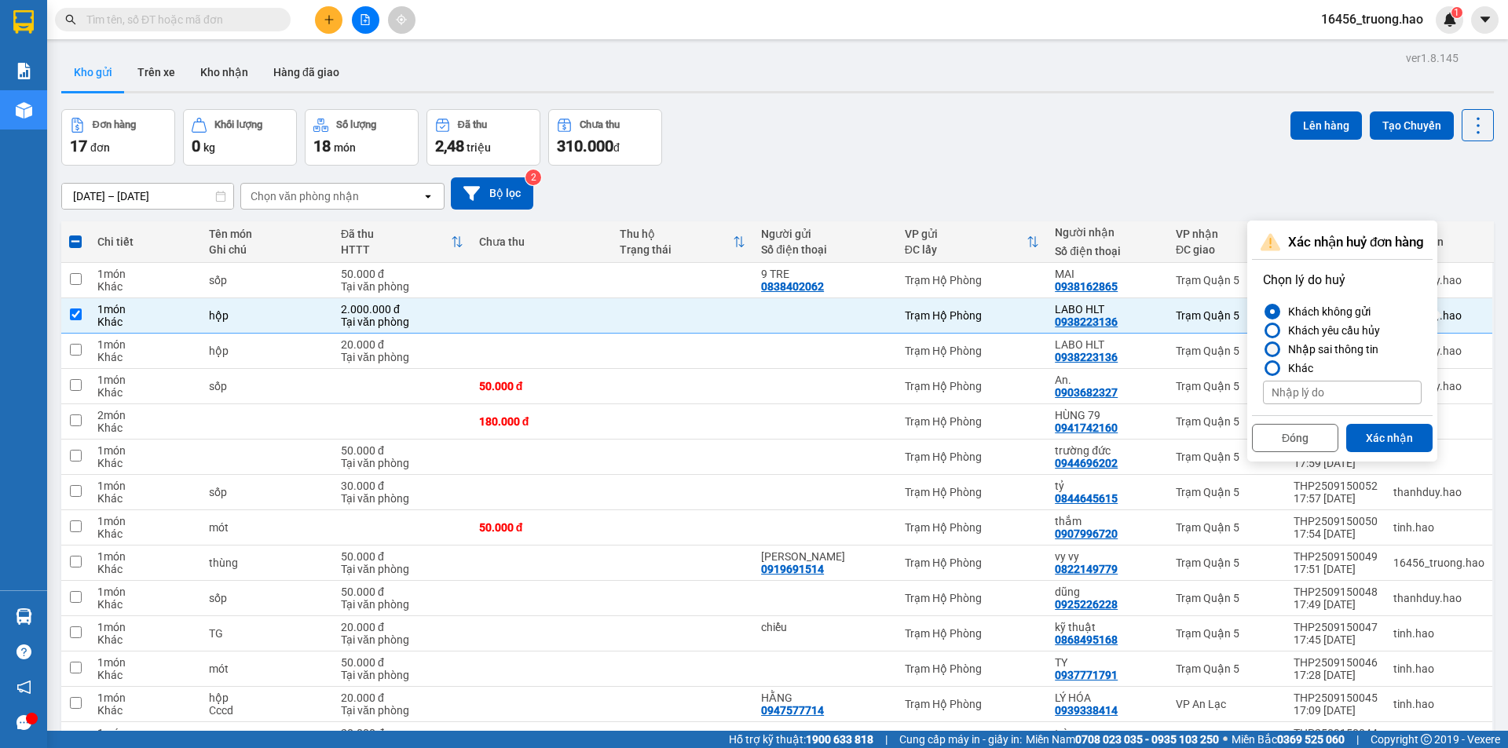
click at [1326, 350] on div "Nhập sai thông tin" at bounding box center [1330, 349] width 97 height 19
click at [1263, 349] on input "Nhập sai thông tin" at bounding box center [1263, 349] width 0 height 0
click at [1363, 426] on button "Xác nhận" at bounding box center [1389, 438] width 86 height 28
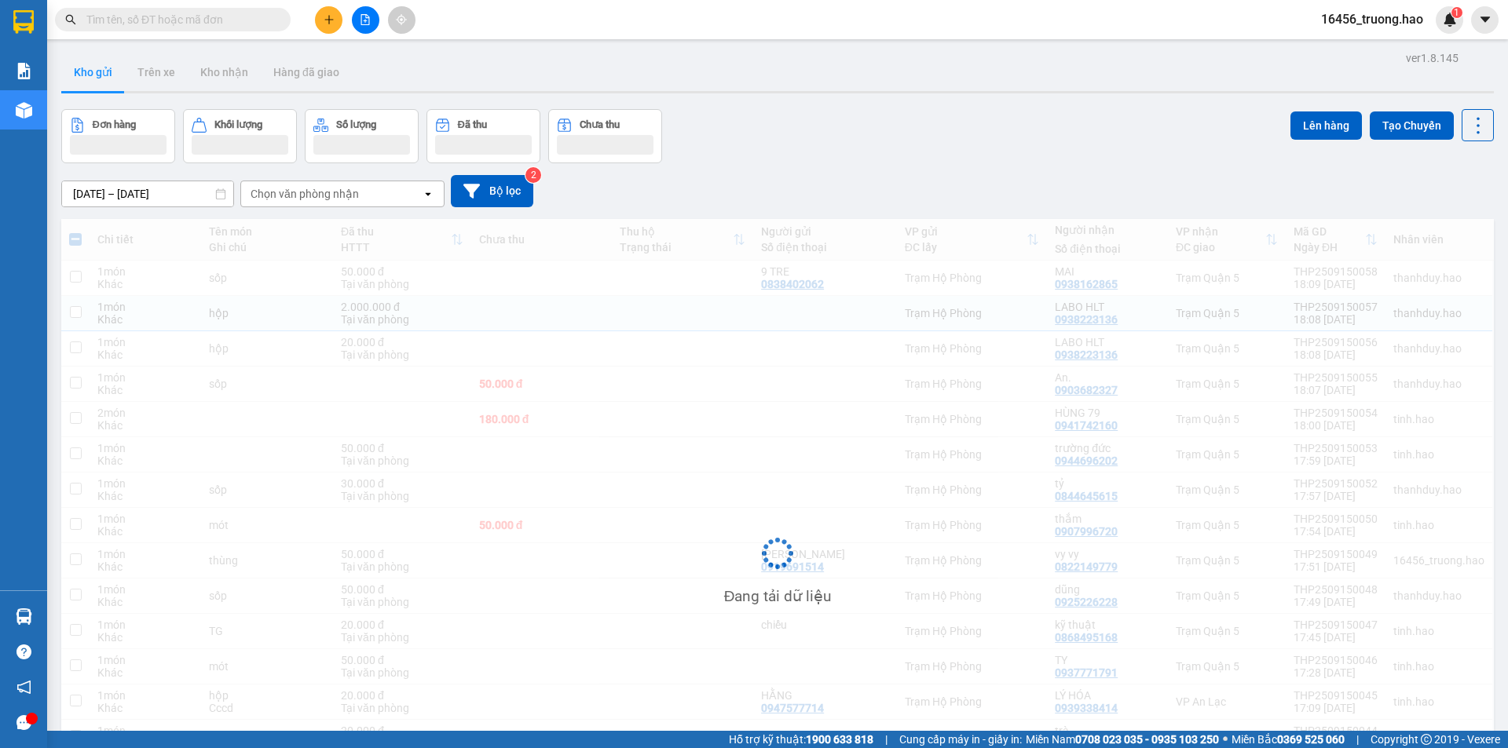
checkbox input "false"
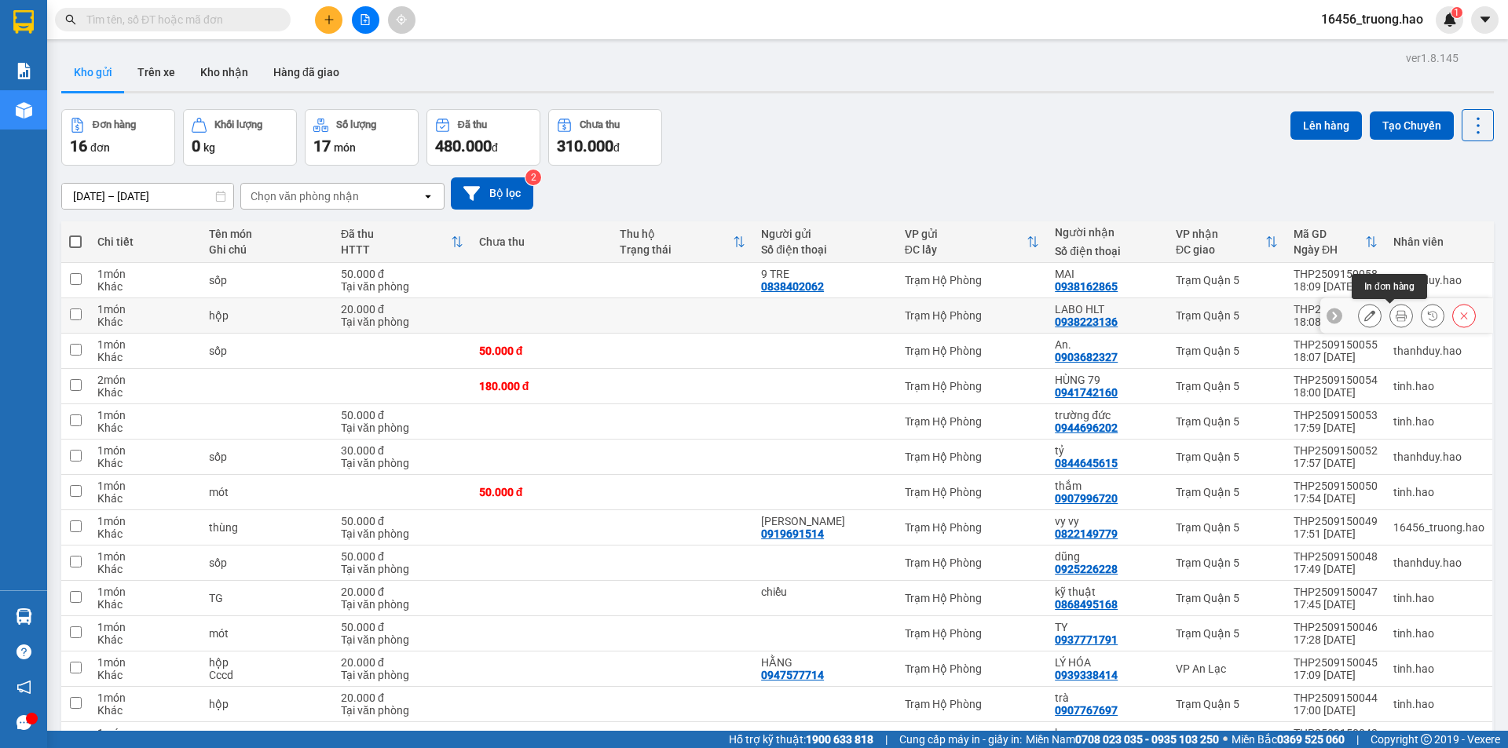
click at [1396, 313] on icon at bounding box center [1401, 315] width 11 height 11
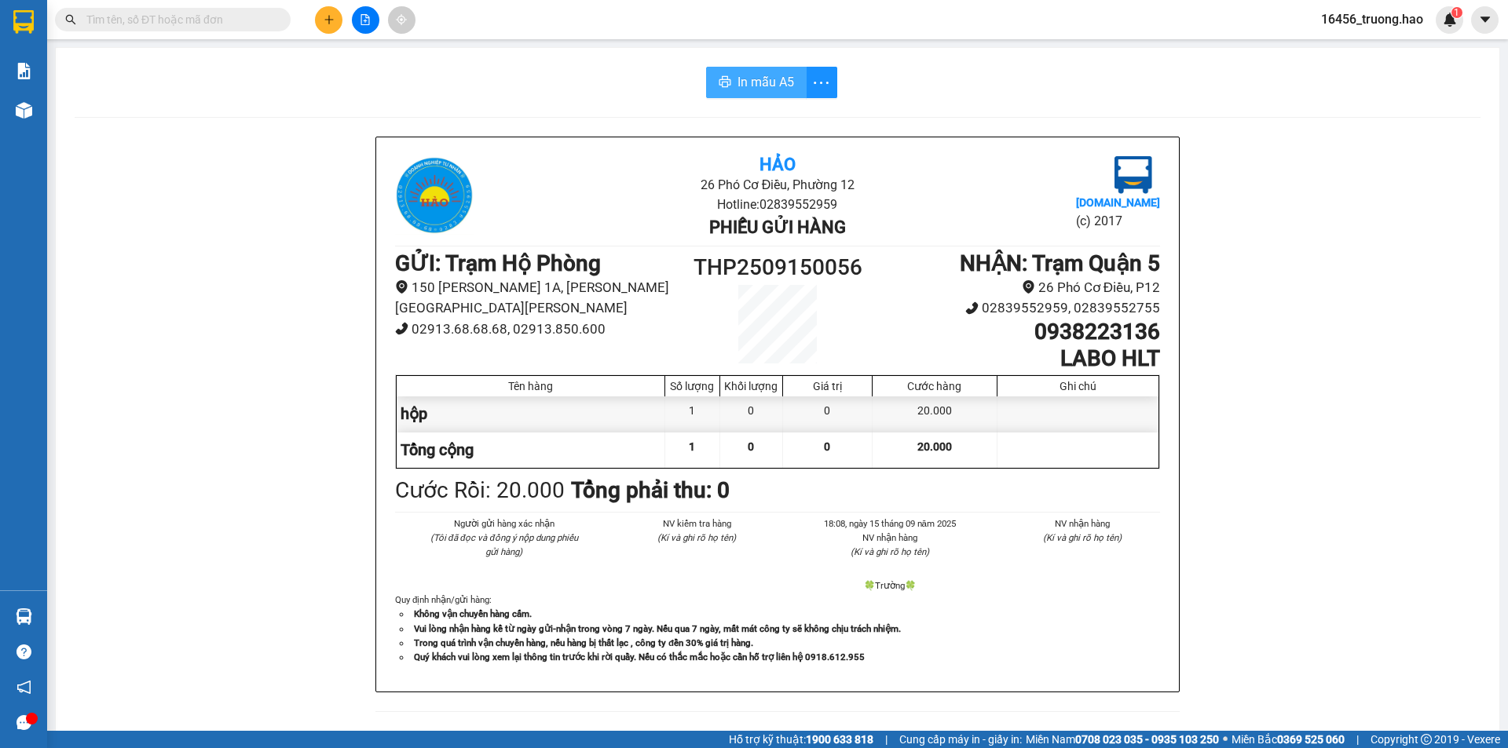
click at [737, 78] on span "In mẫu A5" at bounding box center [765, 82] width 57 height 20
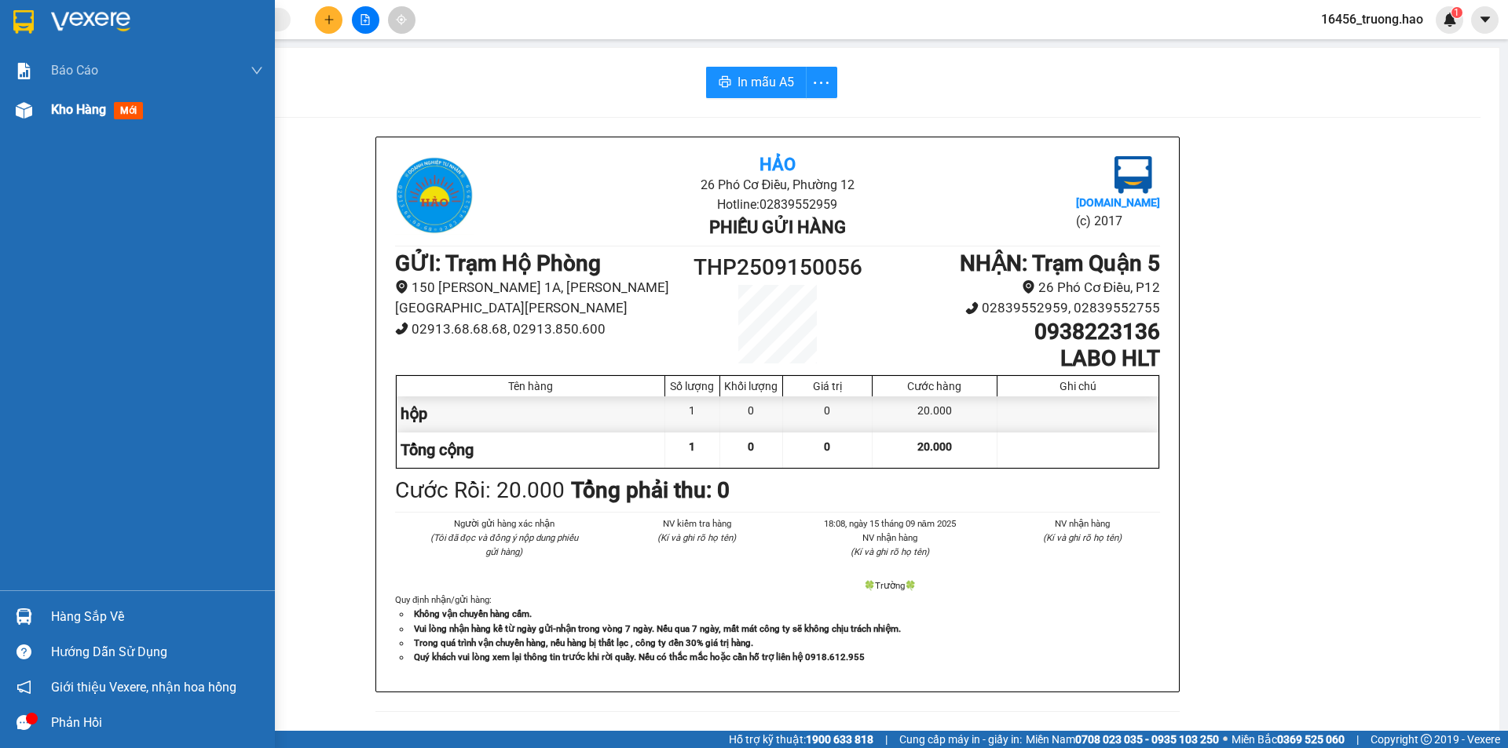
click at [81, 119] on div "Kho hàng mới" at bounding box center [100, 110] width 98 height 20
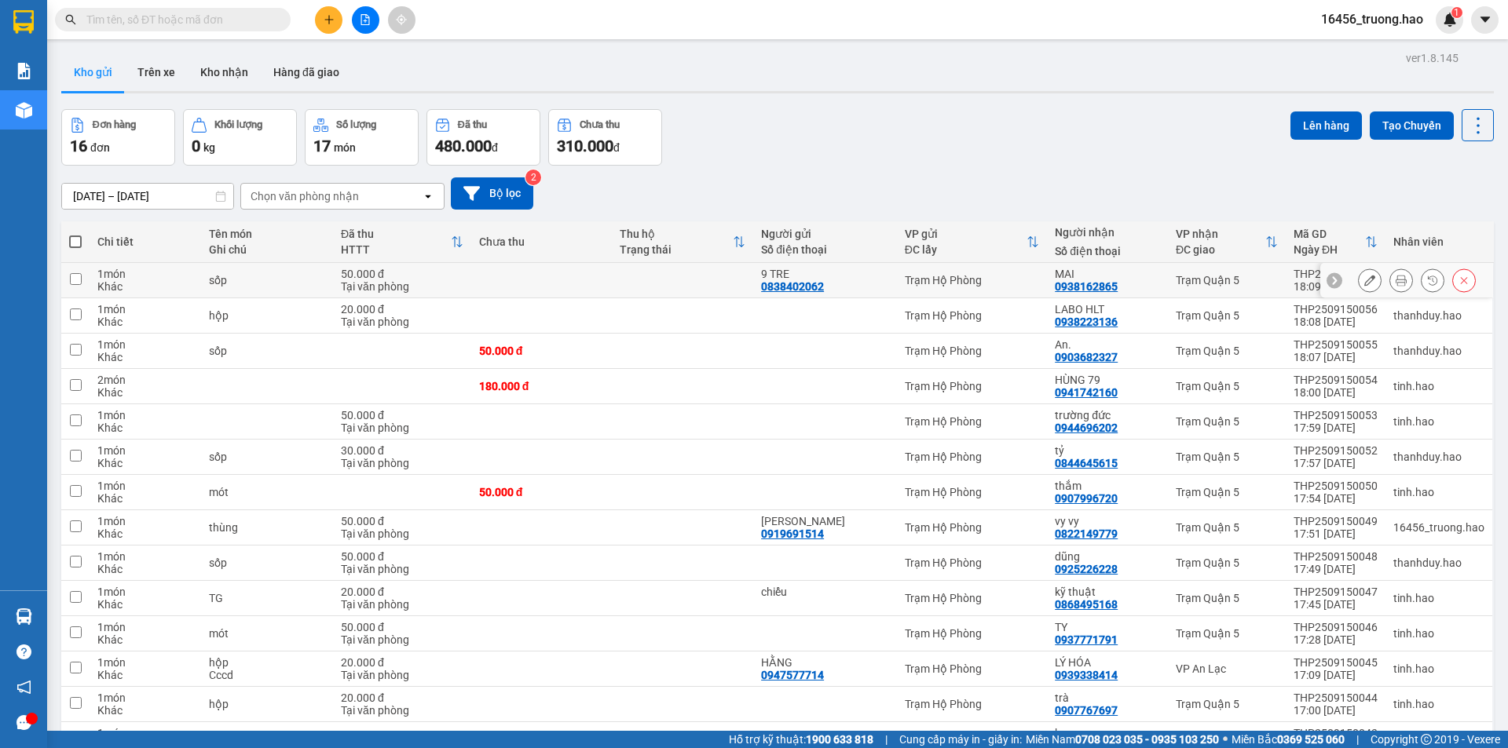
click at [1247, 277] on div "Trạm Quận 5" at bounding box center [1227, 280] width 102 height 13
checkbox input "true"
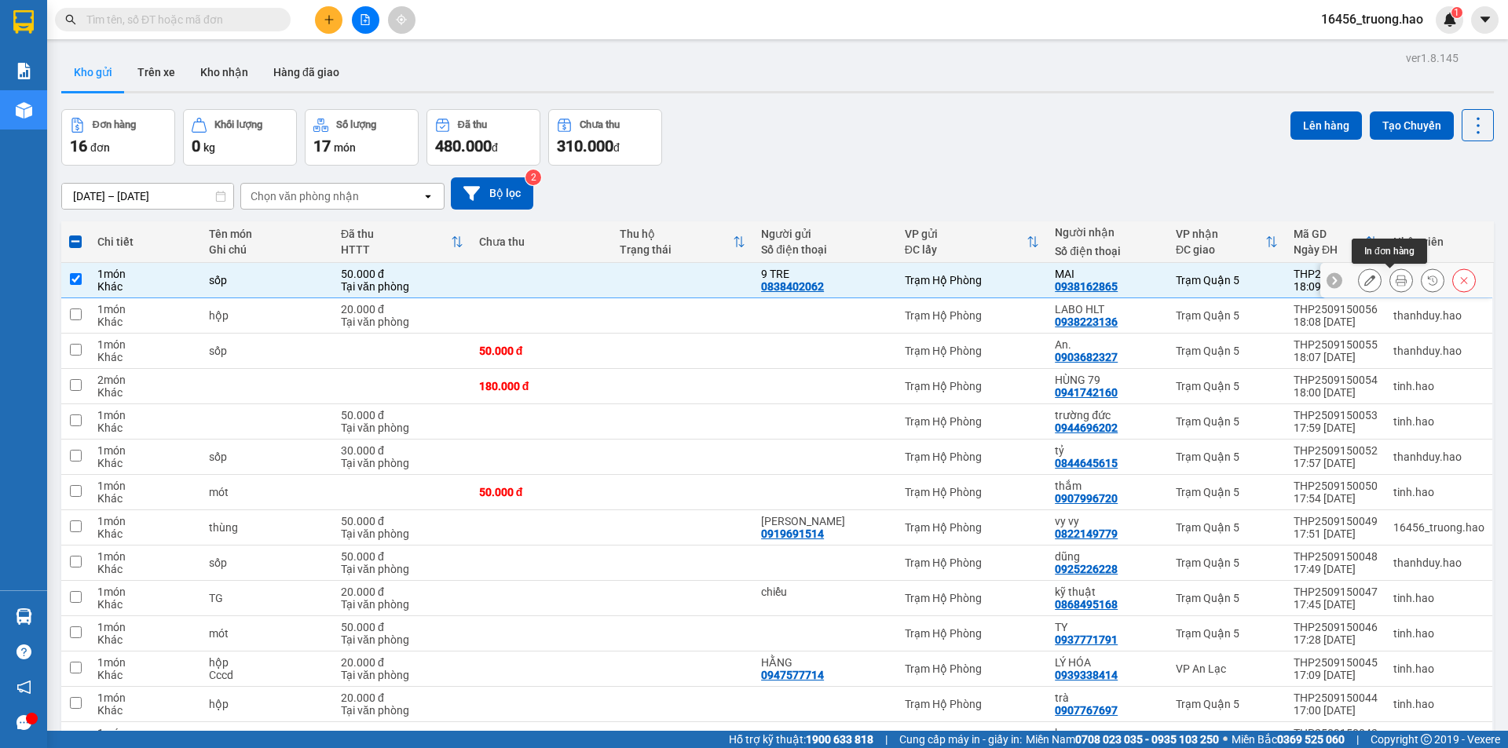
click at [1390, 287] on button at bounding box center [1401, 280] width 22 height 27
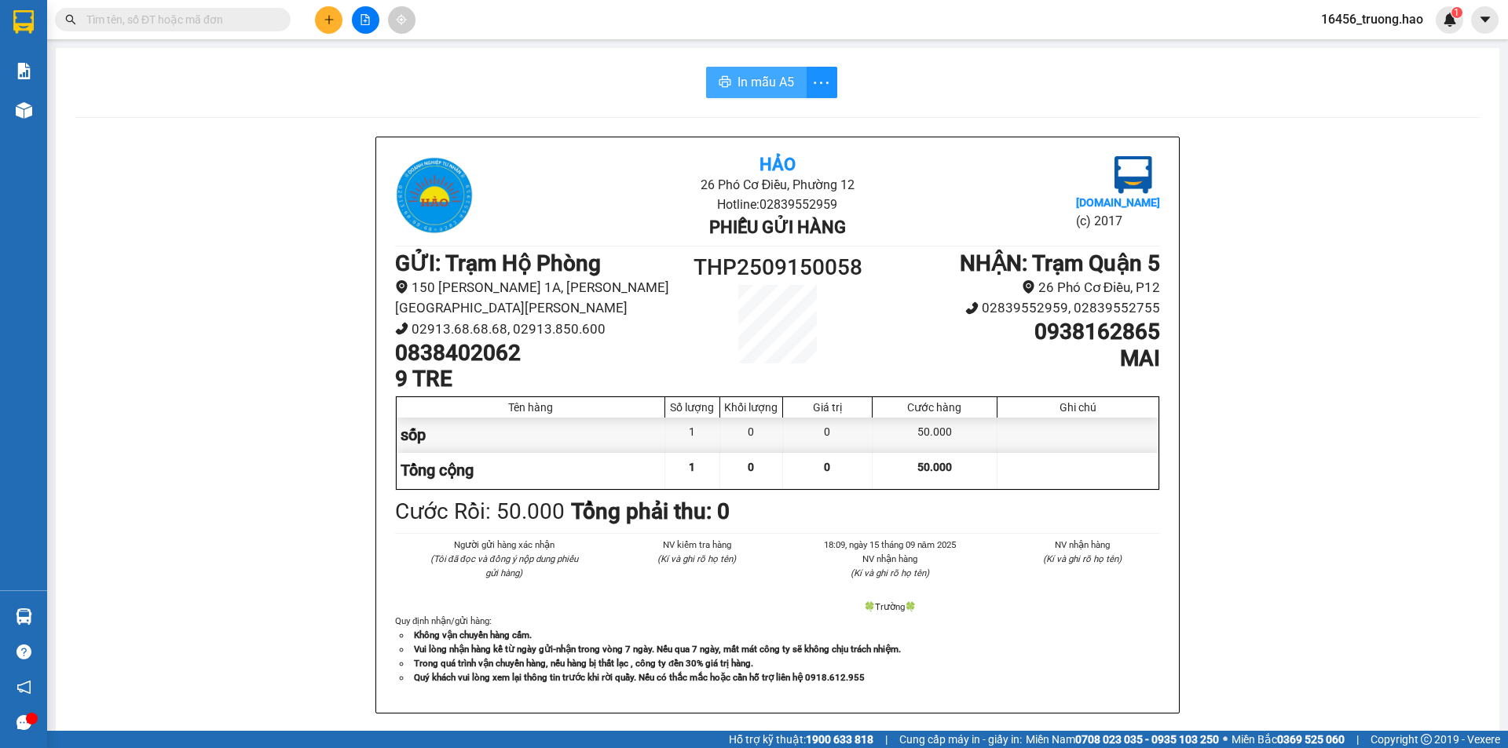
click at [767, 82] on span "In mẫu A5" at bounding box center [765, 82] width 57 height 20
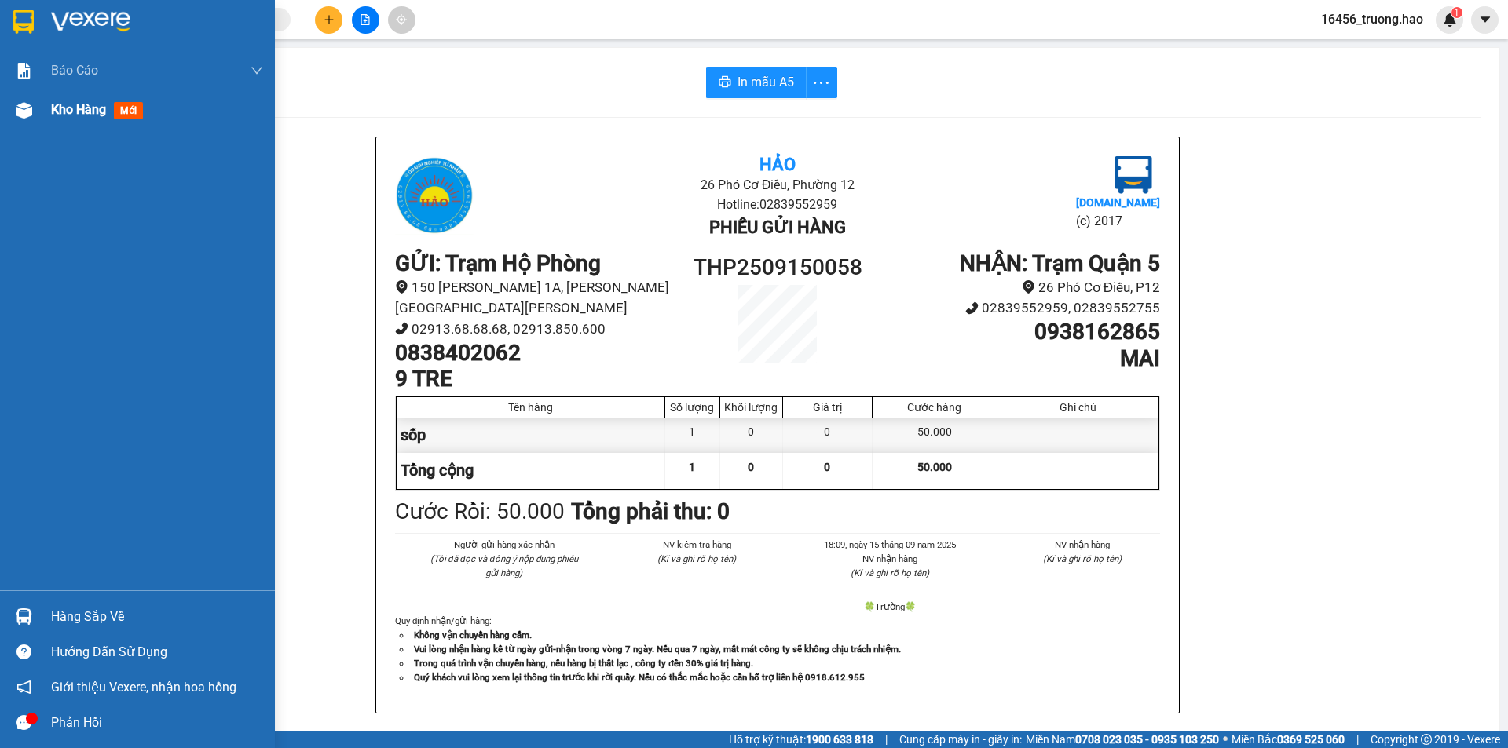
click at [75, 95] on div "Kho hàng mới" at bounding box center [157, 109] width 212 height 39
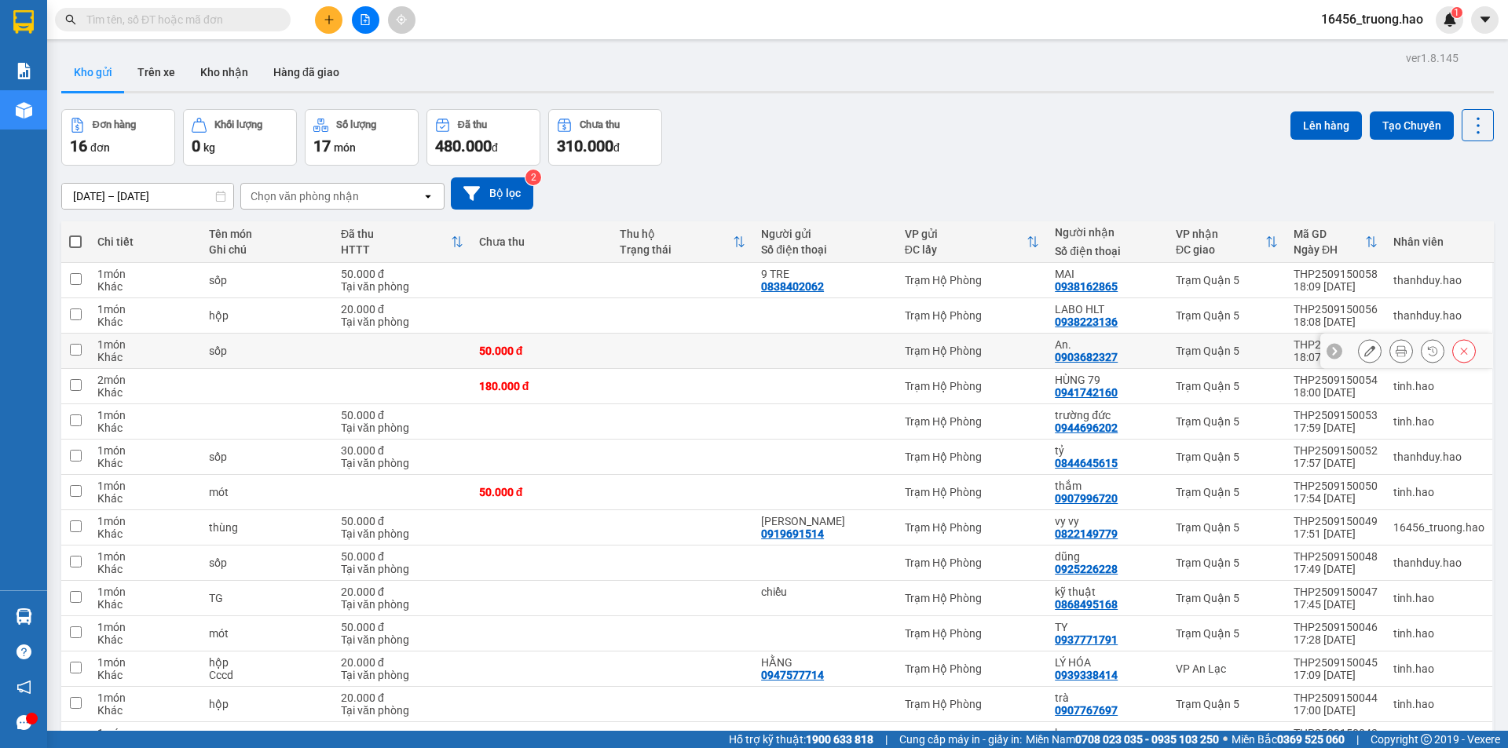
click at [506, 358] on td "50.000 đ" at bounding box center [541, 351] width 141 height 35
checkbox input "true"
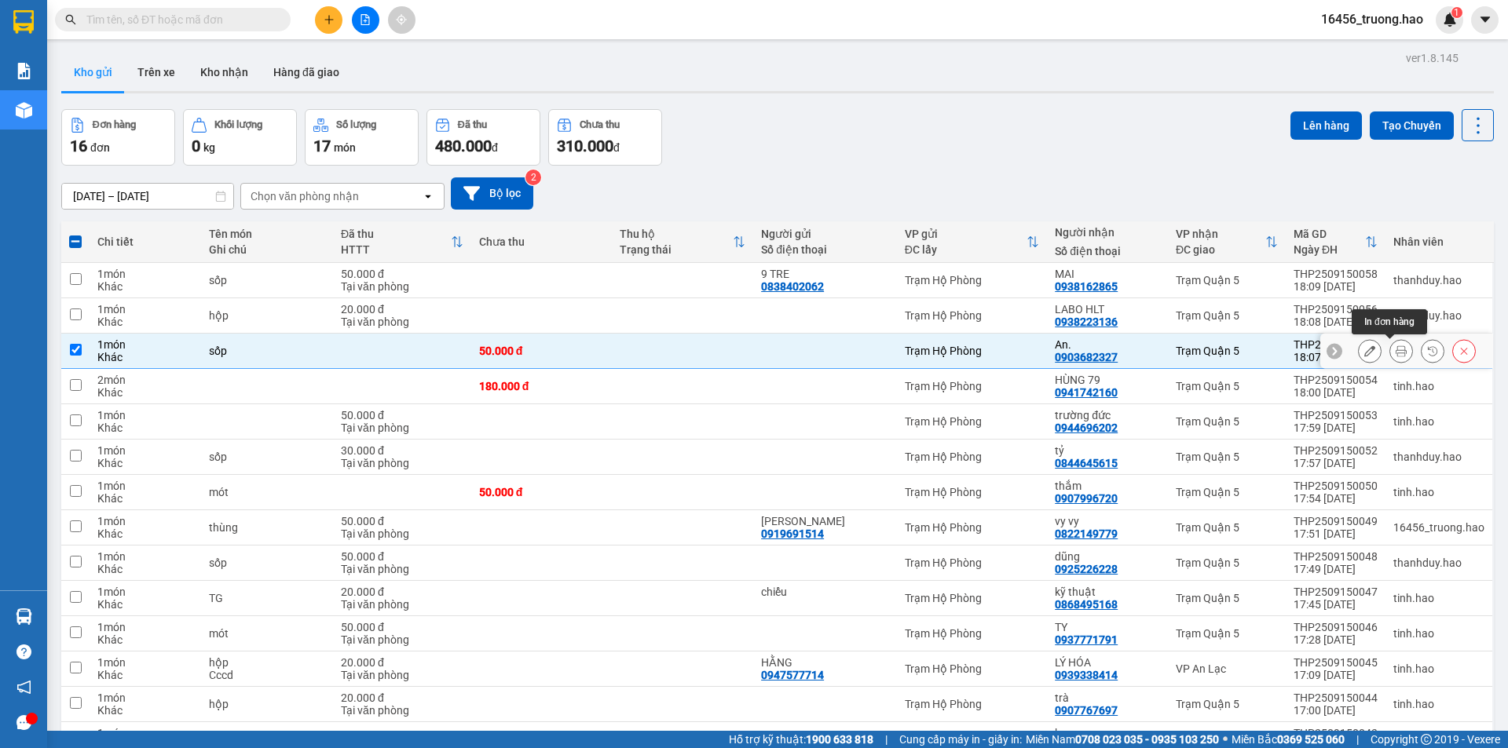
click at [1396, 356] on icon at bounding box center [1401, 351] width 11 height 11
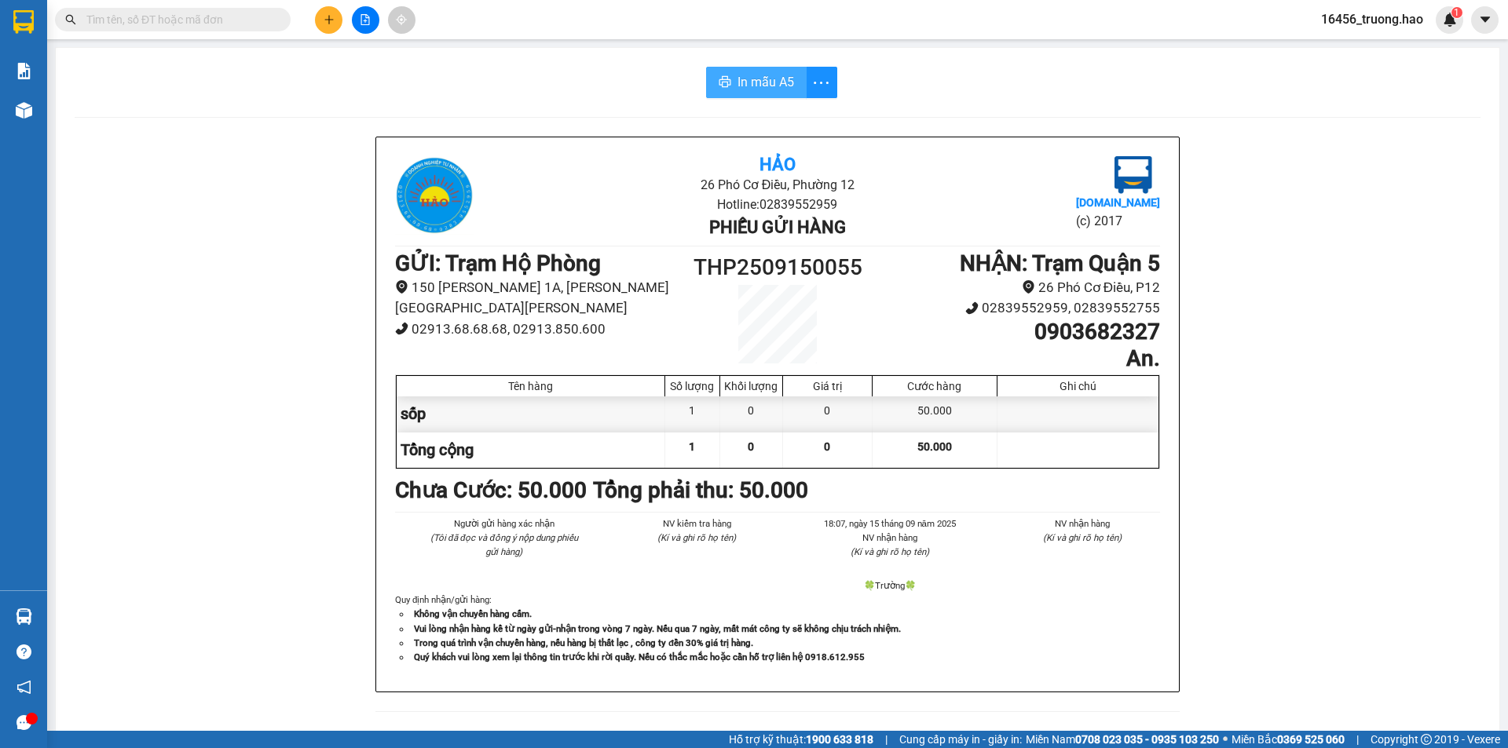
click at [776, 75] on span "In mẫu A5" at bounding box center [765, 82] width 57 height 20
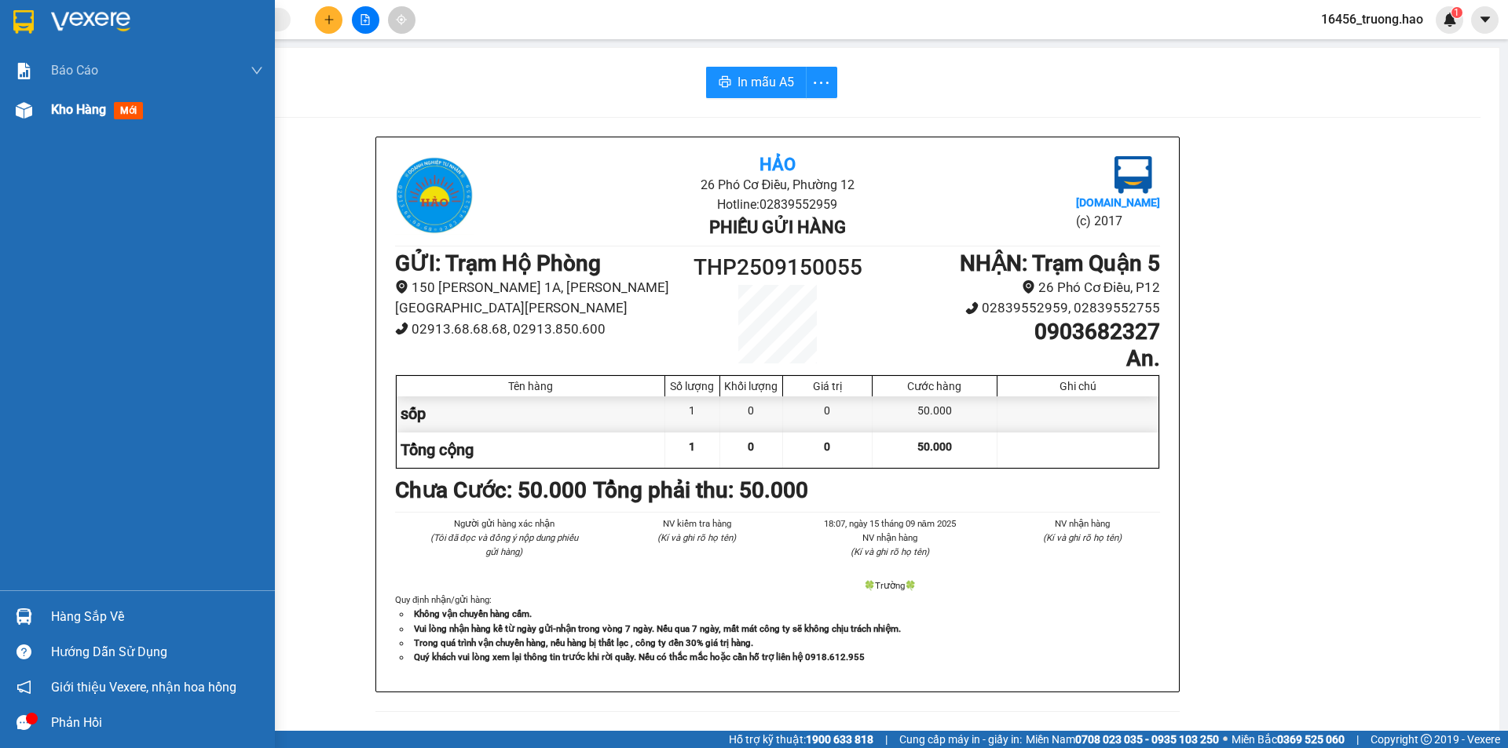
click at [31, 102] on img at bounding box center [24, 110] width 16 height 16
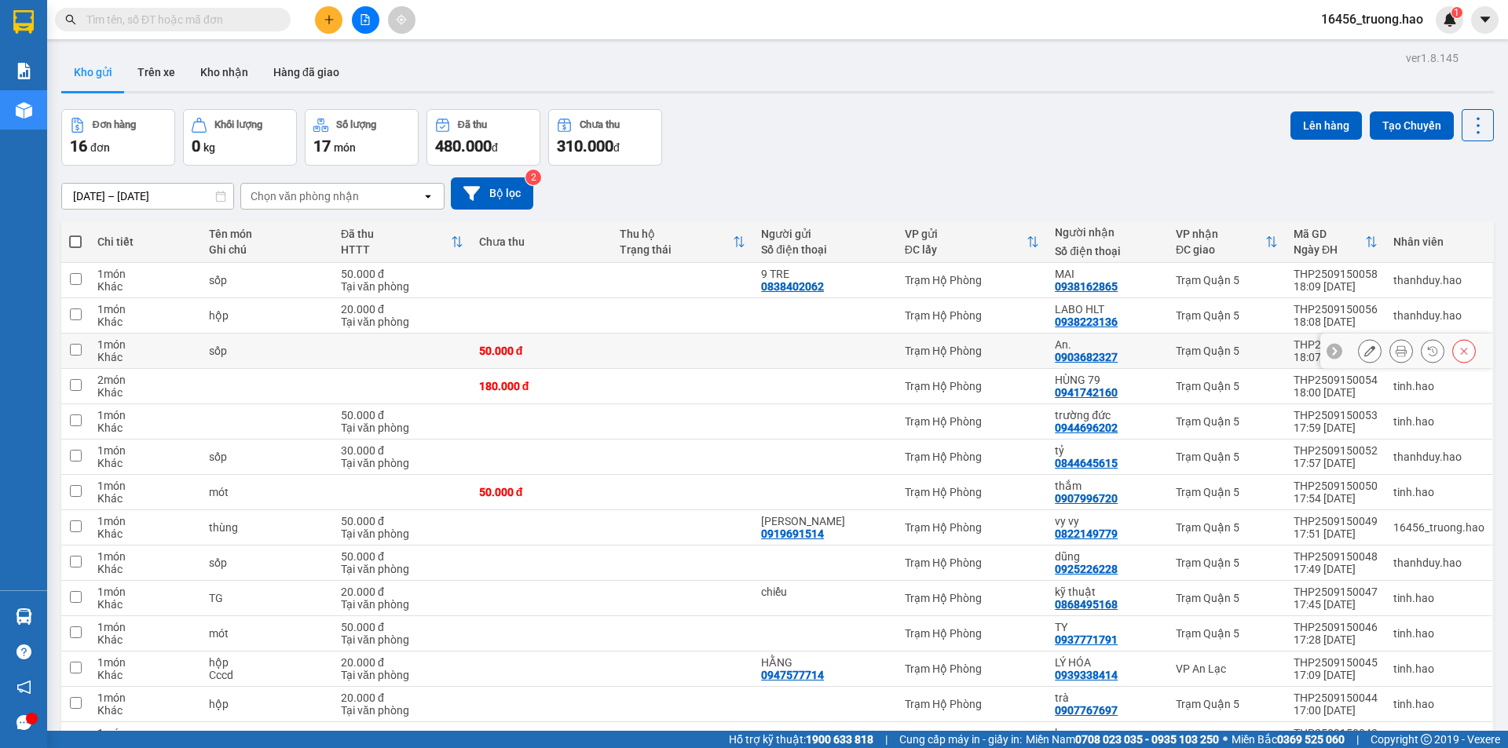
click at [763, 353] on div at bounding box center [824, 351] width 127 height 13
checkbox input "true"
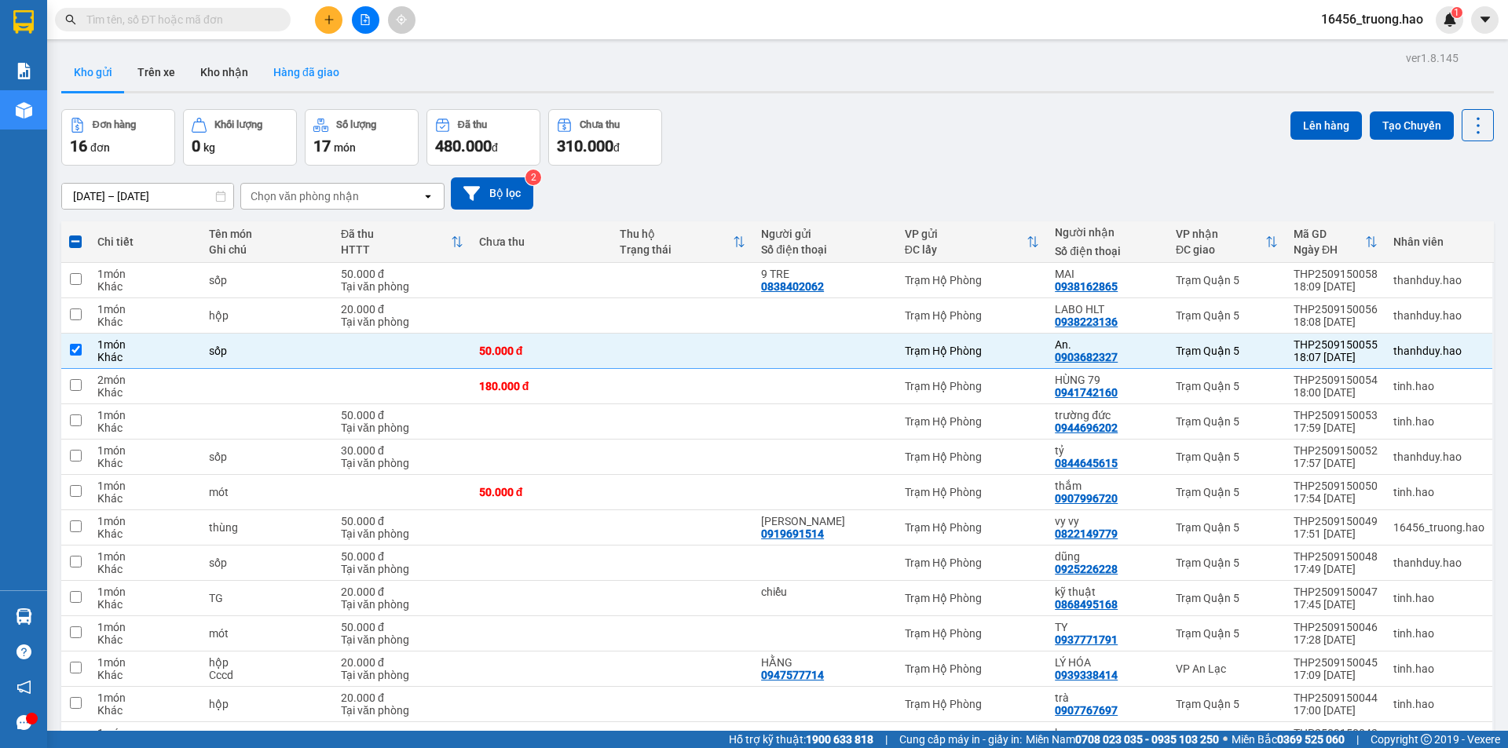
click at [273, 58] on button "Hàng đã giao" at bounding box center [306, 72] width 91 height 38
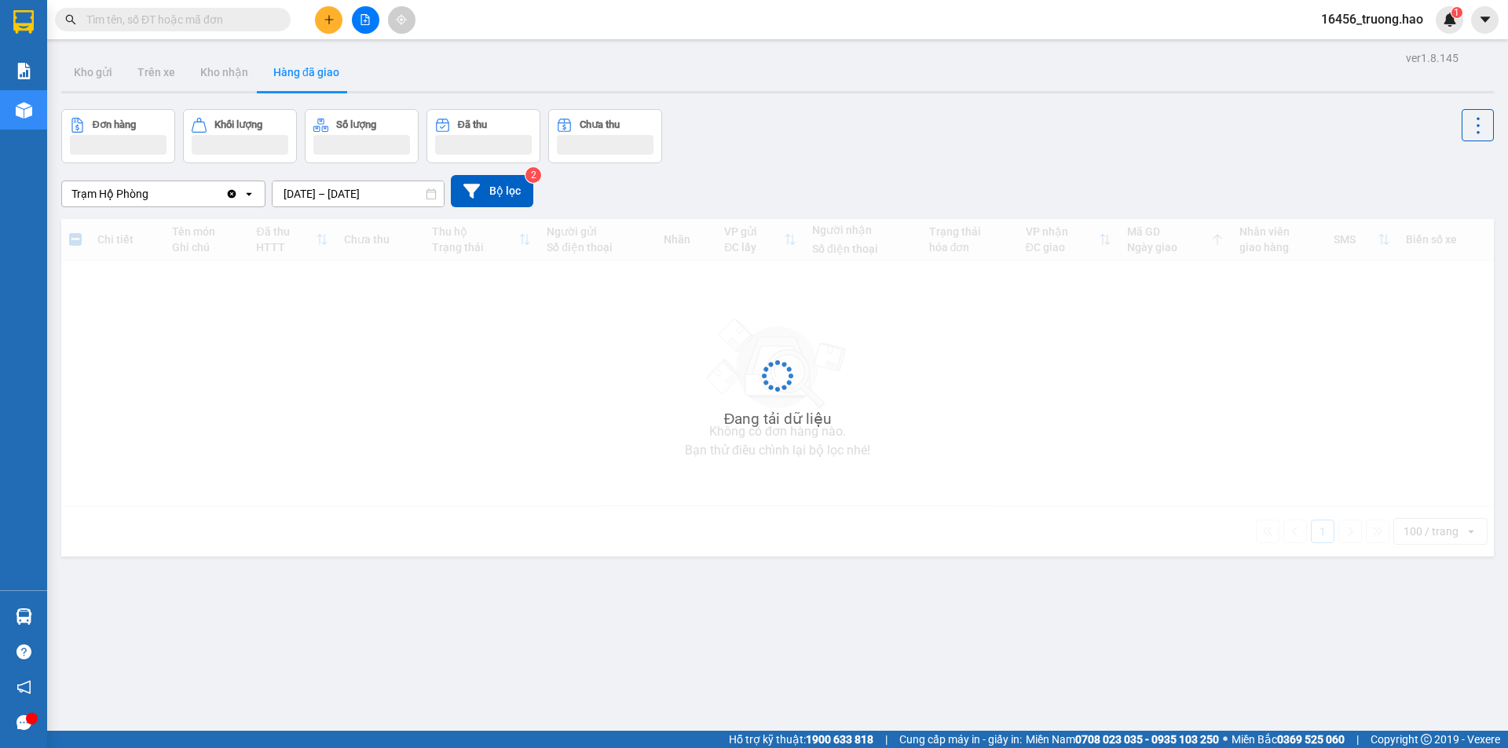
click at [273, 59] on button "Hàng đã giao" at bounding box center [306, 72] width 91 height 38
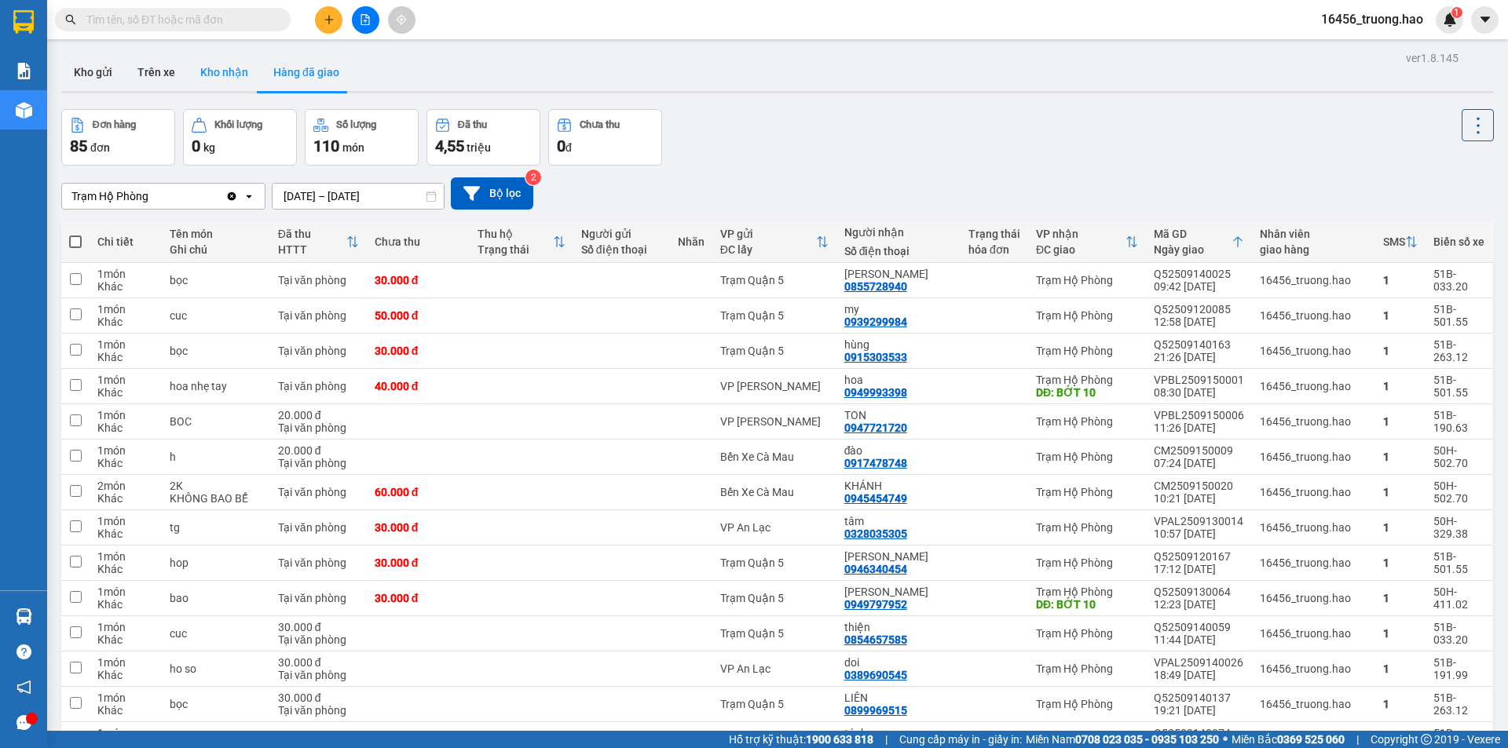
click at [225, 81] on button "Kho nhận" at bounding box center [224, 72] width 73 height 38
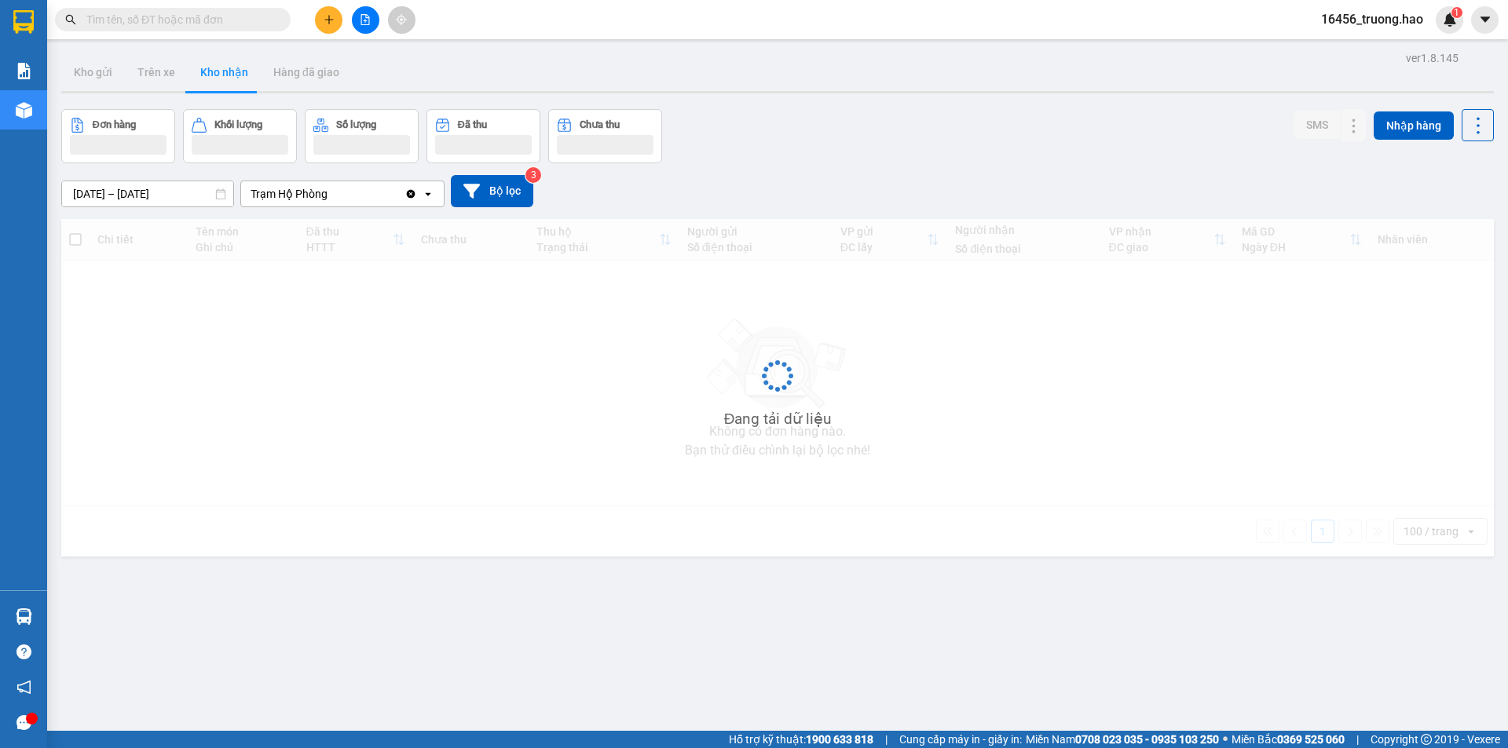
click at [225, 81] on button "Kho nhận" at bounding box center [224, 72] width 73 height 38
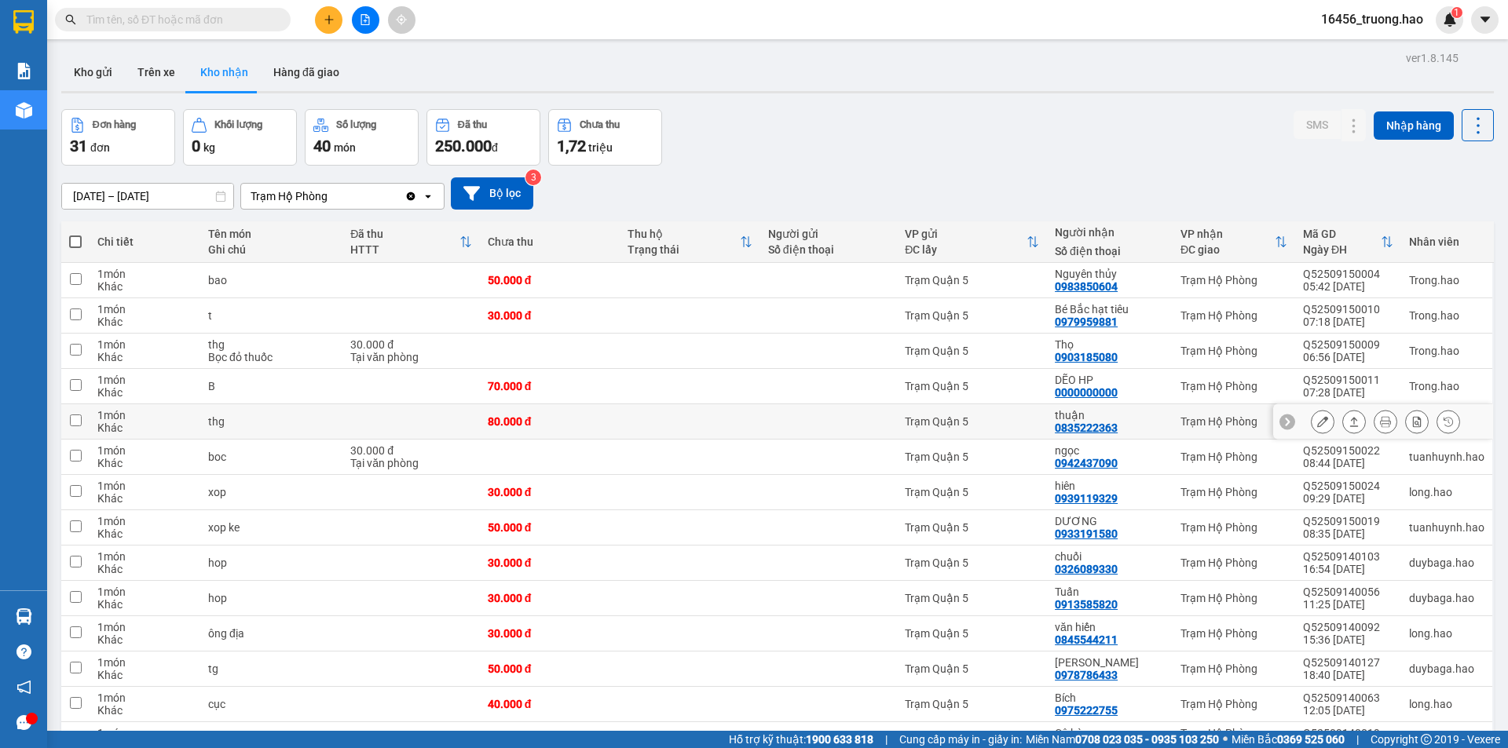
click at [752, 424] on td at bounding box center [690, 421] width 141 height 35
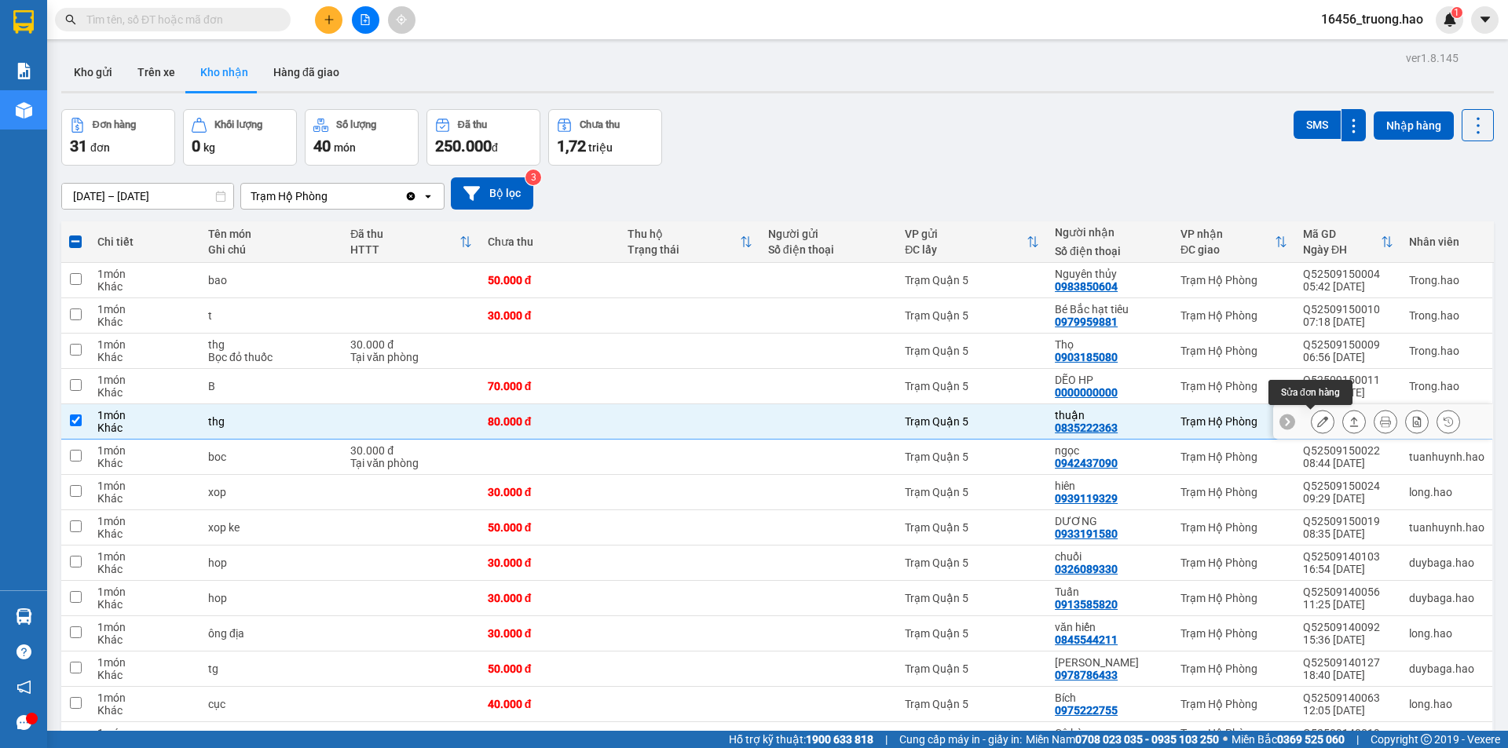
click at [1320, 424] on button at bounding box center [1323, 421] width 22 height 27
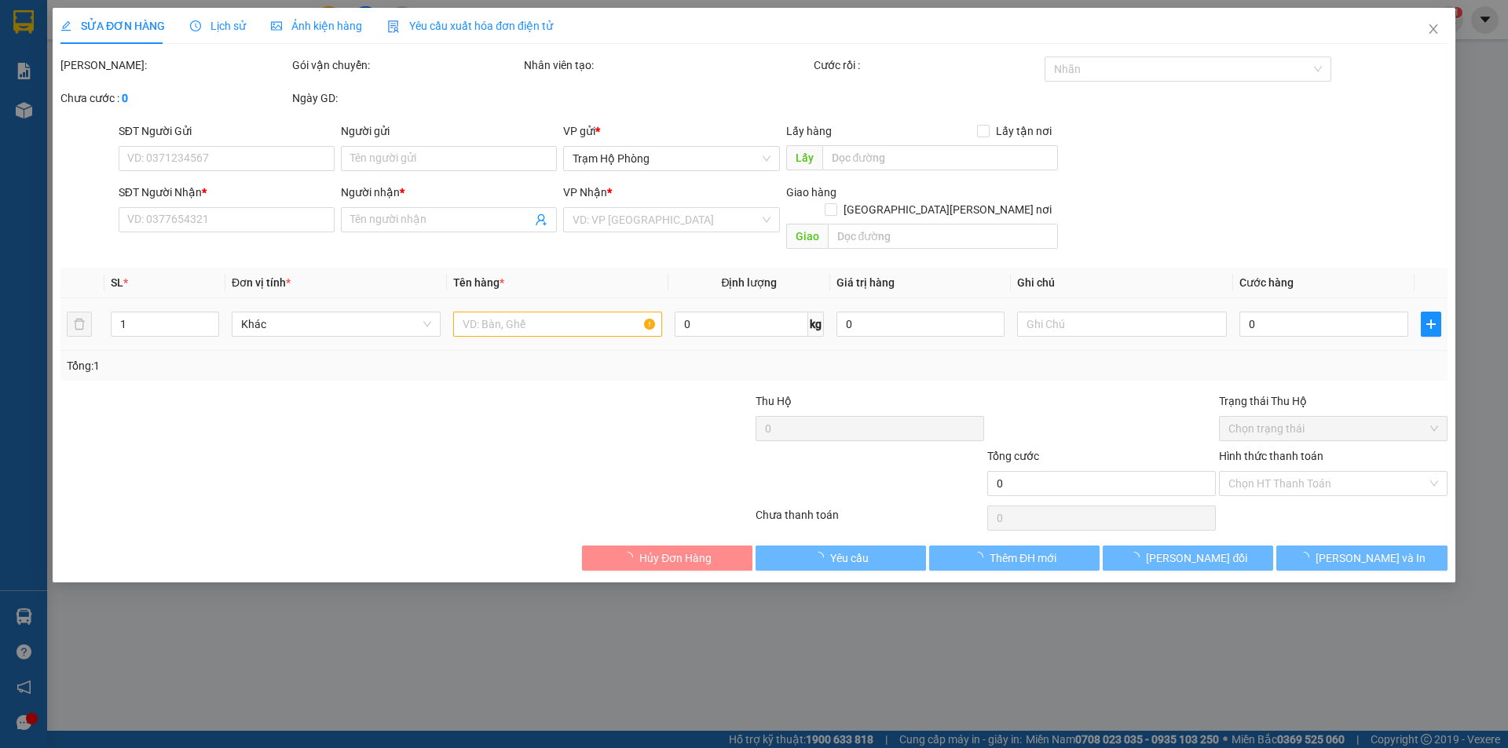
type input "0835222363"
type input "thuận"
type input "80.000"
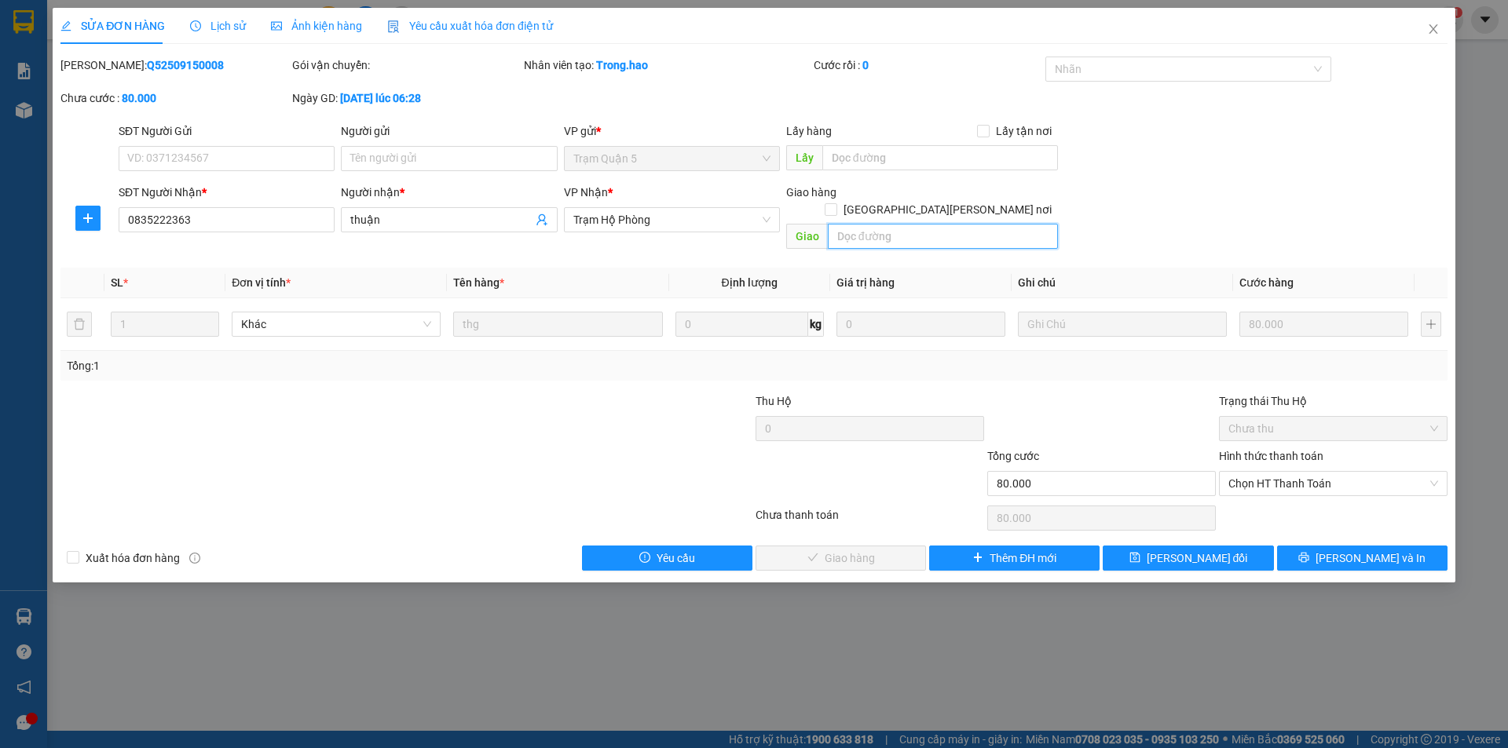
click at [892, 224] on input "text" at bounding box center [943, 236] width 230 height 25
click at [1291, 472] on span "Chọn HT Thanh Toán" at bounding box center [1333, 484] width 210 height 24
type input "BỚT 20"
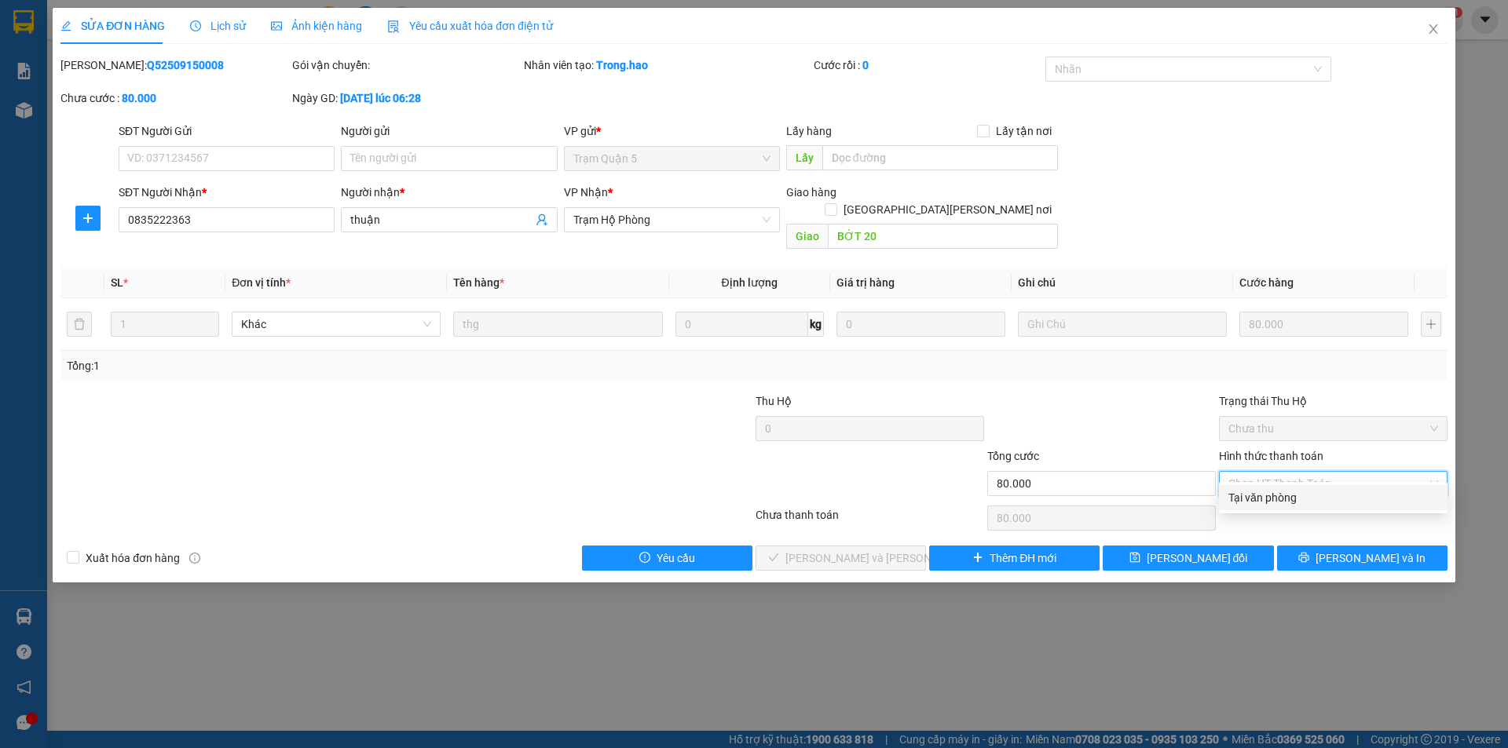
click at [1286, 498] on div "Tại văn phòng" at bounding box center [1333, 497] width 210 height 17
type input "0"
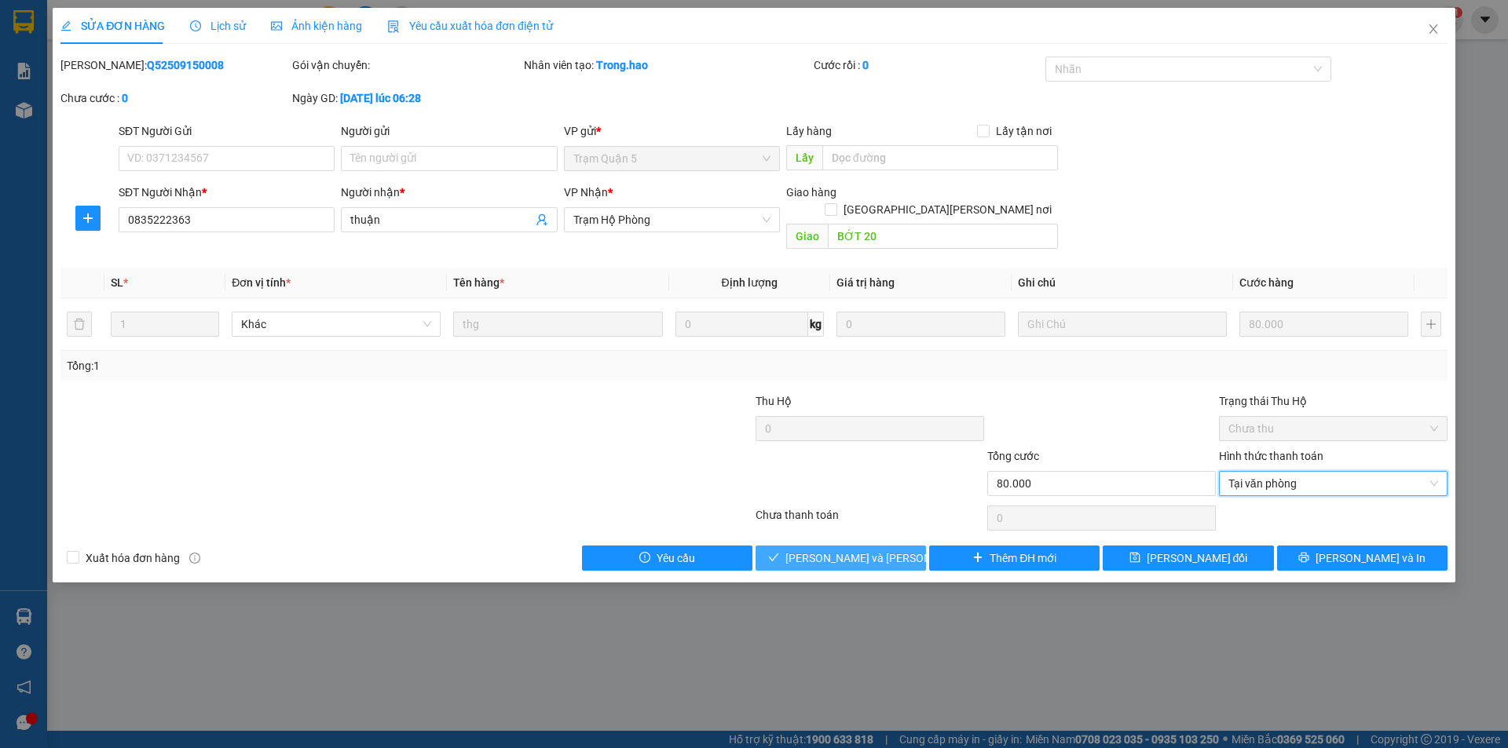
click at [819, 550] on span "Lưu và Giao hàng" at bounding box center [891, 558] width 212 height 17
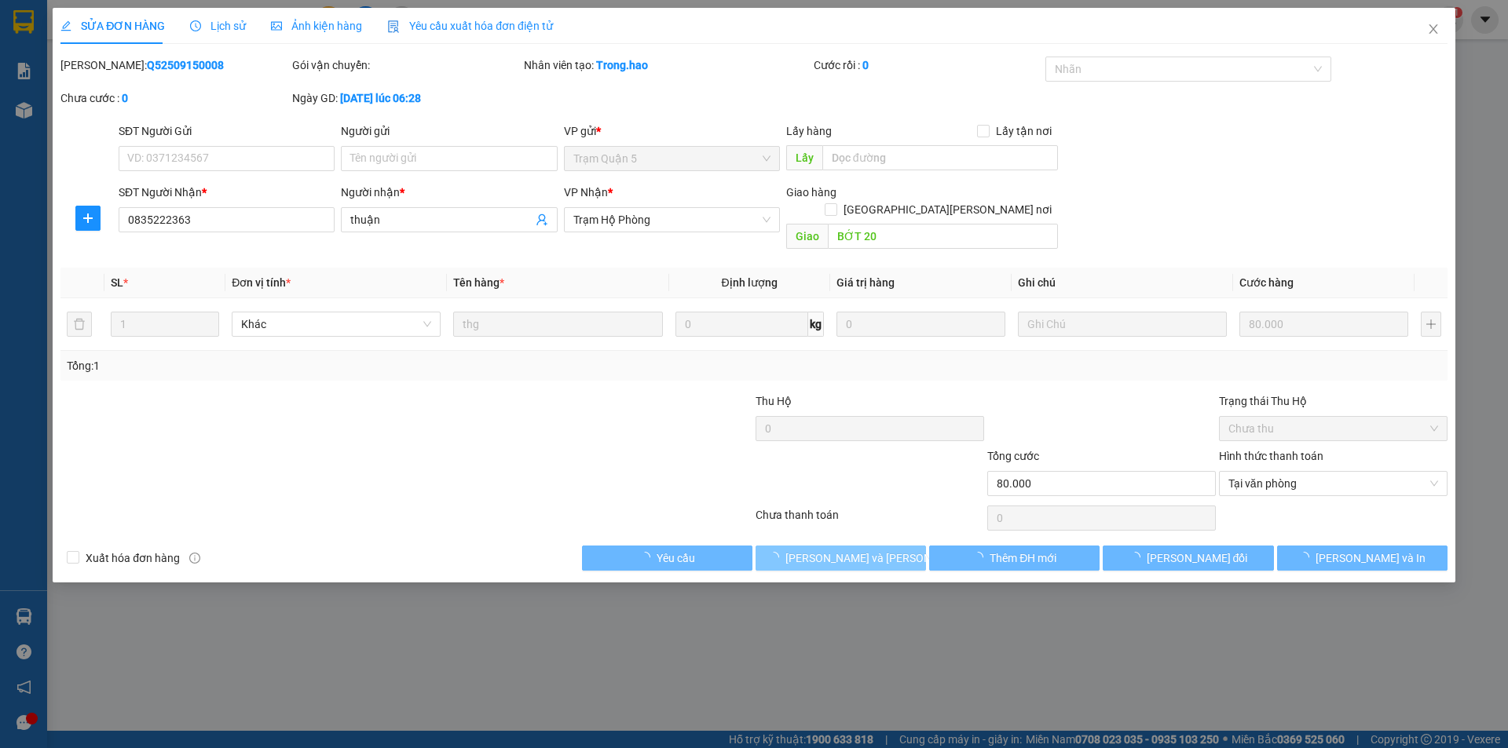
click at [819, 550] on span "Lưu và Giao hàng" at bounding box center [891, 558] width 212 height 17
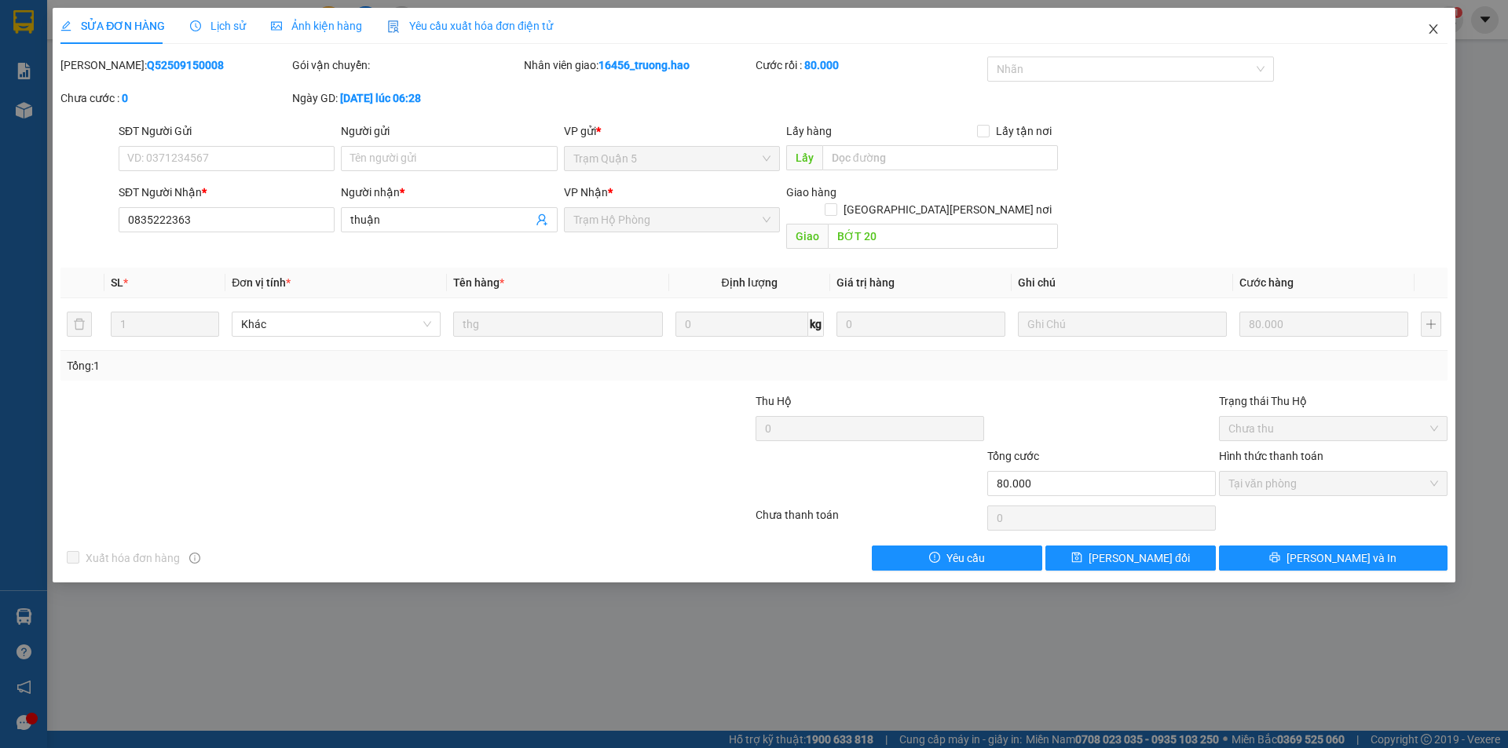
click at [1428, 32] on icon "close" at bounding box center [1433, 29] width 13 height 13
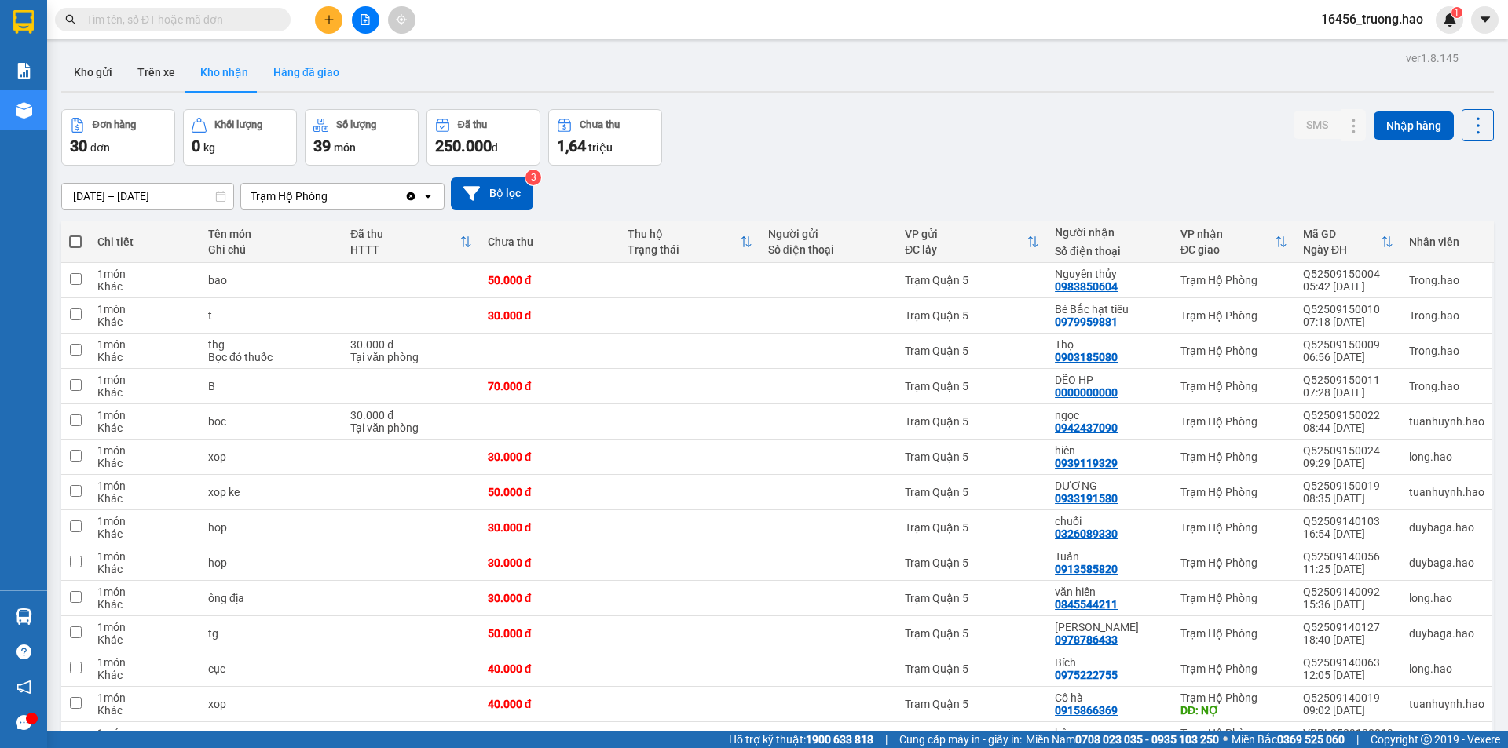
click at [275, 79] on button "Hàng đã giao" at bounding box center [306, 72] width 91 height 38
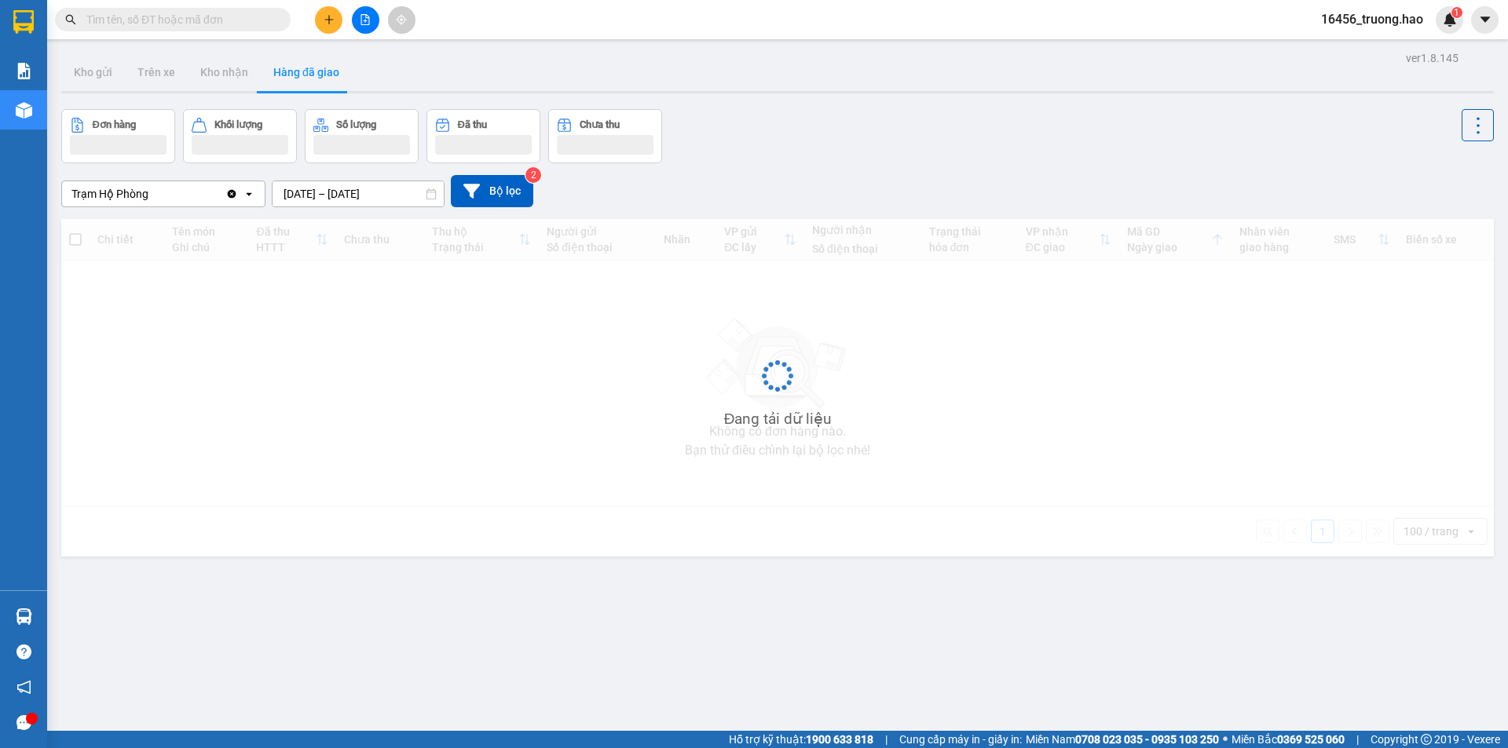
click at [275, 79] on button "Hàng đã giao" at bounding box center [306, 72] width 91 height 38
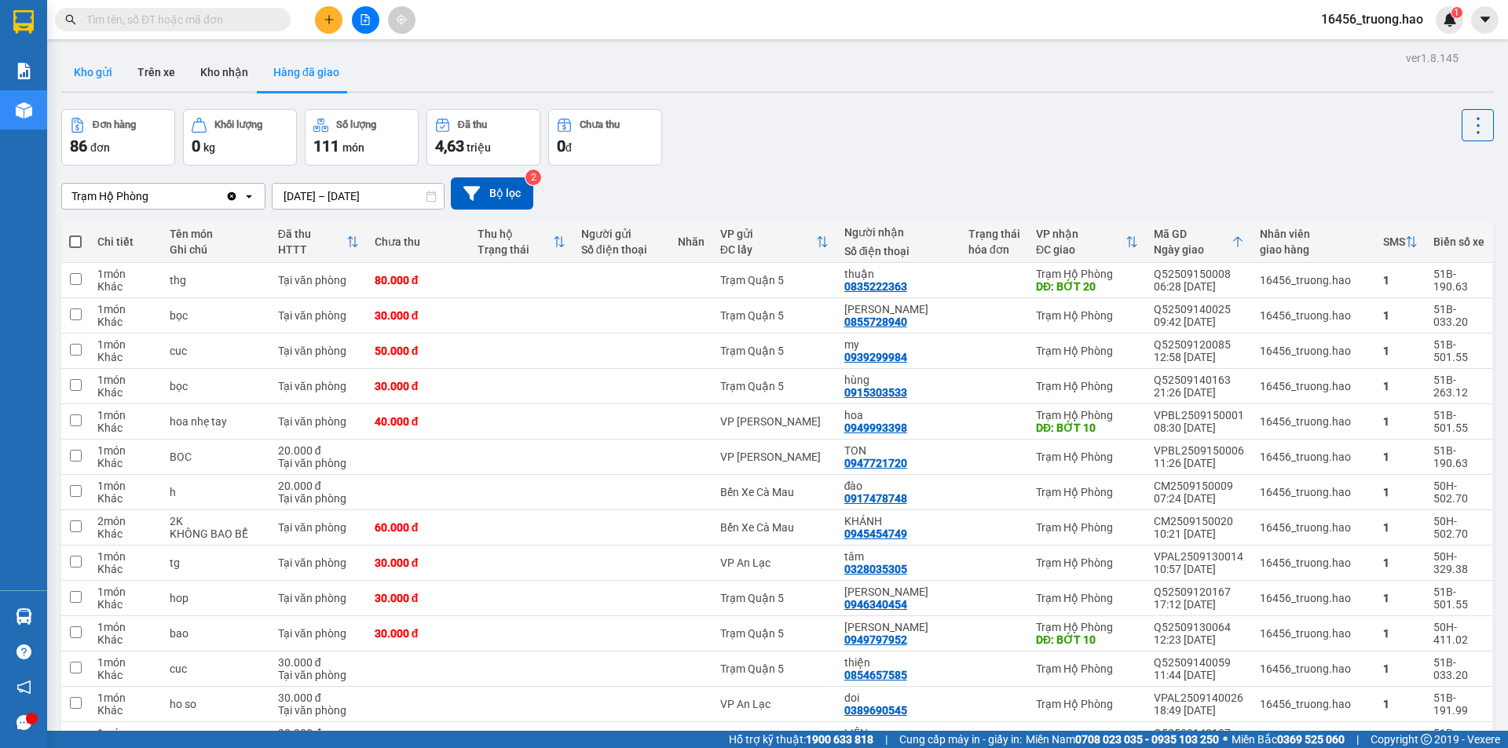
click at [85, 86] on button "Kho gửi" at bounding box center [93, 72] width 64 height 38
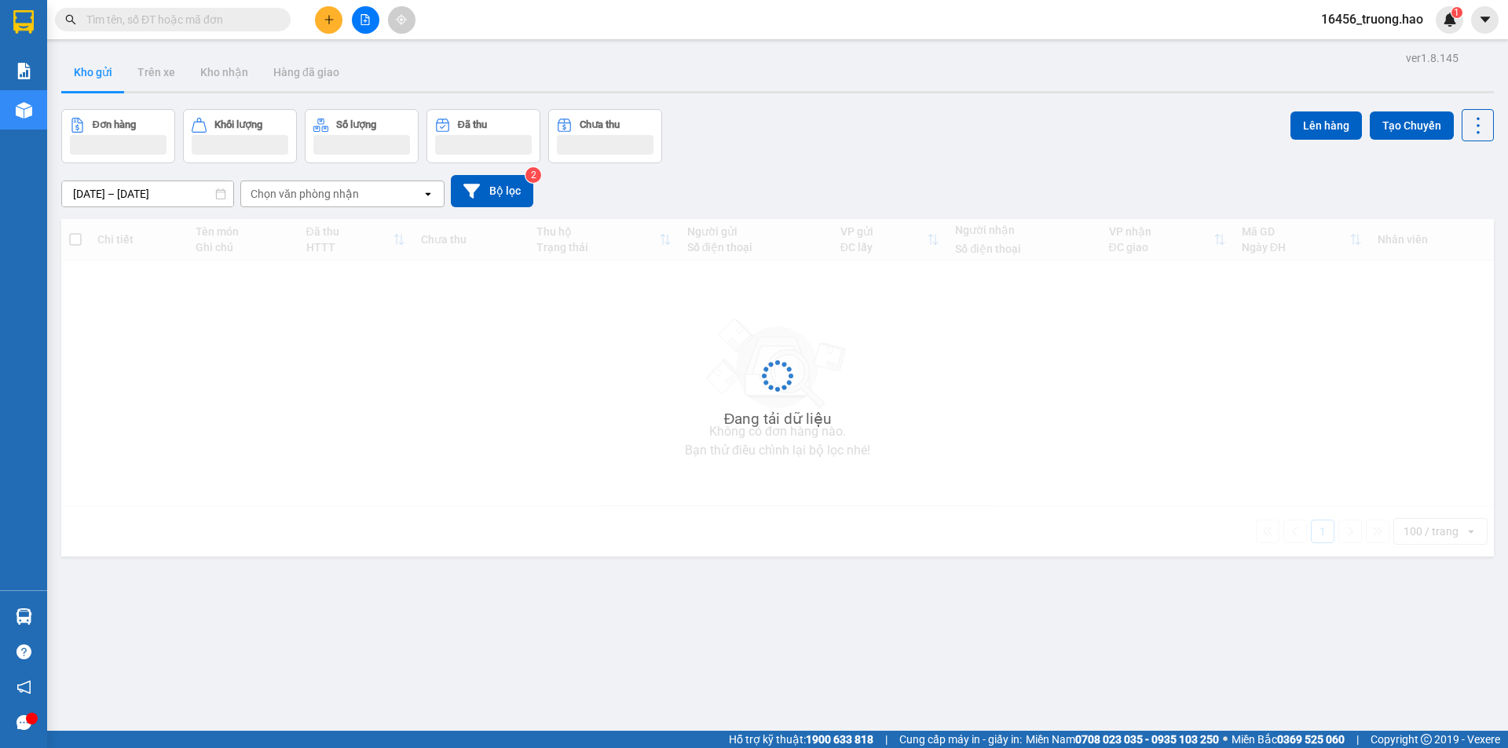
click at [76, 90] on button "Kho gửi" at bounding box center [93, 72] width 64 height 38
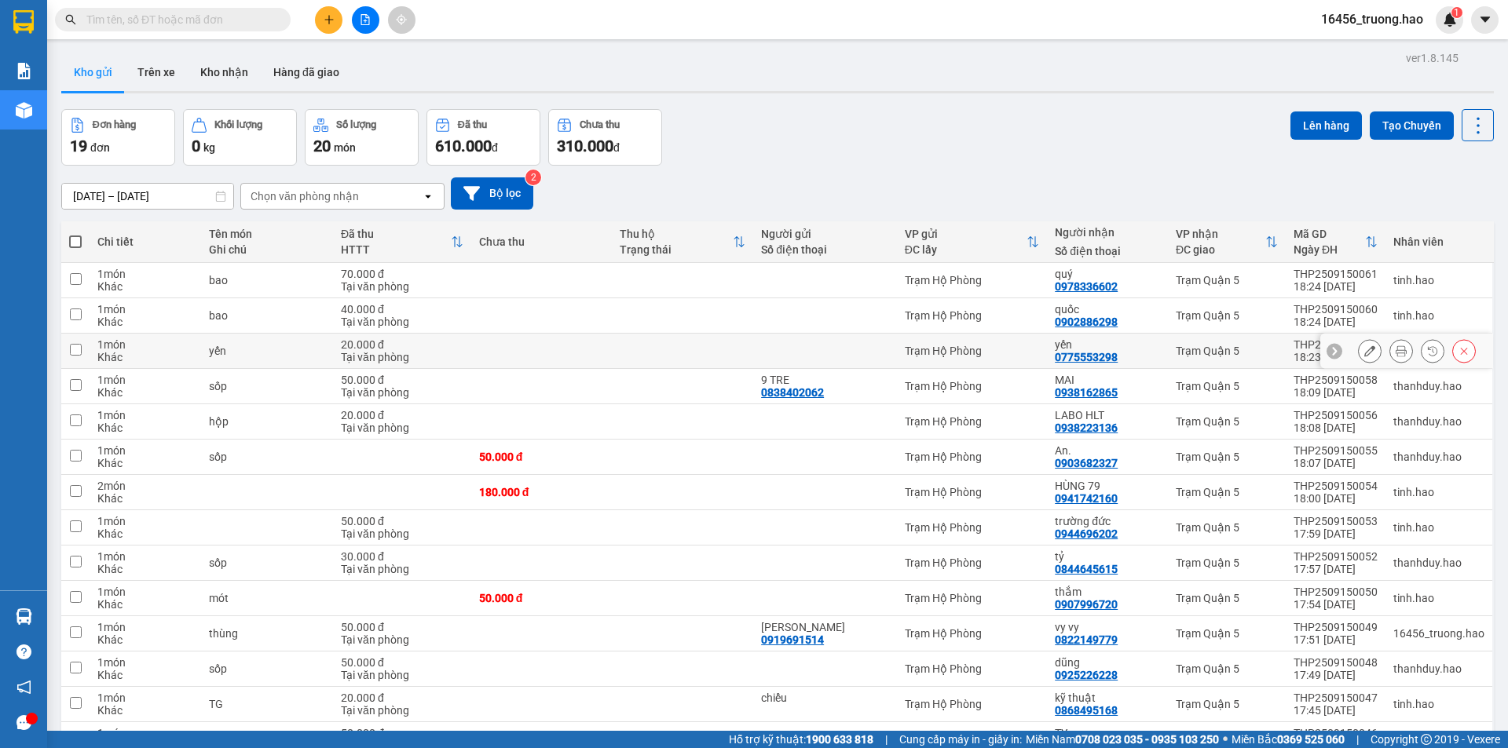
click at [679, 357] on td at bounding box center [682, 351] width 141 height 35
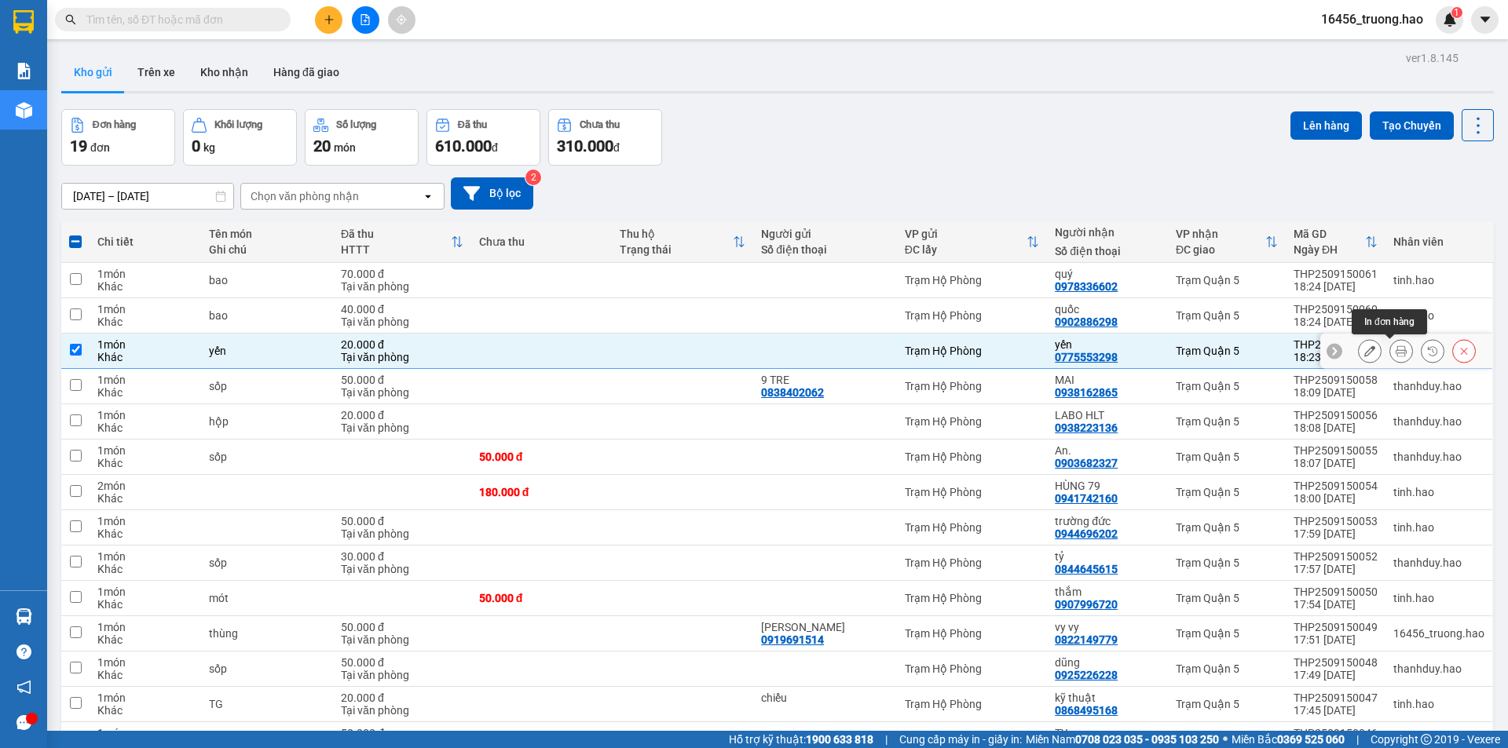
click at [1396, 347] on icon at bounding box center [1401, 351] width 11 height 11
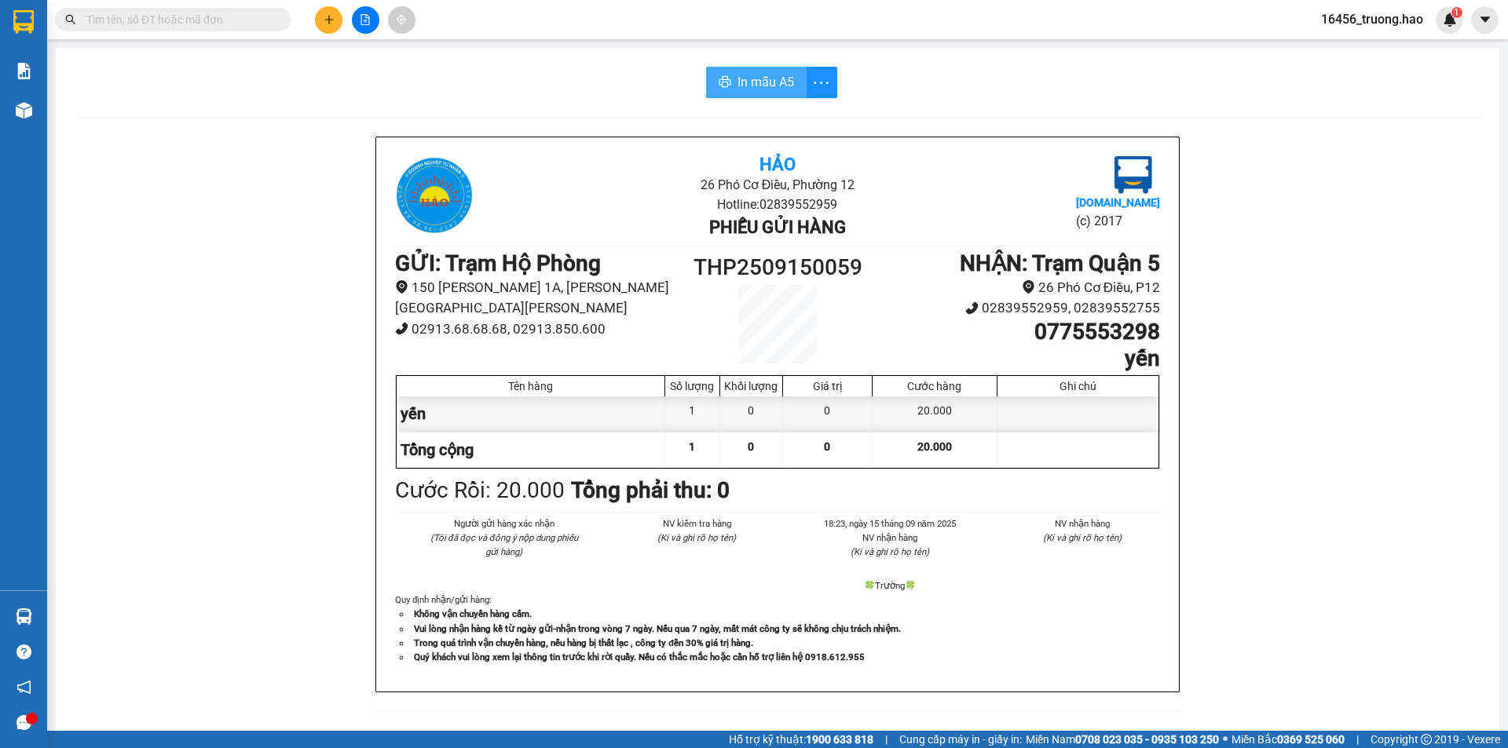
click at [741, 79] on span "In mẫu A5" at bounding box center [765, 82] width 57 height 20
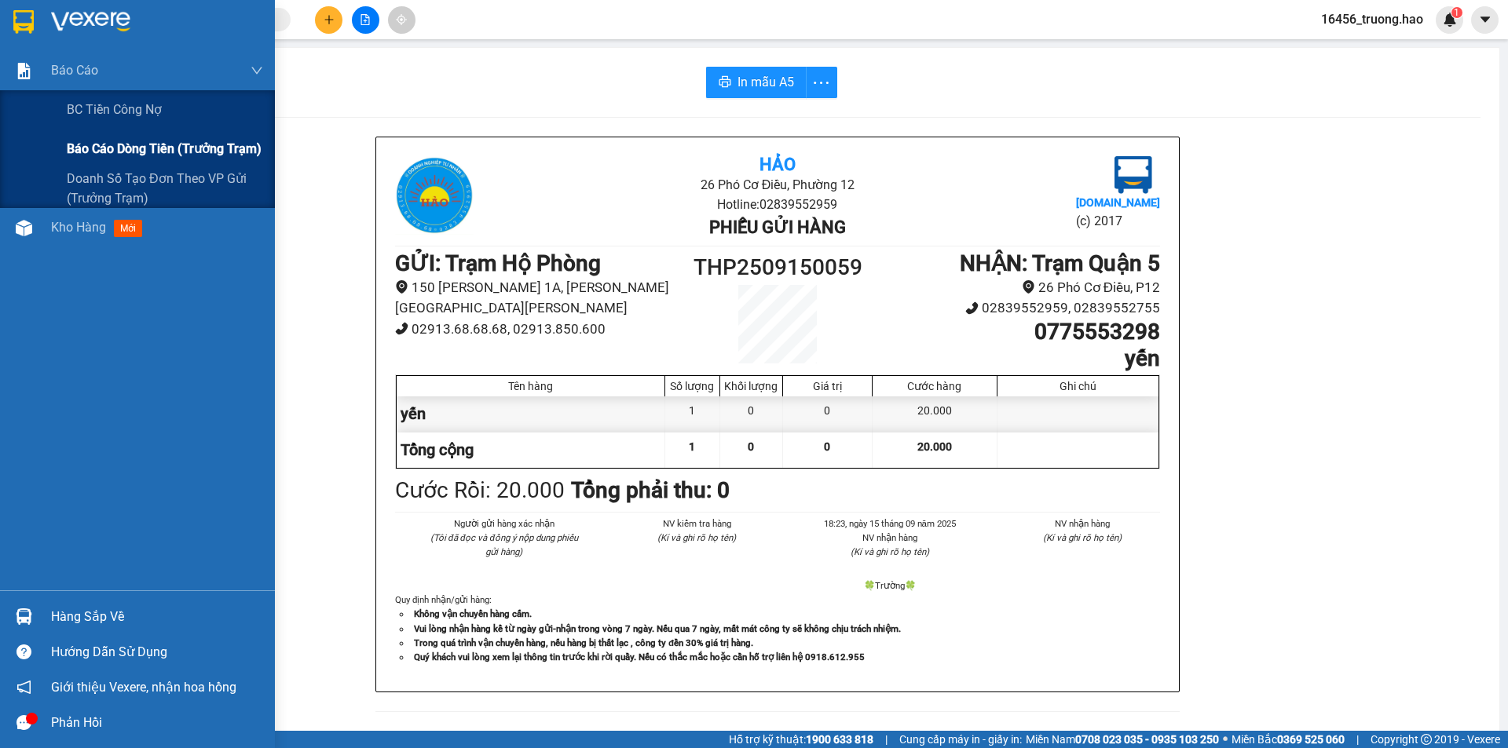
click at [35, 108] on div "Báo cáo BC tiền công nợ Báo cáo dòng tiền (trưởng trạm) Doanh số tạo đơn theo V…" at bounding box center [137, 129] width 275 height 157
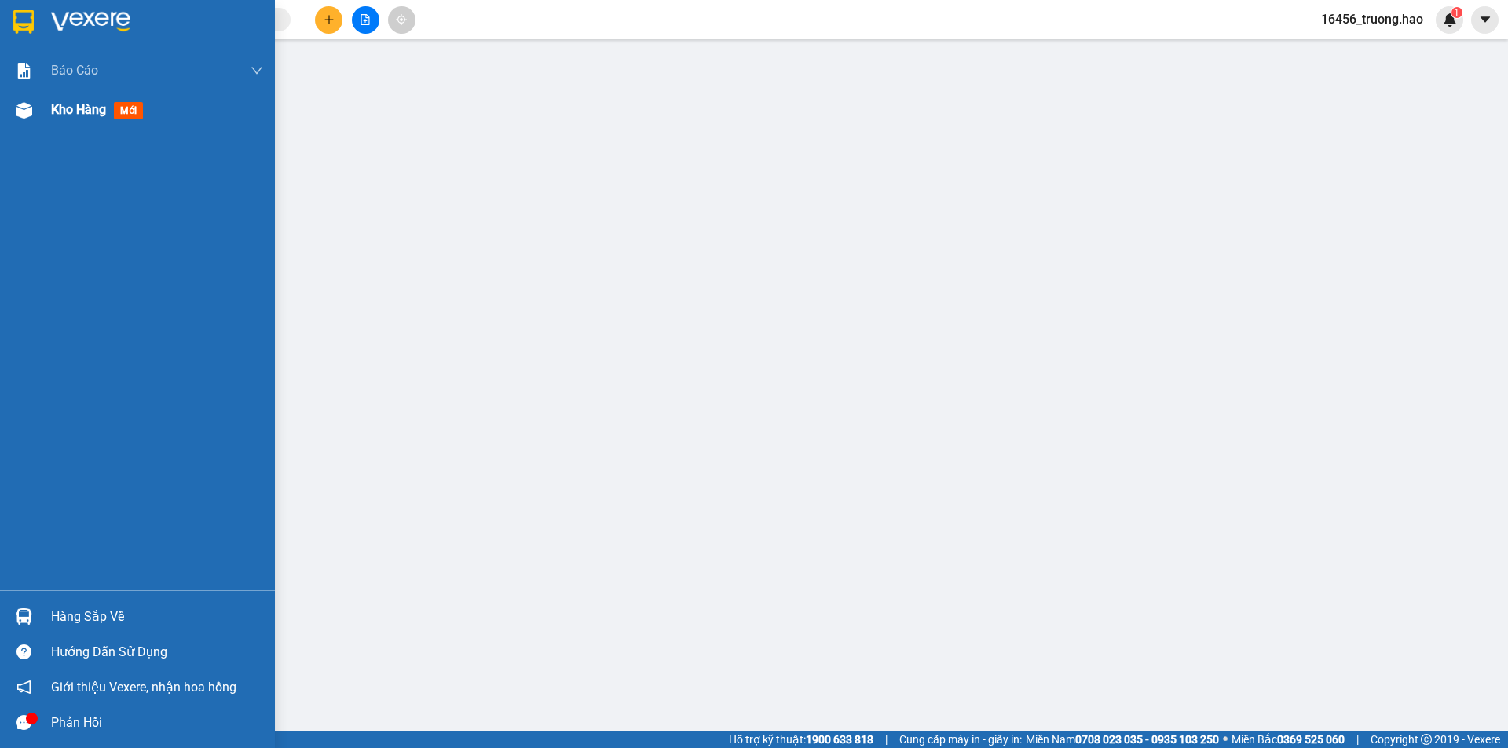
click at [92, 125] on div "Kho hàng mới" at bounding box center [157, 109] width 212 height 39
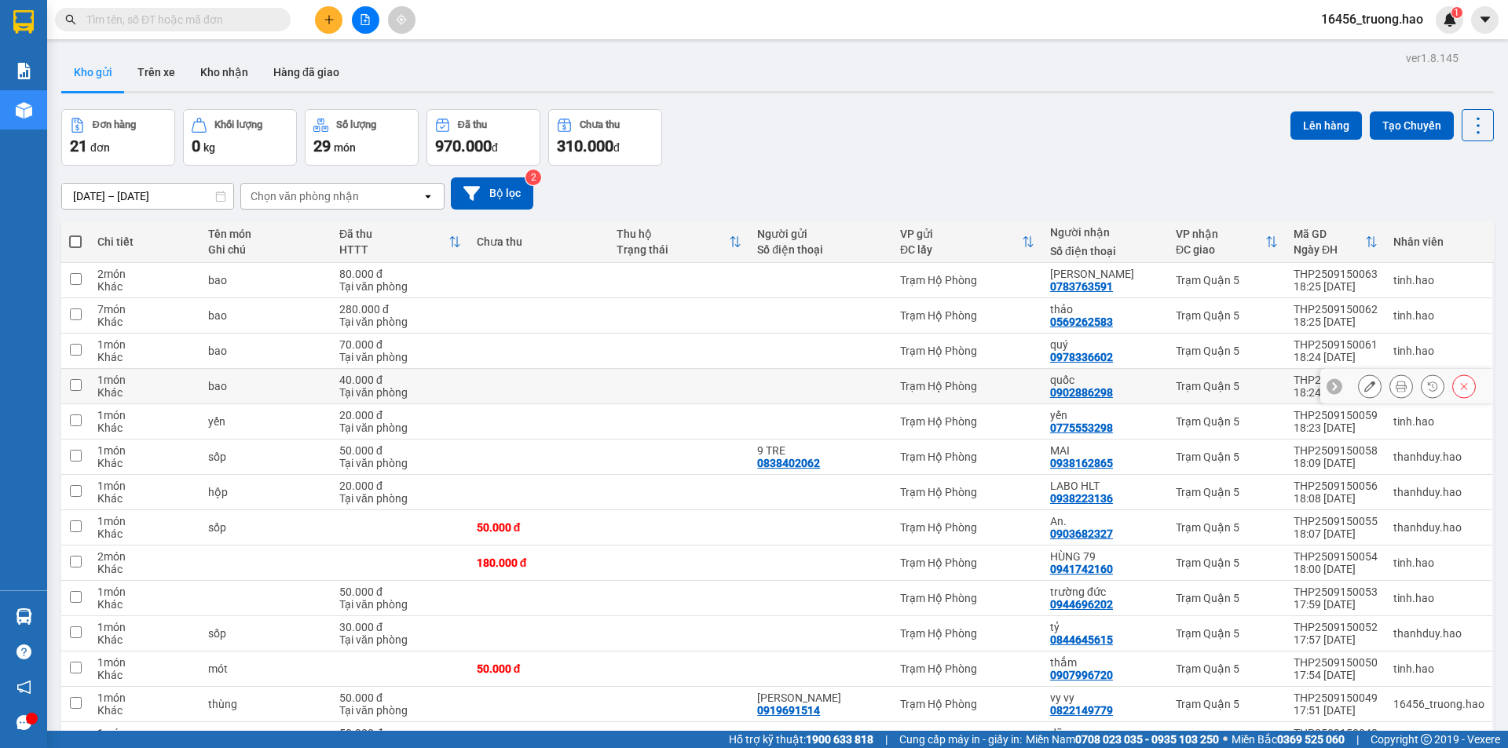
click at [1105, 376] on div "quốc" at bounding box center [1105, 380] width 110 height 13
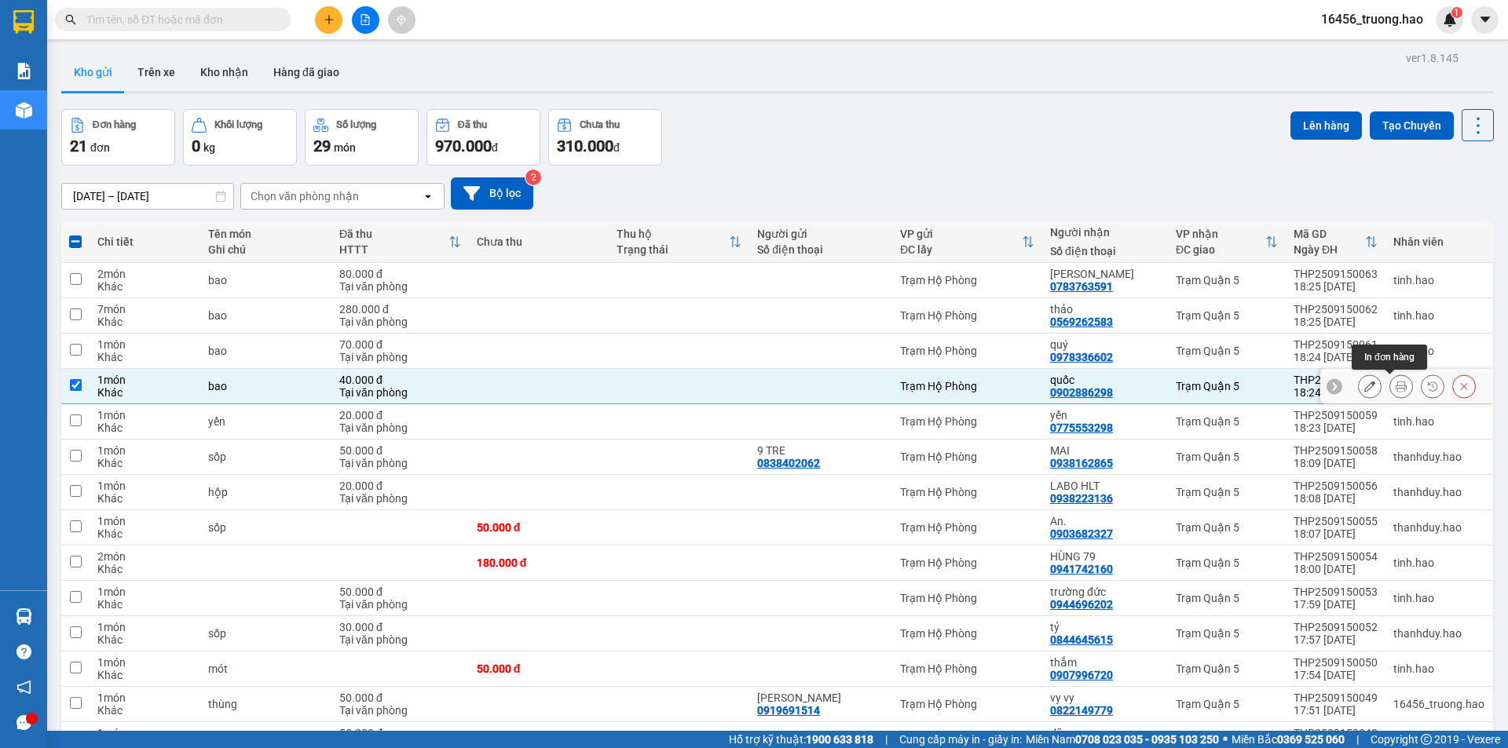
click at [1396, 382] on icon at bounding box center [1401, 386] width 11 height 11
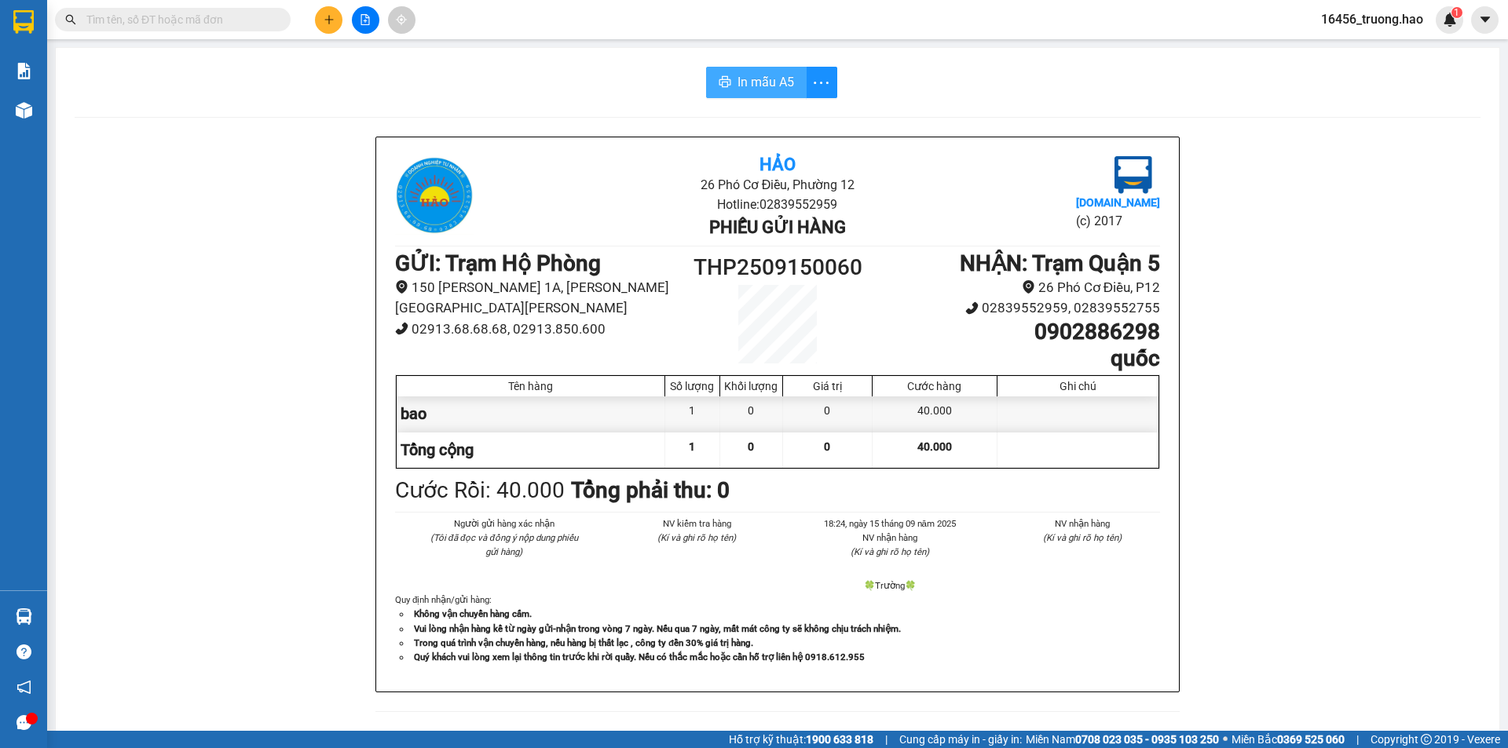
click at [794, 79] on button "In mẫu A5" at bounding box center [756, 82] width 101 height 31
click at [763, 80] on span "In mẫu A5" at bounding box center [765, 82] width 57 height 20
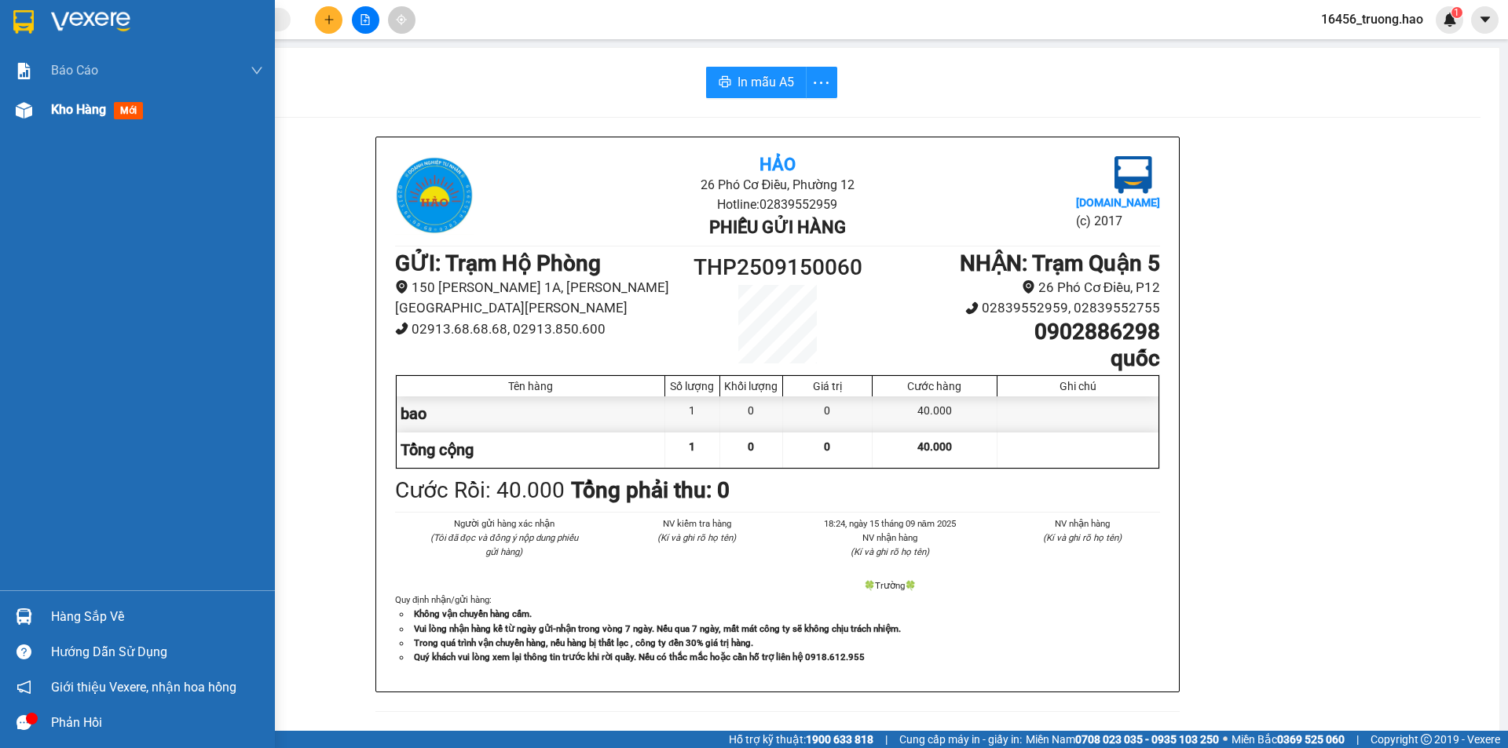
click at [64, 126] on div "Kho hàng mới" at bounding box center [157, 109] width 212 height 39
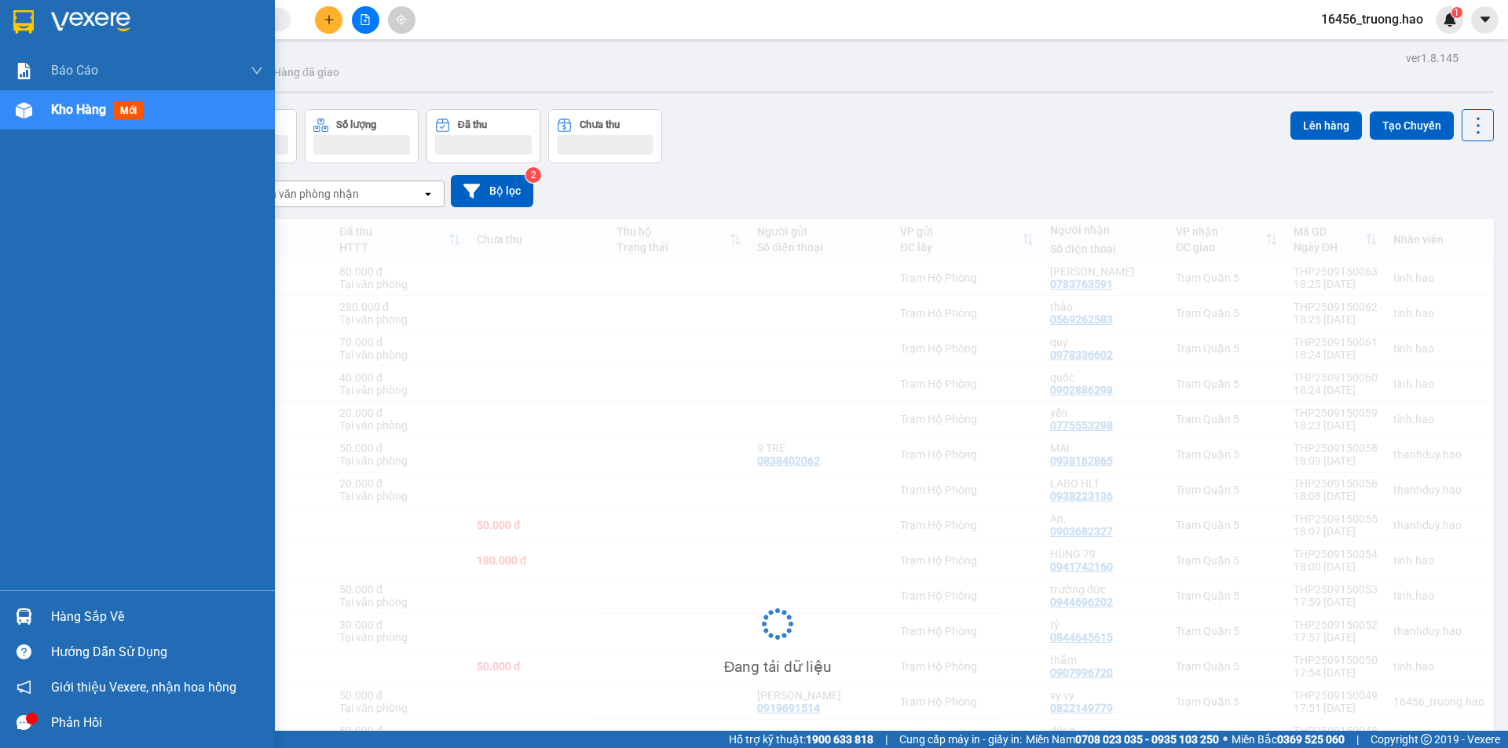
click at [64, 126] on div "Kho hàng mới" at bounding box center [157, 109] width 212 height 39
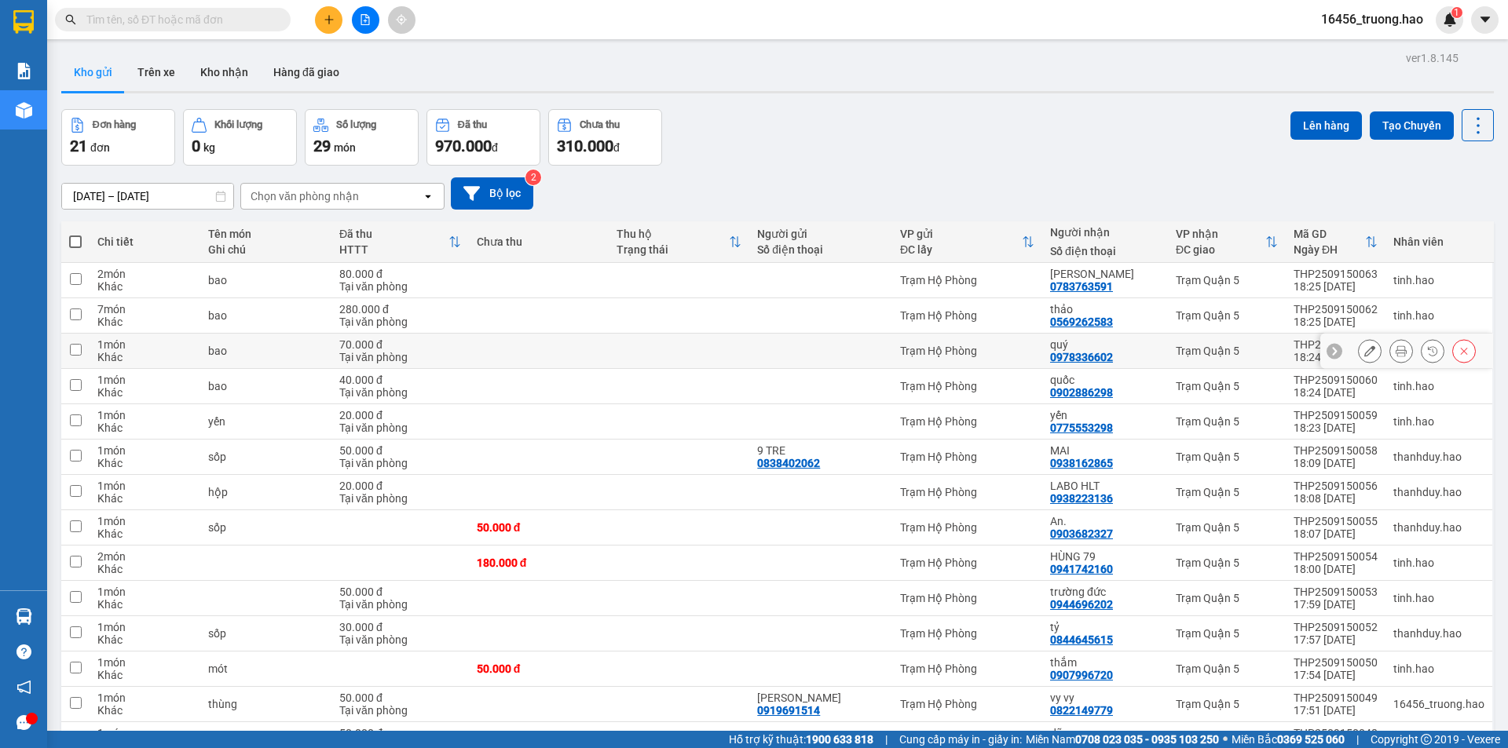
click at [1088, 351] on div "0978336602" at bounding box center [1081, 357] width 63 height 13
click at [1127, 342] on div "quý" at bounding box center [1105, 345] width 110 height 13
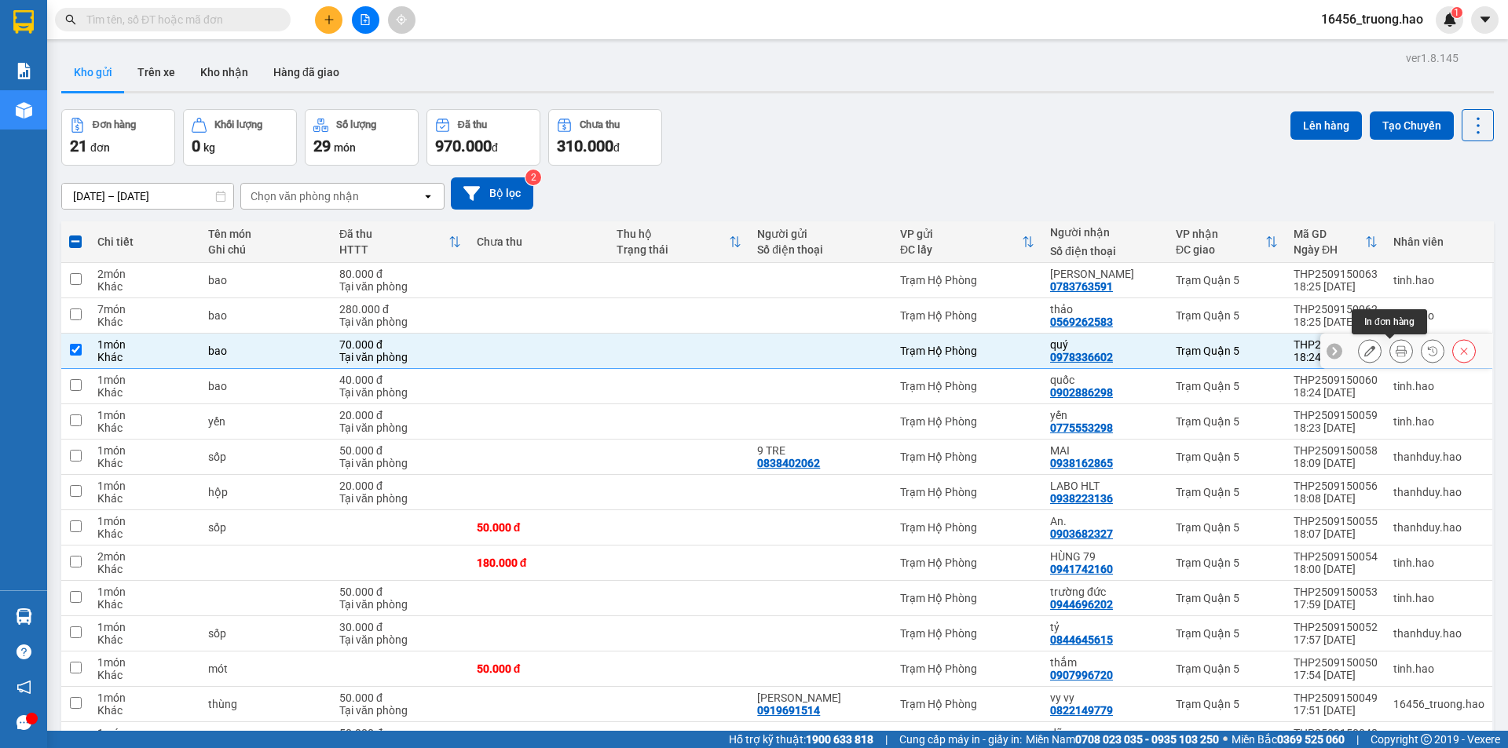
click at [1396, 353] on button at bounding box center [1401, 351] width 22 height 27
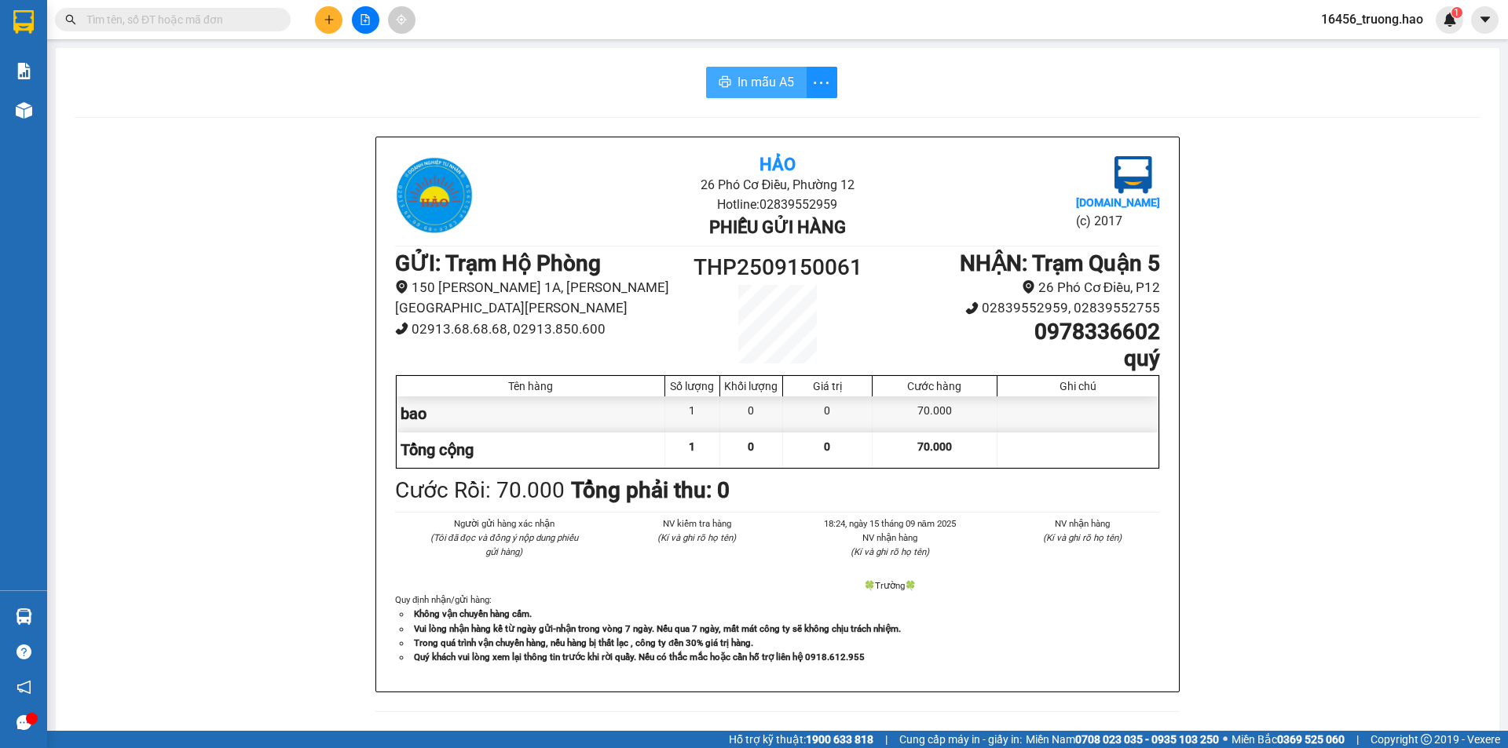
click at [752, 86] on span "In mẫu A5" at bounding box center [765, 82] width 57 height 20
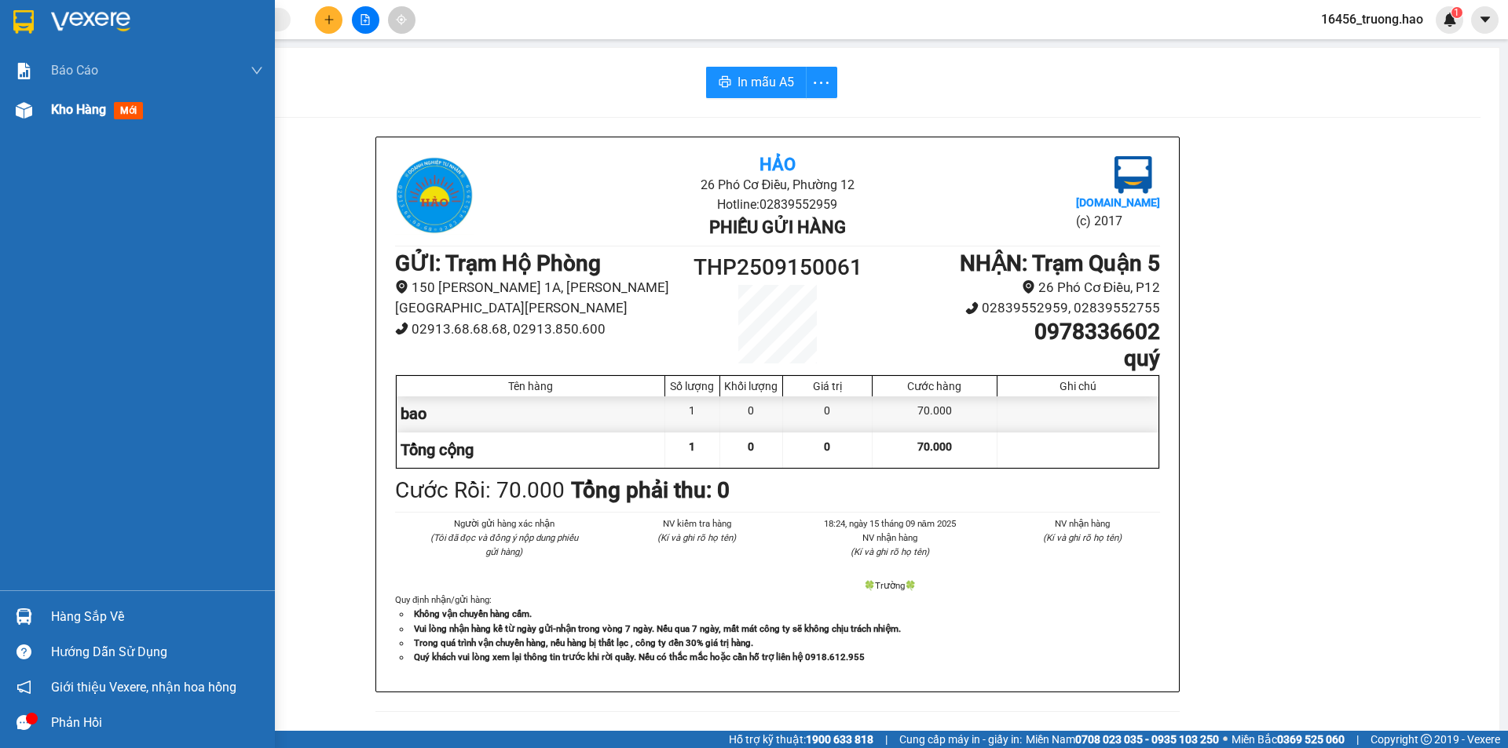
click at [97, 105] on span "Kho hàng" at bounding box center [78, 109] width 55 height 15
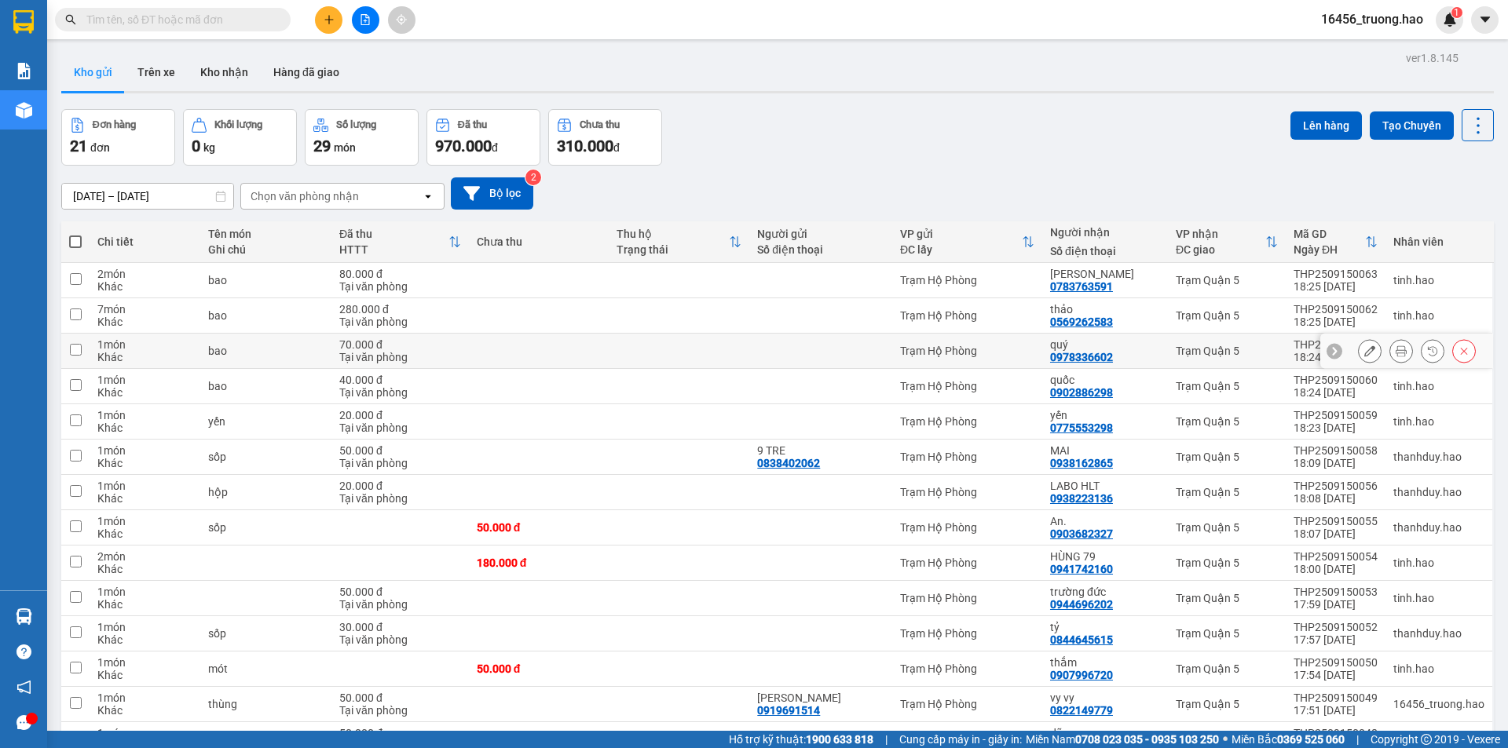
click at [1069, 346] on div "quý" at bounding box center [1105, 345] width 110 height 13
checkbox input "true"
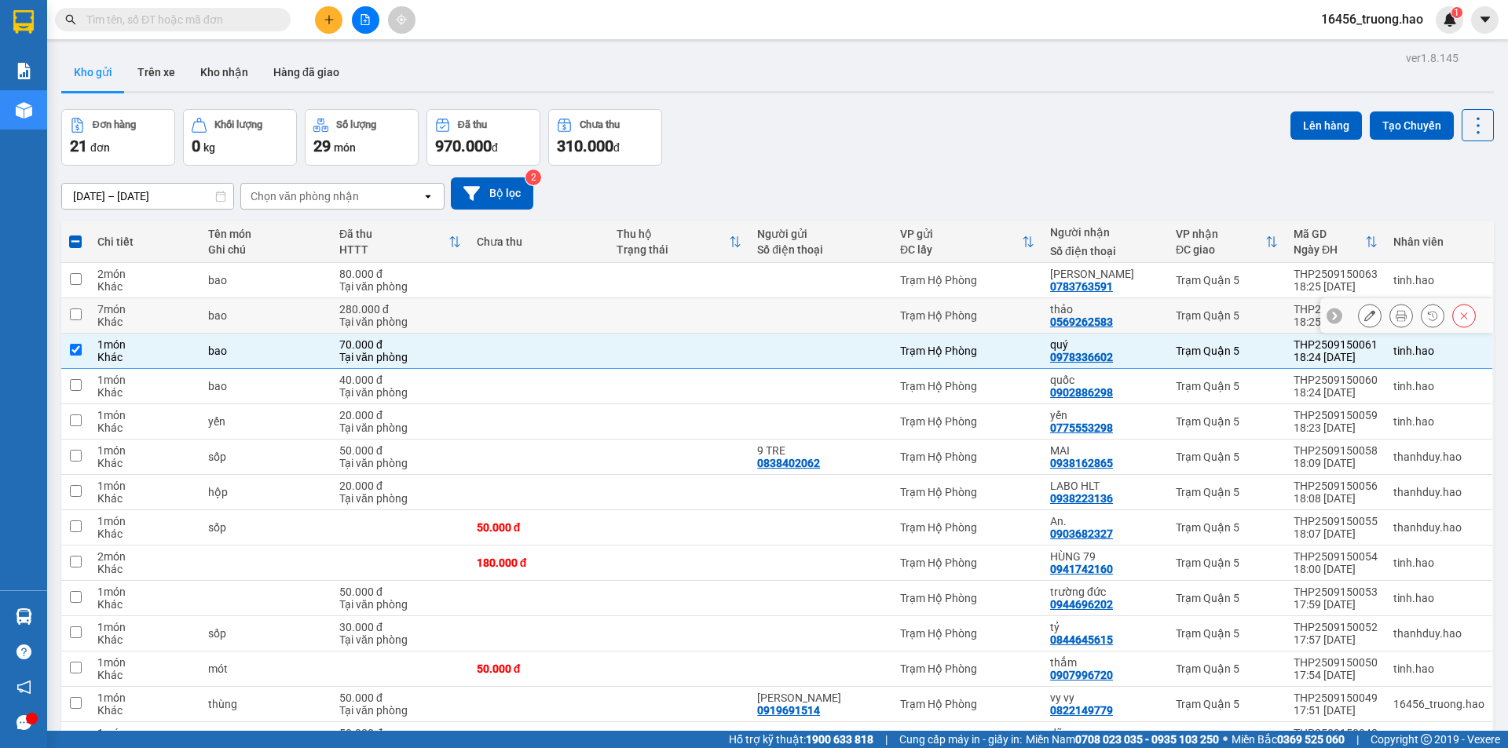
click at [1088, 313] on div "thảo" at bounding box center [1105, 309] width 110 height 13
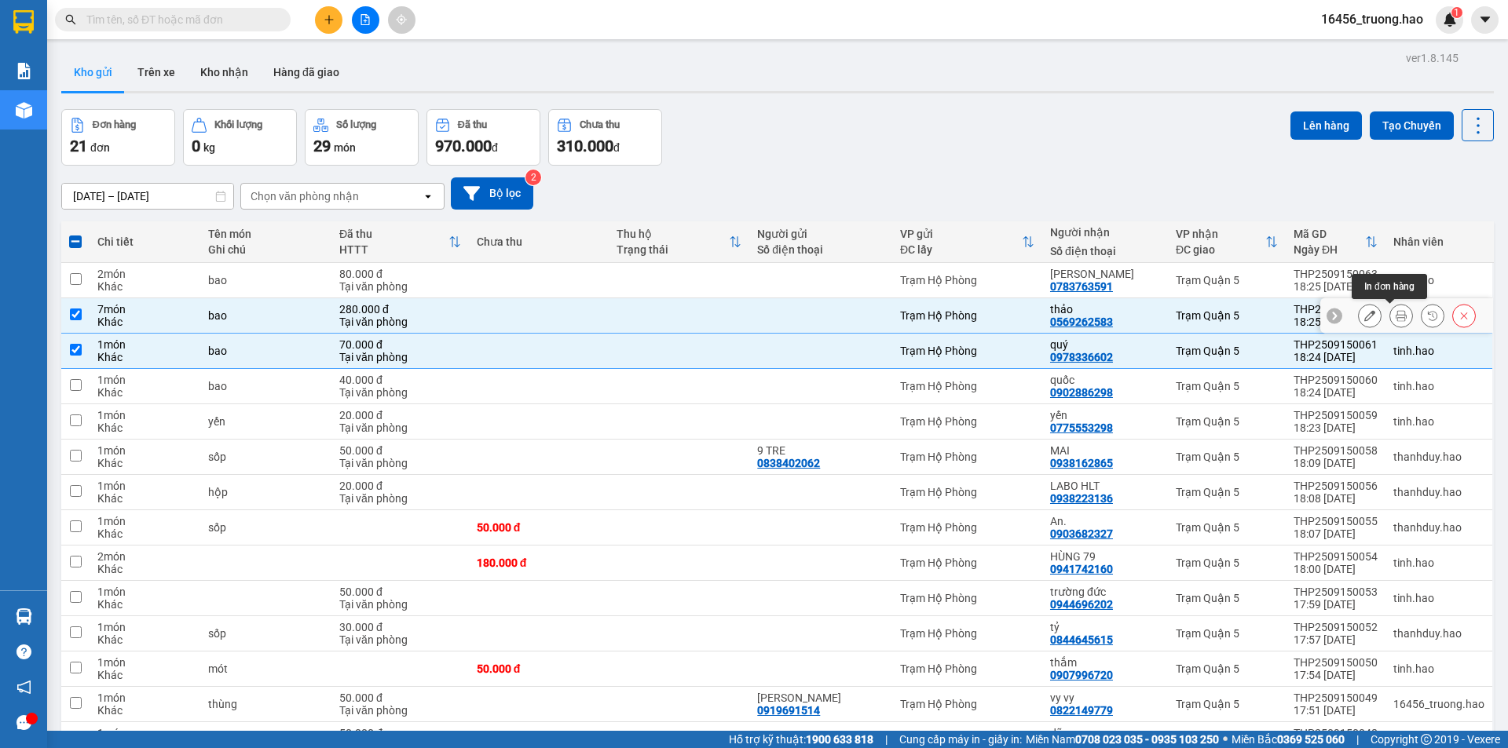
click at [1396, 313] on icon at bounding box center [1401, 315] width 11 height 11
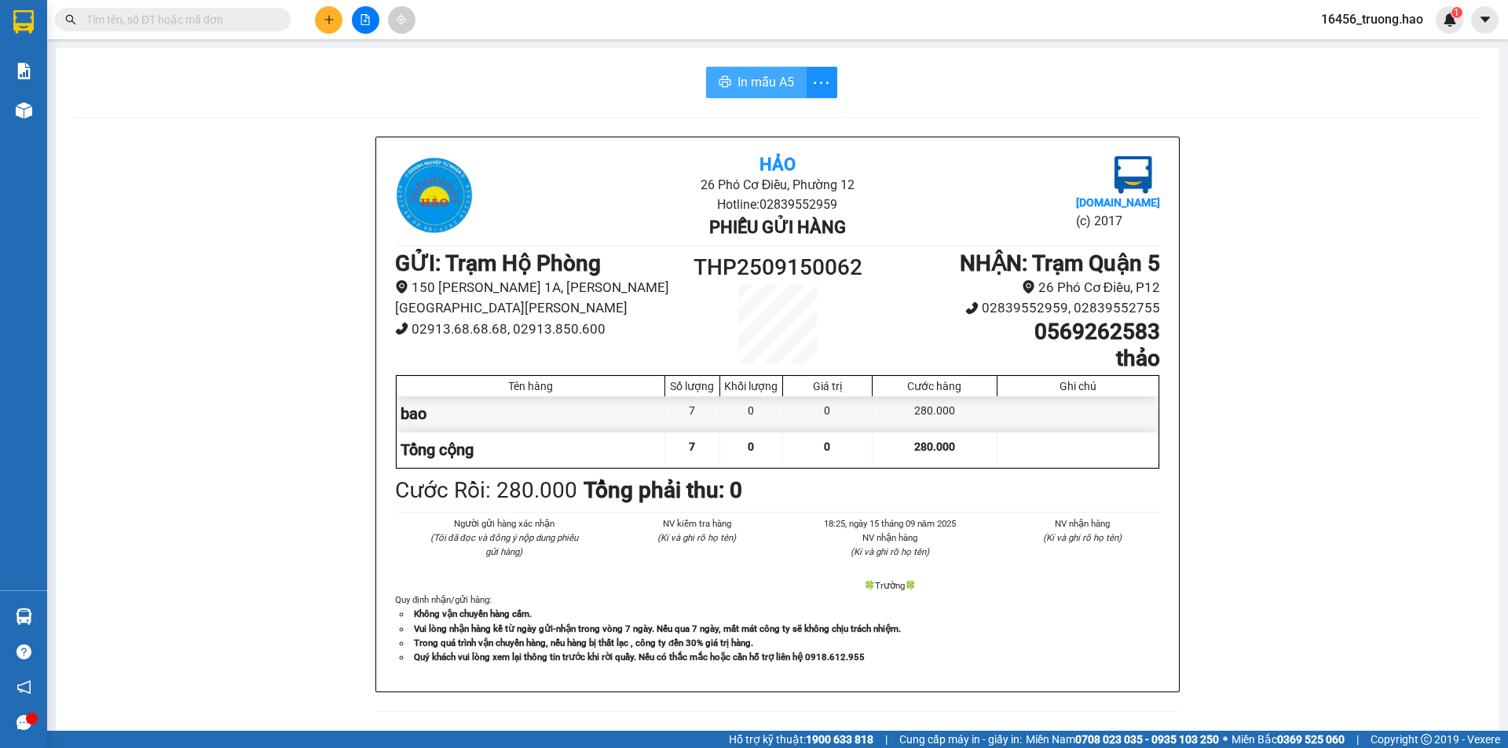
click at [756, 76] on span "In mẫu A5" at bounding box center [765, 82] width 57 height 20
click at [759, 84] on span "In mẫu A5" at bounding box center [765, 82] width 57 height 20
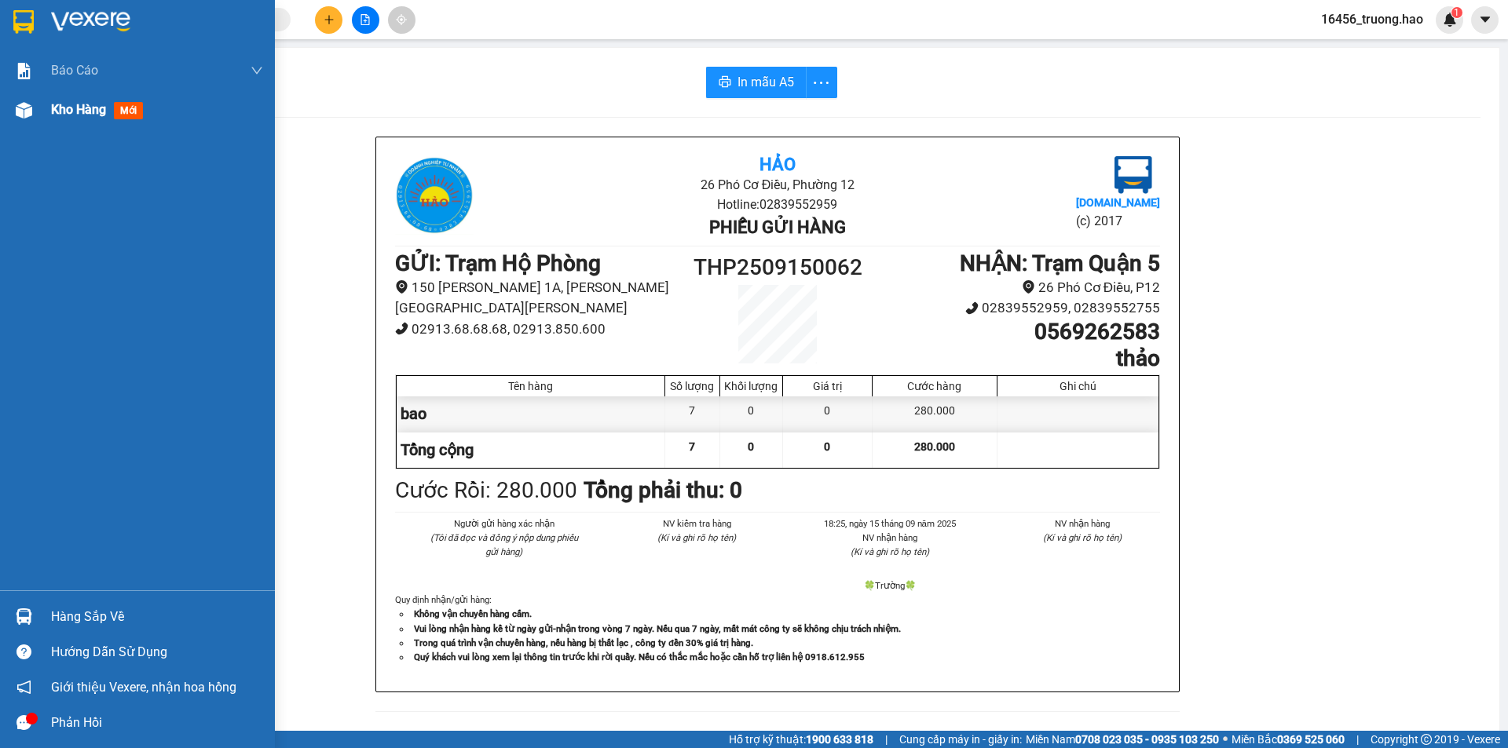
click at [80, 116] on span "Kho hàng" at bounding box center [78, 109] width 55 height 15
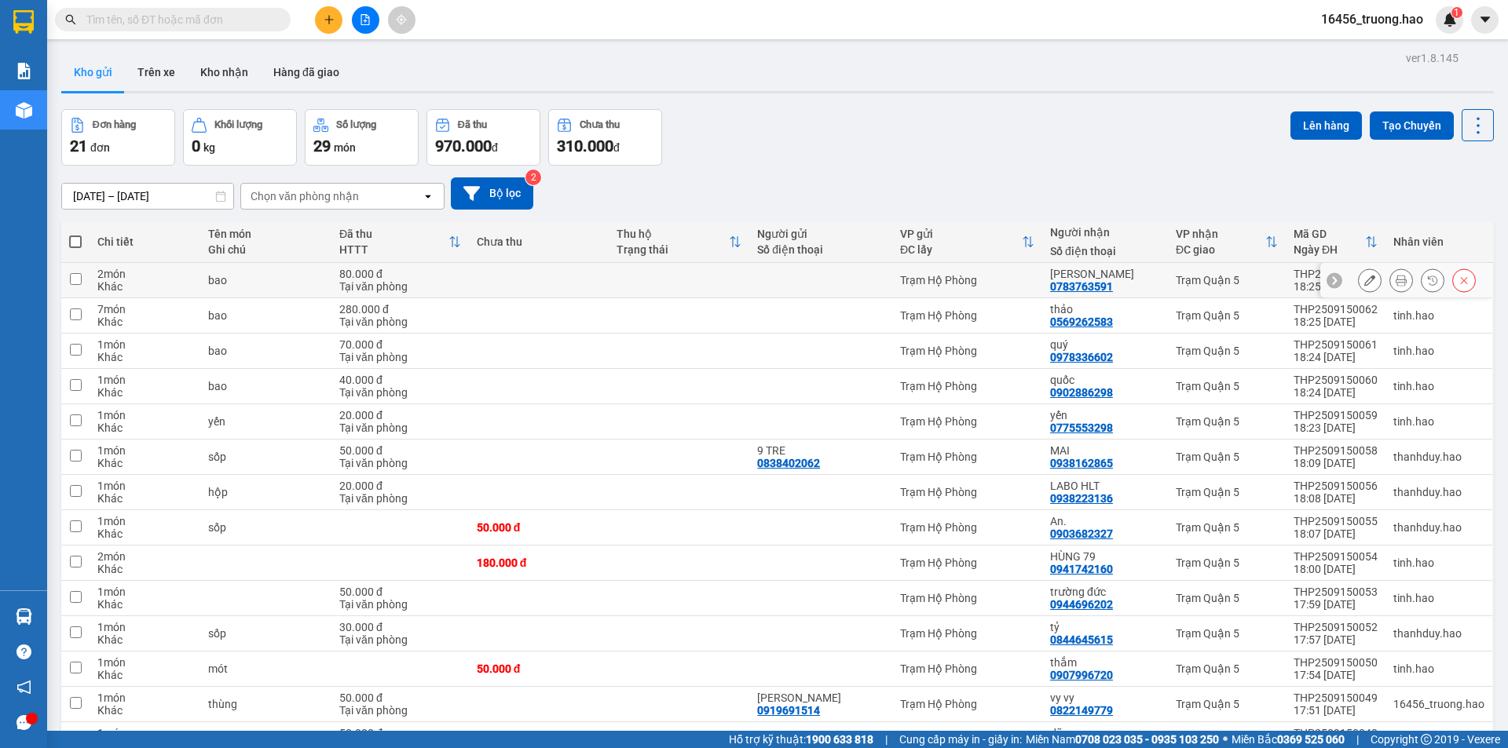
click at [1026, 284] on div "Trạm Hộ Phòng" at bounding box center [967, 280] width 134 height 13
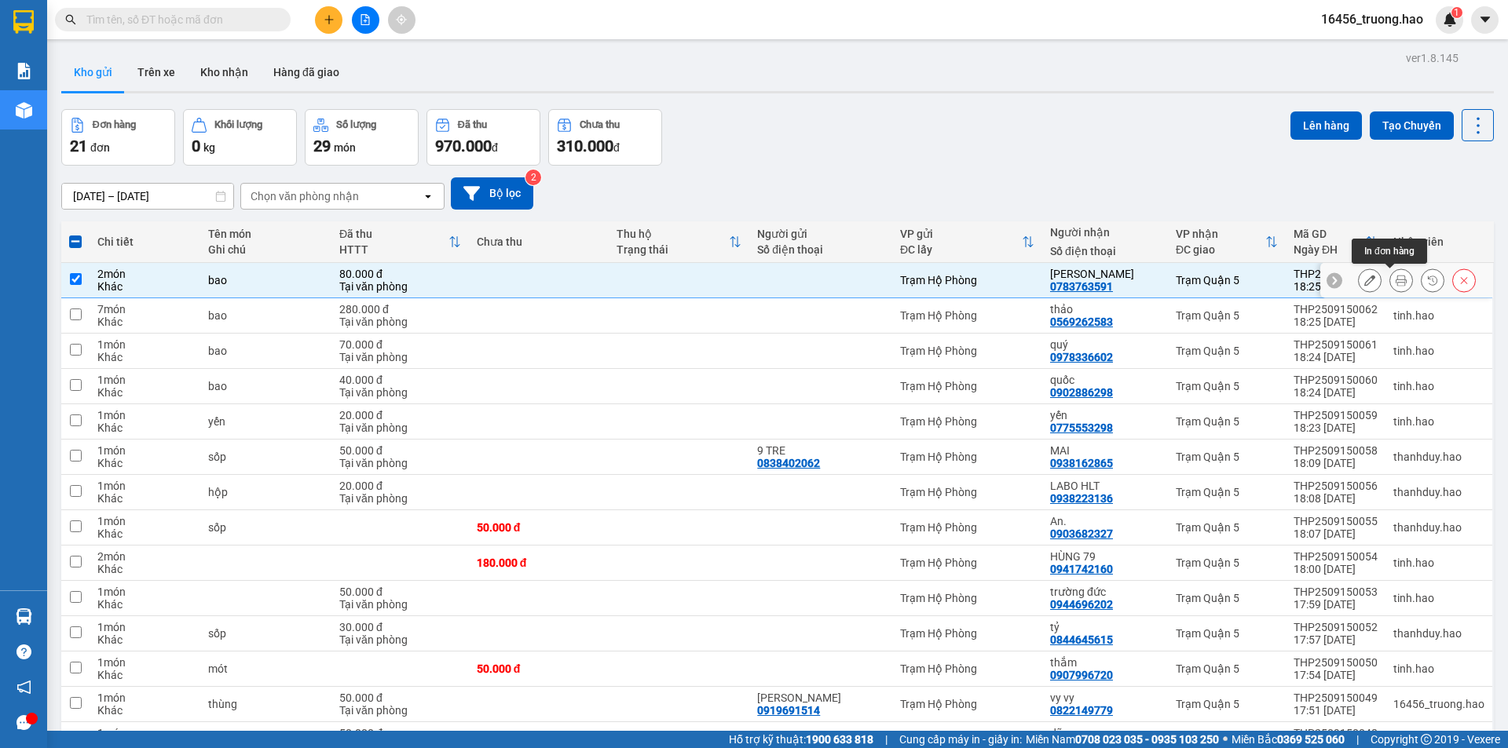
click at [1396, 283] on icon at bounding box center [1401, 280] width 11 height 11
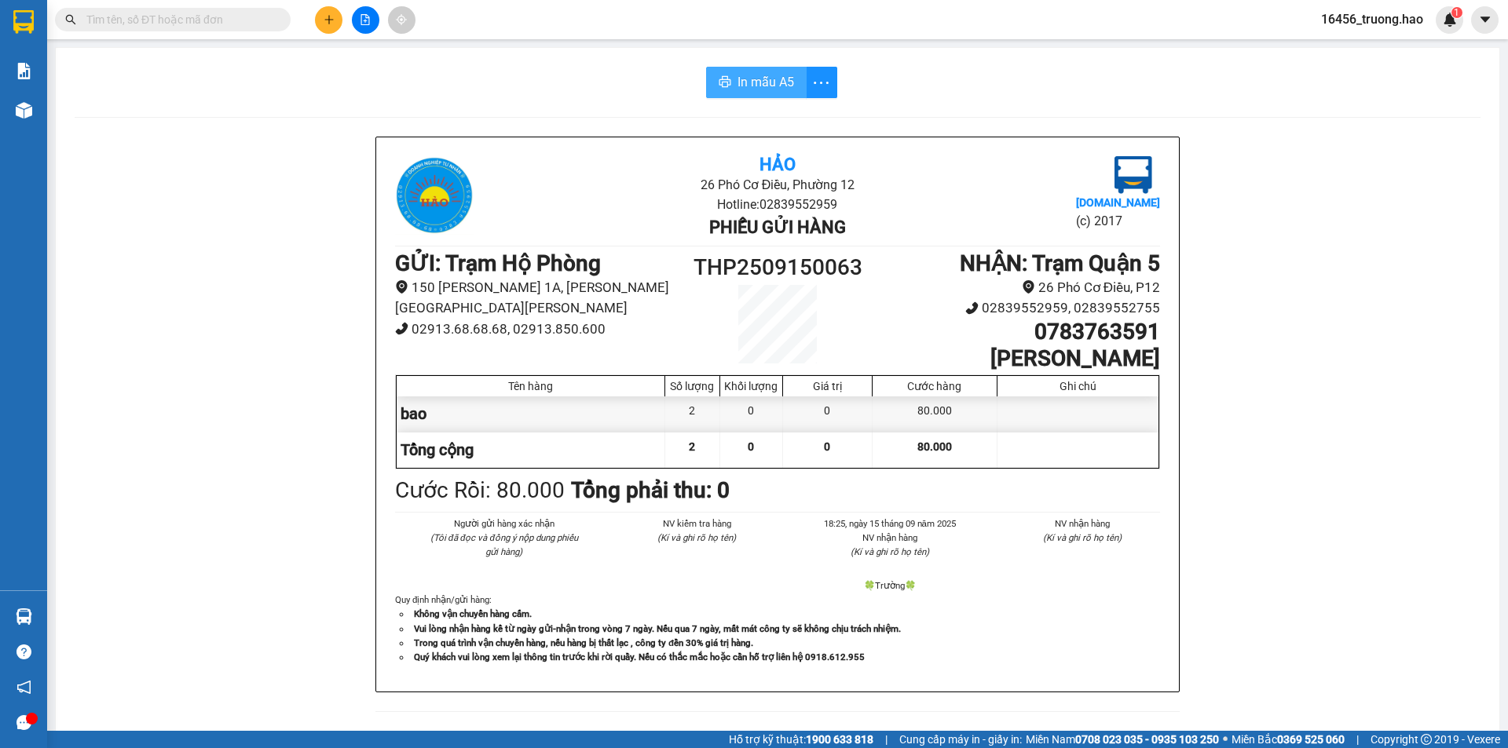
click at [719, 76] on icon "printer" at bounding box center [725, 81] width 13 height 13
click at [769, 67] on button "In mẫu A5" at bounding box center [756, 82] width 101 height 31
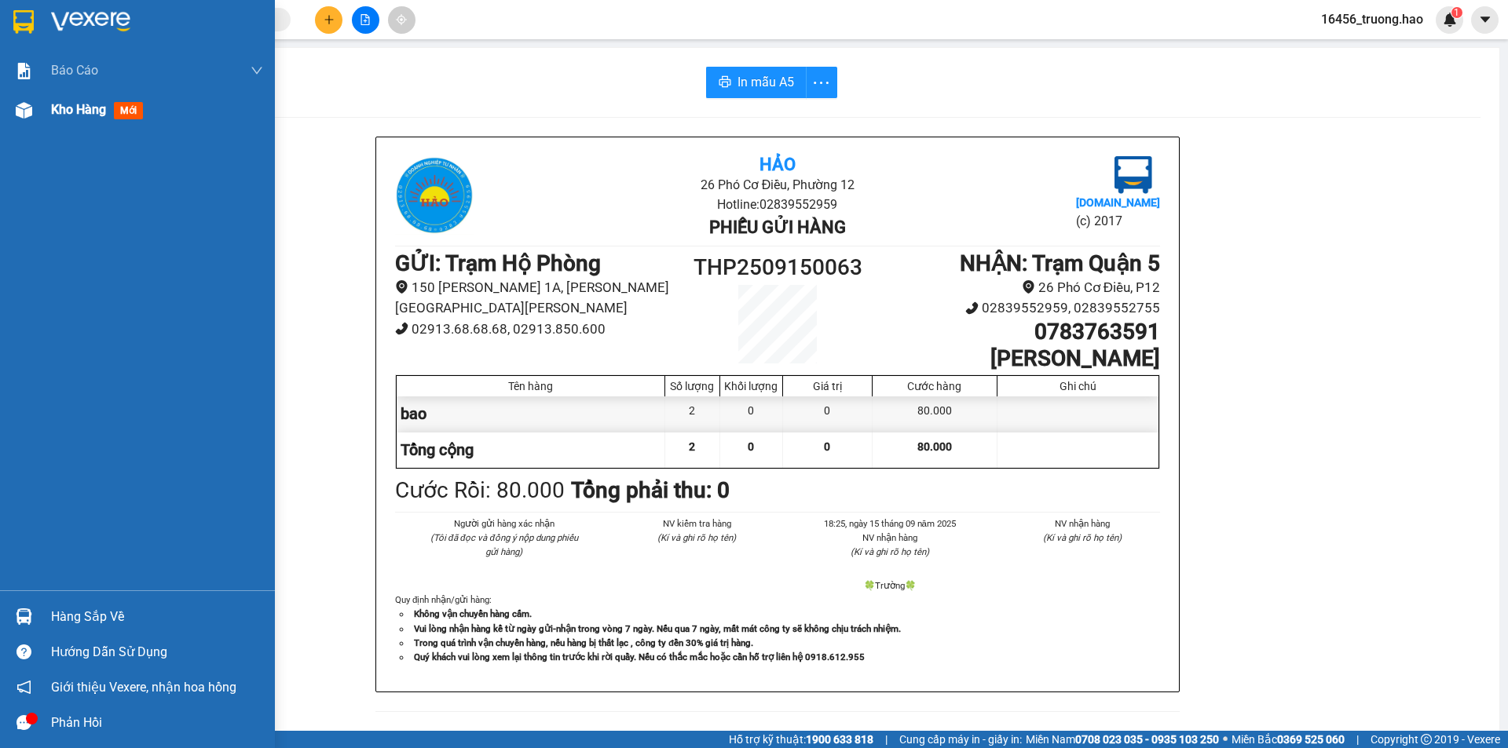
drag, startPoint x: 98, startPoint y: 107, endPoint x: 90, endPoint y: 109, distance: 8.2
click at [90, 109] on span "Kho hàng" at bounding box center [78, 109] width 55 height 15
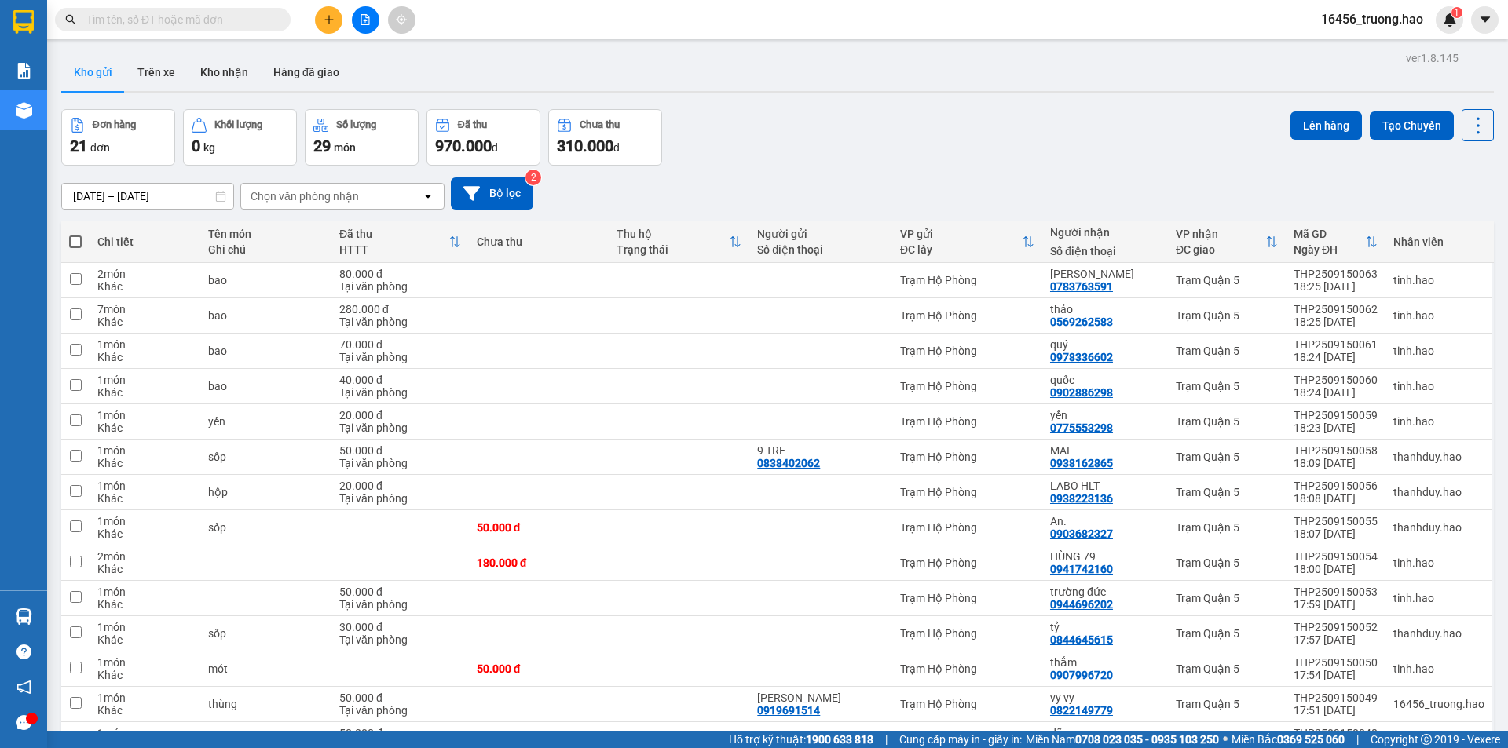
click at [120, 21] on input "text" at bounding box center [178, 19] width 185 height 17
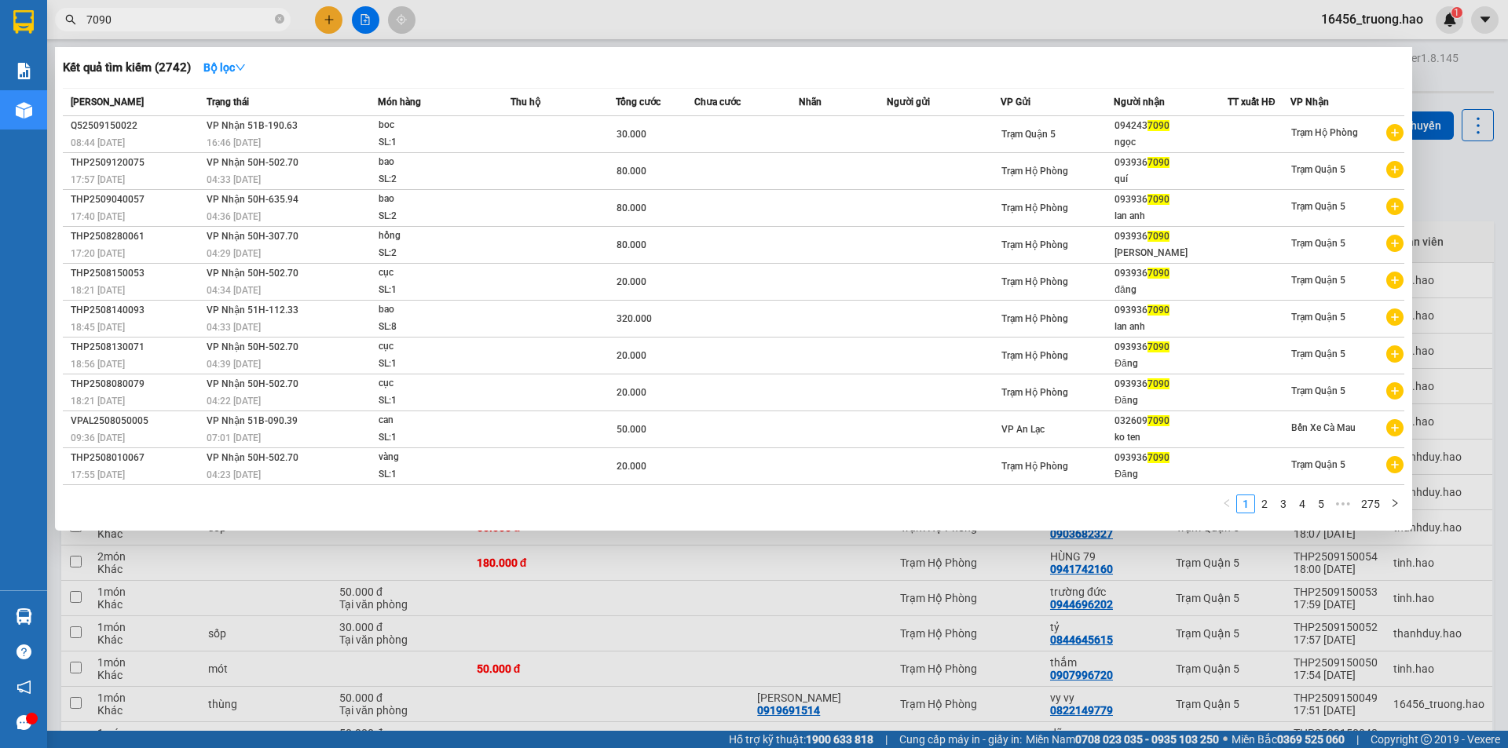
type input "7090"
click at [305, 617] on div at bounding box center [754, 374] width 1508 height 748
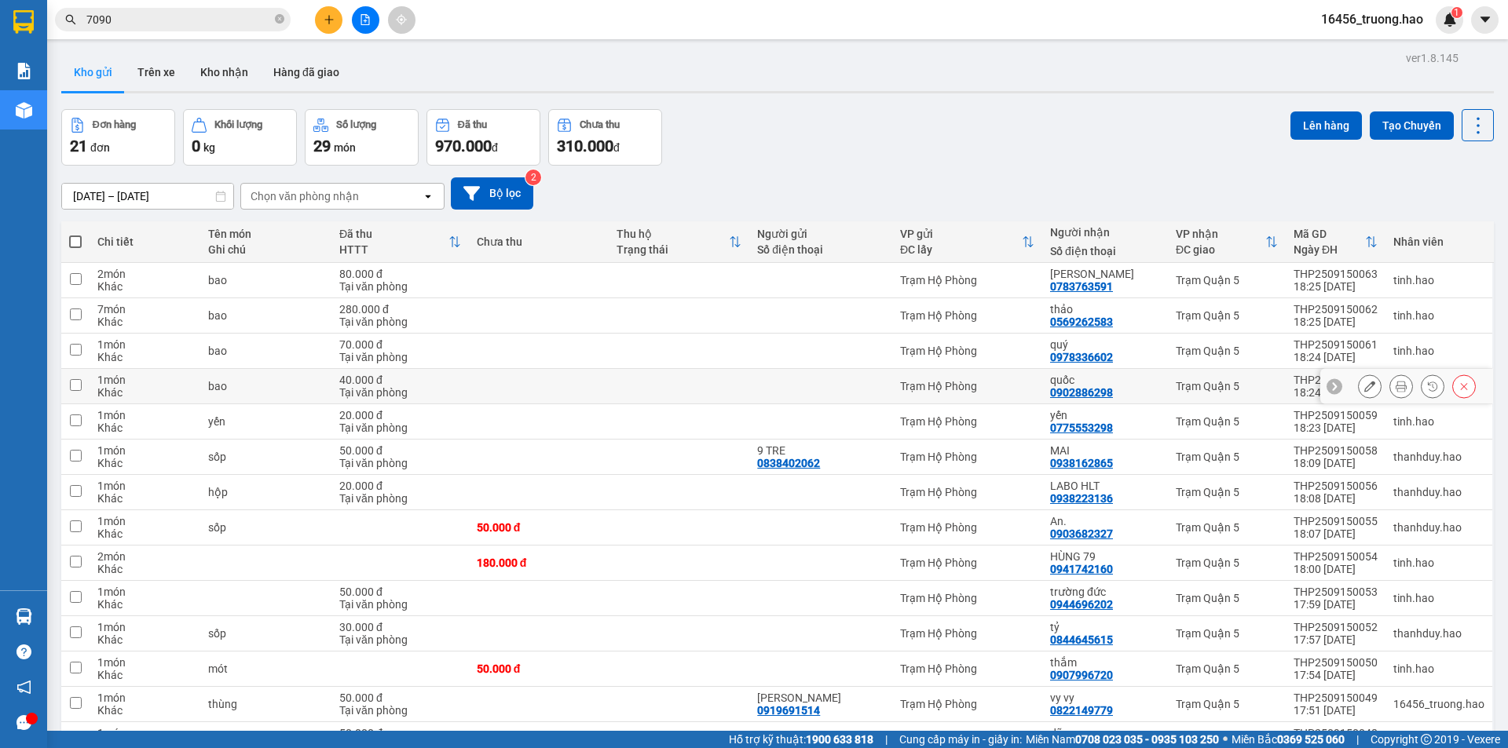
click at [552, 368] on td at bounding box center [539, 351] width 141 height 35
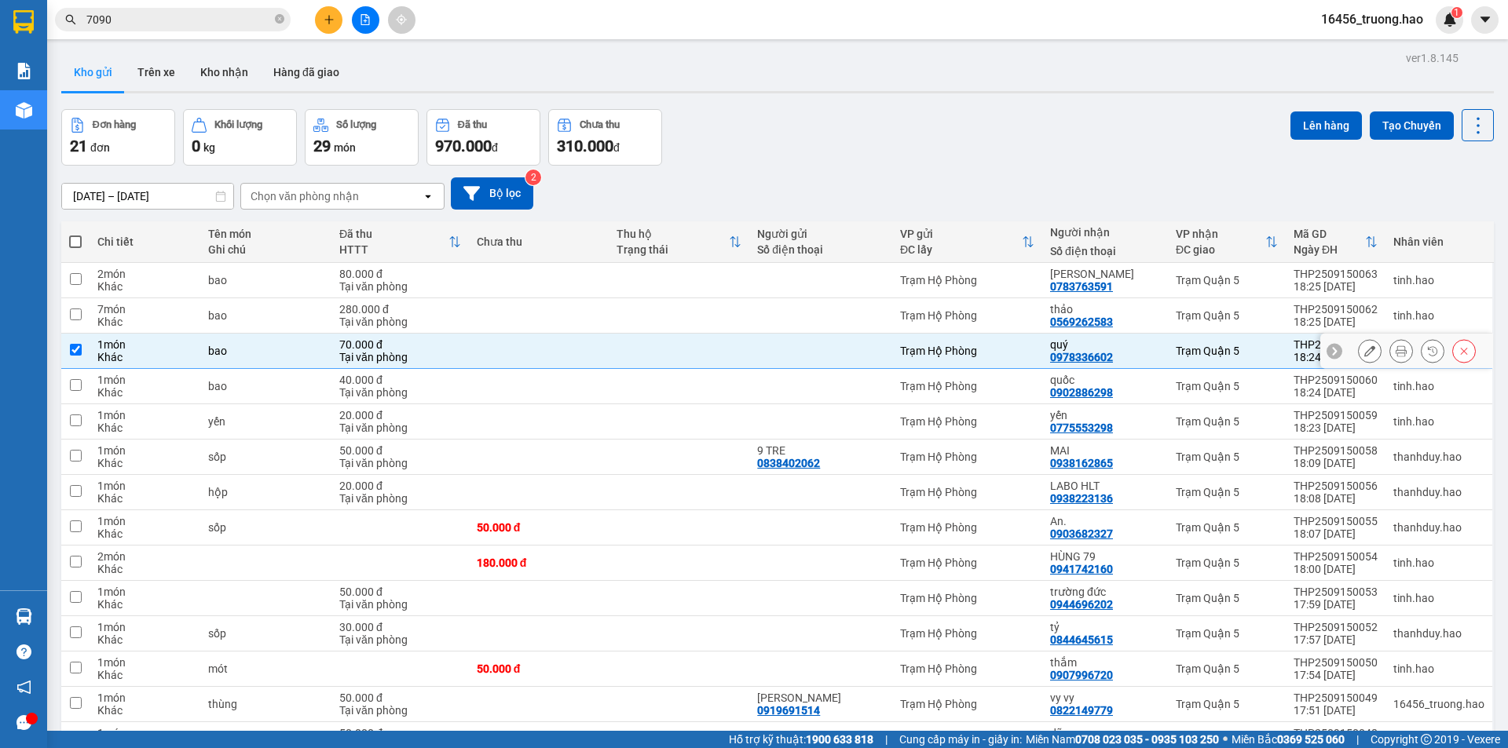
click at [552, 368] on td at bounding box center [539, 351] width 141 height 35
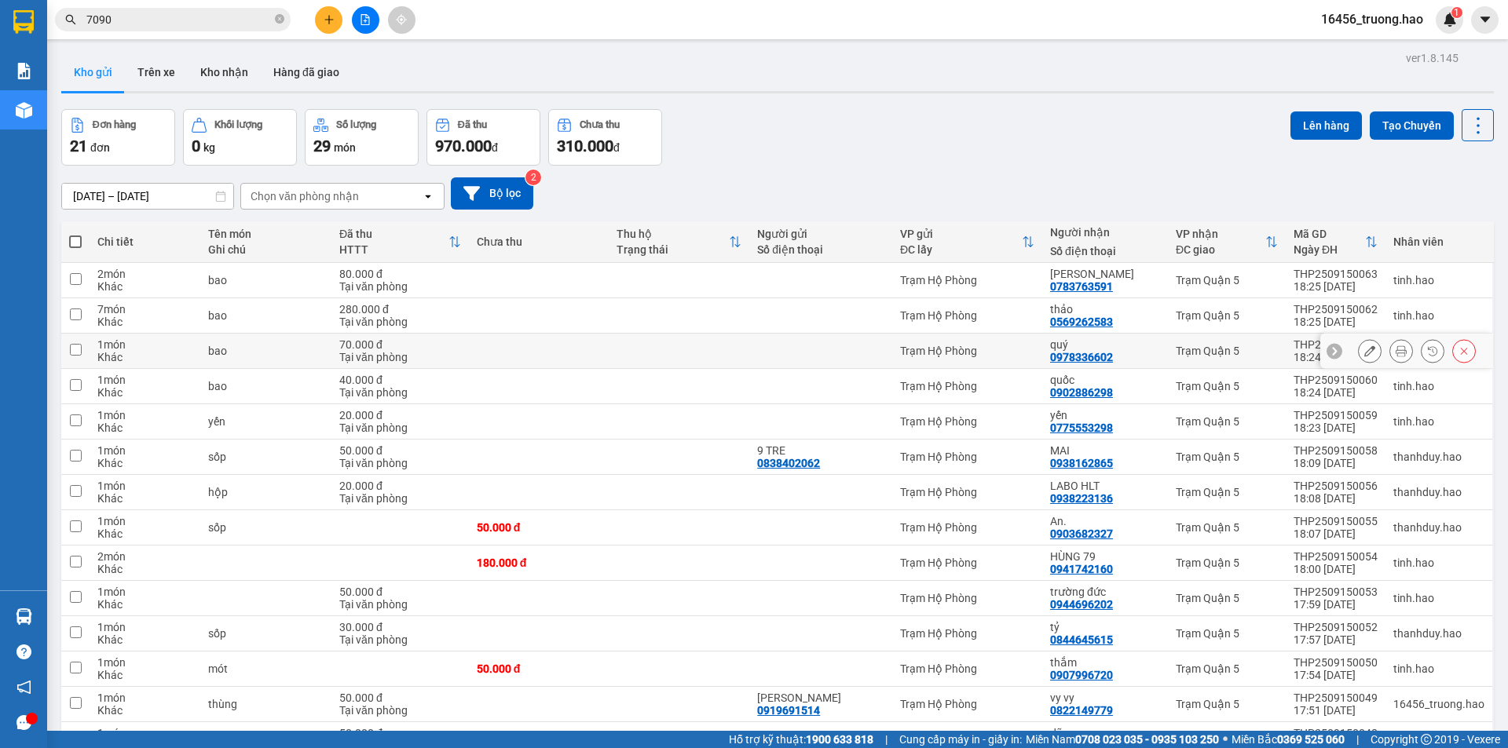
click at [624, 352] on td at bounding box center [679, 351] width 141 height 35
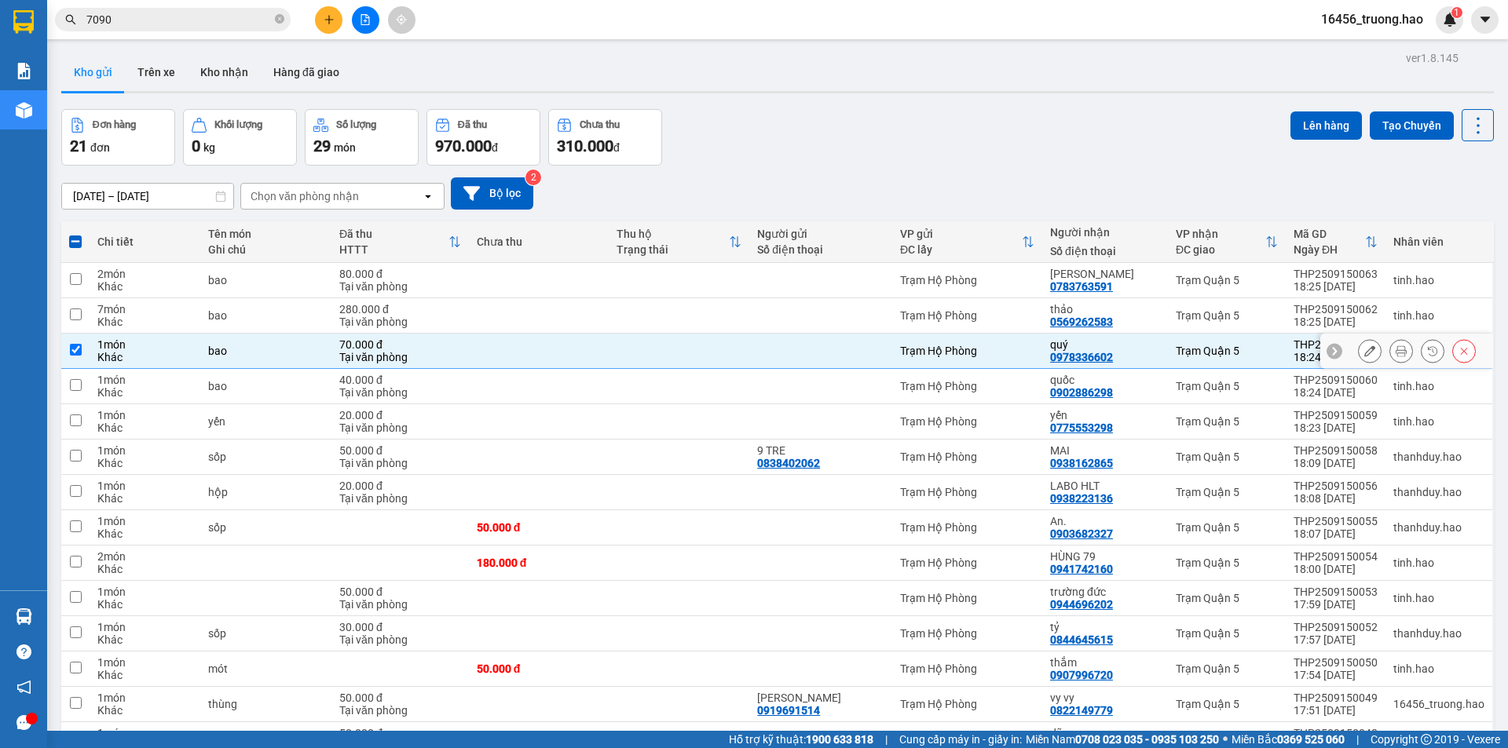
click at [1365, 353] on button at bounding box center [1370, 351] width 22 height 27
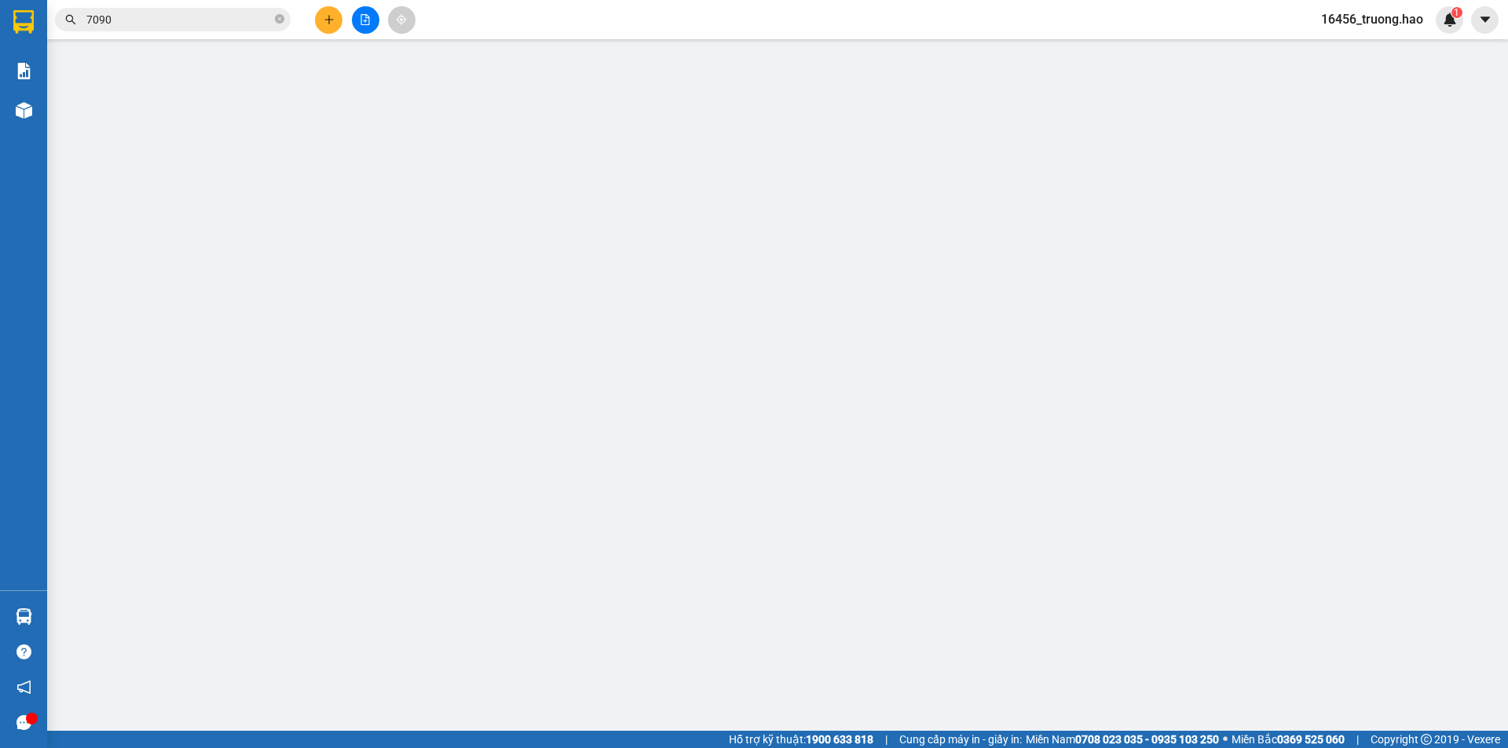
type input "0978336602"
type input "quý"
type input "70.000"
type input "0"
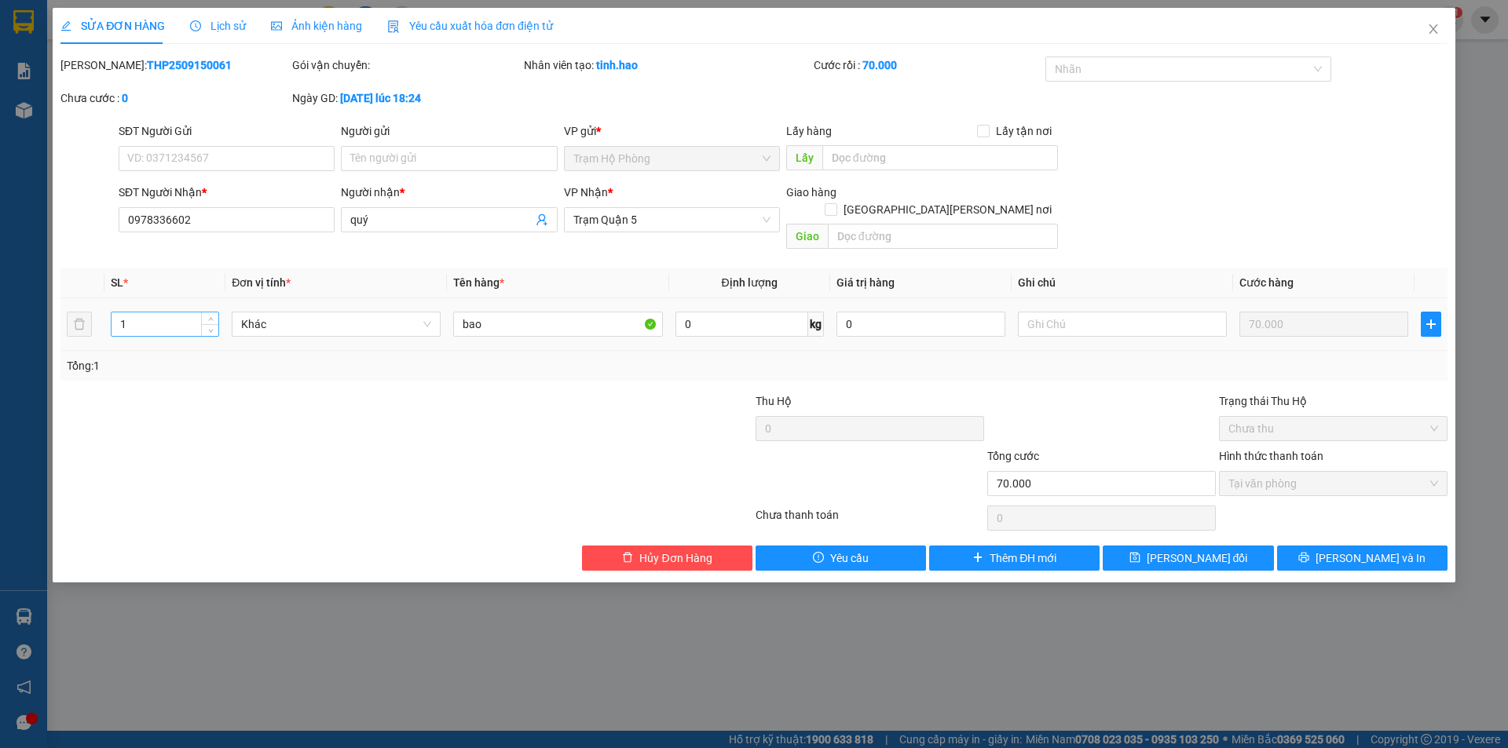
click at [169, 313] on input "1" at bounding box center [165, 325] width 107 height 24
type input "2"
click at [1319, 546] on button "[PERSON_NAME] và In" at bounding box center [1362, 558] width 170 height 25
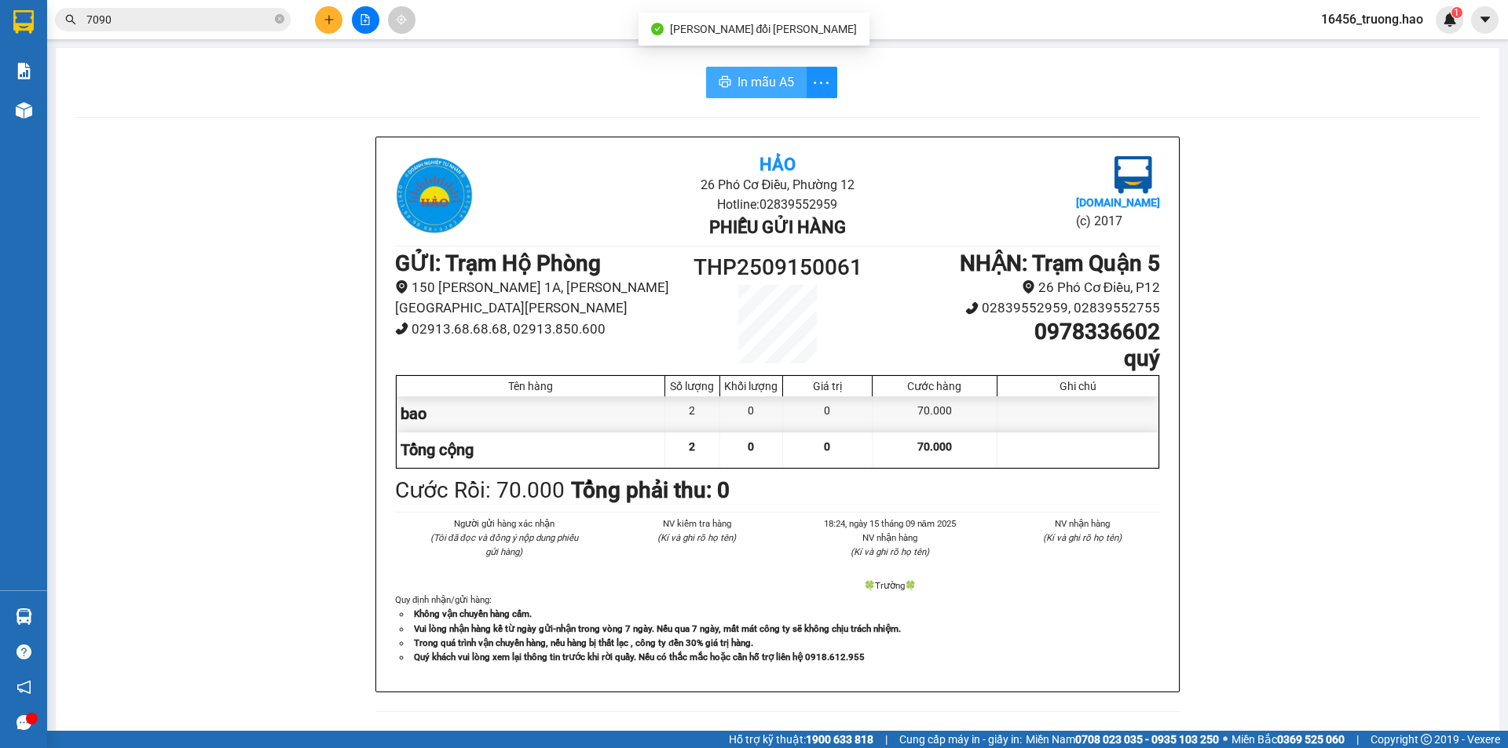
click at [781, 82] on span "In mẫu A5" at bounding box center [765, 82] width 57 height 20
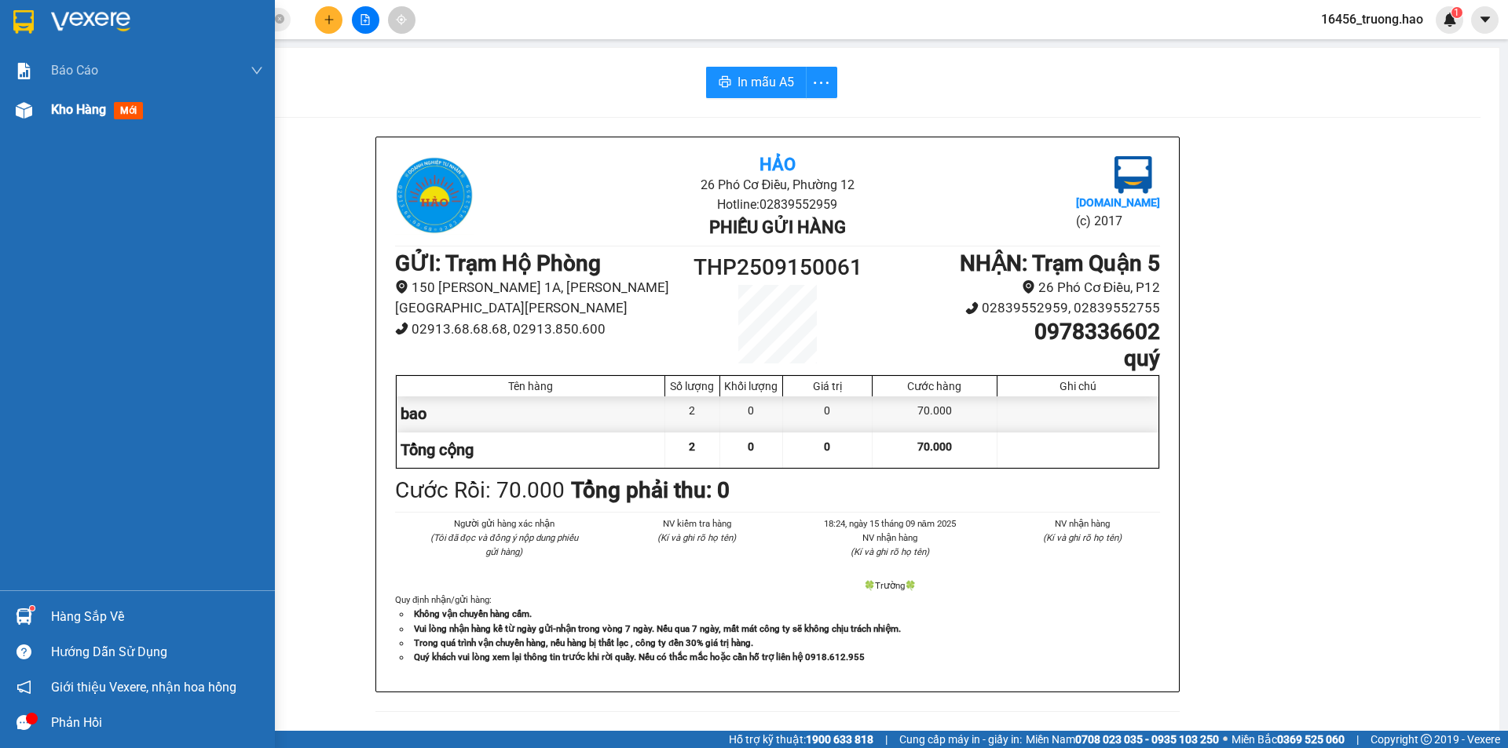
click at [141, 110] on span "mới" at bounding box center [128, 110] width 29 height 17
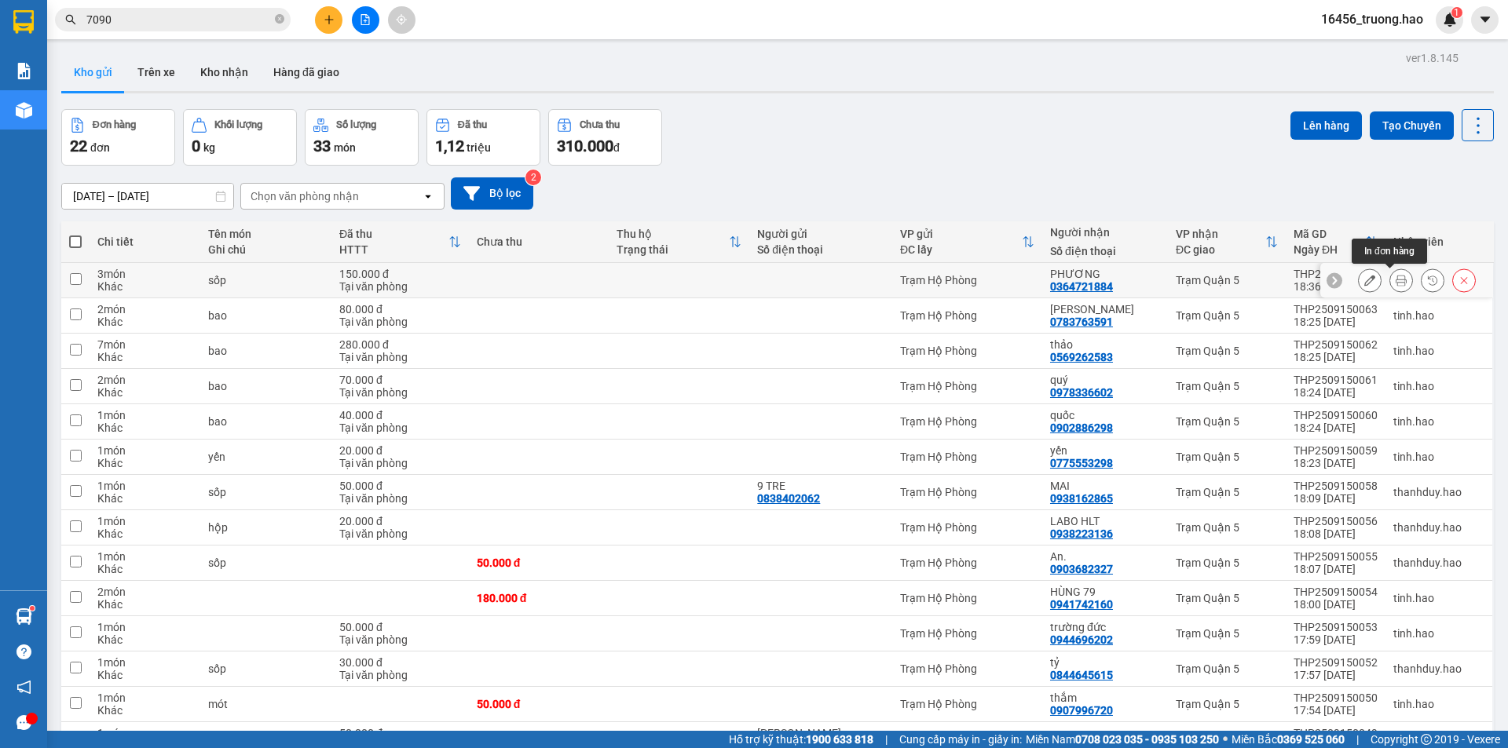
click at [1396, 284] on icon at bounding box center [1401, 280] width 11 height 11
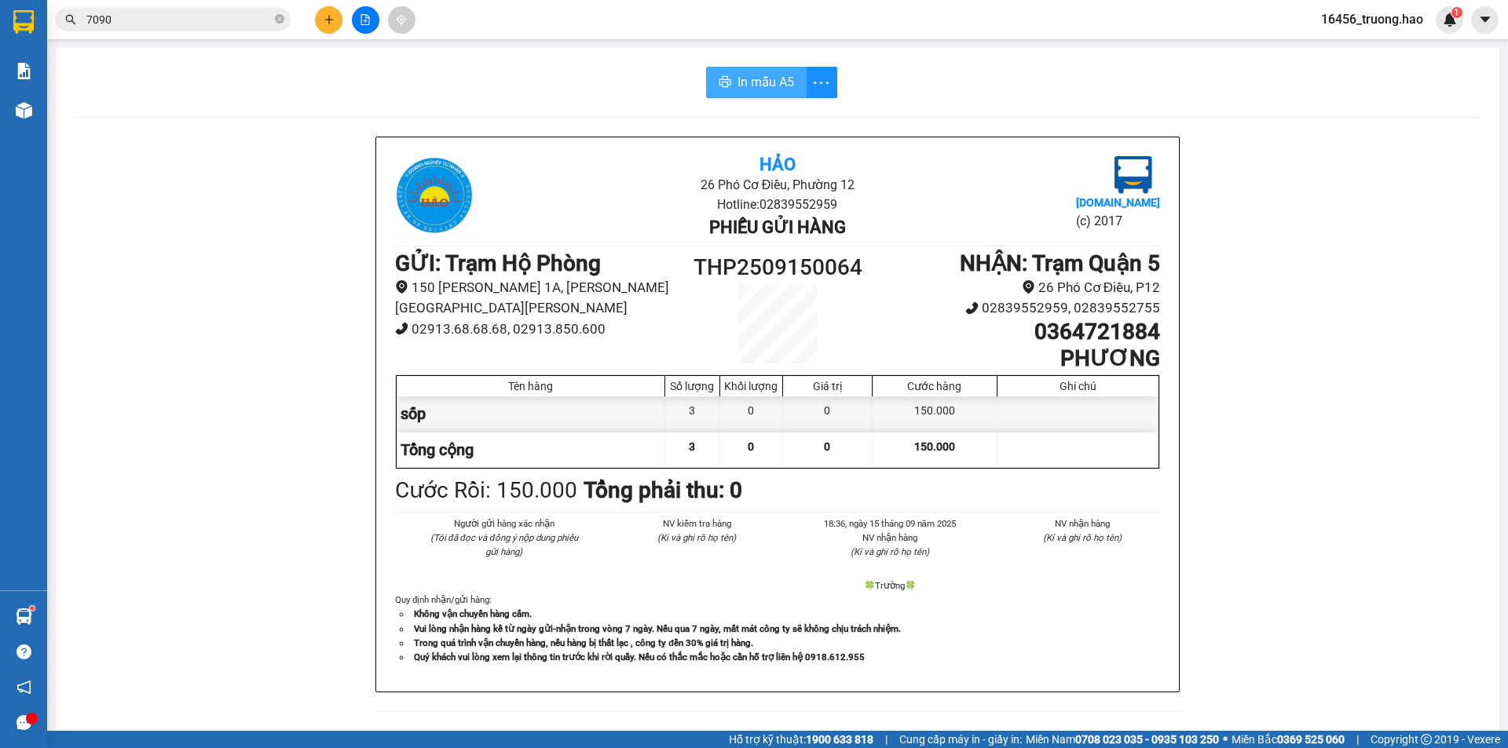
click at [757, 79] on span "In mẫu A5" at bounding box center [765, 82] width 57 height 20
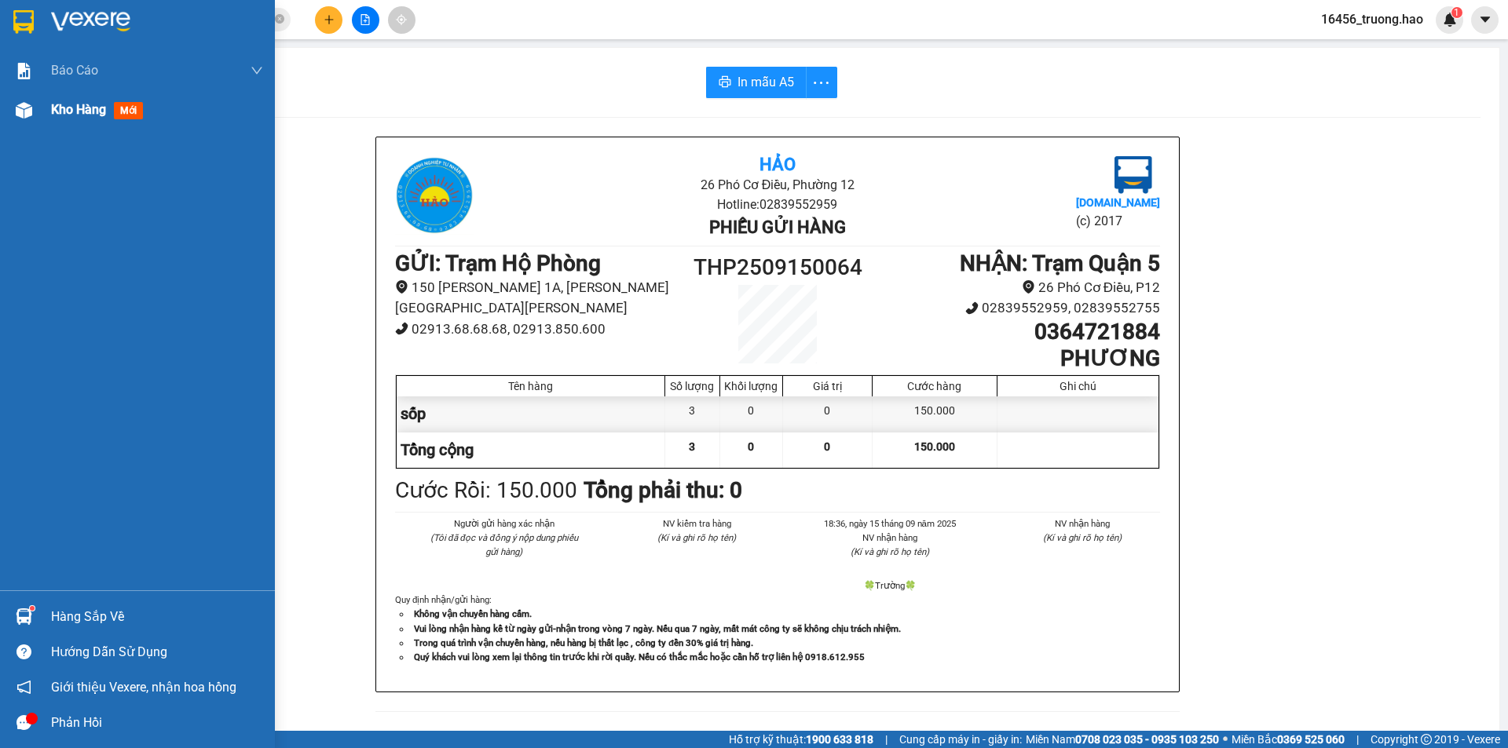
click at [79, 114] on span "Kho hàng" at bounding box center [78, 109] width 55 height 15
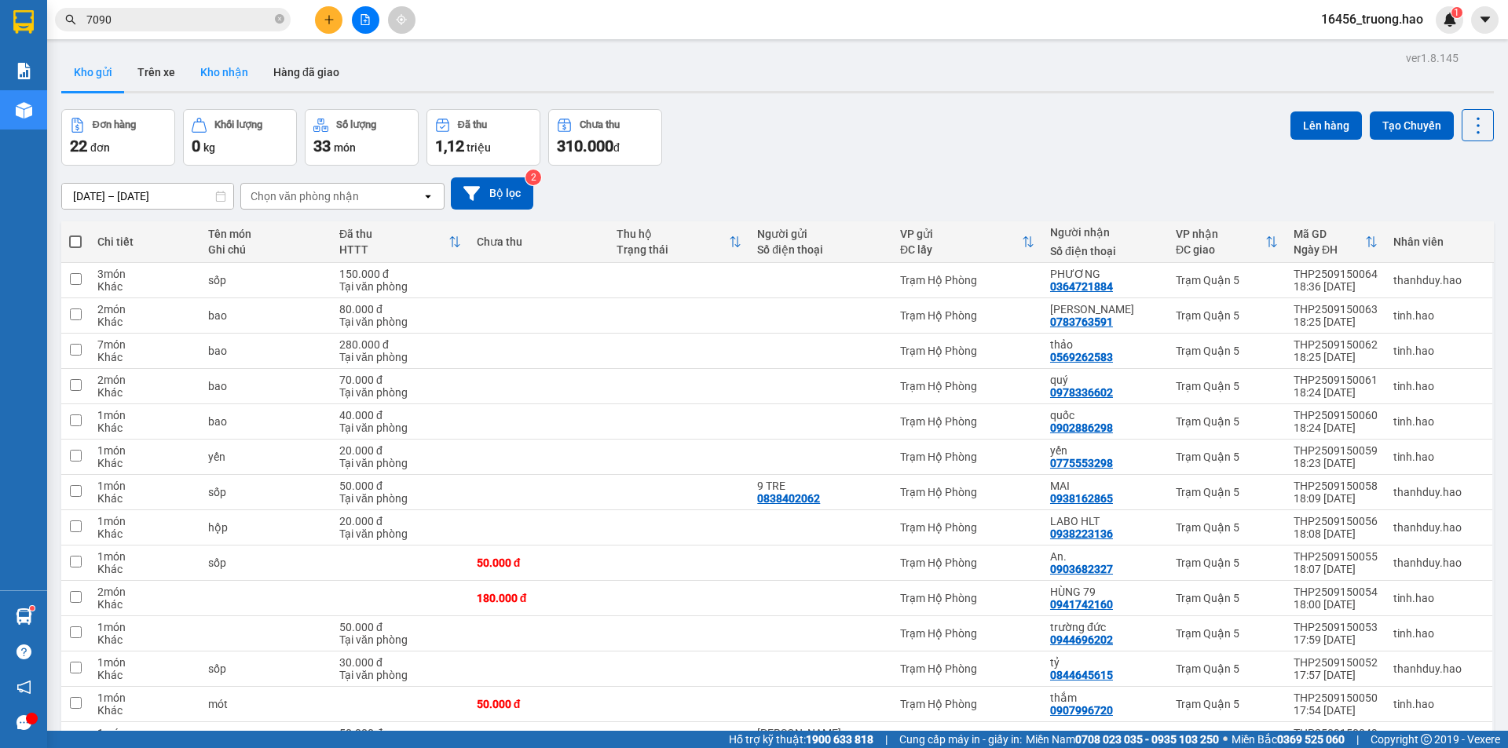
click at [210, 68] on button "Kho nhận" at bounding box center [224, 72] width 73 height 38
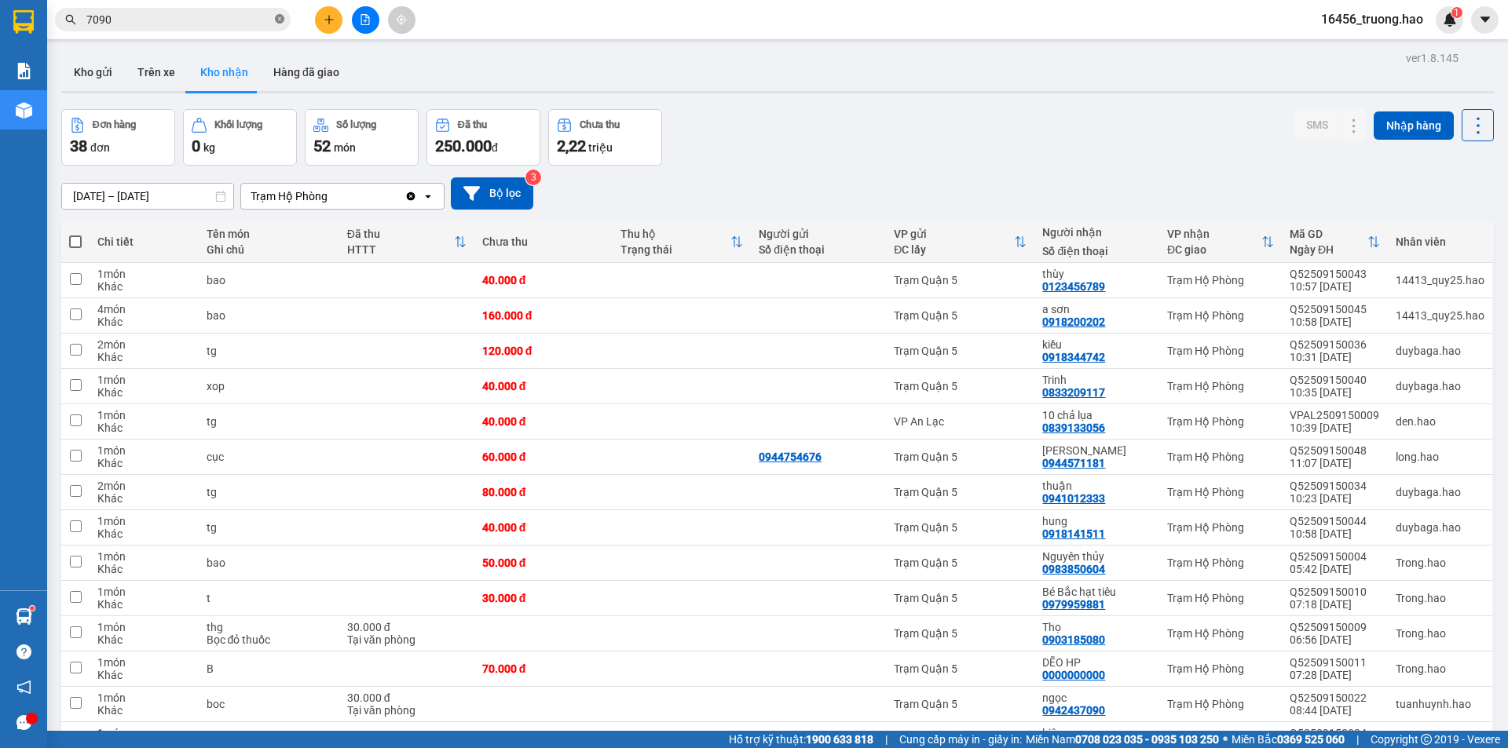
click at [277, 22] on icon "close-circle" at bounding box center [279, 18] width 9 height 9
click at [1136, 551] on div "Nguyên thủy" at bounding box center [1096, 557] width 109 height 13
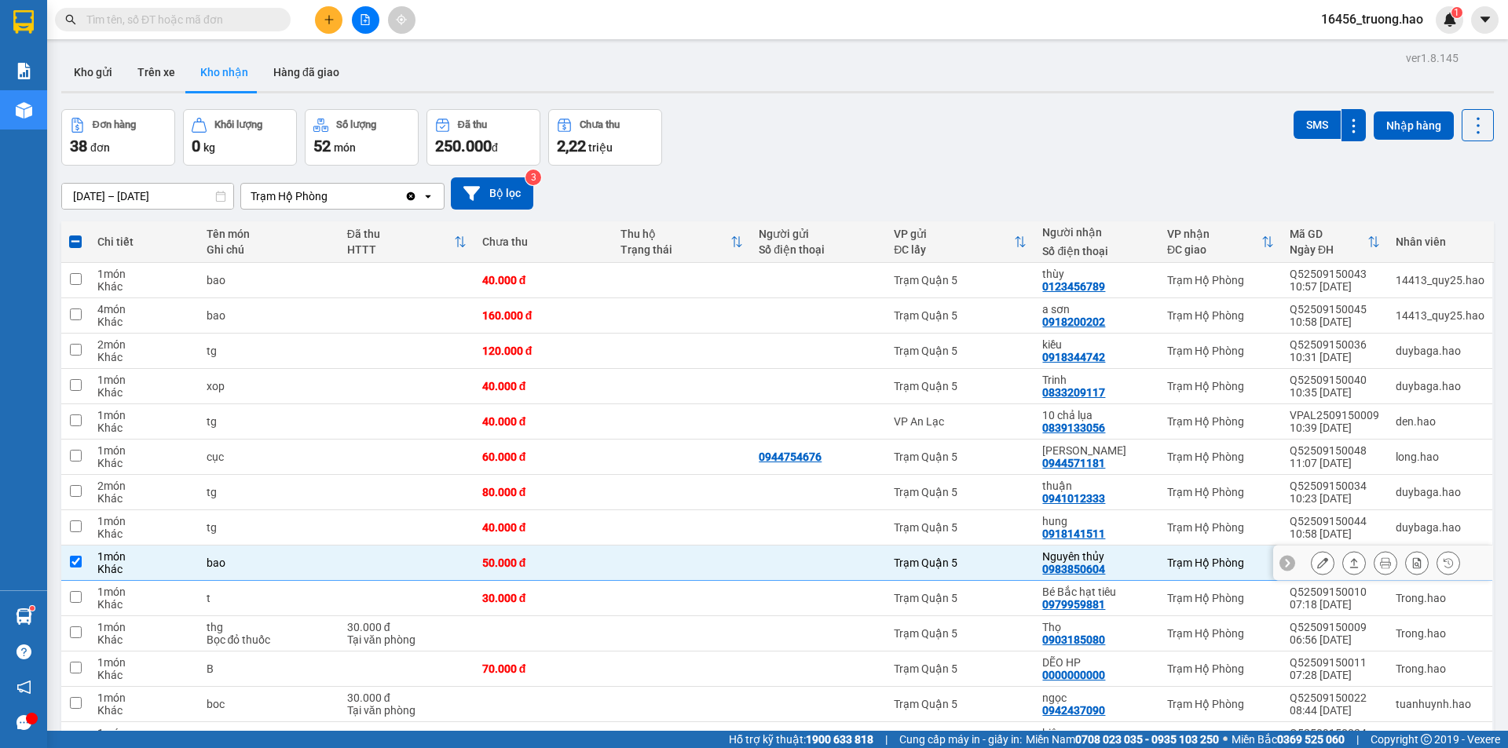
click at [1136, 558] on div "Nguyên thủy" at bounding box center [1096, 557] width 109 height 13
checkbox input "false"
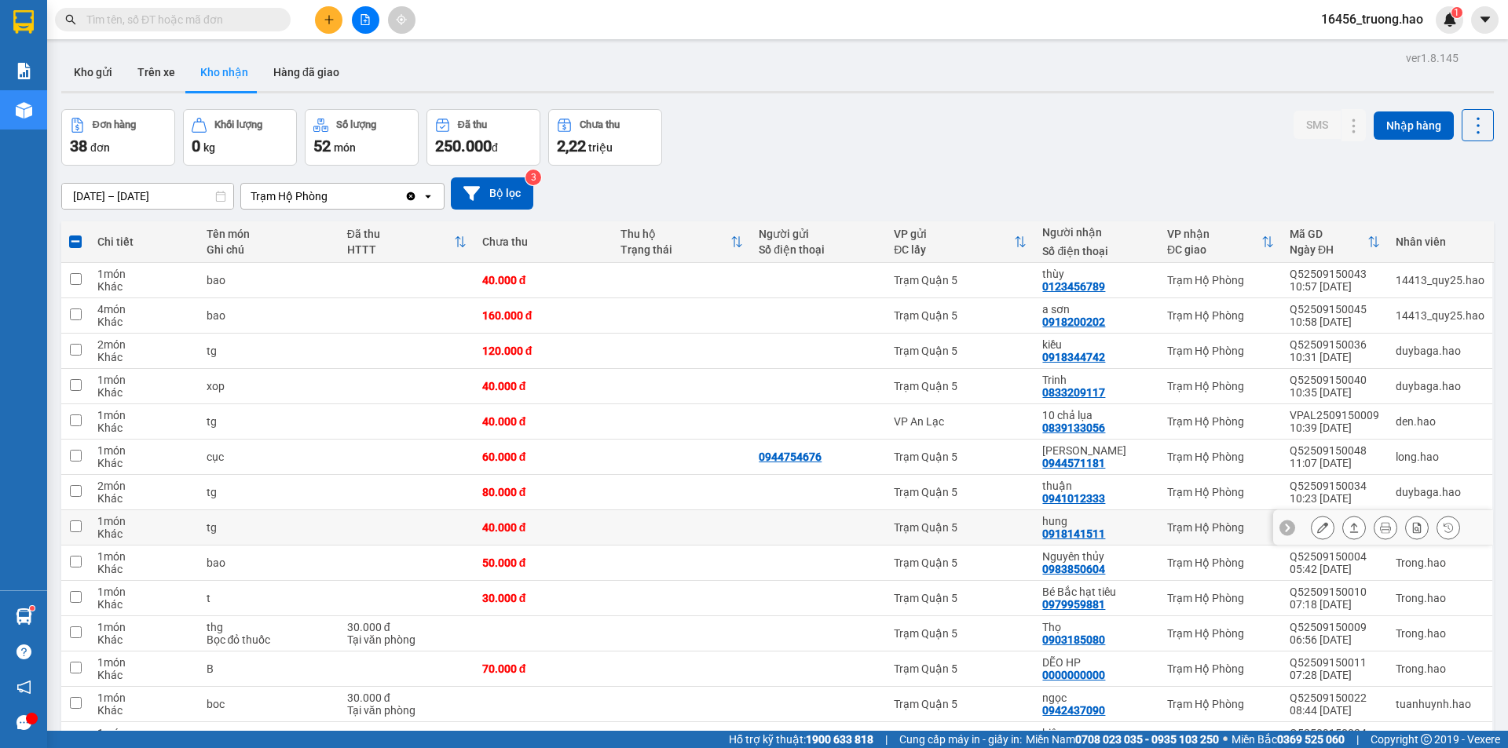
click at [1151, 519] on div "hung" at bounding box center [1096, 521] width 109 height 13
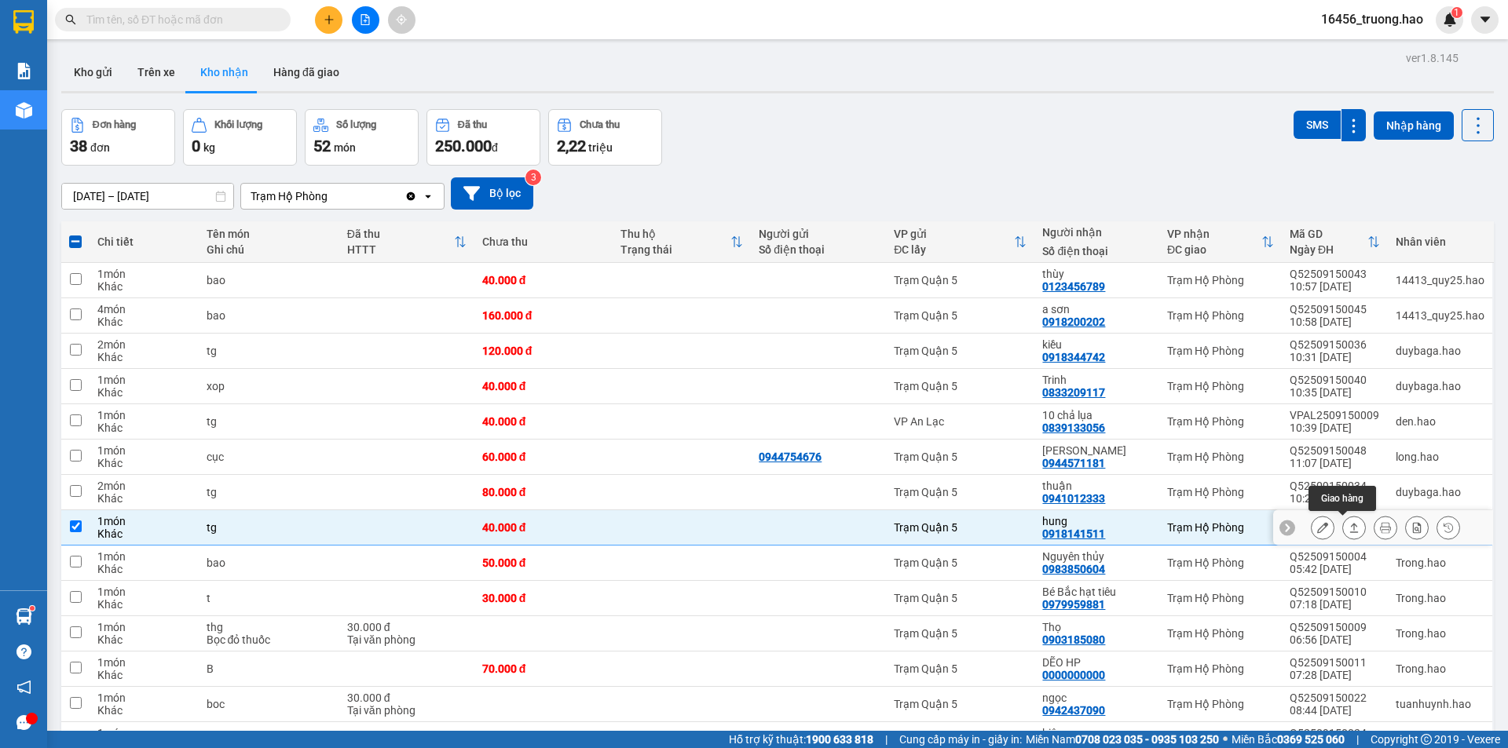
click at [1349, 529] on icon at bounding box center [1354, 527] width 11 height 11
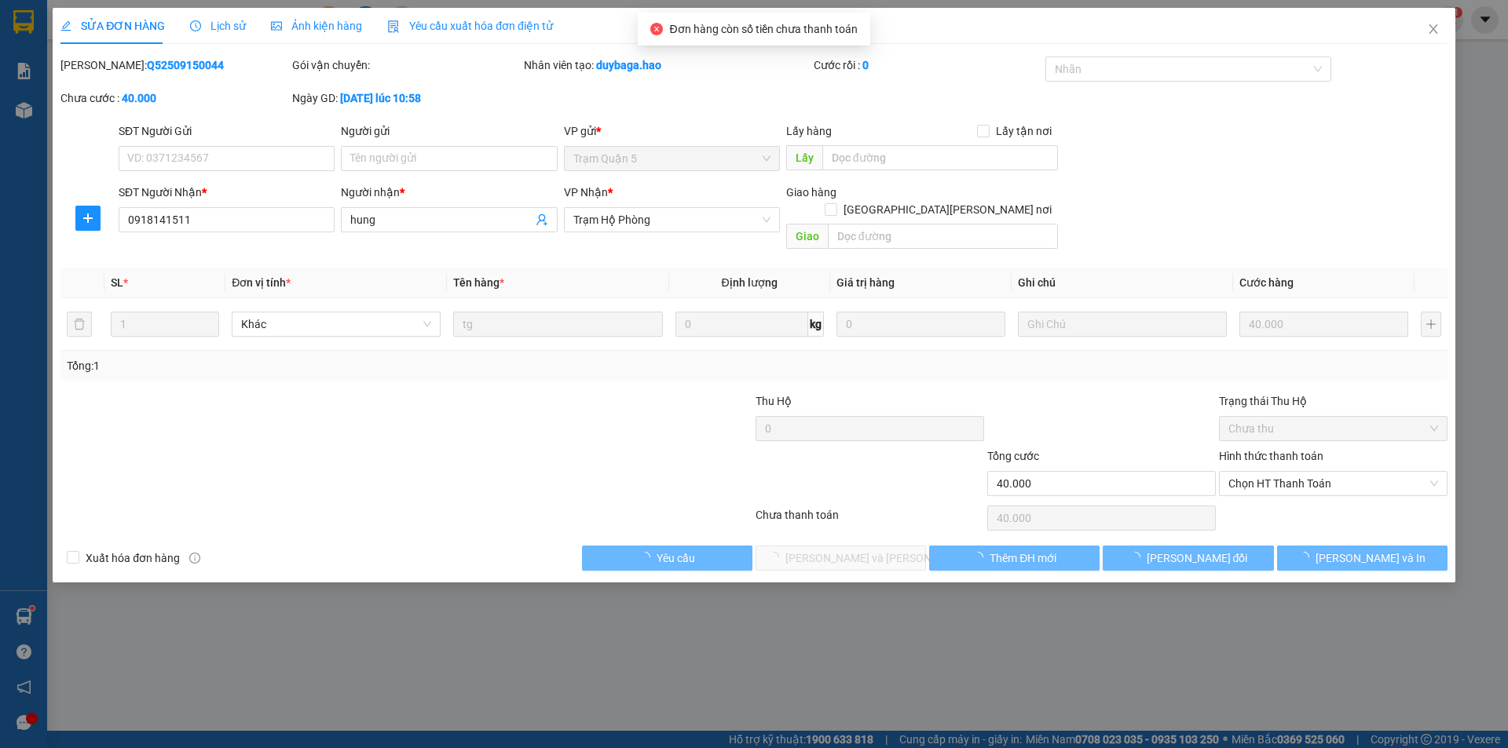
type input "0918141511"
type input "hung"
type input "40.000"
click at [1301, 479] on div "Hình thức thanh toán Chọn HT Thanh Toán" at bounding box center [1333, 475] width 229 height 55
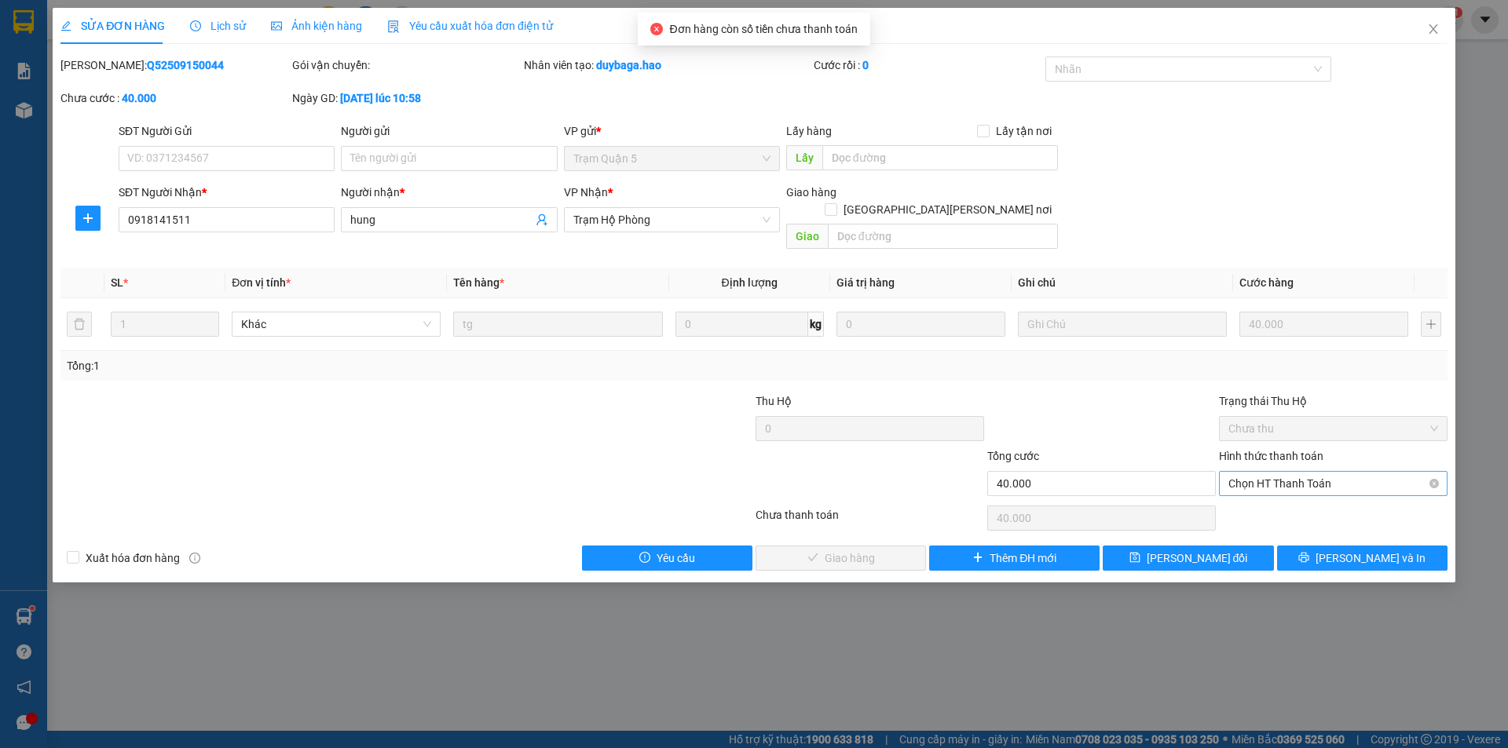
click at [1301, 472] on span "Chọn HT Thanh Toán" at bounding box center [1333, 484] width 210 height 24
click at [1300, 497] on div "Tại văn phòng" at bounding box center [1333, 497] width 210 height 17
type input "0"
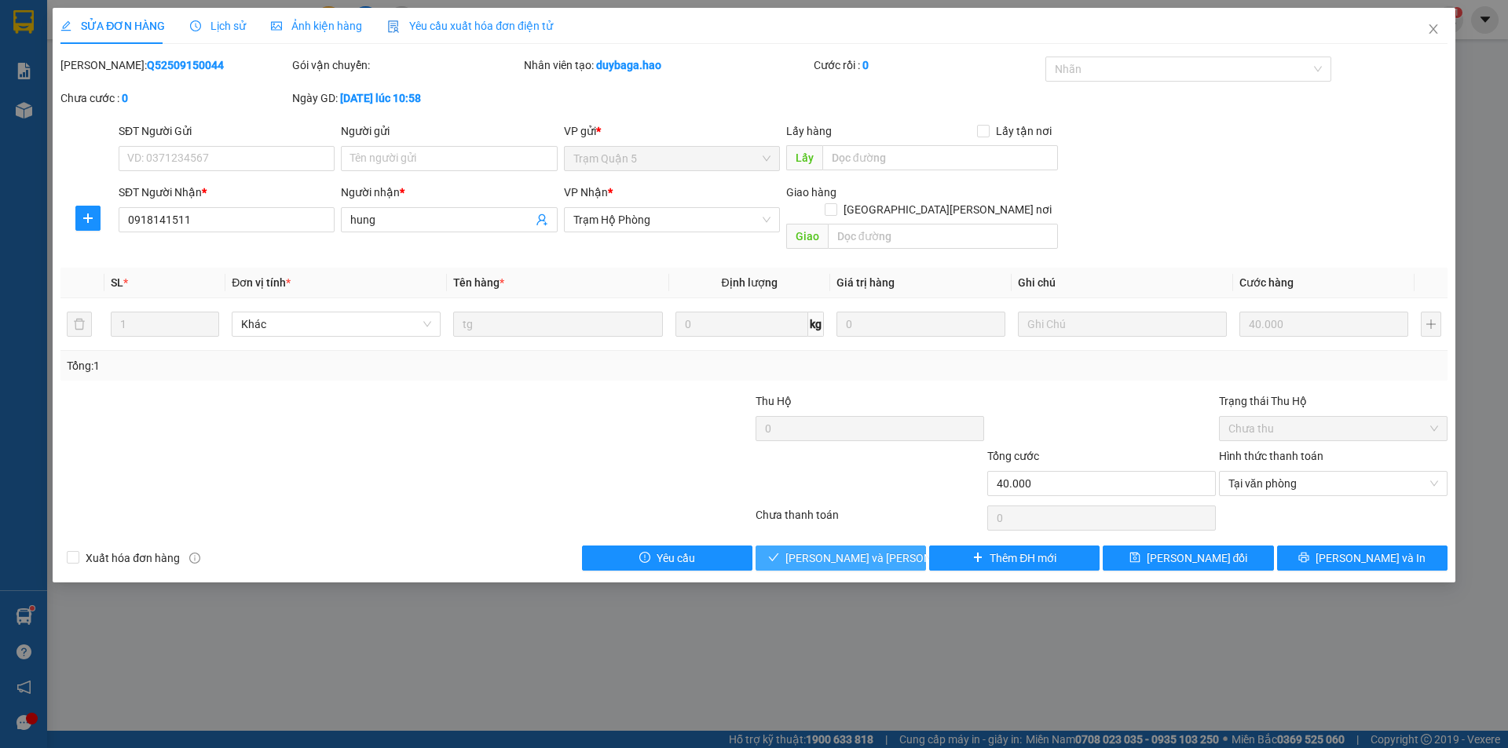
click at [889, 550] on span "Lưu và Giao hàng" at bounding box center [891, 558] width 212 height 17
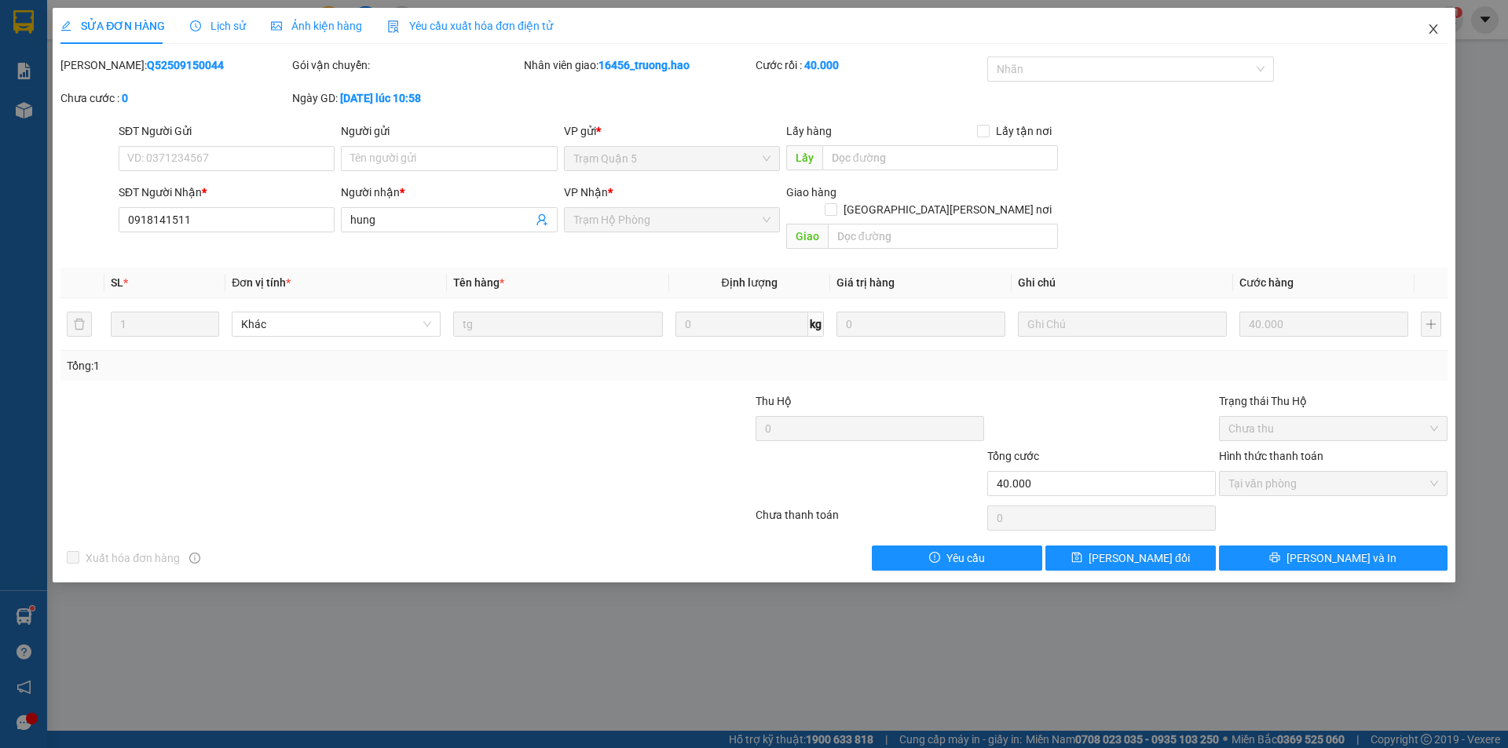
click at [1428, 31] on icon "close" at bounding box center [1433, 29] width 13 height 13
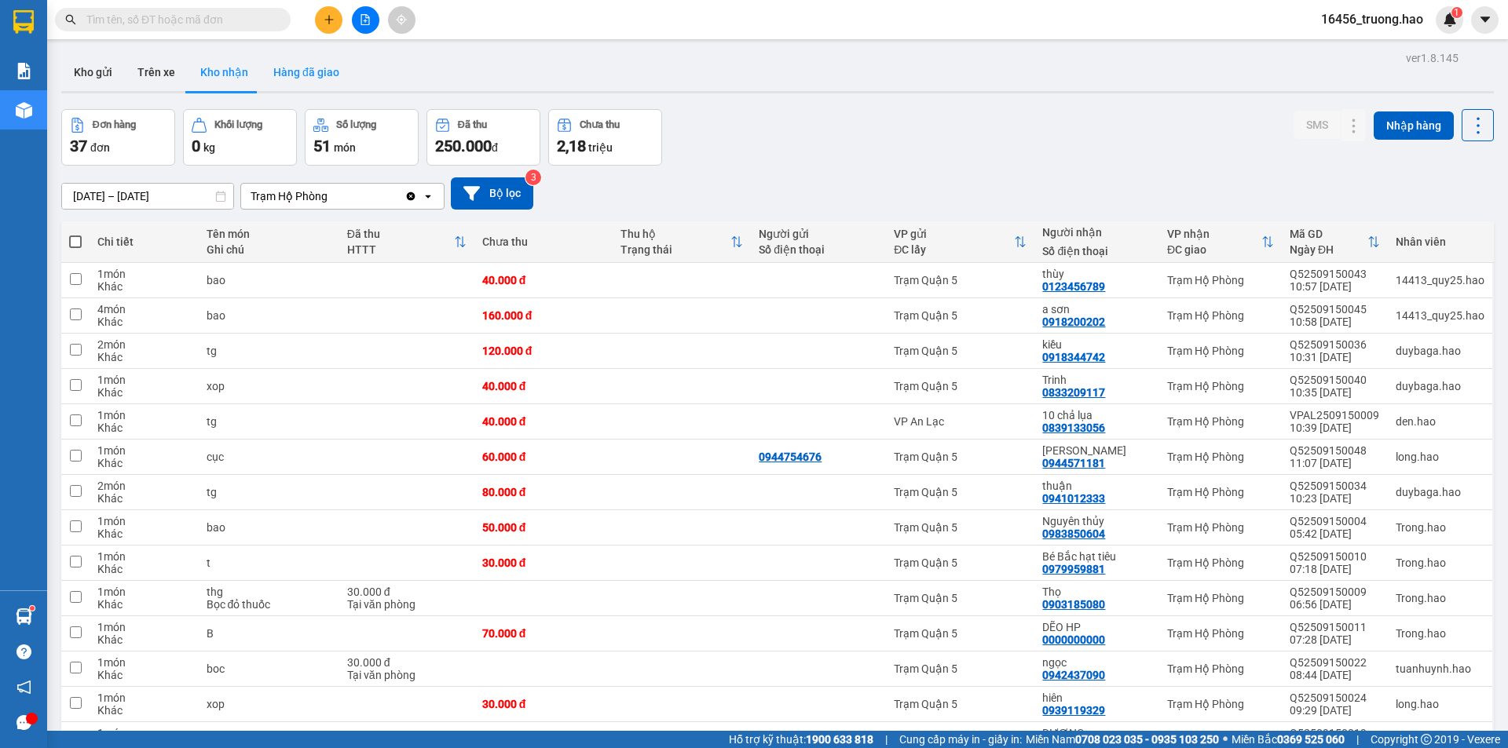
click at [321, 76] on button "Hàng đã giao" at bounding box center [306, 72] width 91 height 38
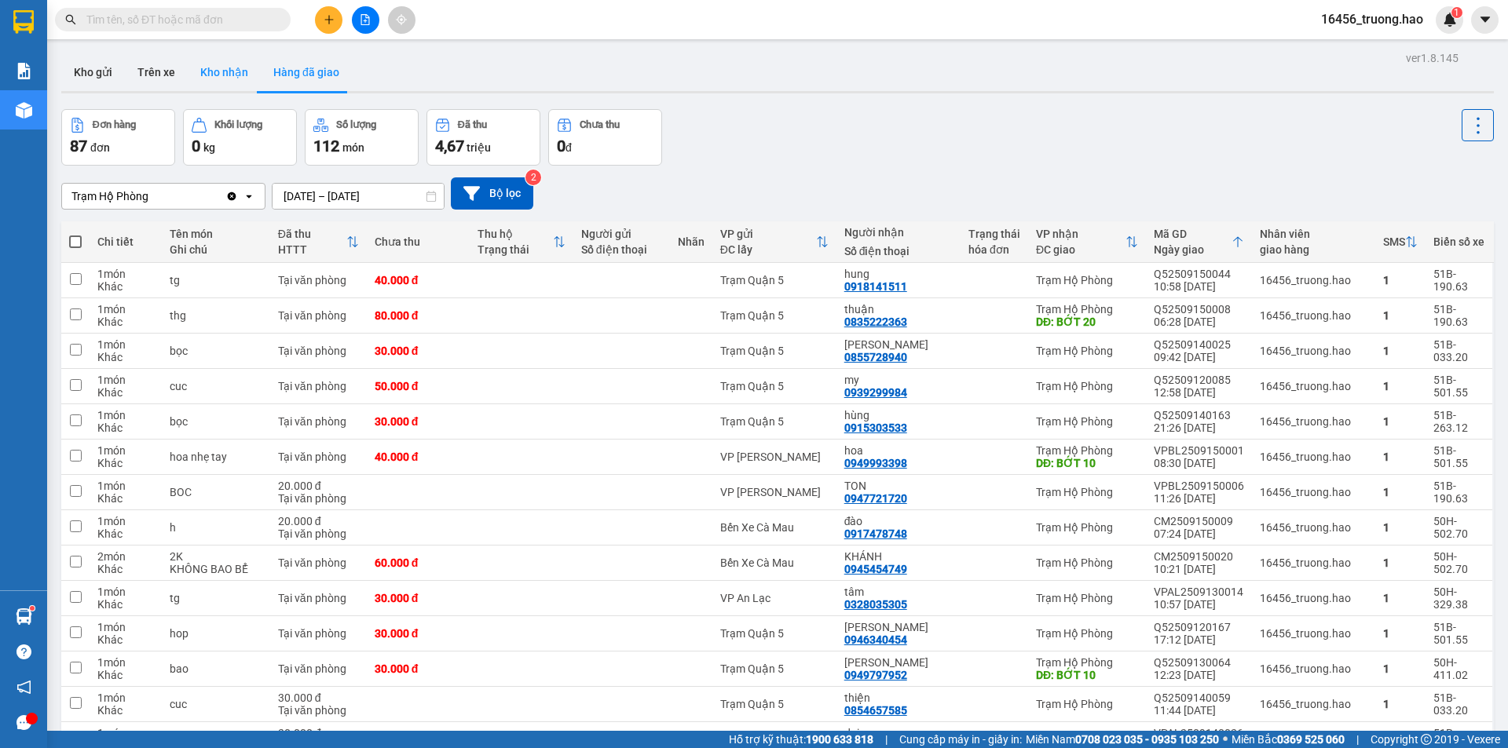
click at [226, 71] on button "Kho nhận" at bounding box center [224, 72] width 73 height 38
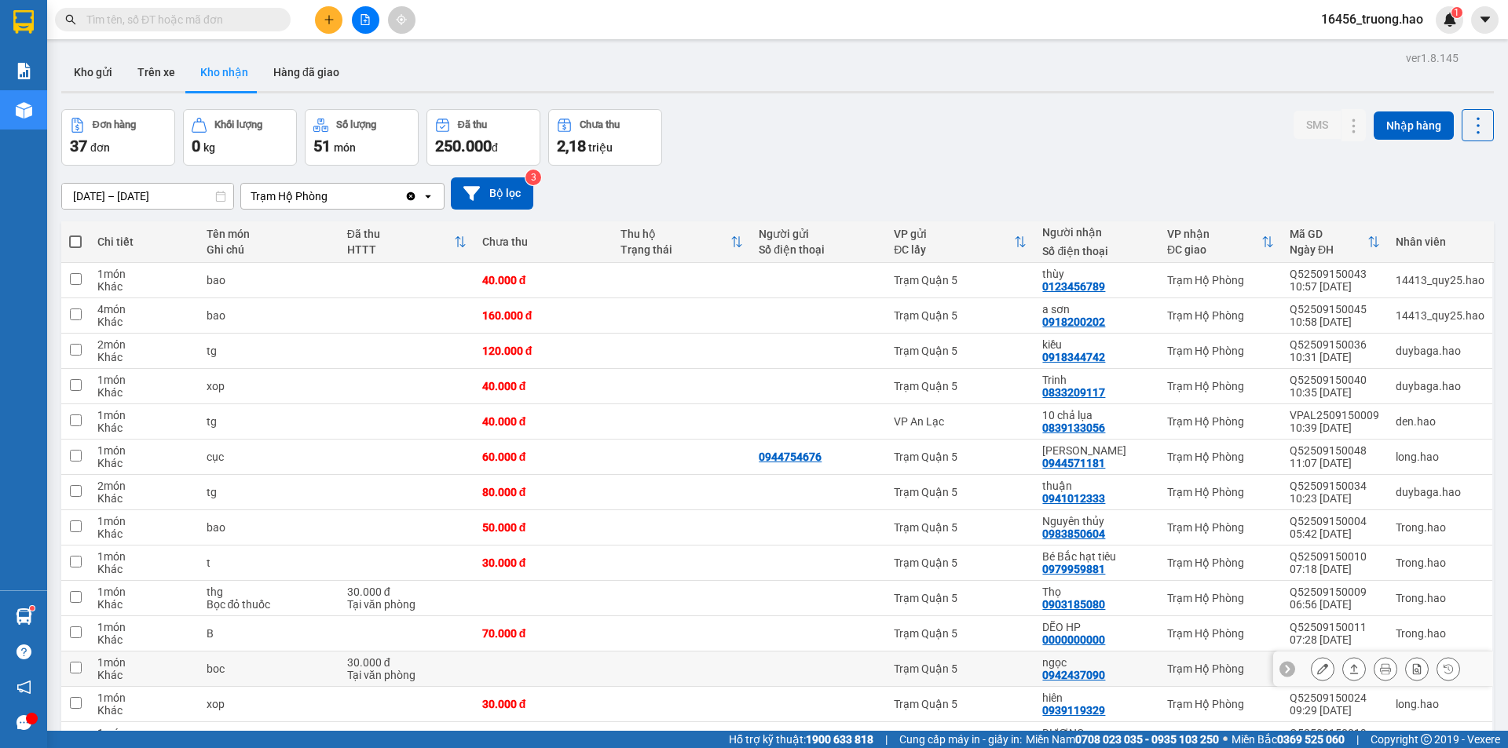
click at [422, 657] on div "30.000 đ" at bounding box center [406, 663] width 119 height 13
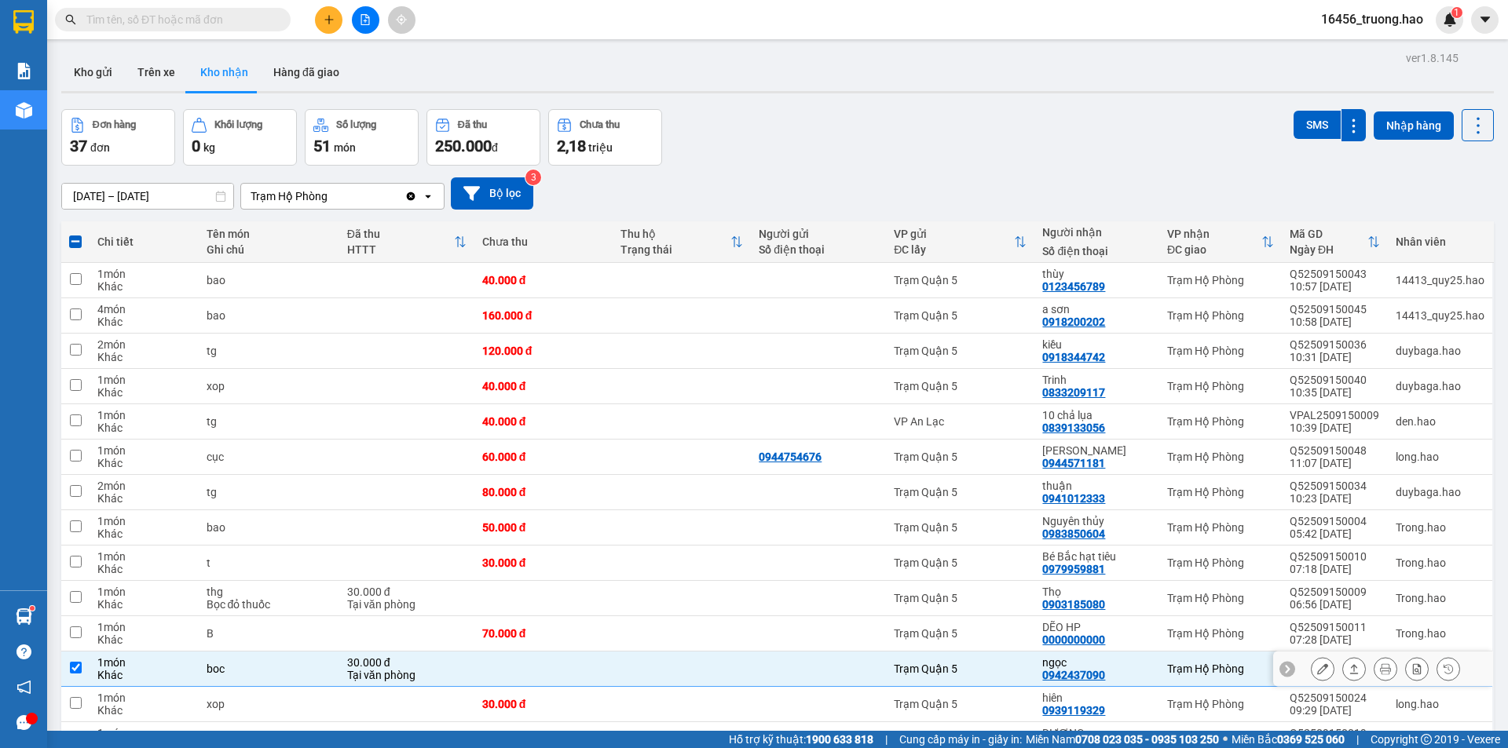
click at [1349, 664] on icon at bounding box center [1354, 669] width 11 height 11
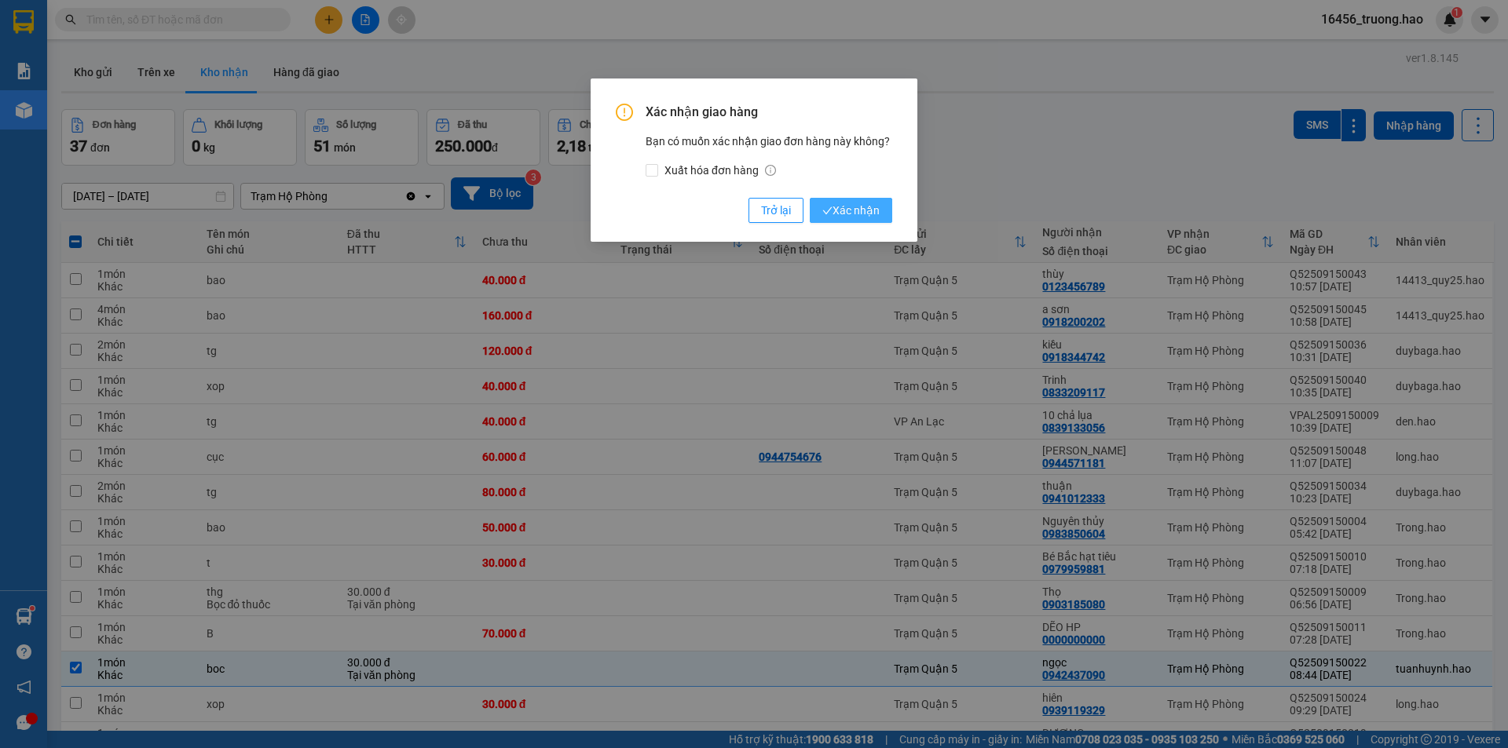
click at [878, 214] on span "Xác nhận" at bounding box center [850, 210] width 57 height 17
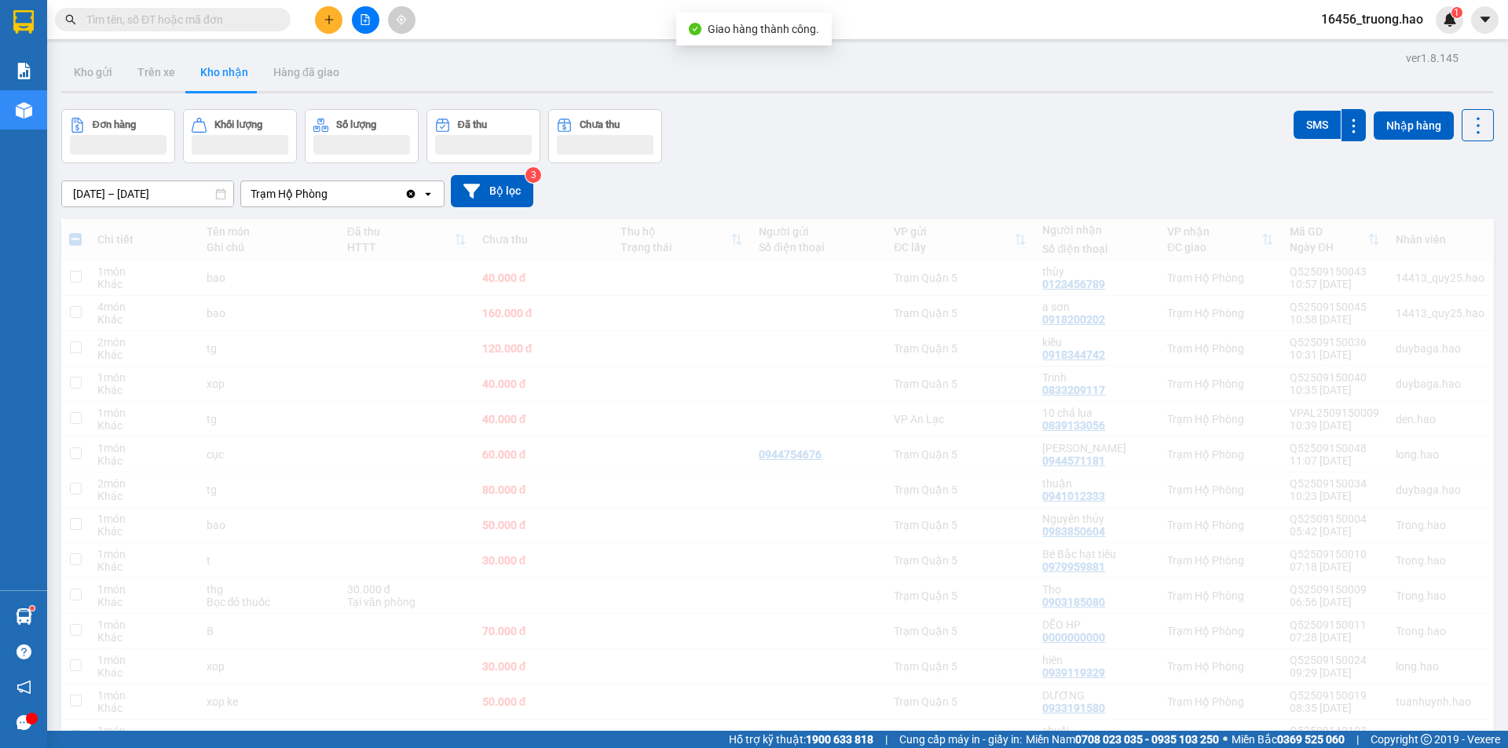
checkbox input "false"
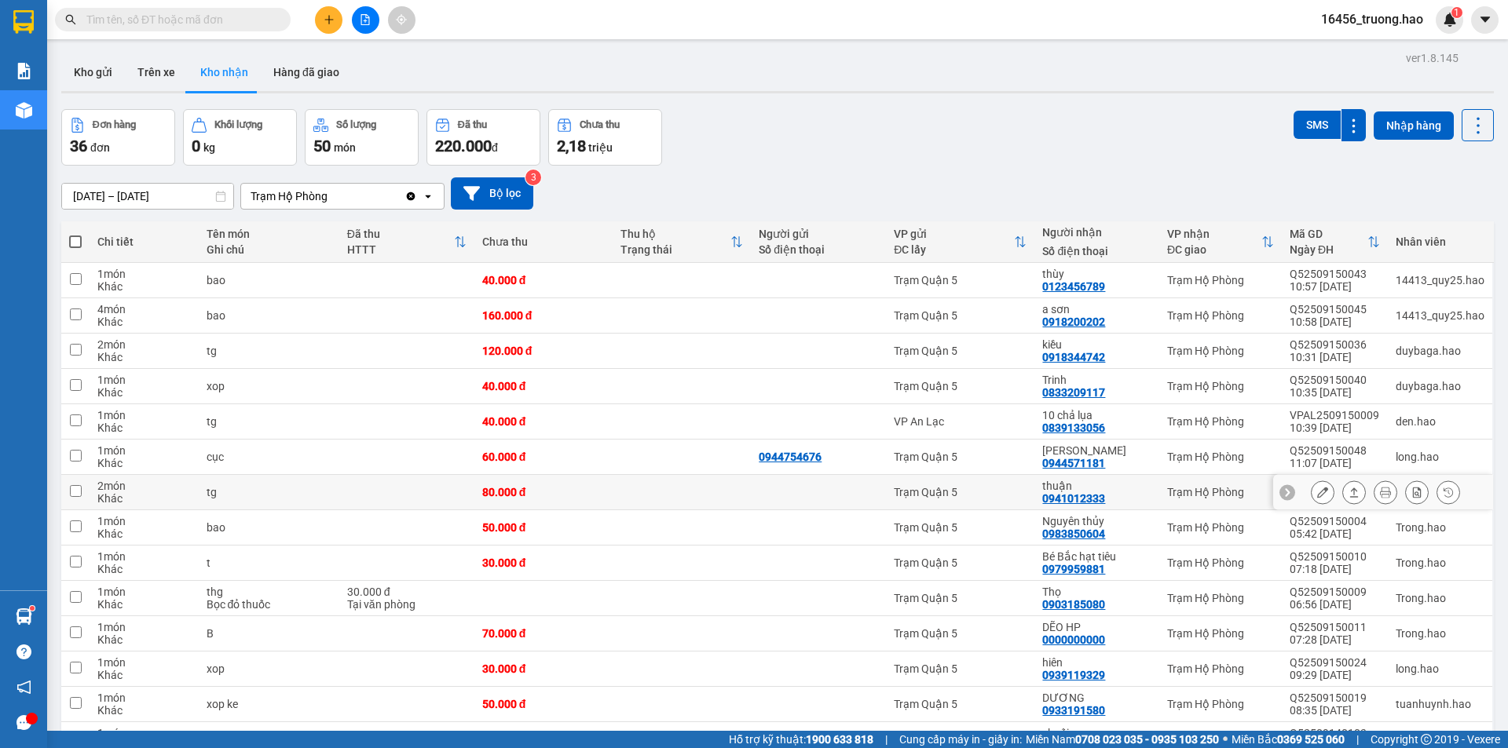
click at [457, 475] on td at bounding box center [406, 492] width 135 height 35
checkbox input "true"
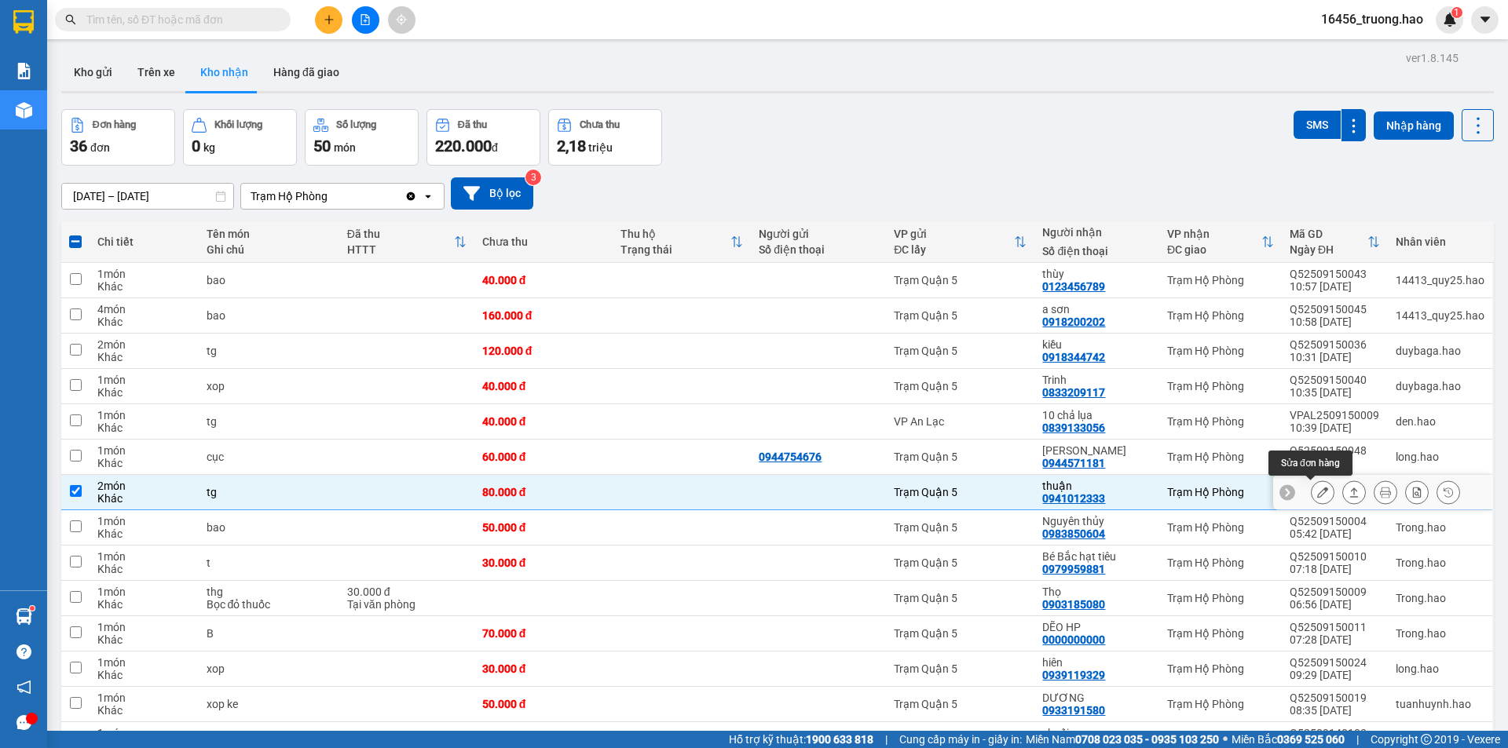
click at [1317, 487] on icon at bounding box center [1322, 492] width 11 height 11
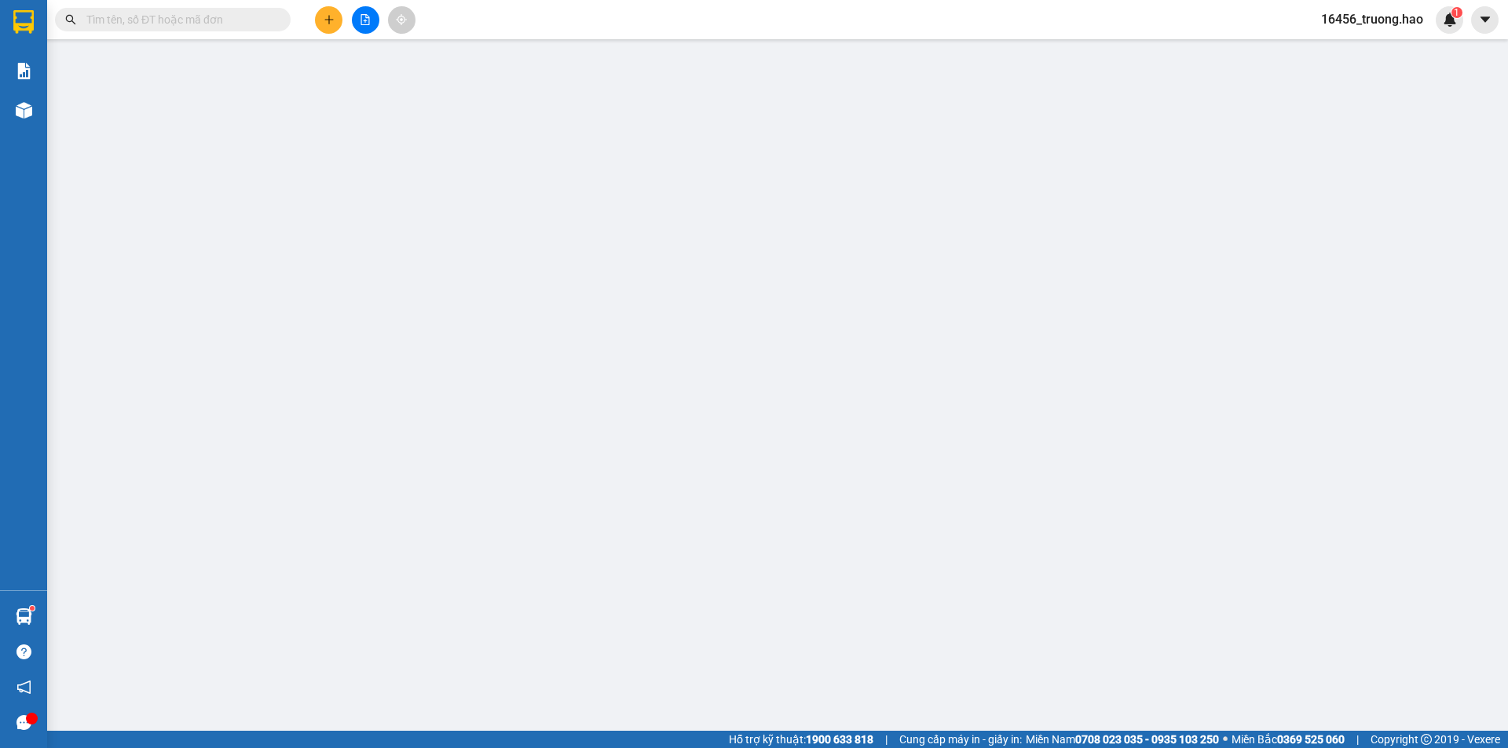
type input "0941012333"
type input "thuận"
type input "80.000"
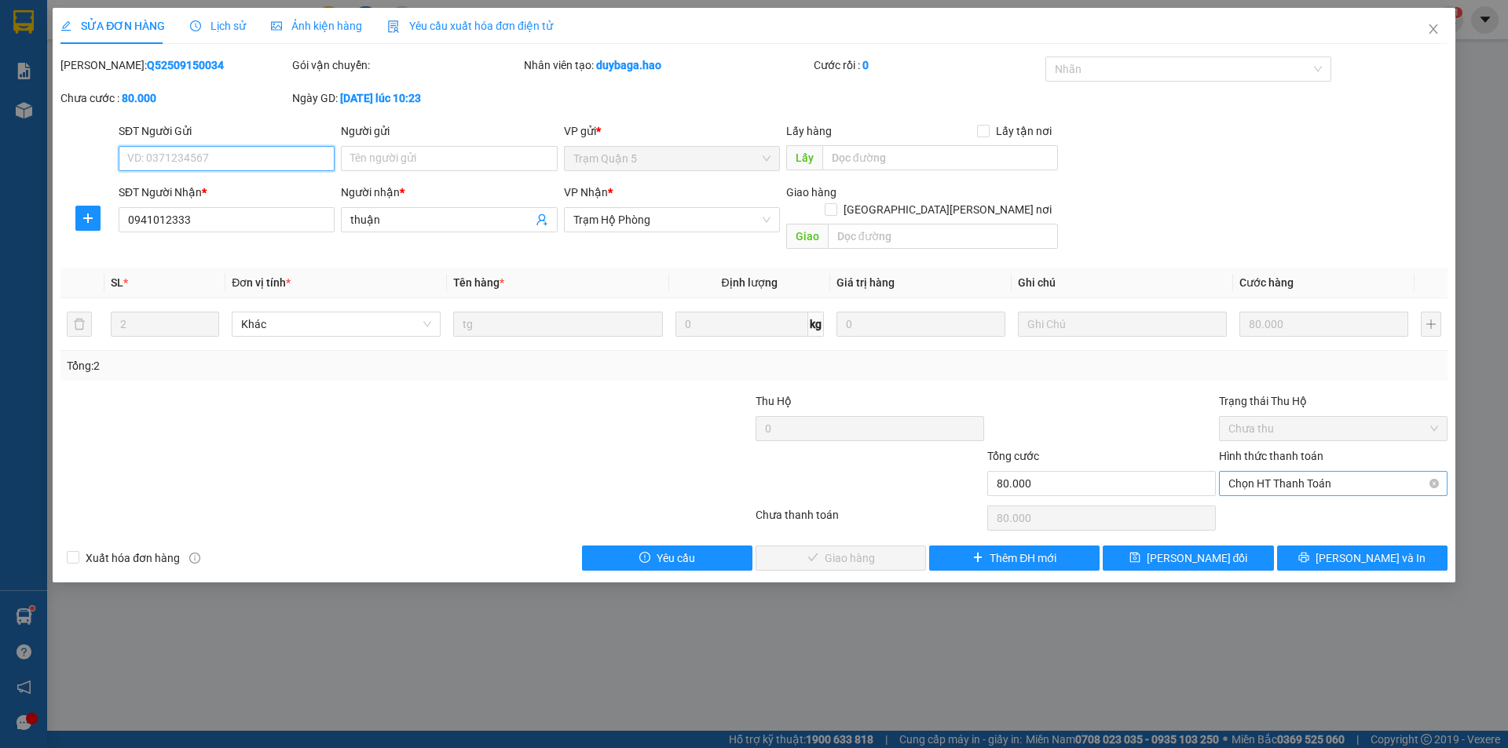
click at [1330, 473] on span "Chọn HT Thanh Toán" at bounding box center [1333, 484] width 210 height 24
click at [1276, 503] on div "Tại văn phòng" at bounding box center [1333, 497] width 210 height 17
type input "0"
click at [810, 550] on span "Lưu và Giao hàng" at bounding box center [891, 558] width 212 height 17
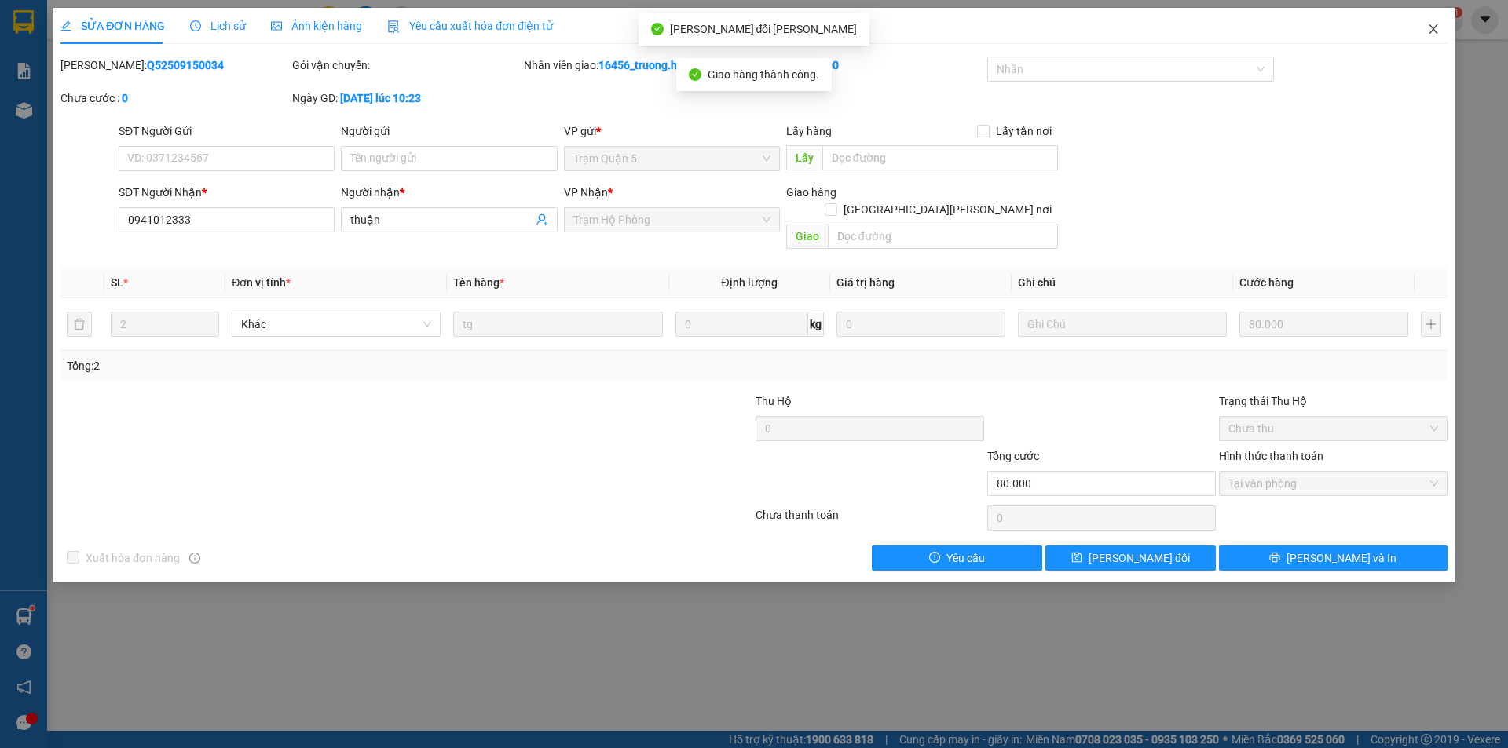
click at [1431, 31] on icon "close" at bounding box center [1433, 29] width 13 height 13
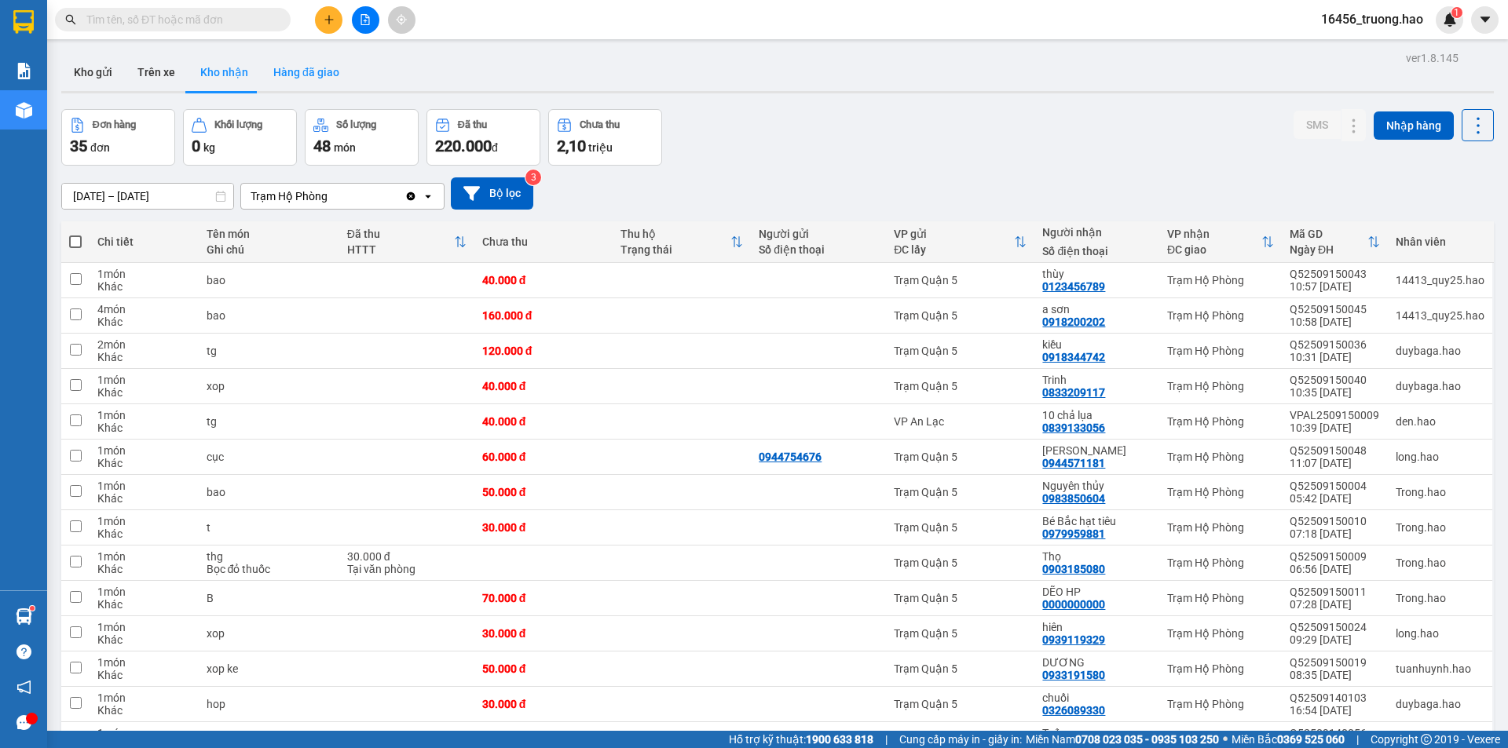
click at [301, 73] on button "Hàng đã giao" at bounding box center [306, 72] width 91 height 38
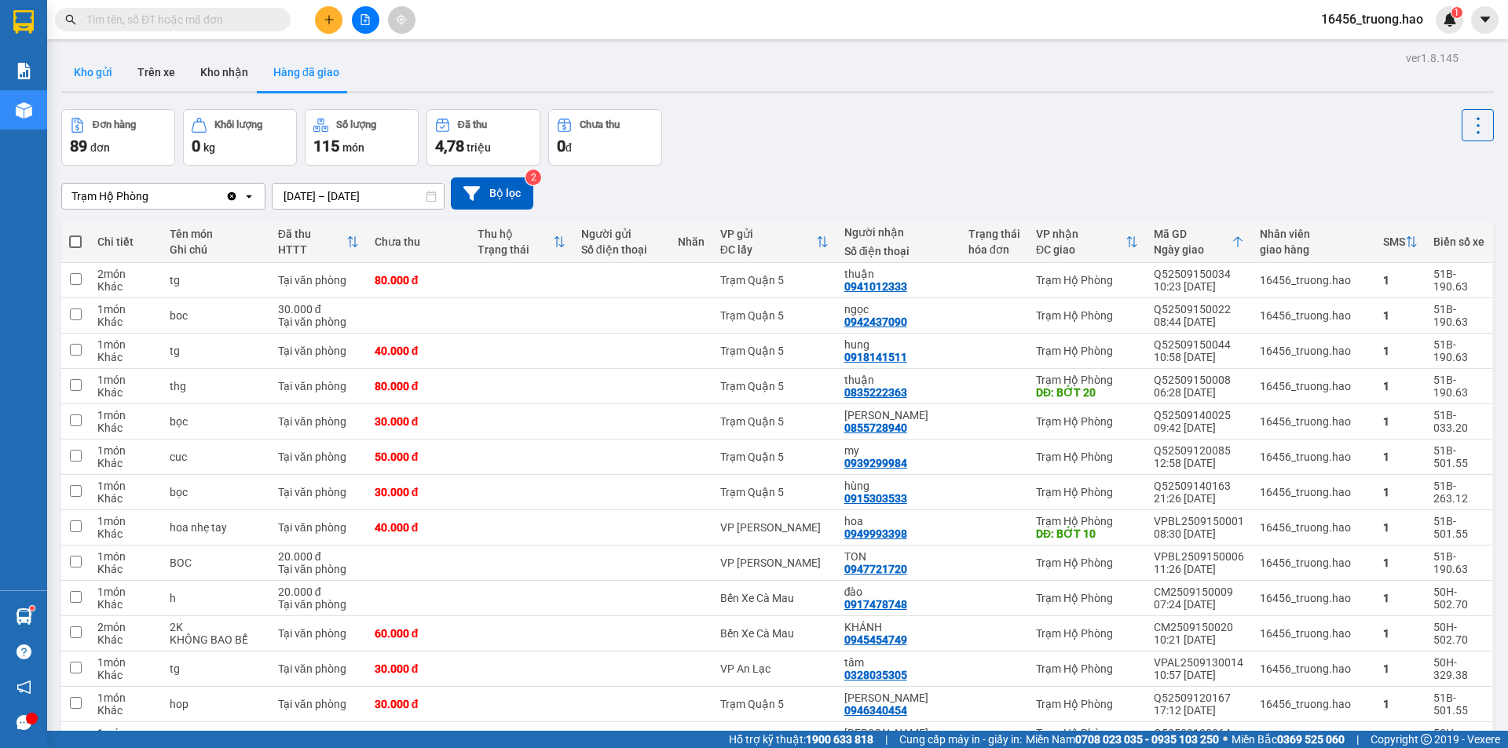
click at [90, 66] on button "Kho gửi" at bounding box center [93, 72] width 64 height 38
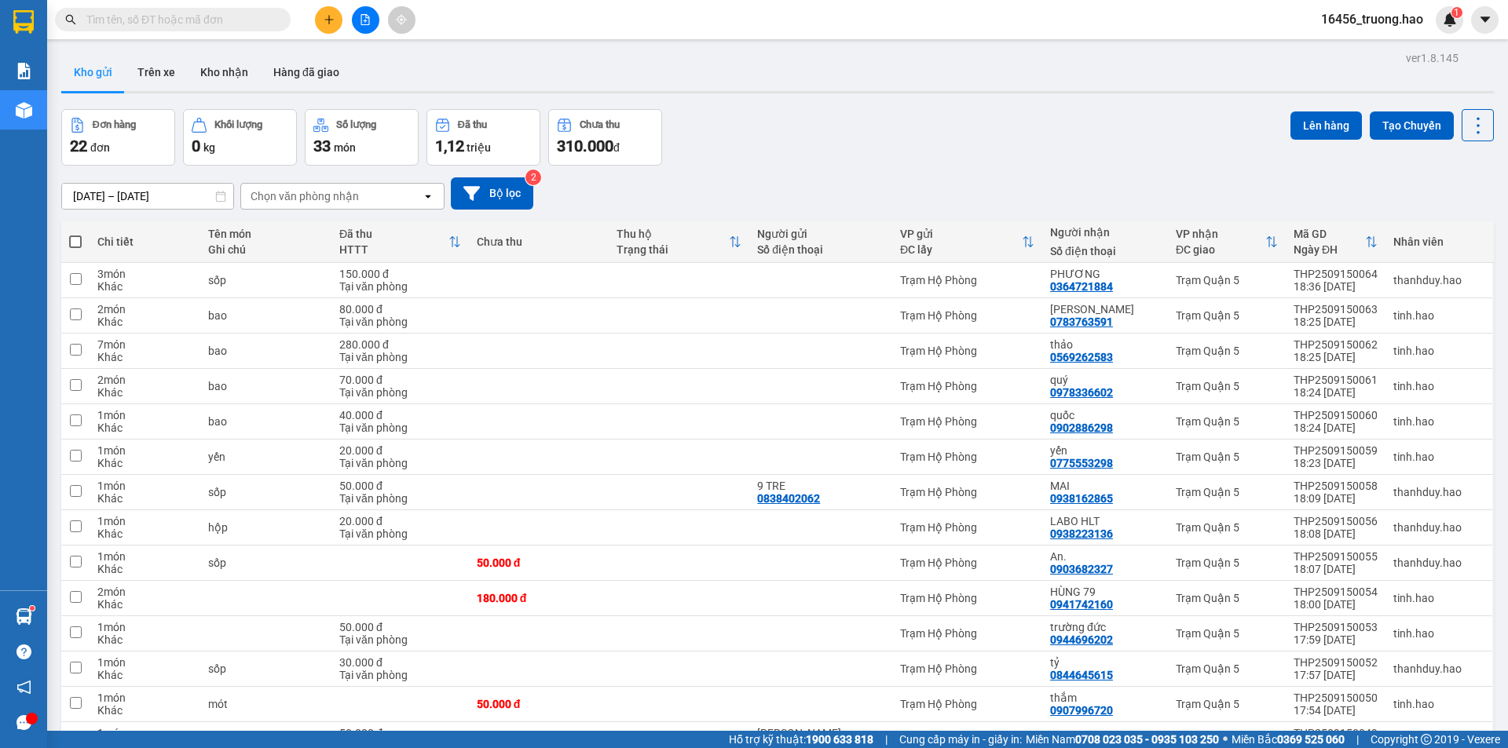
click at [1031, 101] on div "ver 1.8.145 Kho gửi Trên xe Kho nhận Hàng đã giao Đơn hàng 22 đơn Khối lượng 0 …" at bounding box center [777, 572] width 1445 height 1050
click at [243, 17] on input "text" at bounding box center [178, 19] width 185 height 17
click at [181, 21] on input "text" at bounding box center [178, 19] width 185 height 17
click at [163, 20] on input "text" at bounding box center [178, 19] width 185 height 17
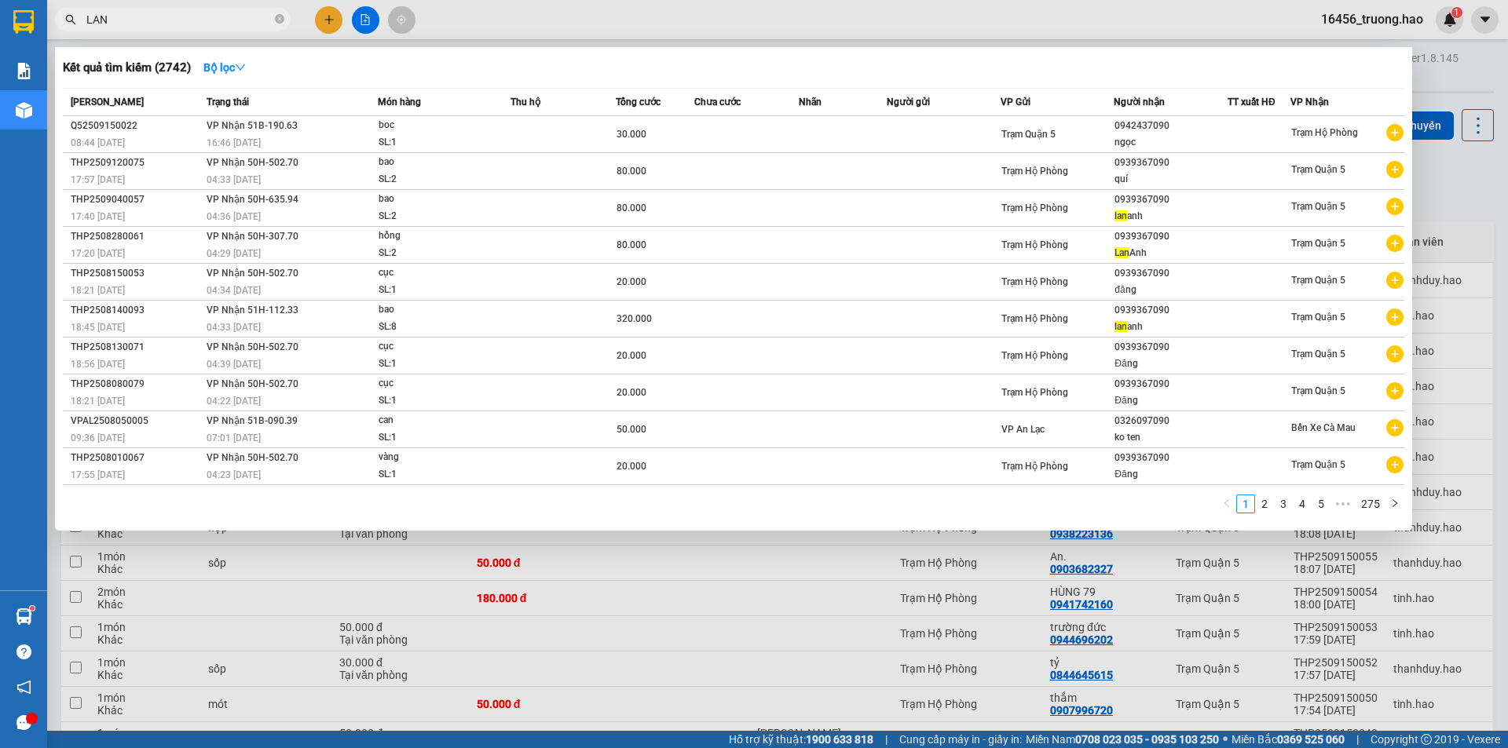
type input "LANH"
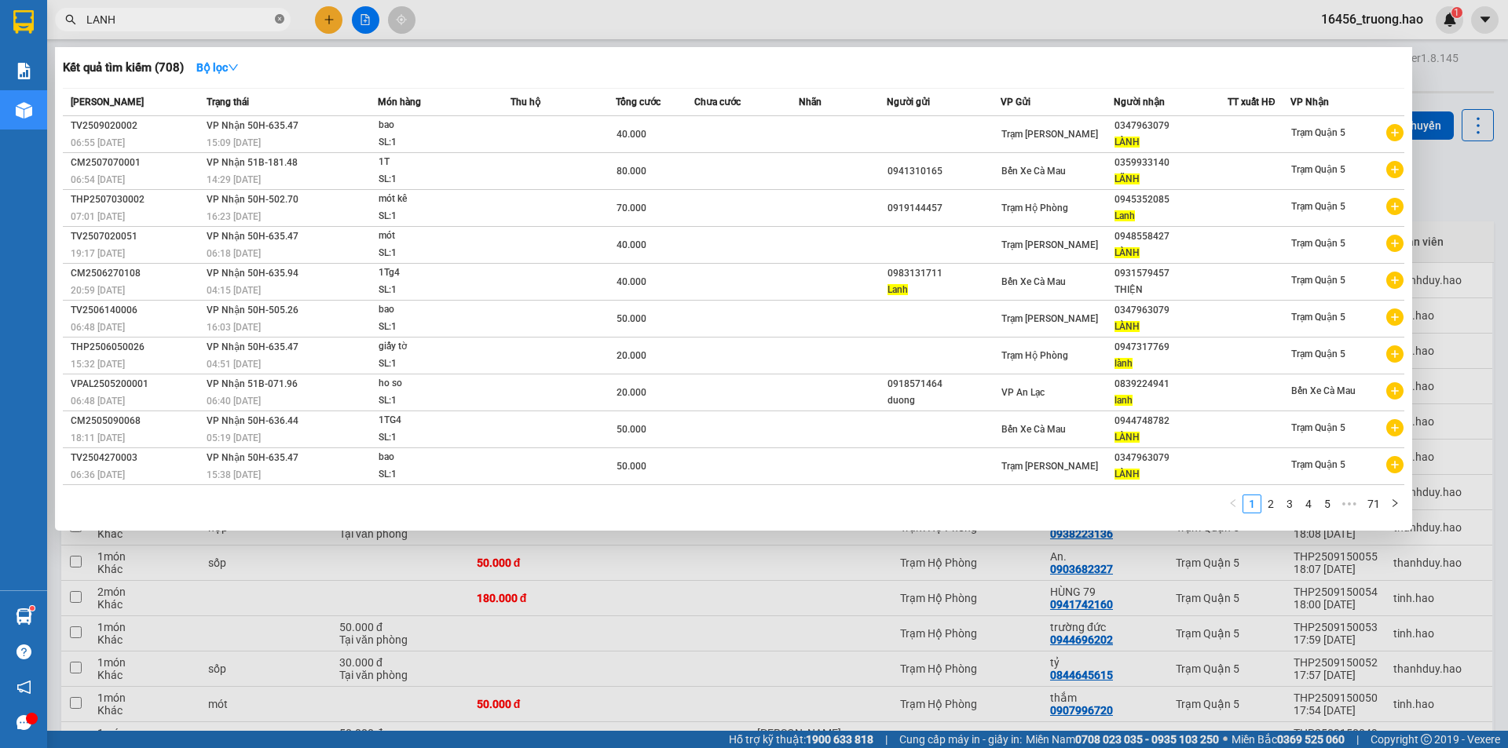
click at [279, 16] on icon "close-circle" at bounding box center [279, 18] width 9 height 9
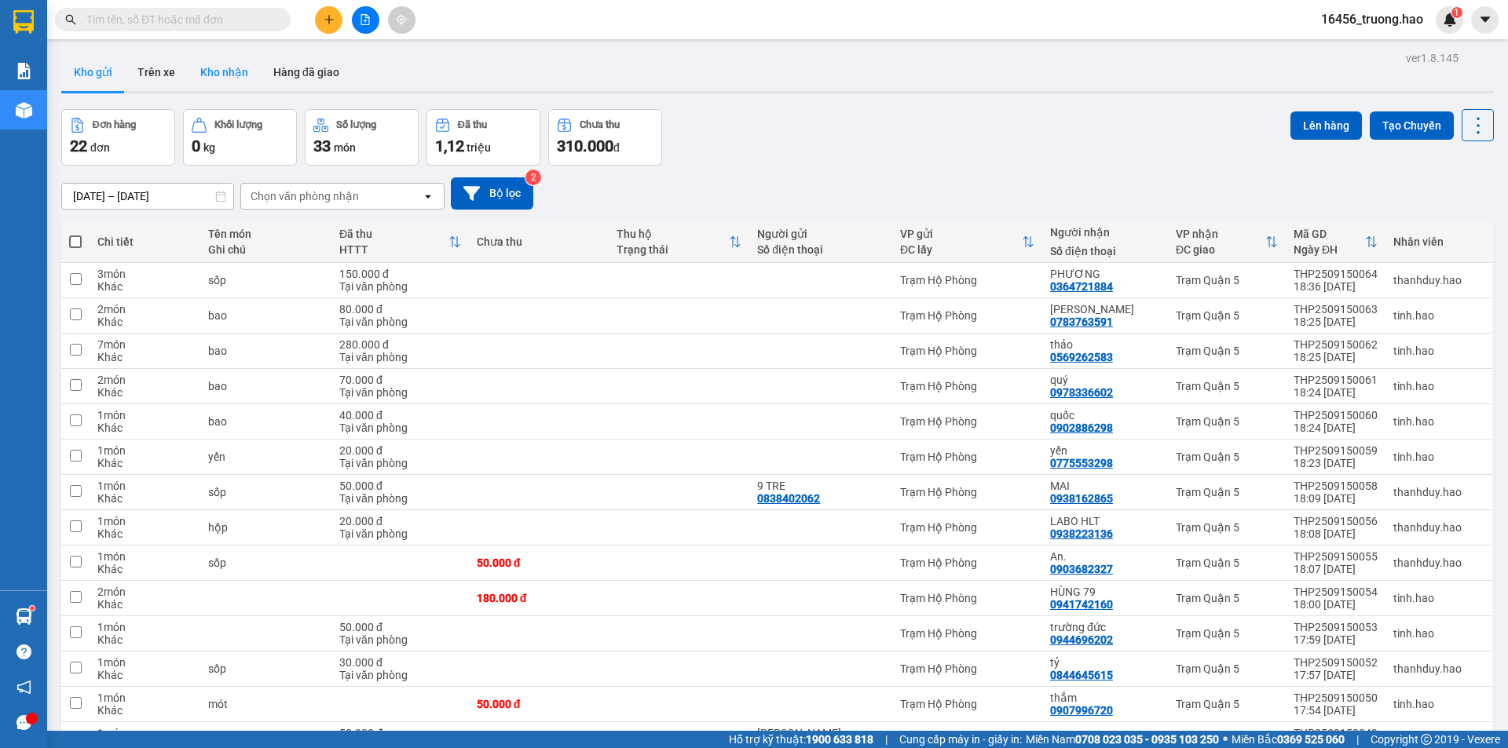
click at [244, 60] on button "Kho nhận" at bounding box center [224, 72] width 73 height 38
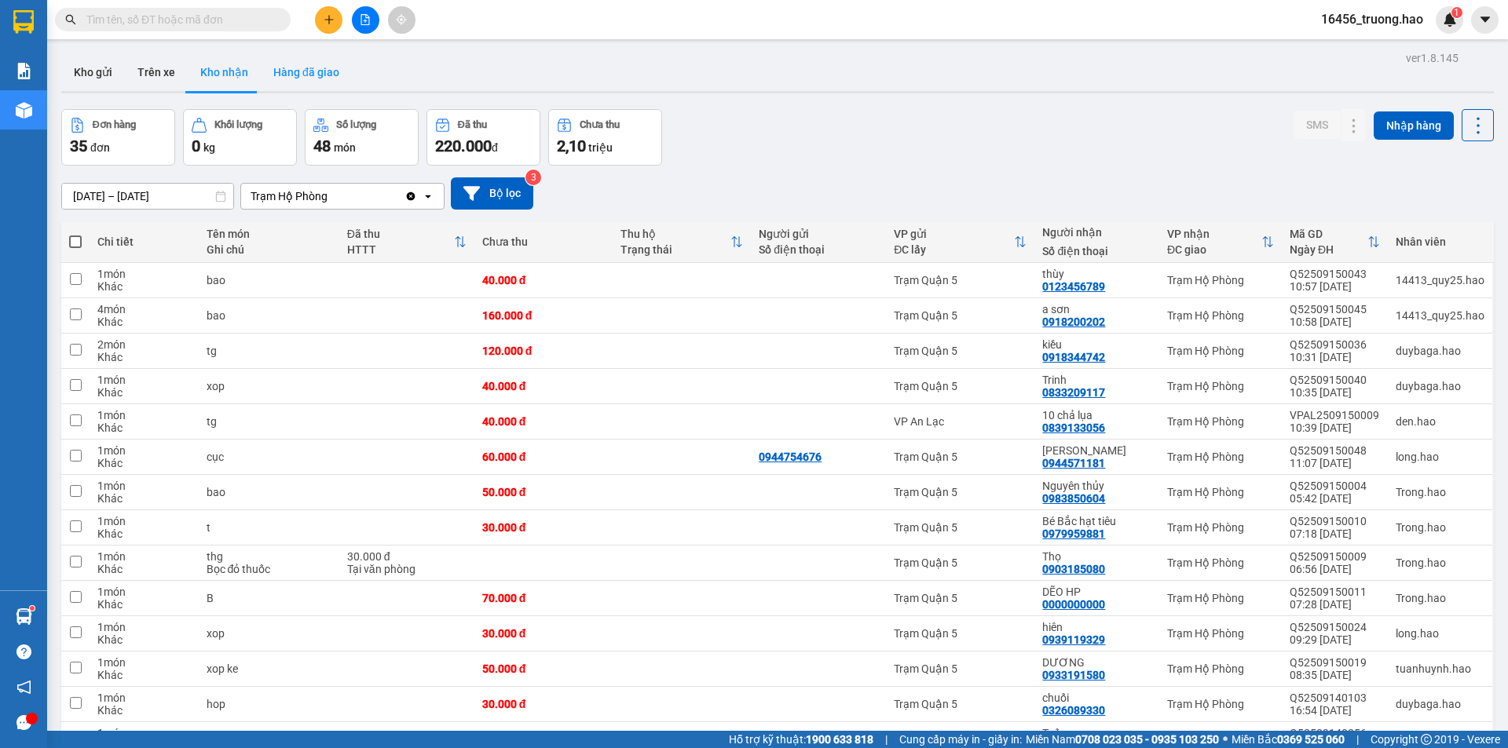
click at [309, 69] on button "Hàng đã giao" at bounding box center [306, 72] width 91 height 38
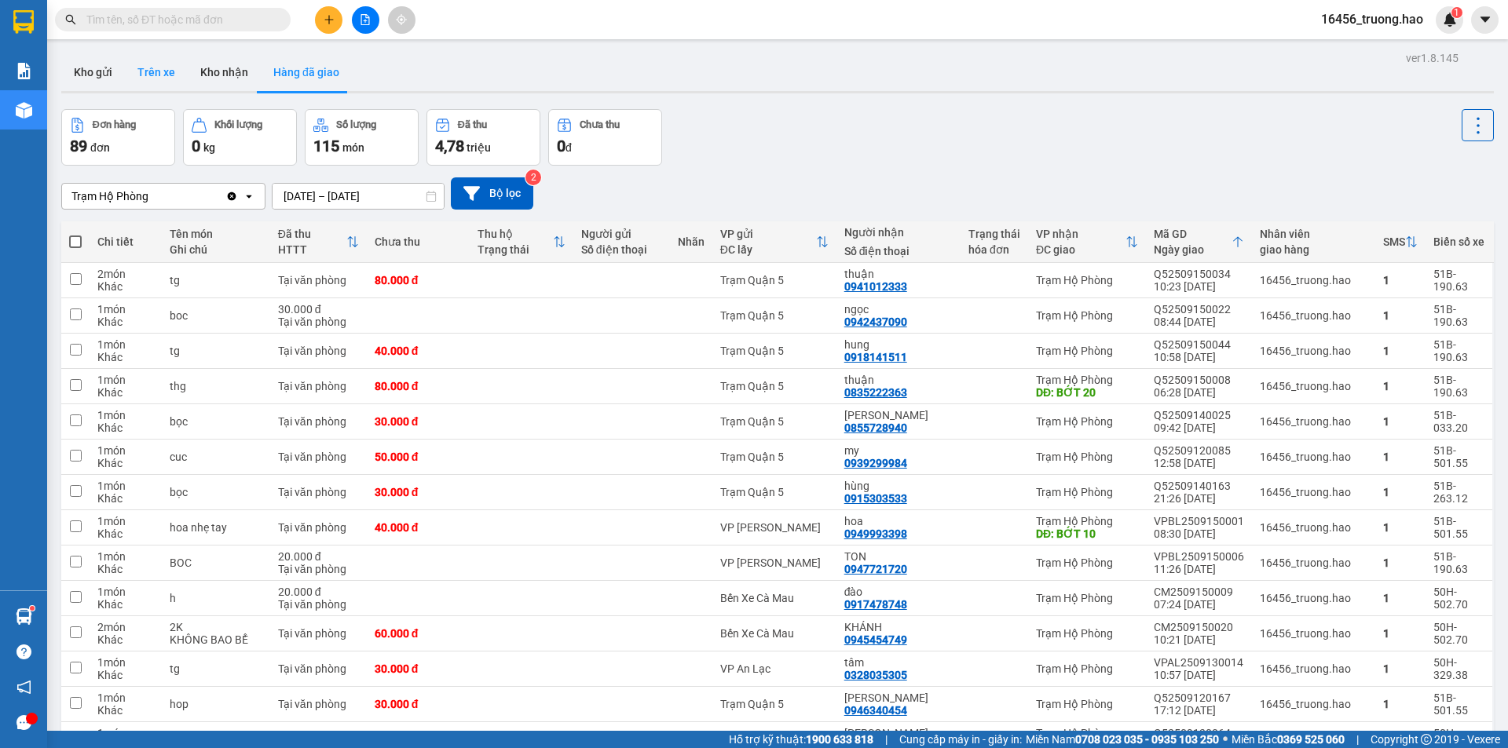
click at [159, 62] on button "Trên xe" at bounding box center [156, 72] width 63 height 38
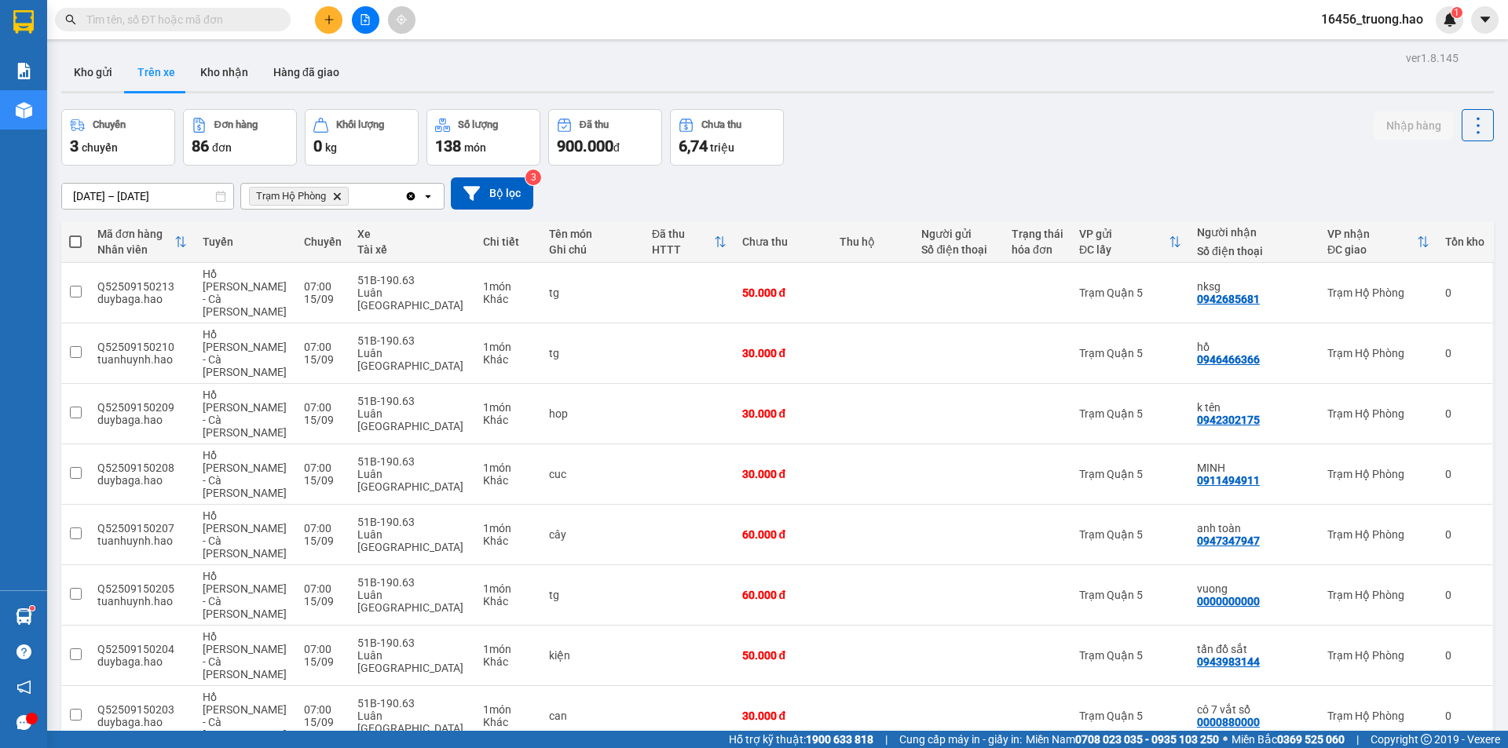
checkbox input "true"
click at [1392, 114] on button "Nhập hàng" at bounding box center [1414, 126] width 80 height 28
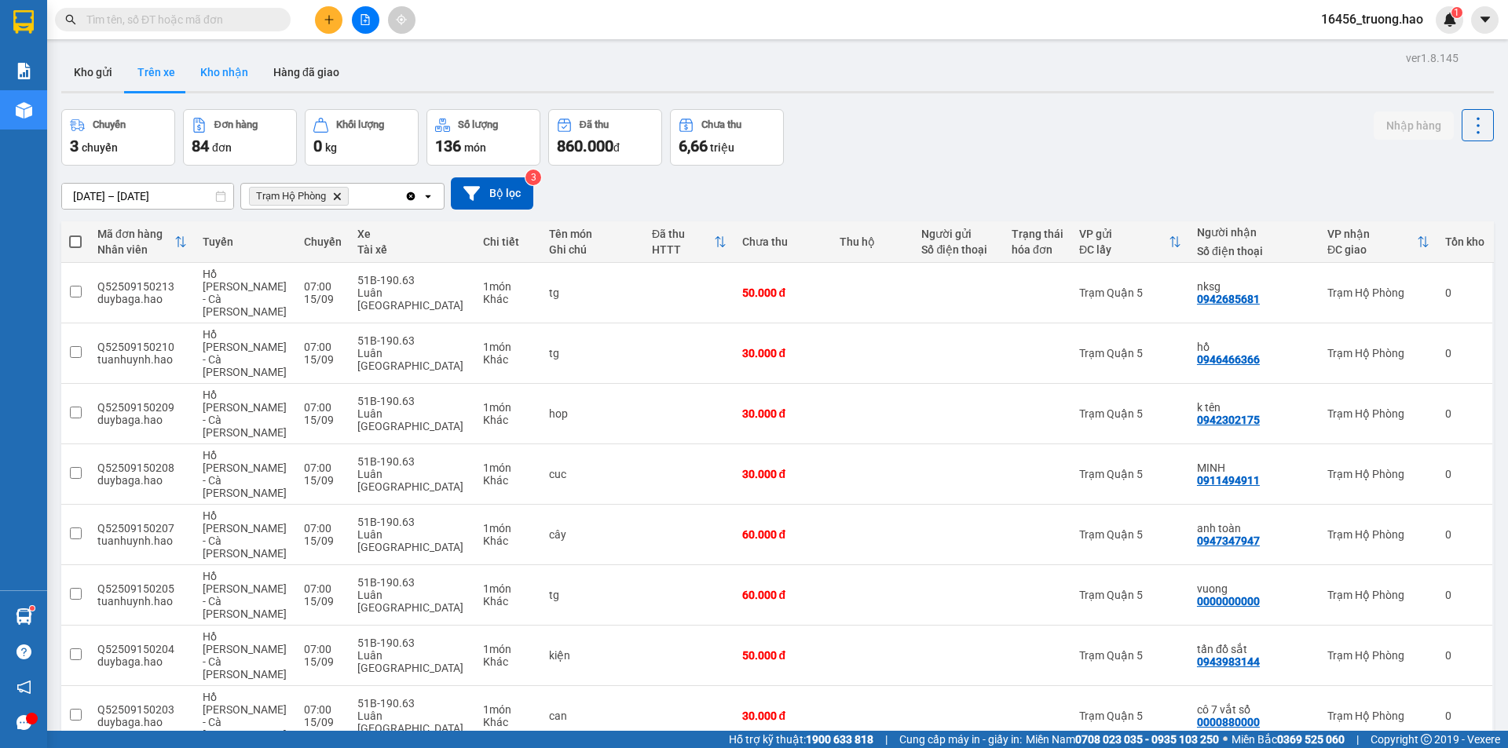
click at [224, 74] on button "Kho nhận" at bounding box center [224, 72] width 73 height 38
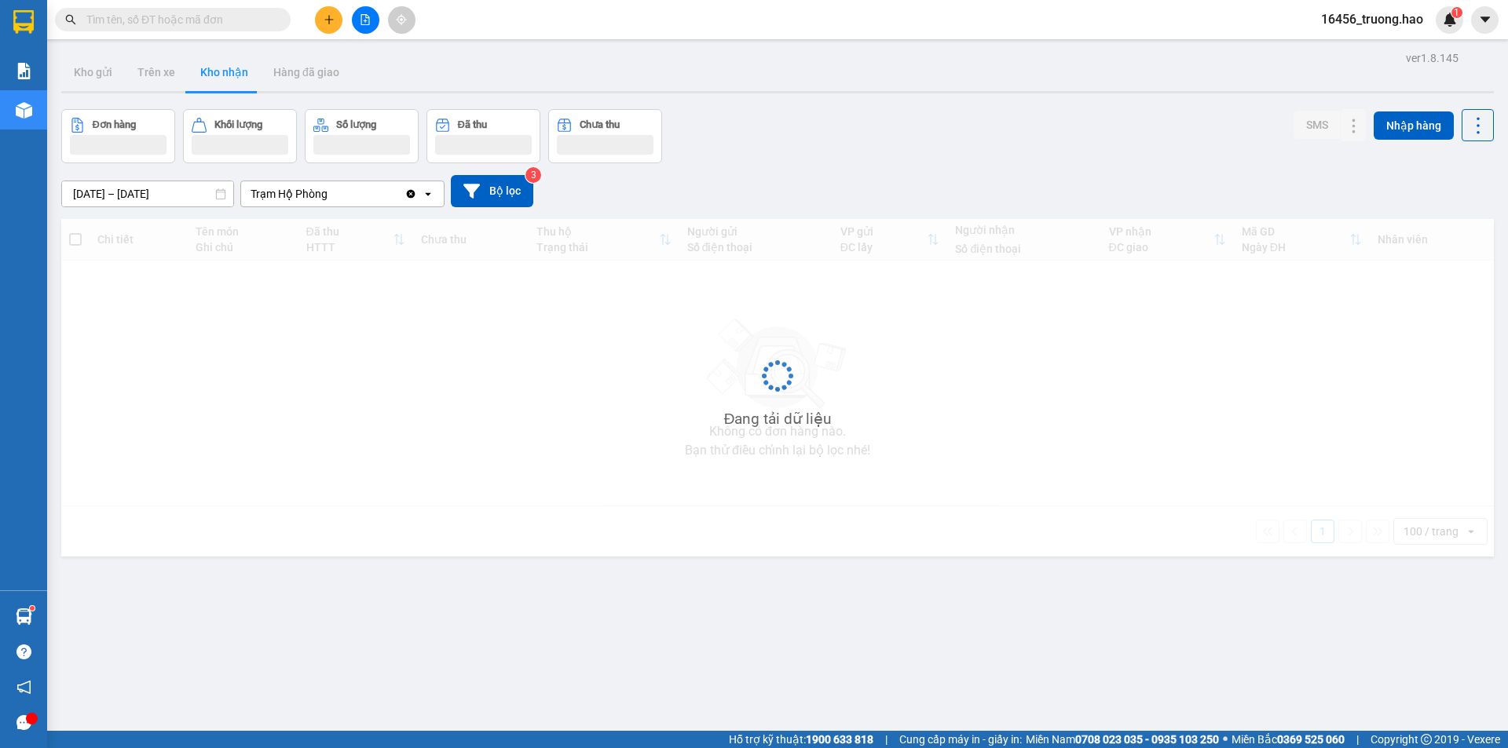
click at [224, 74] on button "Kho nhận" at bounding box center [224, 72] width 73 height 38
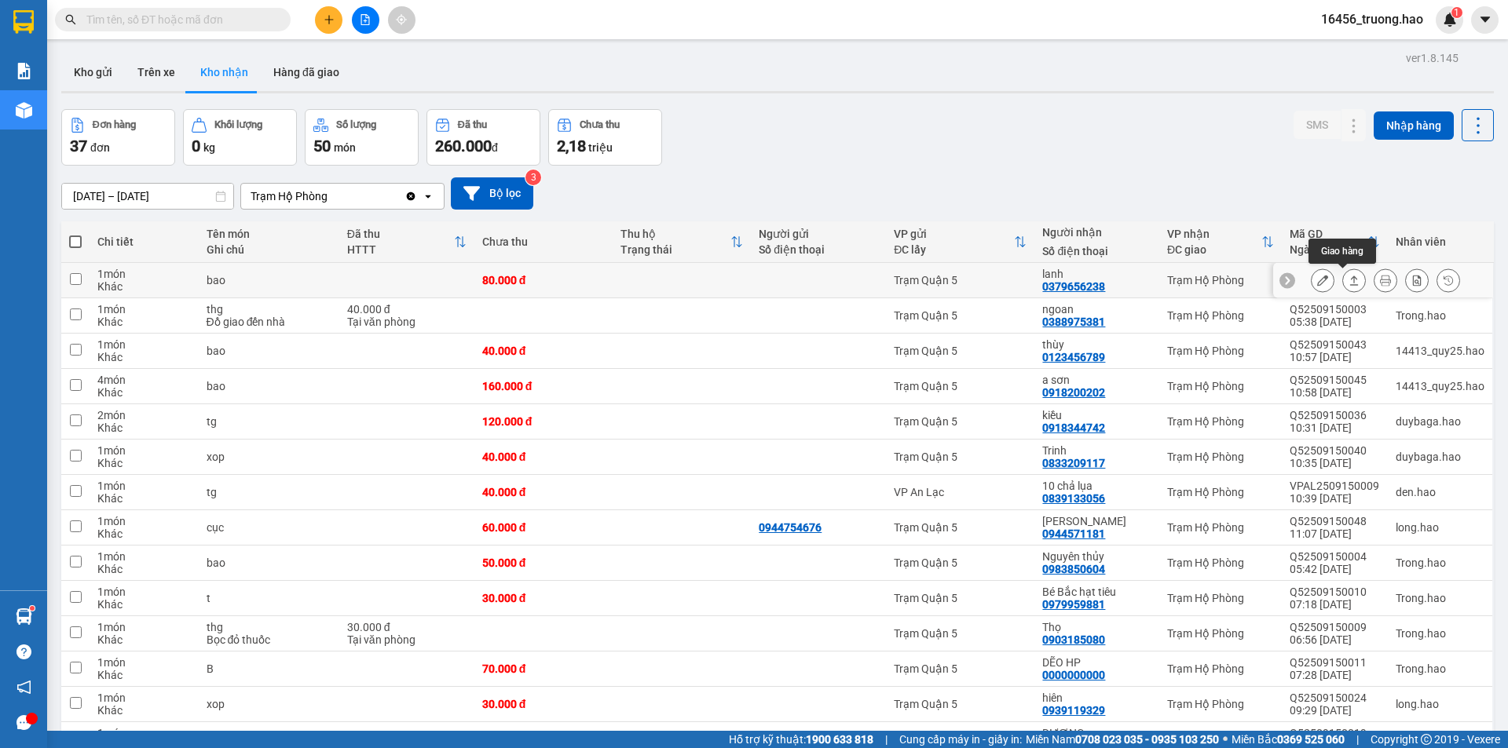
click at [1349, 281] on icon at bounding box center [1354, 280] width 11 height 11
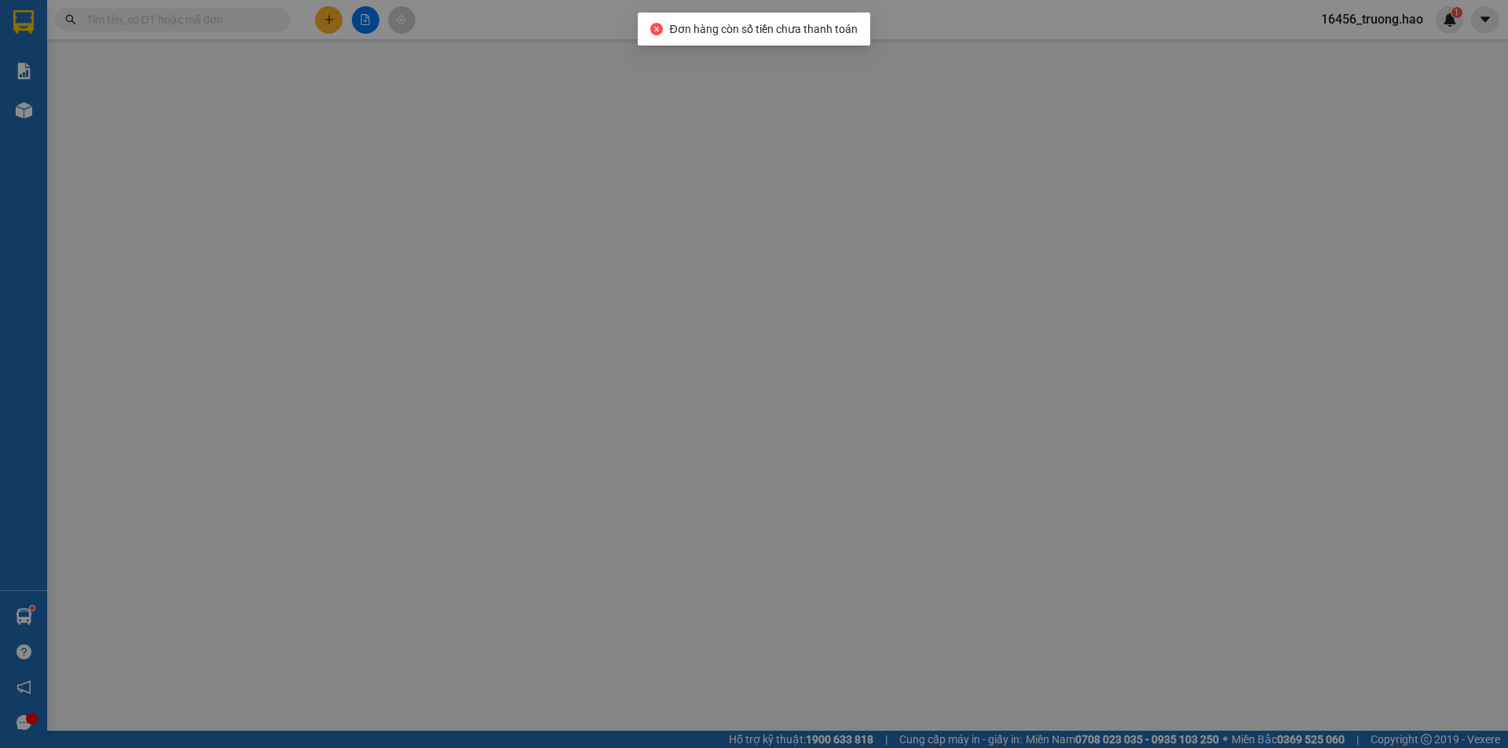
type input "0379656238"
type input "lanh"
type input "80.000"
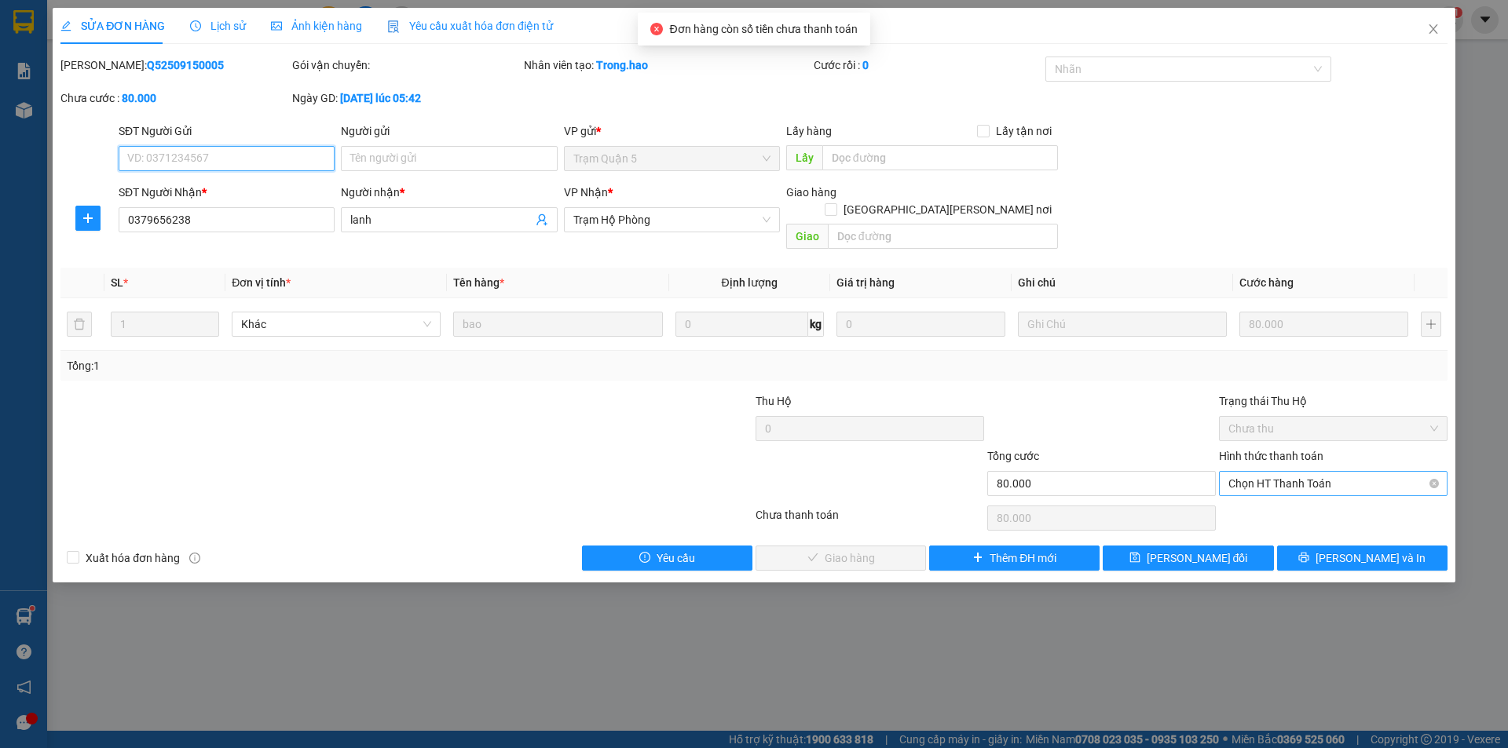
click at [1283, 472] on span "Chọn HT Thanh Toán" at bounding box center [1333, 484] width 210 height 24
drag, startPoint x: 1276, startPoint y: 494, endPoint x: 790, endPoint y: 504, distance: 486.3
click at [1275, 495] on div "Tại văn phòng" at bounding box center [1333, 497] width 210 height 17
type input "0"
drag, startPoint x: 792, startPoint y: 549, endPoint x: 805, endPoint y: 542, distance: 14.4
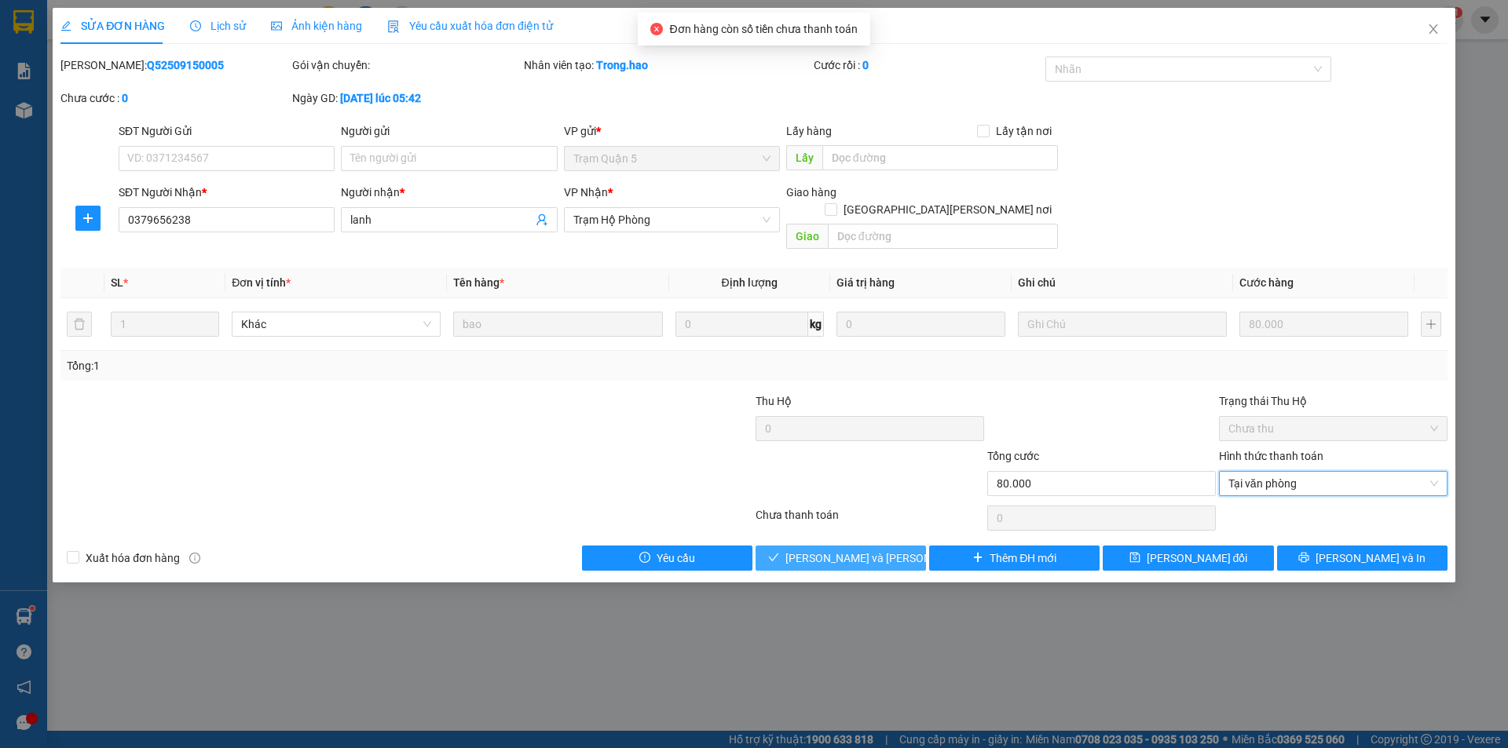
click at [801, 546] on button "Lưu và Giao hàng" at bounding box center [841, 558] width 170 height 25
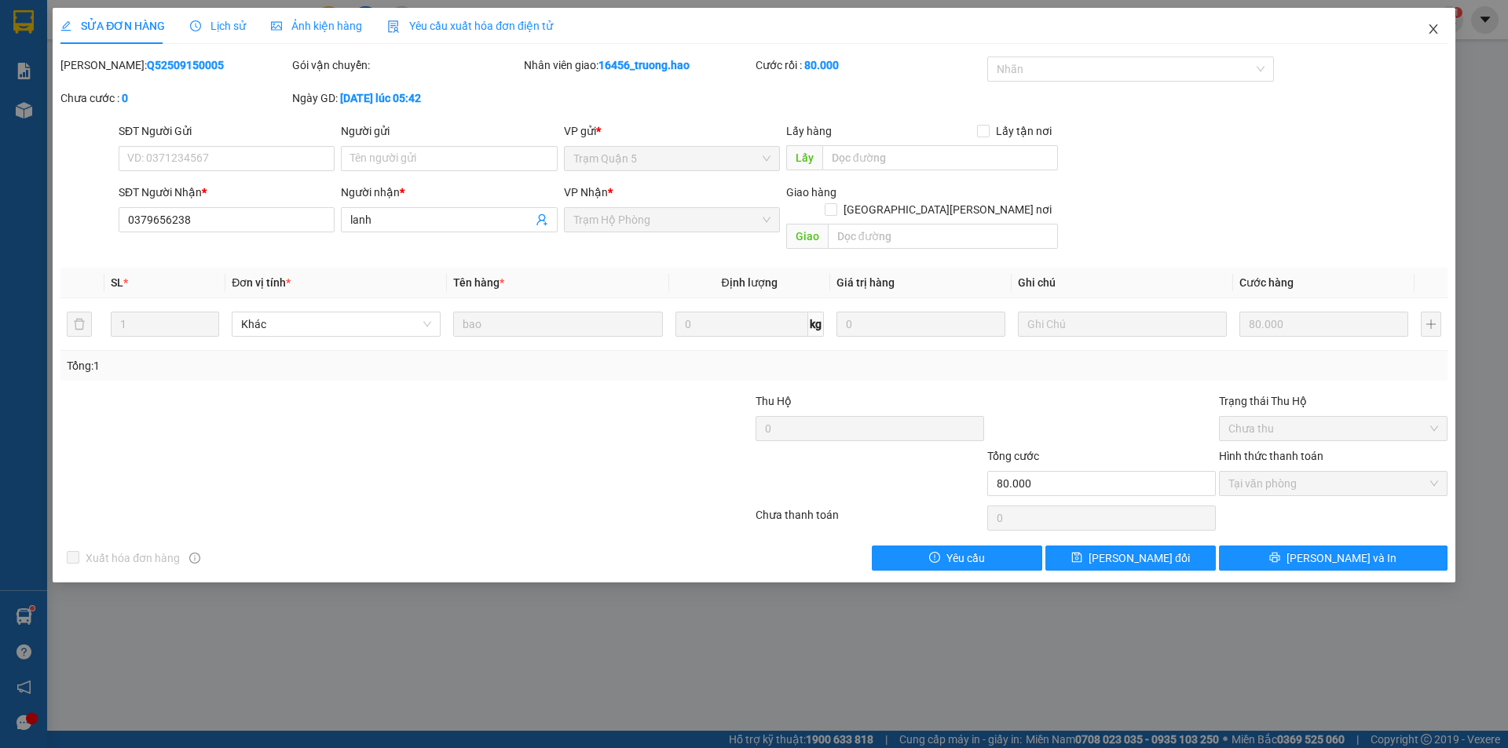
click at [1437, 37] on span "Close" at bounding box center [1433, 30] width 44 height 44
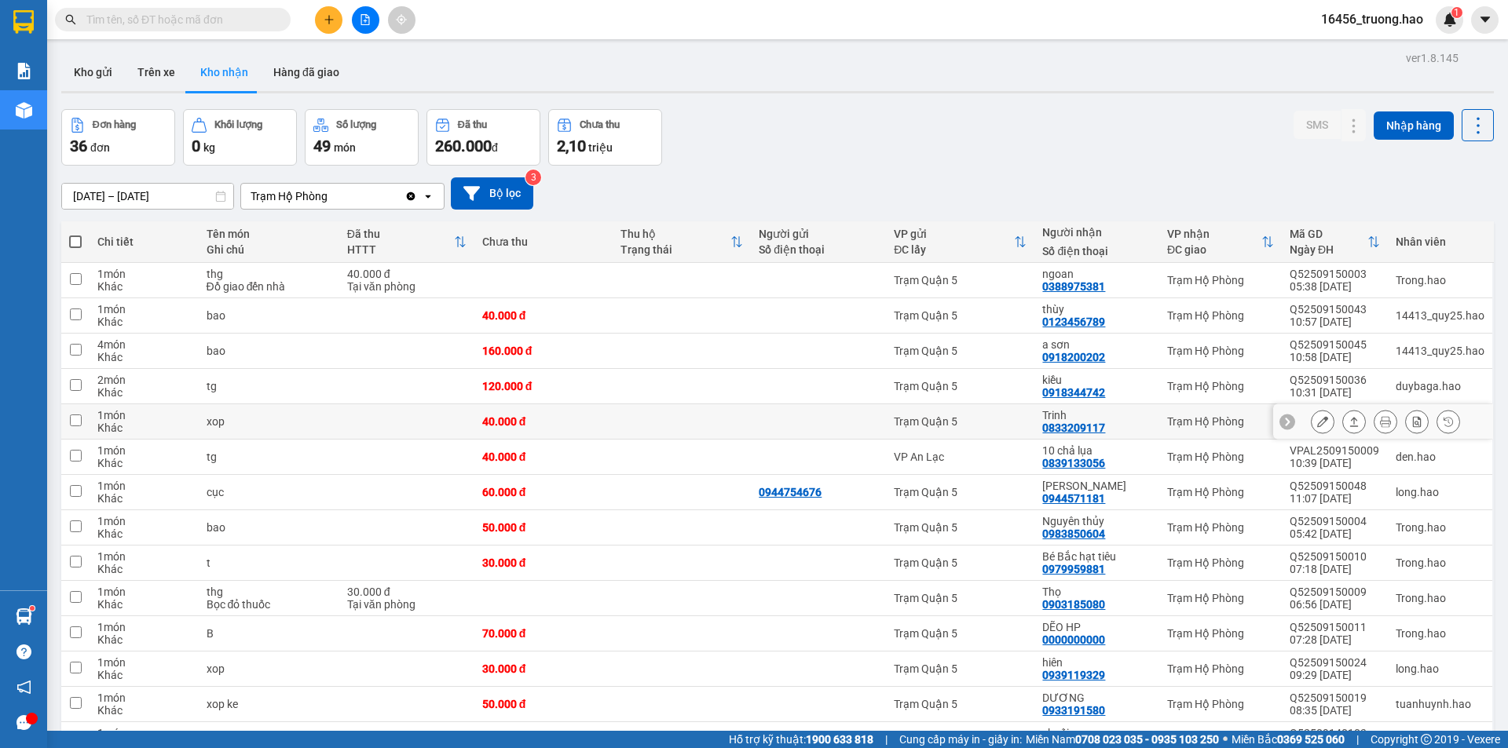
click at [1081, 419] on div "Trinh" at bounding box center [1096, 415] width 109 height 13
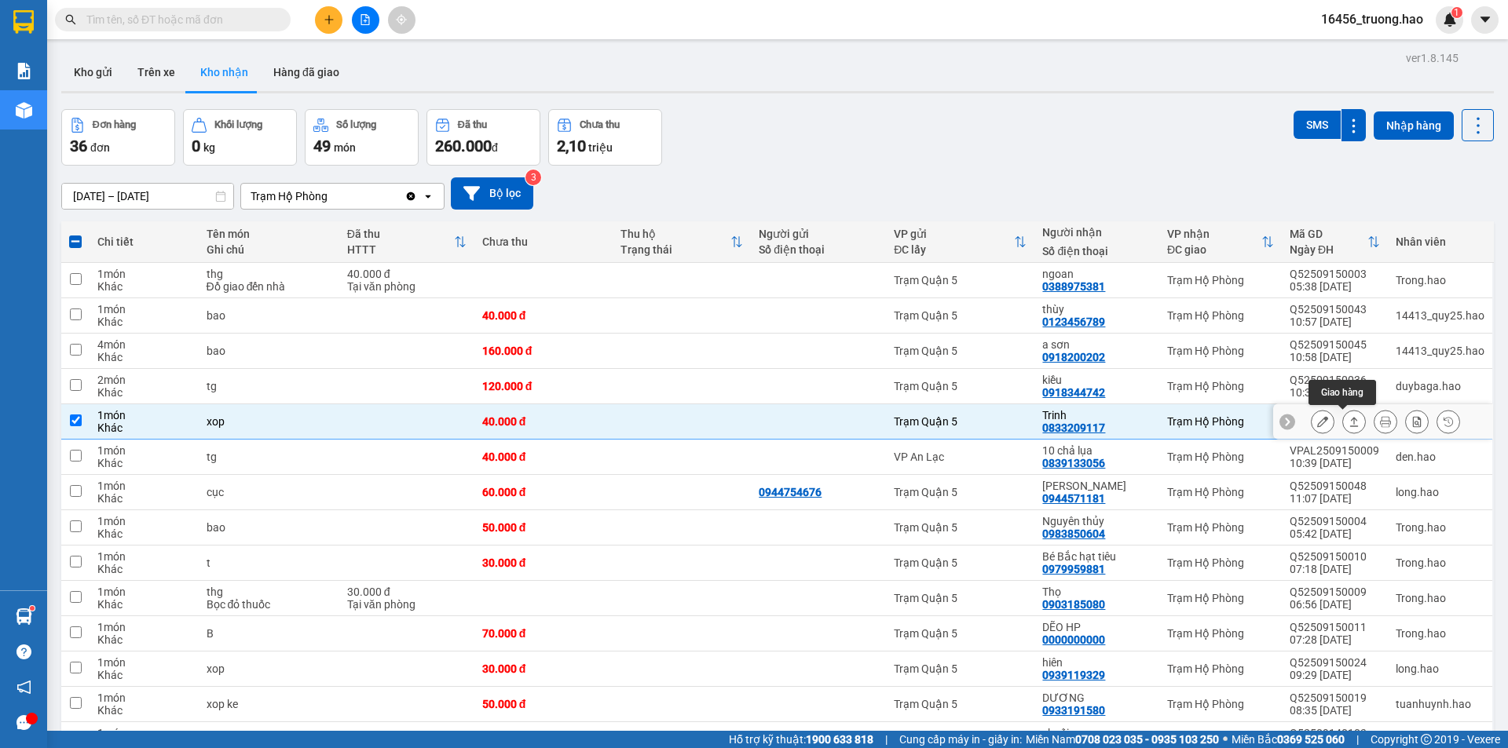
click at [1350, 424] on icon at bounding box center [1354, 421] width 9 height 9
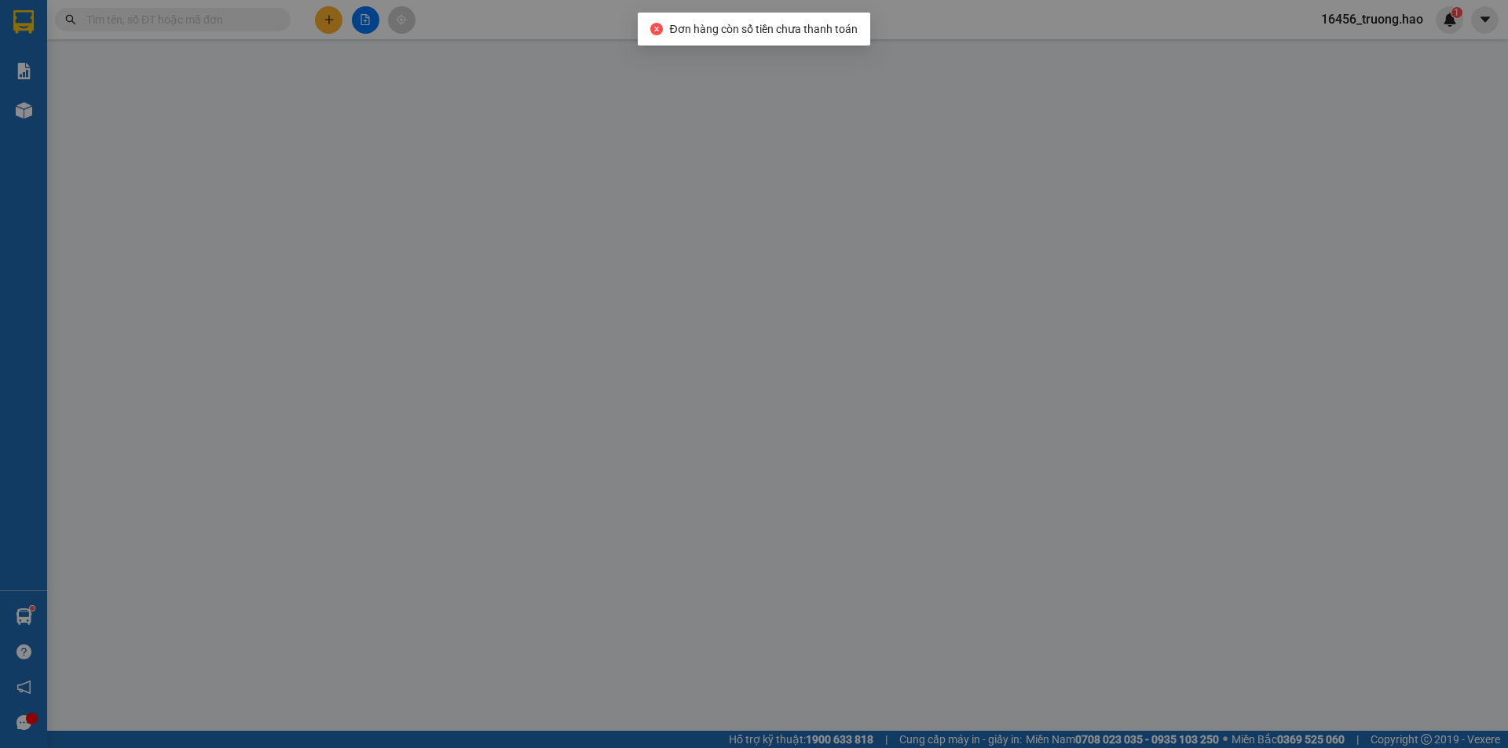
type input "0833209117"
type input "Trinh"
type input "40.000"
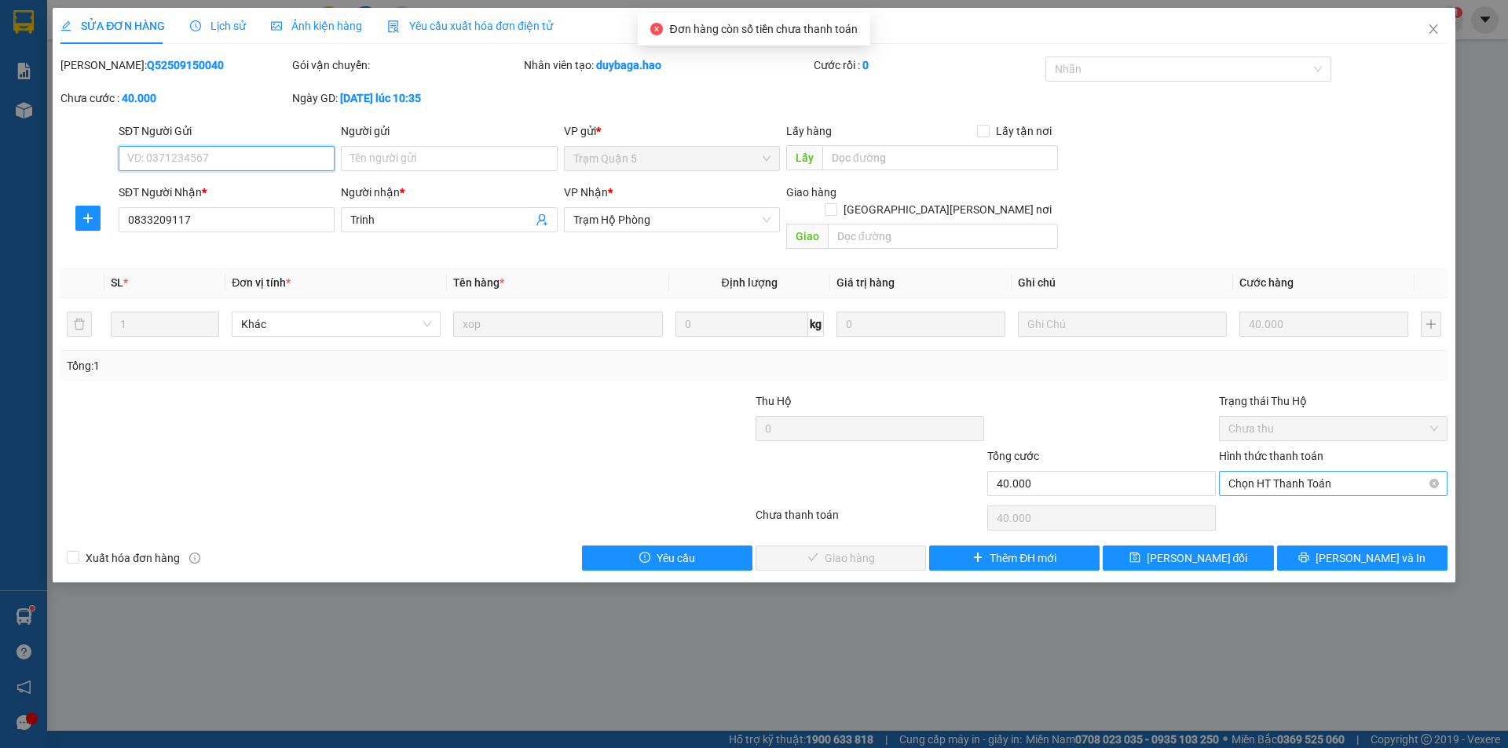
click at [1373, 472] on span "Chọn HT Thanh Toán" at bounding box center [1333, 484] width 210 height 24
click at [1350, 496] on div "Tại văn phòng" at bounding box center [1333, 497] width 210 height 17
type input "0"
click at [893, 546] on button "Lưu và Giao hàng" at bounding box center [841, 558] width 170 height 25
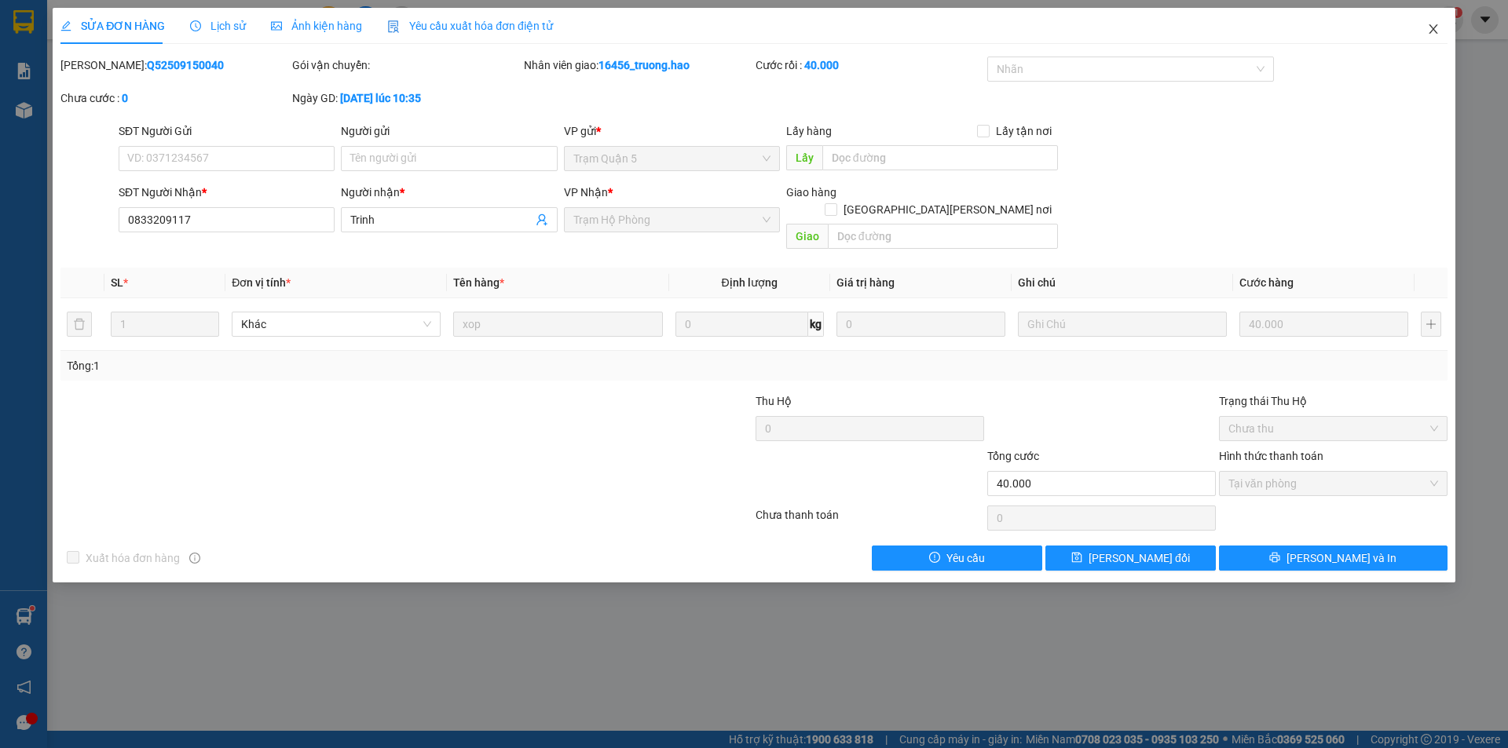
click at [1437, 30] on icon "close" at bounding box center [1433, 29] width 13 height 13
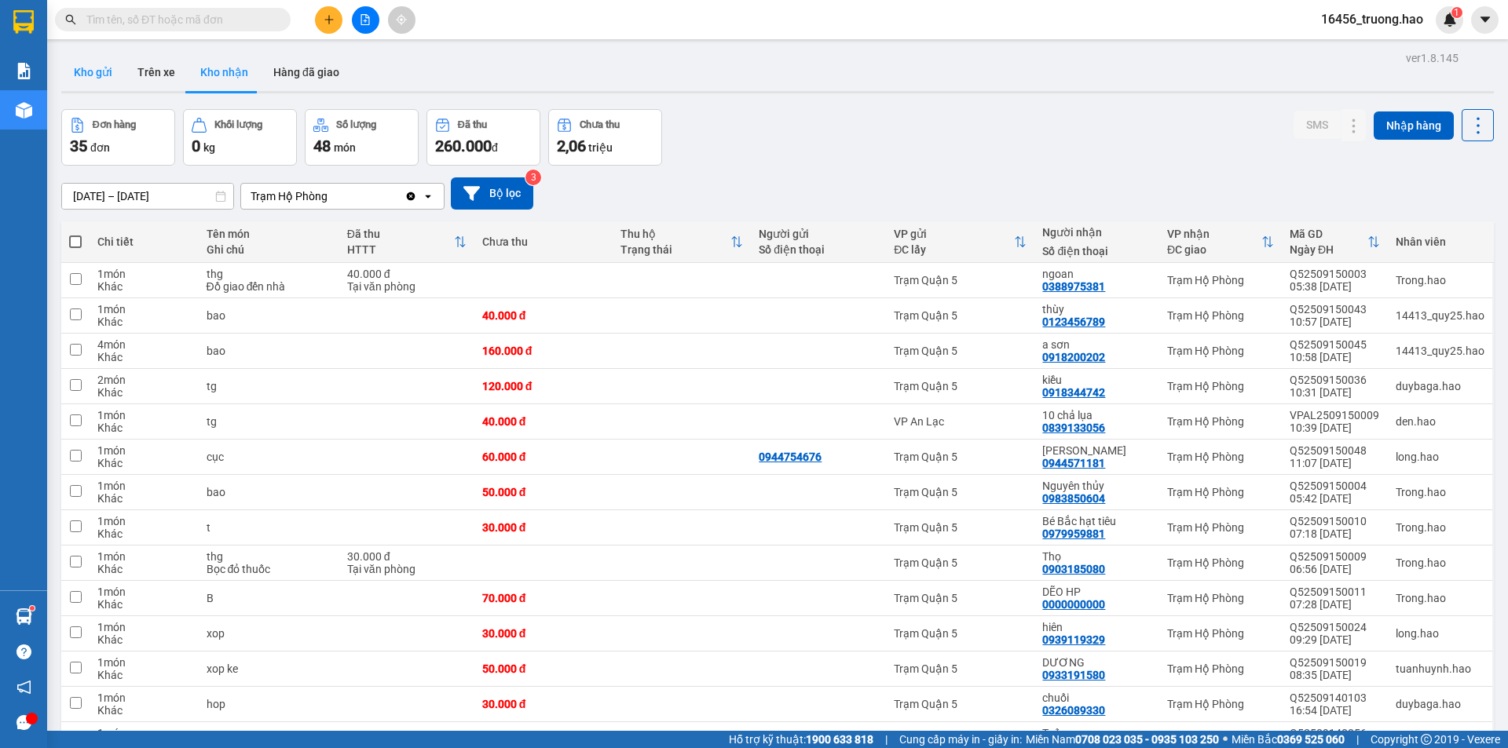
click at [104, 71] on button "Kho gửi" at bounding box center [93, 72] width 64 height 38
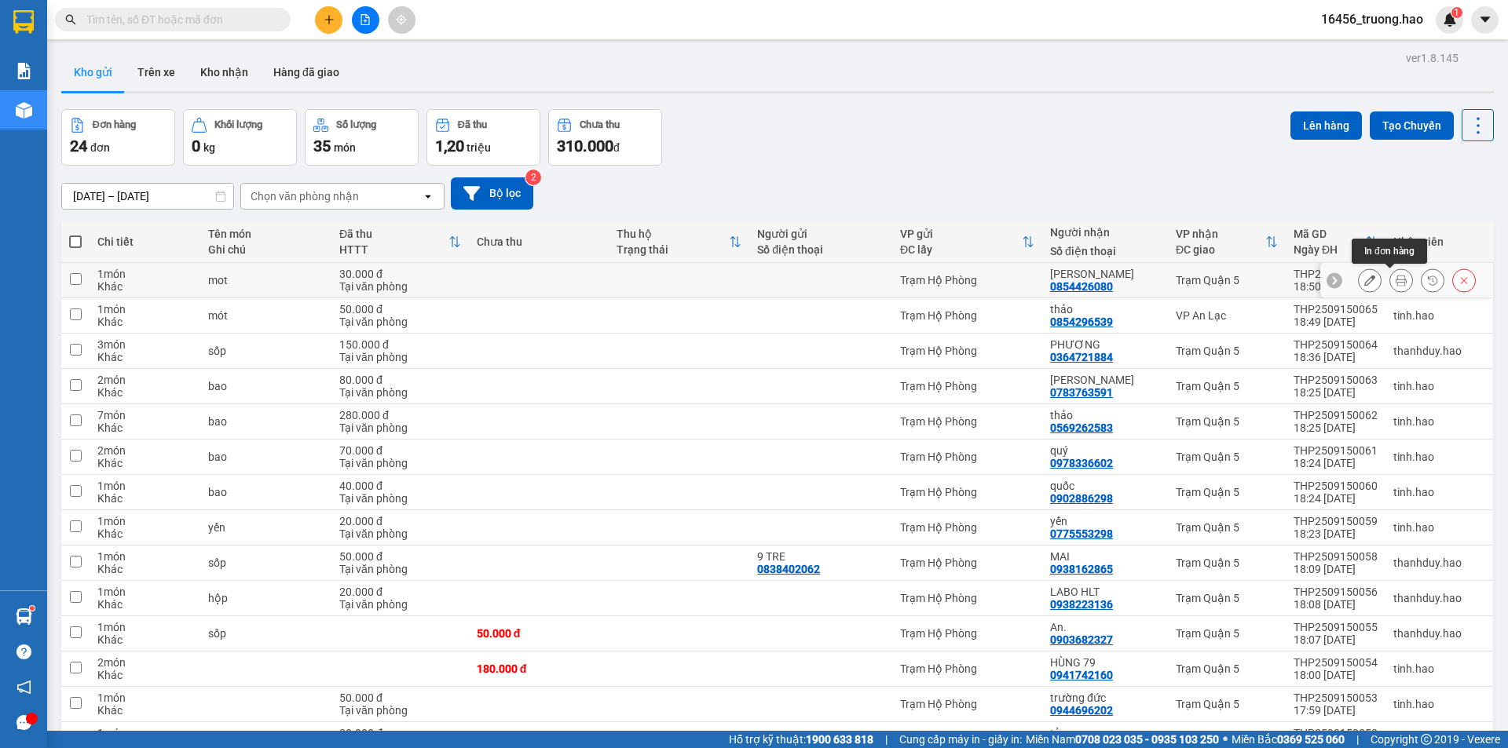
click at [1396, 278] on icon at bounding box center [1401, 280] width 11 height 11
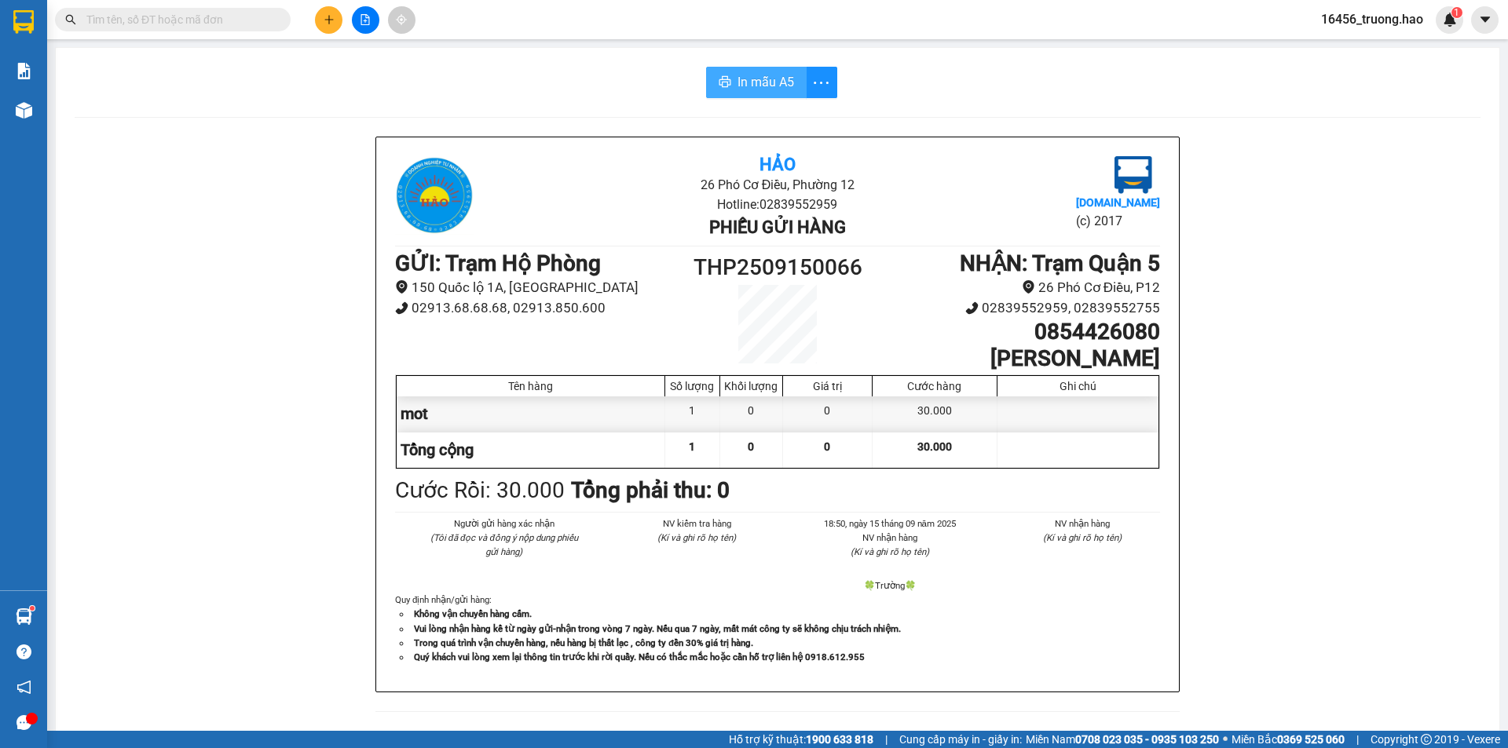
click at [770, 83] on span "In mẫu A5" at bounding box center [765, 82] width 57 height 20
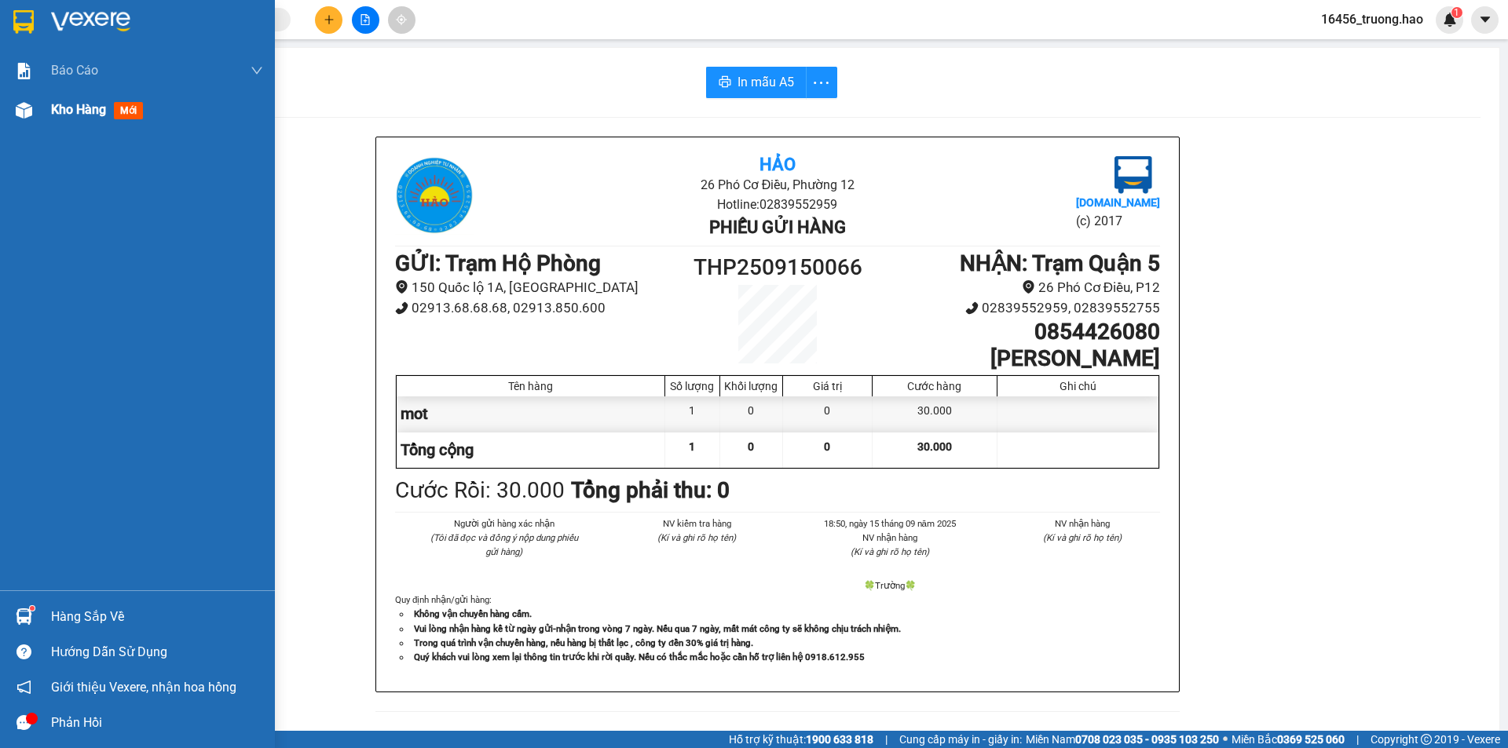
click at [81, 98] on div "Kho hàng mới" at bounding box center [157, 109] width 212 height 39
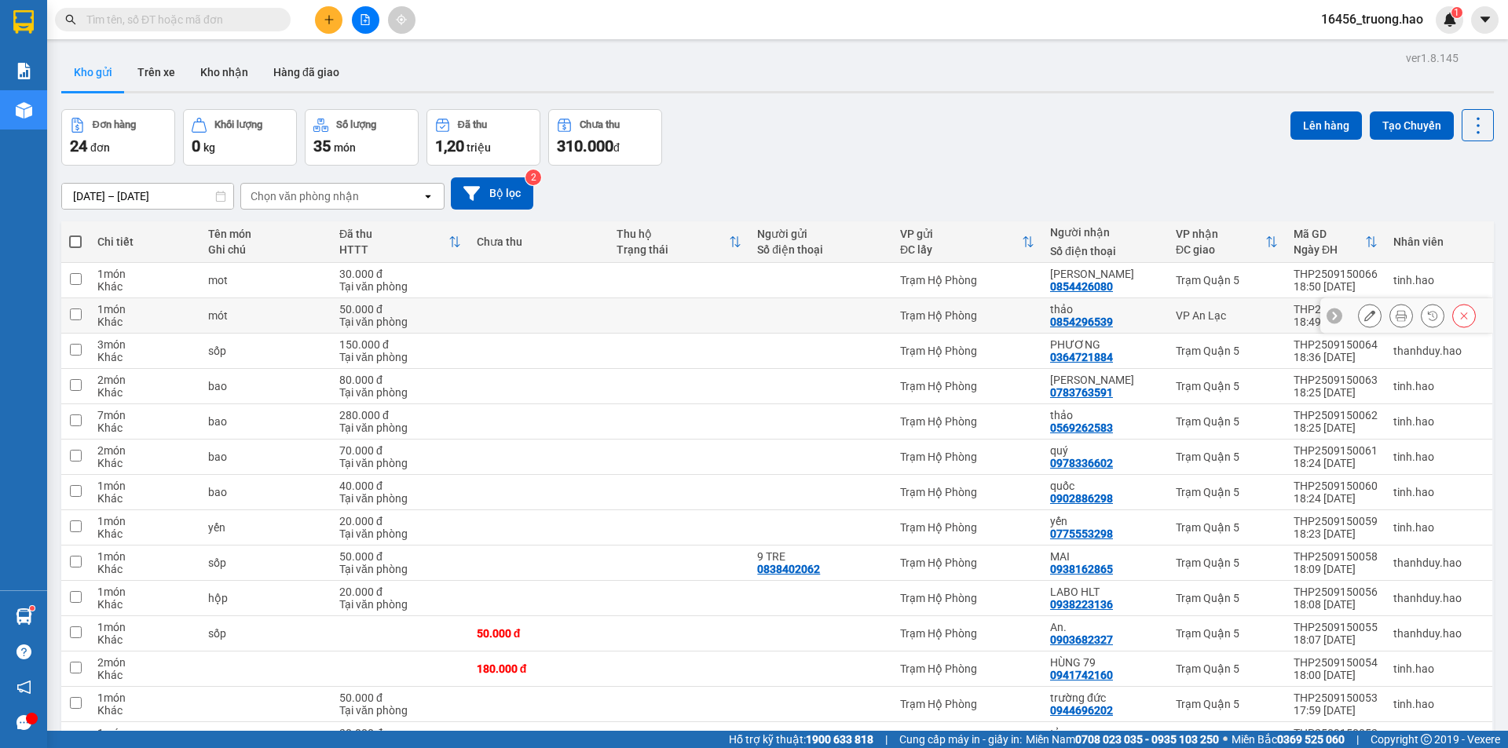
click at [1136, 312] on div "thảo" at bounding box center [1105, 309] width 110 height 13
checkbox input "true"
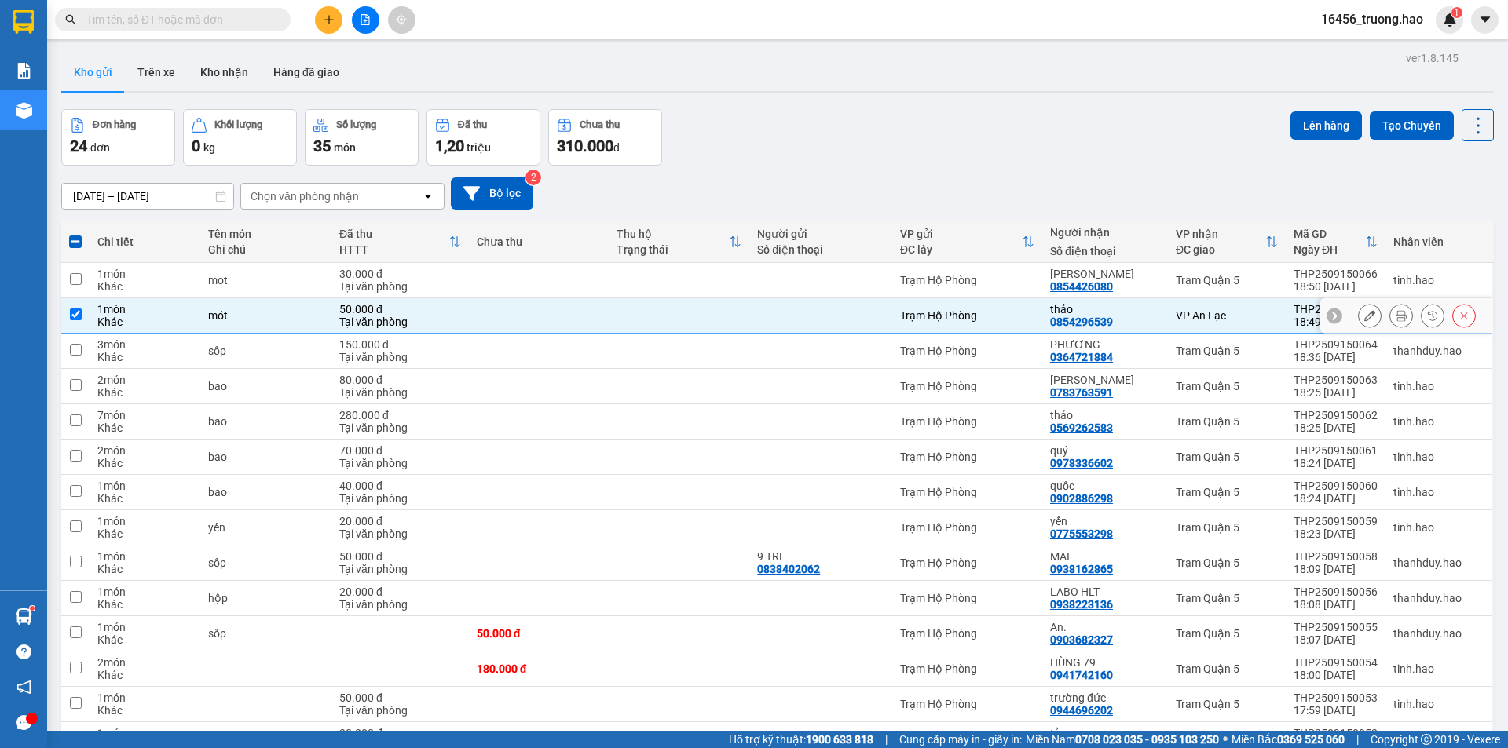
click at [1396, 317] on icon at bounding box center [1401, 315] width 11 height 11
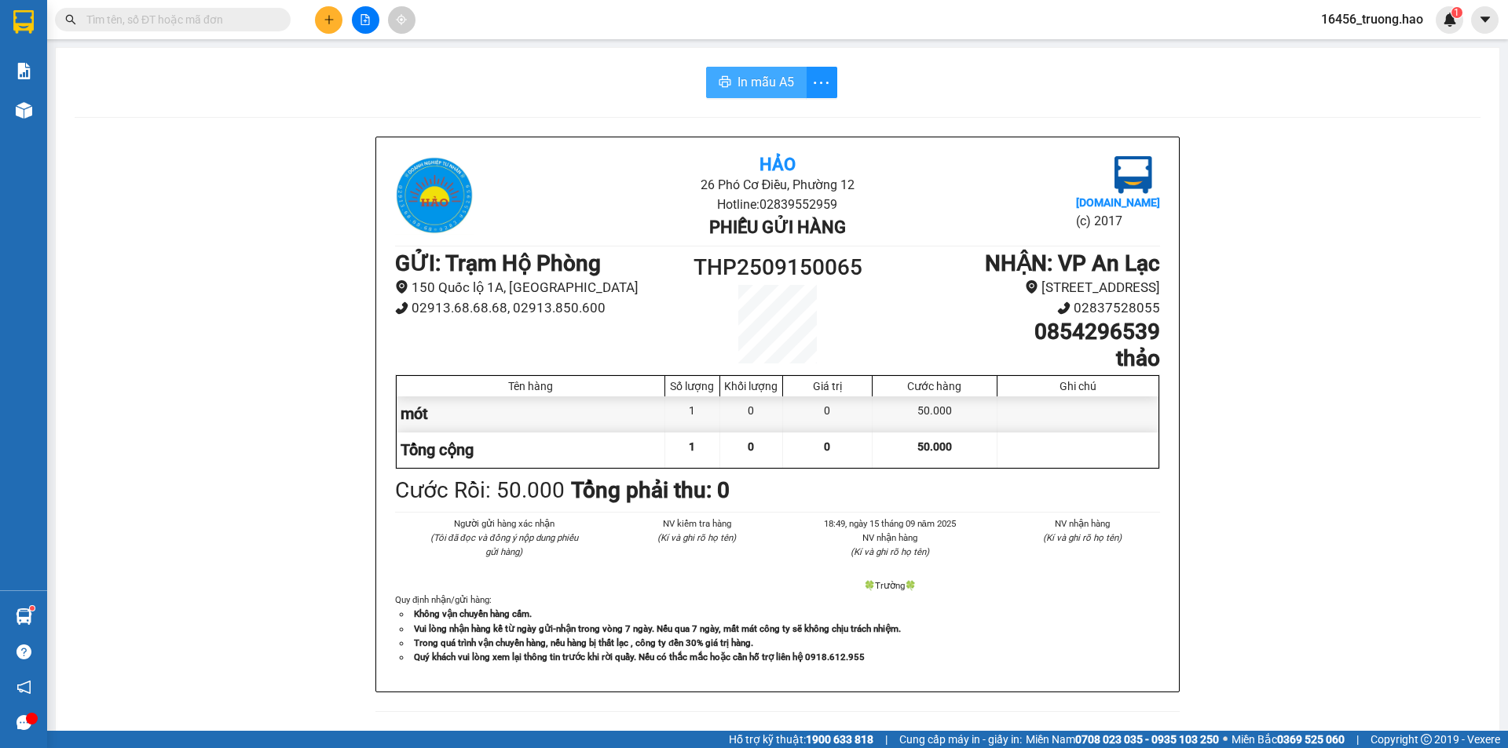
click at [761, 82] on span "In mẫu A5" at bounding box center [765, 82] width 57 height 20
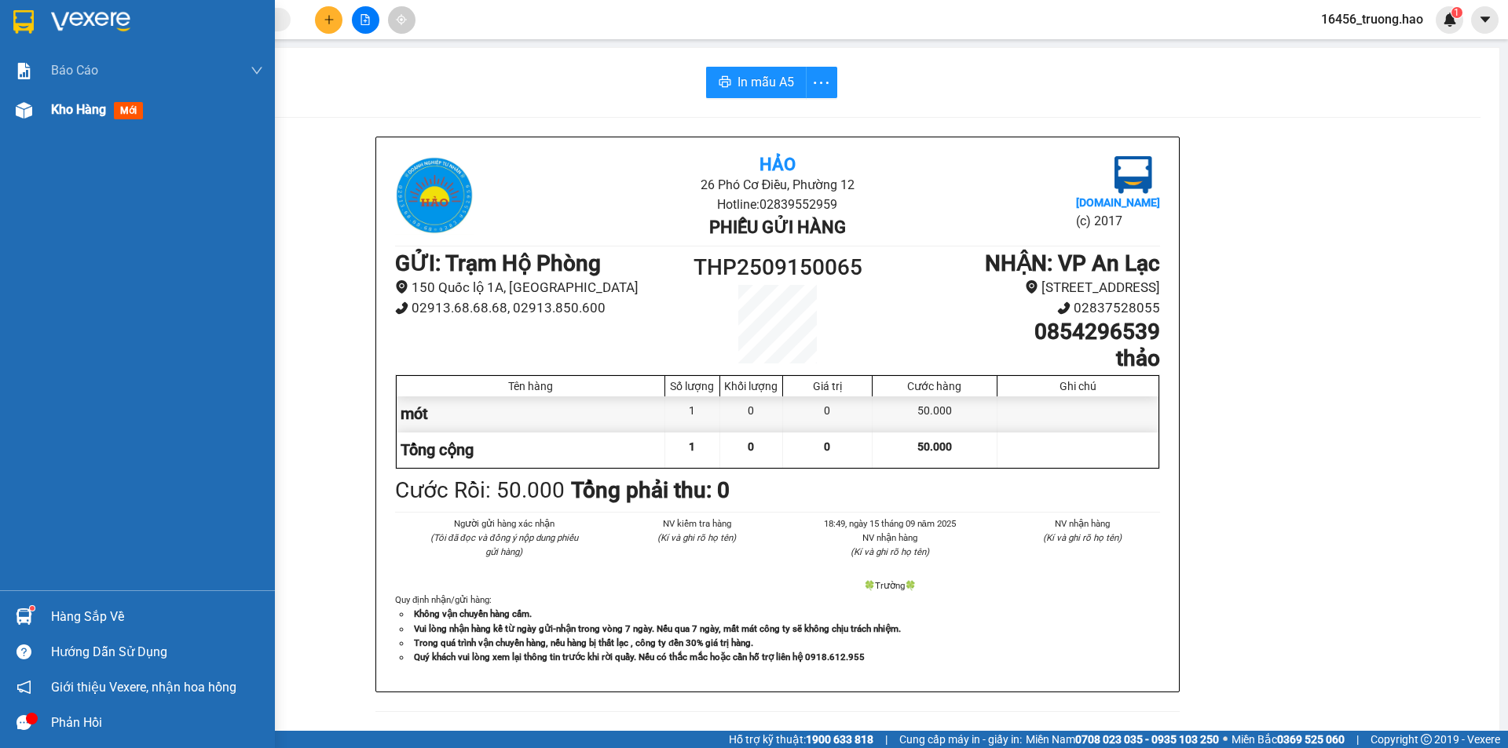
click at [68, 104] on span "Kho hàng" at bounding box center [78, 109] width 55 height 15
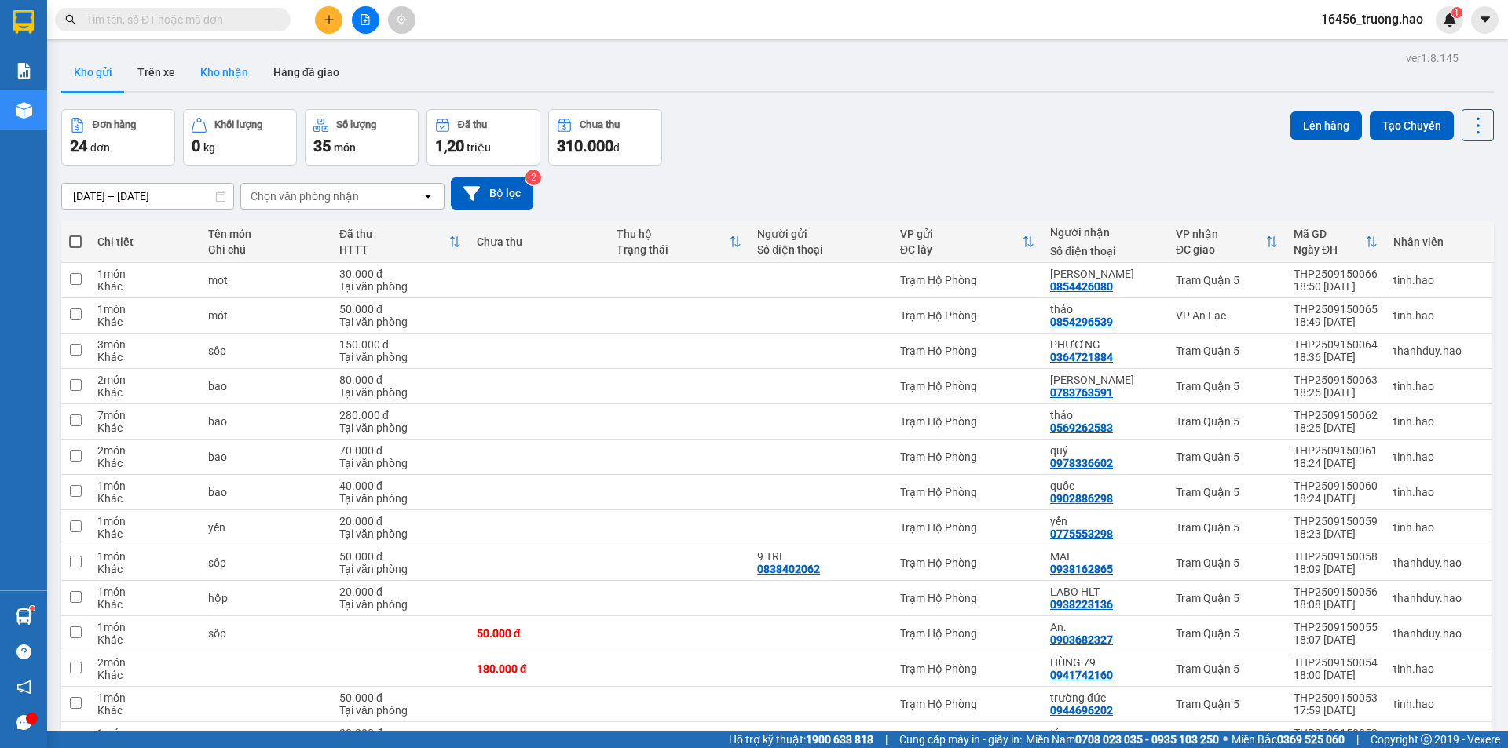
click at [219, 73] on button "Kho nhận" at bounding box center [224, 72] width 73 height 38
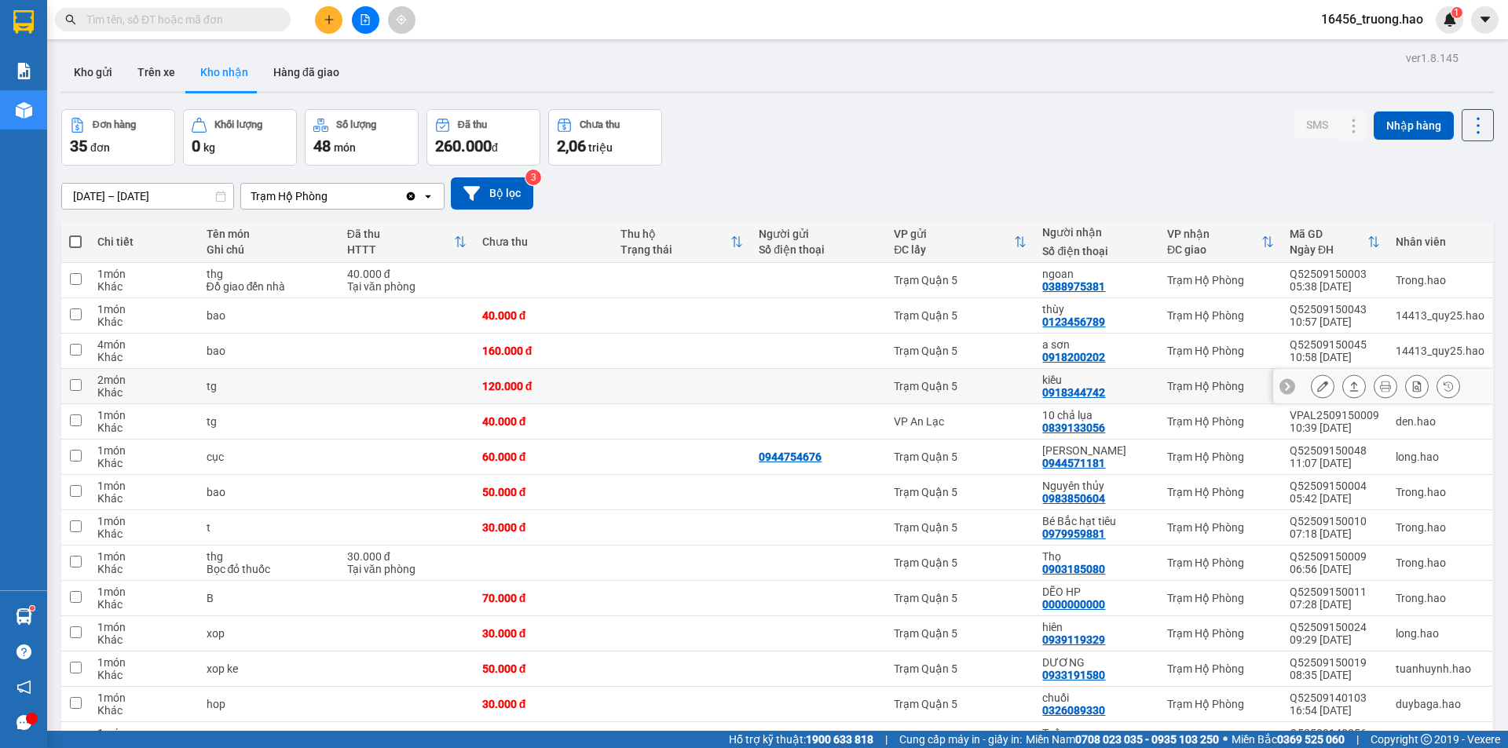
click at [1125, 379] on div "kiều" at bounding box center [1096, 380] width 109 height 13
checkbox input "true"
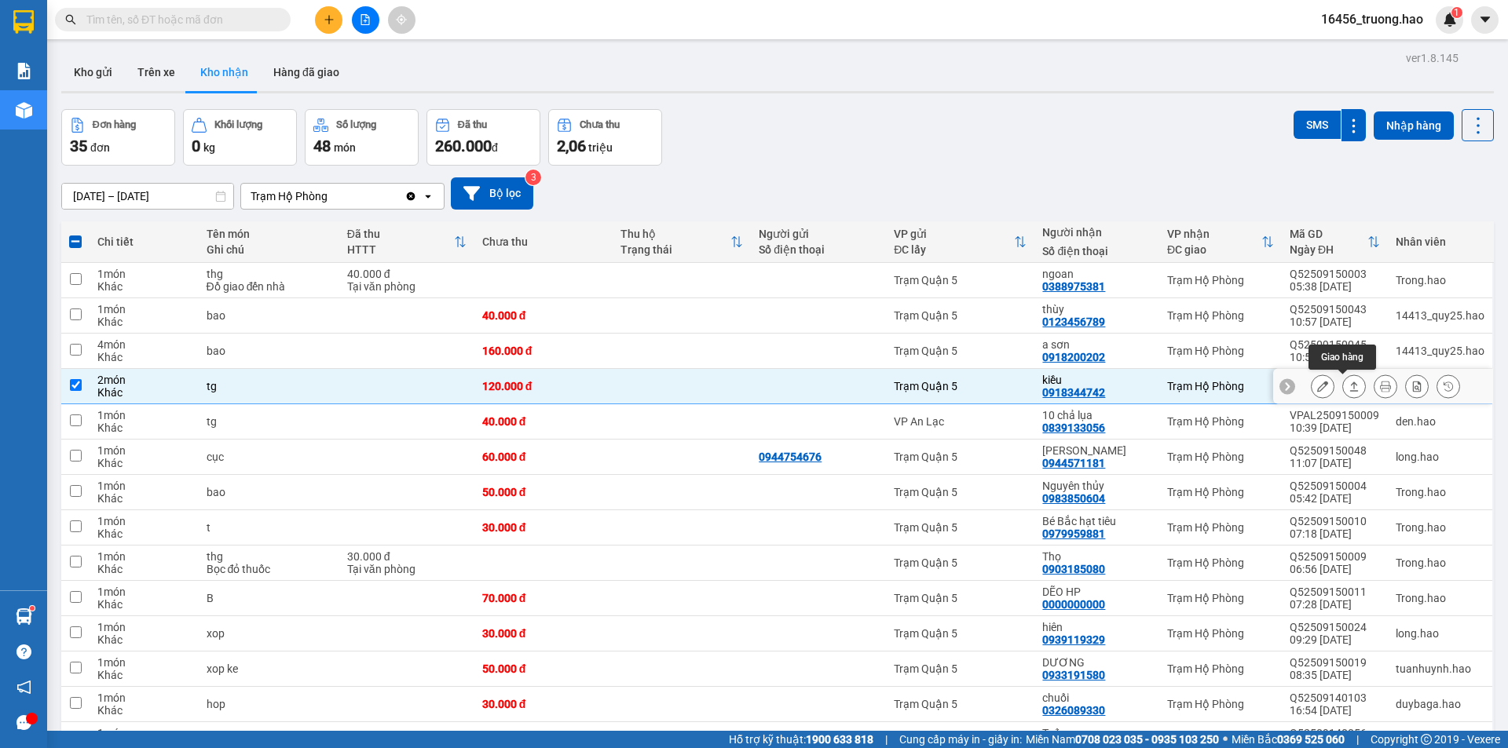
click at [1343, 384] on button at bounding box center [1354, 386] width 22 height 27
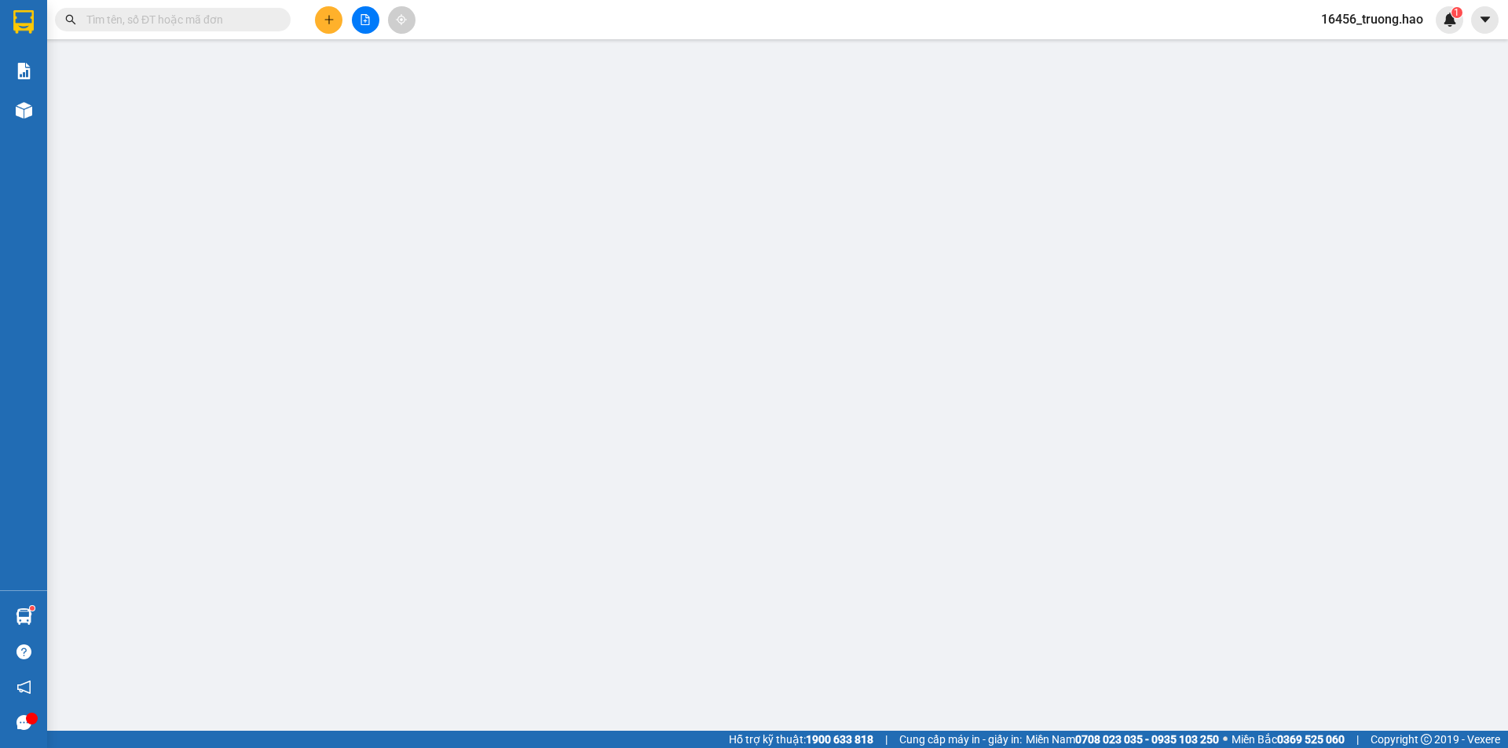
type input "0918344742"
type input "kiều"
type input "120.000"
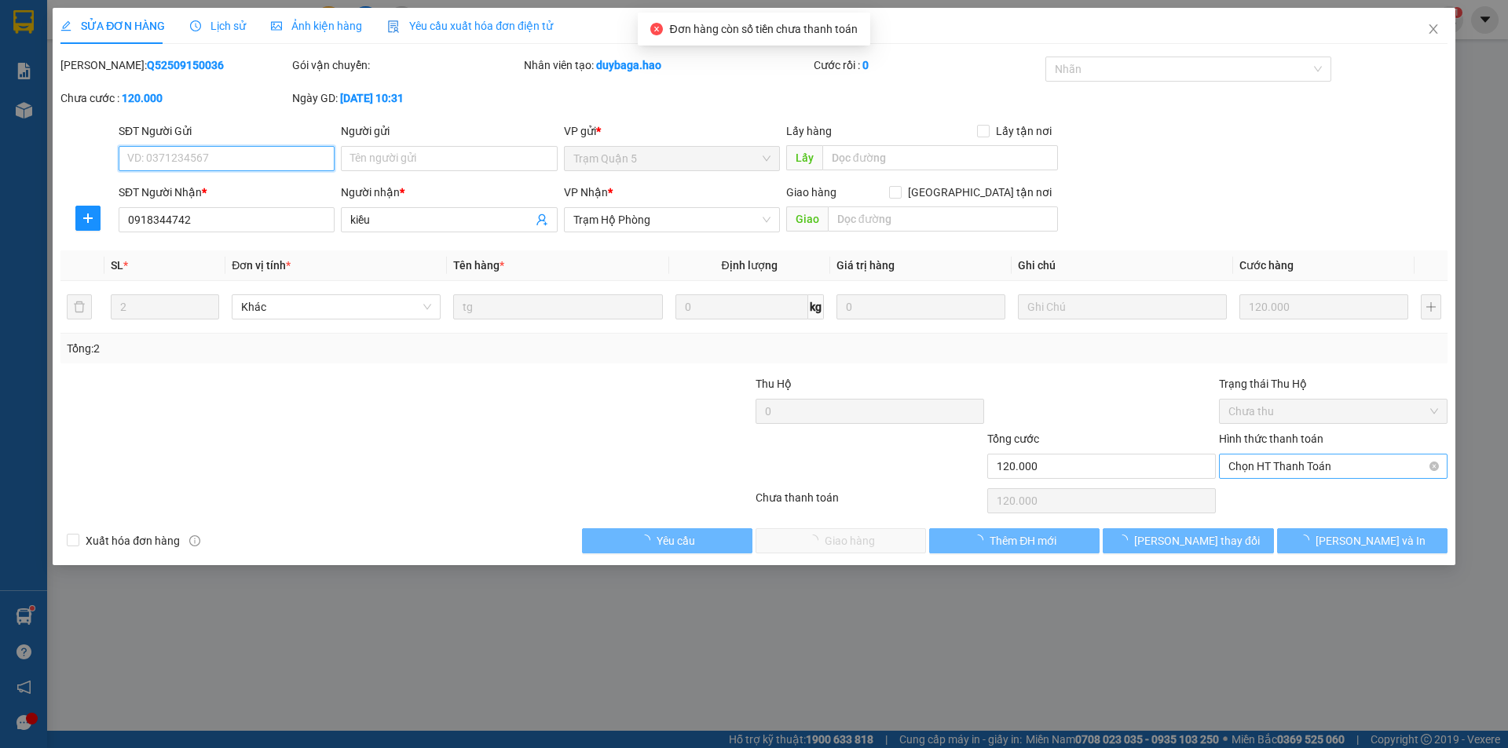
click at [1338, 456] on span "Chọn HT Thanh Toán" at bounding box center [1333, 467] width 210 height 24
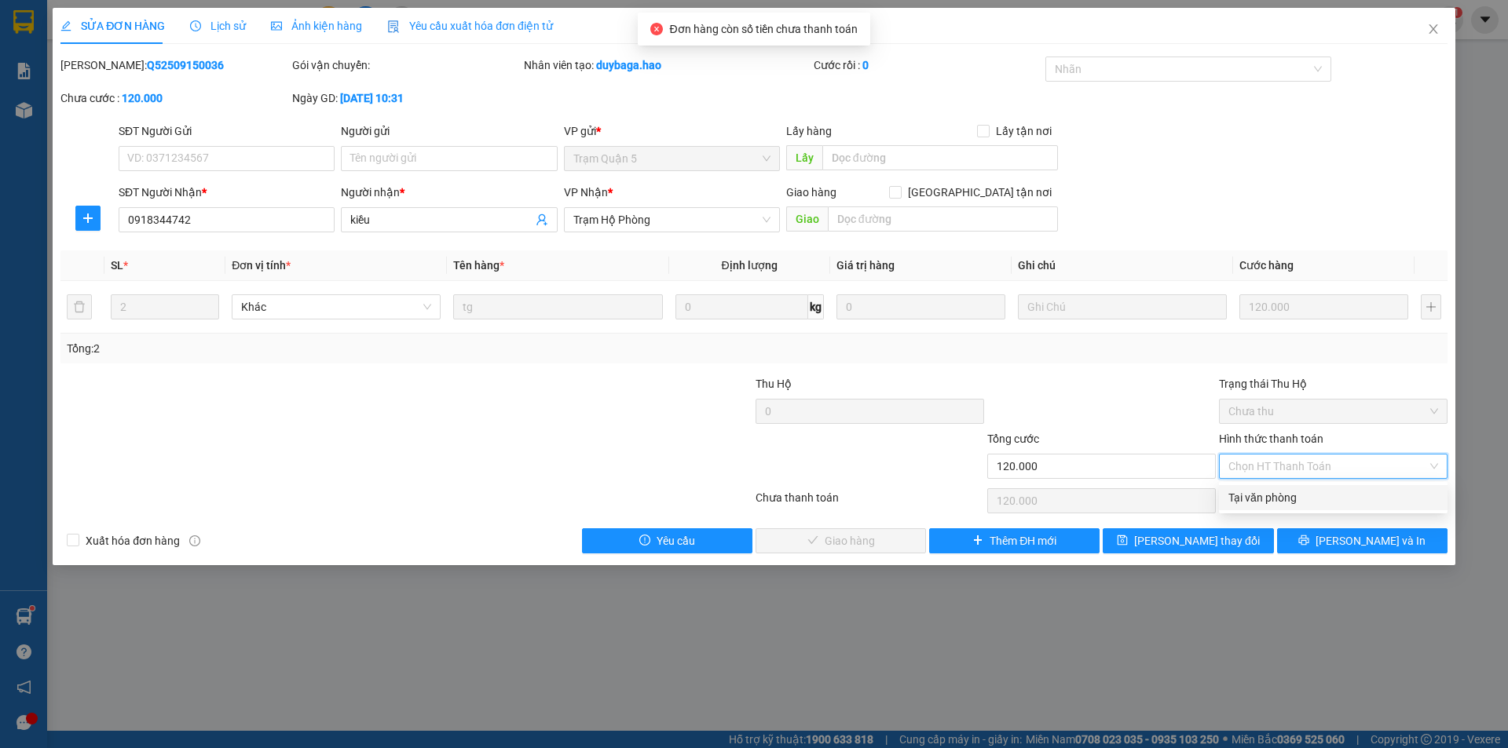
click at [1266, 503] on div "Tại văn phòng" at bounding box center [1333, 497] width 210 height 17
type input "0"
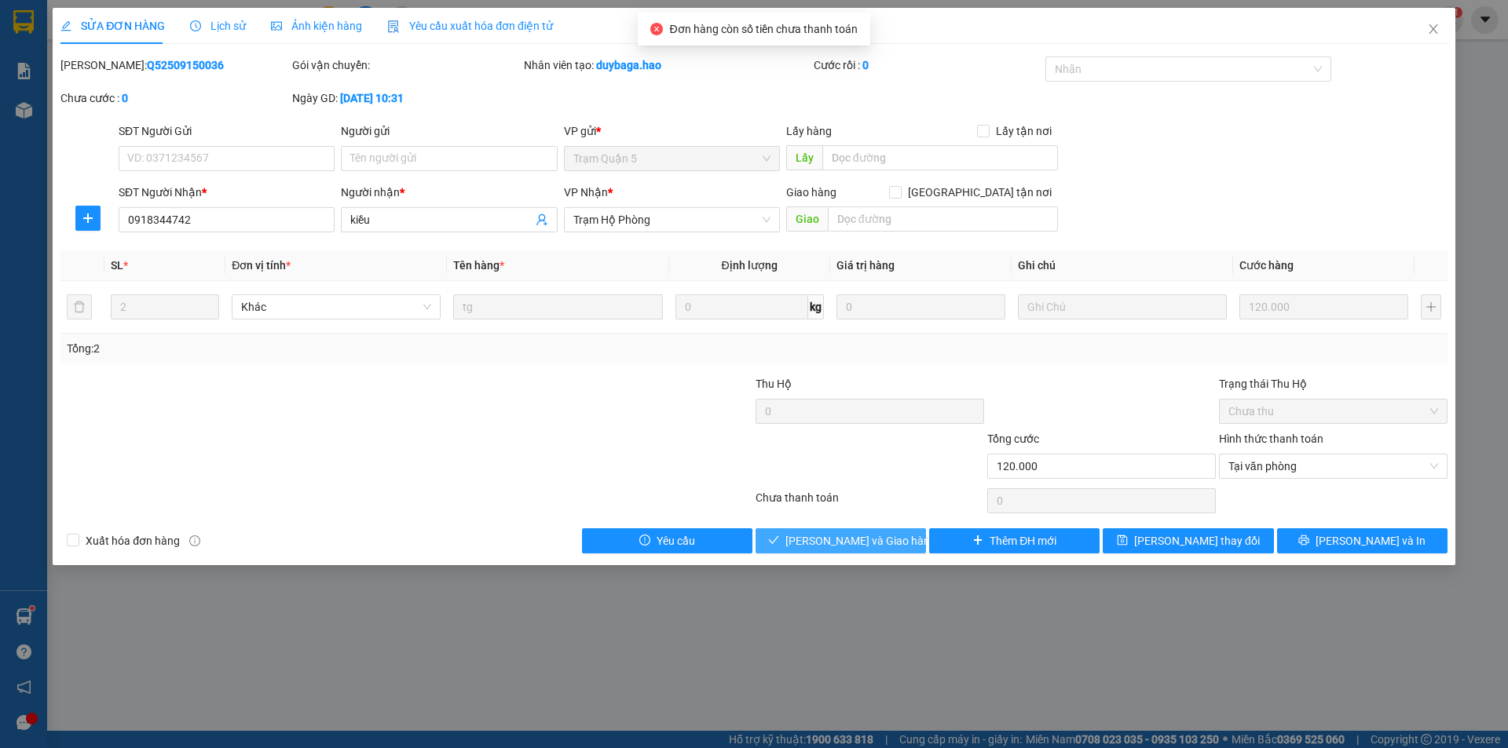
click at [867, 536] on span "[PERSON_NAME] và Giao hàng" at bounding box center [860, 540] width 151 height 17
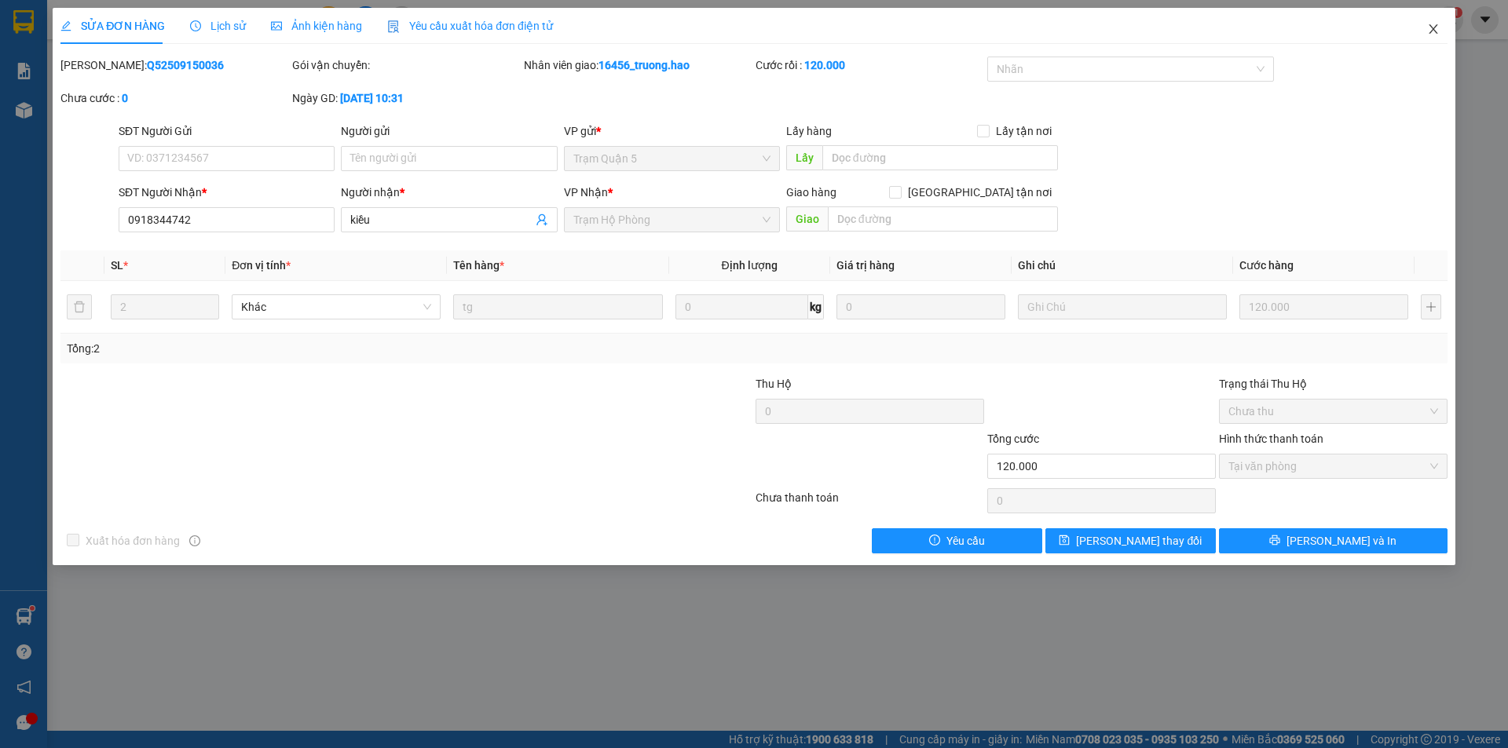
click at [1434, 35] on icon "close" at bounding box center [1433, 29] width 13 height 13
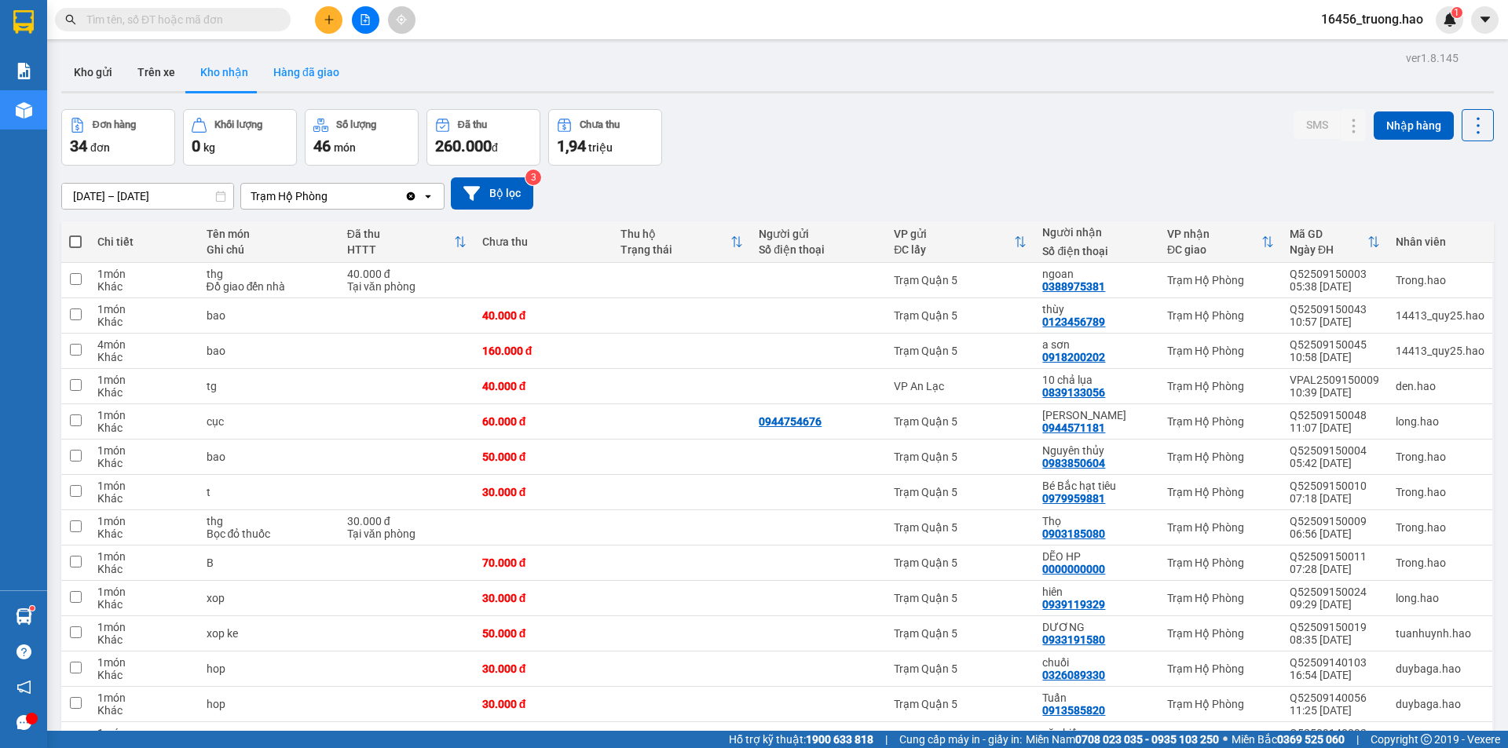
click at [332, 71] on button "Hàng đã giao" at bounding box center [306, 72] width 91 height 38
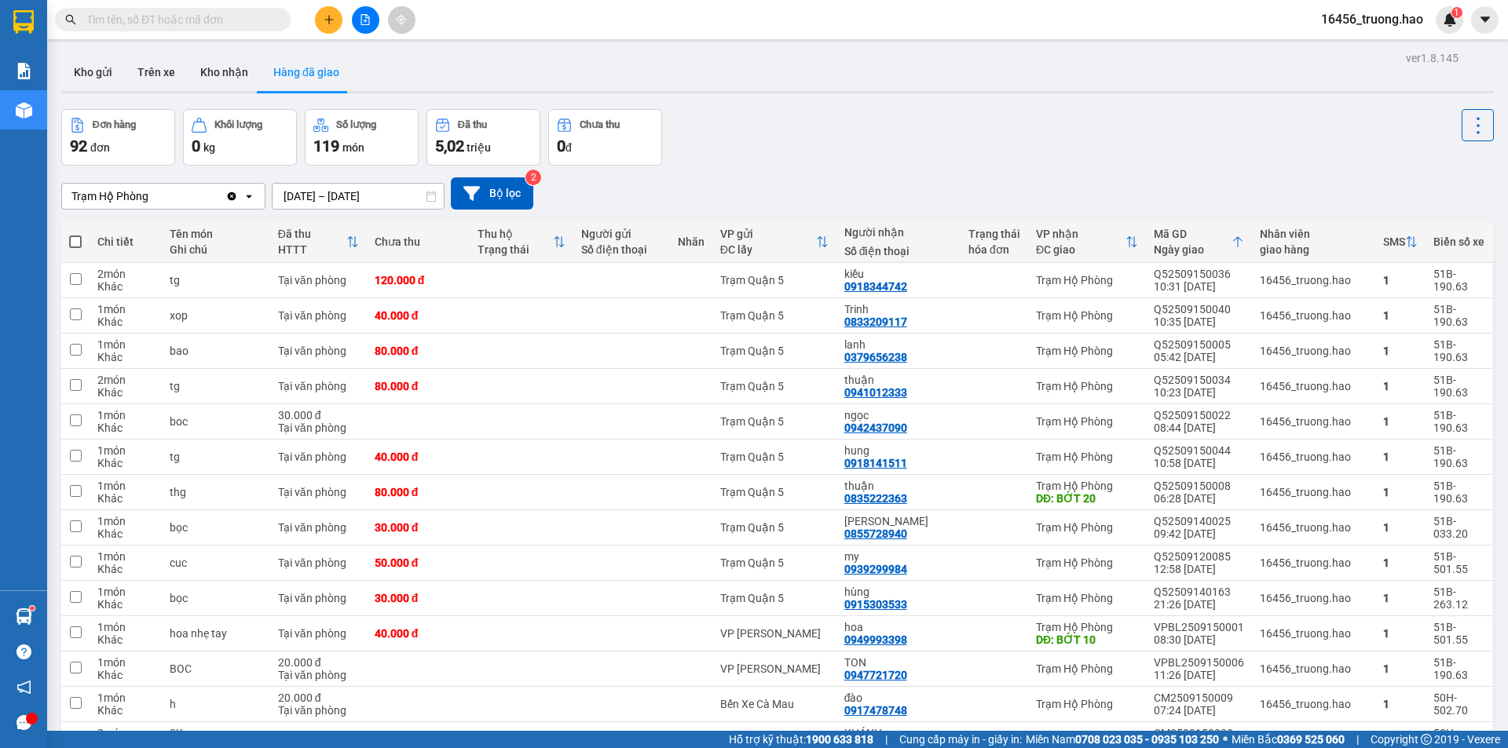
drag, startPoint x: 1252, startPoint y: 157, endPoint x: 1244, endPoint y: 152, distance: 9.2
click at [1251, 157] on div "Đơn hàng 92 đơn Khối lượng 0 kg Số lượng 119 món Đã thu 5,02 triệu Chưa thu 0 đ" at bounding box center [777, 137] width 1433 height 57
click at [192, 73] on button "Kho nhận" at bounding box center [224, 72] width 73 height 38
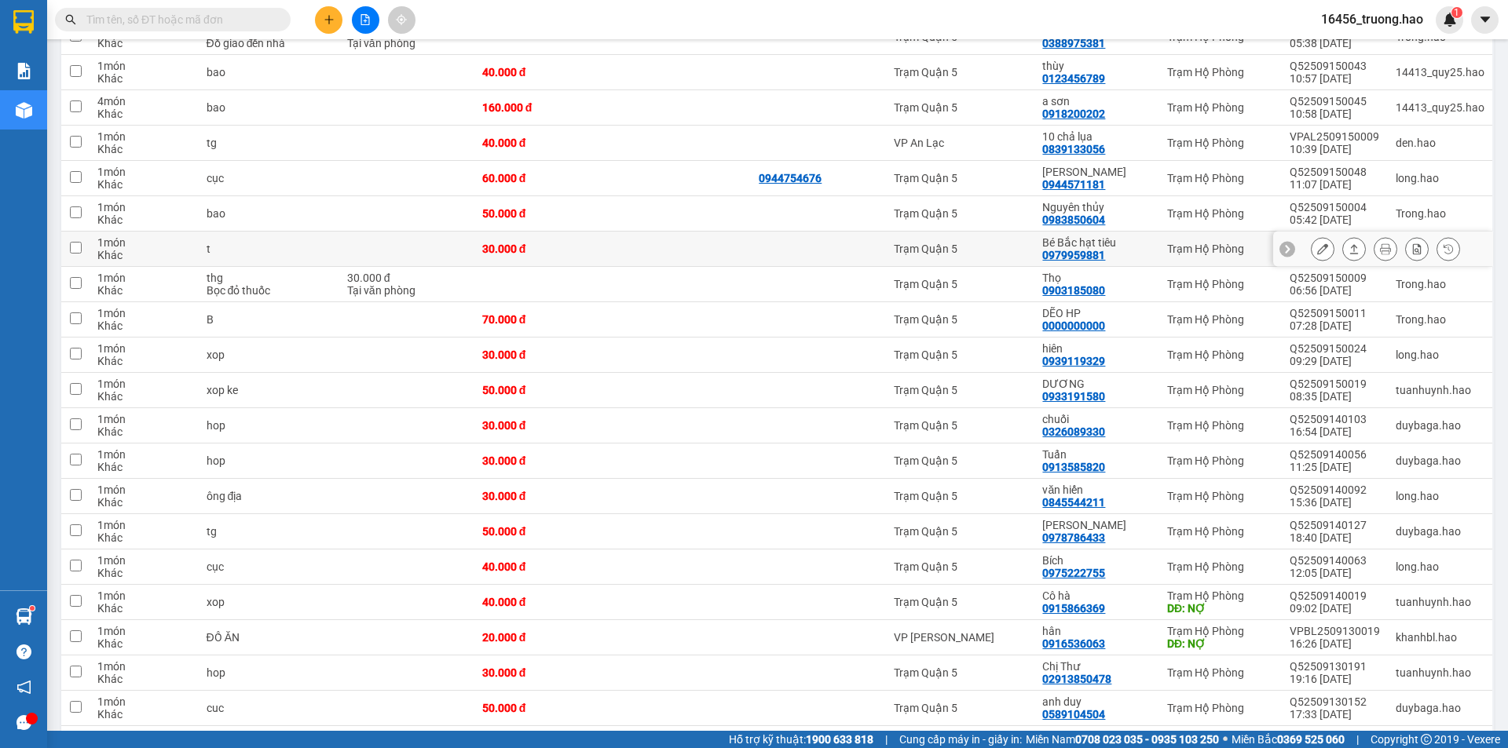
scroll to position [220, 0]
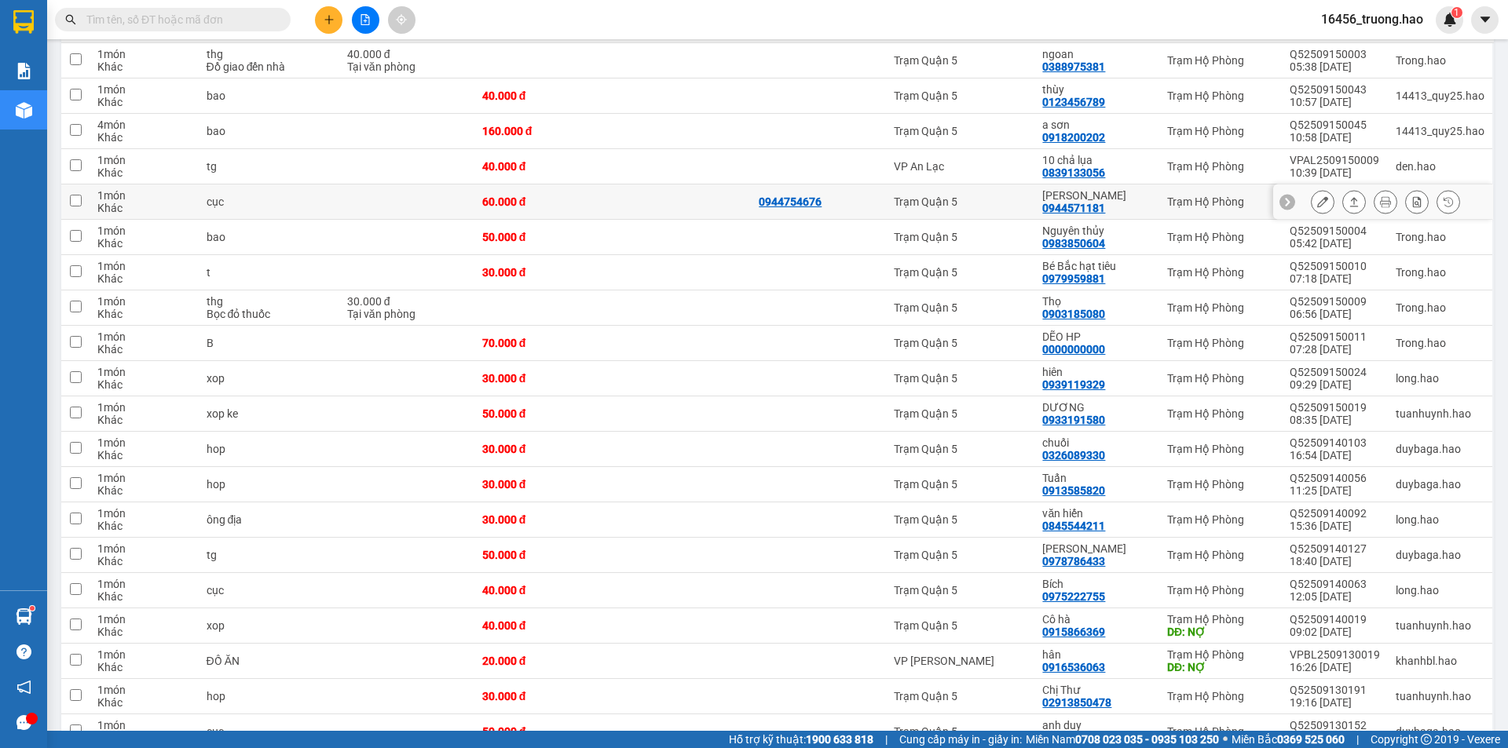
click at [1001, 207] on div "Trạm Quận 5" at bounding box center [960, 202] width 133 height 13
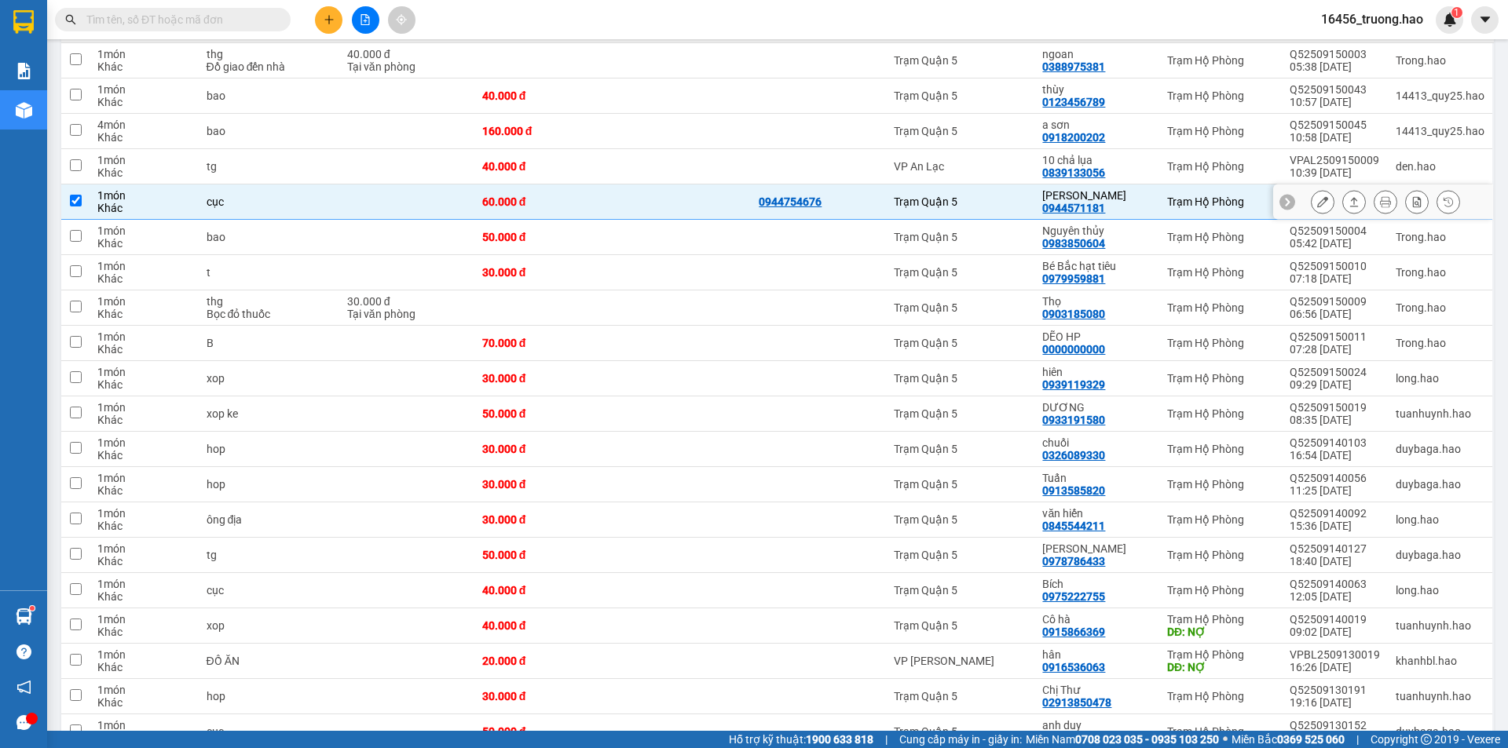
click at [1001, 199] on div "Trạm Quận 5" at bounding box center [960, 202] width 133 height 13
checkbox input "false"
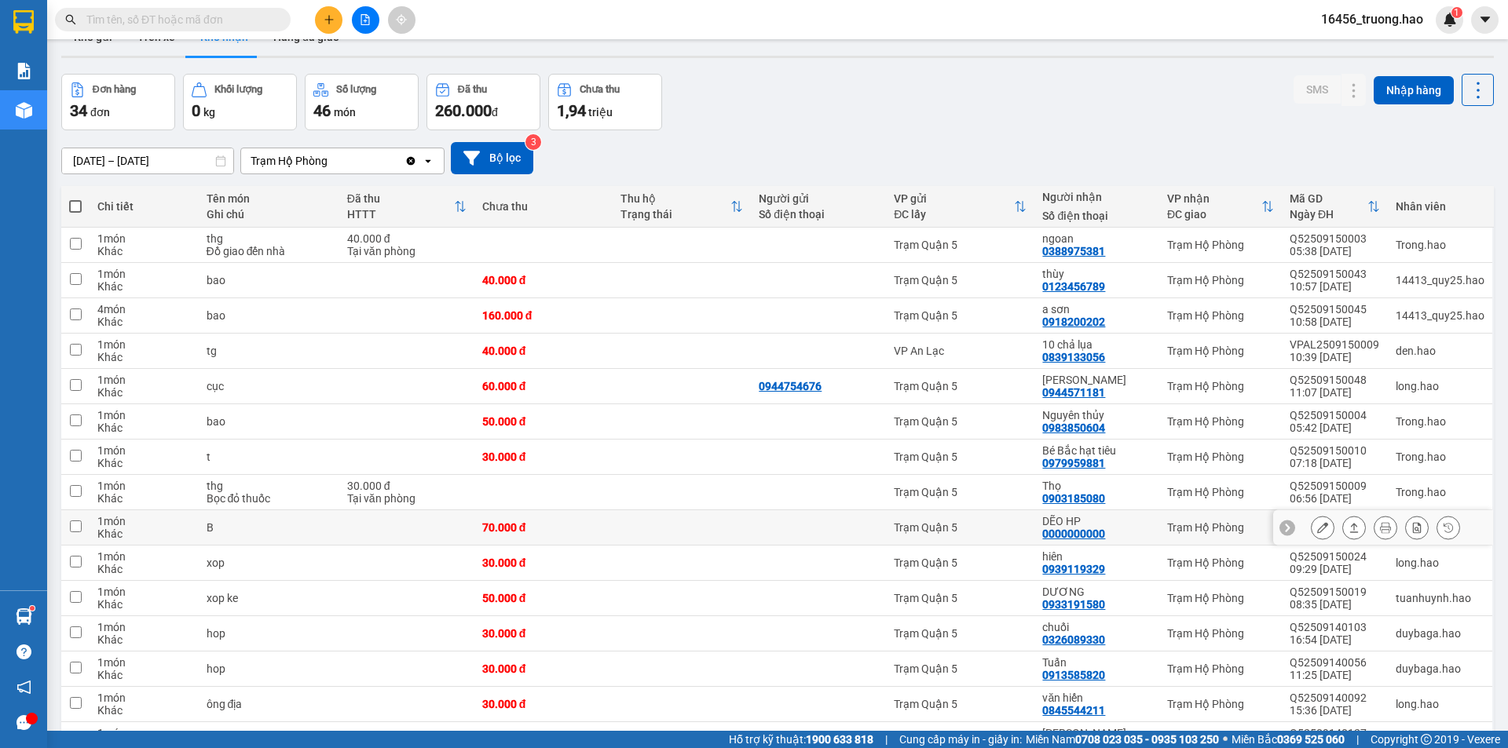
scroll to position [0, 0]
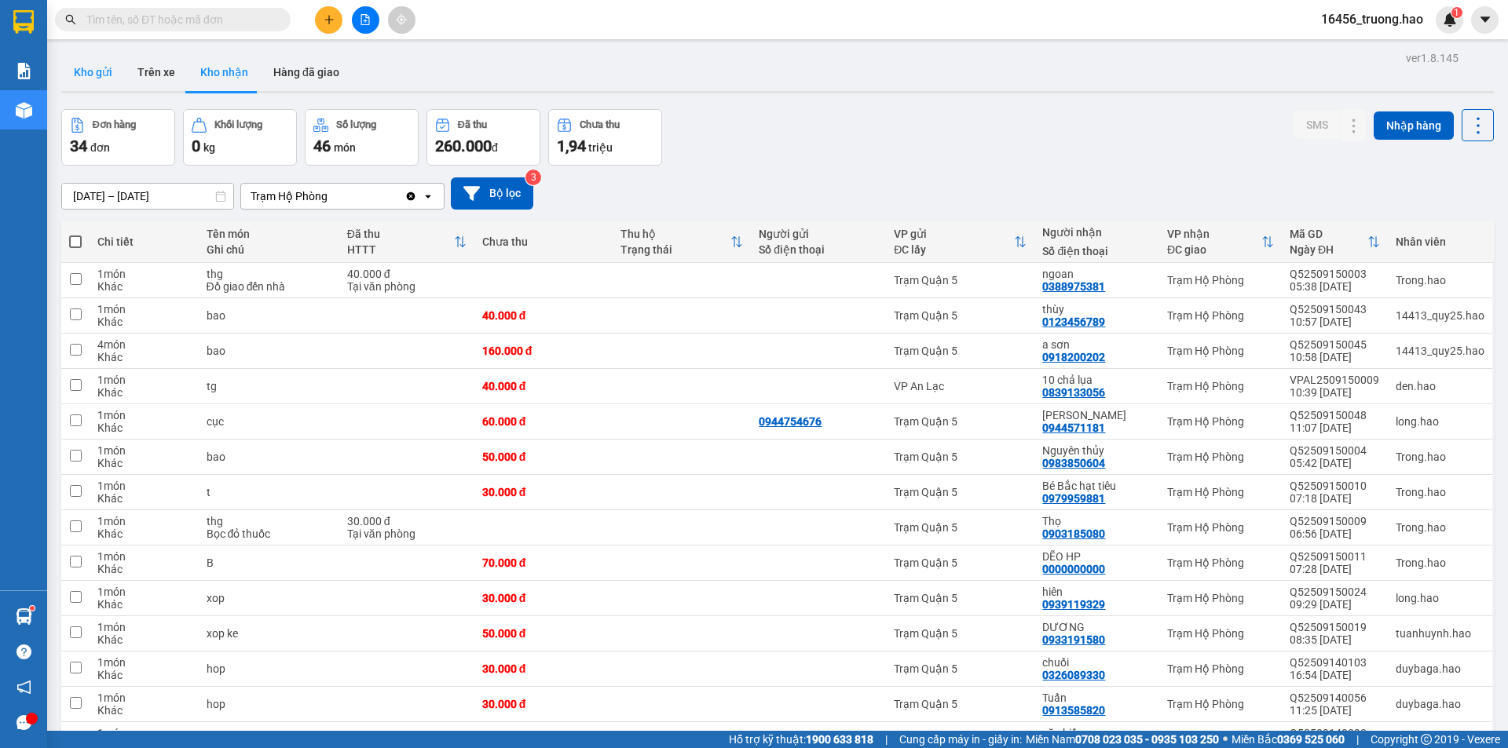
click at [97, 76] on button "Kho gửi" at bounding box center [93, 72] width 64 height 38
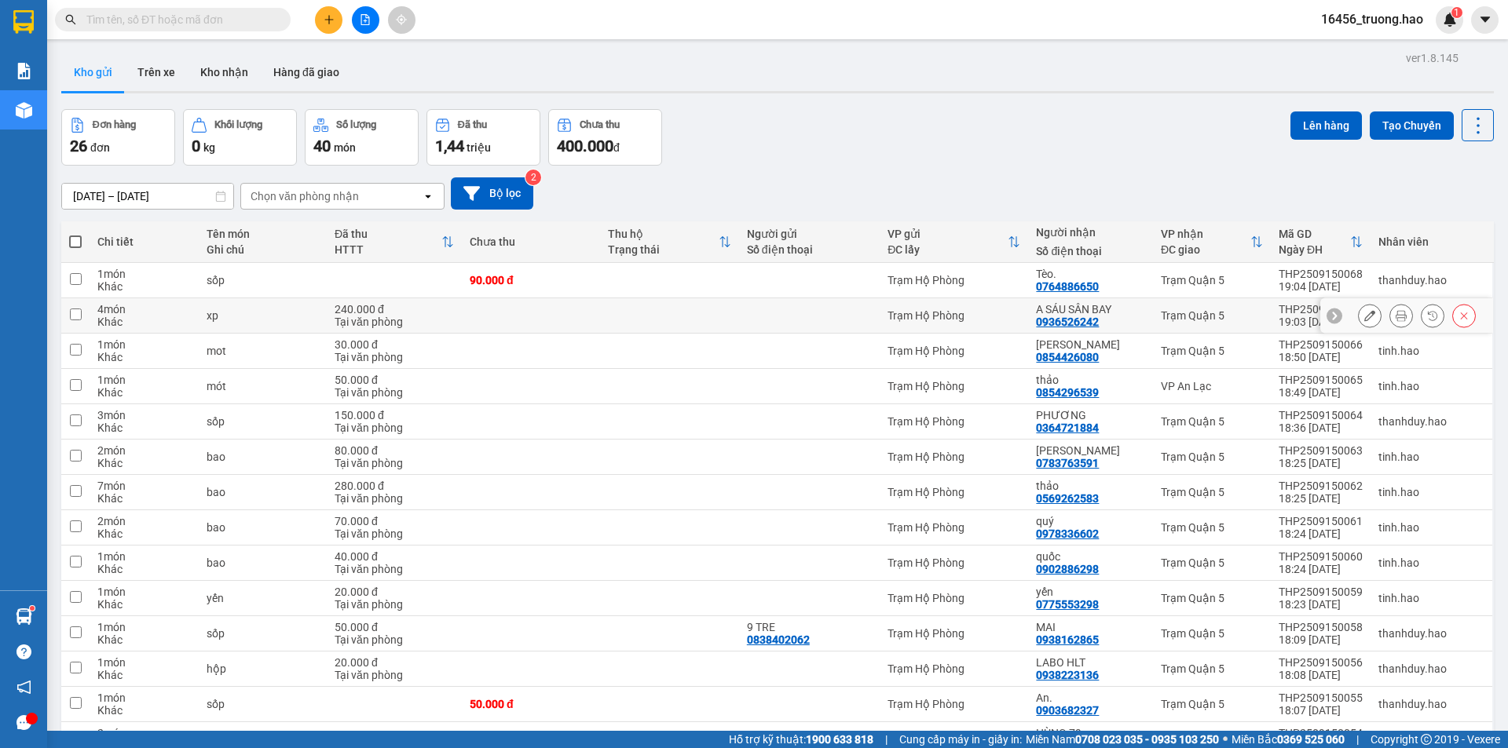
click at [1250, 308] on td "Trạm Quận 5" at bounding box center [1212, 315] width 118 height 35
checkbox input "true"
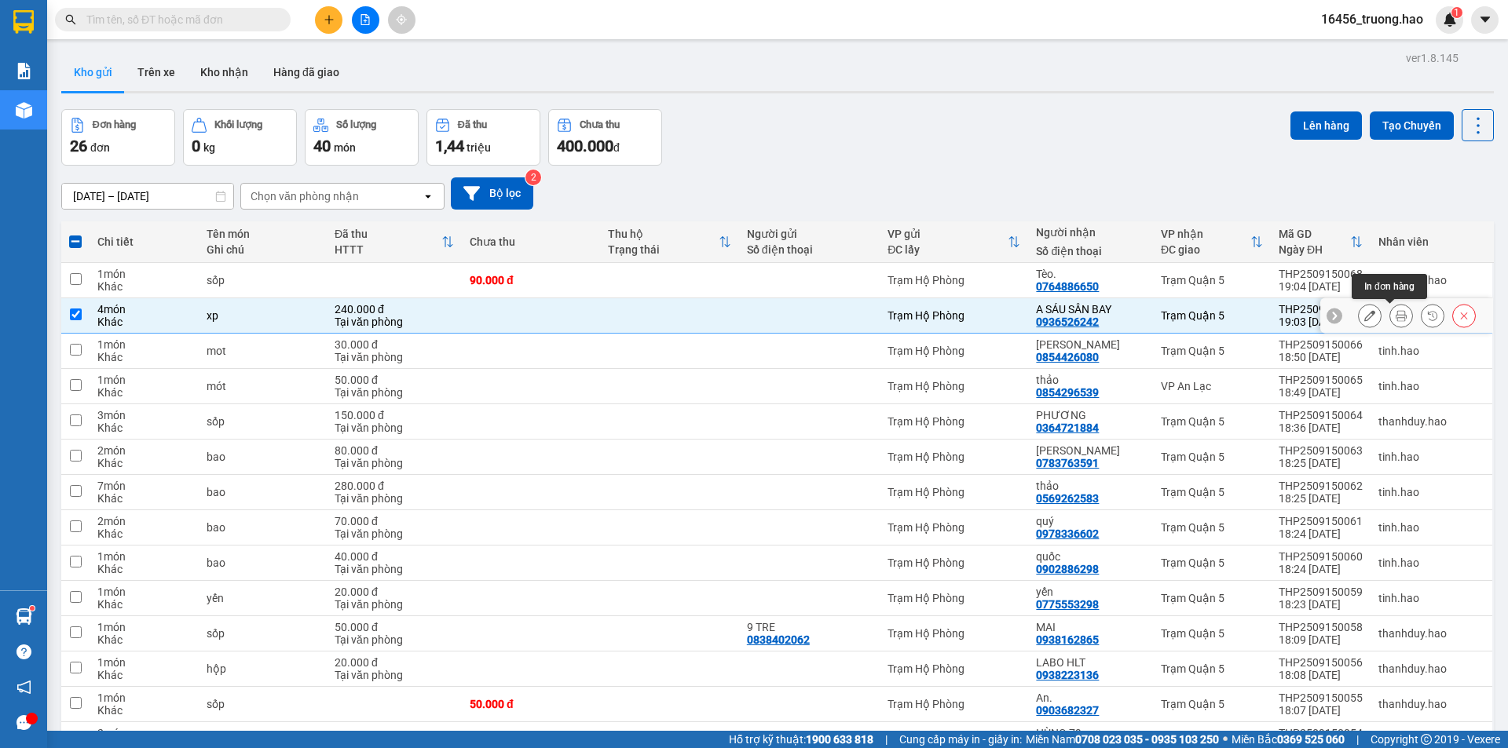
click at [1396, 314] on icon at bounding box center [1401, 315] width 11 height 11
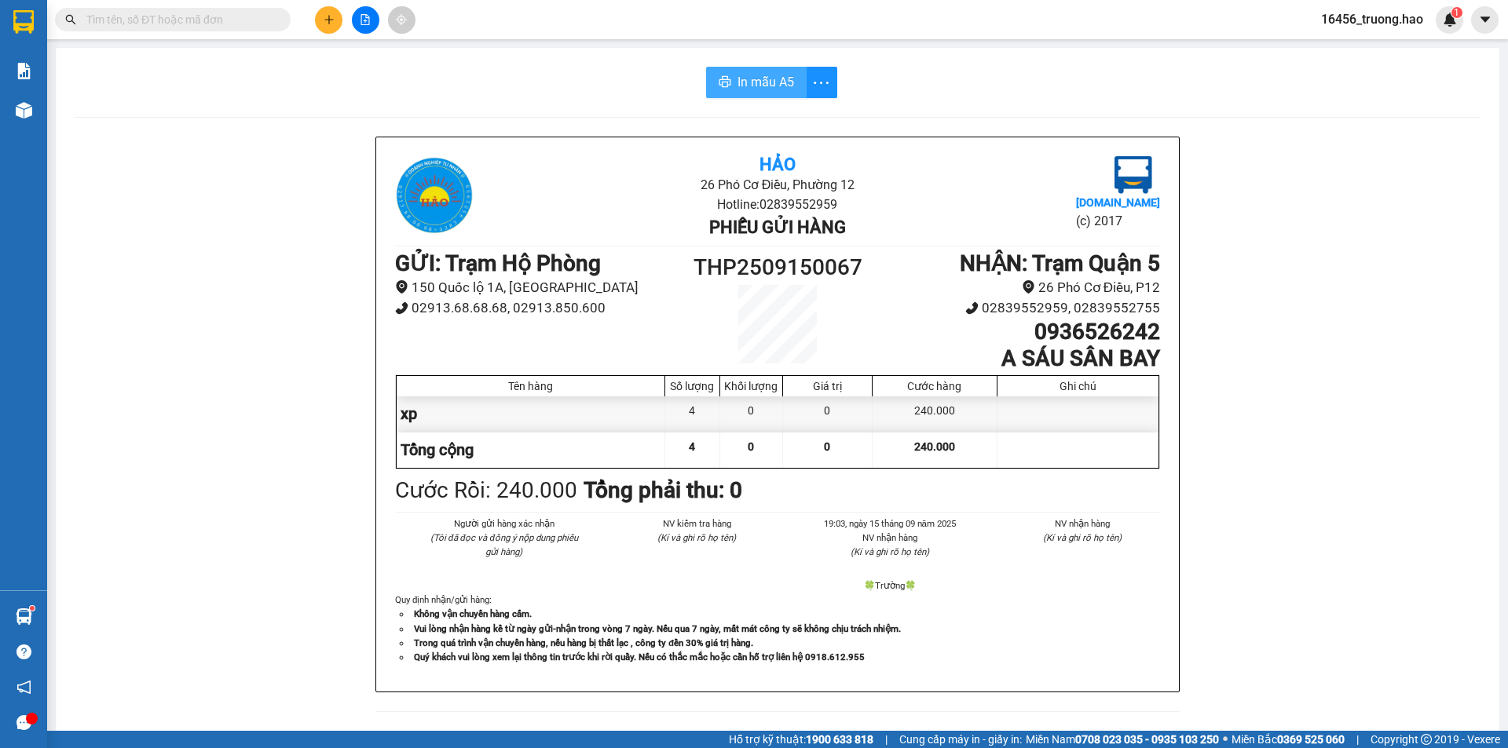
click at [766, 81] on span "In mẫu A5" at bounding box center [765, 82] width 57 height 20
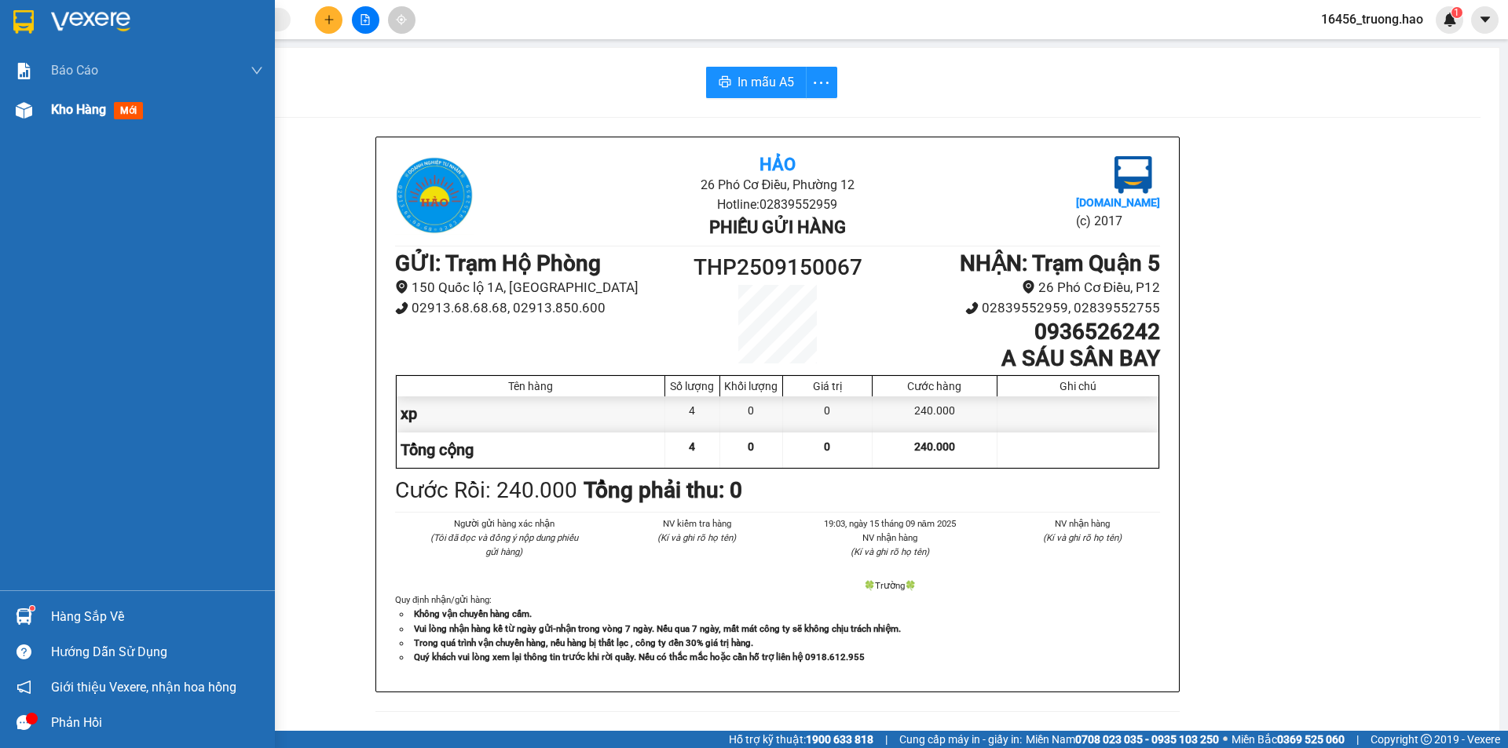
click at [48, 115] on div "Kho hàng mới" at bounding box center [137, 109] width 275 height 39
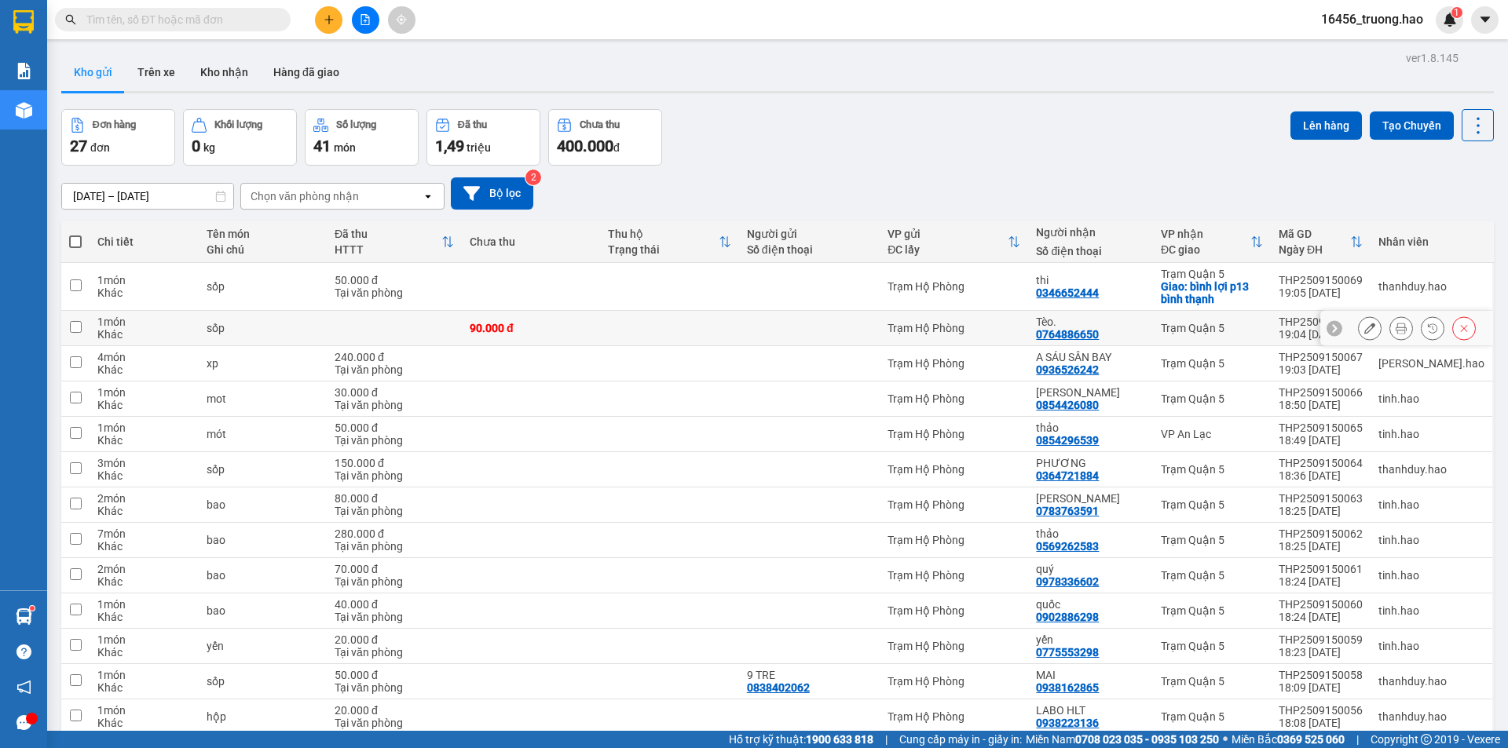
drag, startPoint x: 1164, startPoint y: 320, endPoint x: 1266, endPoint y: 331, distance: 102.7
click at [1166, 320] on td "Trạm Quận 5" at bounding box center [1212, 328] width 118 height 35
checkbox input "true"
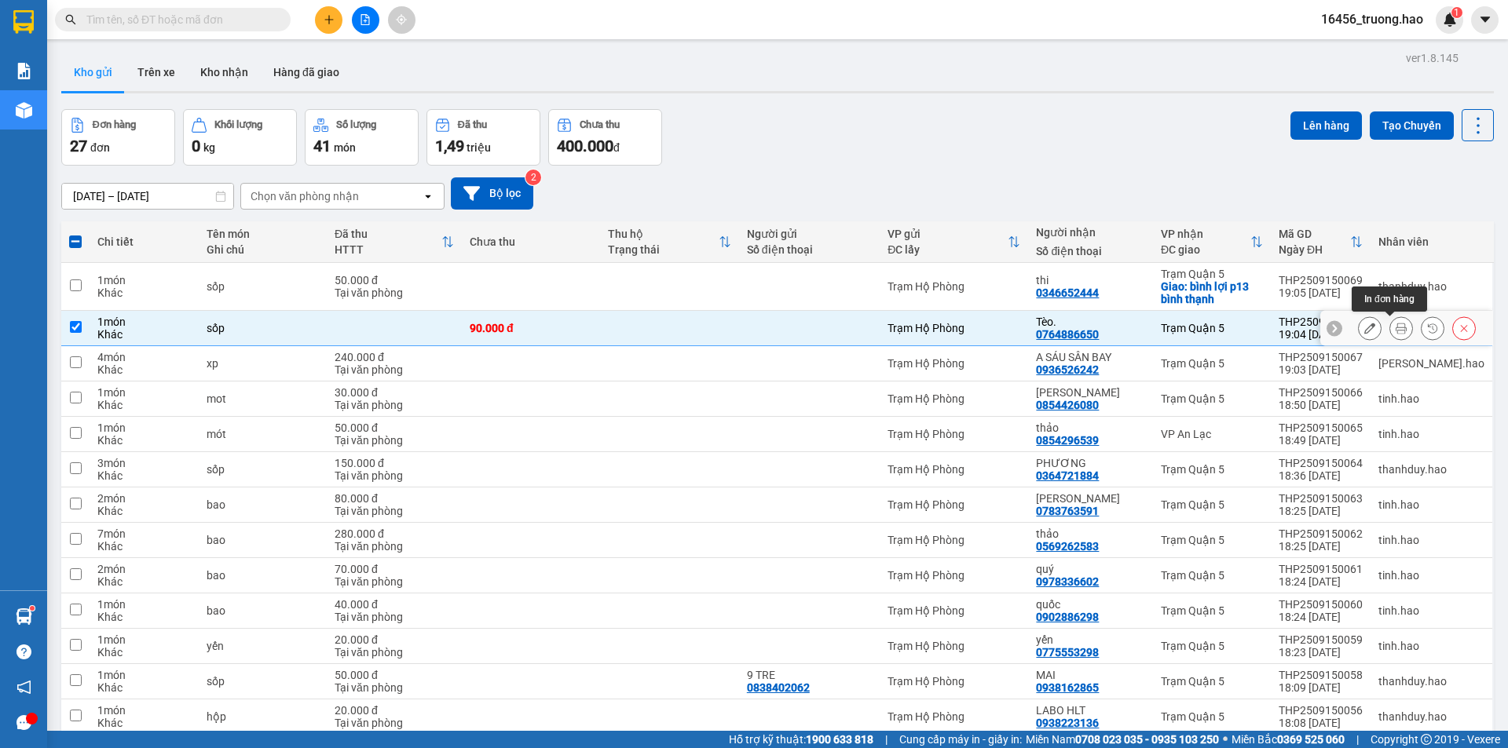
click at [1396, 328] on icon at bounding box center [1401, 328] width 11 height 11
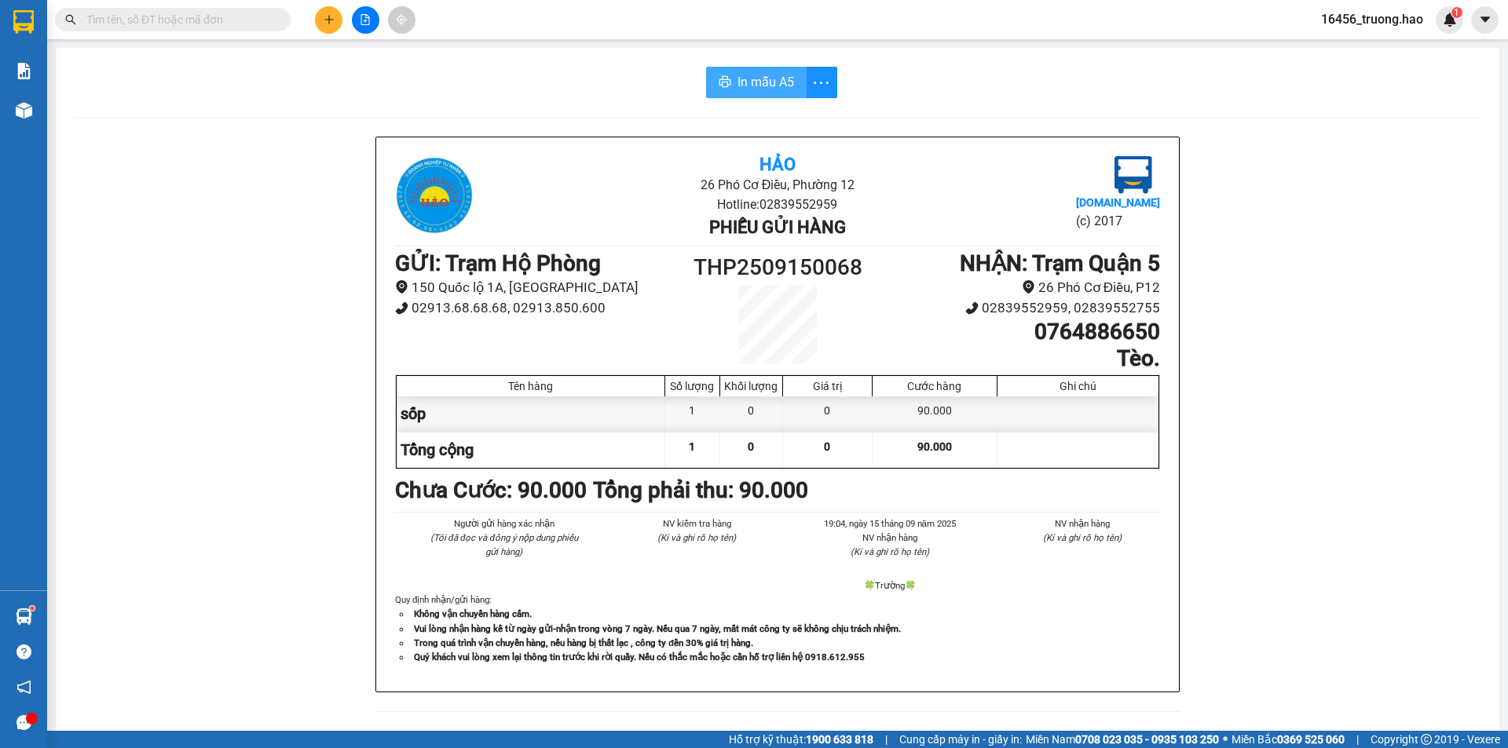
click at [764, 85] on span "In mẫu A5" at bounding box center [765, 82] width 57 height 20
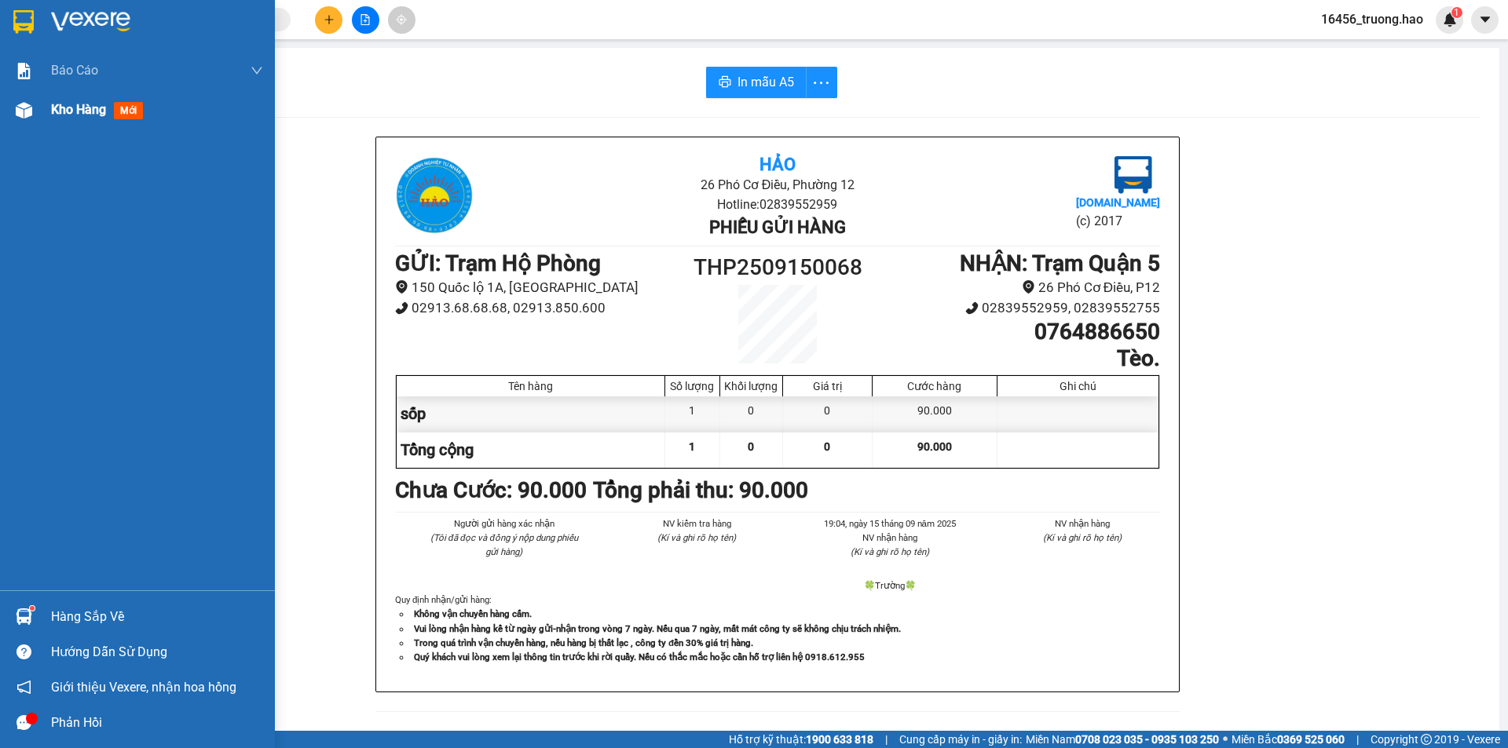
click at [86, 119] on div "Kho hàng mới" at bounding box center [100, 110] width 98 height 20
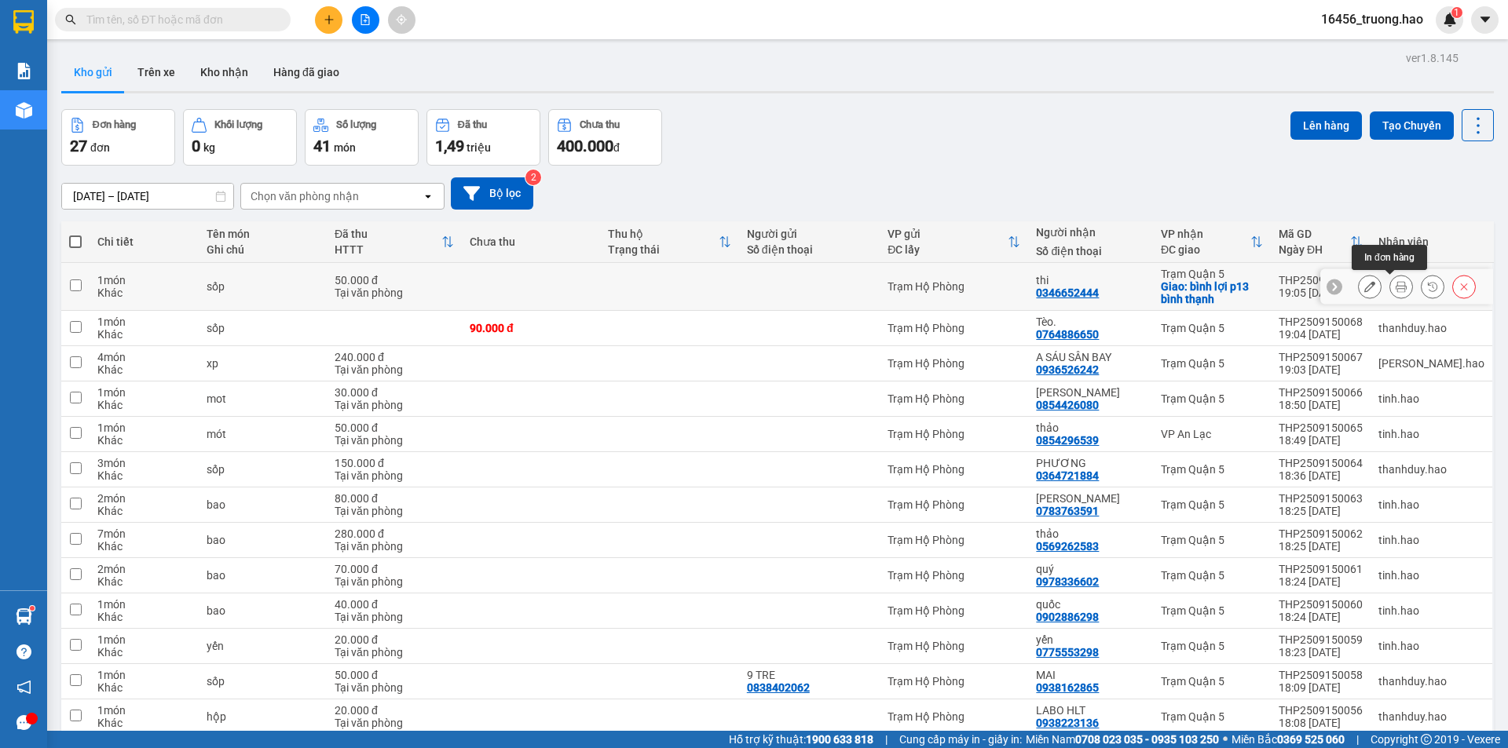
click at [1396, 287] on icon at bounding box center [1401, 286] width 11 height 11
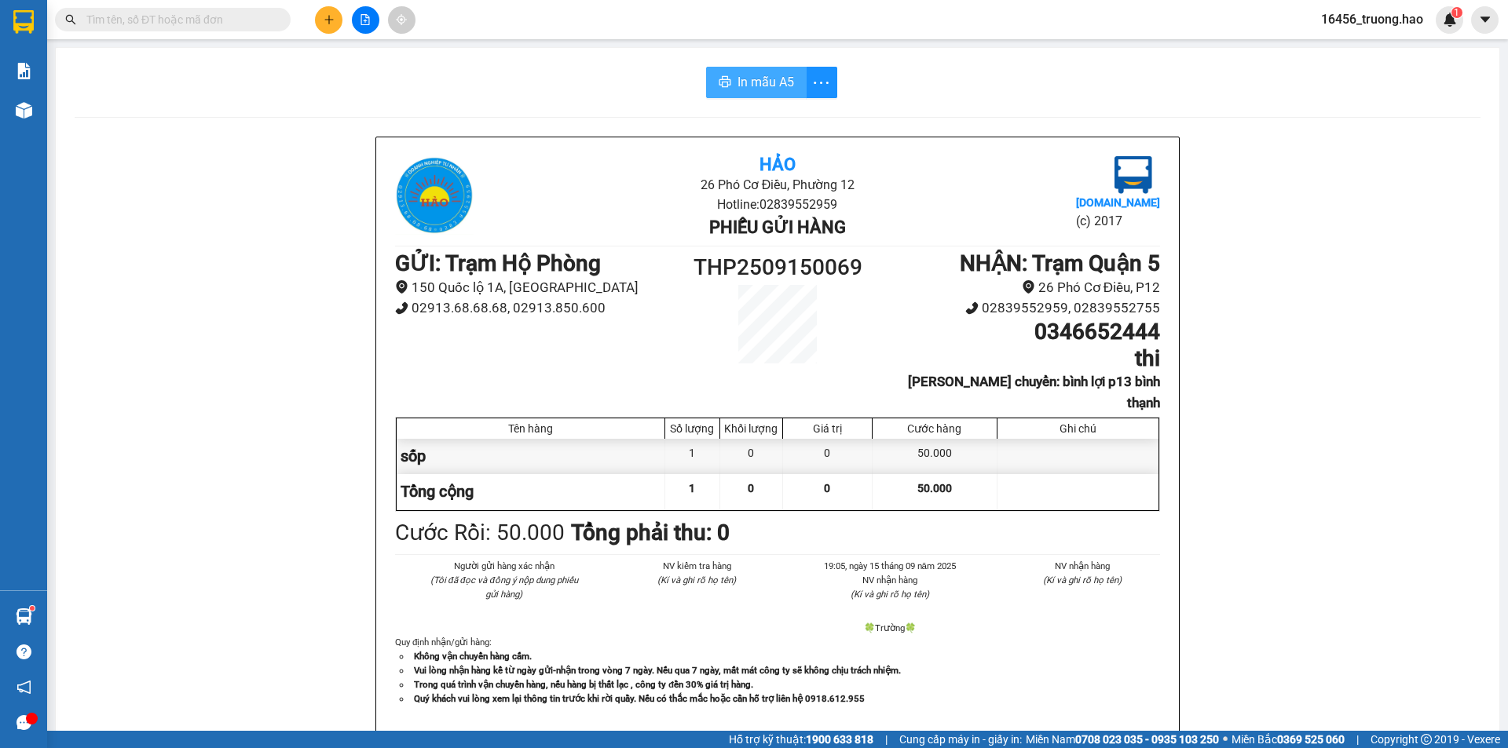
click at [765, 87] on span "In mẫu A5" at bounding box center [765, 82] width 57 height 20
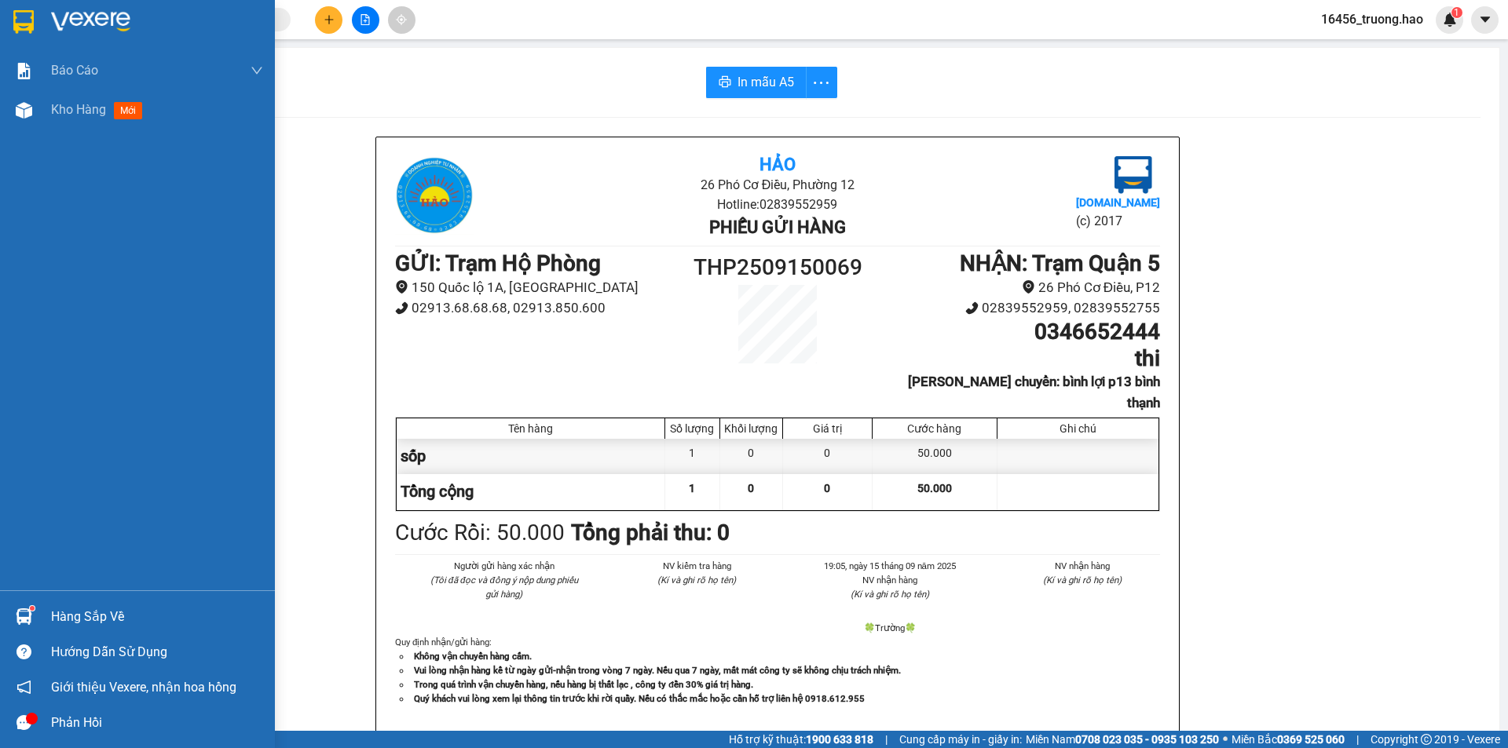
click at [82, 120] on div "Kho hàng mới" at bounding box center [157, 109] width 212 height 39
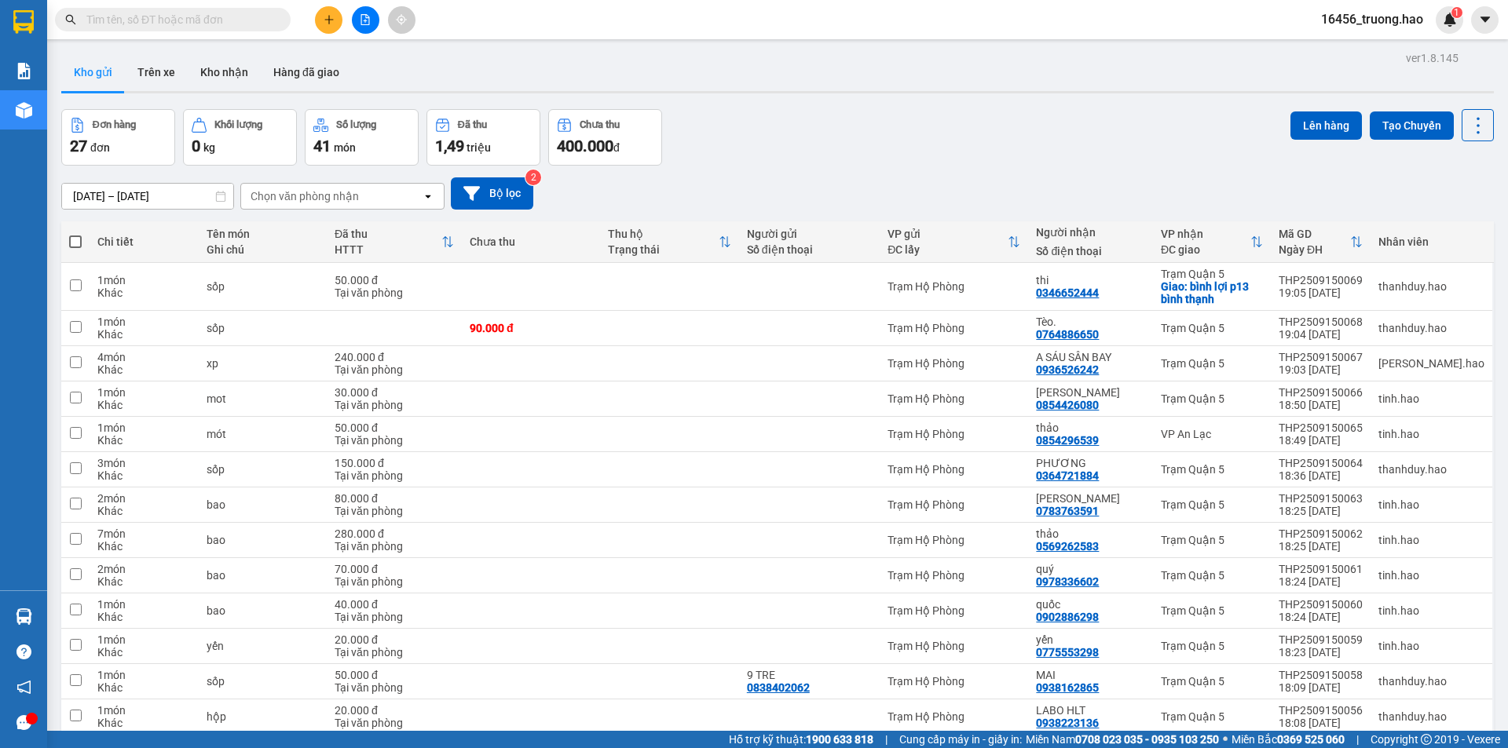
click at [927, 148] on div "Đơn hàng 27 đơn Khối lượng 0 kg Số lượng 41 món Đã thu 1,49 triệu Chưa thu 400.…" at bounding box center [777, 137] width 1433 height 57
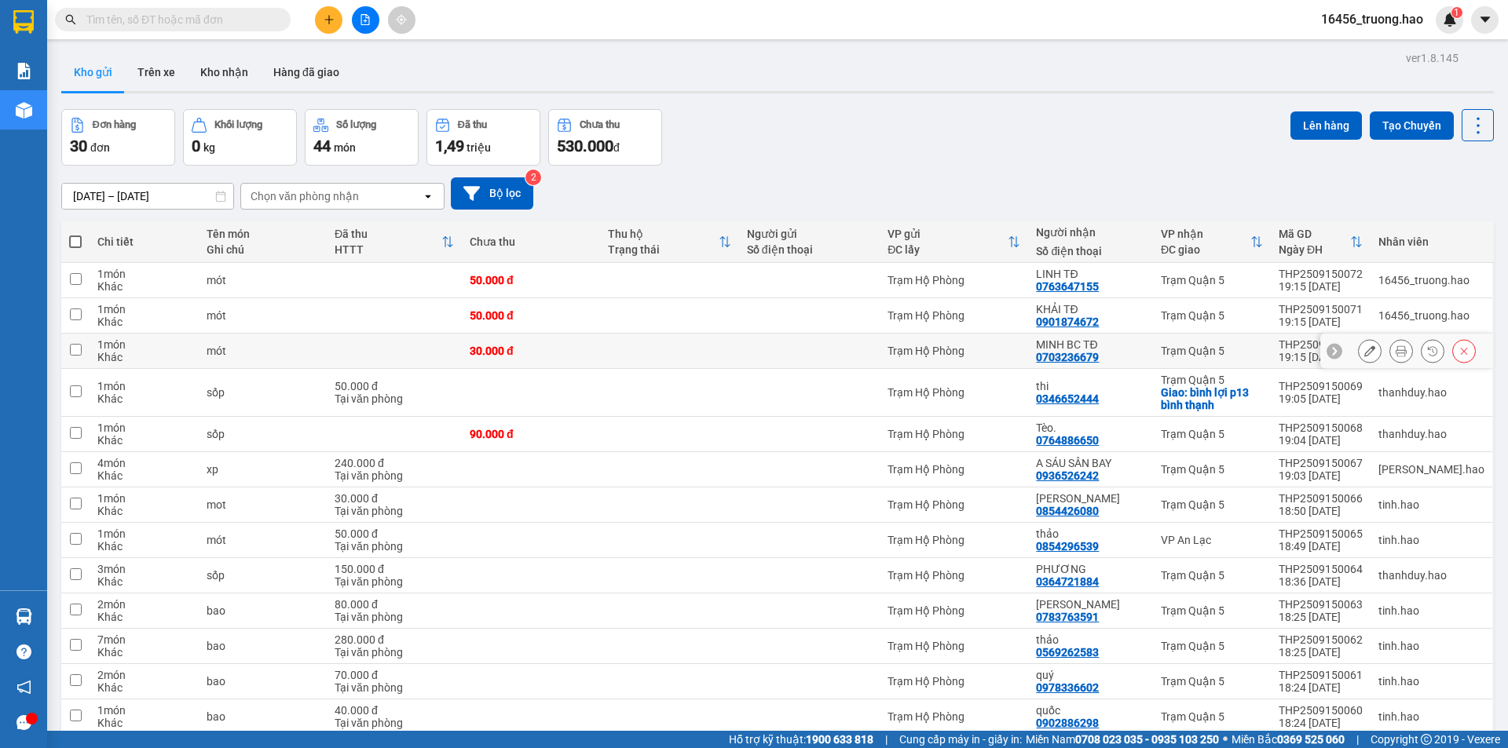
drag, startPoint x: 474, startPoint y: 353, endPoint x: 520, endPoint y: 352, distance: 45.6
click at [486, 353] on td "30.000 đ" at bounding box center [531, 351] width 138 height 35
checkbox input "true"
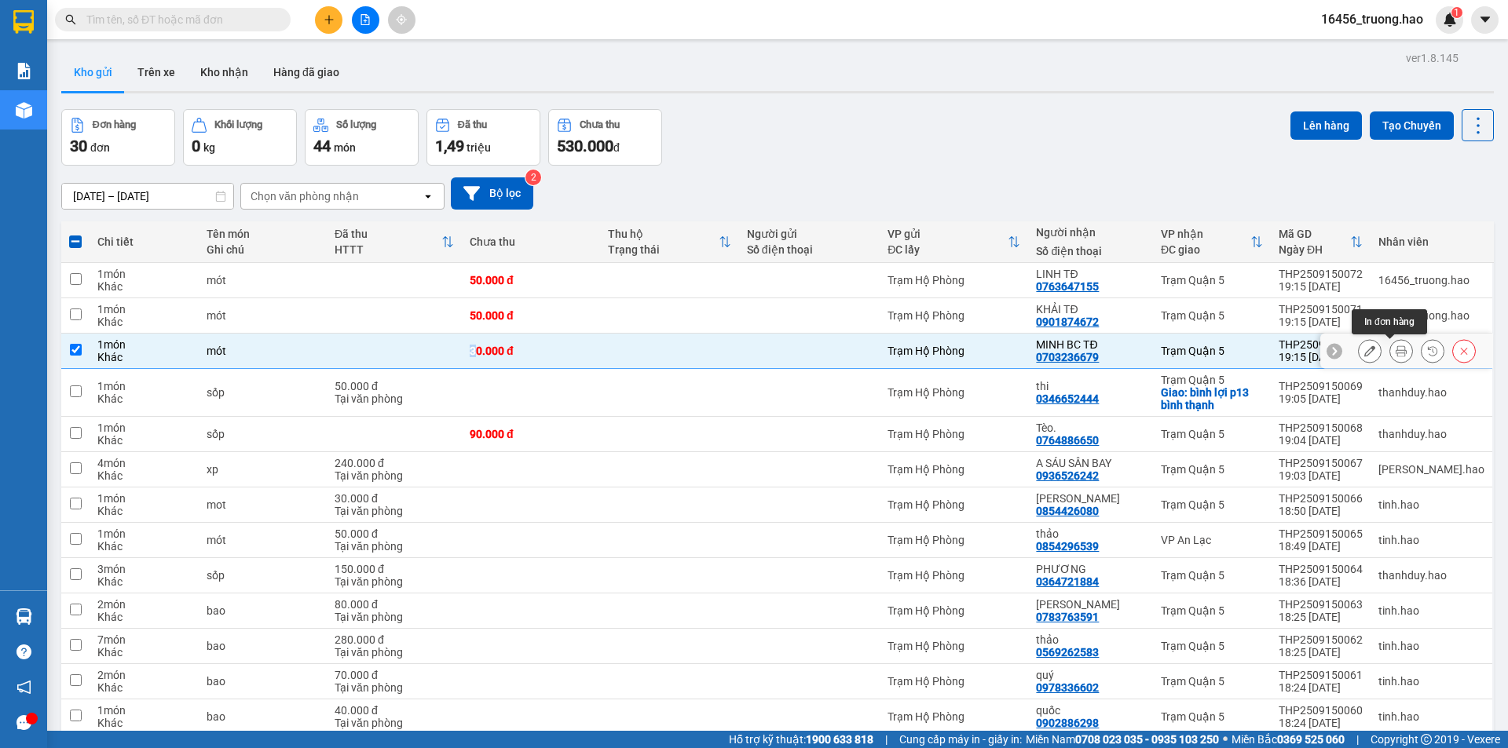
click at [1396, 351] on icon at bounding box center [1401, 351] width 11 height 11
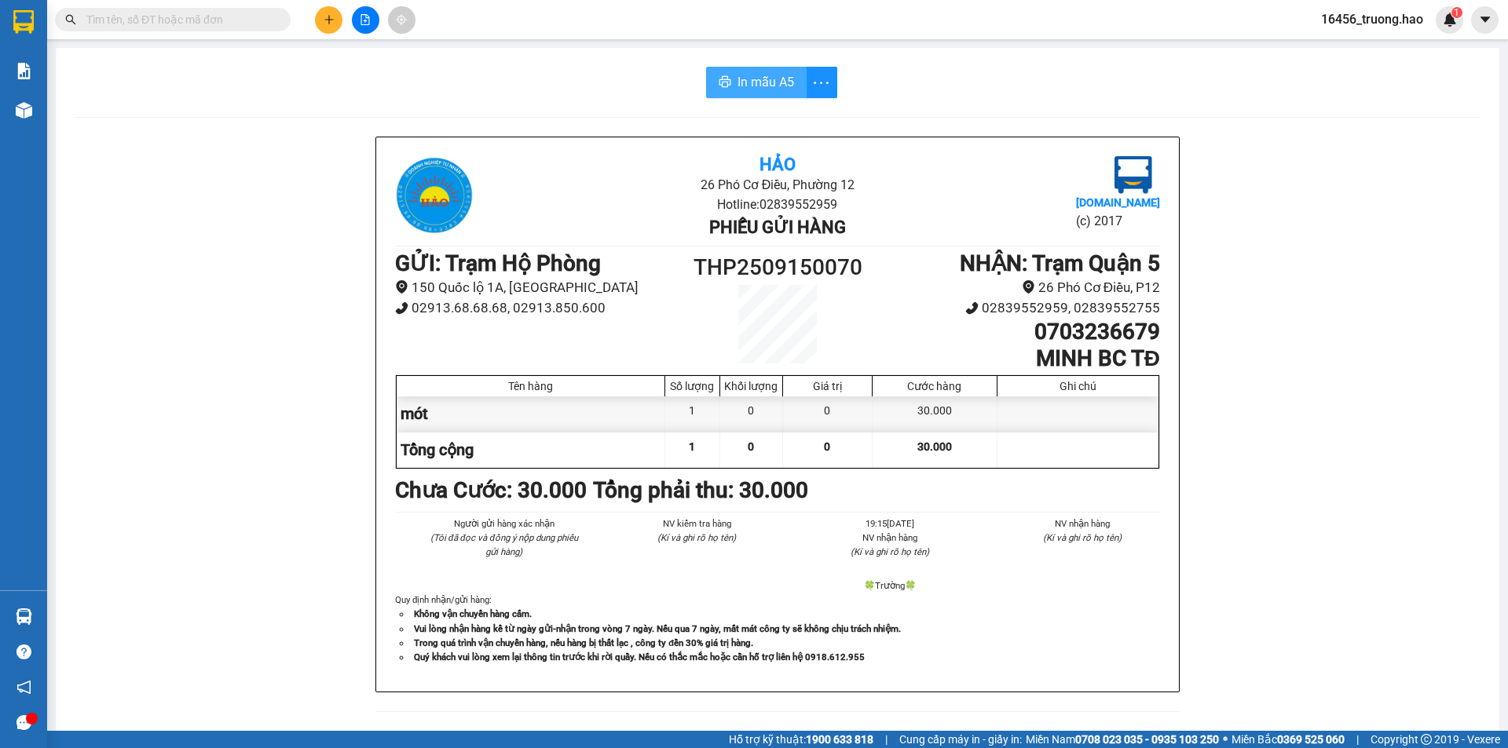
click at [748, 86] on span "In mẫu A5" at bounding box center [765, 82] width 57 height 20
click at [737, 75] on span "In mẫu A5" at bounding box center [765, 82] width 57 height 20
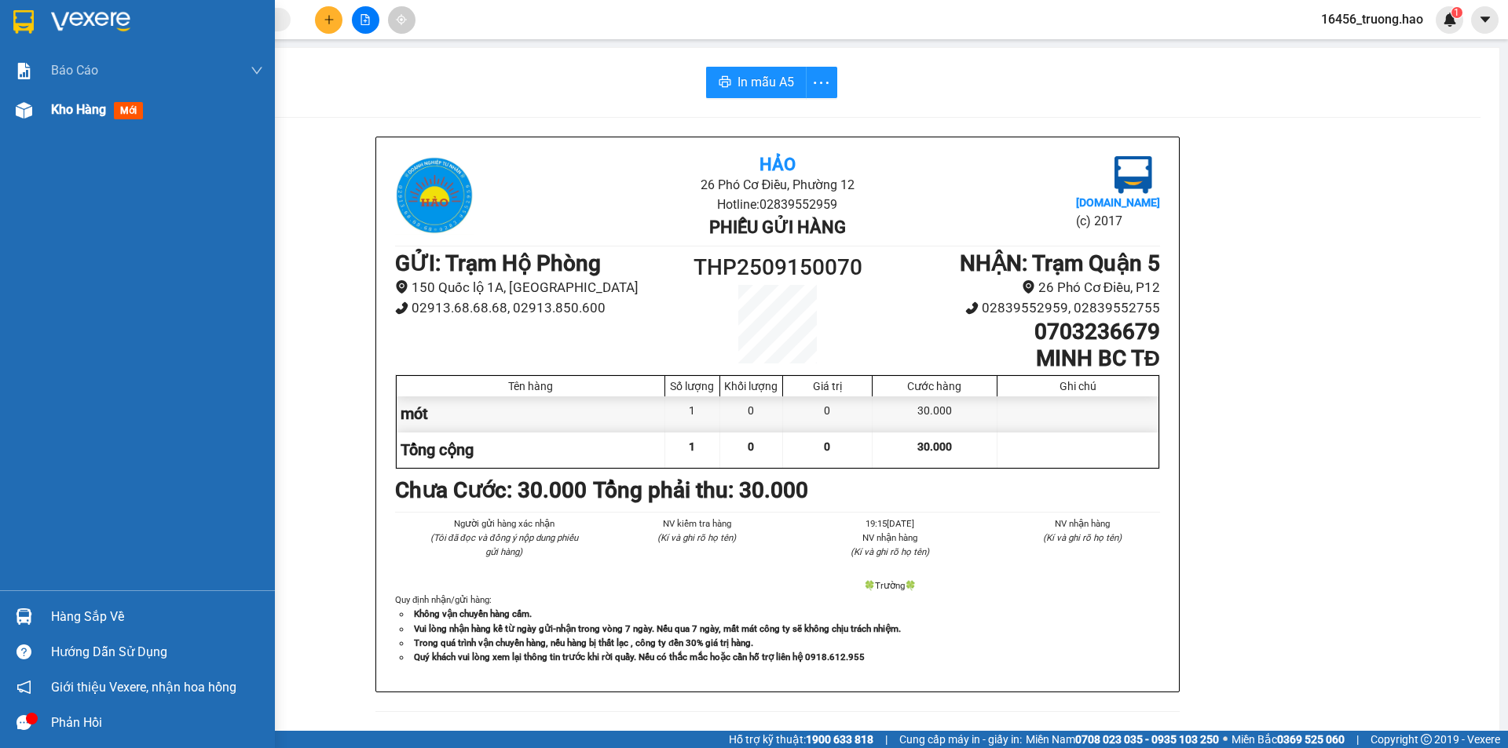
click at [43, 112] on div "Kho hàng mới" at bounding box center [137, 109] width 275 height 39
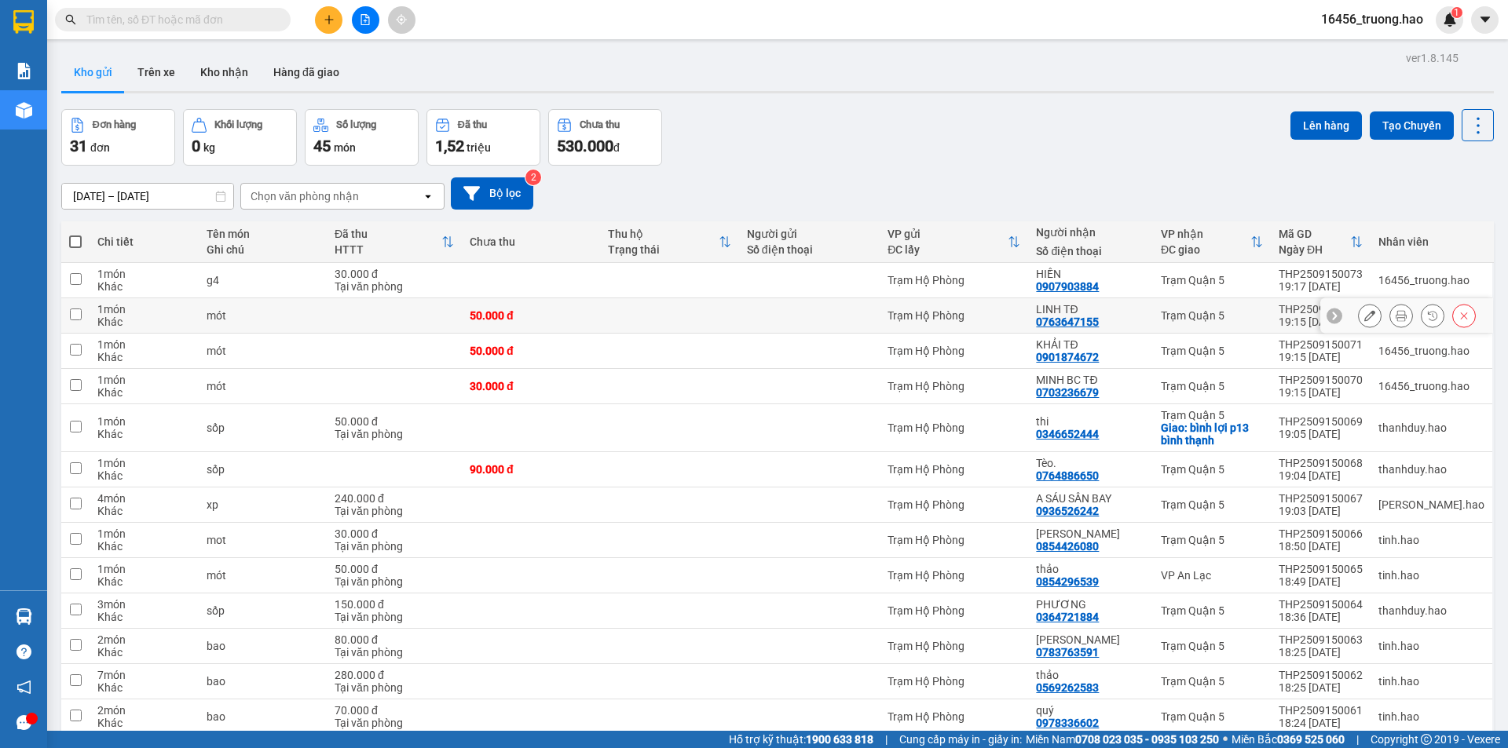
click at [1308, 317] on tr "1 món Khác mót 50.000 đ Trạm Hộ Phòng LINH TĐ 0763647155 Trạm Quận 5 THP2509150…" at bounding box center [777, 315] width 1433 height 35
checkbox input "true"
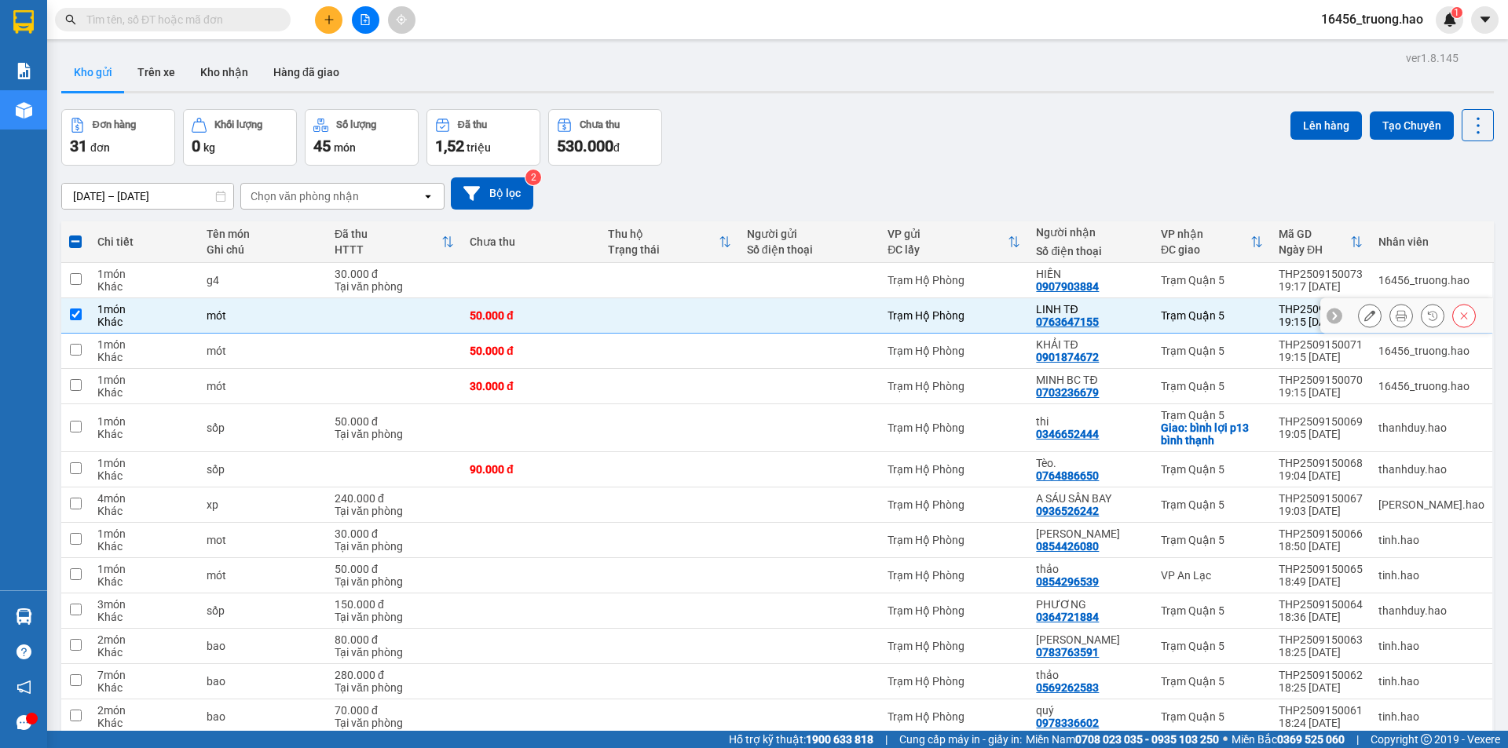
click at [1396, 320] on icon at bounding box center [1401, 315] width 11 height 11
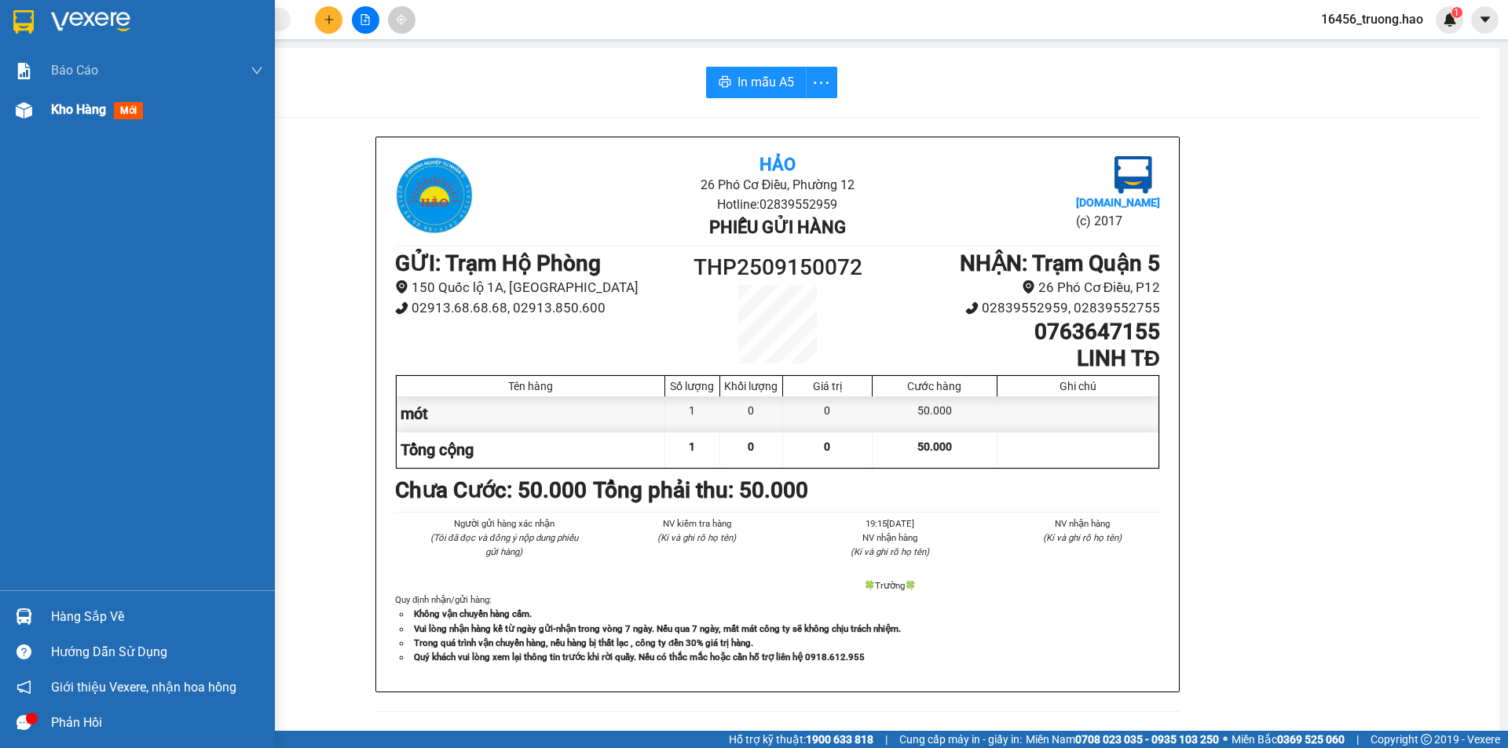
click at [92, 125] on div "Kho hàng mới" at bounding box center [157, 109] width 212 height 39
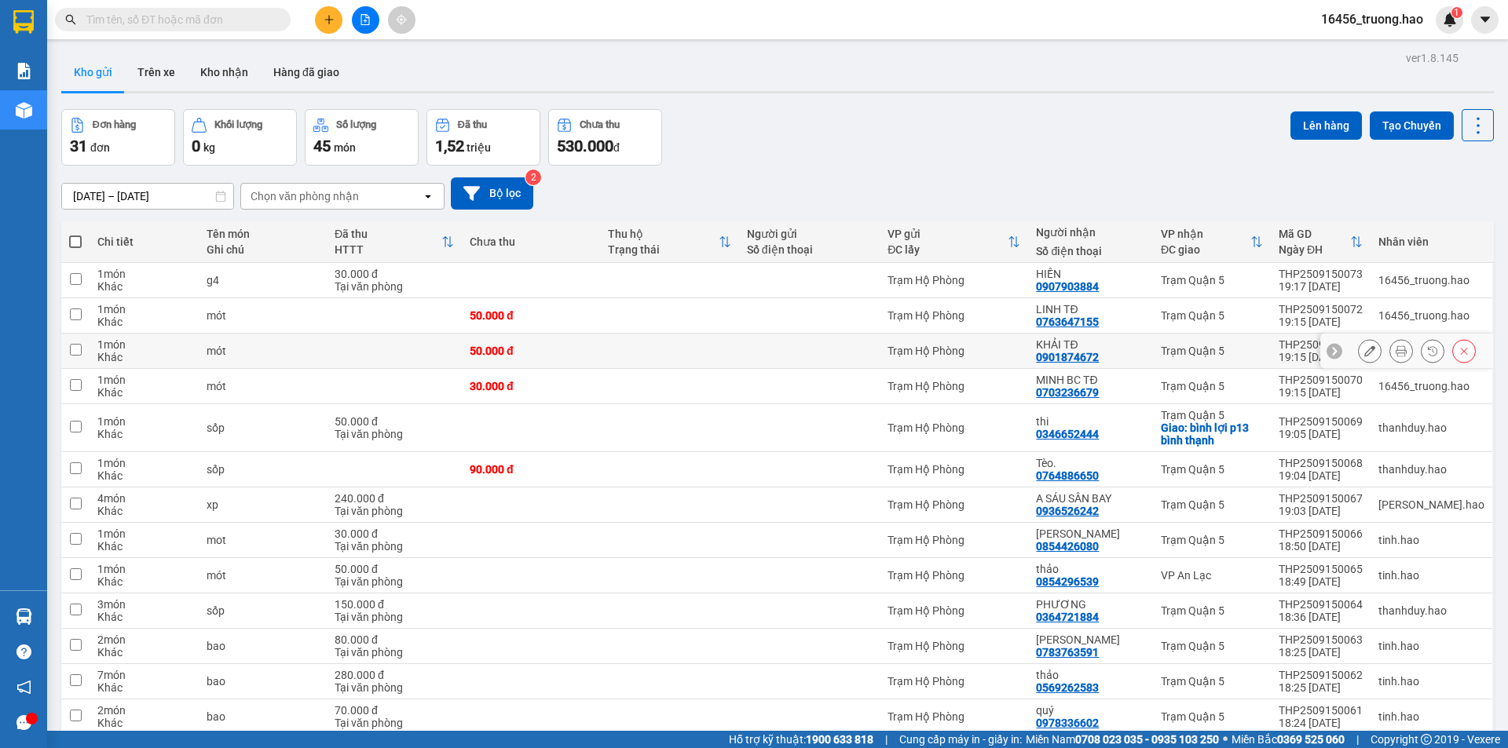
click at [1141, 346] on div "KHẢI TĐ" at bounding box center [1090, 345] width 109 height 13
checkbox input "true"
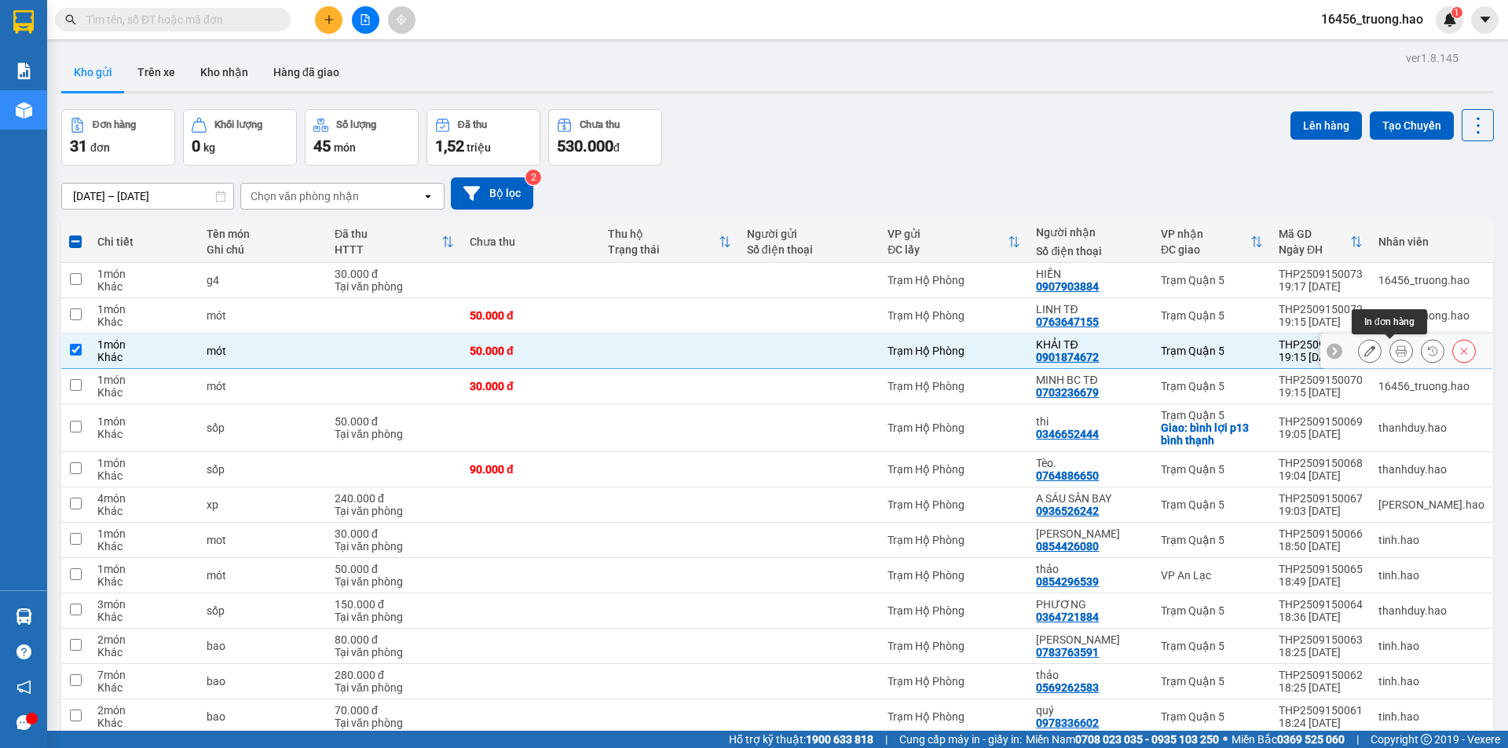
click at [1396, 352] on icon at bounding box center [1401, 351] width 11 height 11
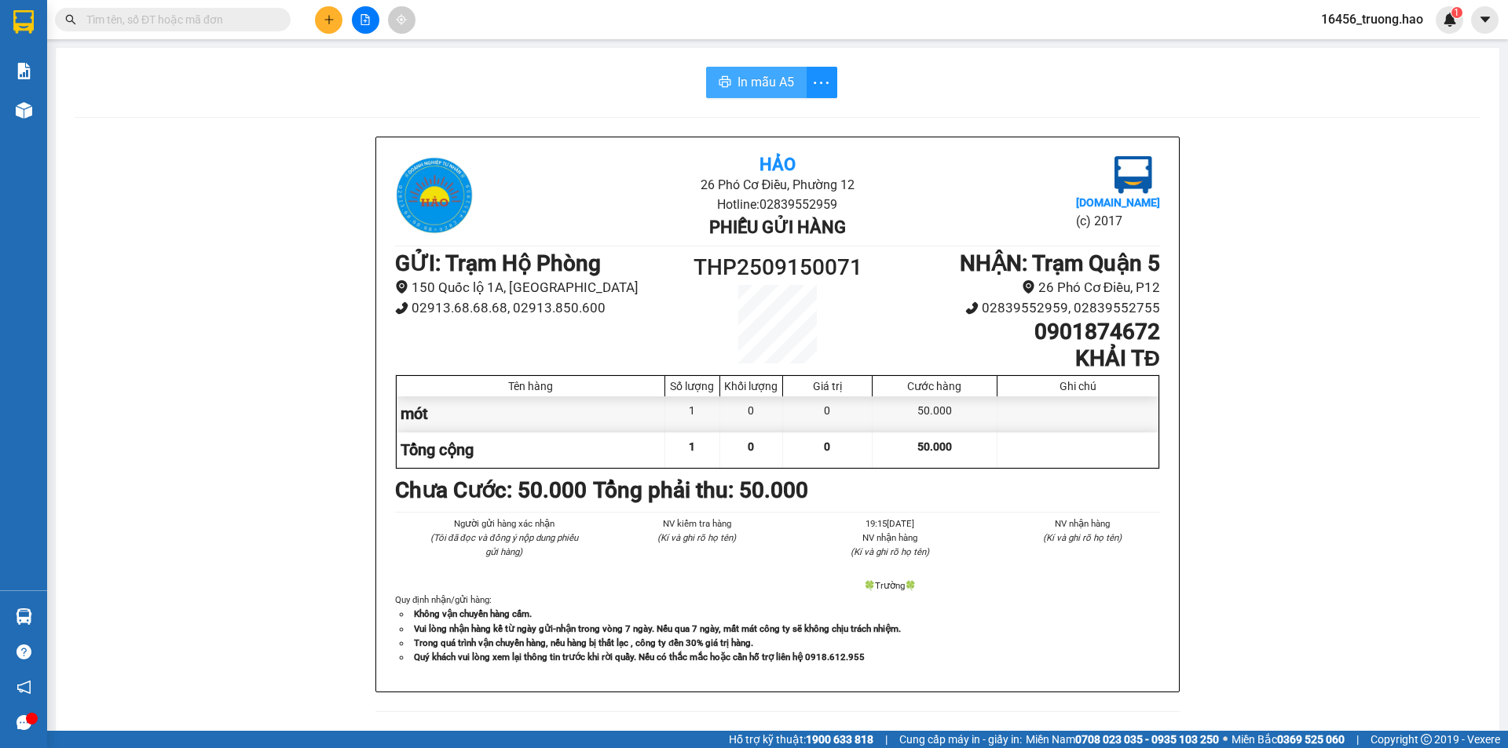
click at [740, 84] on span "In mẫu A5" at bounding box center [765, 82] width 57 height 20
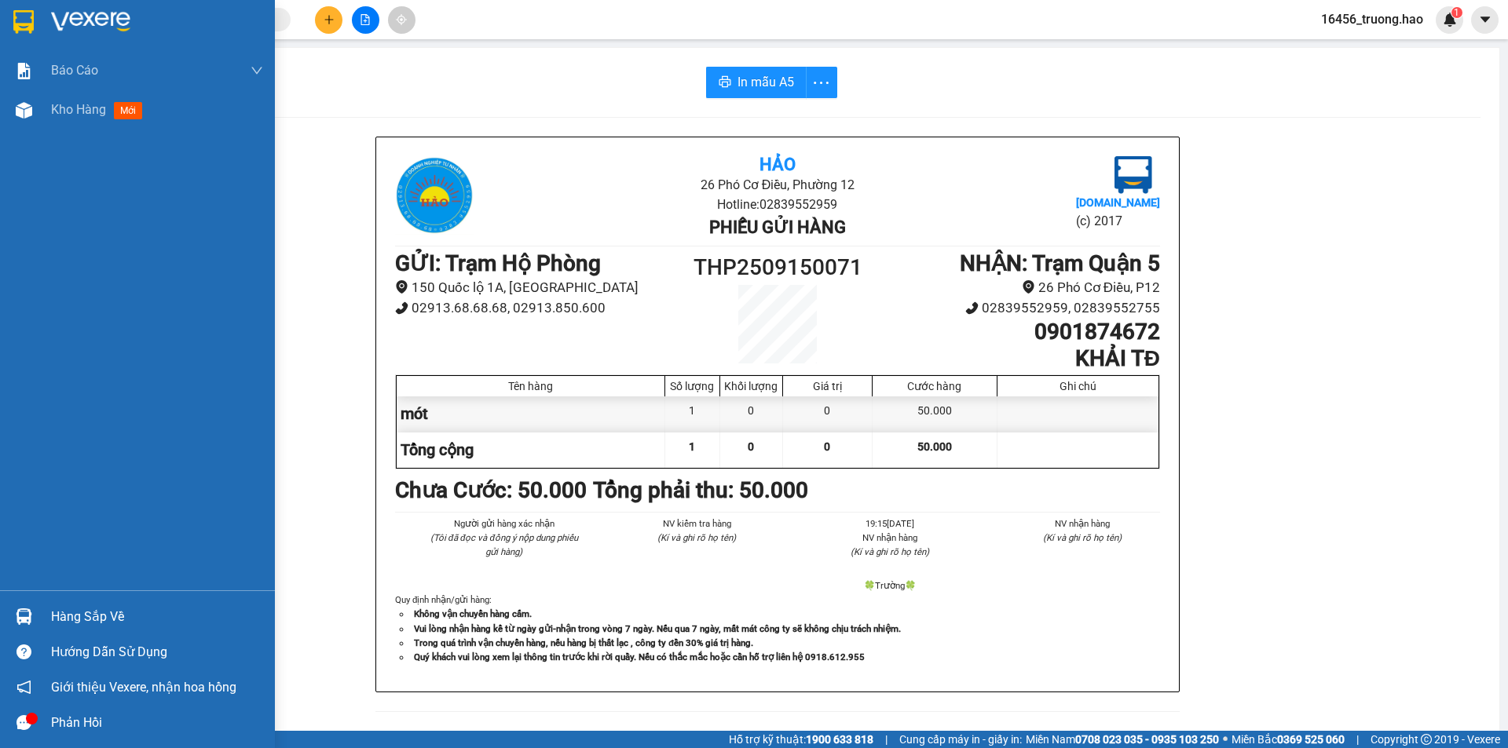
drag, startPoint x: 73, startPoint y: 100, endPoint x: 163, endPoint y: 149, distance: 103.0
click at [73, 100] on div "Kho hàng mới" at bounding box center [99, 110] width 97 height 20
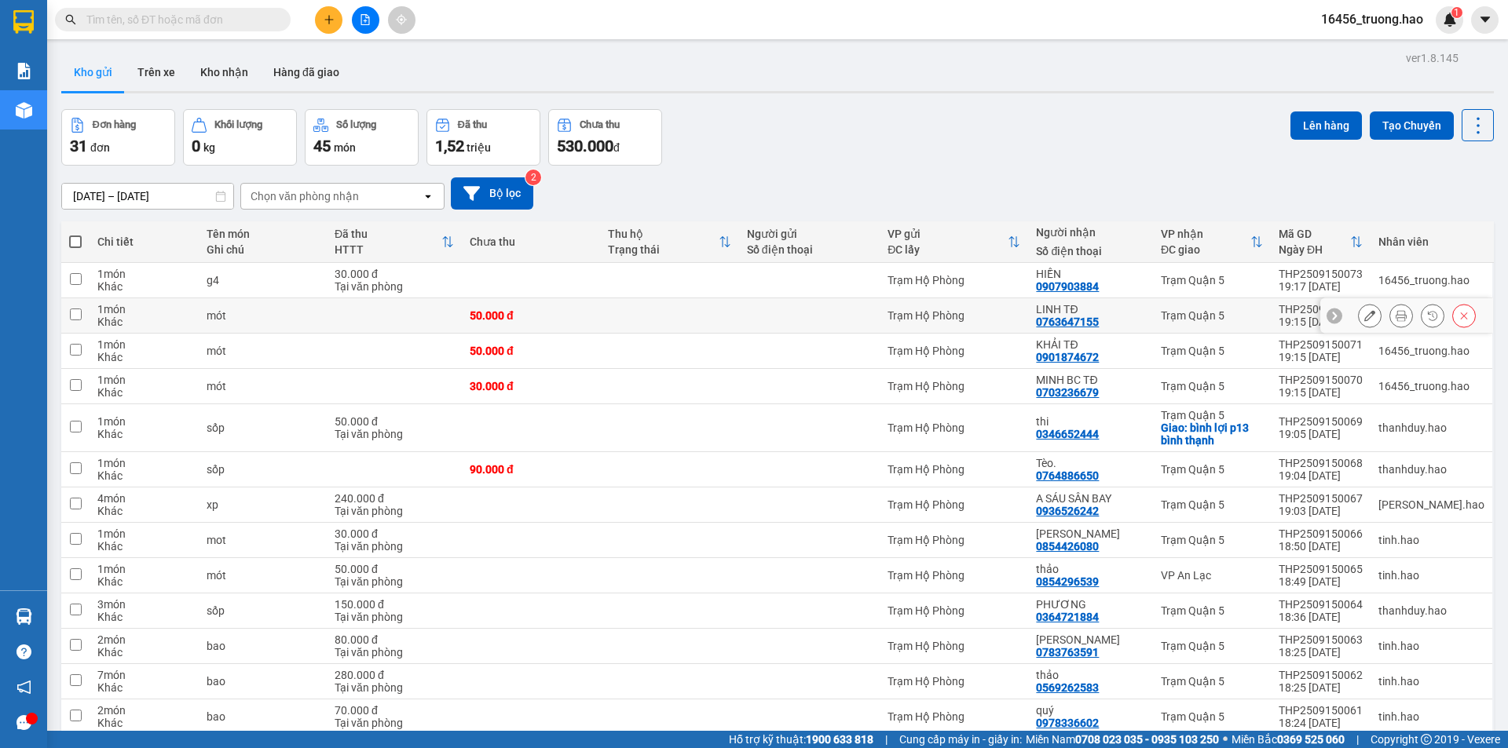
click at [644, 318] on td at bounding box center [669, 315] width 138 height 35
checkbox input "true"
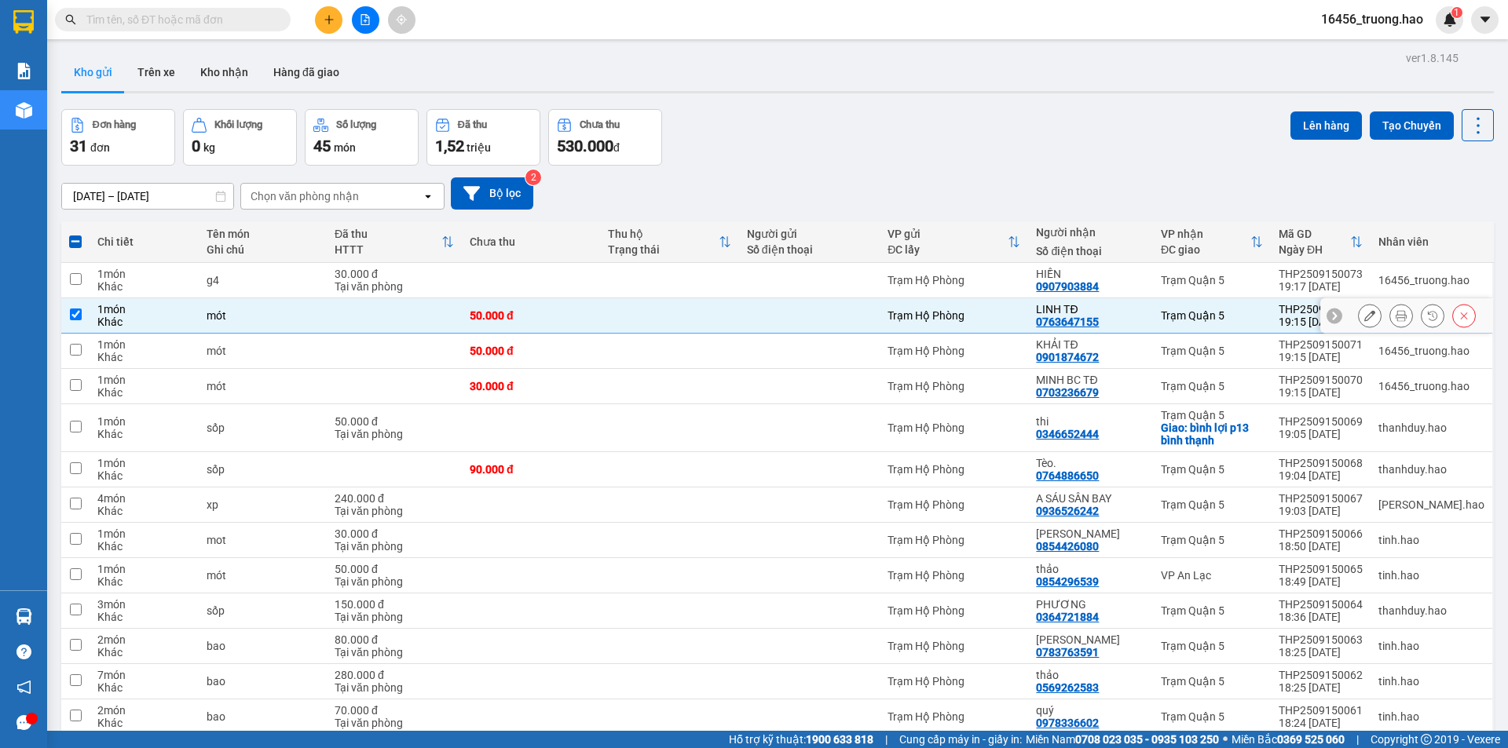
click at [1390, 306] on button at bounding box center [1401, 315] width 22 height 27
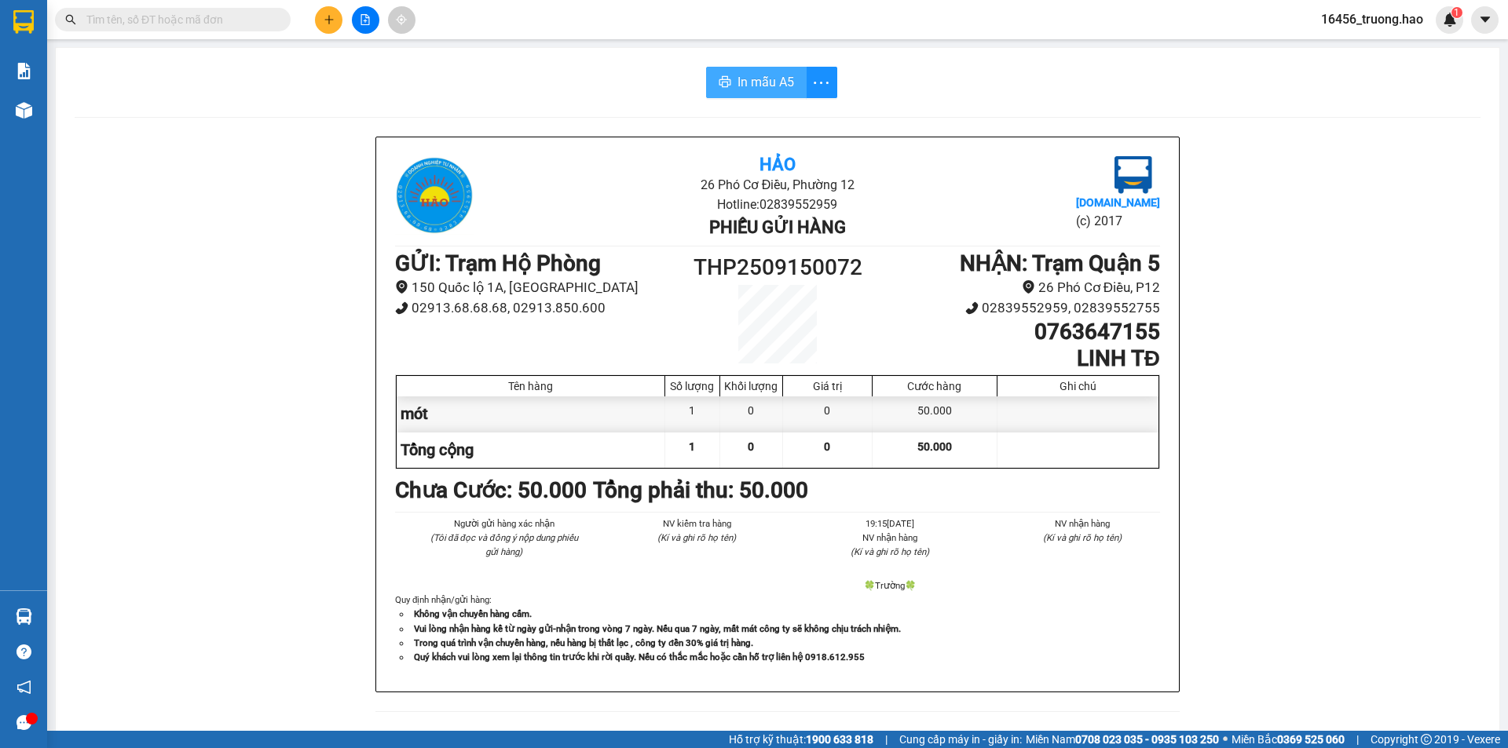
click at [739, 82] on span "In mẫu A5" at bounding box center [765, 82] width 57 height 20
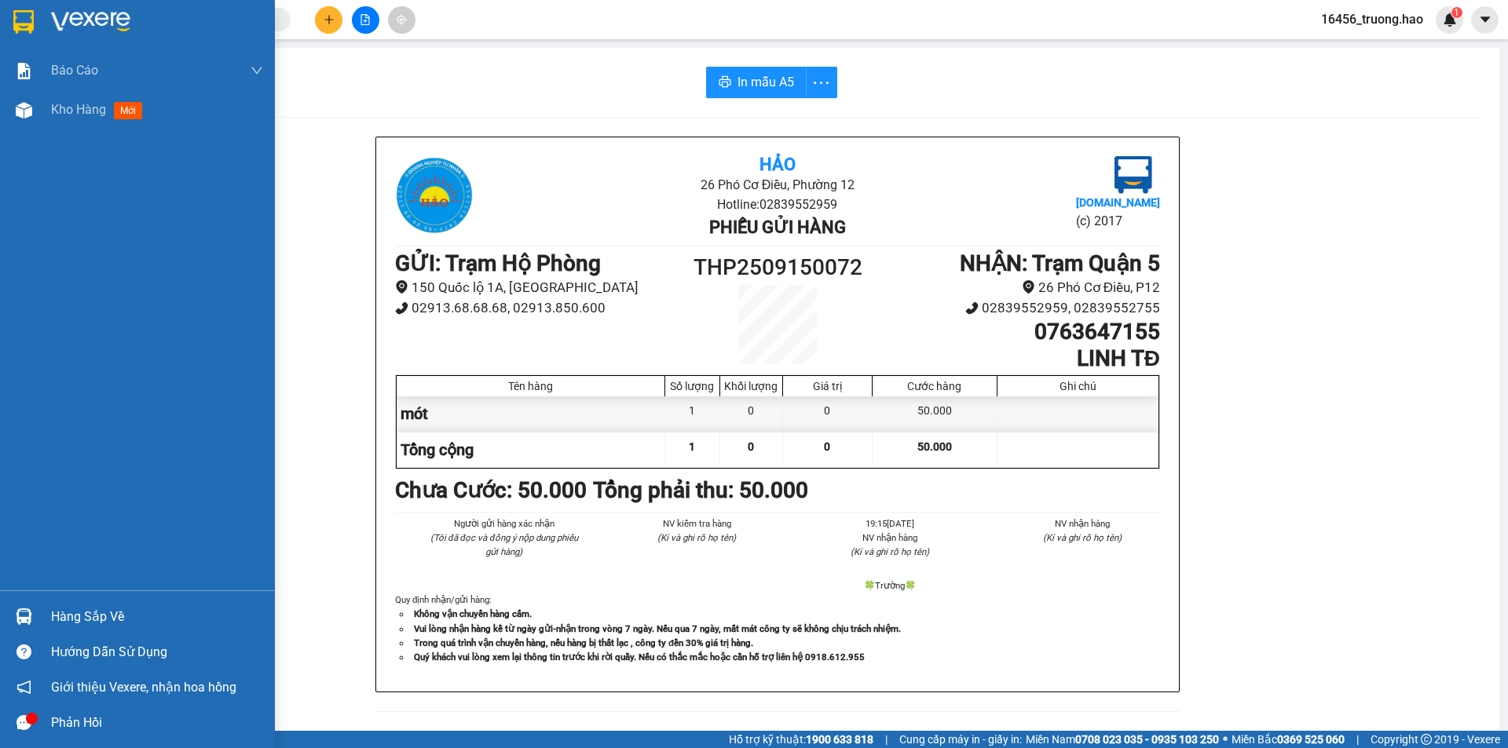
drag, startPoint x: 30, startPoint y: 112, endPoint x: 201, endPoint y: 150, distance: 175.5
click at [31, 112] on img at bounding box center [24, 110] width 16 height 16
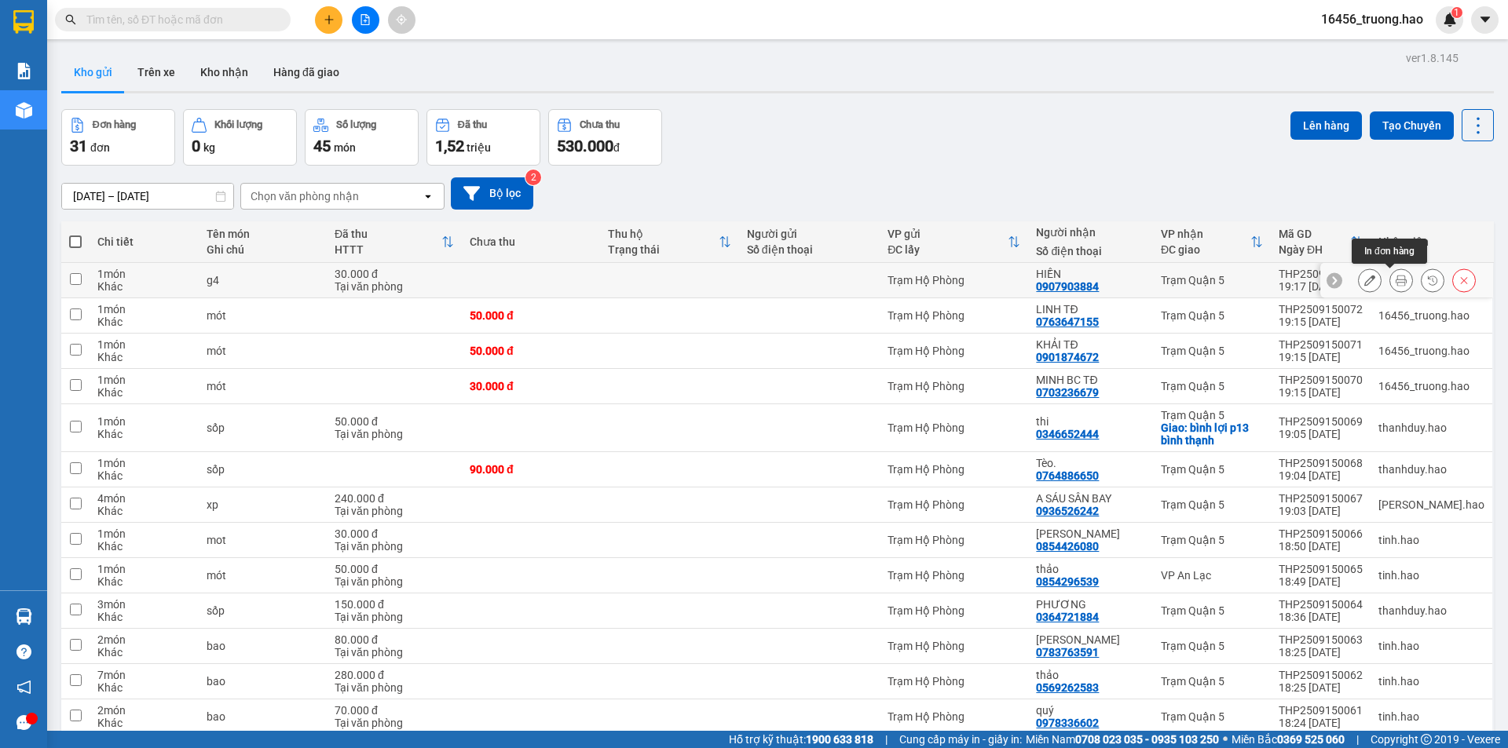
click at [1396, 283] on icon at bounding box center [1401, 280] width 11 height 11
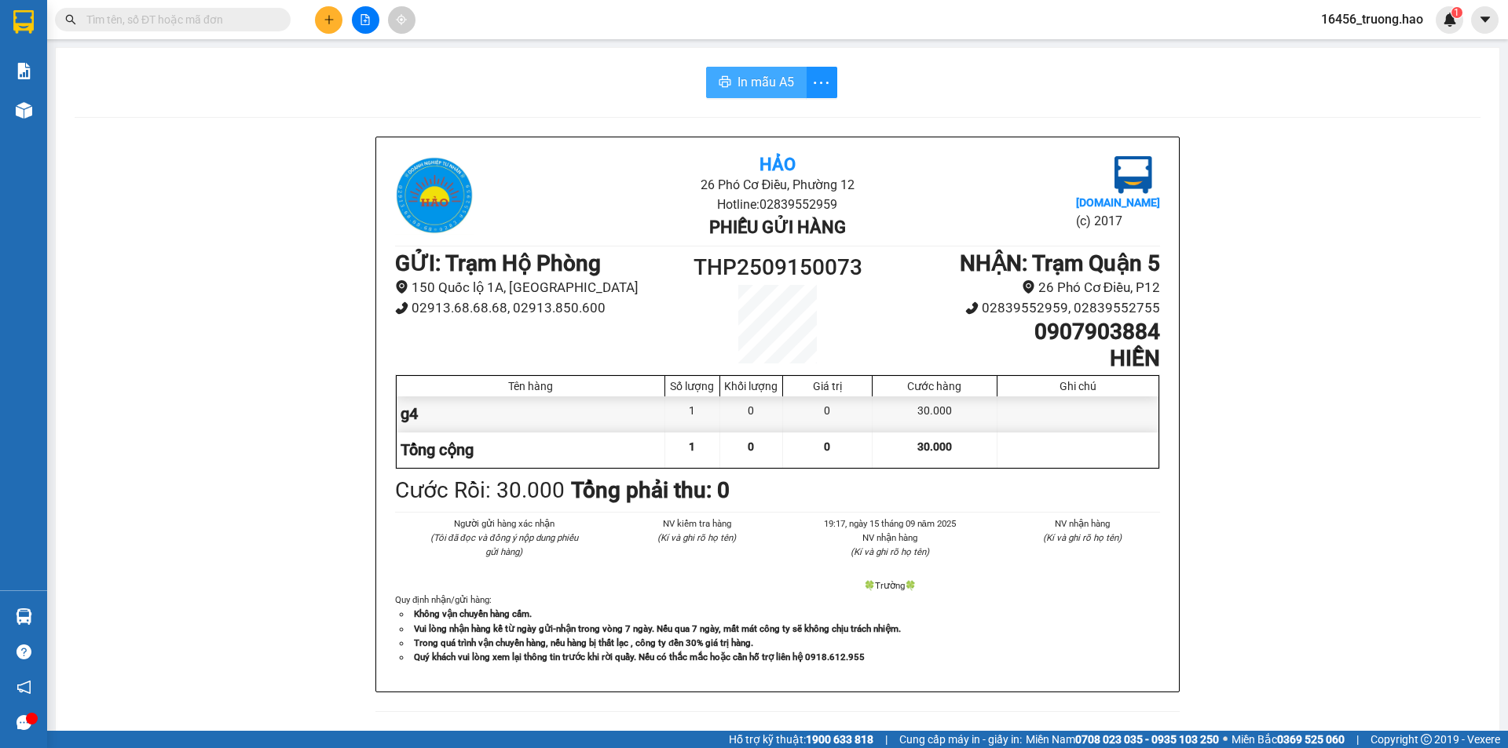
click at [767, 90] on span "In mẫu A5" at bounding box center [765, 82] width 57 height 20
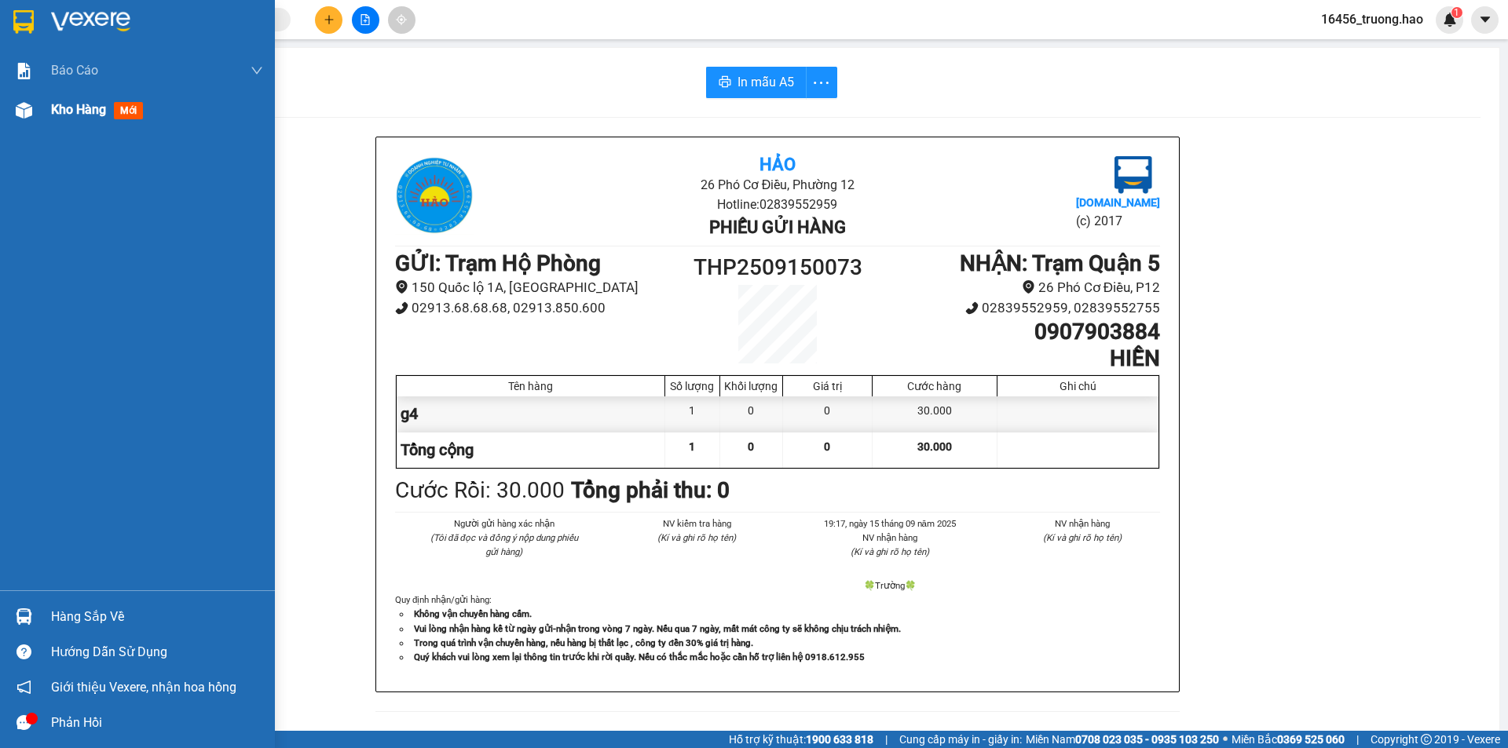
click at [85, 120] on div "Kho hàng mới" at bounding box center [157, 109] width 212 height 39
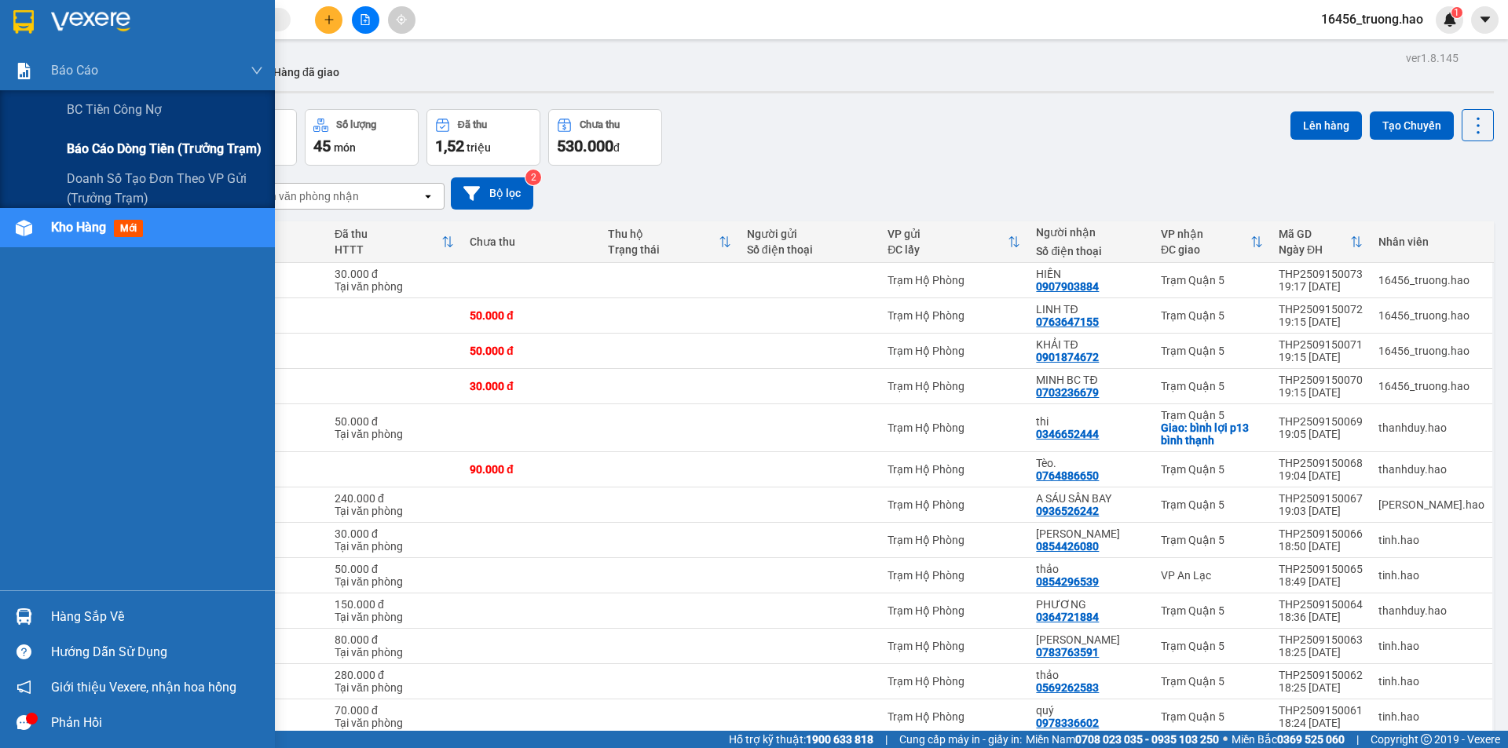
click at [110, 153] on span "Báo cáo dòng tiền (trưởng trạm)" at bounding box center [164, 149] width 195 height 20
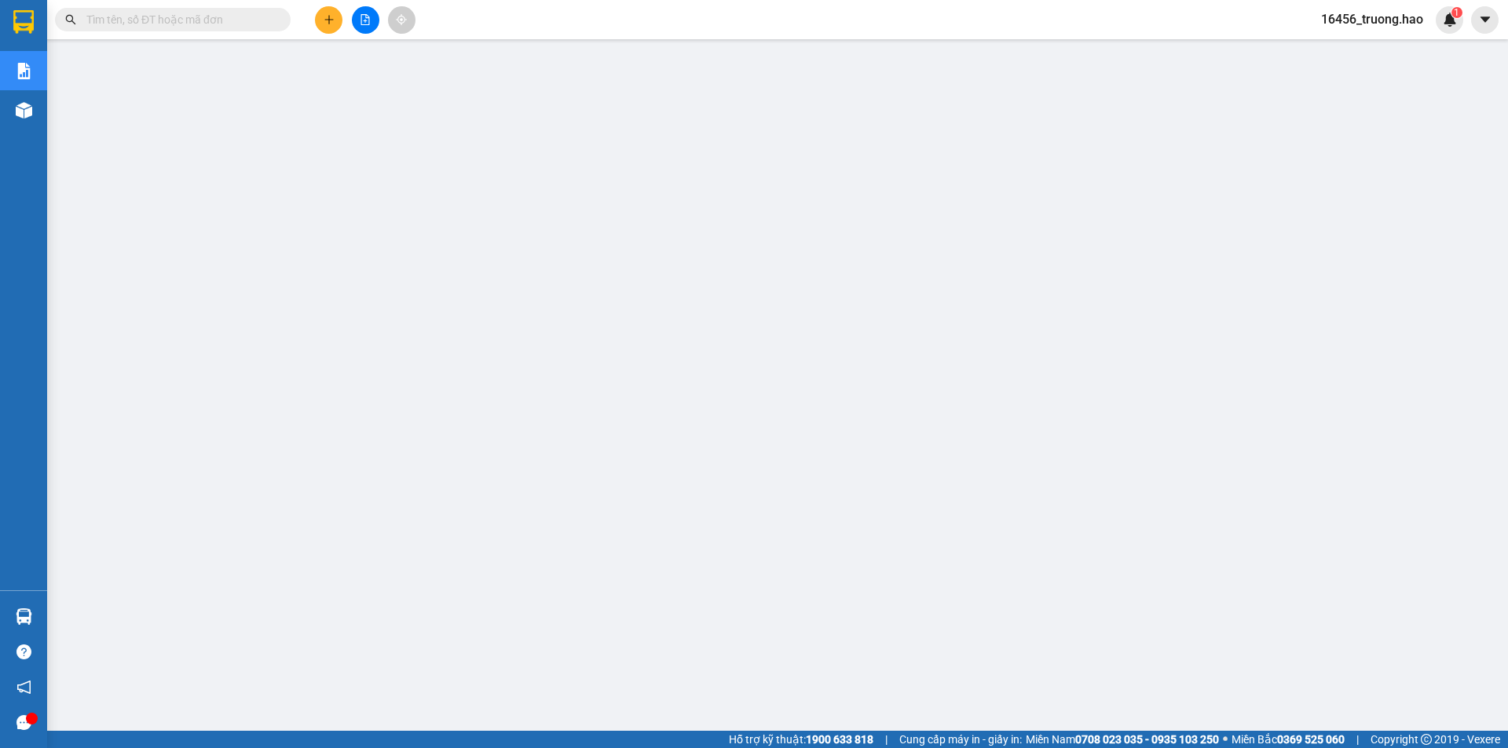
click at [170, 19] on input "text" at bounding box center [178, 19] width 185 height 17
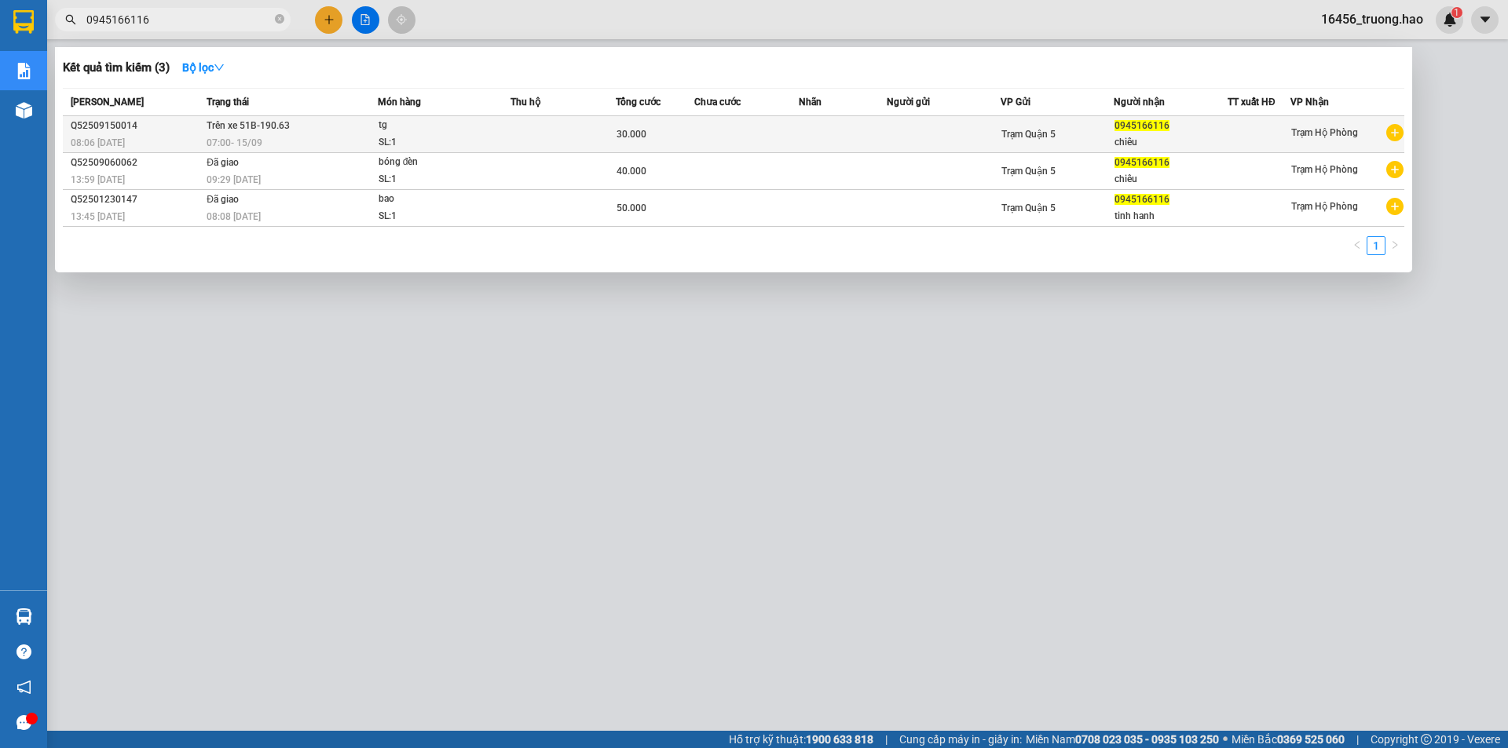
type input "0945166116"
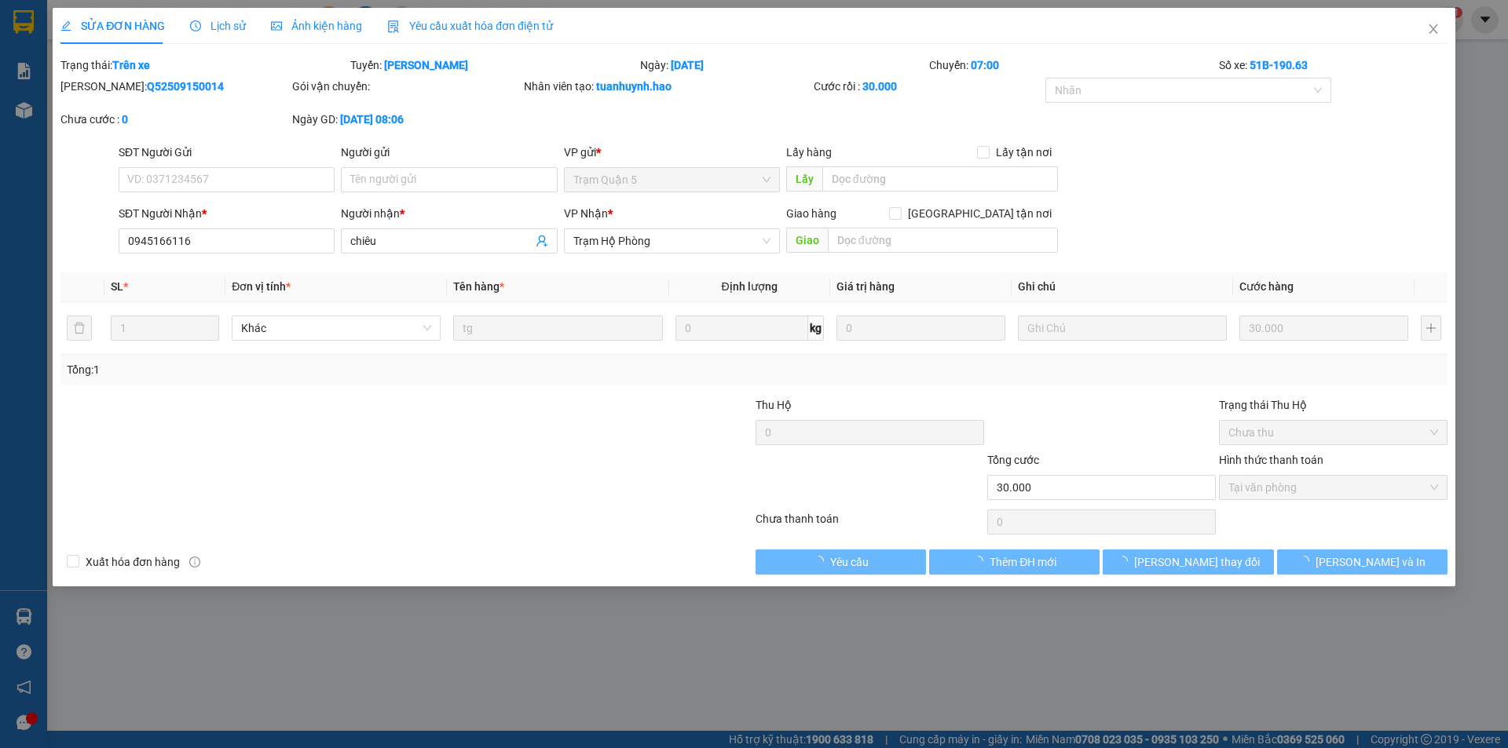
type input "0945166116"
type input "chiêu"
type input "30.000"
type input "0"
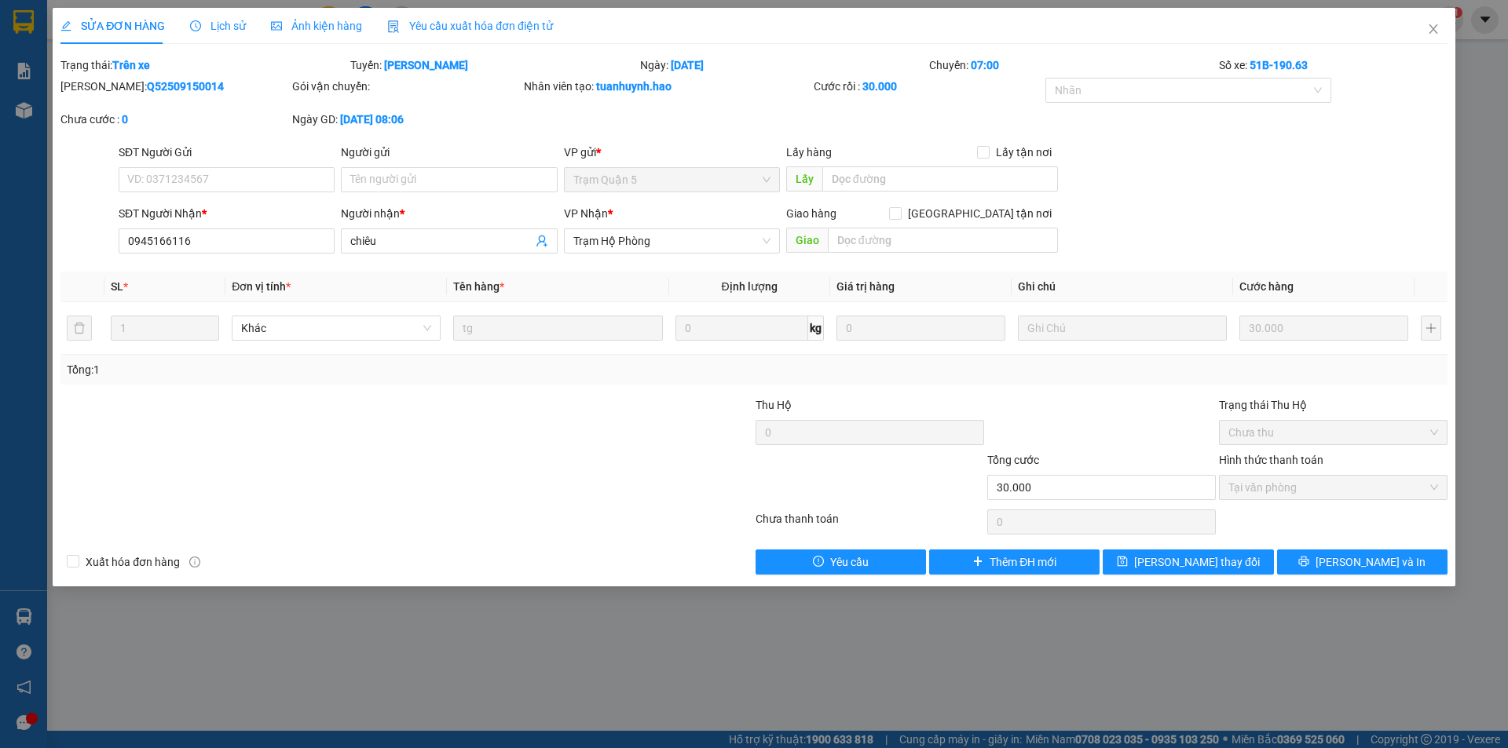
click at [306, 28] on span "Ảnh kiện hàng" at bounding box center [316, 26] width 91 height 13
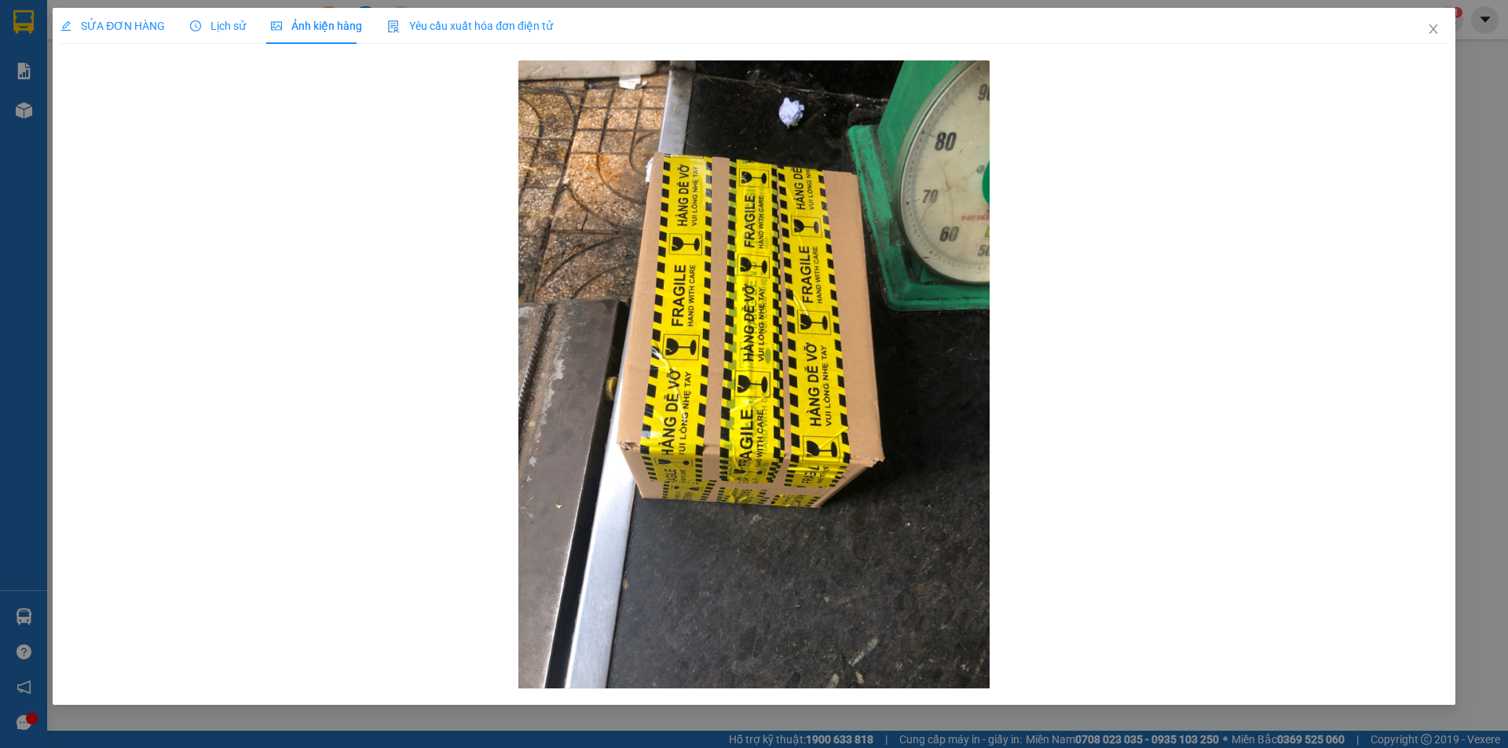
click at [134, 29] on span "SỬA ĐƠN HÀNG" at bounding box center [112, 26] width 104 height 13
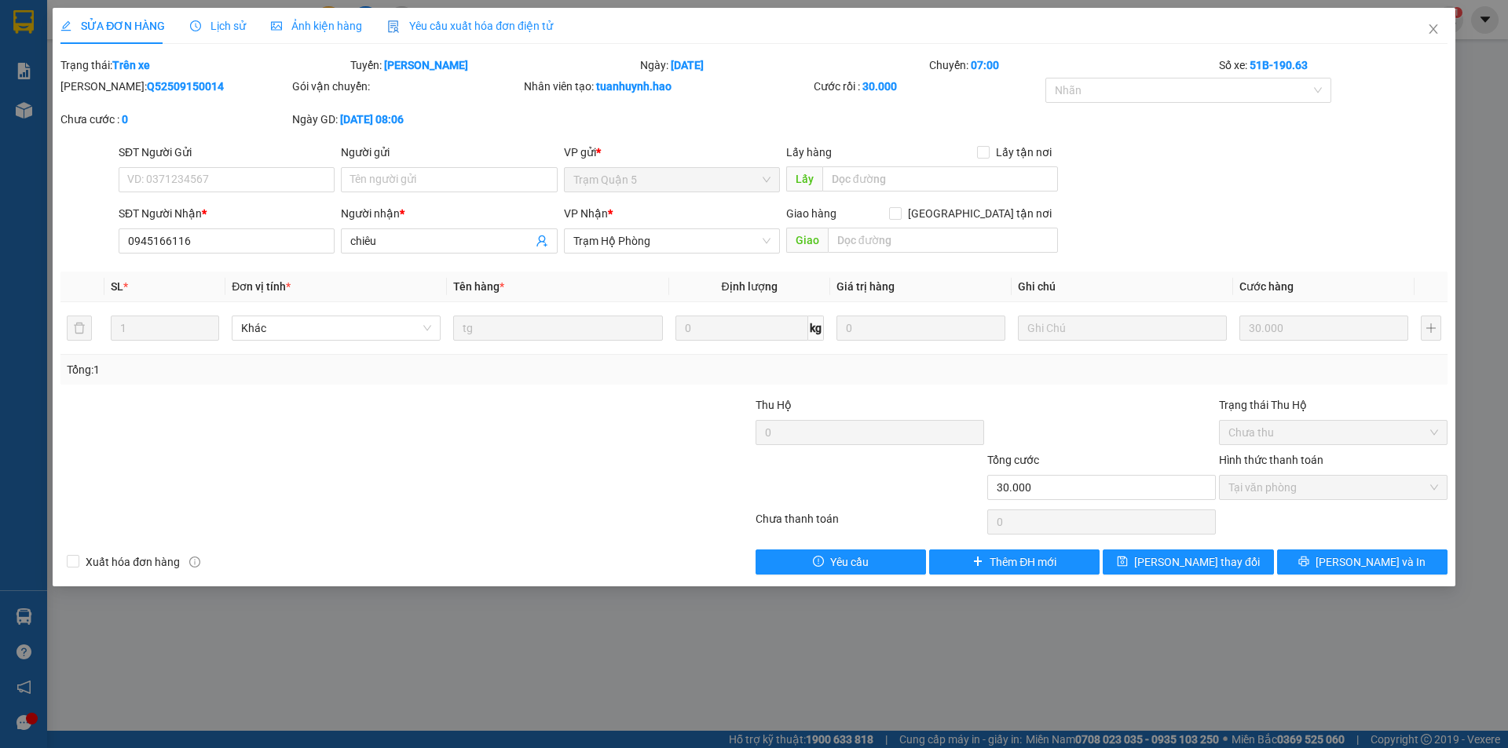
click at [218, 30] on span "Lịch sử" at bounding box center [218, 26] width 56 height 13
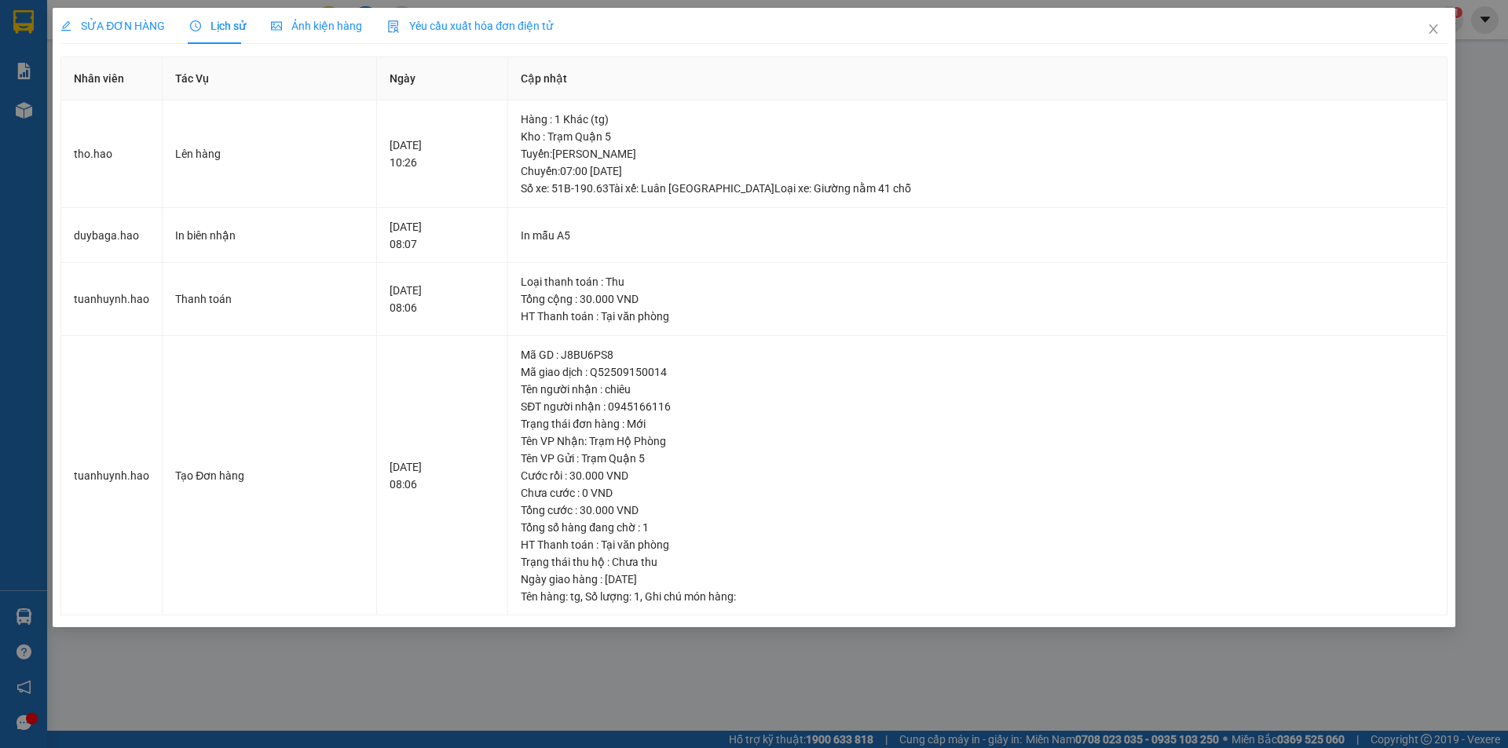
click at [303, 31] on span "Ảnh kiện hàng" at bounding box center [316, 26] width 91 height 13
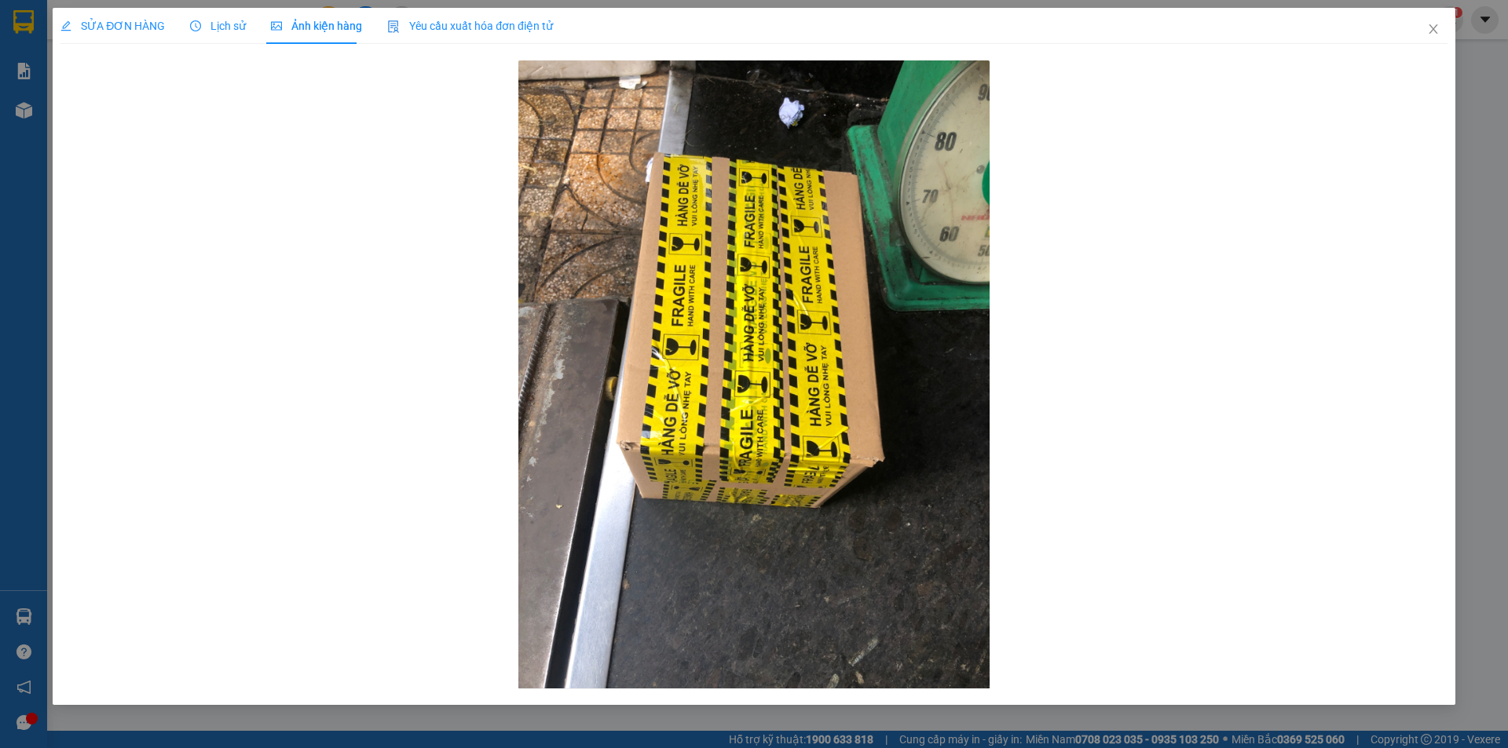
click at [103, 20] on span "SỬA ĐƠN HÀNG" at bounding box center [112, 26] width 104 height 13
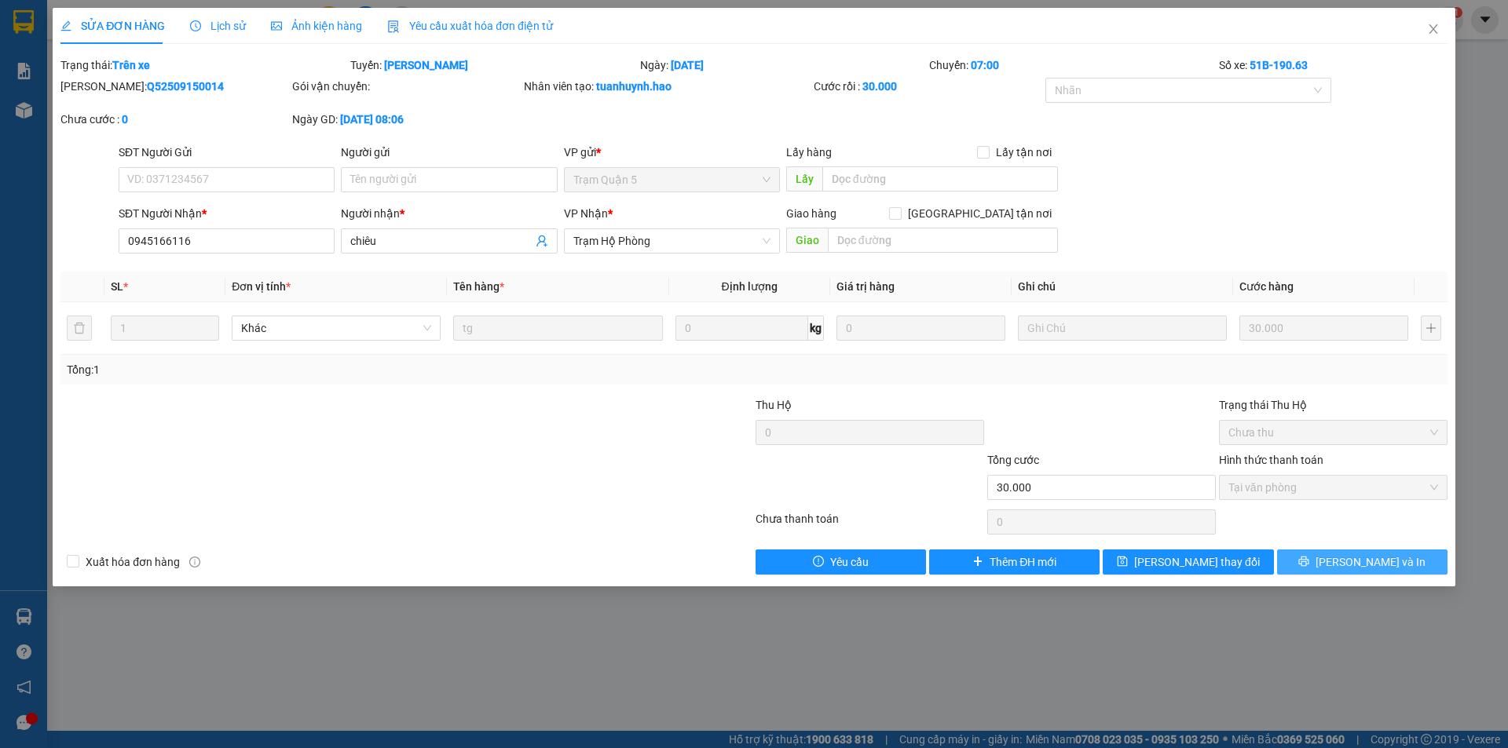
click at [1325, 554] on button "[PERSON_NAME] và In" at bounding box center [1362, 562] width 170 height 25
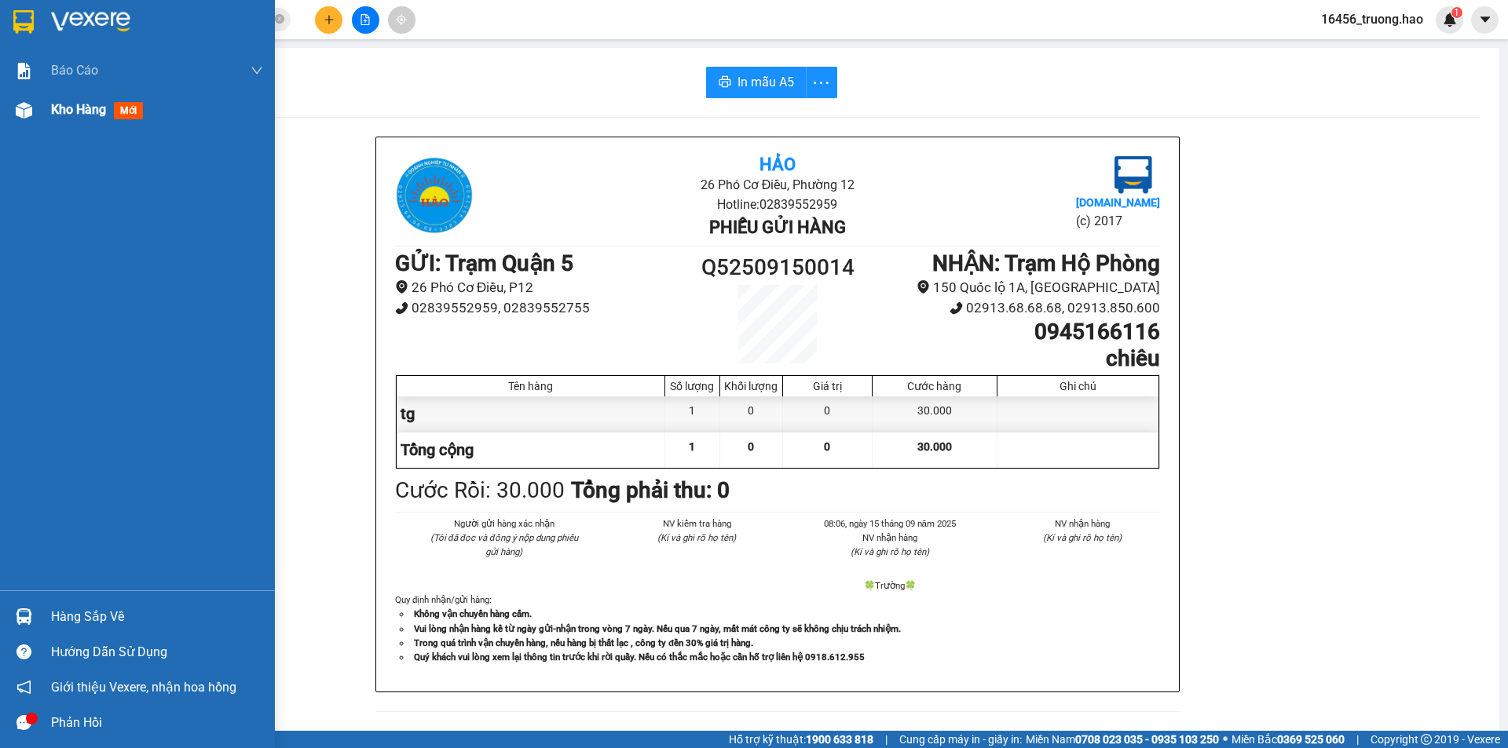
click at [77, 118] on div "Kho hàng mới" at bounding box center [100, 110] width 98 height 20
